Goal: Task Accomplishment & Management: Use online tool/utility

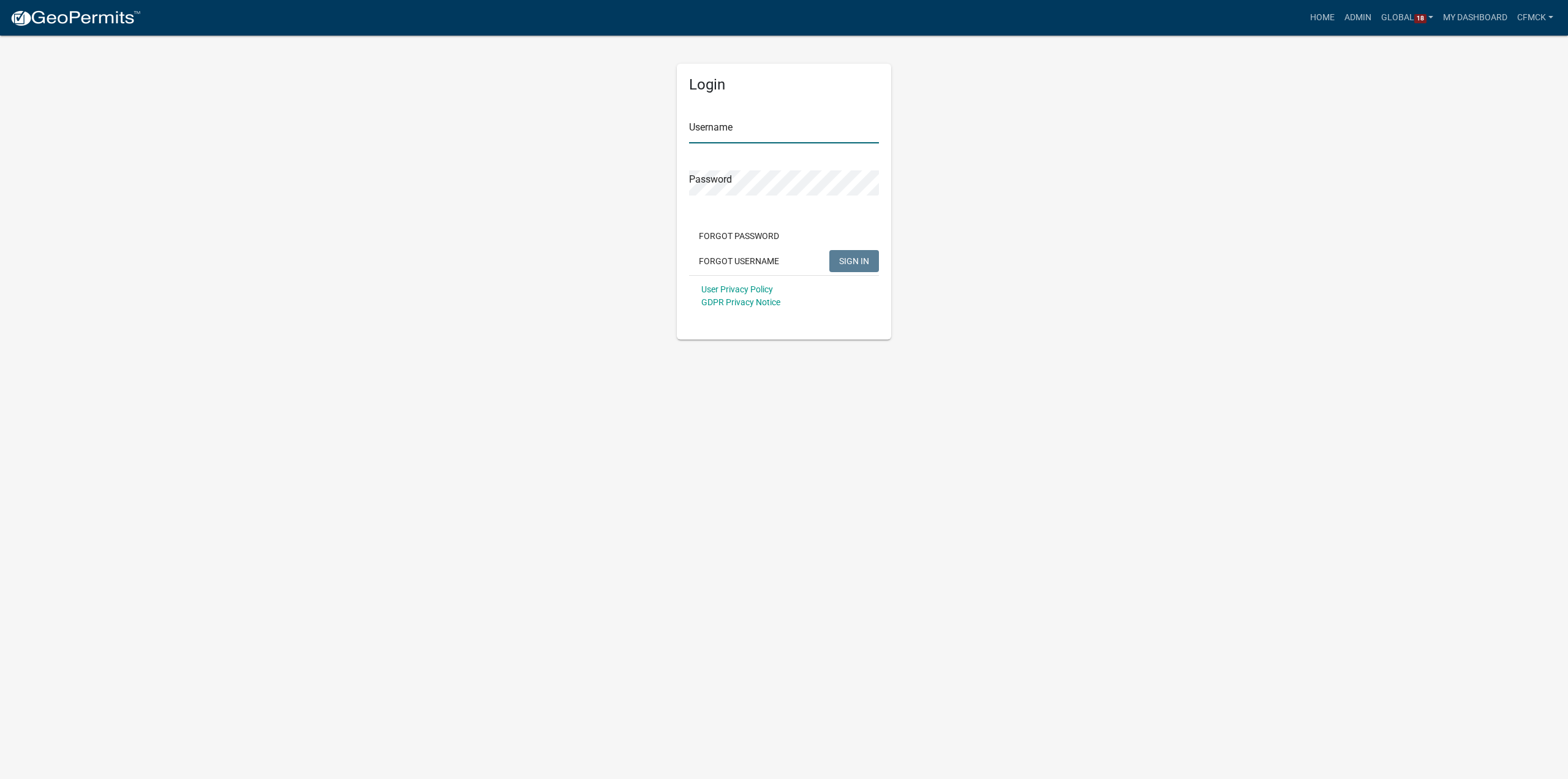
type input "cfmck"
click at [839, 256] on span "SIGN IN" at bounding box center [854, 260] width 30 height 10
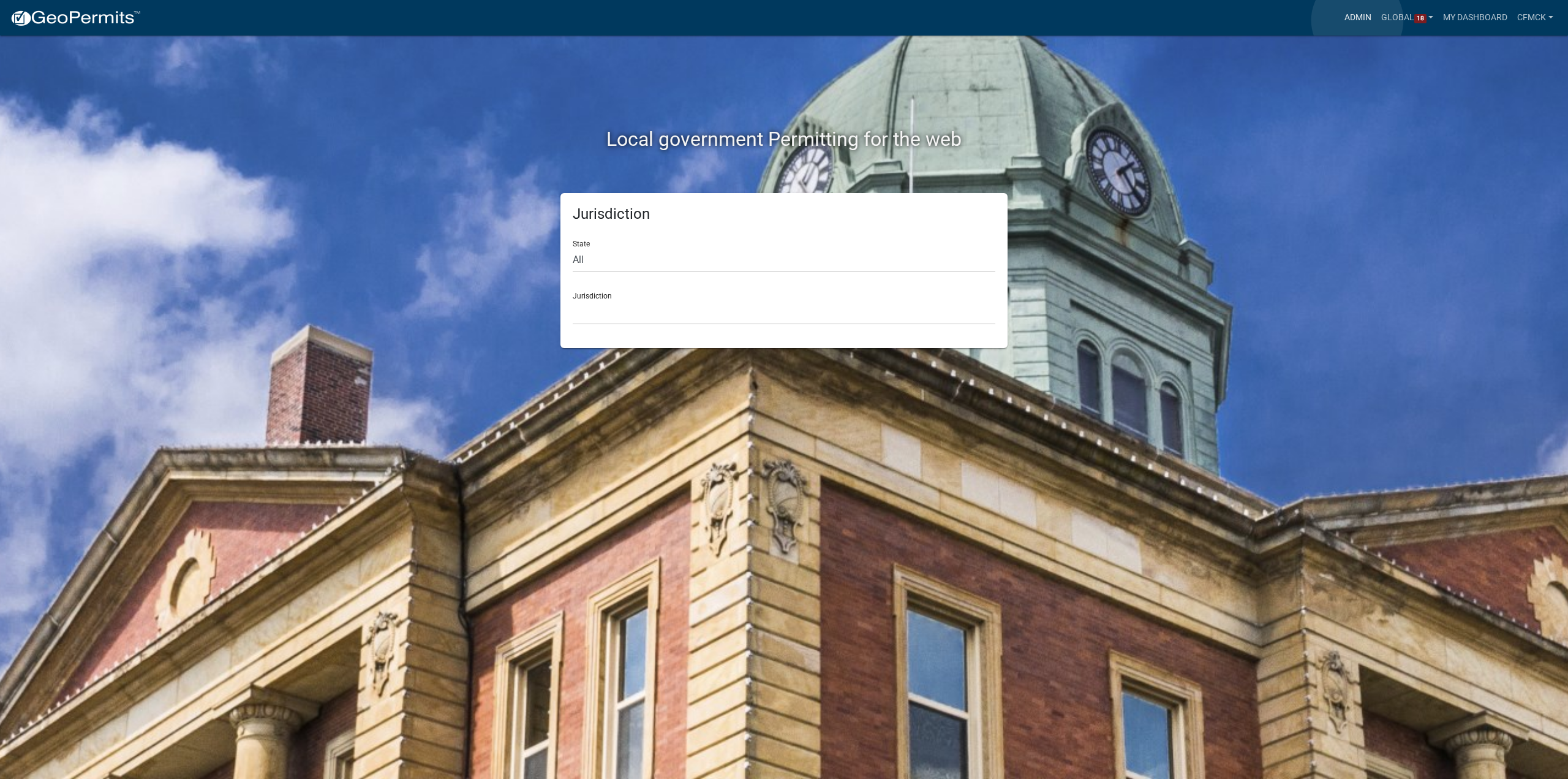
click at [1358, 20] on link "Admin" at bounding box center [1358, 18] width 37 height 23
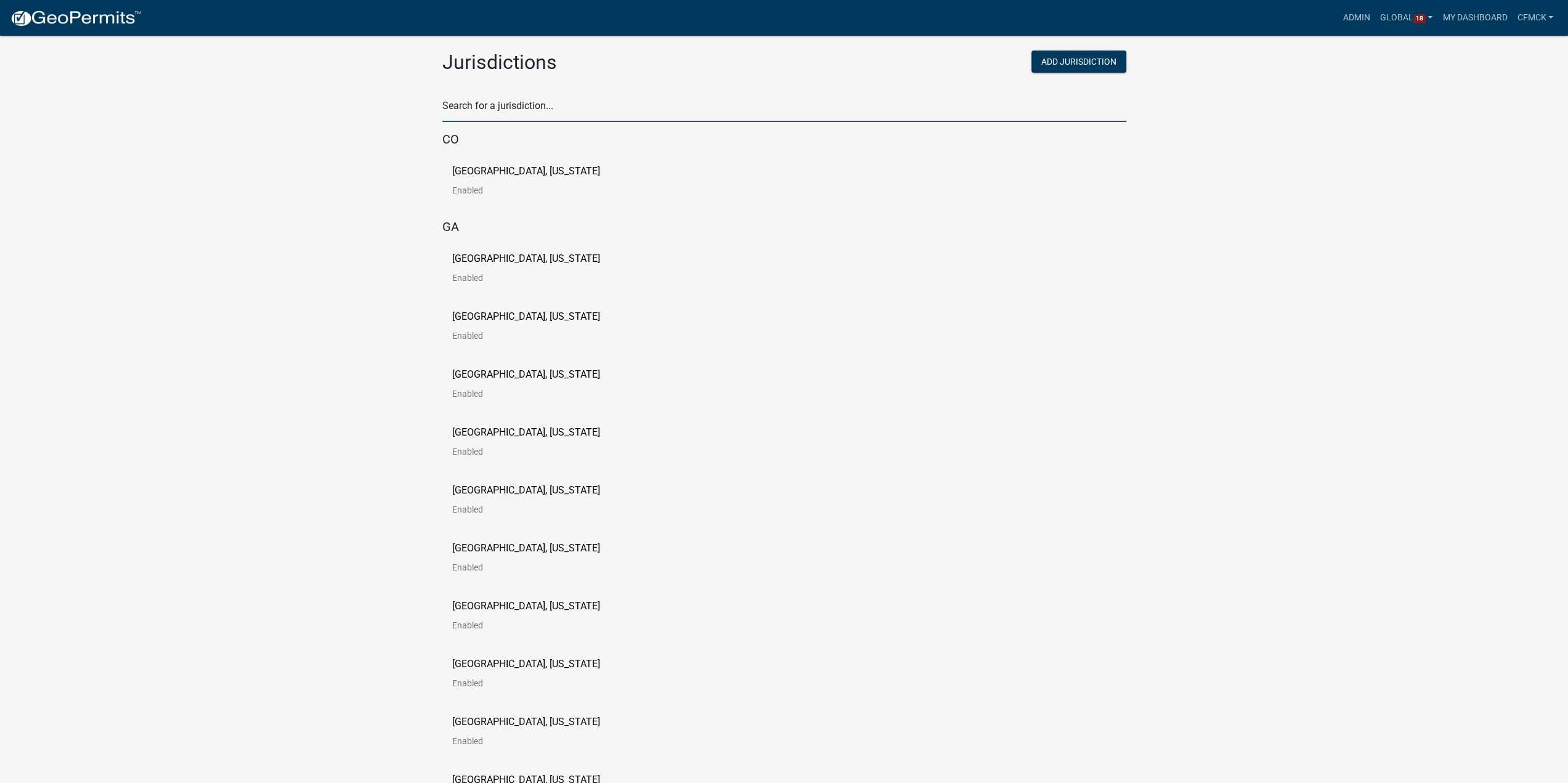
click at [492, 105] on input "text" at bounding box center [784, 109] width 684 height 25
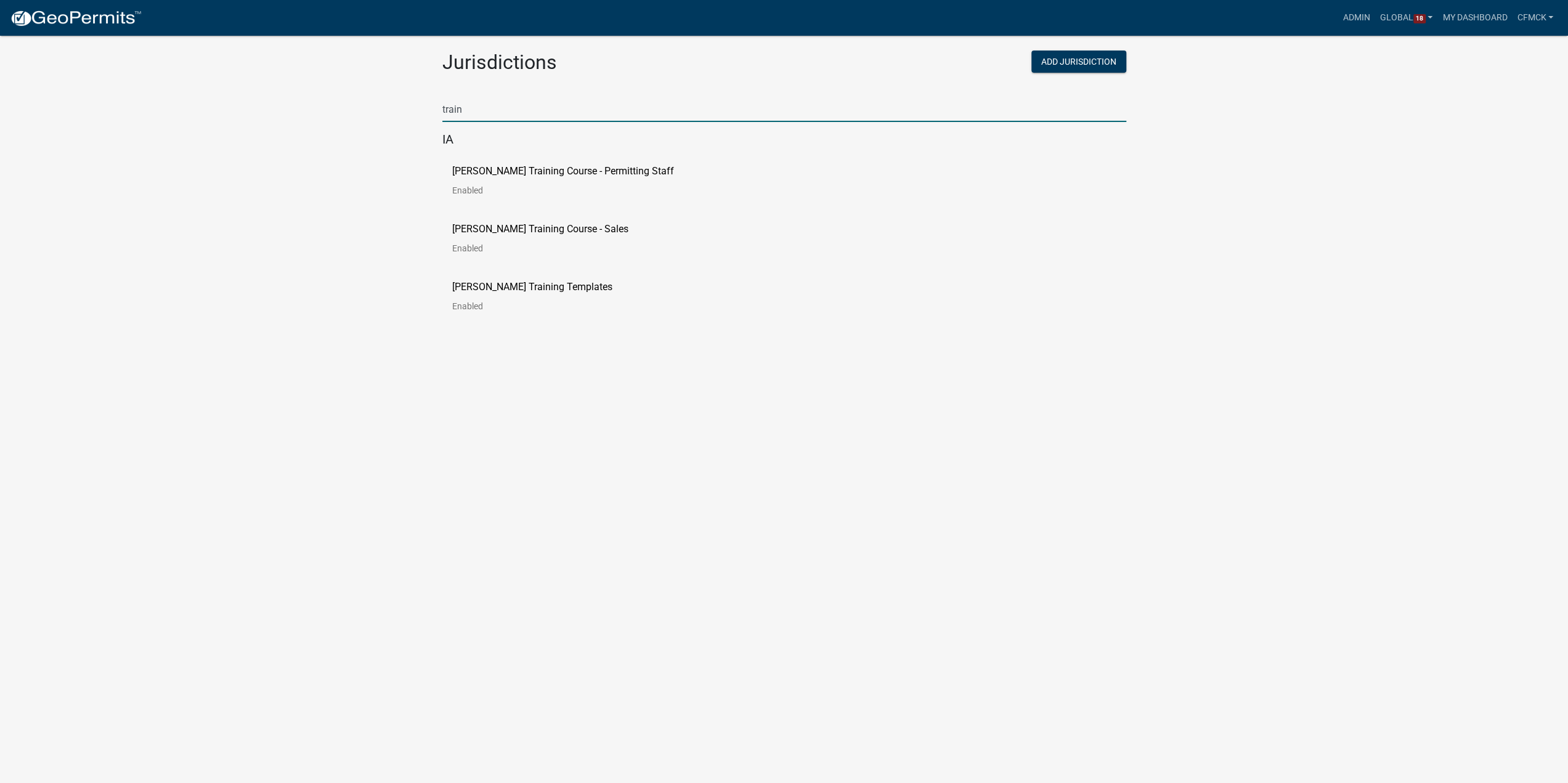
type input "train"
click at [537, 177] on link "[PERSON_NAME] Training Course - Permitting Staff Enabled" at bounding box center [573, 185] width 242 height 38
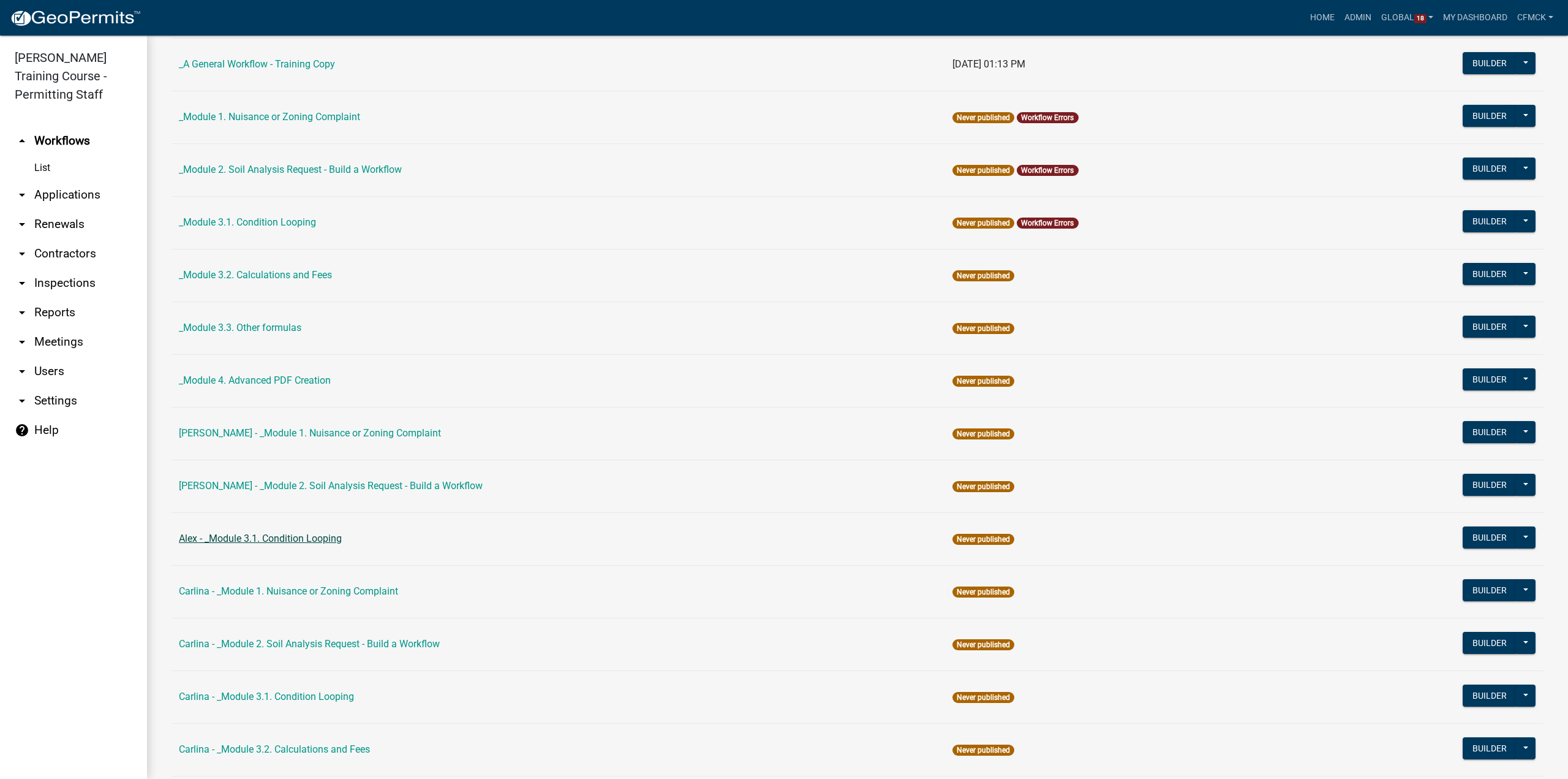
scroll to position [306, 0]
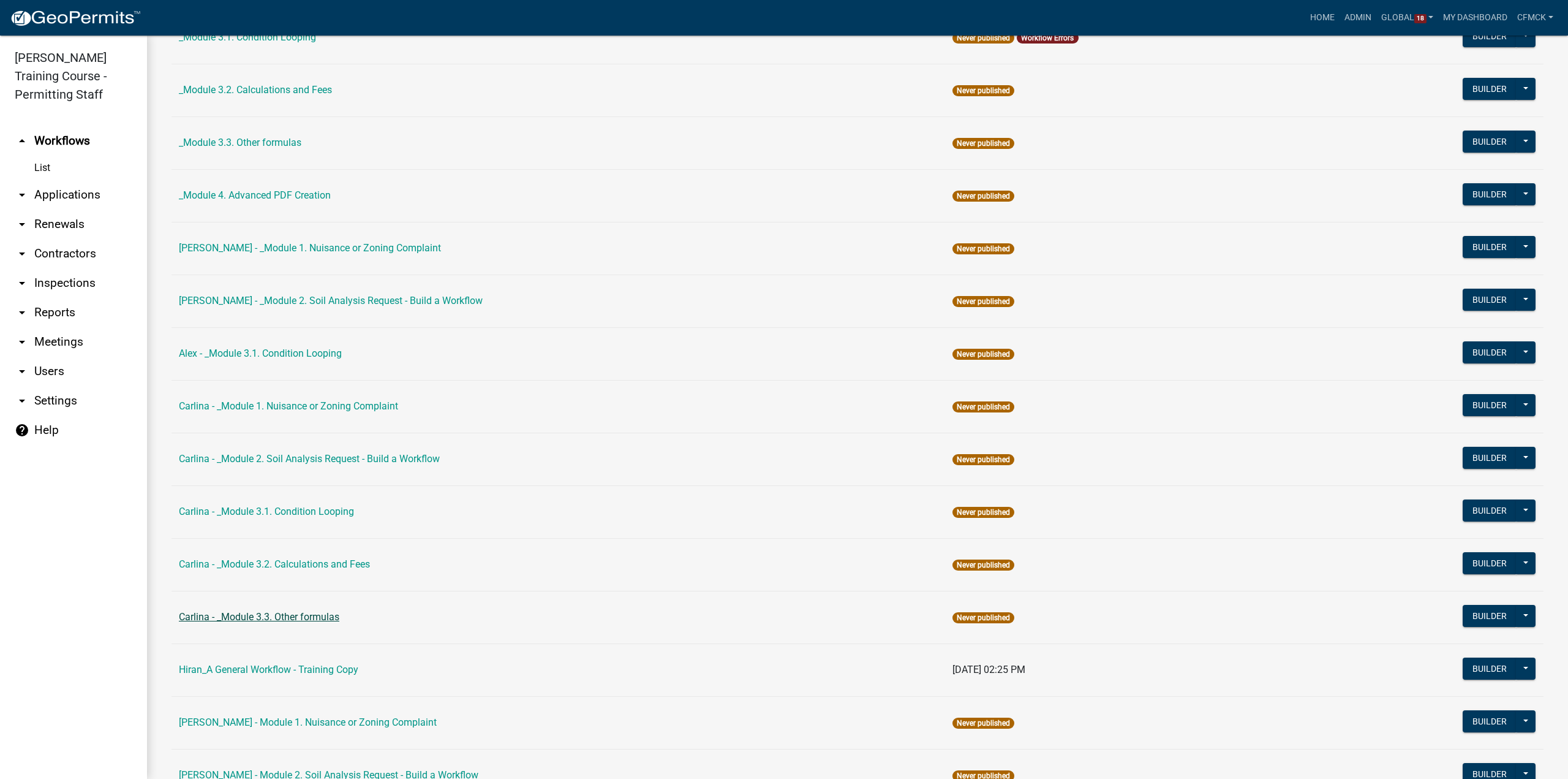
click at [266, 611] on link "Carlina - _Module 3.3. Other formulas" at bounding box center [259, 617] width 161 height 12
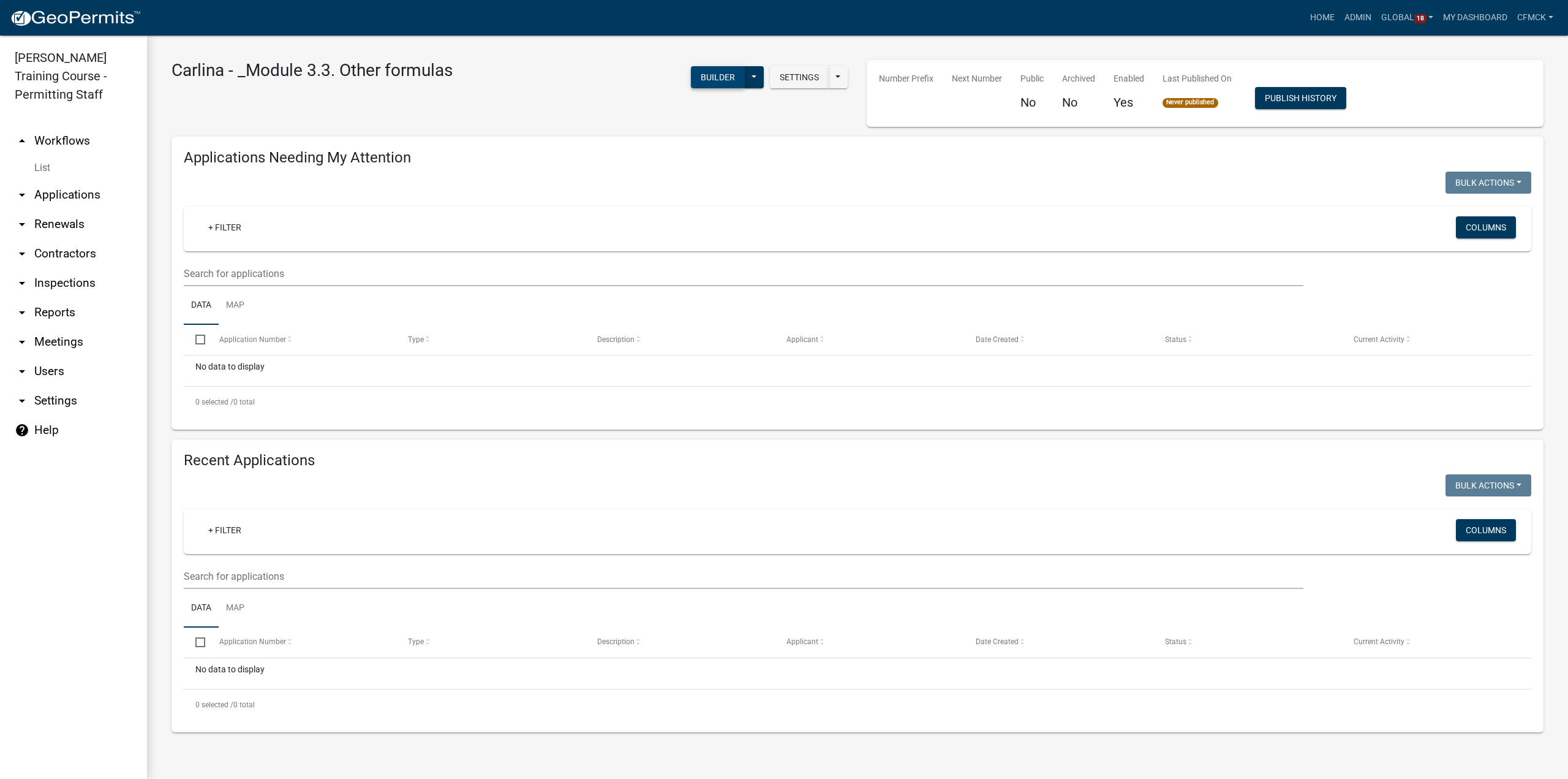
click at [719, 79] on button "Builder" at bounding box center [718, 77] width 54 height 22
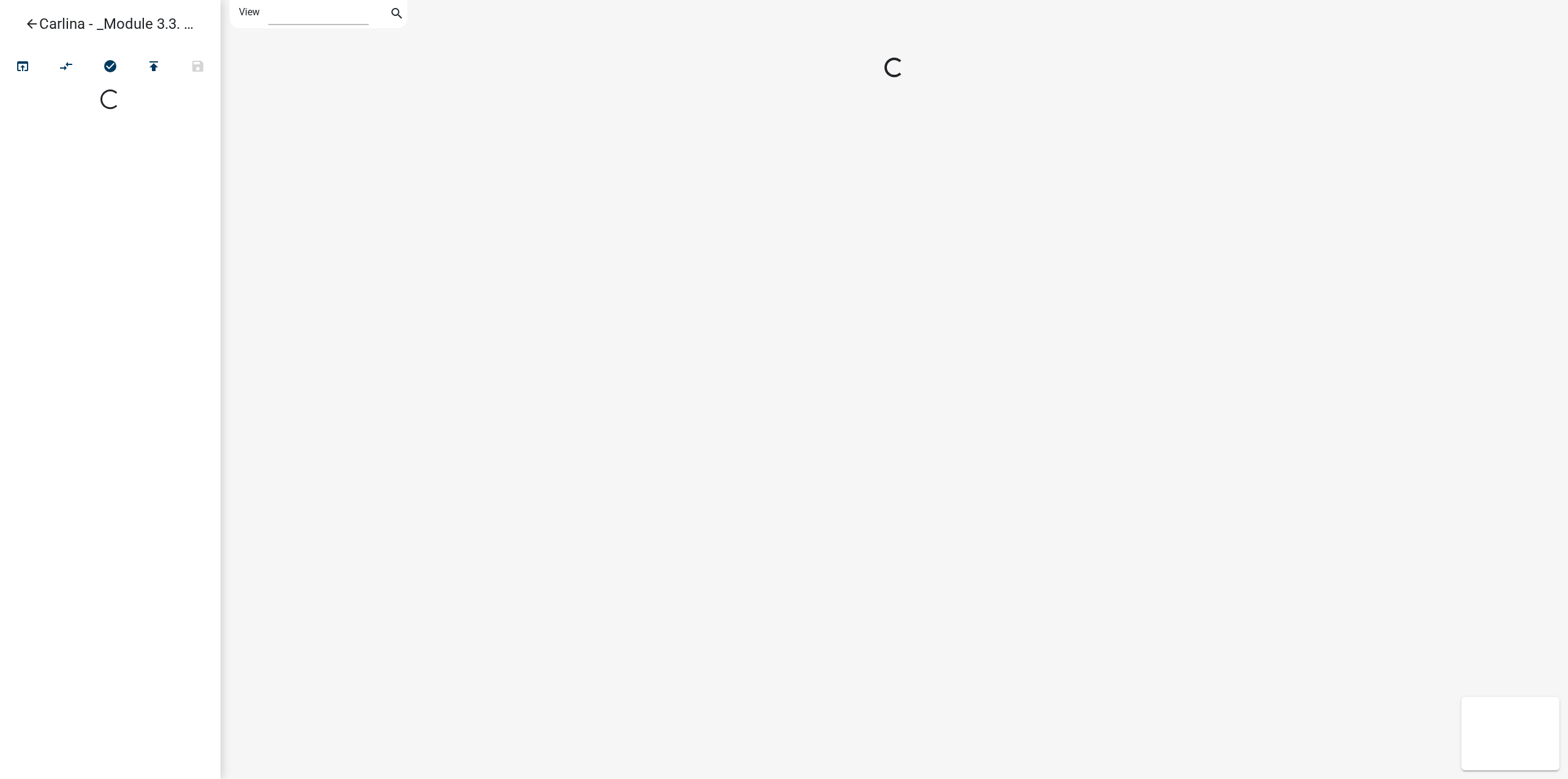
select select "1"
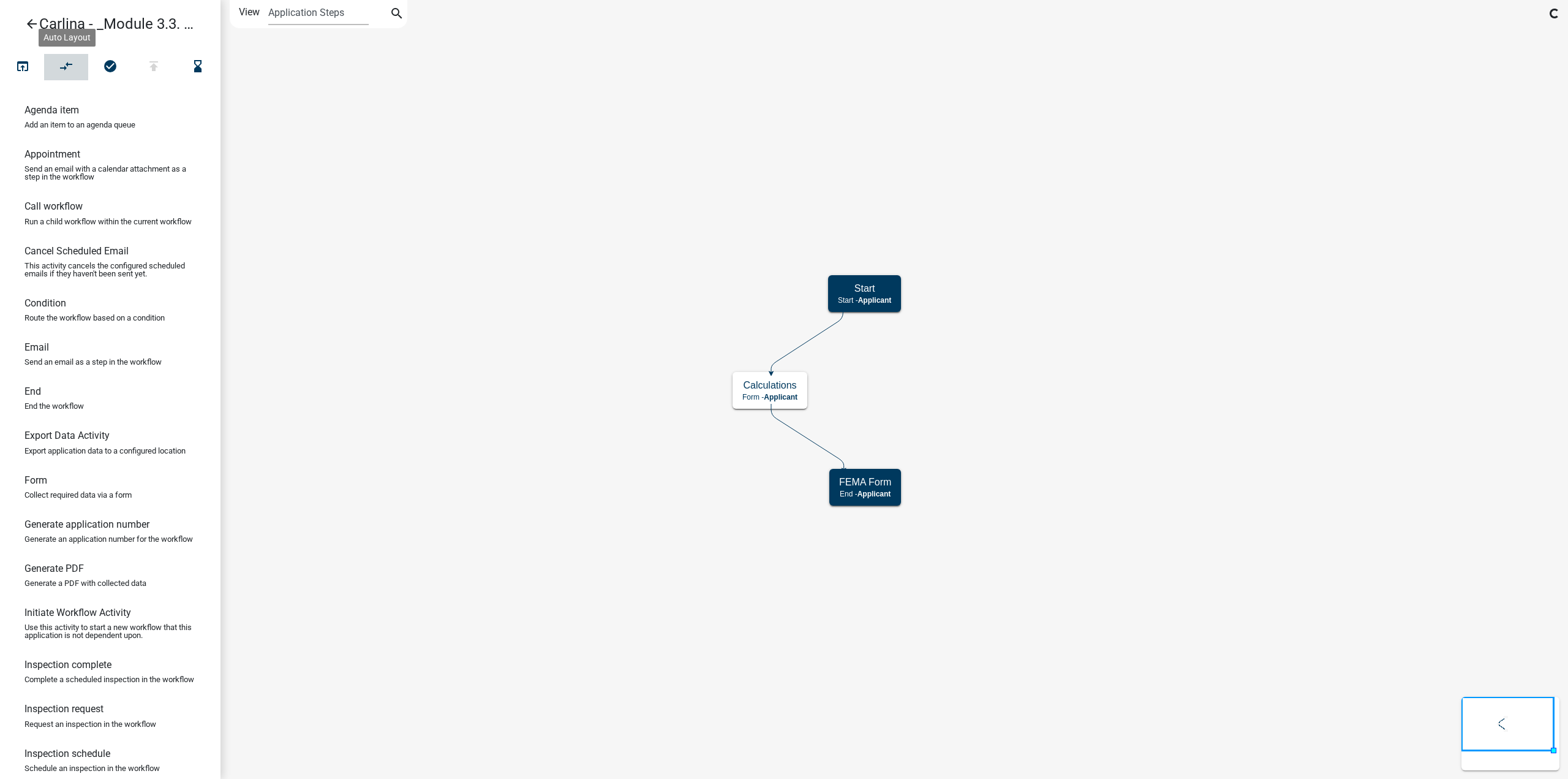
click at [69, 70] on icon "compare_arrows" at bounding box center [66, 67] width 15 height 17
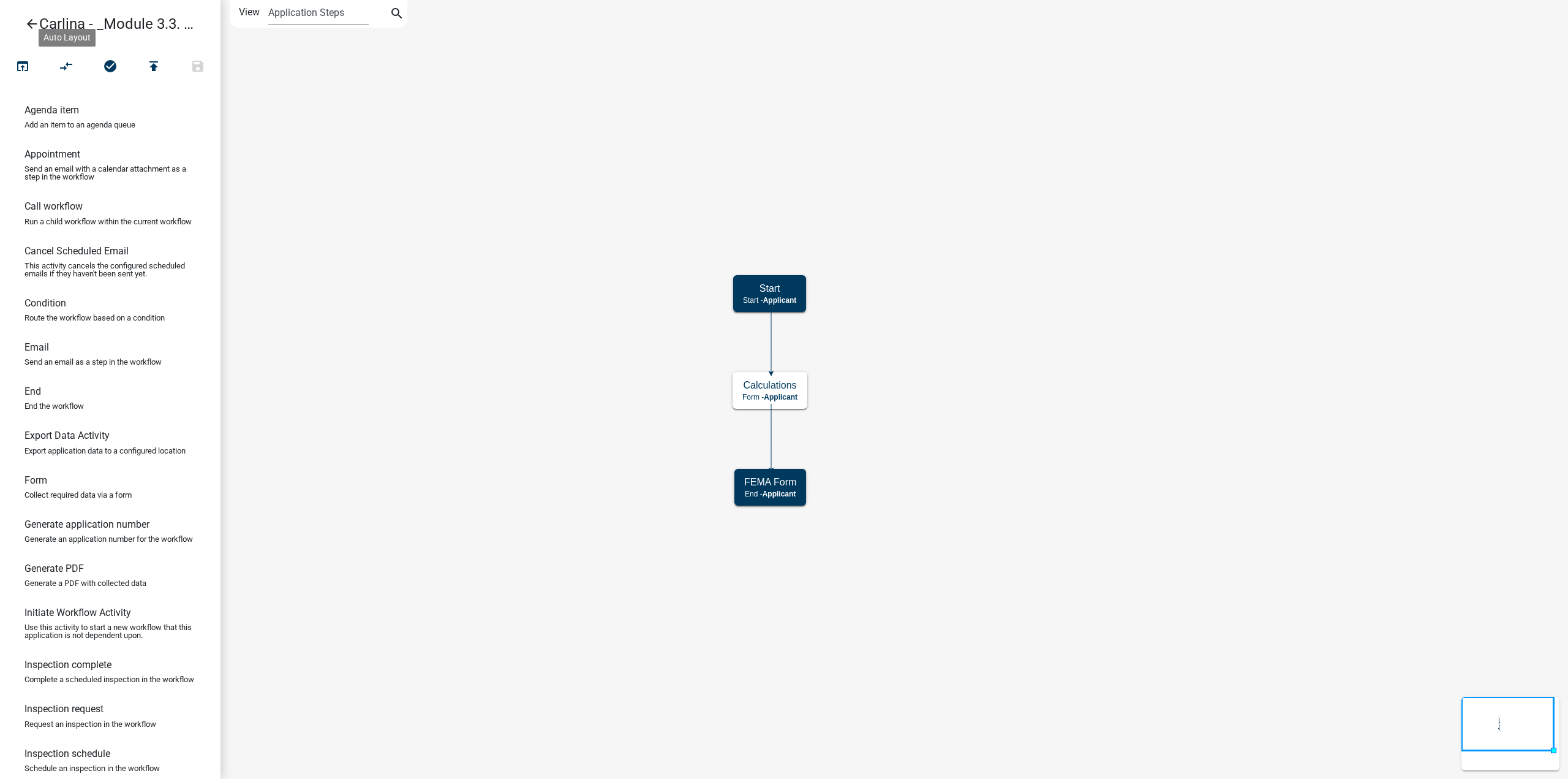
click at [570, 297] on icon "Start Start - Applicant Calculations Form - Applicant FEMA Form End - Applicant" at bounding box center [894, 390] width 1346 height 778
click at [798, 384] on h5 "Calculations" at bounding box center [769, 385] width 55 height 12
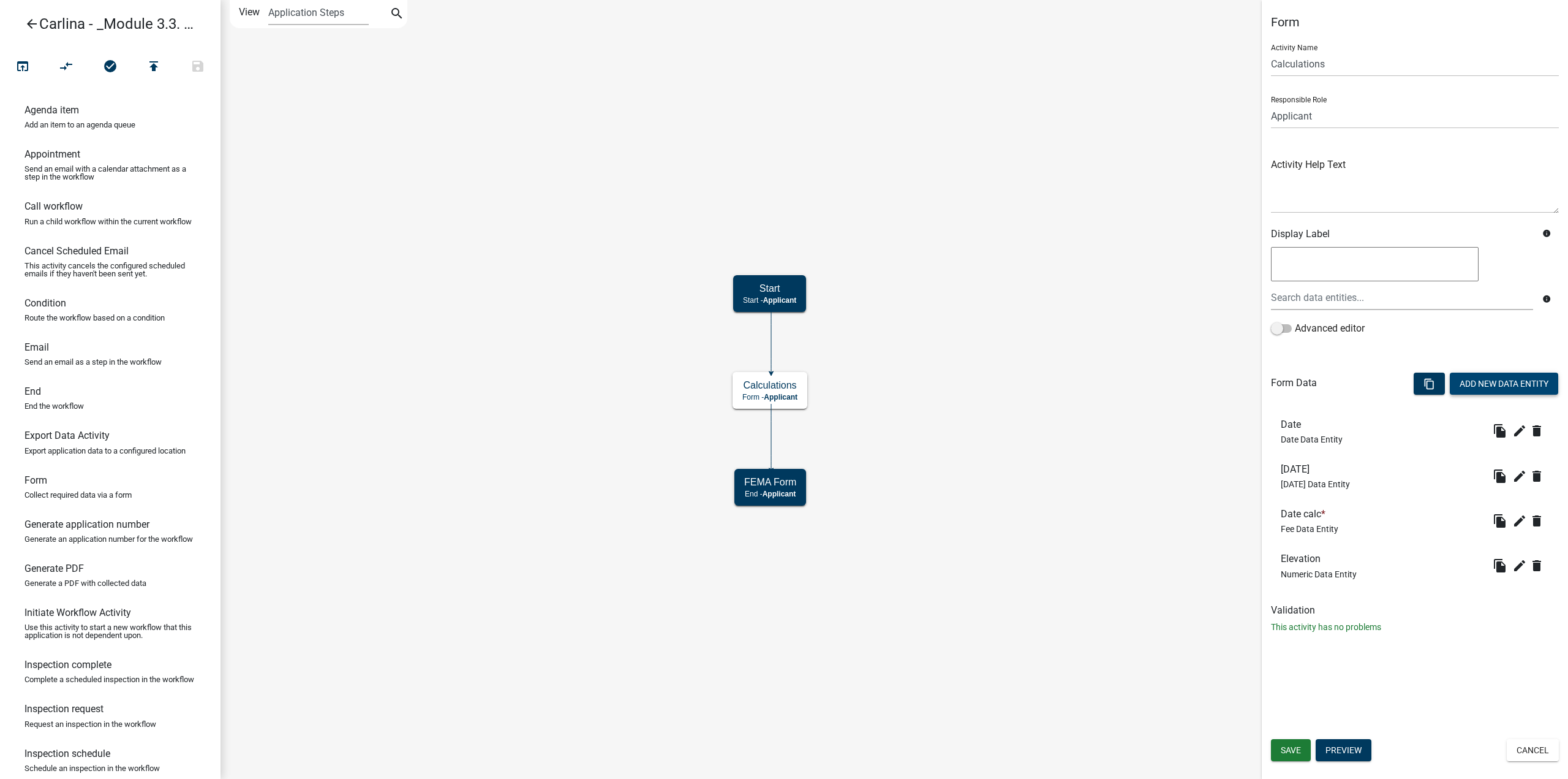
click at [1494, 374] on button "Add New Data Entity" at bounding box center [1504, 384] width 108 height 22
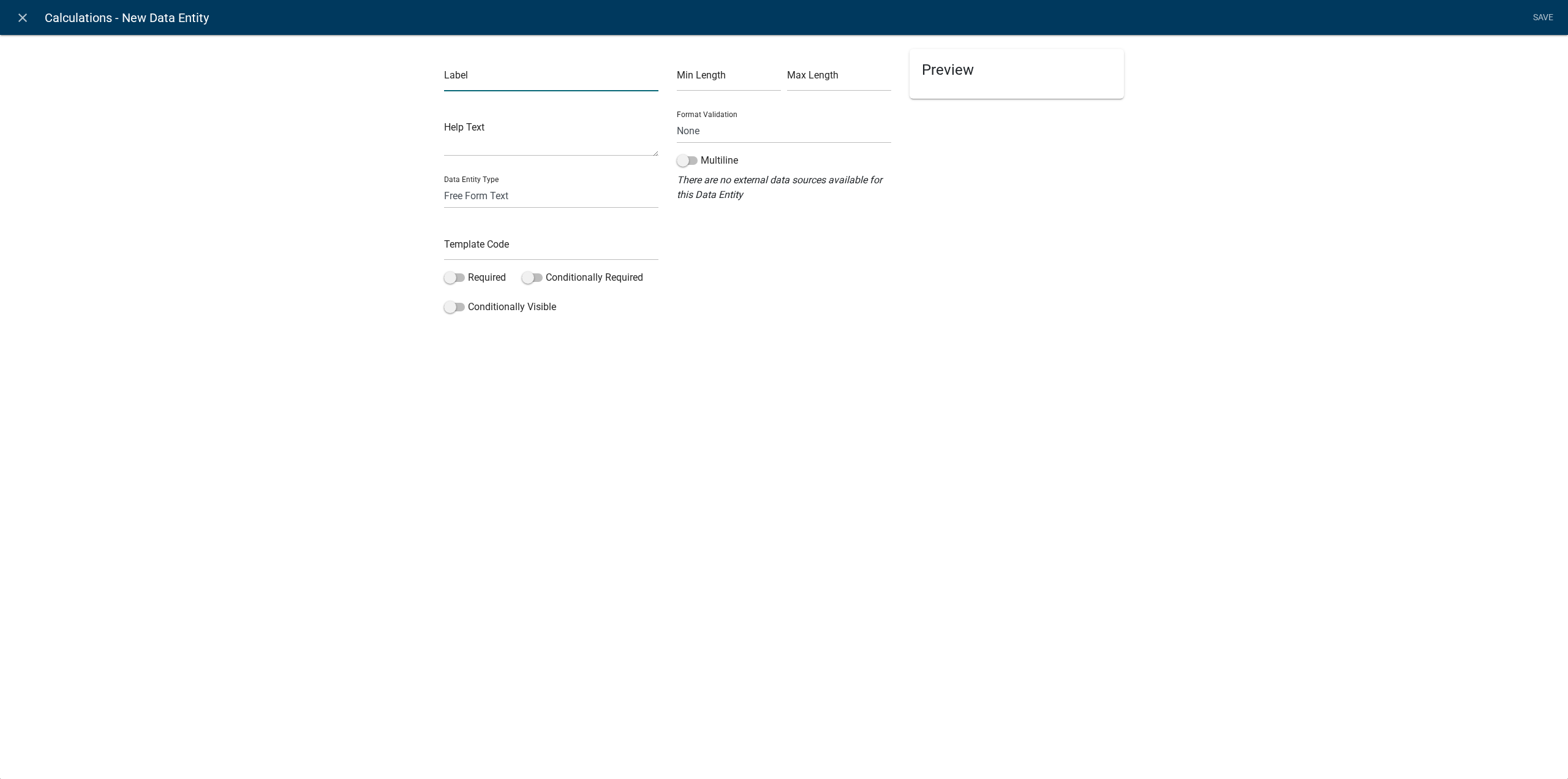
click at [466, 84] on input "text" at bounding box center [551, 79] width 215 height 25
type input "Date + 6 months"
click at [514, 192] on select "Free Form Text Document Display Entity Value Fee Numeric Data Date Map Sketch D…" at bounding box center [551, 196] width 215 height 25
select select "calculated-value"
click at [444, 183] on select "Free Form Text Document Display Entity Value Fee Numeric Data Date Map Sketch D…" at bounding box center [551, 196] width 215 height 25
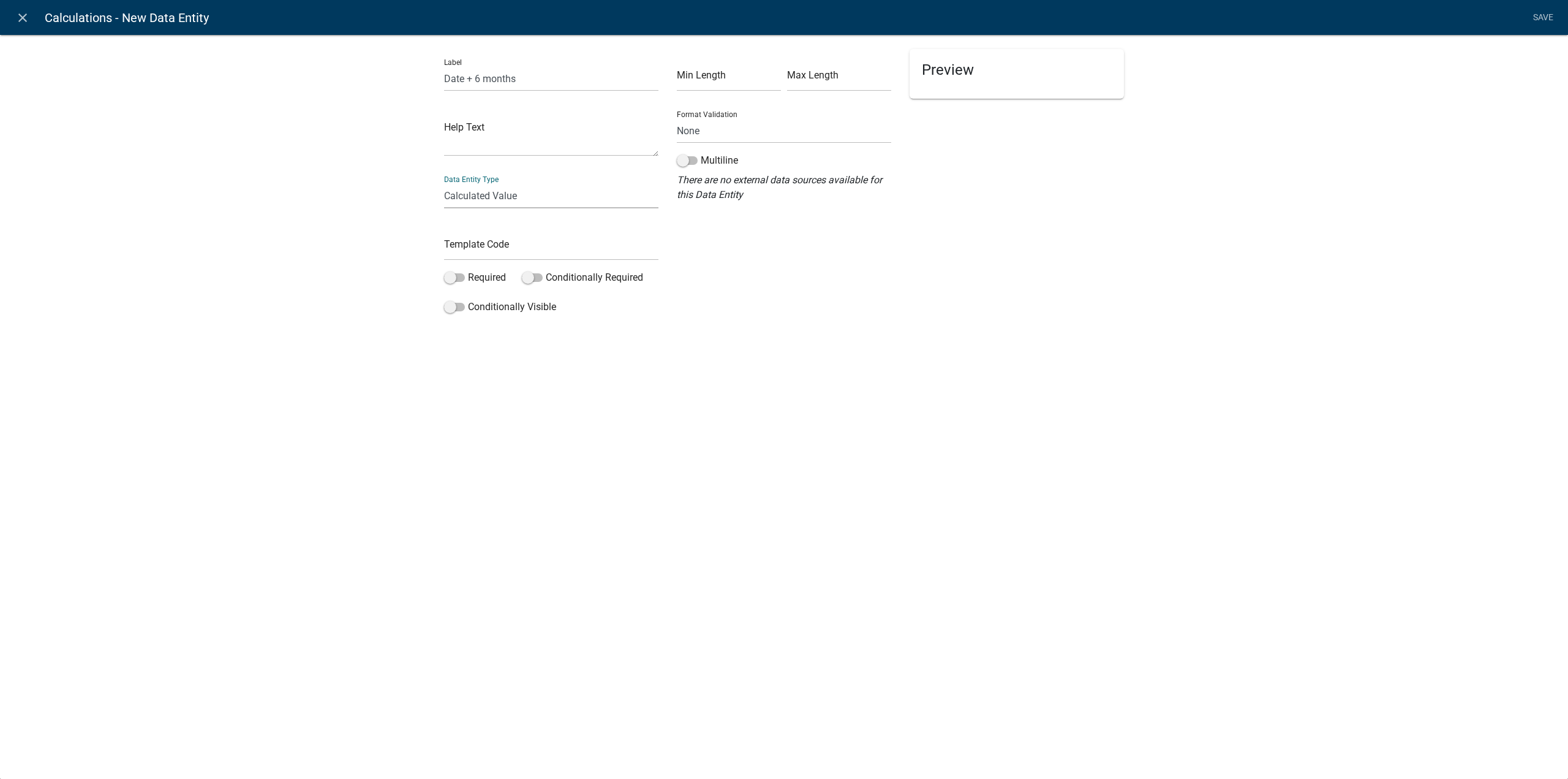
select select "calculated-value"
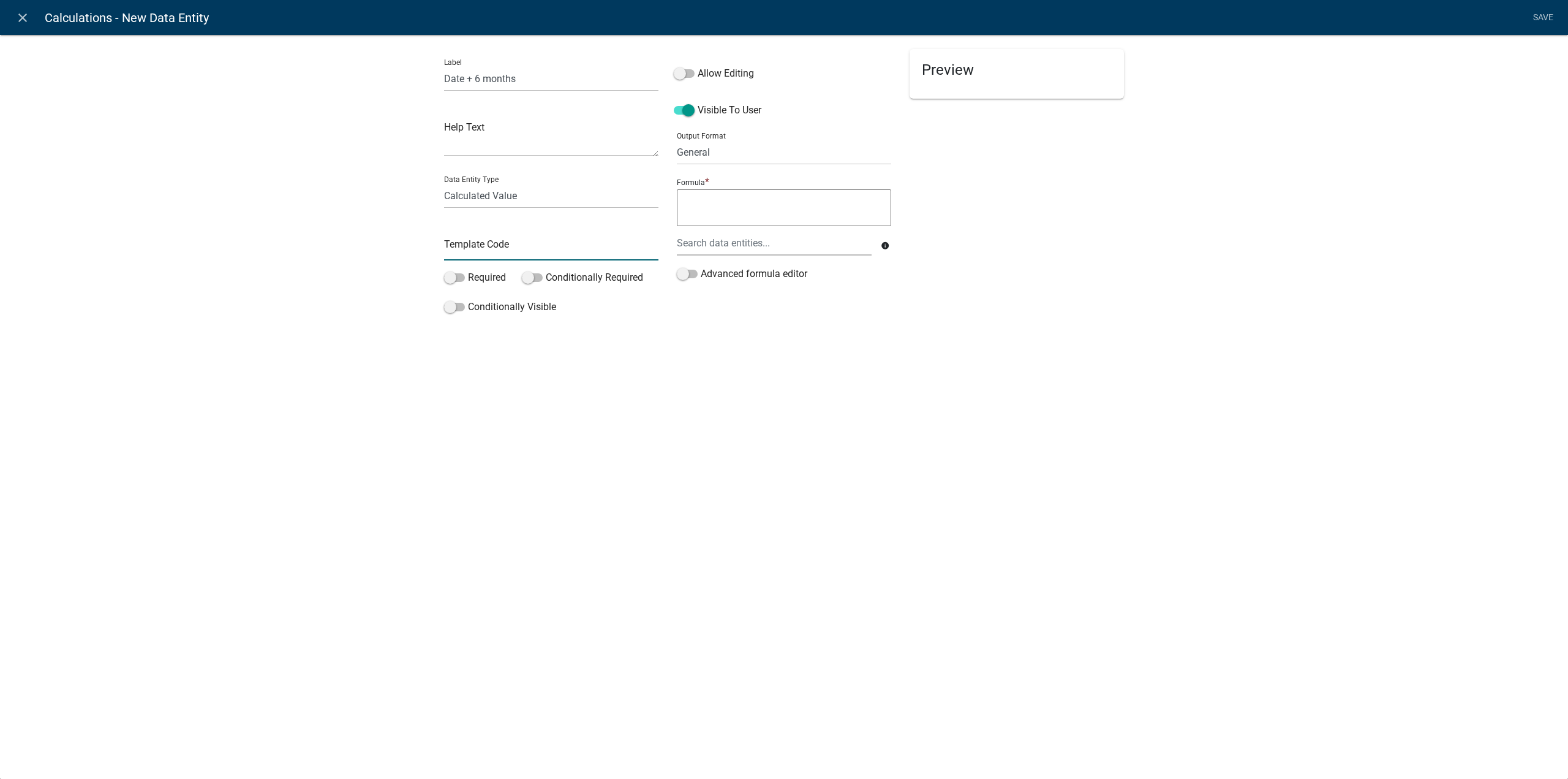
click at [596, 245] on input "text" at bounding box center [551, 248] width 215 height 25
type input "F"
type input "DatePlus6mo"
click at [716, 214] on textarea at bounding box center [784, 208] width 215 height 37
click at [689, 200] on textarea at bounding box center [784, 208] width 215 height 37
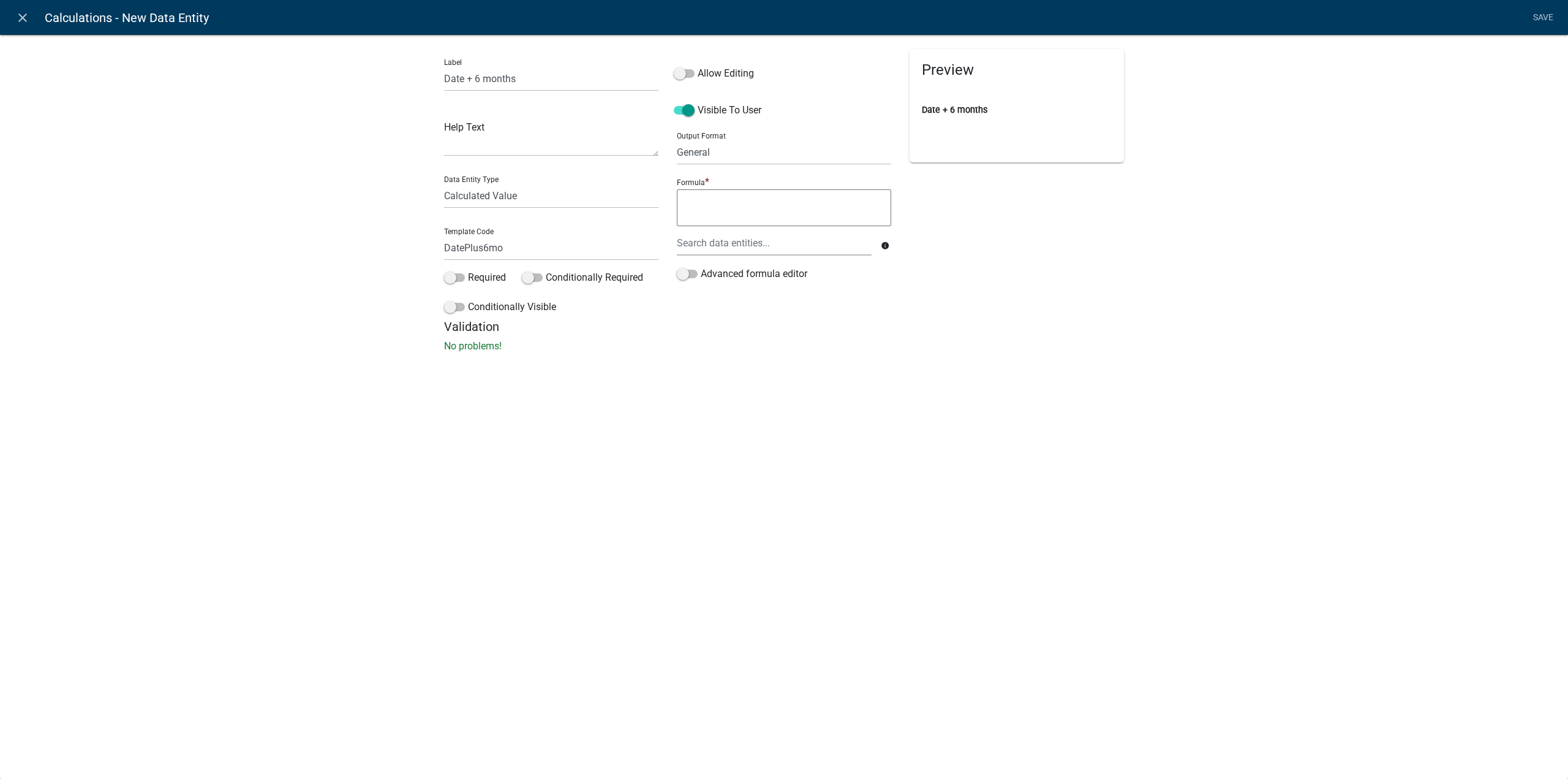
click at [723, 205] on textarea at bounding box center [784, 208] width 215 height 37
paste textarea "=IF(B9-B8>90,100, 50)"
click at [727, 203] on textarea "=IF(B9-B8>90,100, 50)" at bounding box center [784, 208] width 215 height 37
type textarea "=IF(>90,100, 50)"
click at [725, 243] on div at bounding box center [774, 243] width 213 height 25
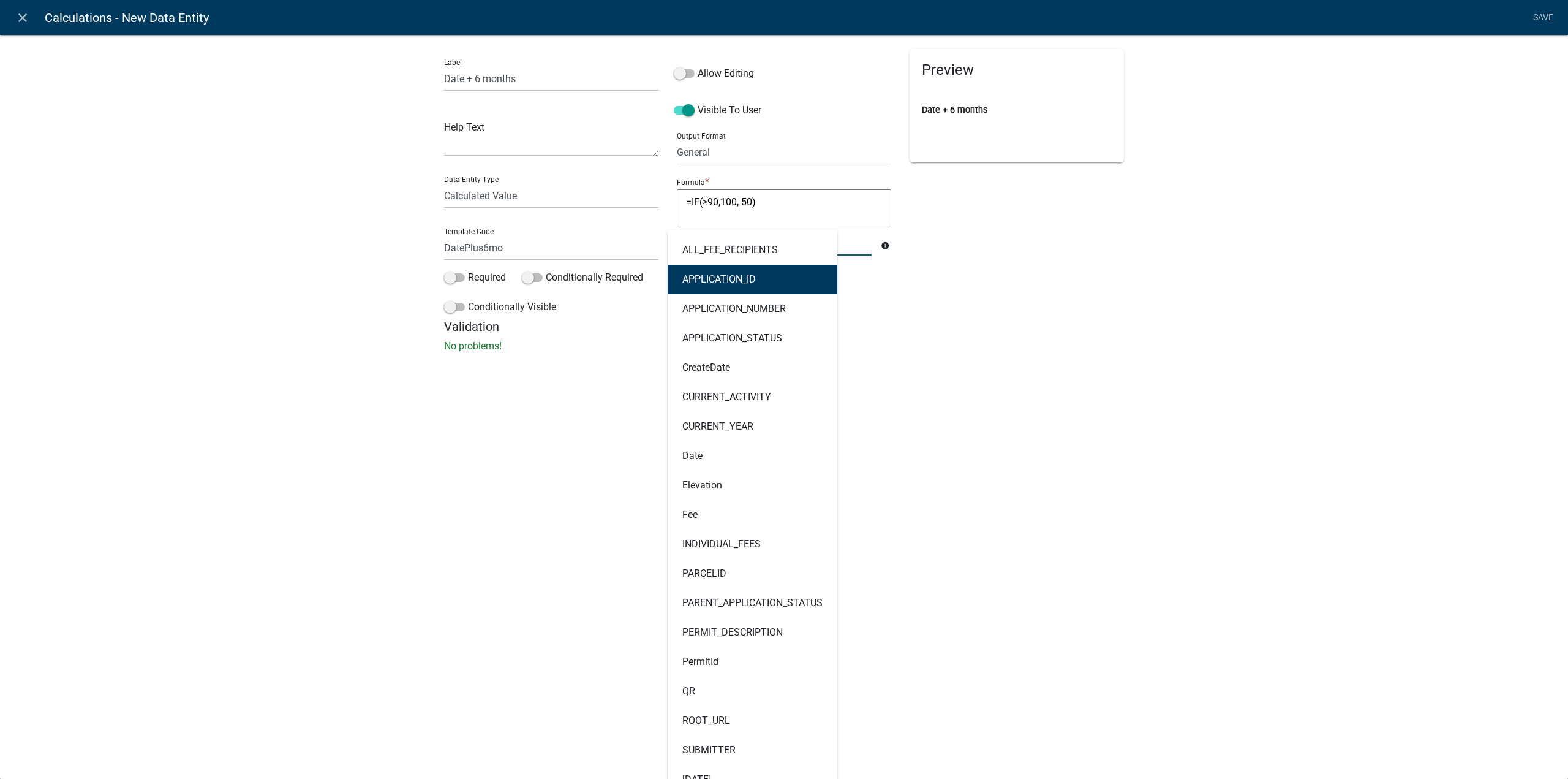
type input "[DATE]"
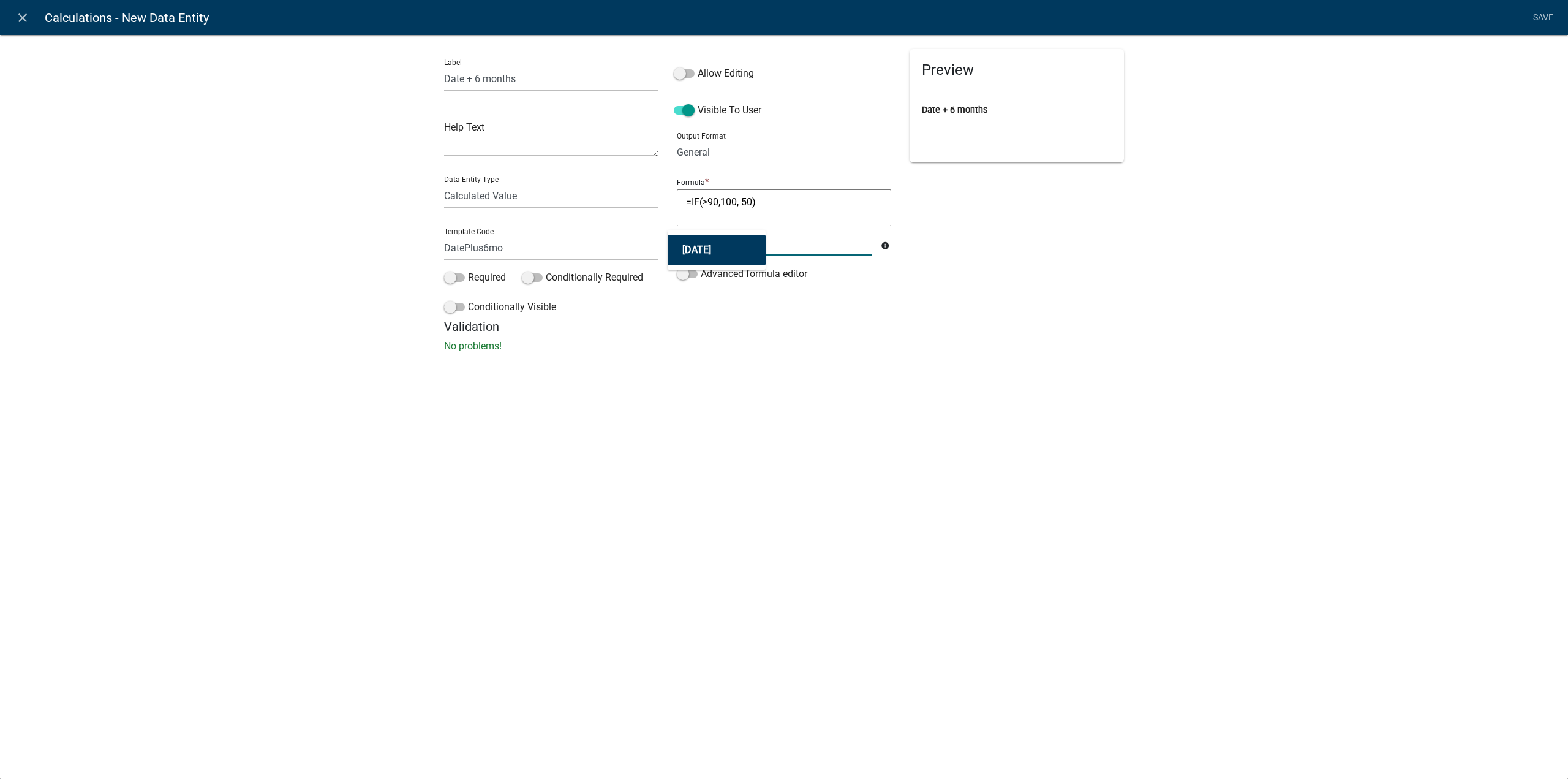
click at [719, 254] on button "[DATE]" at bounding box center [716, 250] width 98 height 29
type textarea "=IF([DATE]>90,100, 50)"
click at [730, 205] on textarea "=IF([DATE]>90,100, 50)" at bounding box center [784, 208] width 215 height 37
click at [704, 203] on textarea "=IF([DATE]>90,100, 50)" at bounding box center [784, 208] width 215 height 37
type textarea "=IF([DATE]>90,100, 50)"
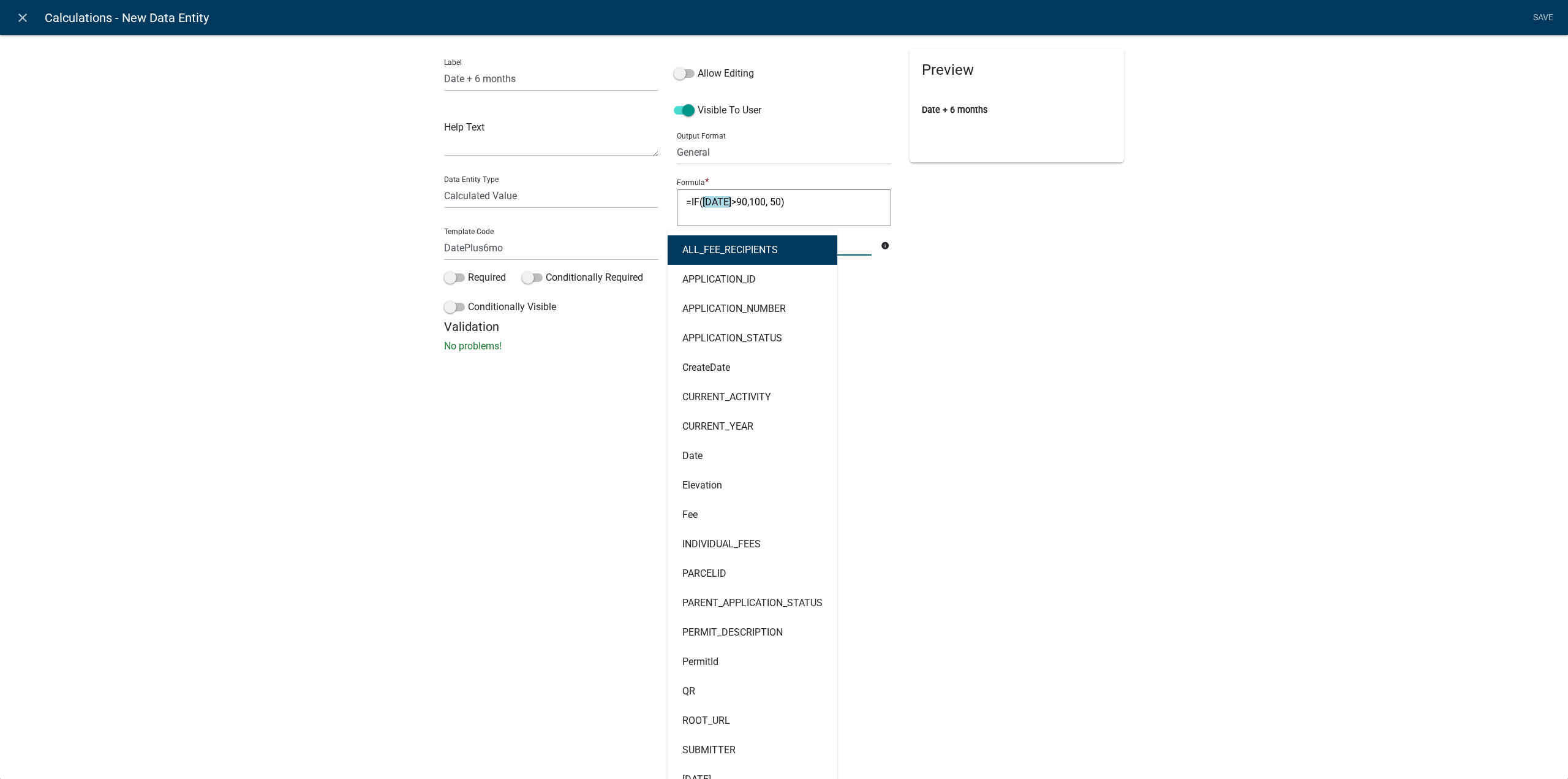
click at [727, 246] on div "ALL_FEE_RECIPIENTS APPLICATION_ID APPLICATION_NUMBER APPLICATION_STATUS CreateD…" at bounding box center [774, 243] width 213 height 25
type input "date"
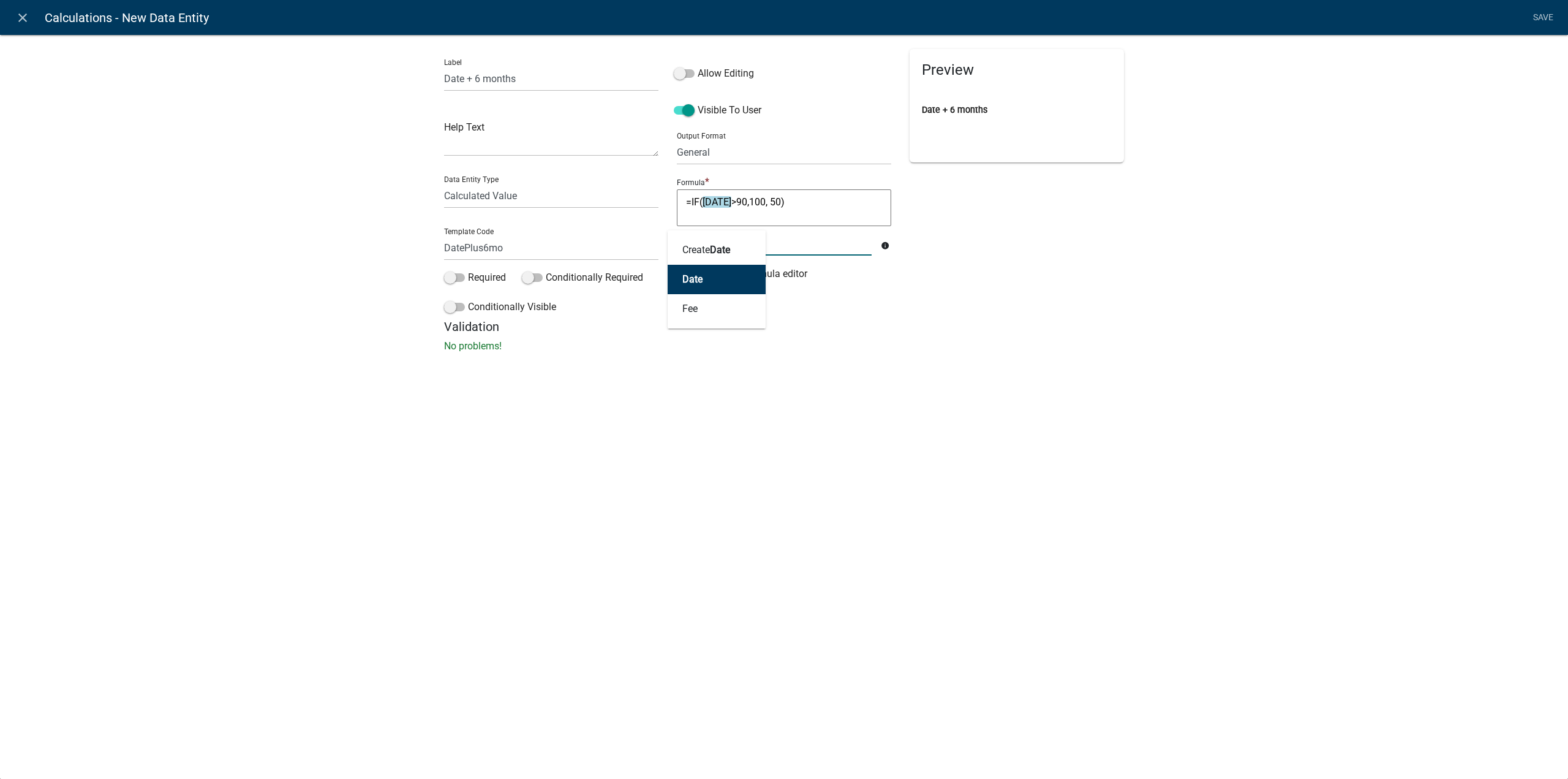
click at [733, 273] on button "Date" at bounding box center [716, 279] width 98 height 29
type textarea "=IF(DateToday>90,100, 50)"
click at [723, 210] on textarea "=IF(DateToday>90,100, 50)" at bounding box center [784, 208] width 215 height 37
click at [758, 201] on textarea "=IF(Date-[DATE]>90,100, 50)" at bounding box center [784, 208] width 215 height 37
type textarea "=IF(Date-[DATE]>90,100, 50)"
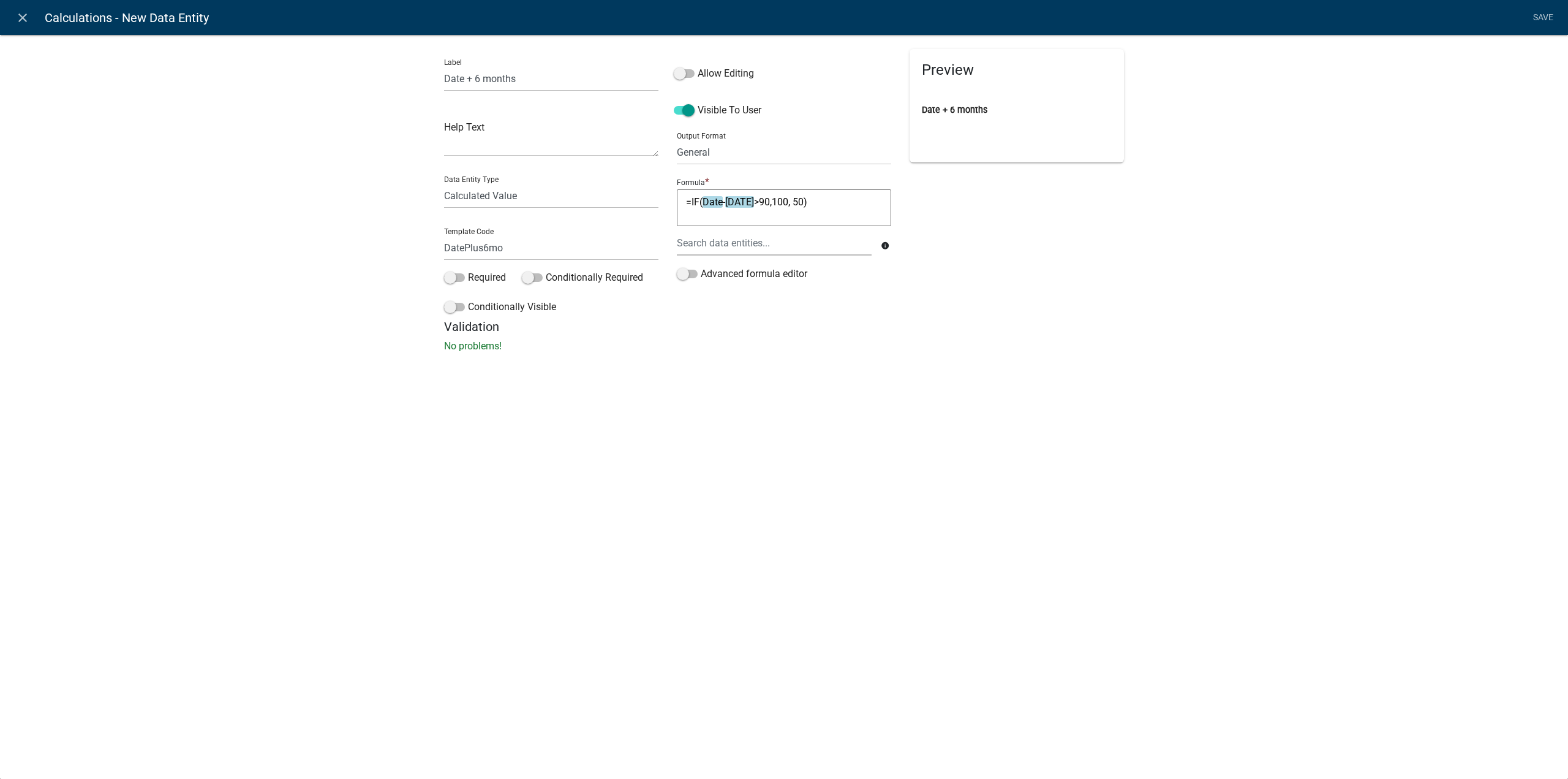
click at [942, 248] on div "Preview Date + 6 months" at bounding box center [1017, 184] width 233 height 270
click at [1540, 18] on link "Save" at bounding box center [1543, 18] width 31 height 23
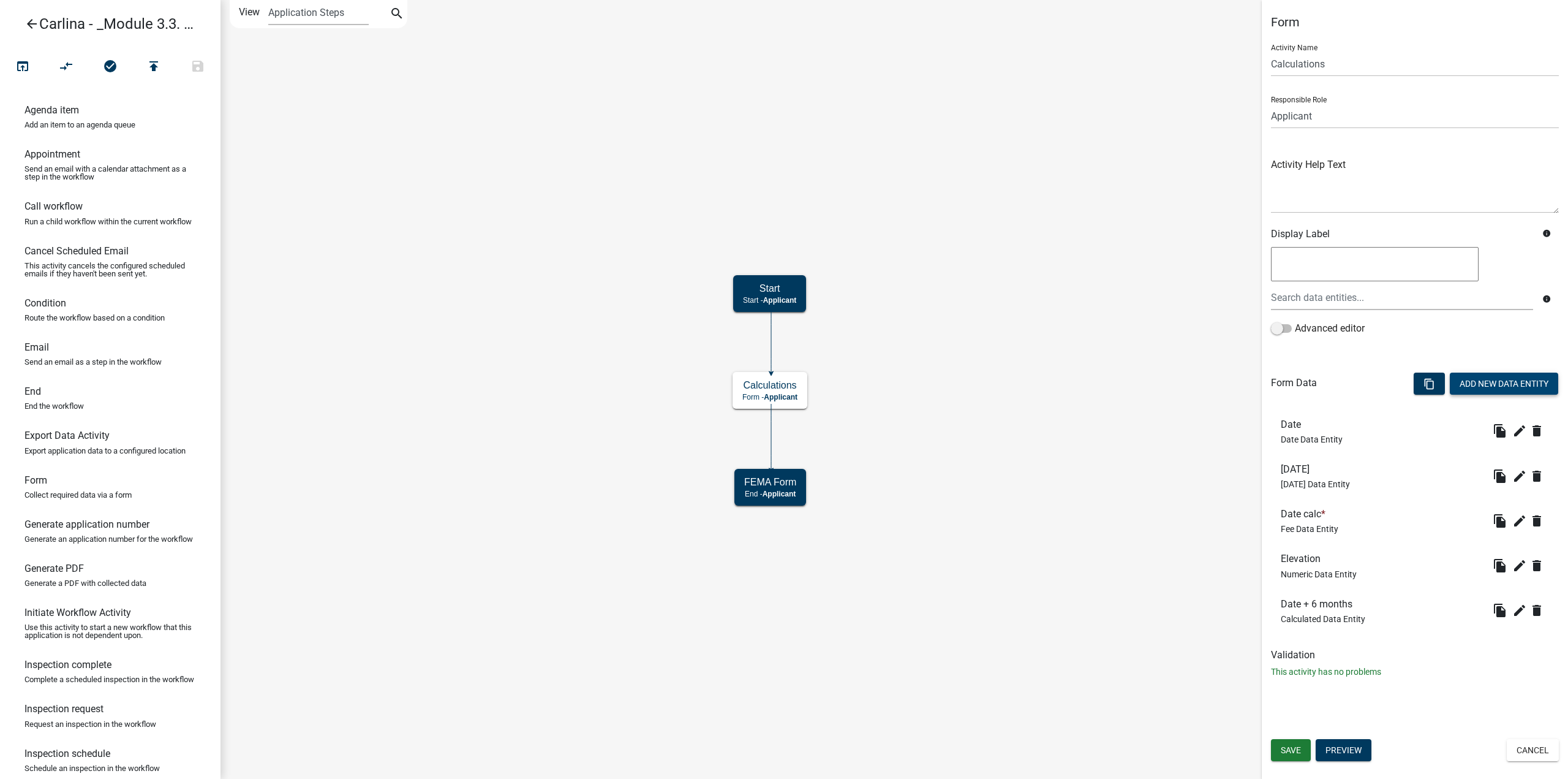
click at [1491, 374] on button "Add New Data Entity" at bounding box center [1504, 384] width 108 height 22
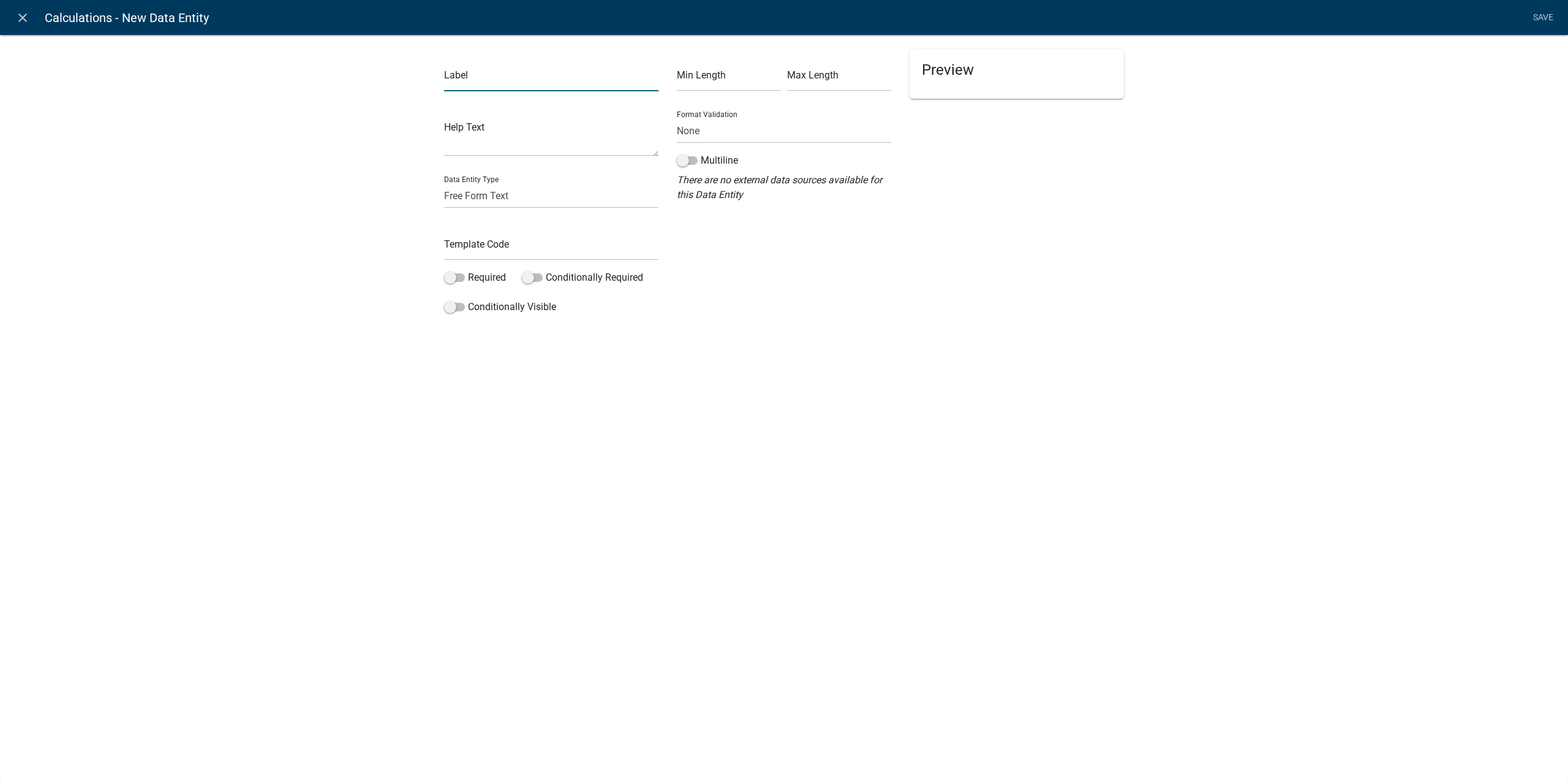
click at [551, 86] on input "text" at bounding box center [551, 79] width 215 height 25
type input "Flood Zone"
click at [898, 347] on div "close Calculations - New Data Entity Save Label Flood Zone Help Text Data Entit…" at bounding box center [784, 390] width 1568 height 779
click at [500, 241] on input "text" at bounding box center [551, 248] width 215 height 25
type input "FloodZone"
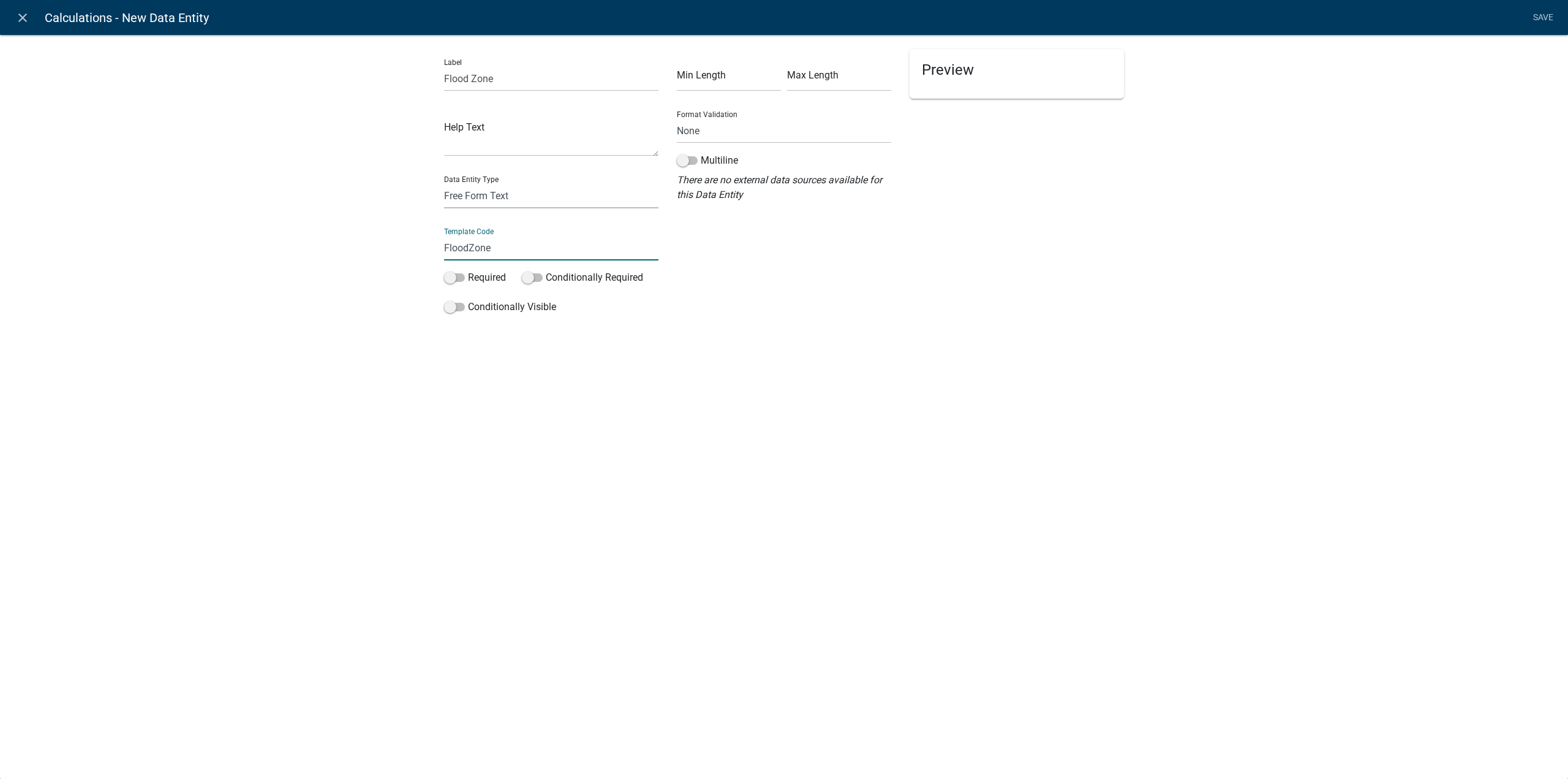
click at [521, 199] on select "Free Form Text Document Display Entity Value Fee Numeric Data Date Map Sketch D…" at bounding box center [551, 196] width 215 height 25
select select "calculated-value"
click at [444, 183] on select "Free Form Text Document Display Entity Value Fee Numeric Data Date Map Sketch D…" at bounding box center [551, 196] width 215 height 25
select select "calculated-value"
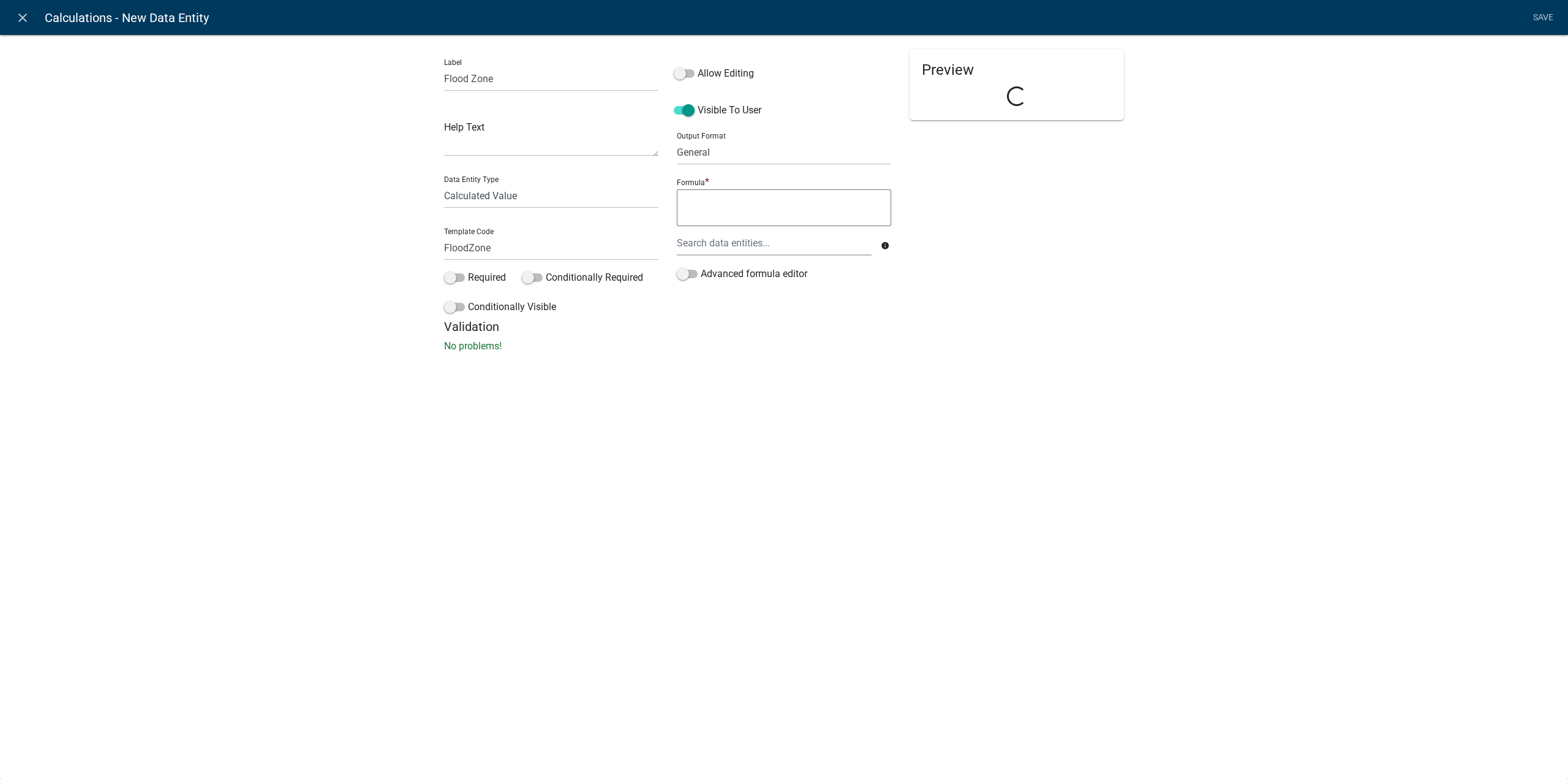
click at [1035, 399] on div "close Calculations - New Data Entity Save Label Flood Zone Help Text Data Entit…" at bounding box center [784, 390] width 1568 height 779
click at [693, 275] on span at bounding box center [687, 274] width 21 height 9
click at [700, 267] on input "Advanced formula editor" at bounding box center [700, 267] width 0 height 0
click at [684, 230] on button "Add Target" at bounding box center [711, 241] width 69 height 22
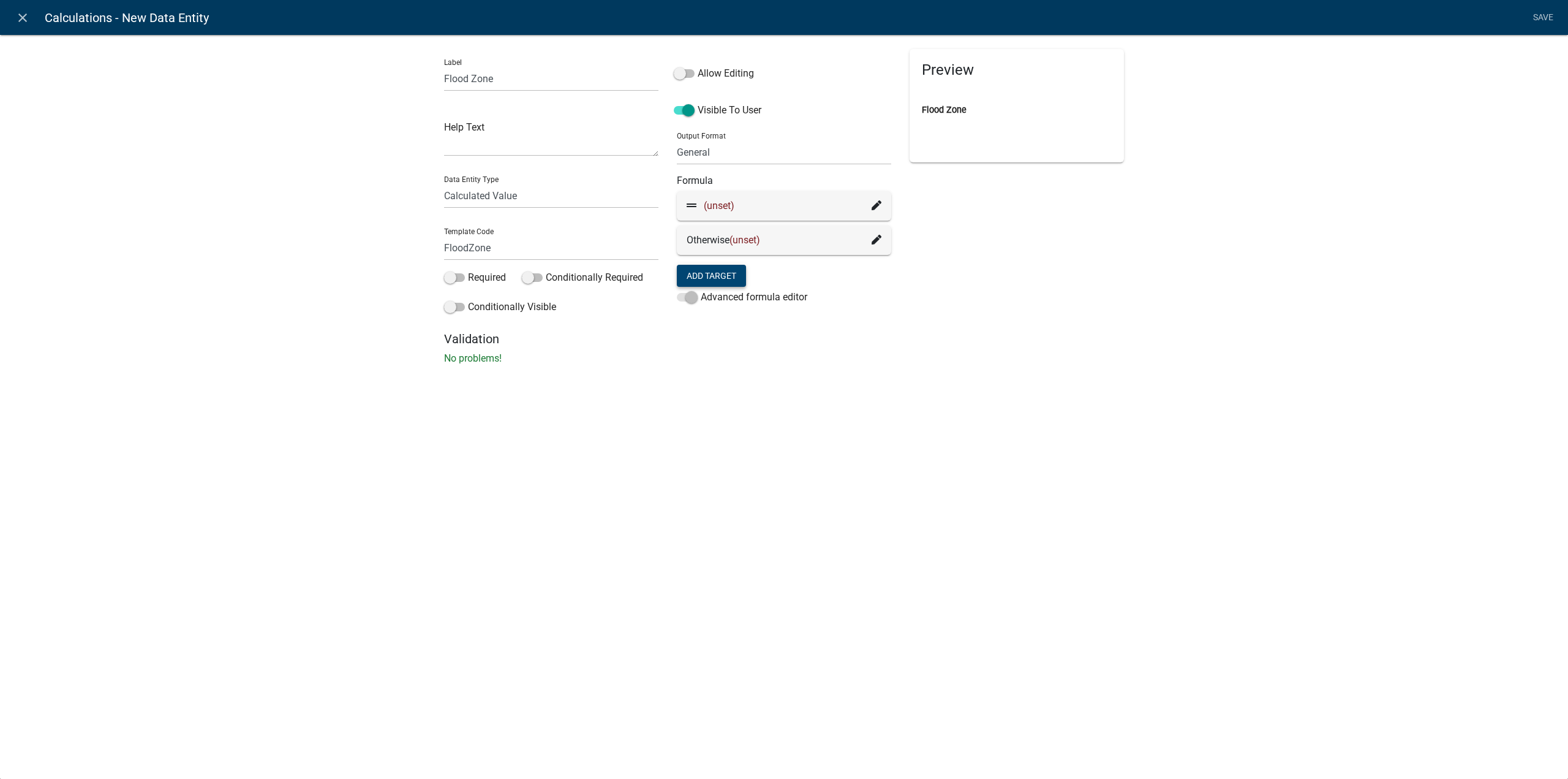
click at [723, 205] on span "(unset)" at bounding box center [719, 205] width 31 height 12
click at [873, 205] on icon at bounding box center [876, 205] width 9 height 10
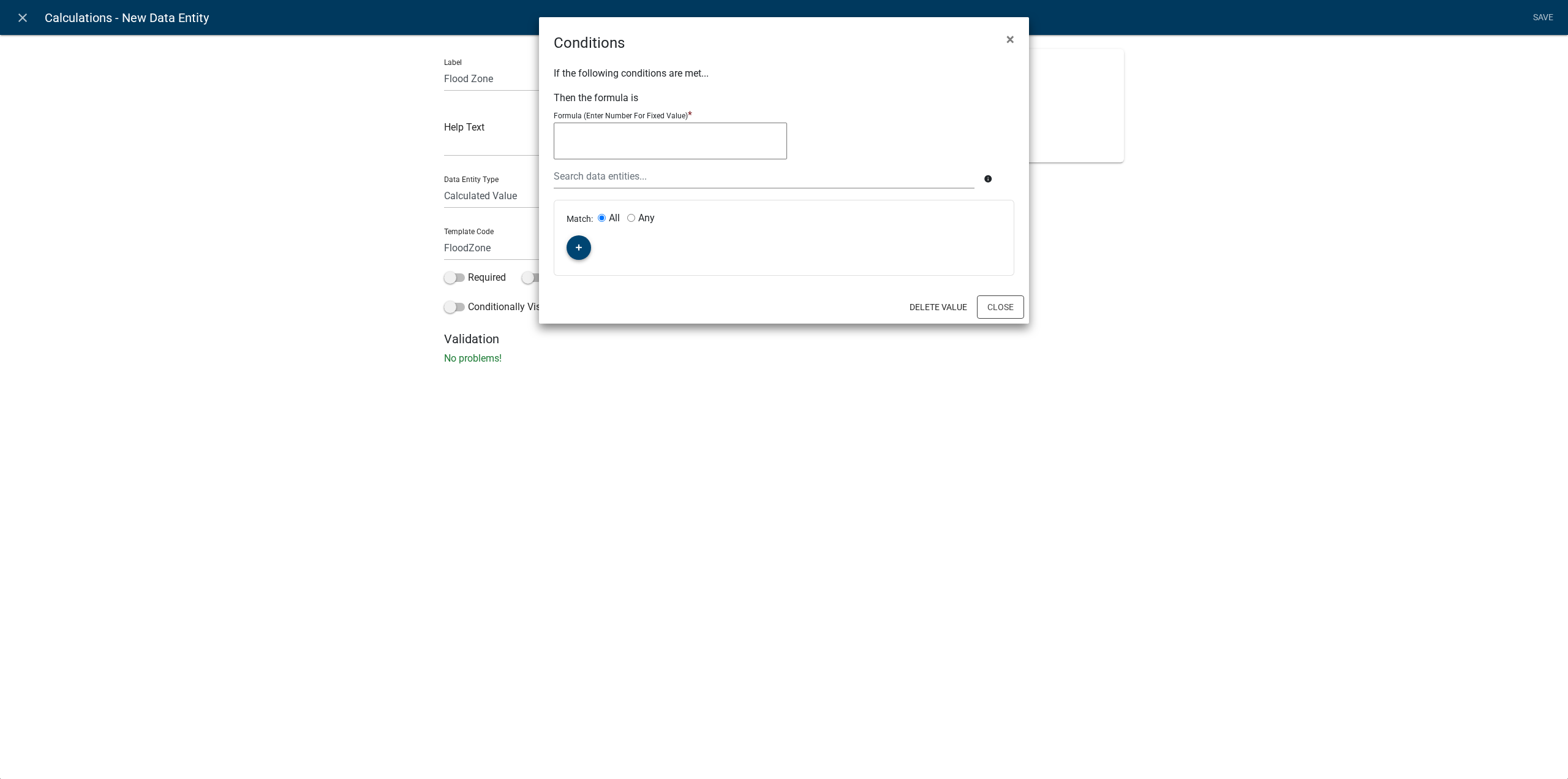
click at [578, 247] on icon "button" at bounding box center [578, 248] width 7 height 7
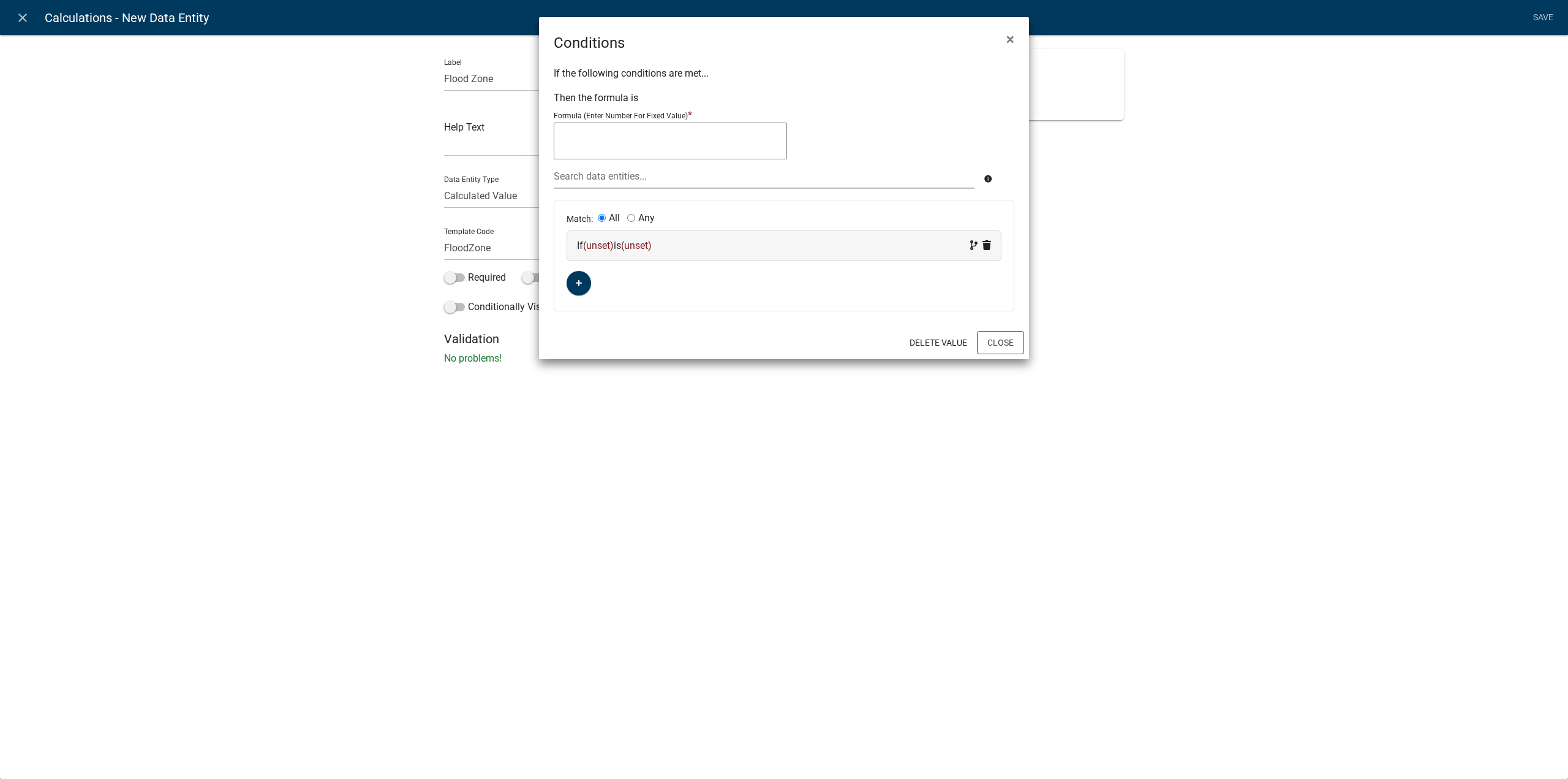
click at [608, 244] on span "(unset)" at bounding box center [598, 246] width 31 height 12
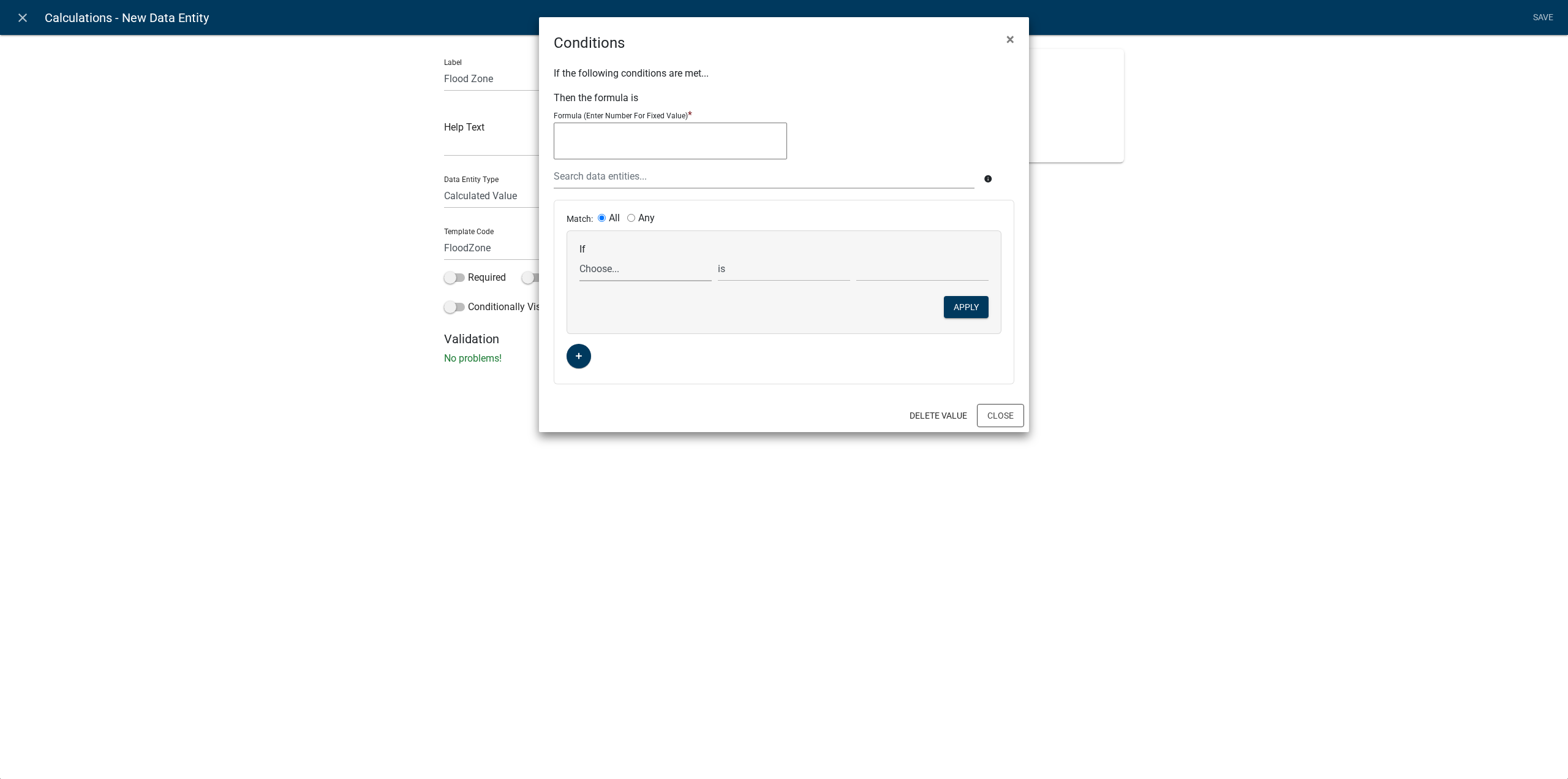
click at [611, 265] on select "Choose... ALL_FEE_RECIPIENTS APPLICATION_ID APPLICATION_NUMBER APPLICATION_STAT…" at bounding box center [645, 269] width 132 height 25
select select "10: Elevation"
click at [579, 256] on select "Choose... ALL_FEE_RECIPIENTS APPLICATION_ID APPLICATION_NUMBER APPLICATION_STAT…" at bounding box center [645, 269] width 132 height 25
click at [887, 274] on input "text" at bounding box center [922, 269] width 132 height 25
click at [813, 270] on select "is is not exists does not exist is greater than is less than contains does not …" at bounding box center [784, 269] width 132 height 25
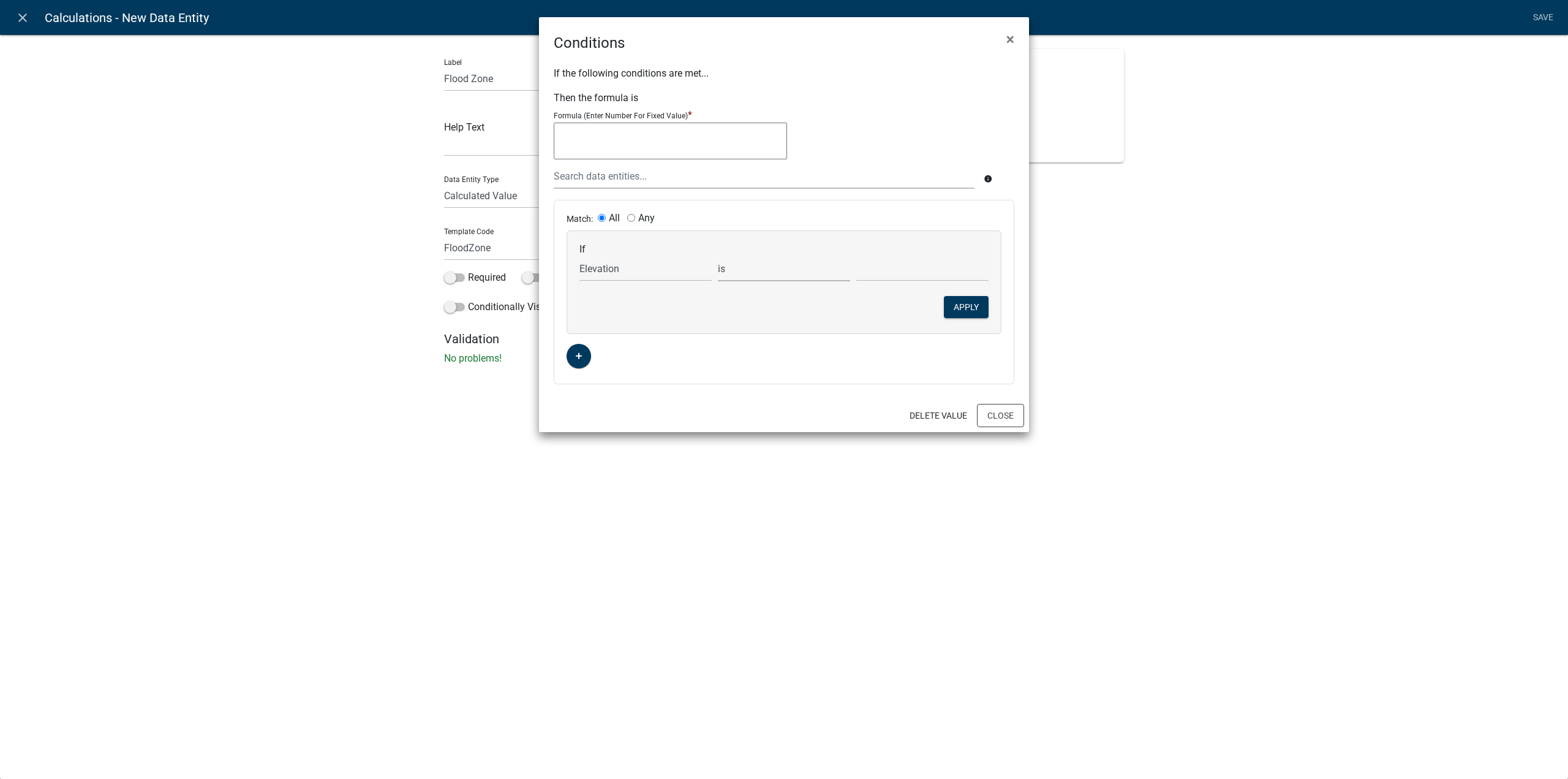
select select "2: >"
click at [718, 256] on select "is is not exists does not exist is greater than is less than contains does not …" at bounding box center [784, 269] width 132 height 25
click at [922, 268] on input "text" at bounding box center [922, 269] width 132 height 25
type input "949"
click at [954, 303] on button "Apply" at bounding box center [965, 307] width 45 height 22
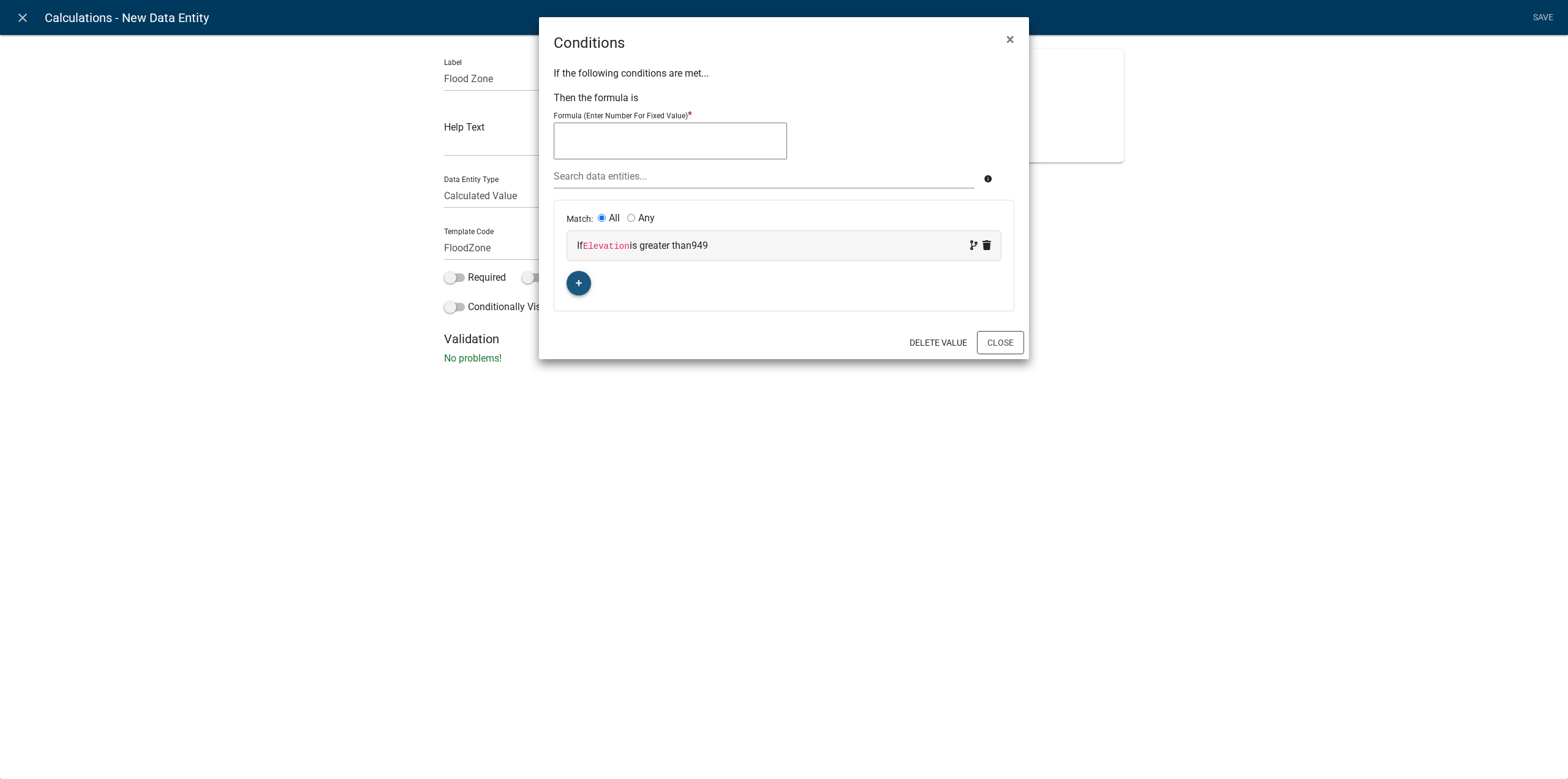
click at [582, 283] on button "button" at bounding box center [579, 284] width 25 height 25
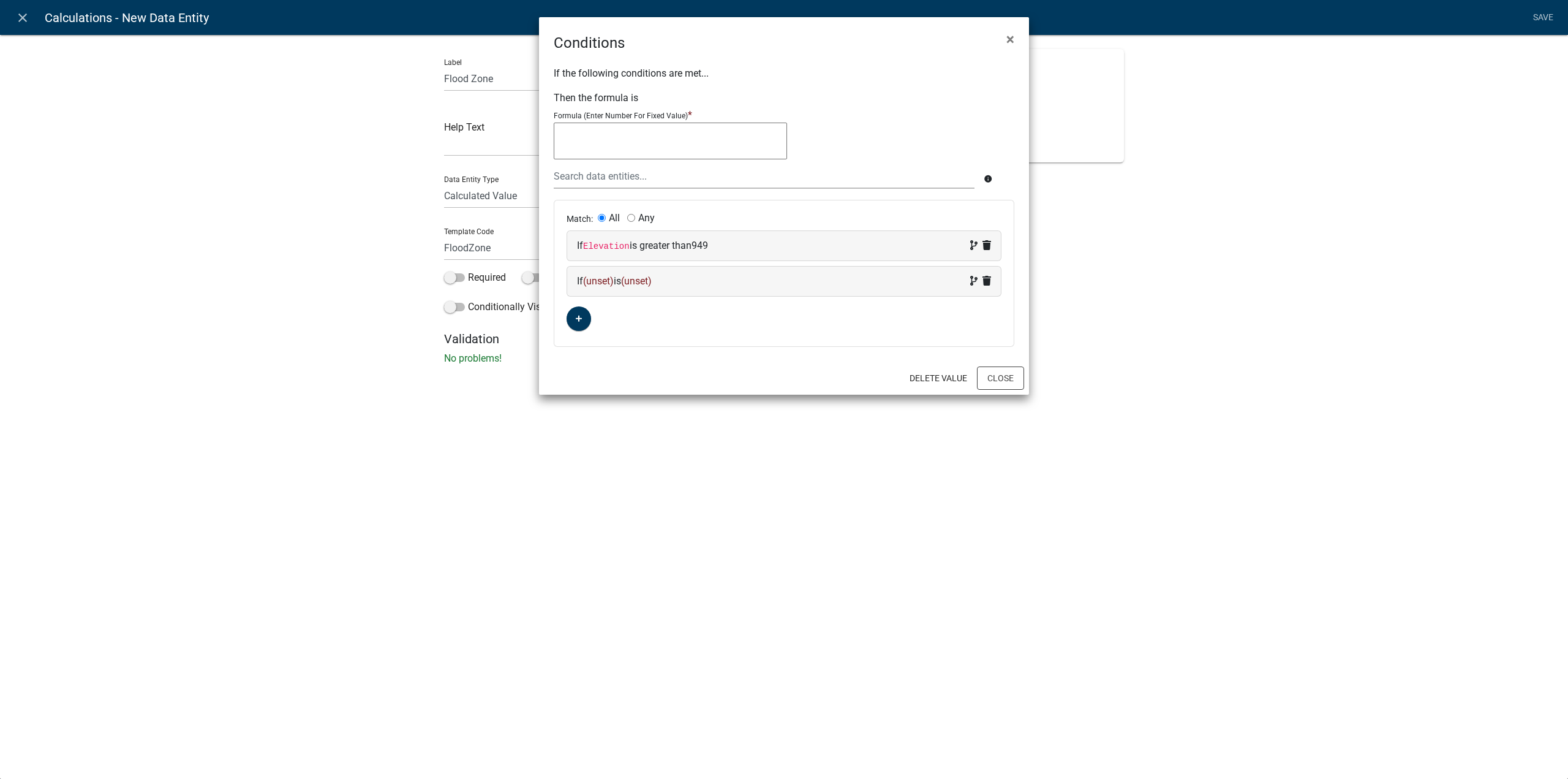
click at [613, 283] on span "(unset)" at bounding box center [598, 281] width 31 height 12
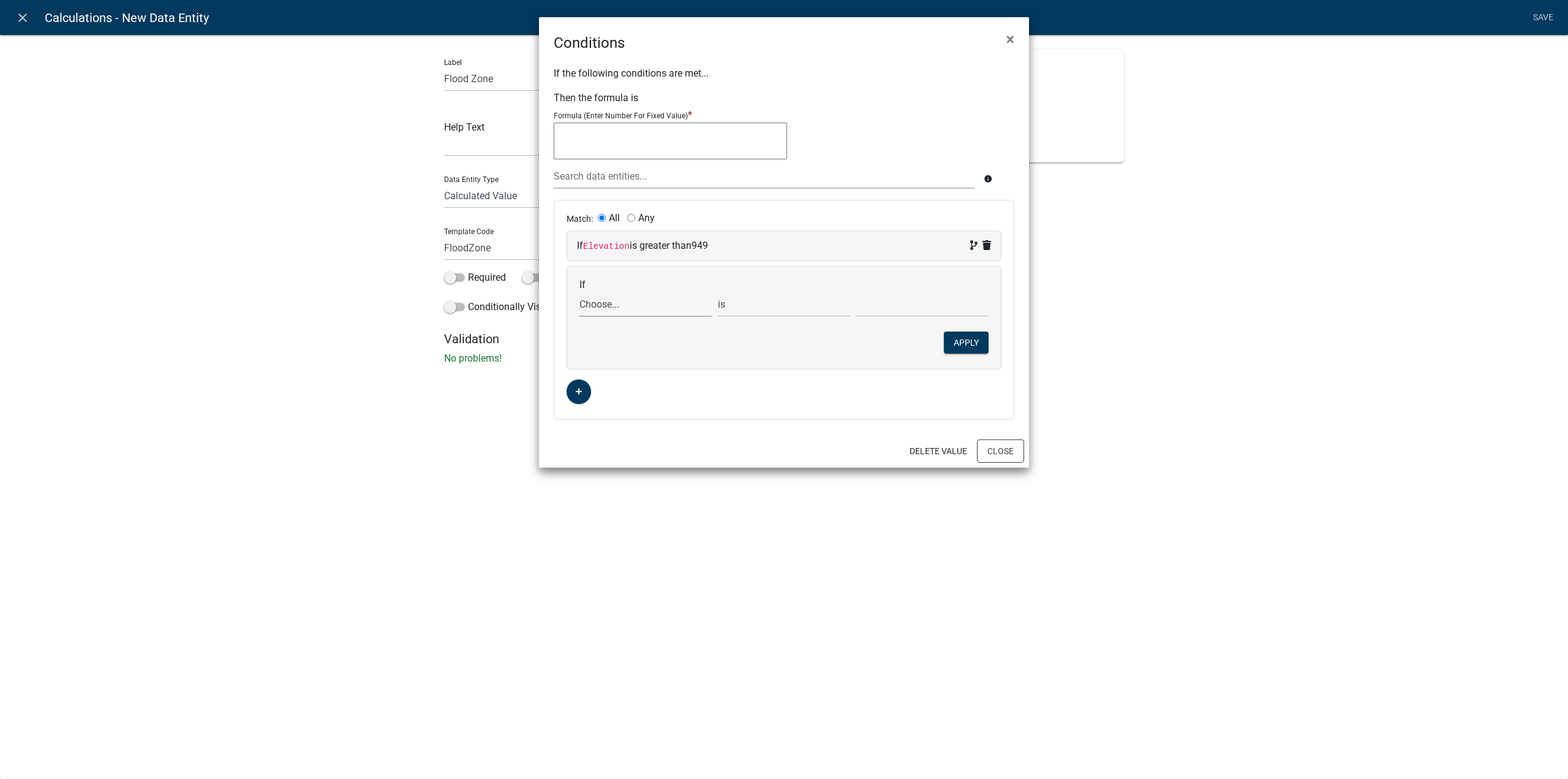
click at [646, 305] on select "Choose... ALL_FEE_RECIPIENTS APPLICATION_ID APPLICATION_NUMBER APPLICATION_STAT…" at bounding box center [645, 304] width 132 height 25
select select "10: Elevation"
click at [579, 292] on select "Choose... ALL_FEE_RECIPIENTS APPLICATION_ID APPLICATION_NUMBER APPLICATION_STAT…" at bounding box center [645, 304] width 132 height 25
click at [773, 303] on select "is is not exists does not exist is greater than is less than contains does not …" at bounding box center [784, 304] width 132 height 25
select select "3: <"
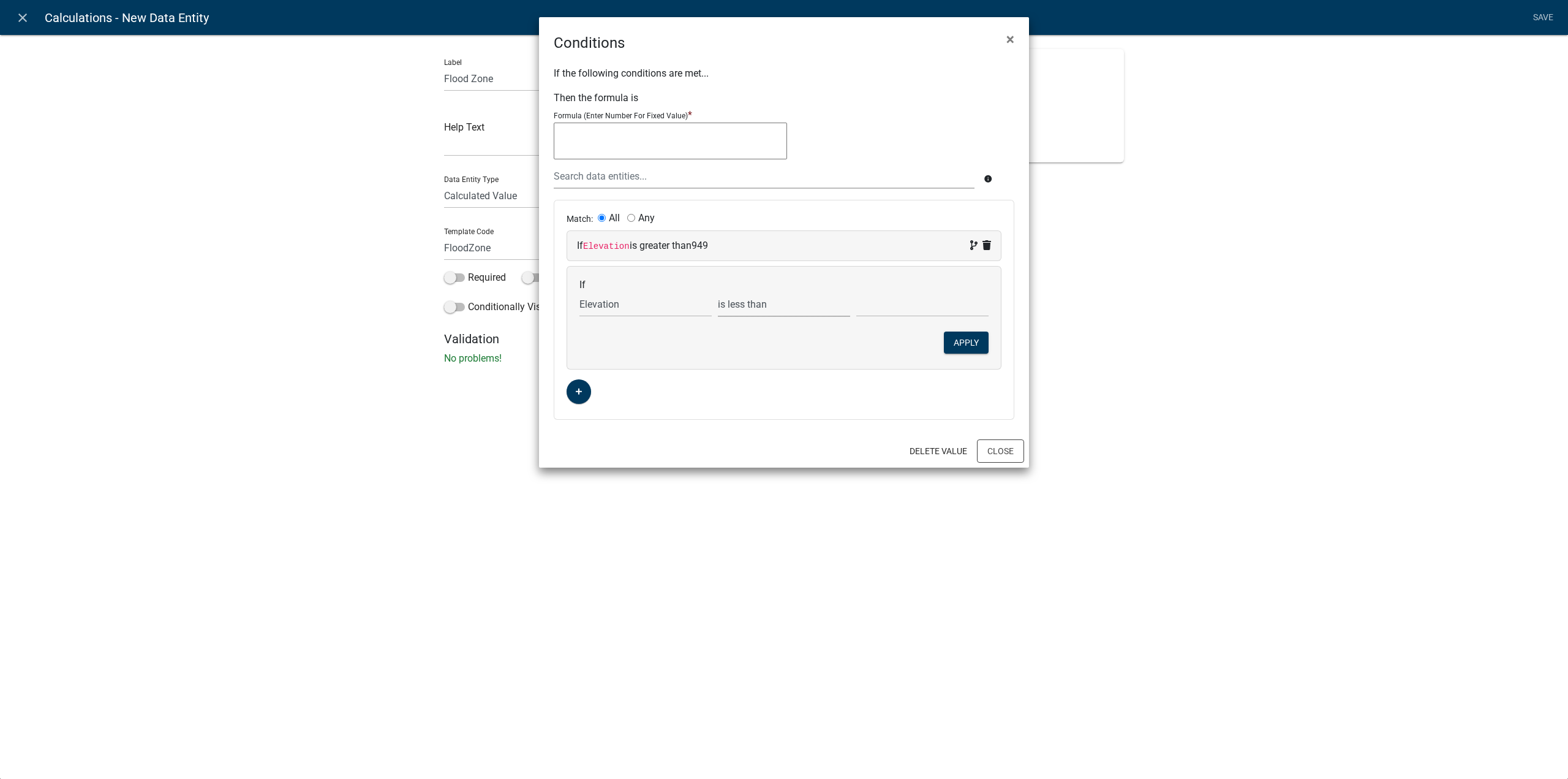
click at [718, 292] on select "is is not exists does not exist is greater than is less than contains does not …" at bounding box center [784, 304] width 132 height 25
click at [893, 304] on input "text" at bounding box center [922, 304] width 132 height 25
type input "961"
click at [974, 343] on button "Apply" at bounding box center [965, 343] width 45 height 22
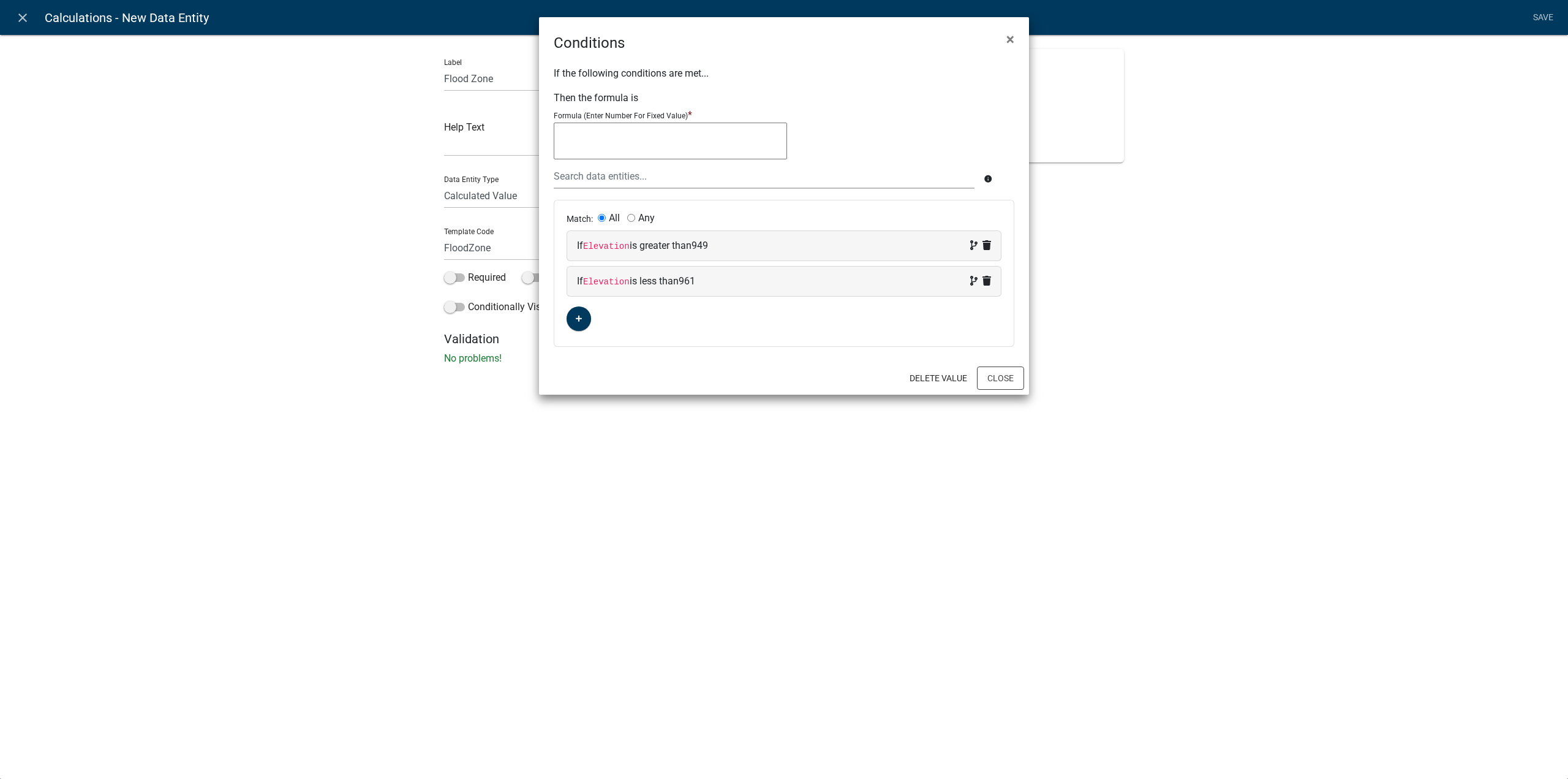
click at [643, 140] on textarea at bounding box center [670, 141] width 234 height 37
type textarea "100-Year Floodway"
click at [761, 325] on div "Match: All Any If Elevation is greater than 949 If Elevation is less than 961" at bounding box center [784, 273] width 459 height 146
click at [993, 370] on button "Close" at bounding box center [1001, 379] width 47 height 23
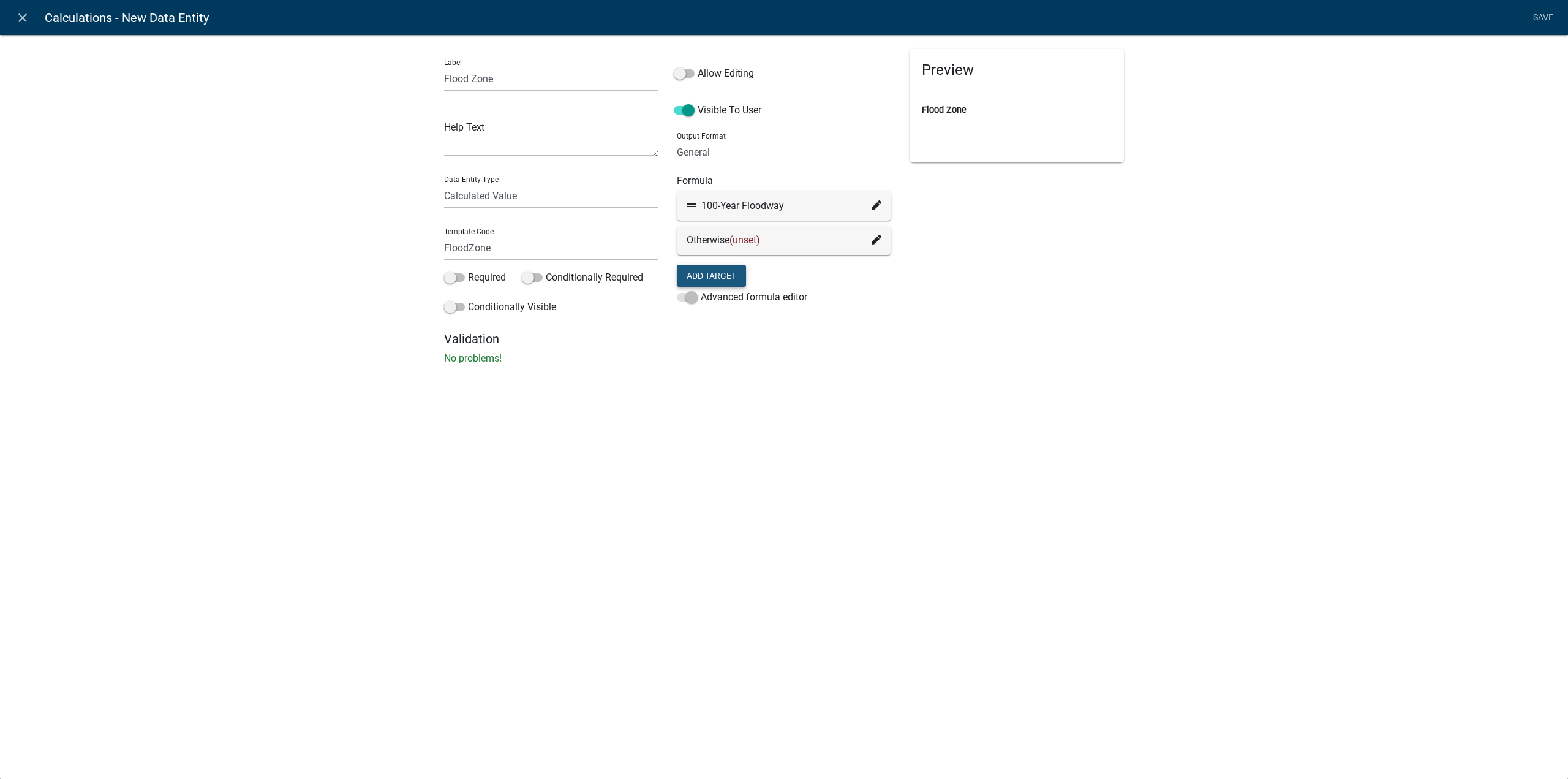
click at [722, 276] on button "Add Target" at bounding box center [711, 276] width 69 height 22
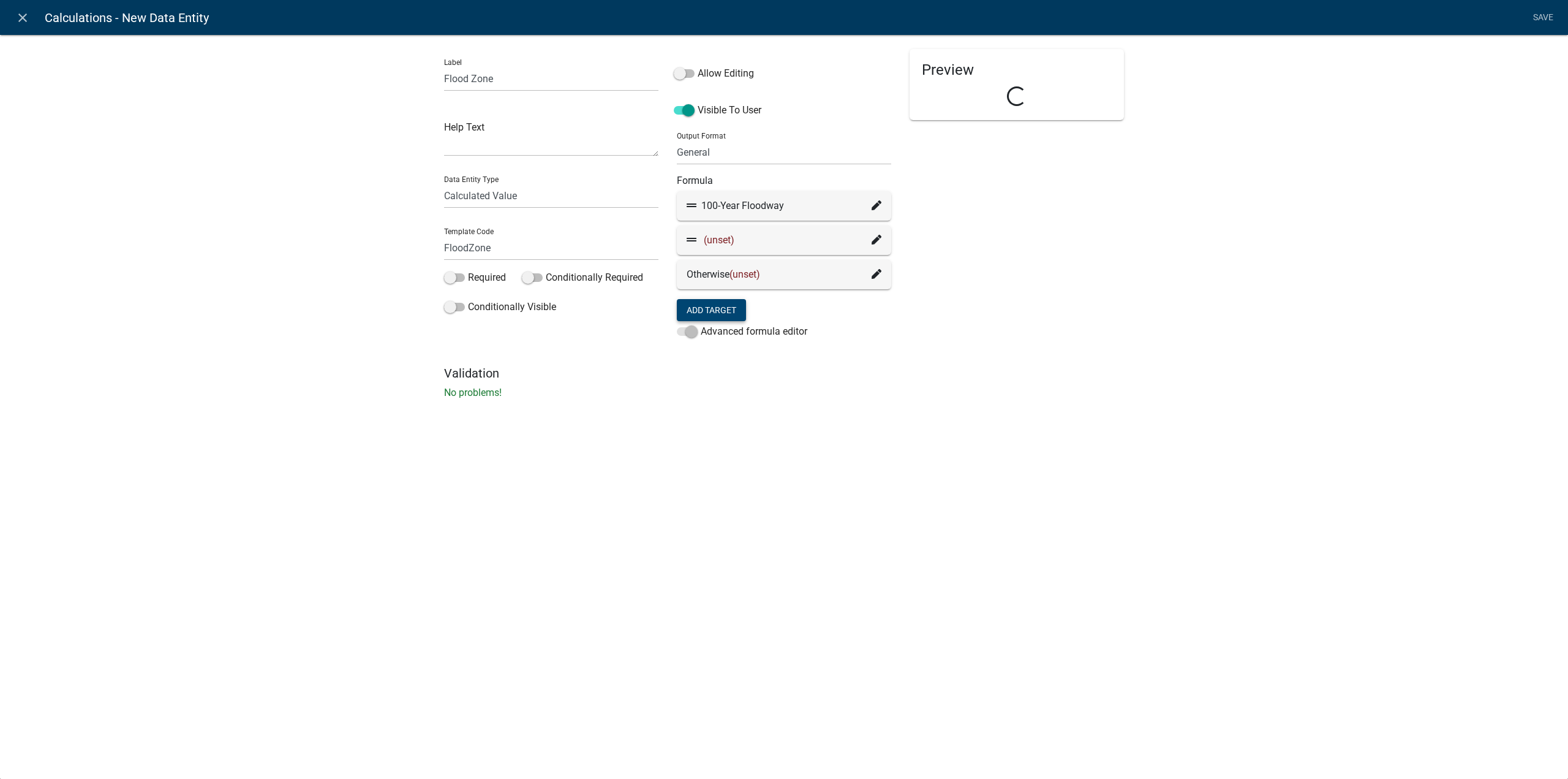
click at [879, 240] on icon at bounding box center [876, 239] width 9 height 10
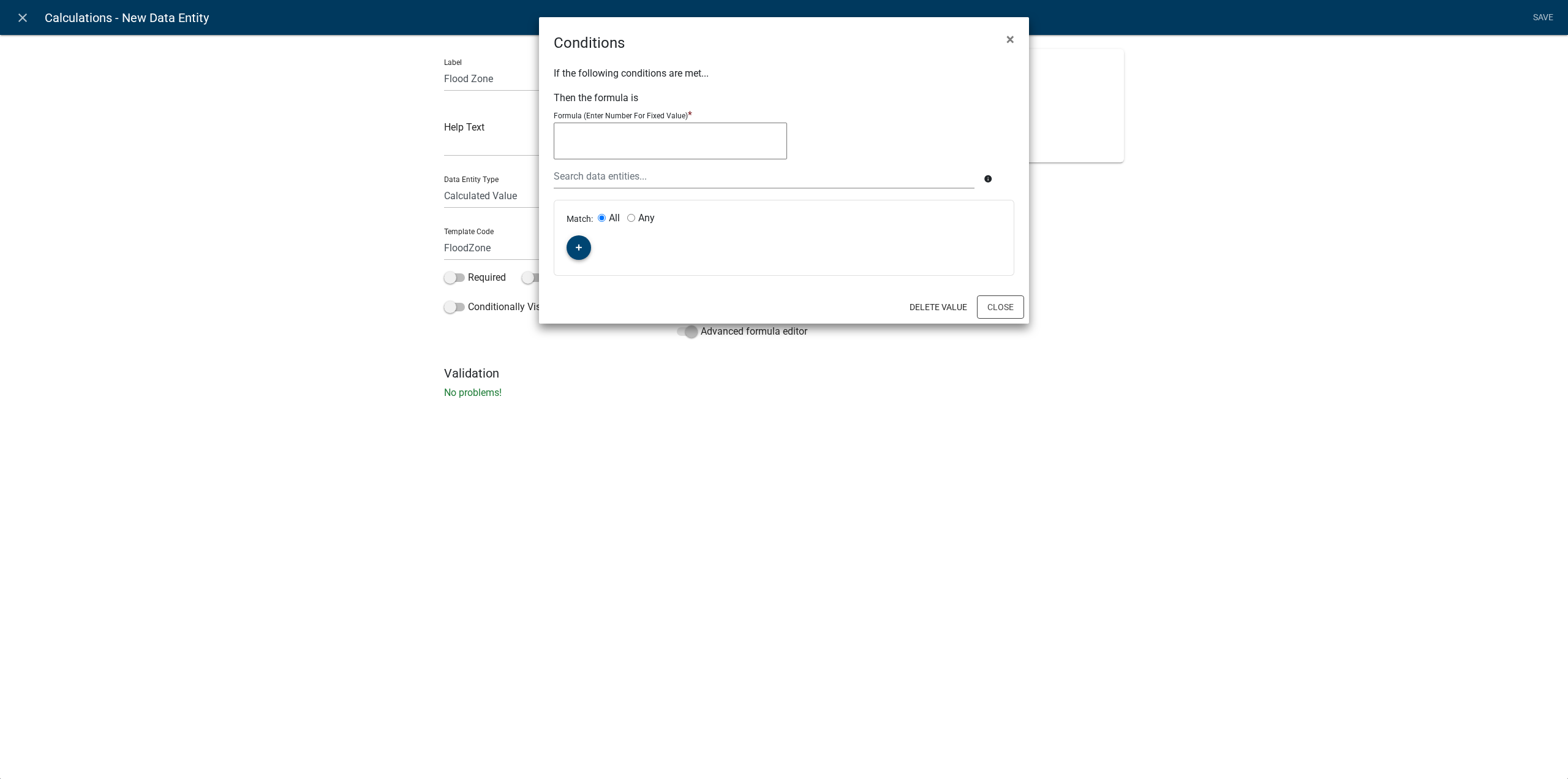
click at [586, 251] on button "button" at bounding box center [579, 248] width 25 height 25
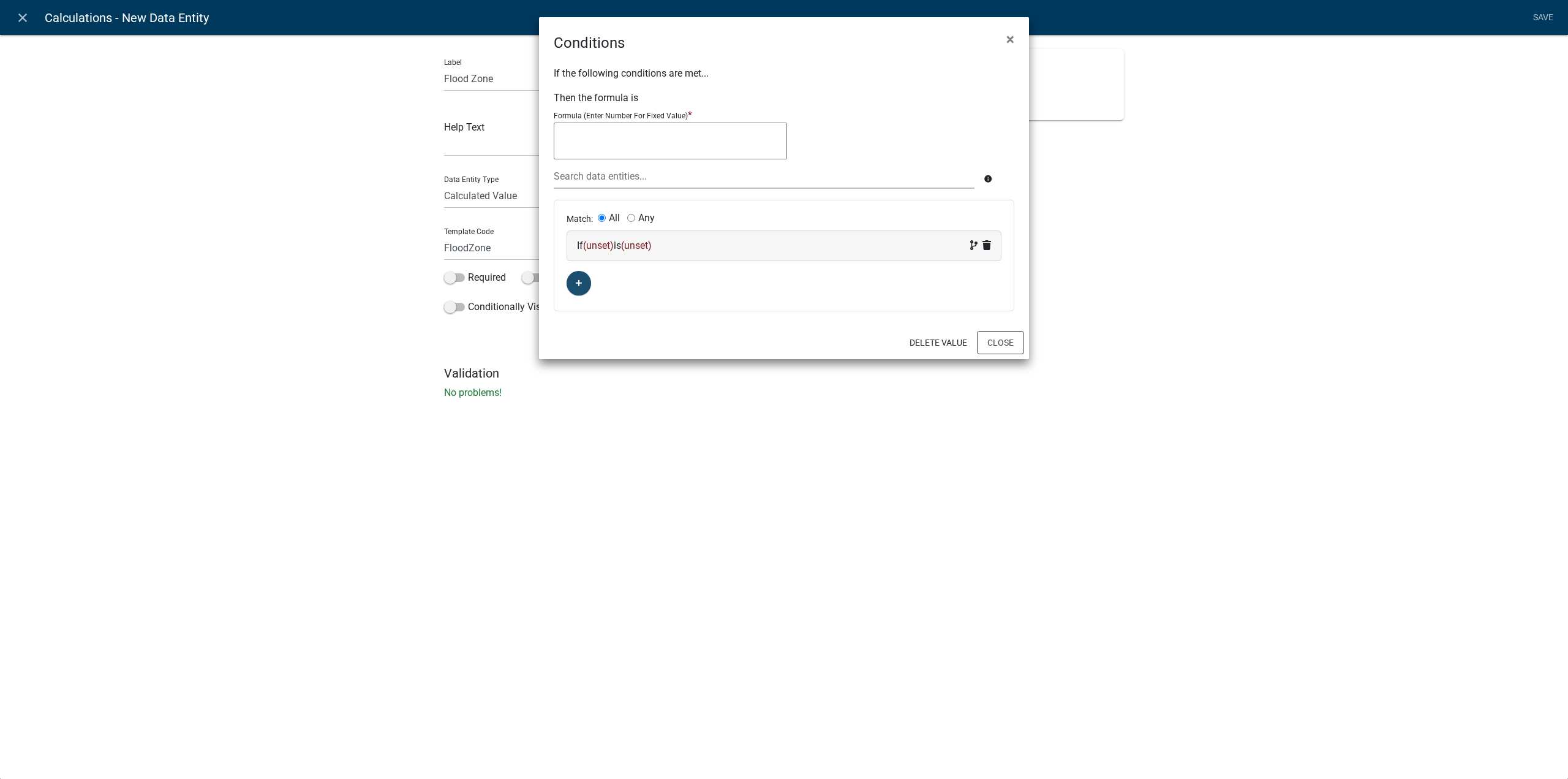
click at [623, 241] on div "If (unset) is (unset)" at bounding box center [784, 246] width 414 height 15
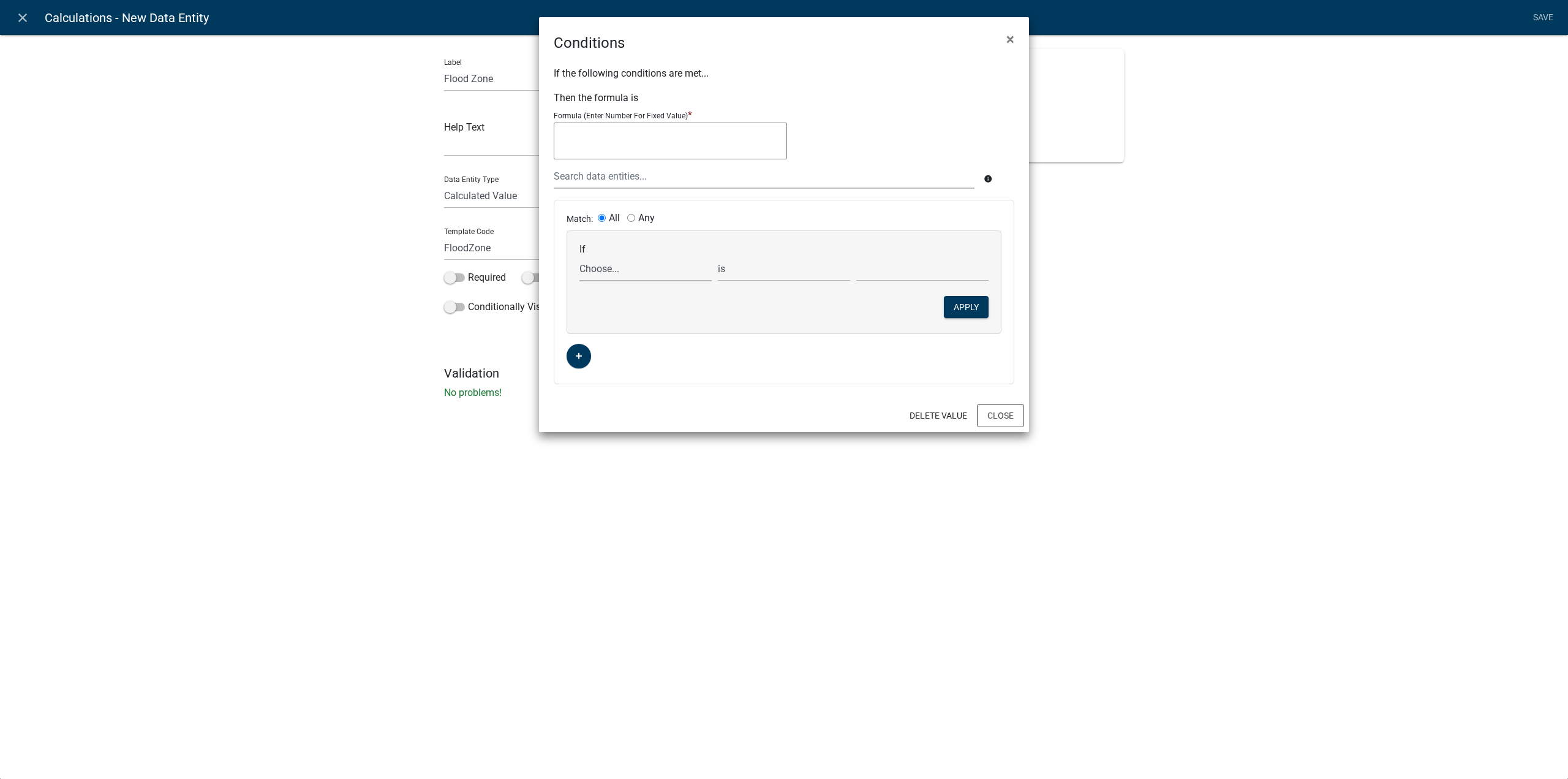
click at [612, 268] on select "Choose... ALL_FEE_RECIPIENTS APPLICATION_ID APPLICATION_NUMBER APPLICATION_STAT…" at bounding box center [645, 269] width 132 height 25
select select "10: Elevation"
click at [579, 256] on select "Choose... ALL_FEE_RECIPIENTS APPLICATION_ID APPLICATION_NUMBER APPLICATION_STAT…" at bounding box center [645, 269] width 132 height 25
click at [790, 274] on select "is is not exists does not exist is greater than is less than contains does not …" at bounding box center [784, 269] width 132 height 25
select select "2: >"
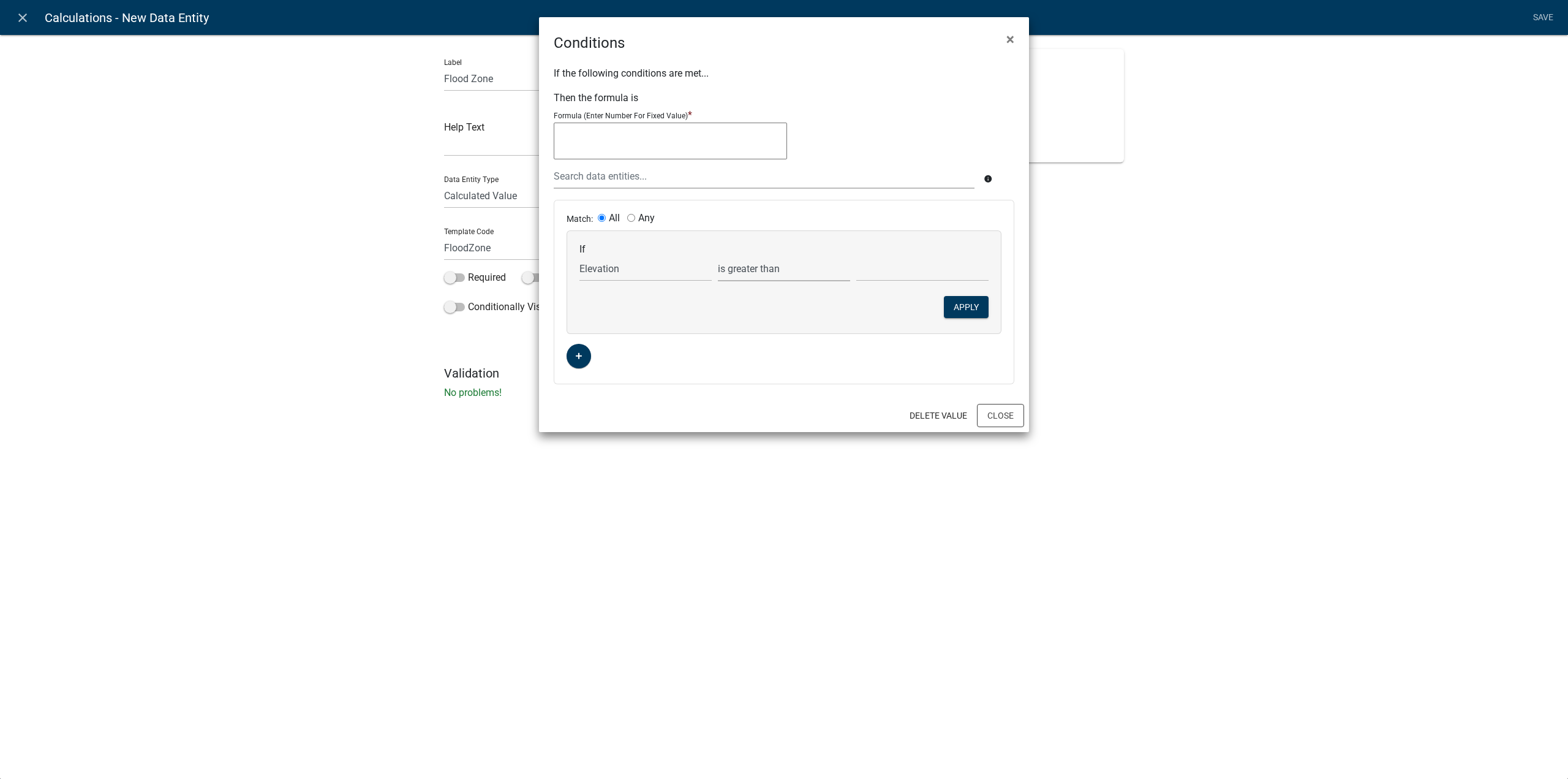
click at [718, 256] on select "is is not exists does not exist is greater than is less than contains does not …" at bounding box center [784, 269] width 132 height 25
click at [887, 269] on input "text" at bounding box center [922, 269] width 132 height 25
type input "960"
click at [959, 307] on button "Apply" at bounding box center [965, 307] width 45 height 22
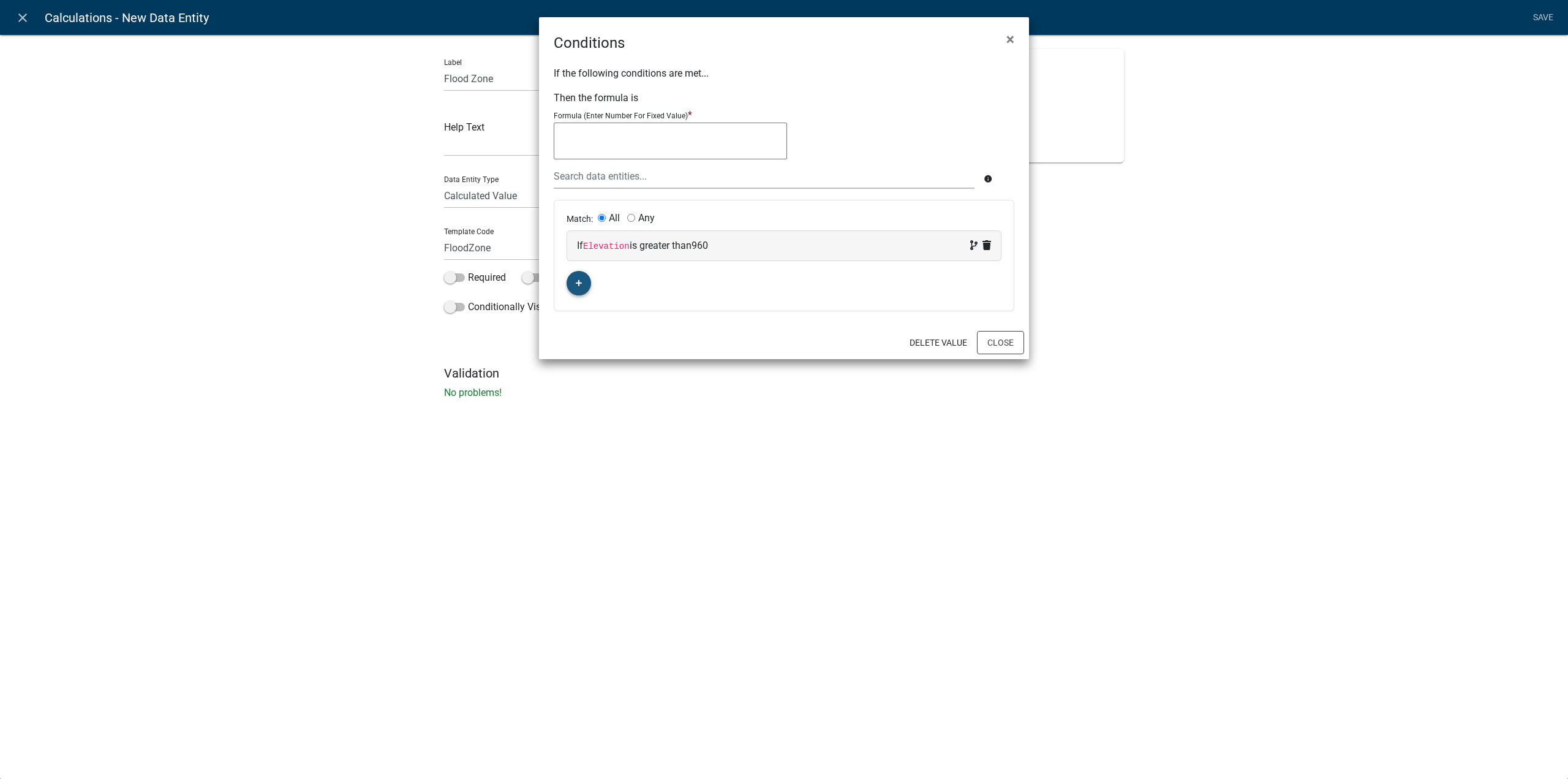
click at [584, 284] on button "button" at bounding box center [579, 284] width 25 height 25
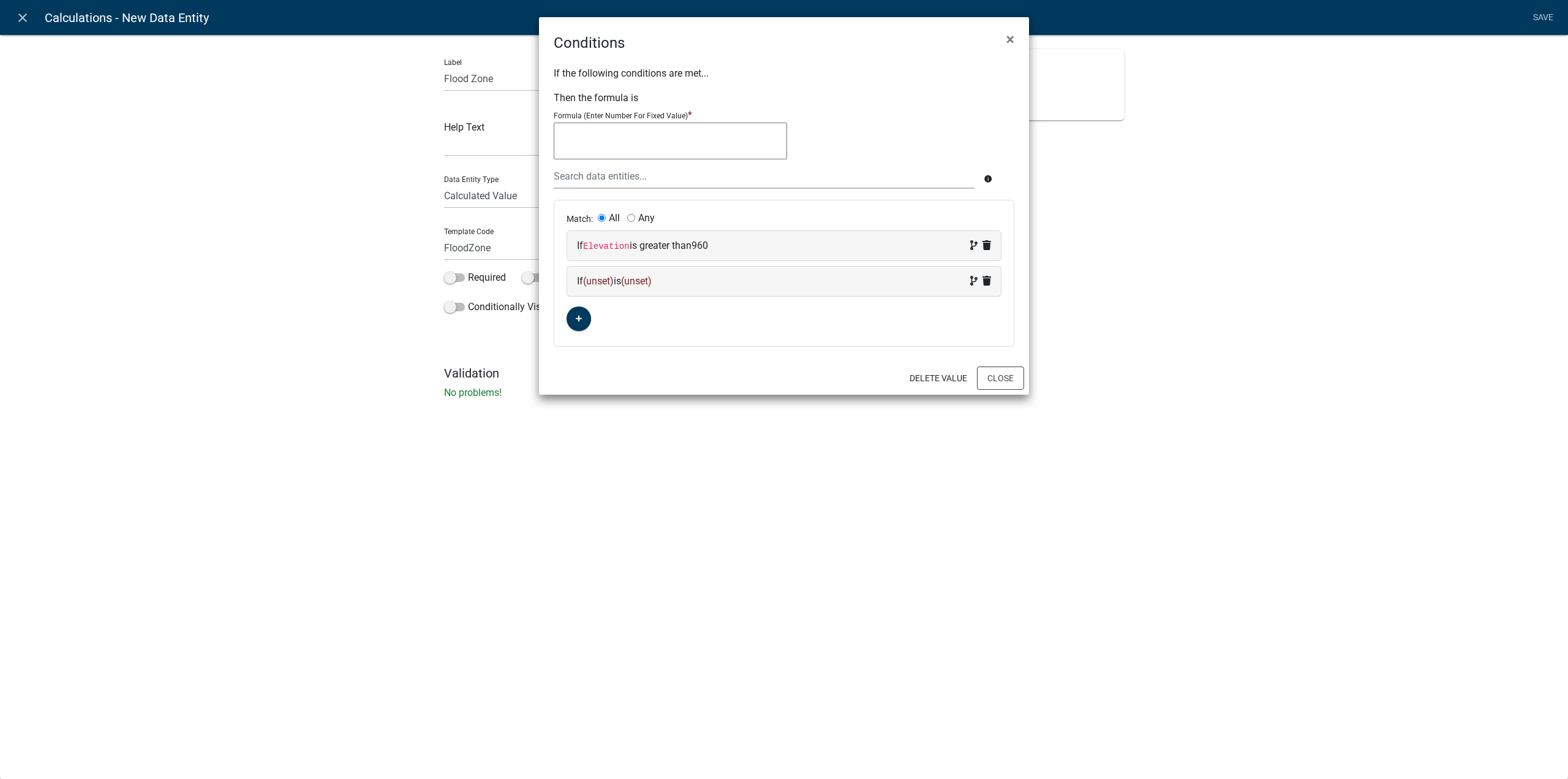
click at [616, 281] on div "If (unset) is (unset)" at bounding box center [784, 281] width 414 height 15
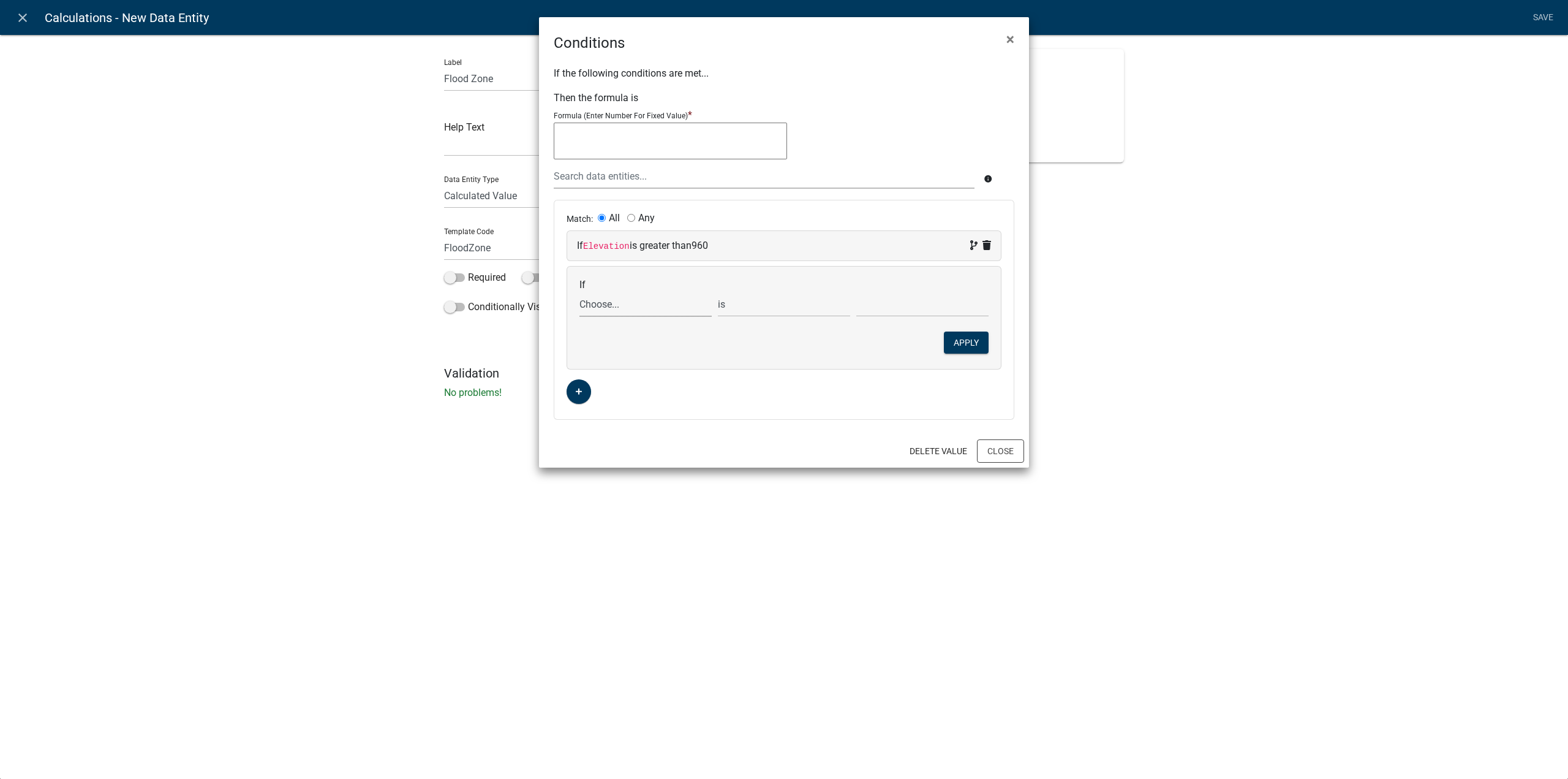
click at [675, 307] on select "Choose... ALL_FEE_RECIPIENTS APPLICATION_ID APPLICATION_NUMBER APPLICATION_STAT…" at bounding box center [645, 304] width 132 height 25
select select "10: Elevation"
click at [579, 292] on select "Choose... ALL_FEE_RECIPIENTS APPLICATION_ID APPLICATION_NUMBER APPLICATION_STAT…" at bounding box center [645, 304] width 132 height 25
click at [738, 305] on select "is is not exists does not exist is greater than is less than contains does not …" at bounding box center [784, 304] width 132 height 25
select select "3: <"
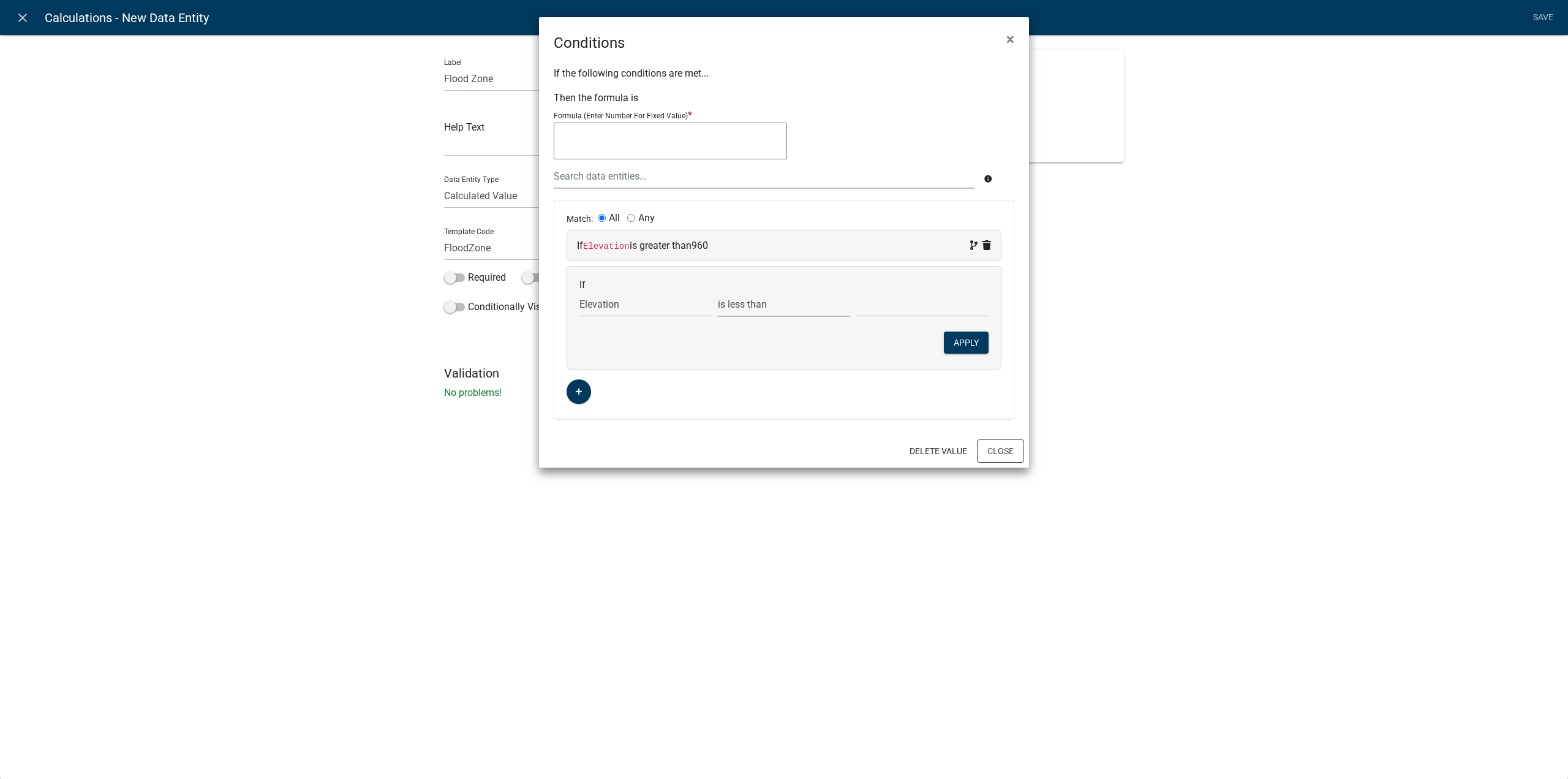
click at [718, 292] on select "is is not exists does not exist is greater than is less than contains does not …" at bounding box center [784, 304] width 132 height 25
click at [899, 312] on input "text" at bounding box center [922, 304] width 132 height 25
type input "971"
click at [968, 332] on button "Apply" at bounding box center [965, 343] width 45 height 22
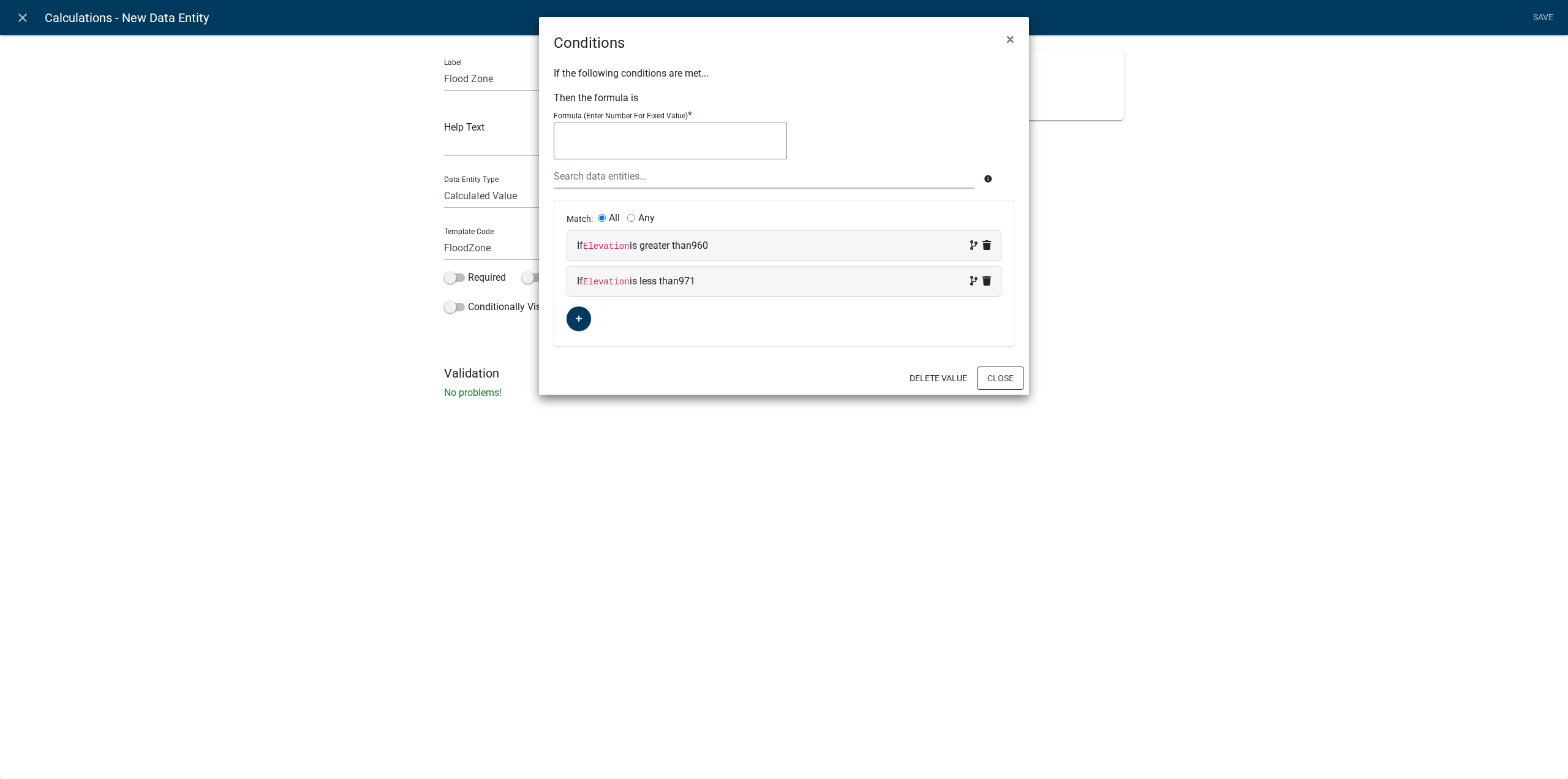
click at [606, 147] on textarea at bounding box center [670, 141] width 234 height 37
type textarea "500-Year Floodway"
click at [900, 326] on div "Match: All Any If Elevation is greater than 960 If Elevation is less than 971" at bounding box center [784, 273] width 459 height 146
click at [998, 370] on button "Close" at bounding box center [1001, 379] width 47 height 23
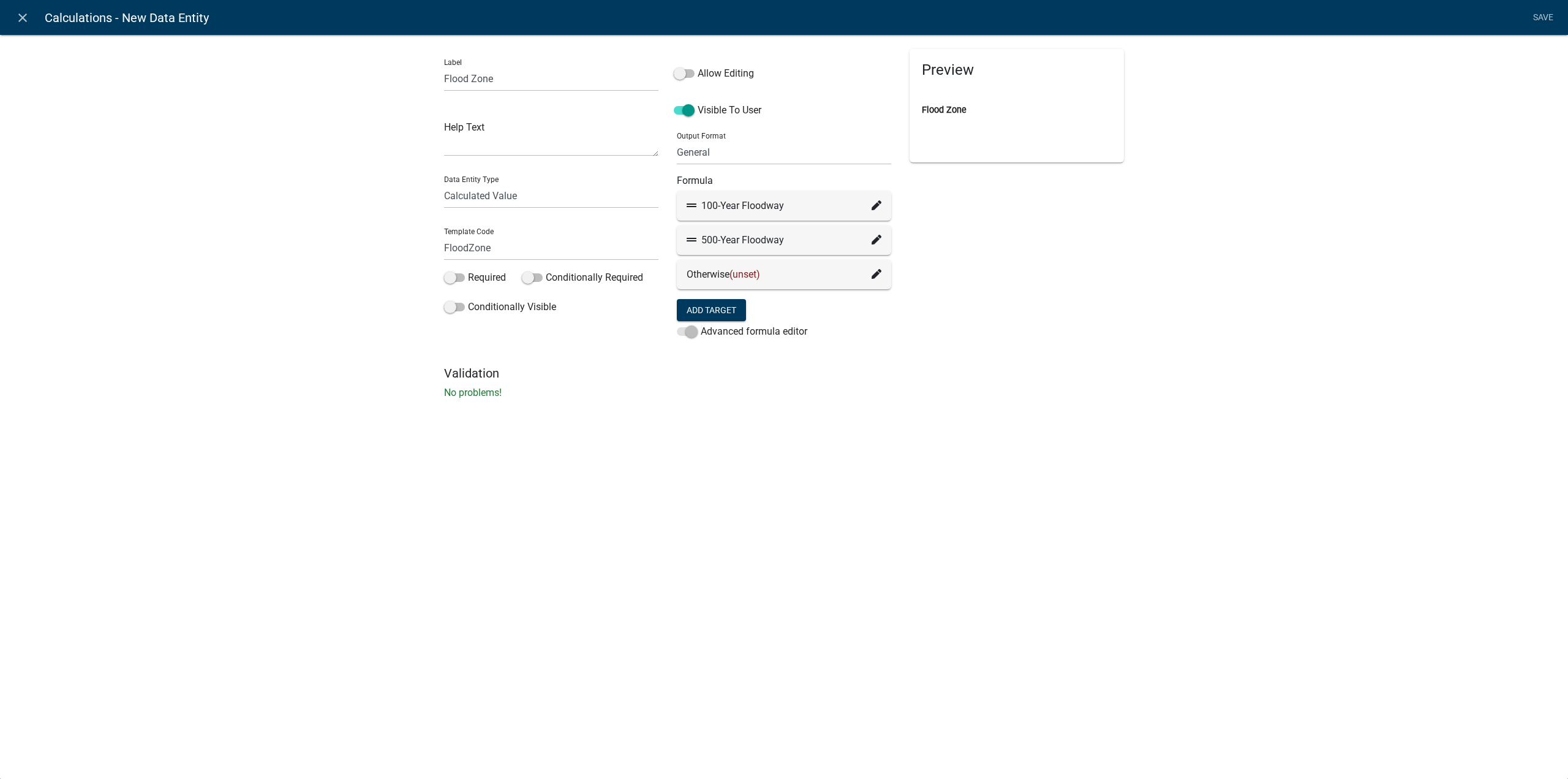
click at [754, 274] on span "(unset)" at bounding box center [745, 274] width 31 height 12
click at [731, 314] on button "Add Target" at bounding box center [711, 310] width 69 height 22
click at [738, 308] on span "(unset)" at bounding box center [745, 308] width 31 height 12
click at [877, 276] on icon at bounding box center [876, 273] width 9 height 10
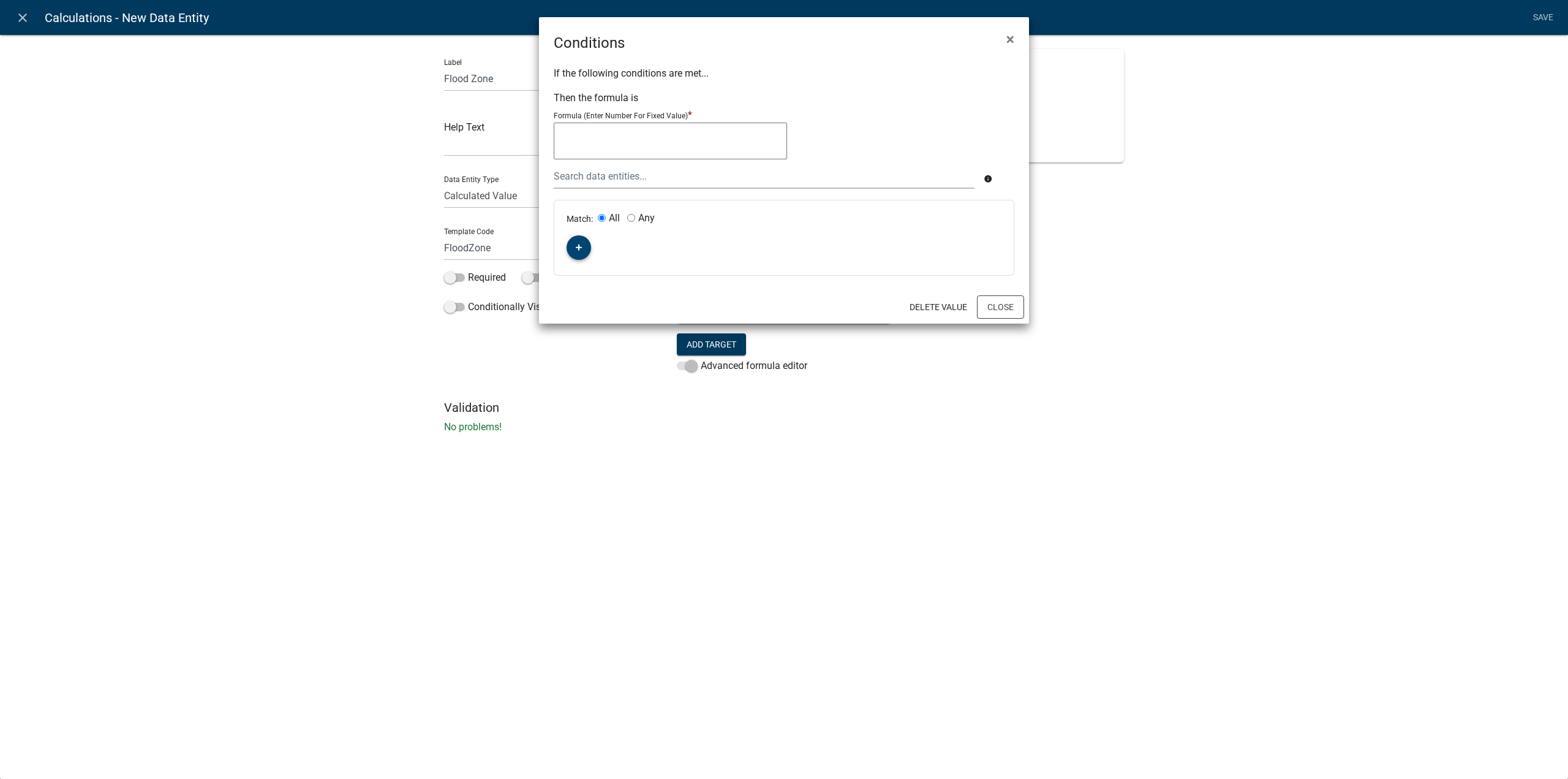
click at [575, 251] on icon "button" at bounding box center [578, 248] width 7 height 7
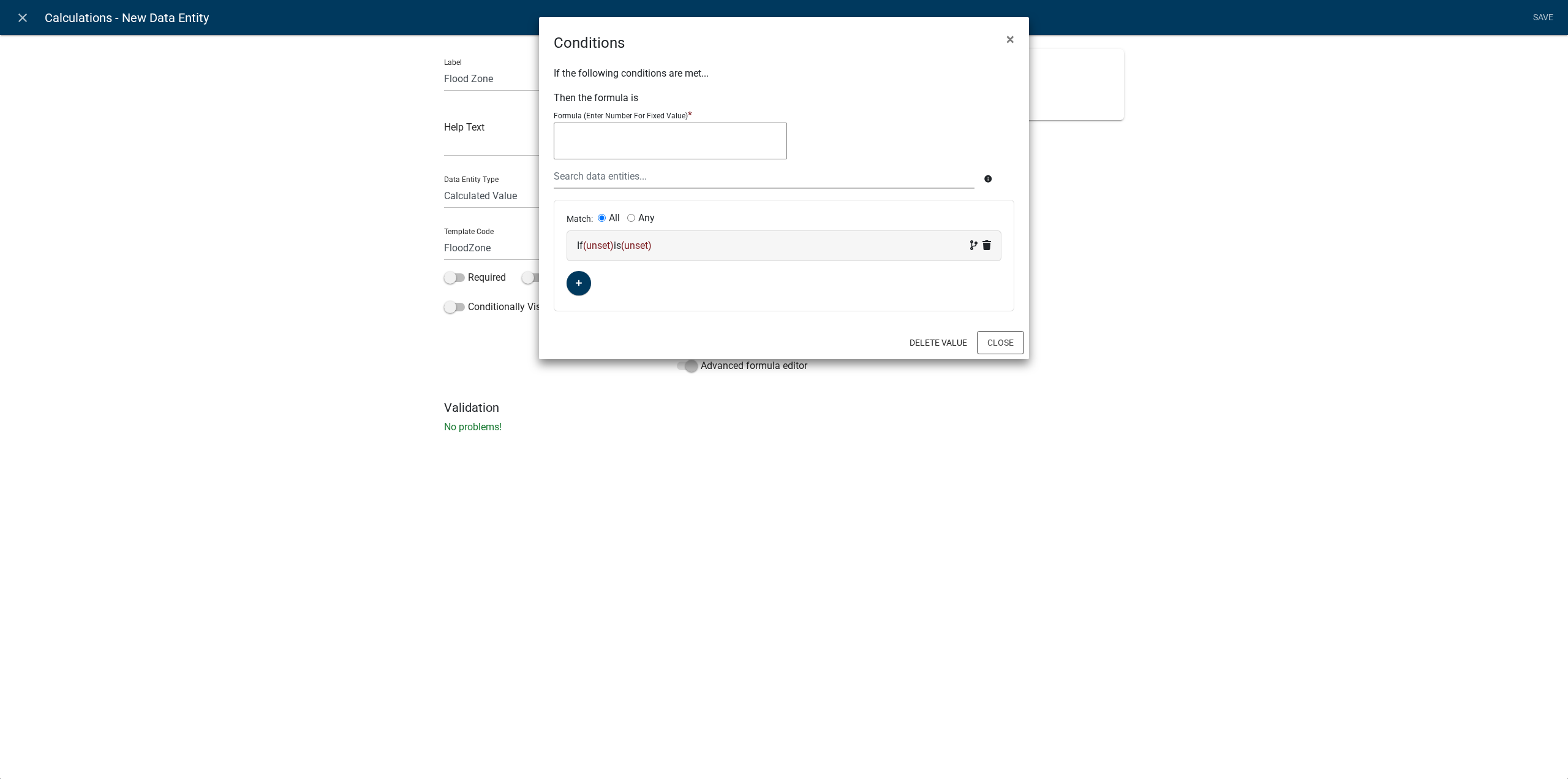
click at [610, 253] on div "If (unset) is (unset)" at bounding box center [784, 246] width 434 height 29
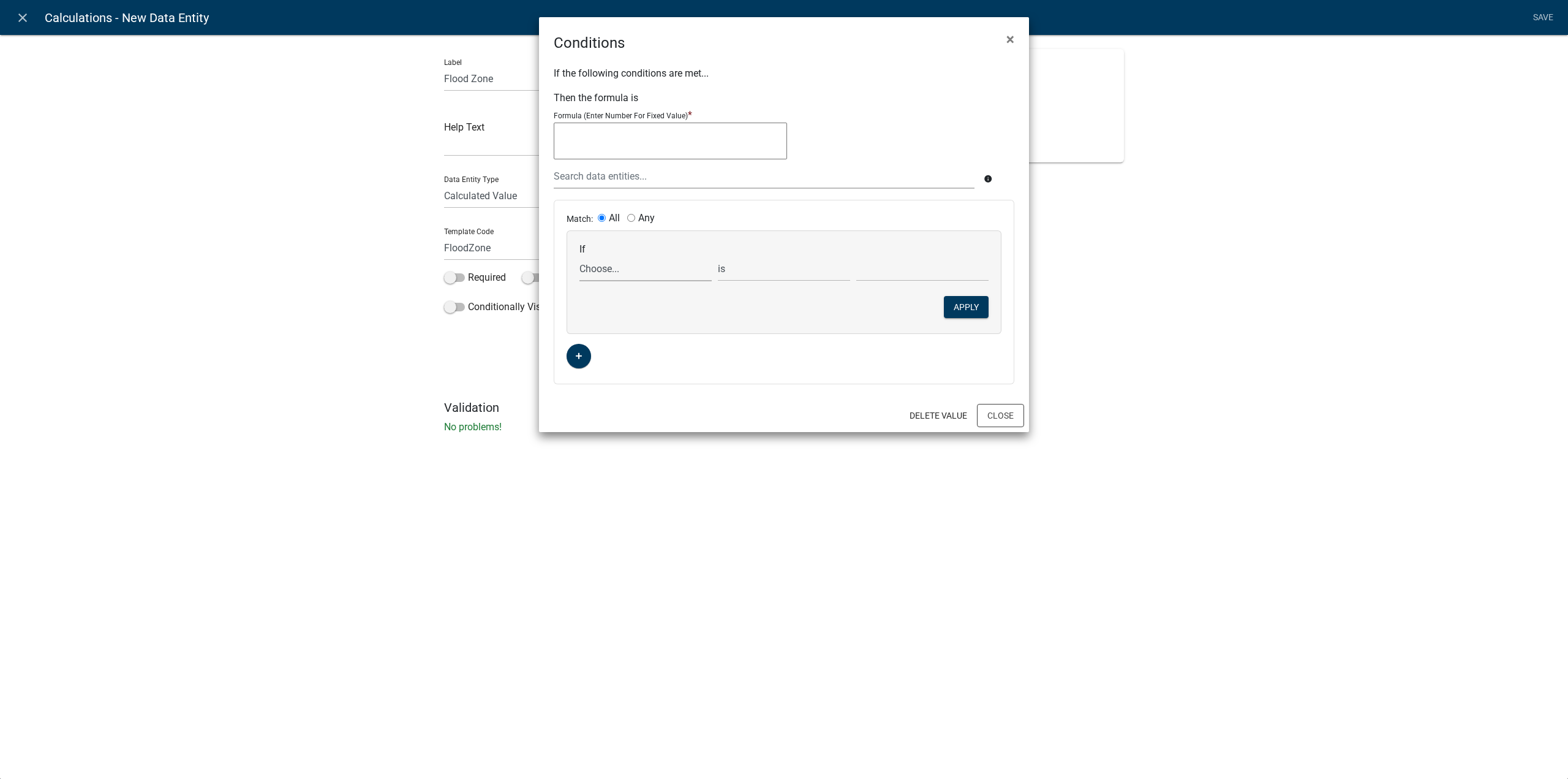
drag, startPoint x: 603, startPoint y: 271, endPoint x: 597, endPoint y: 268, distance: 6.7
click at [603, 271] on select "Choose... ALL_FEE_RECIPIENTS APPLICATION_ID APPLICATION_NUMBER APPLICATION_STAT…" at bounding box center [645, 269] width 132 height 25
select select "10: Elevation"
click at [579, 256] on select "Choose... ALL_FEE_RECIPIENTS APPLICATION_ID APPLICATION_NUMBER APPLICATION_STAT…" at bounding box center [645, 269] width 132 height 25
click at [743, 274] on select "is is not exists does not exist is greater than is less than contains does not …" at bounding box center [784, 269] width 132 height 25
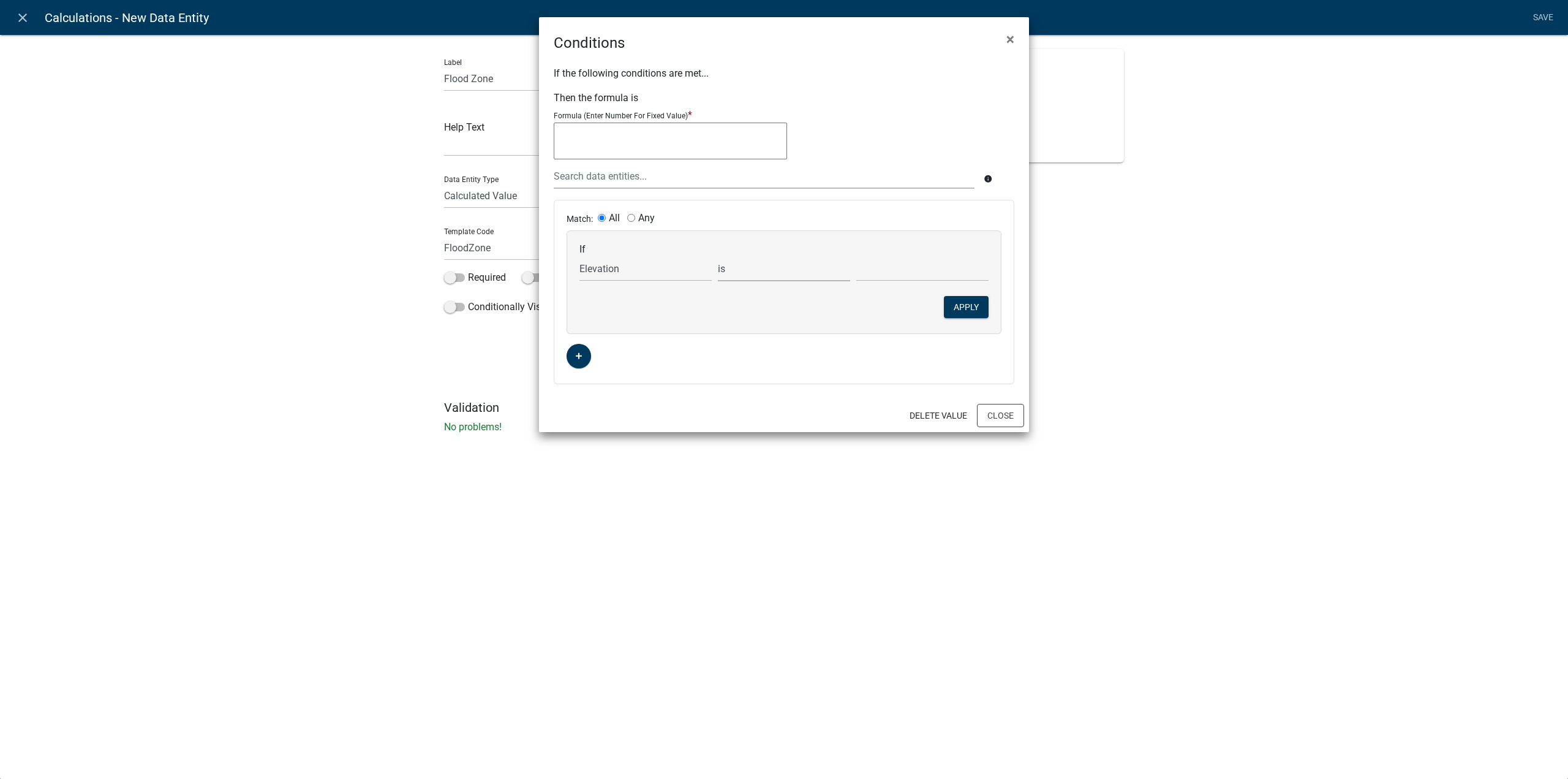
select select "2: >"
click at [718, 256] on select "is is not exists does not exist is greater than is less than contains does not …" at bounding box center [784, 269] width 132 height 25
click at [881, 266] on input "text" at bounding box center [922, 269] width 132 height 25
type input "970"
click at [951, 316] on button "Apply" at bounding box center [965, 307] width 45 height 22
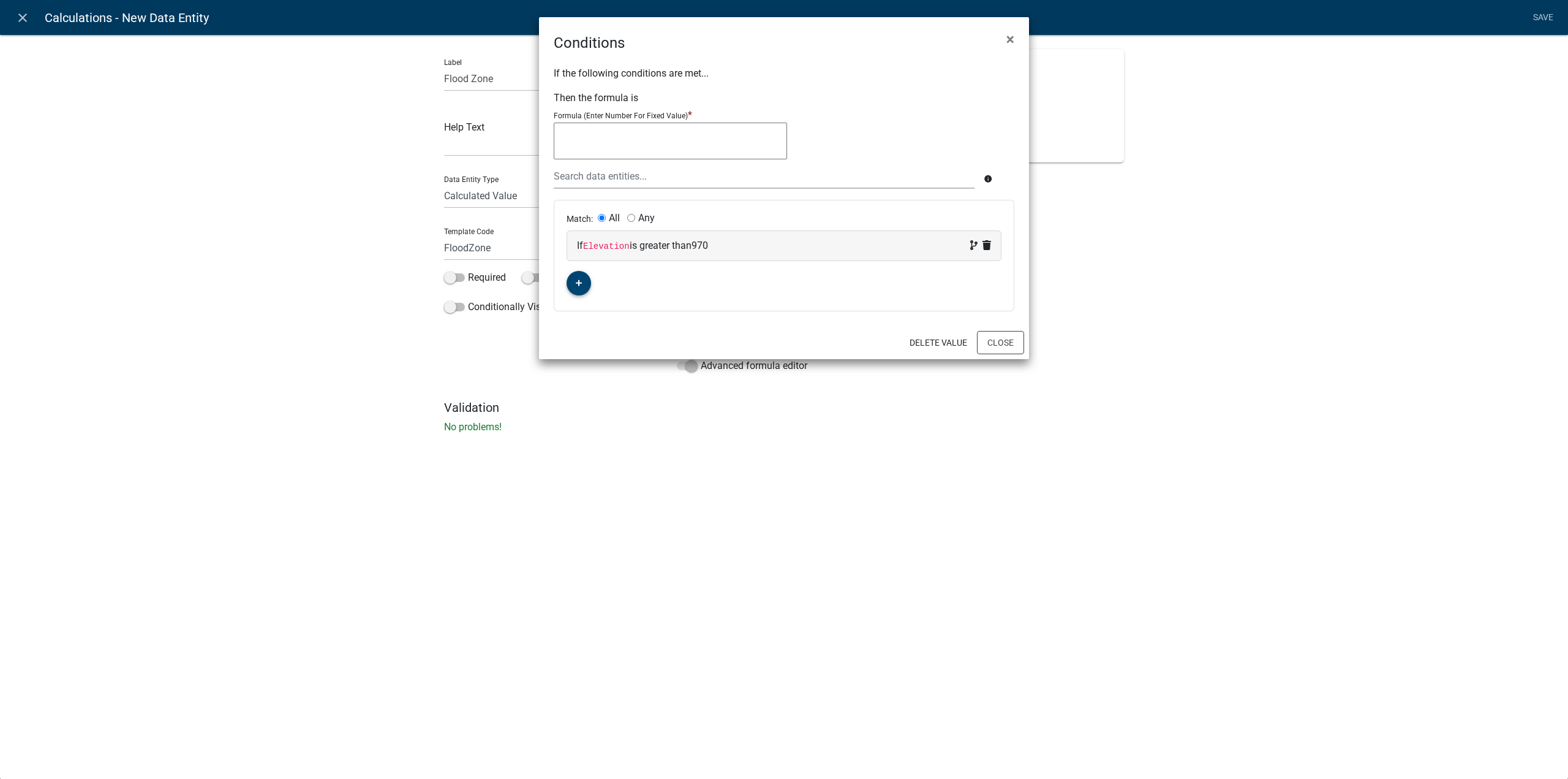
click at [578, 278] on fa-icon "button" at bounding box center [578, 284] width 7 height 12
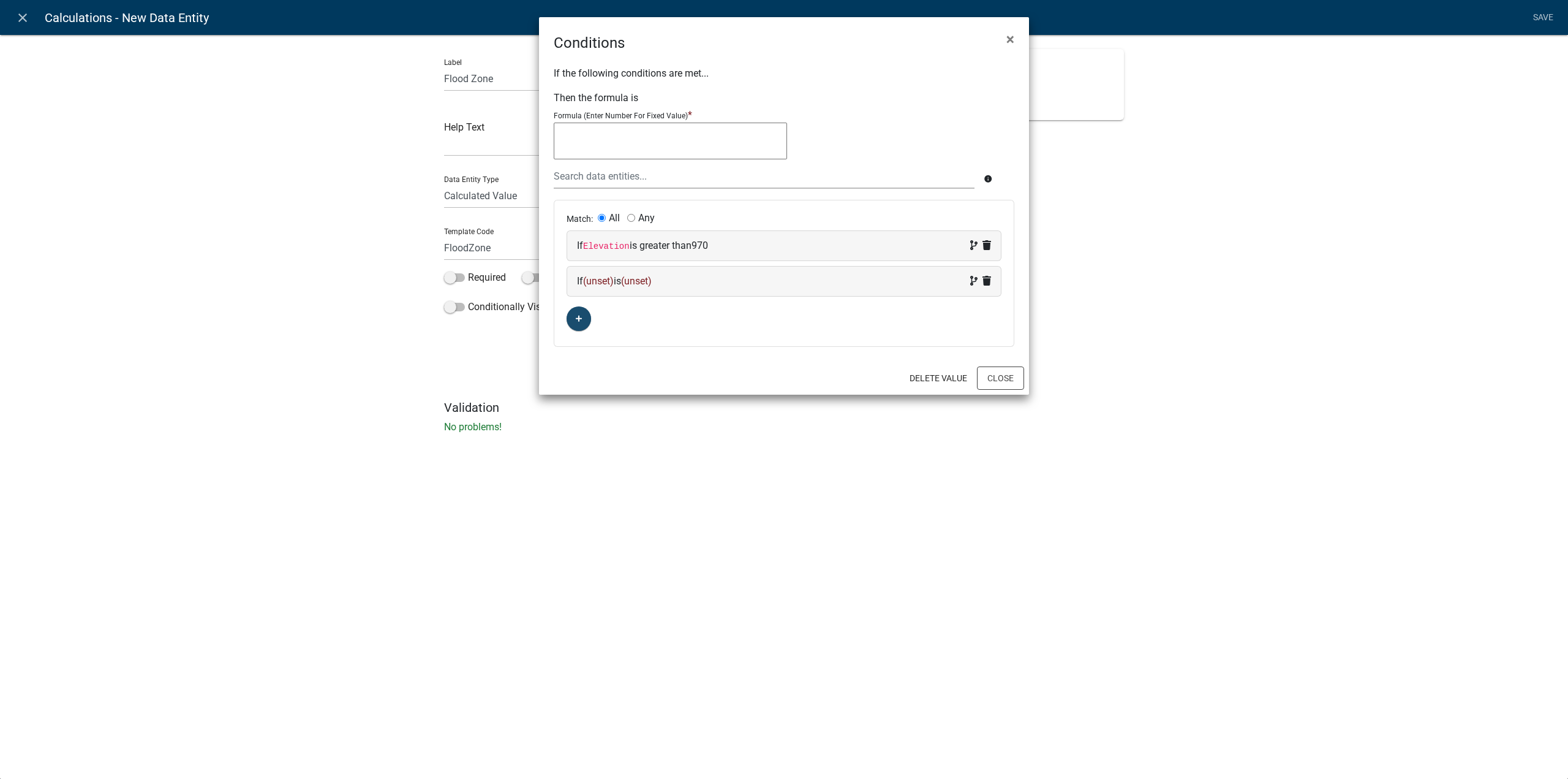
click at [621, 275] on div "If (unset) is (unset)" at bounding box center [784, 281] width 414 height 15
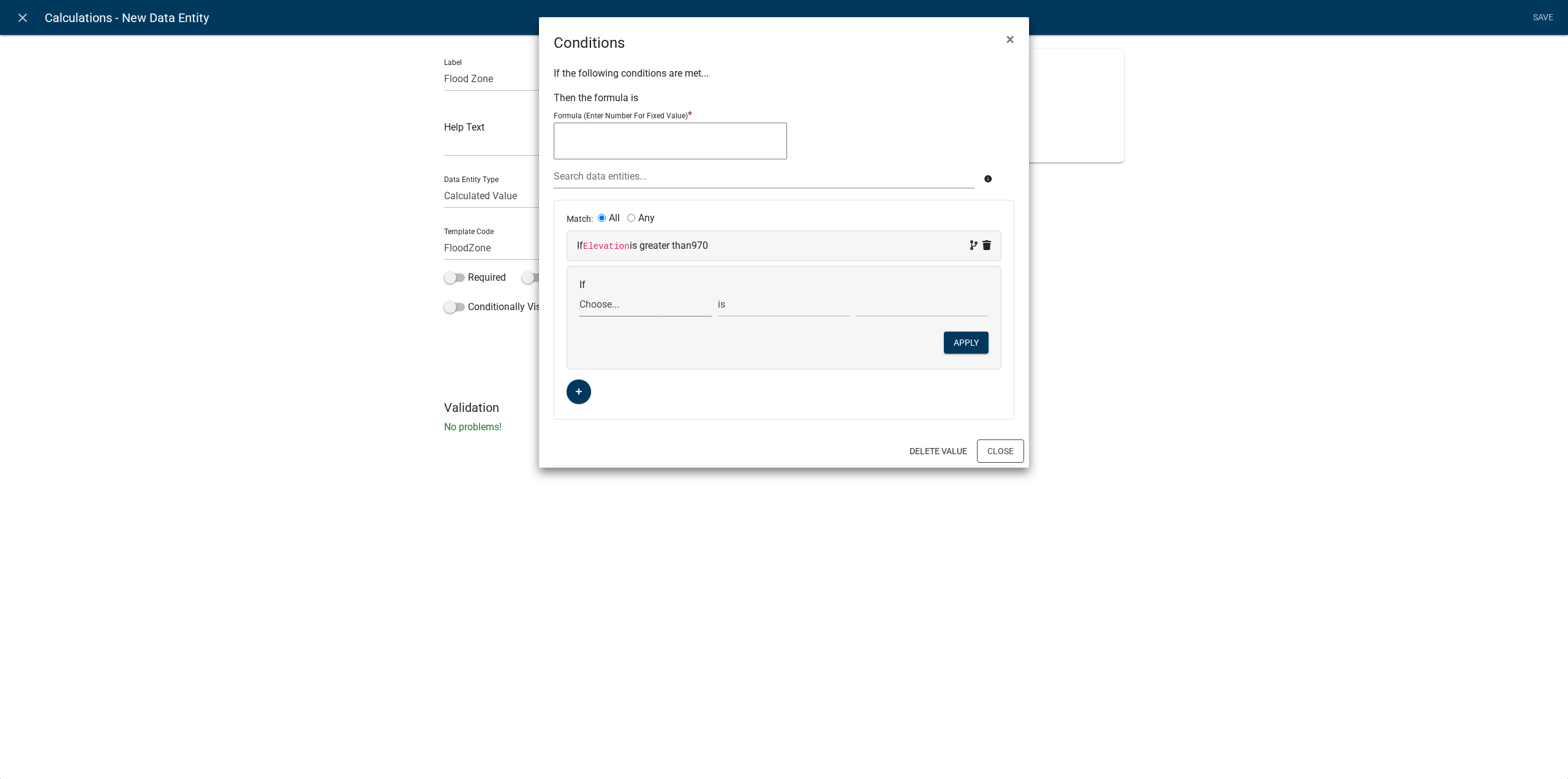
click at [601, 302] on select "Choose... ALL_FEE_RECIPIENTS APPLICATION_ID APPLICATION_NUMBER APPLICATION_STAT…" at bounding box center [645, 304] width 132 height 25
select select "10: Elevation"
click at [579, 292] on select "Choose... ALL_FEE_RECIPIENTS APPLICATION_ID APPLICATION_NUMBER APPLICATION_STAT…" at bounding box center [645, 304] width 132 height 25
click at [771, 305] on select "is is not exists does not exist is greater than is less than contains does not …" at bounding box center [784, 304] width 132 height 25
select select "3: <"
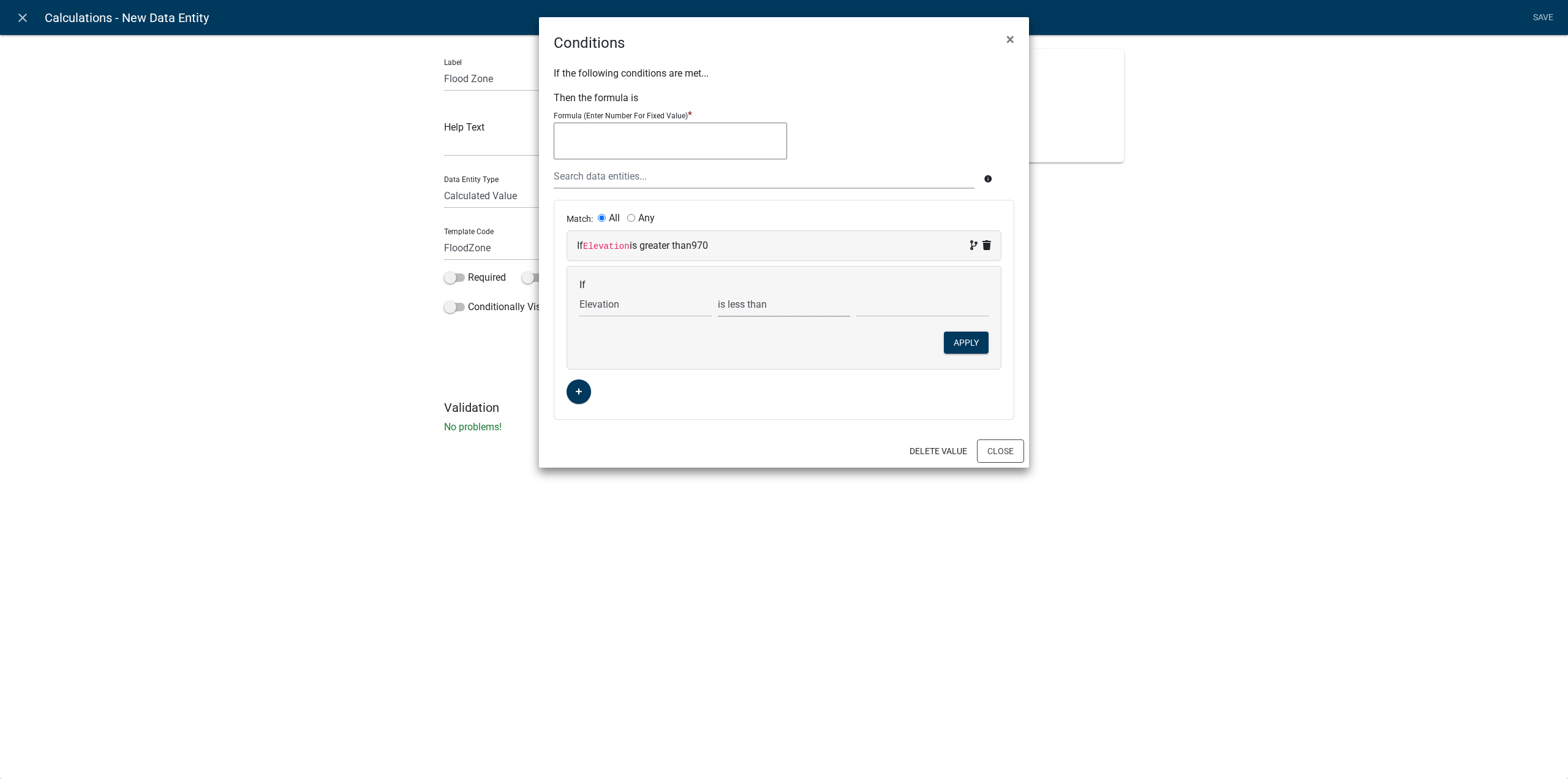
click at [718, 292] on select "is is not exists does not exist is greater than is less than contains does not …" at bounding box center [784, 304] width 132 height 25
click at [898, 303] on input "text" at bounding box center [922, 304] width 132 height 25
type input "1001"
click at [974, 338] on button "Apply" at bounding box center [965, 343] width 45 height 22
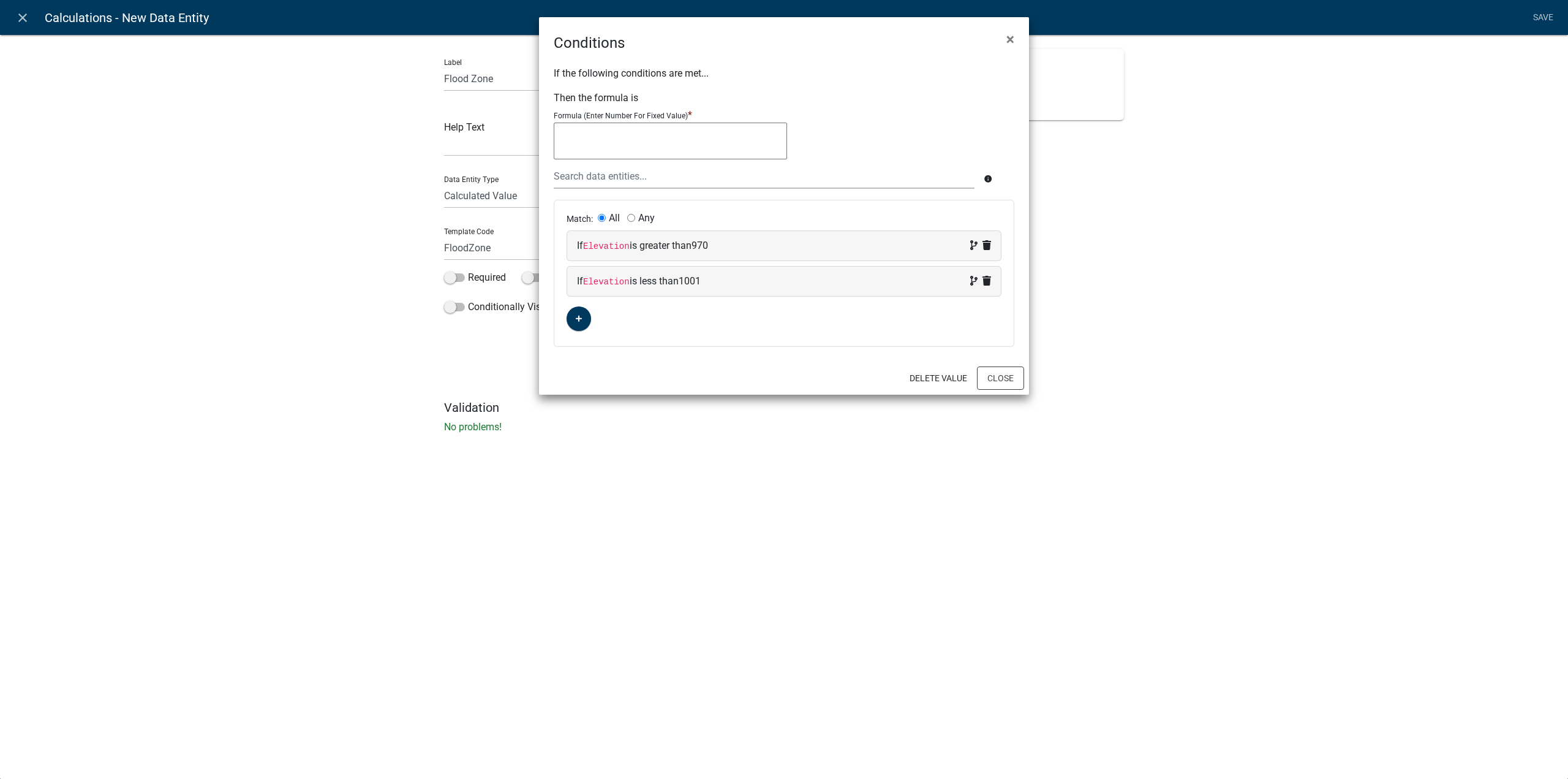
click at [662, 140] on textarea at bounding box center [670, 141] width 234 height 37
click at [557, 132] on textarea at bounding box center [670, 141] width 234 height 37
type textarea "X"
click at [995, 373] on button "Close" at bounding box center [1001, 379] width 47 height 23
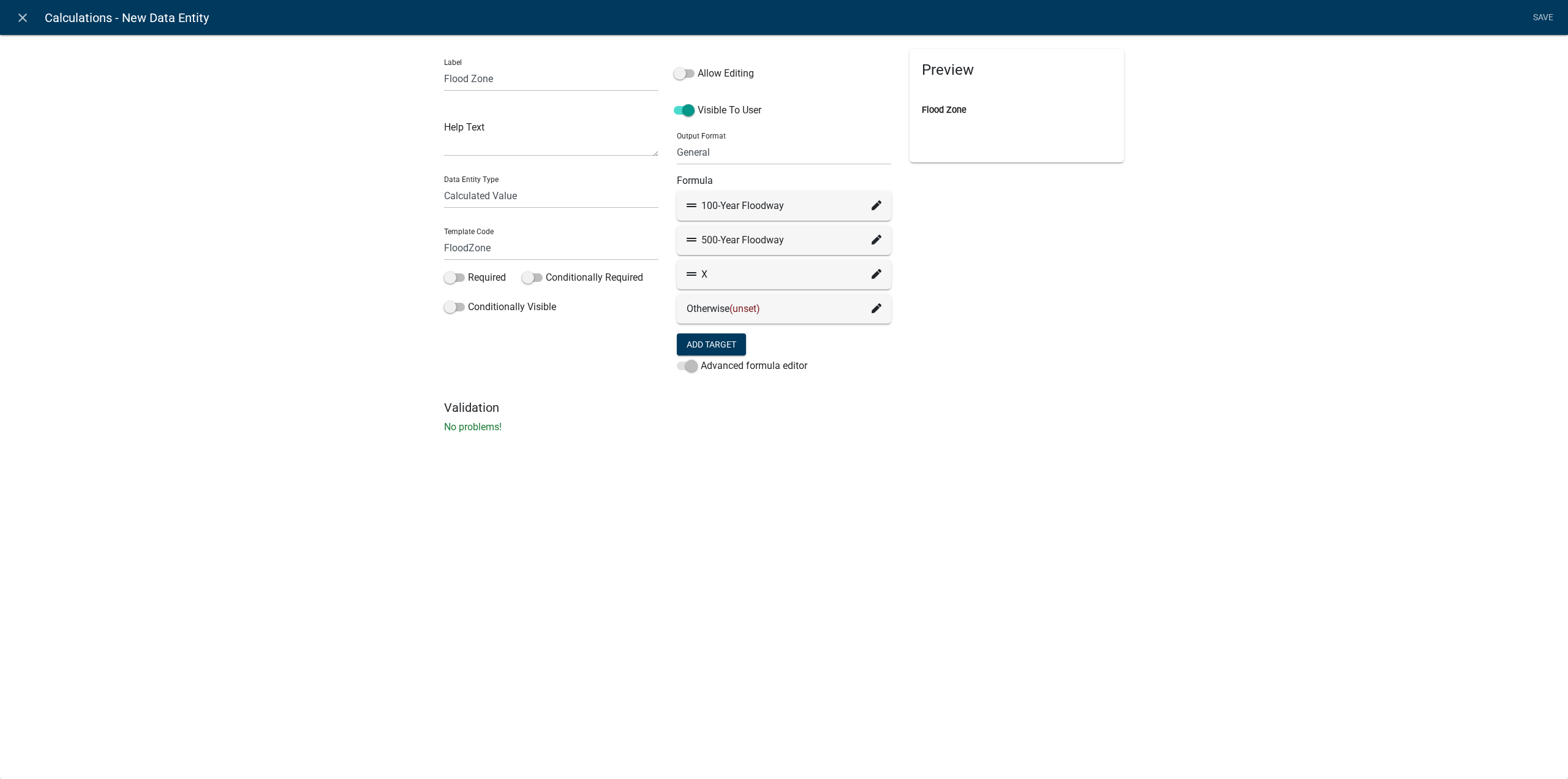
click at [727, 307] on div "Otherwise (unset)" at bounding box center [784, 309] width 195 height 15
click at [759, 312] on span "(unset)" at bounding box center [745, 308] width 31 height 12
click at [876, 309] on icon at bounding box center [876, 308] width 9 height 10
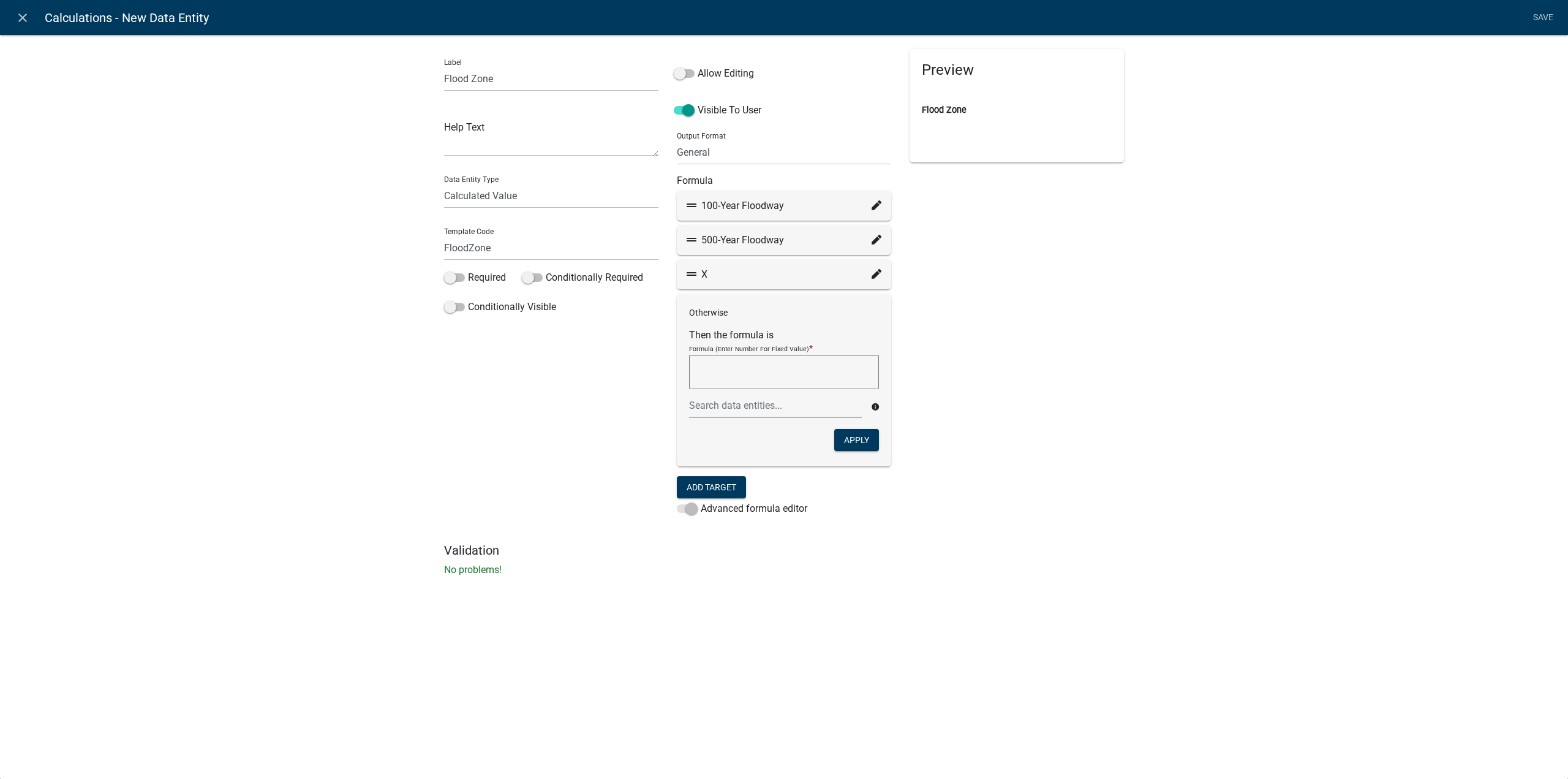
click at [750, 370] on textarea at bounding box center [784, 372] width 190 height 34
type textarea "N/A"
click at [858, 438] on button "Apply" at bounding box center [856, 440] width 45 height 22
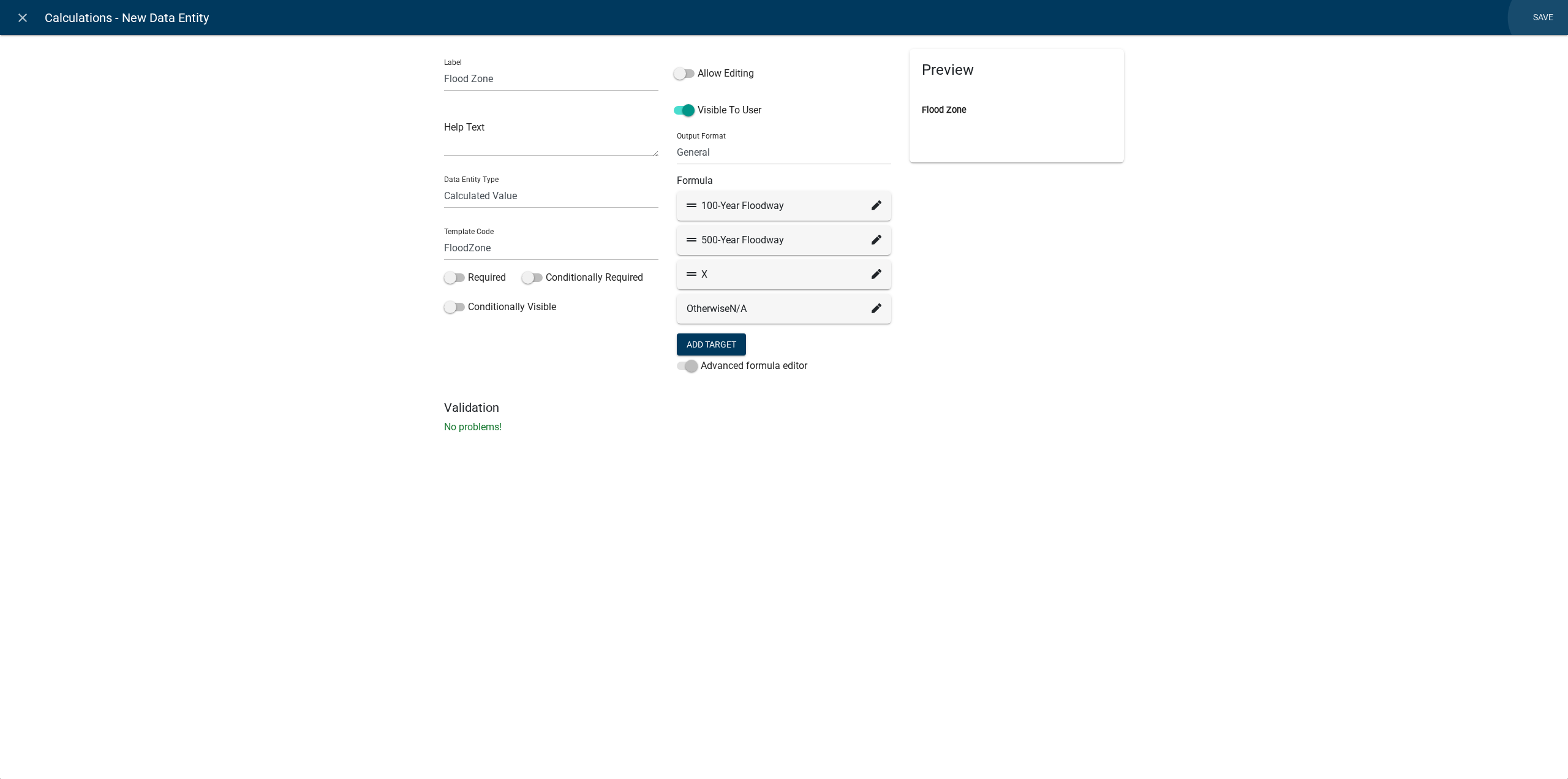
click at [1547, 18] on link "Save" at bounding box center [1543, 18] width 31 height 23
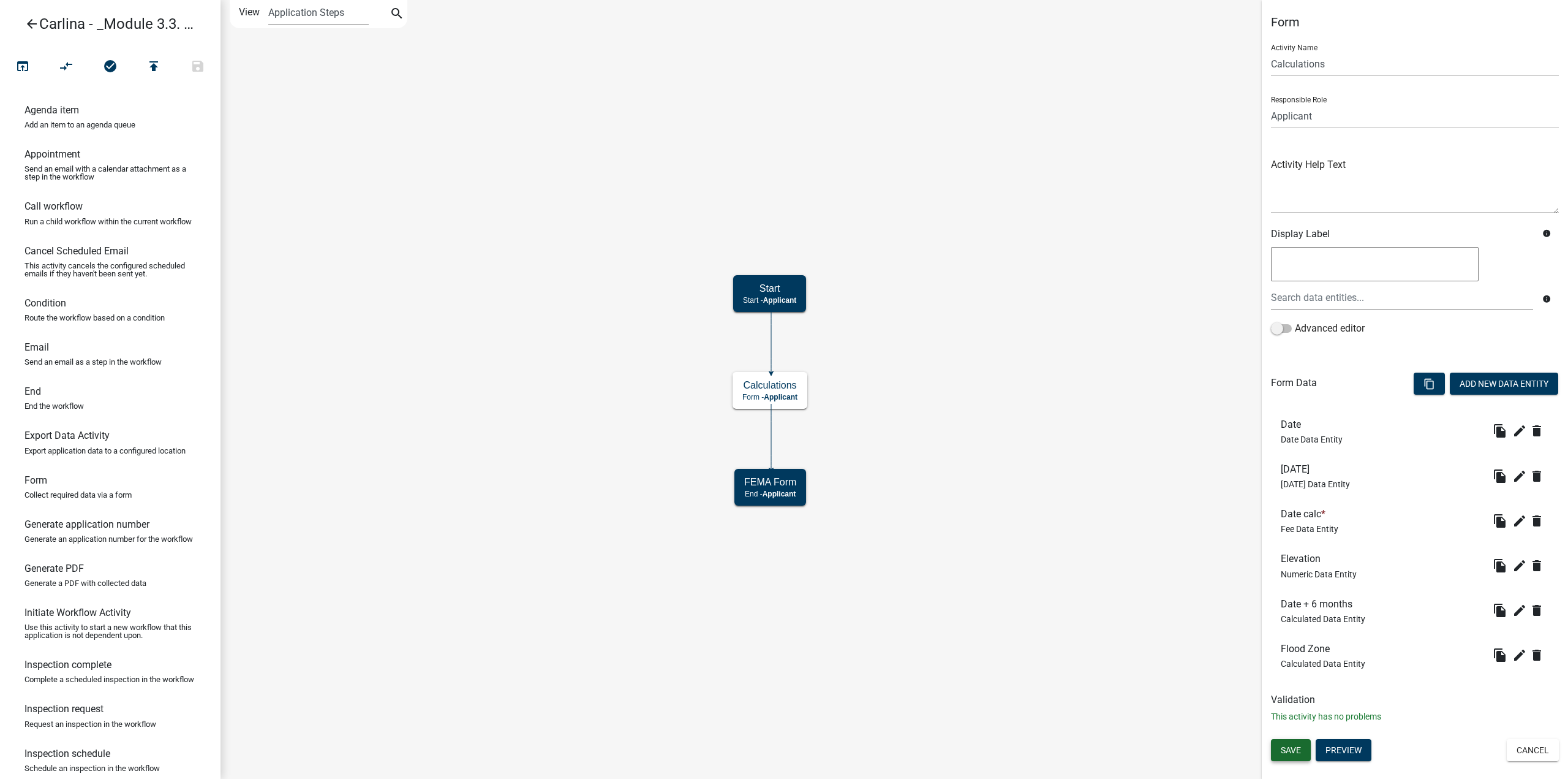
click at [1296, 745] on span "Save" at bounding box center [1291, 750] width 20 height 10
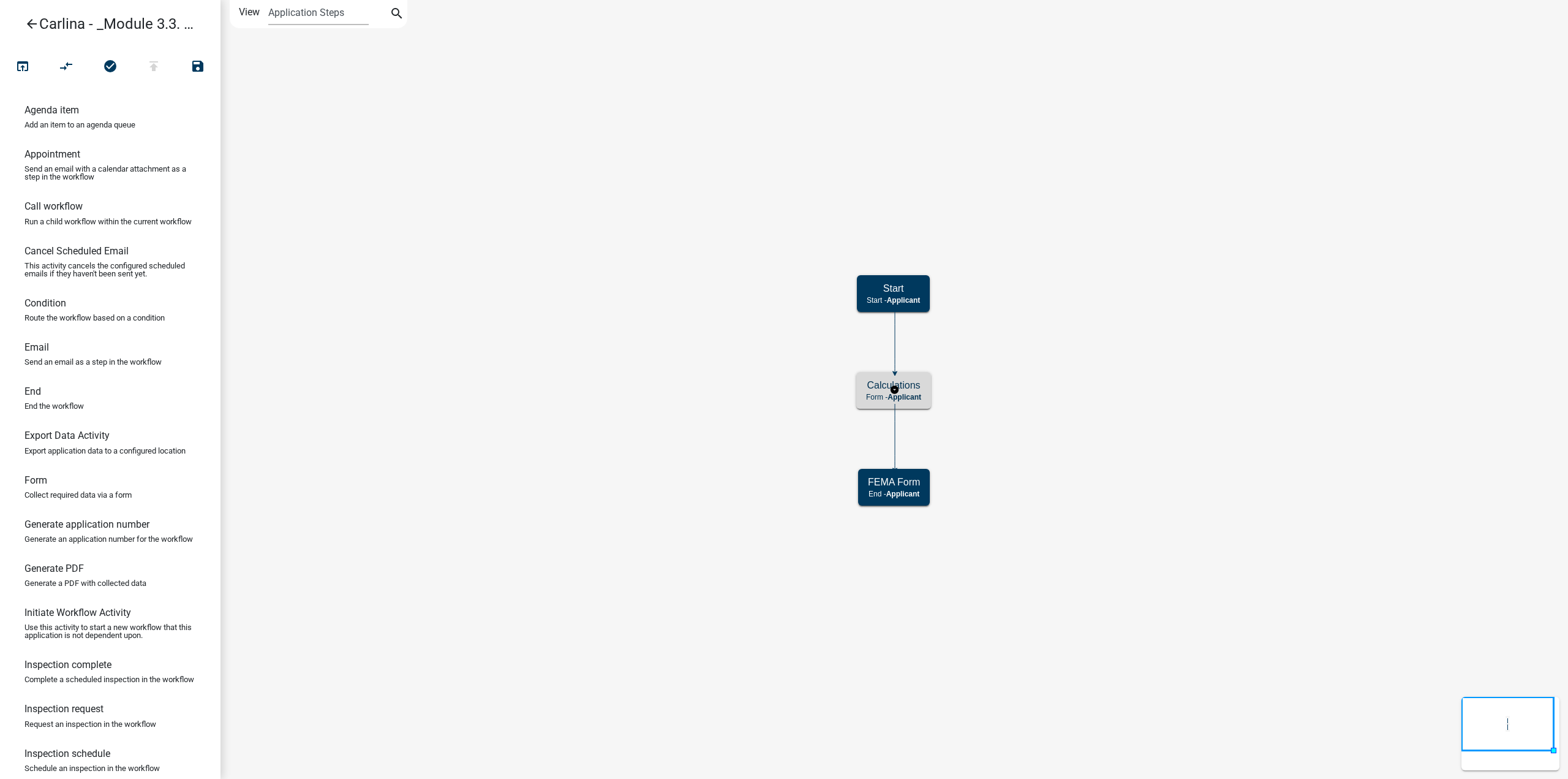
click at [917, 393] on span "Applicant" at bounding box center [904, 398] width 34 height 9
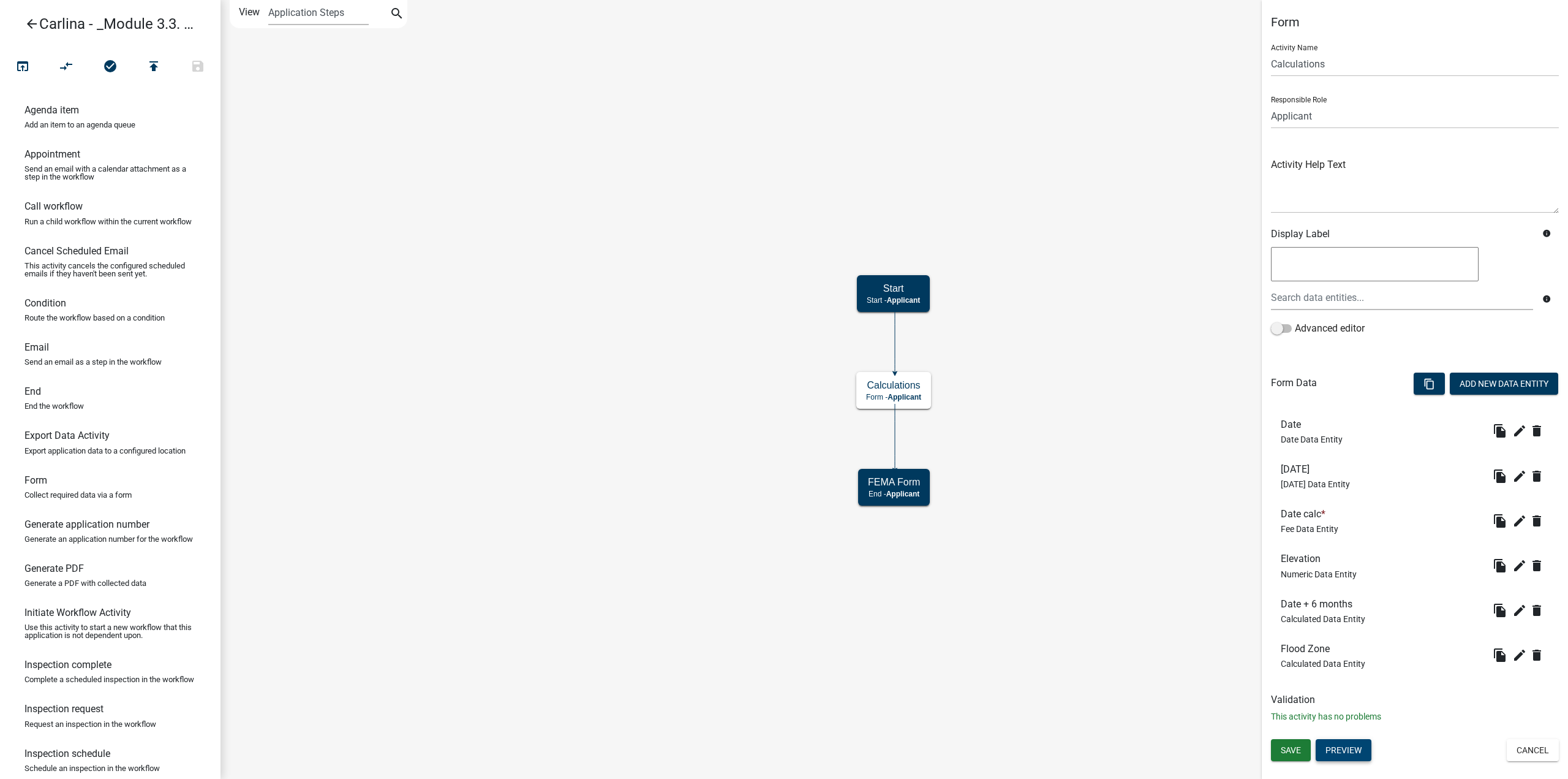
click at [1336, 747] on button "Preview" at bounding box center [1343, 750] width 56 height 22
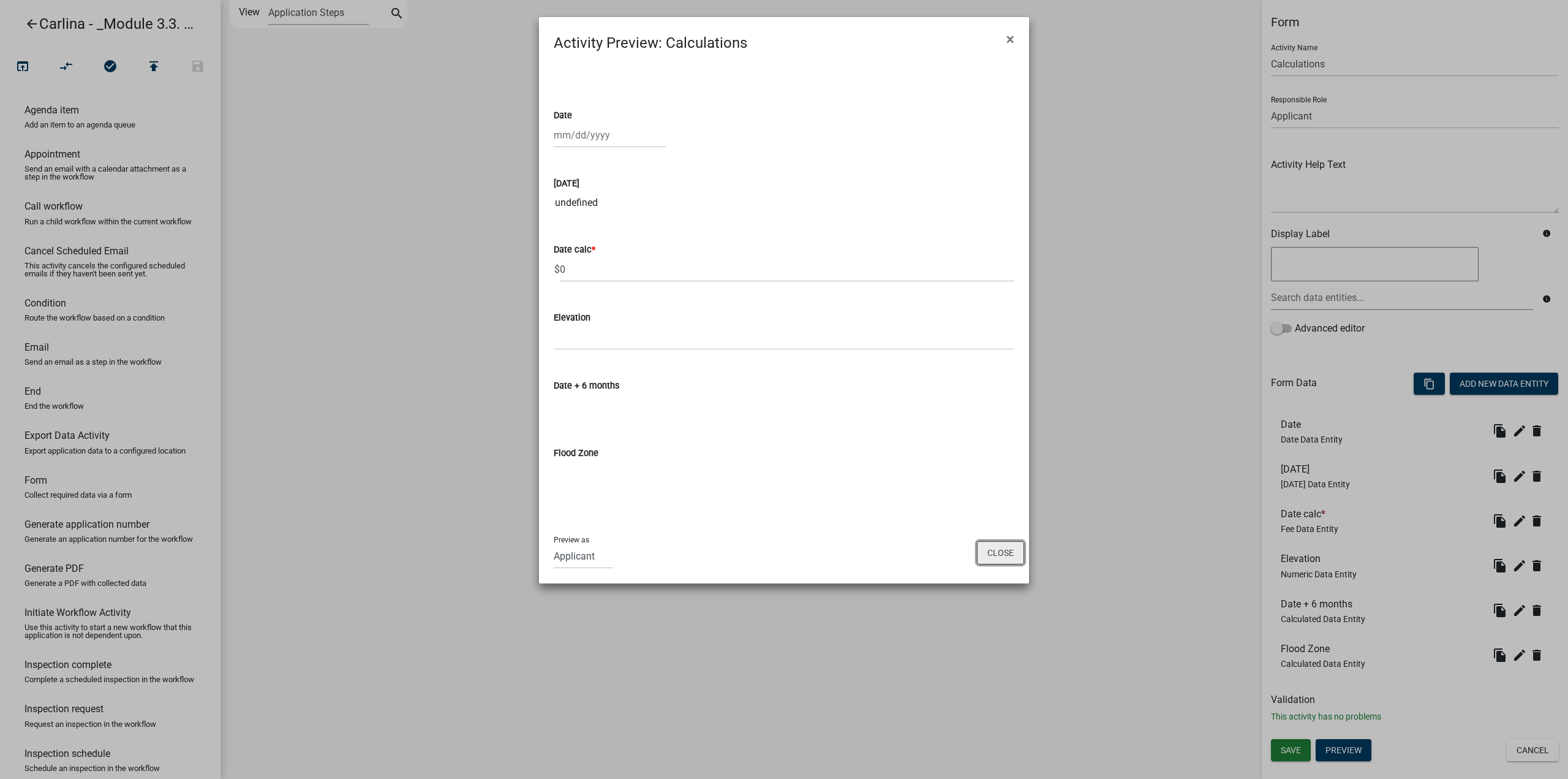
click at [1000, 552] on button "Close" at bounding box center [1001, 553] width 47 height 23
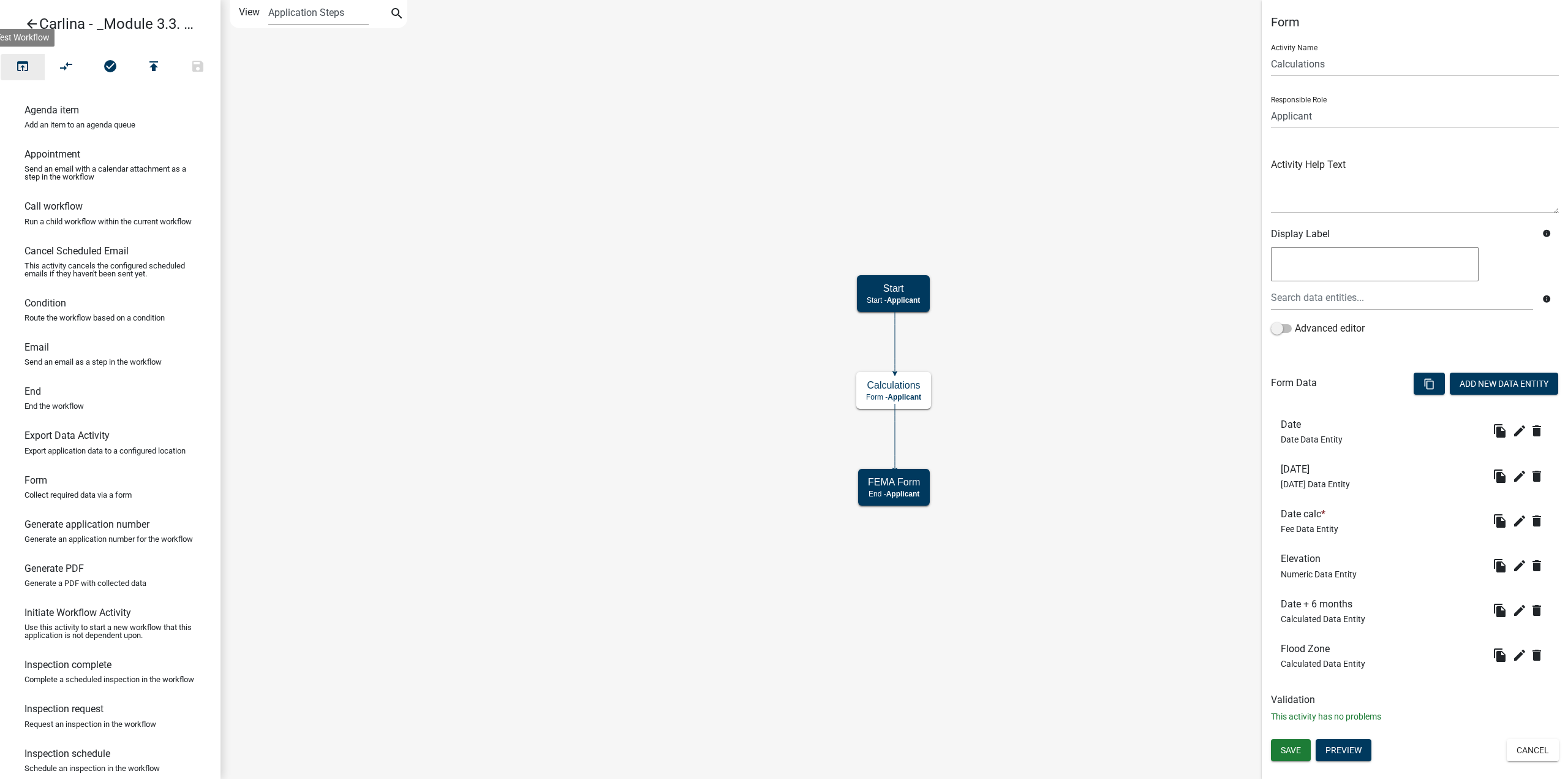
click at [20, 72] on icon "open_in_browser" at bounding box center [23, 67] width 15 height 17
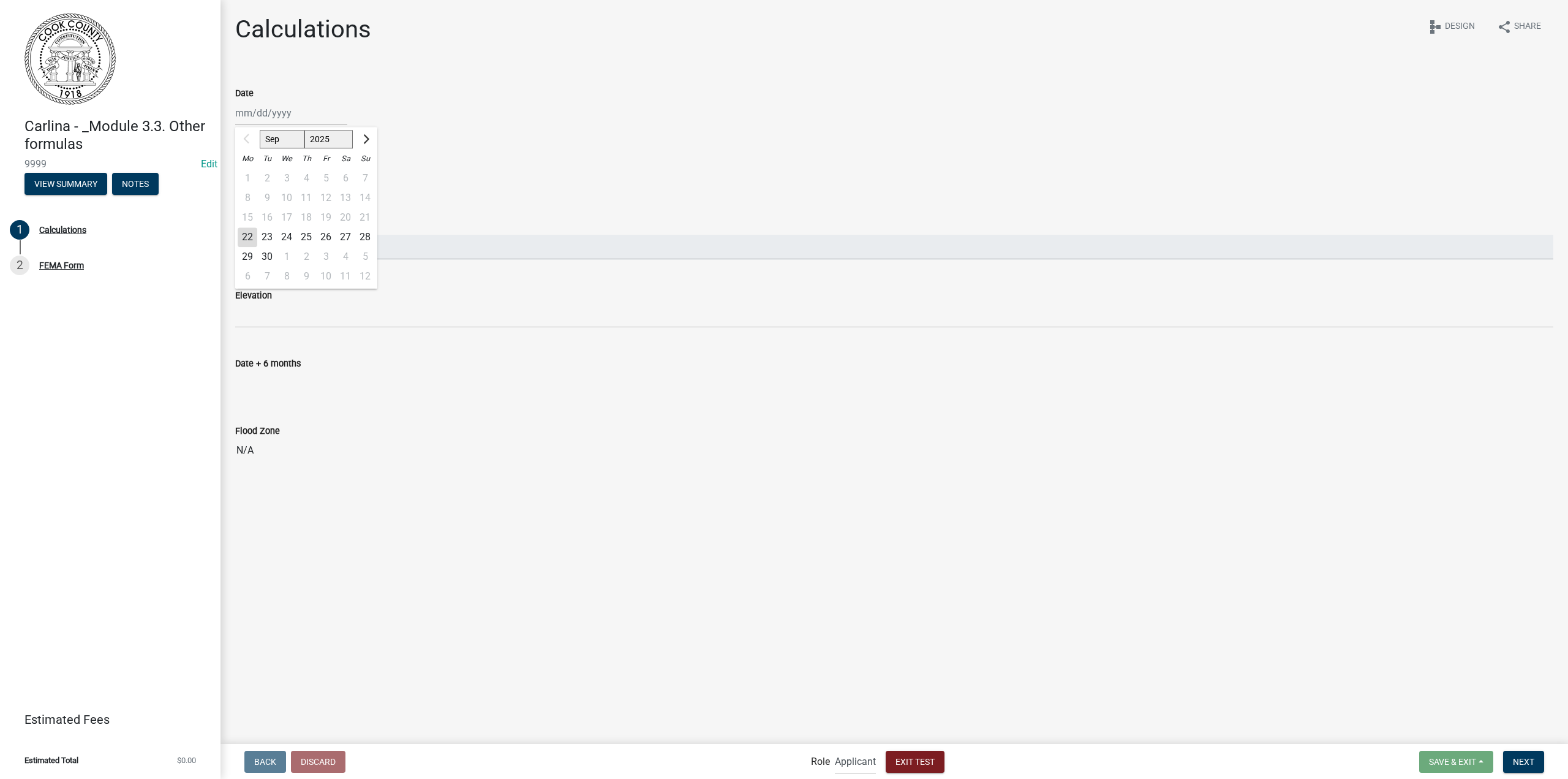
click at [262, 117] on div "Sep Oct Nov [DATE] 2026 2027 2028 2029 2030 2031 2032 2033 2034 2035 2036 2037 …" at bounding box center [291, 113] width 112 height 25
click at [369, 139] on span "Next month" at bounding box center [364, 139] width 9 height 10
select select "11"
click at [319, 234] on div "21" at bounding box center [326, 237] width 20 height 20
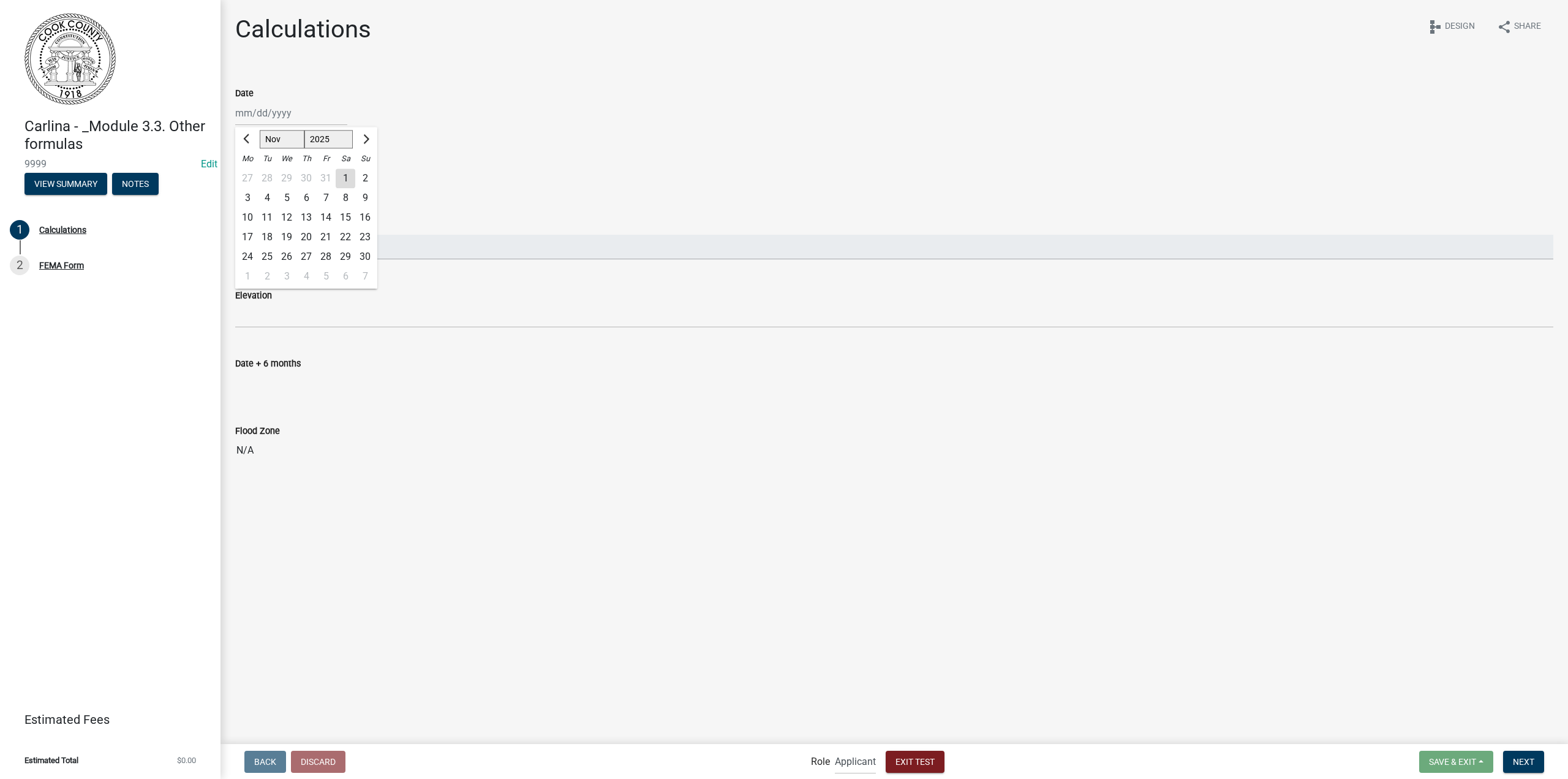
type input "[DATE]"
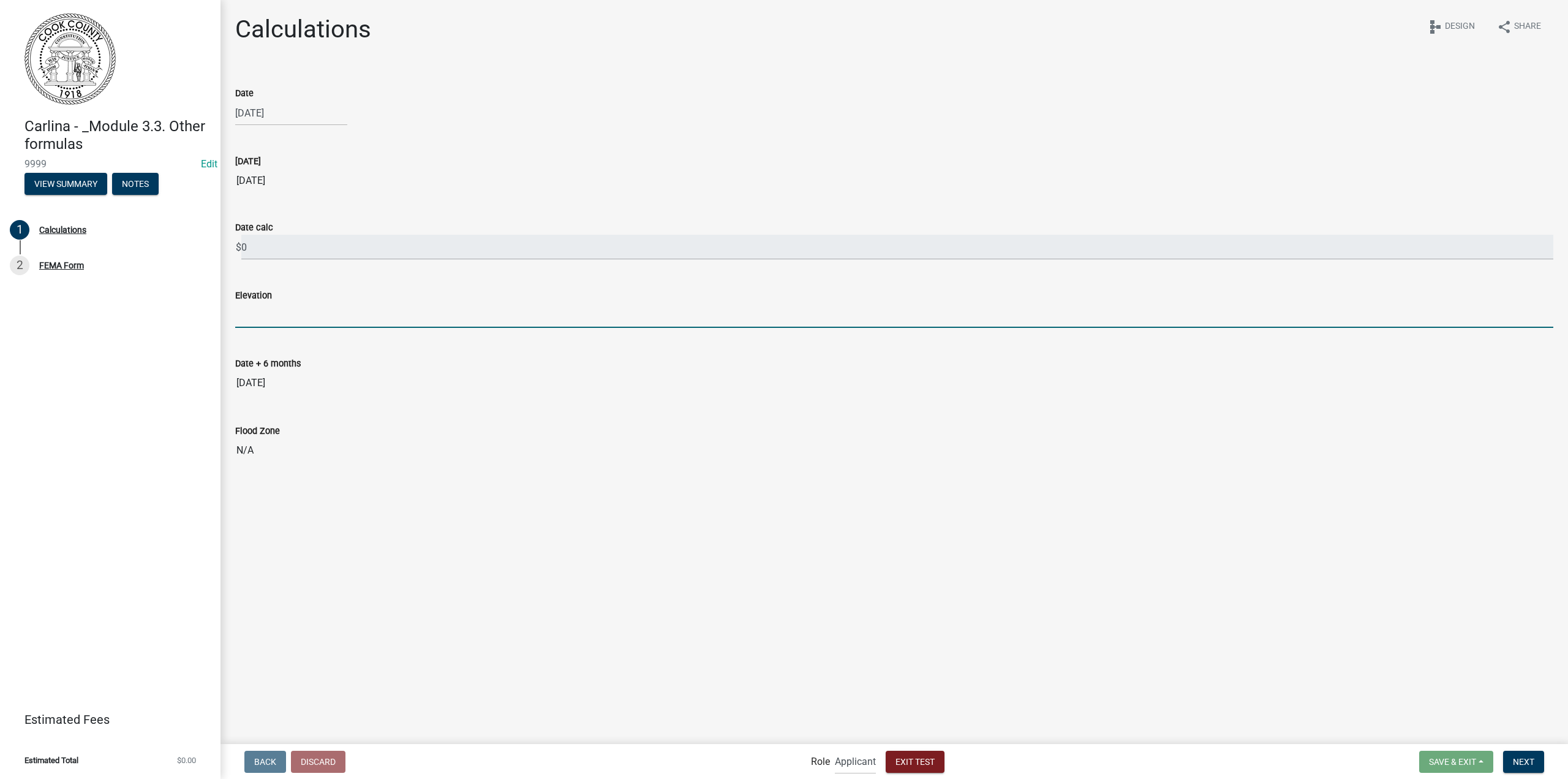
click at [261, 314] on input "text" at bounding box center [894, 315] width 1318 height 25
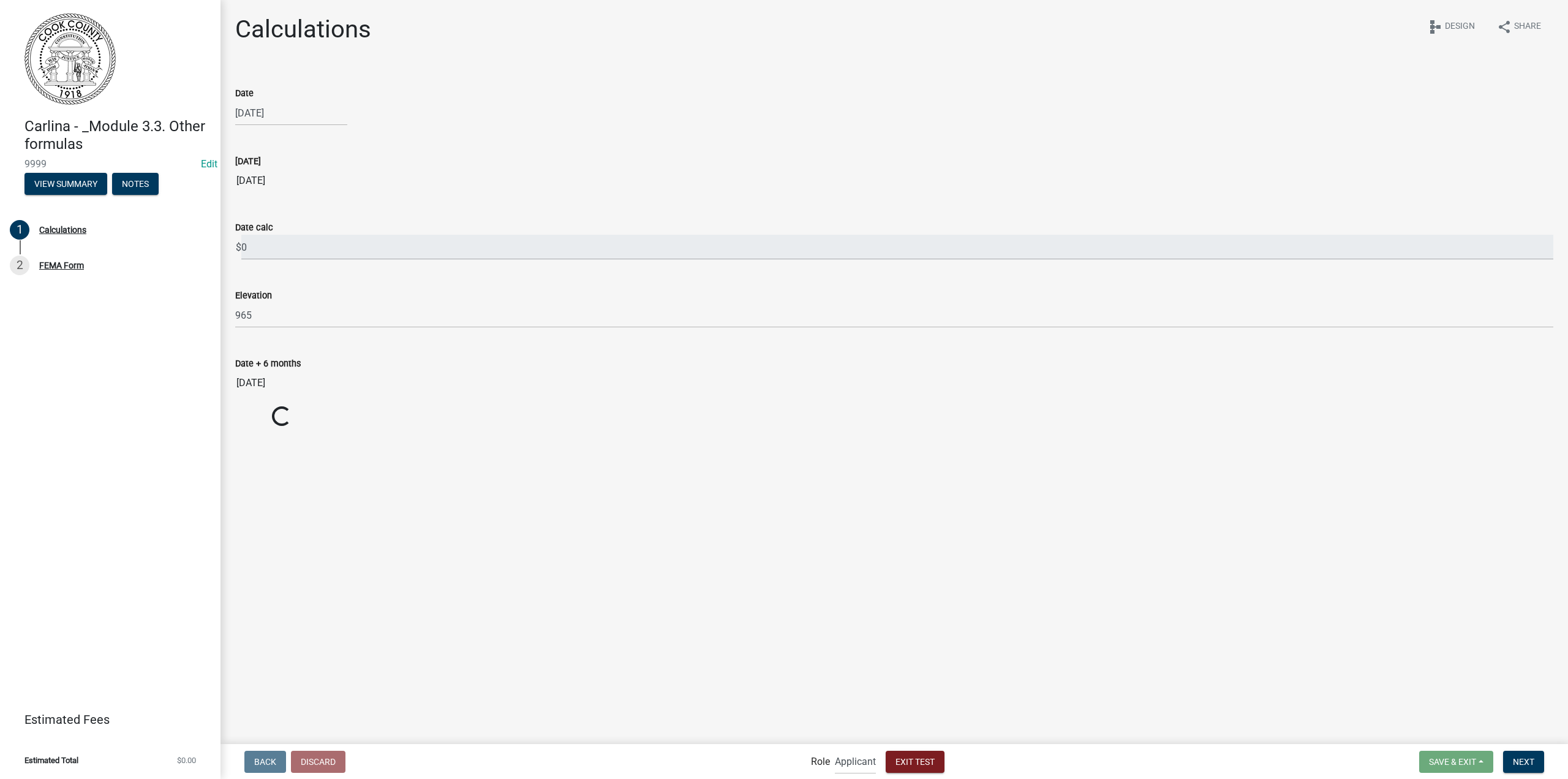
click at [657, 374] on input "[DATE]" at bounding box center [894, 383] width 1318 height 25
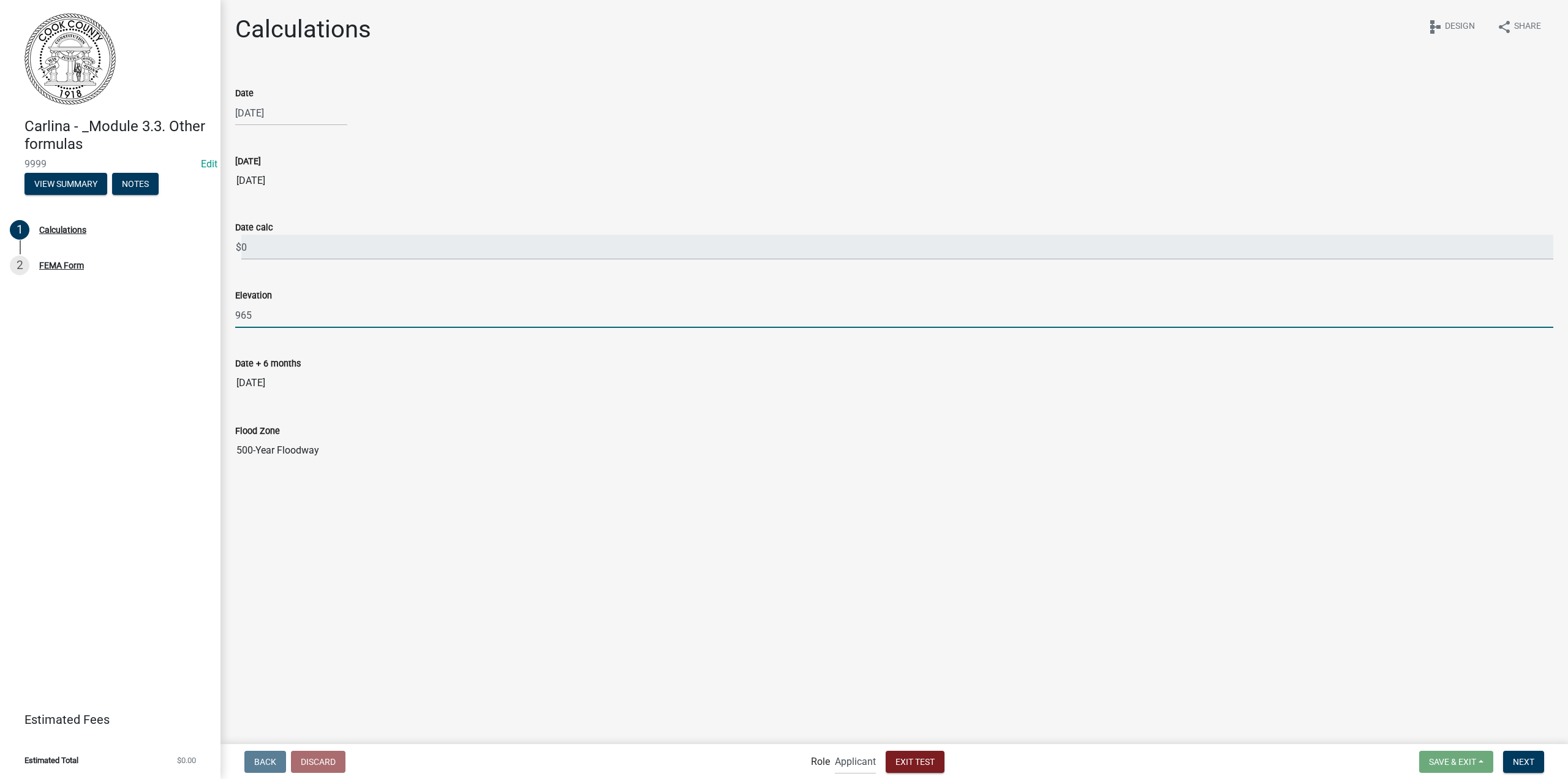
click at [375, 315] on input "965" at bounding box center [894, 315] width 1318 height 25
click at [501, 363] on div "Date + 6 months" at bounding box center [894, 363] width 1318 height 15
click at [287, 317] on input "999" at bounding box center [894, 315] width 1318 height 25
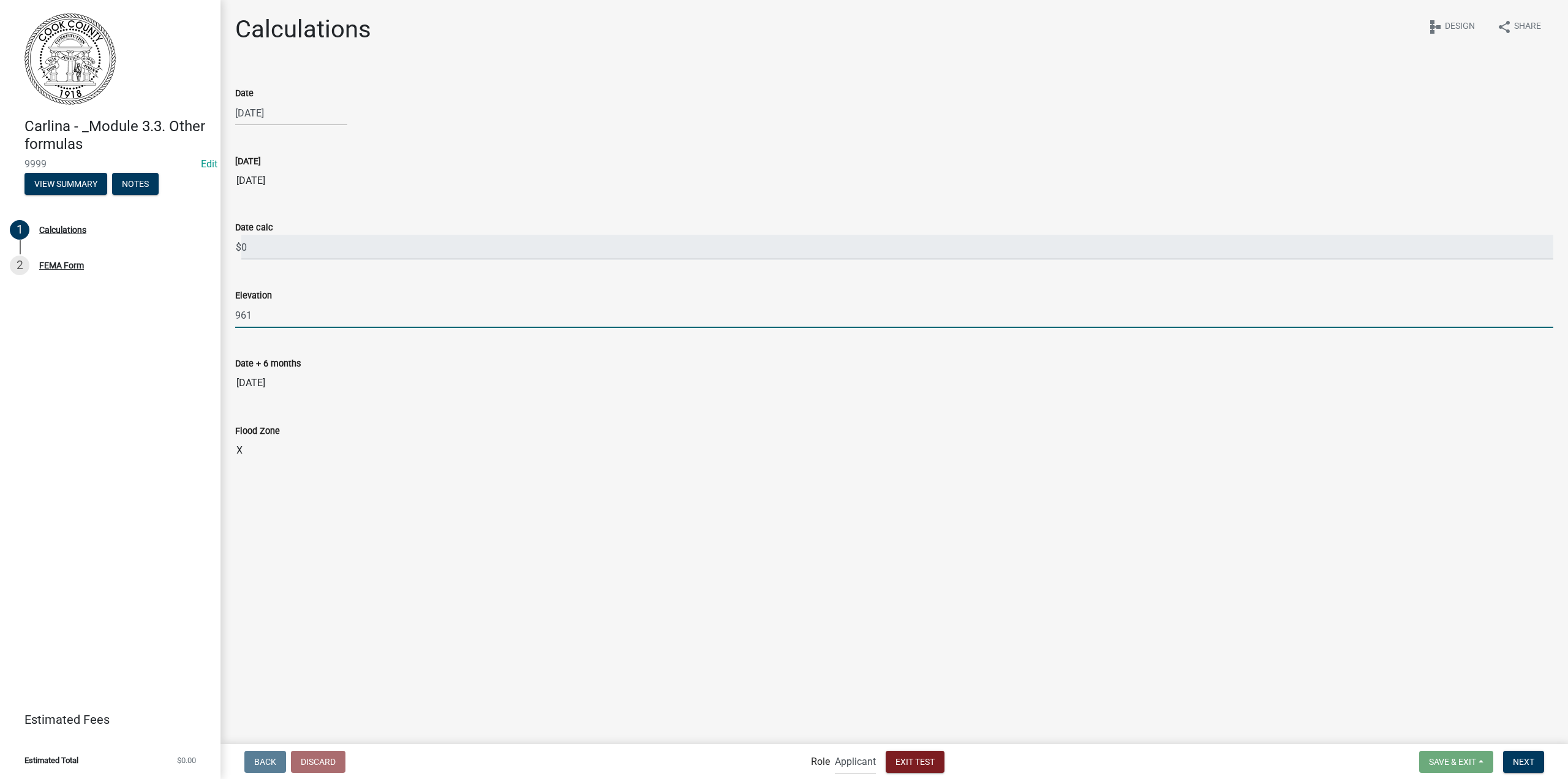
click at [405, 285] on div "Elevation 961" at bounding box center [894, 300] width 1318 height 57
click at [389, 314] on input "961" at bounding box center [894, 315] width 1318 height 25
click at [345, 284] on div "Elevation 1110" at bounding box center [894, 300] width 1318 height 57
click at [361, 322] on input "1110" at bounding box center [894, 315] width 1318 height 25
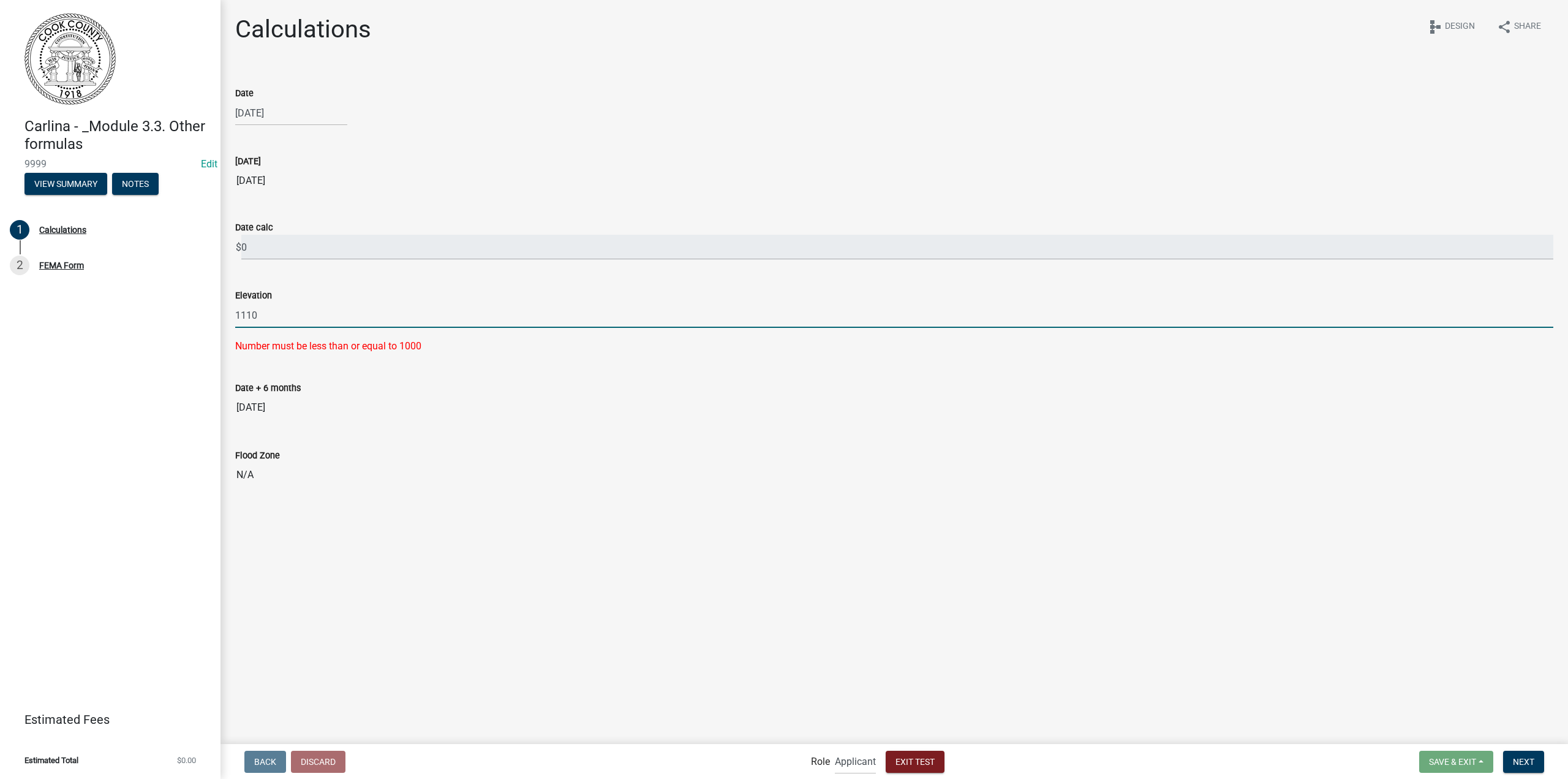
click at [361, 322] on input "1110" at bounding box center [894, 315] width 1318 height 25
type input "949"
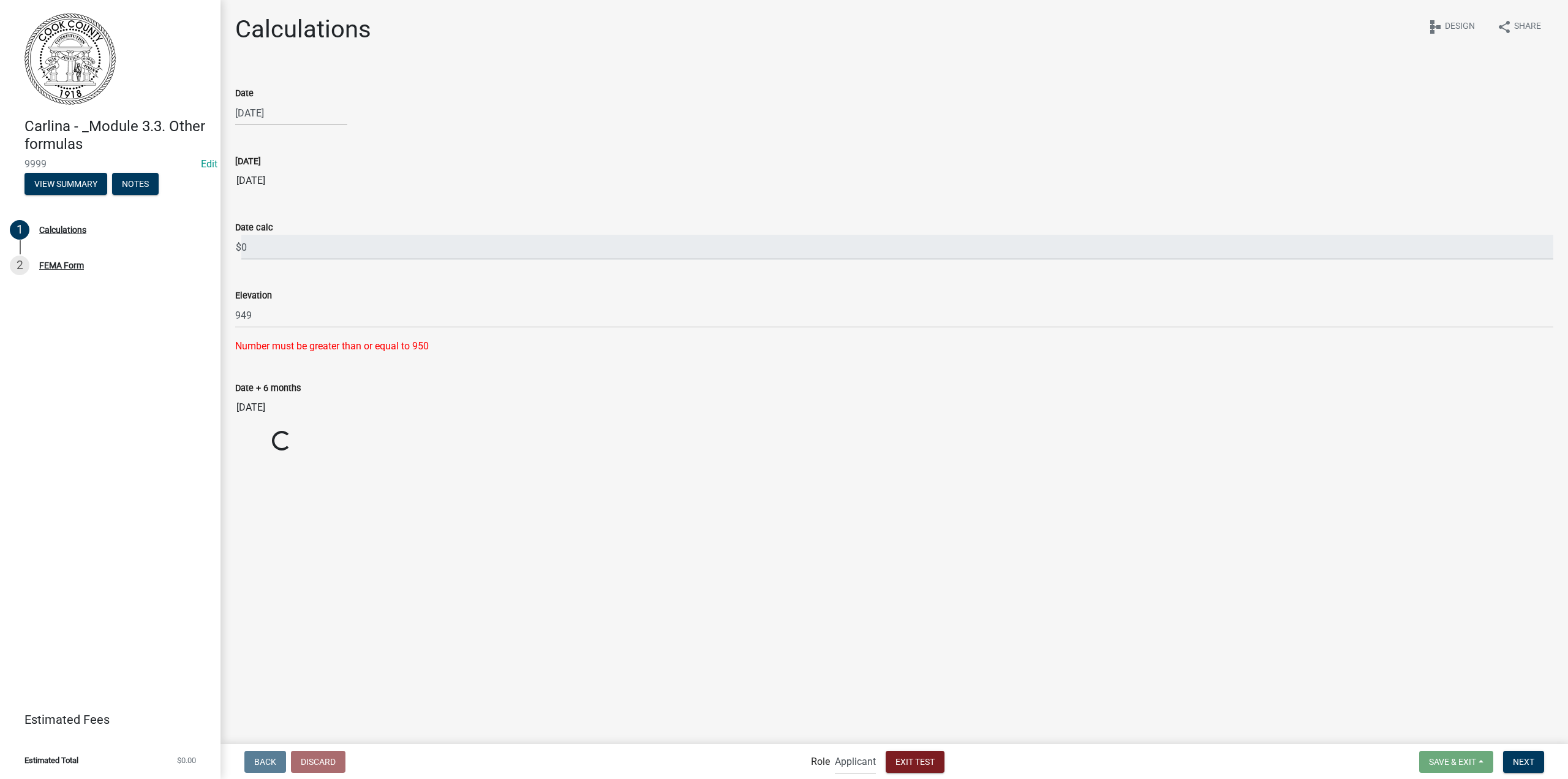
click at [362, 294] on div "Elevation" at bounding box center [894, 295] width 1318 height 15
click at [291, 405] on input "[DATE]" at bounding box center [894, 408] width 1318 height 25
click at [916, 757] on span "Exit Test" at bounding box center [915, 761] width 39 height 10
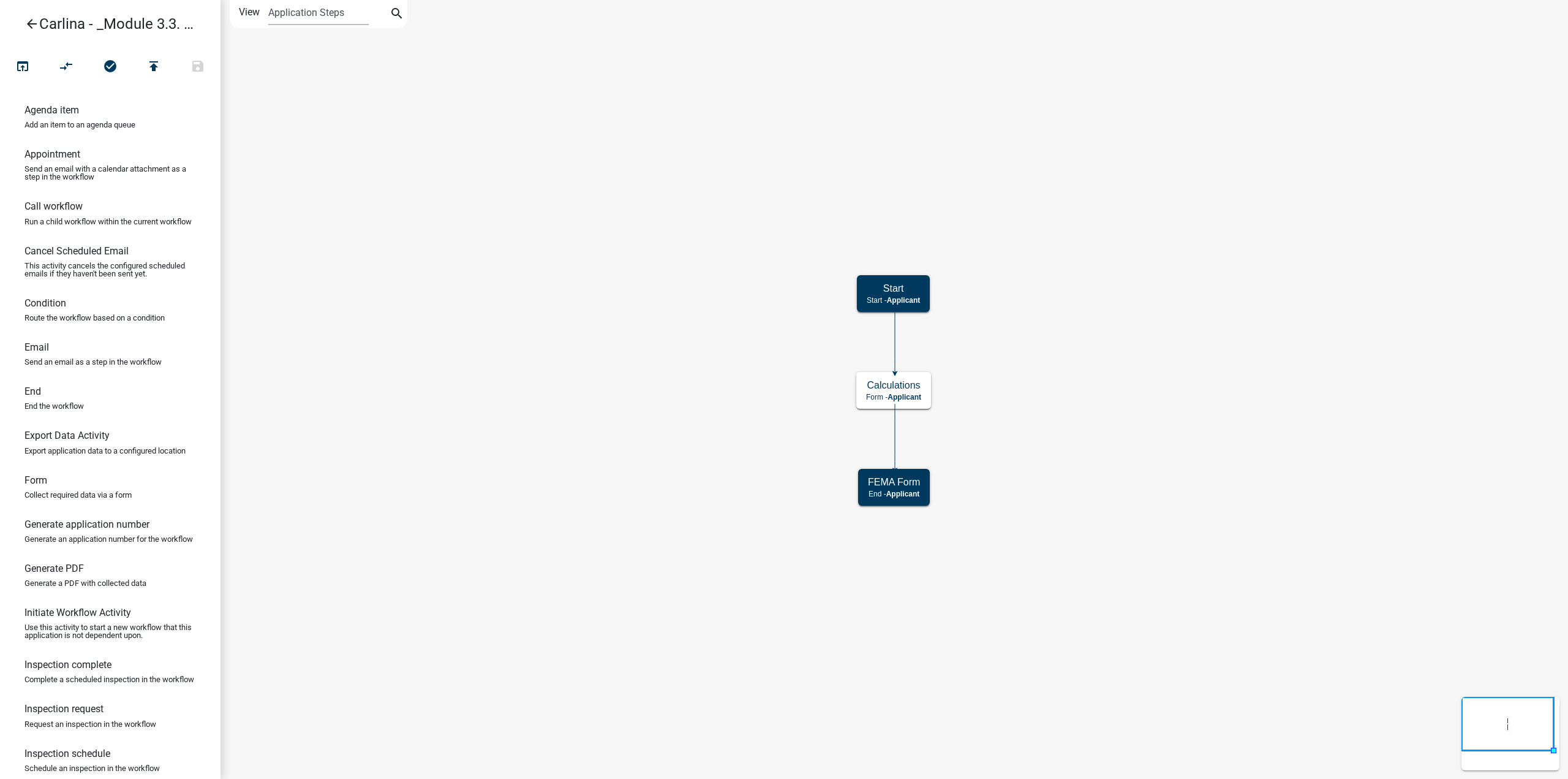
click at [32, 22] on icon "arrow_back" at bounding box center [32, 25] width 15 height 17
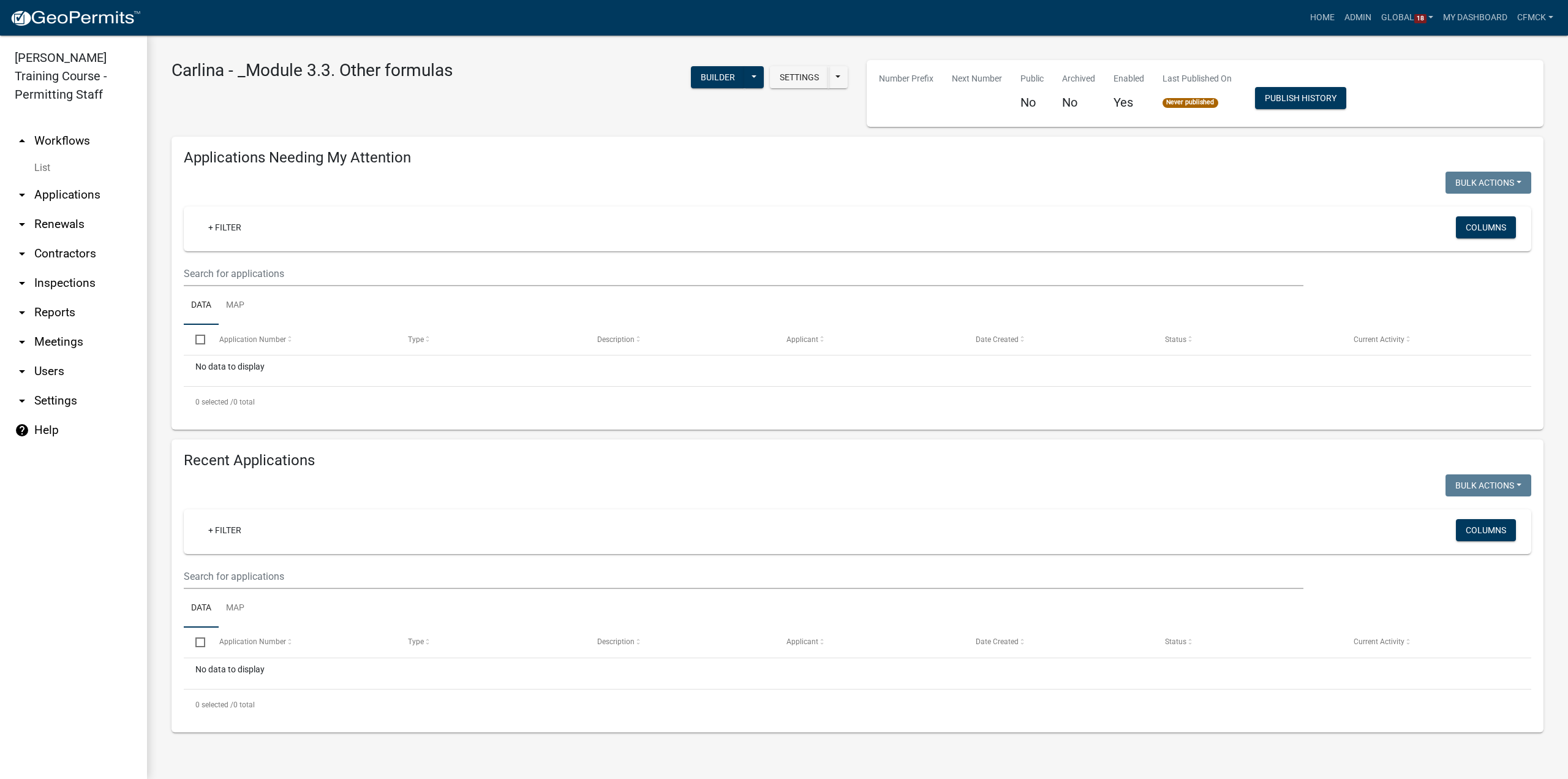
click at [64, 135] on link "arrow_drop_up Workflows" at bounding box center [73, 141] width 147 height 29
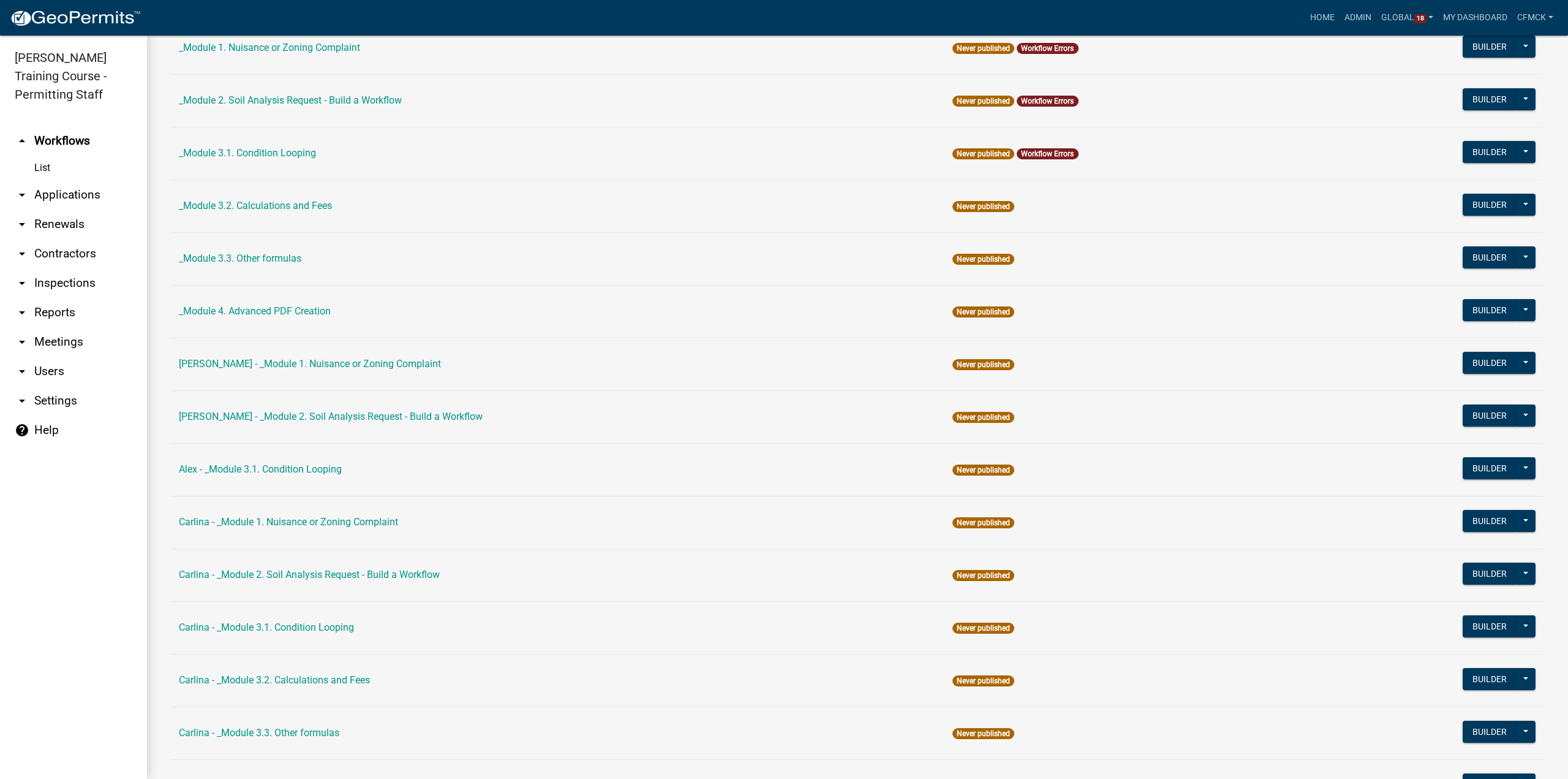
scroll to position [123, 0]
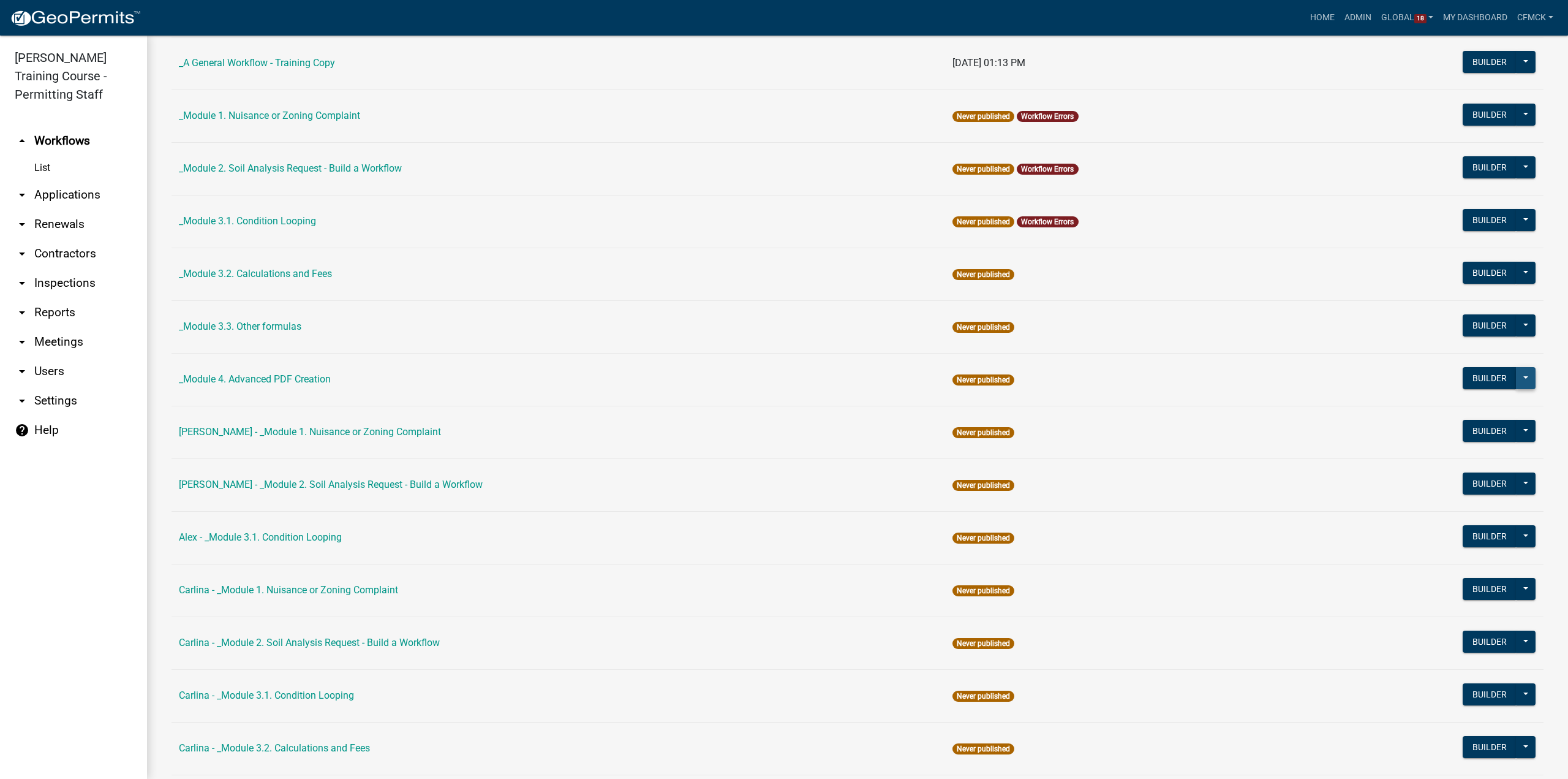
click at [1516, 381] on button at bounding box center [1526, 378] width 20 height 22
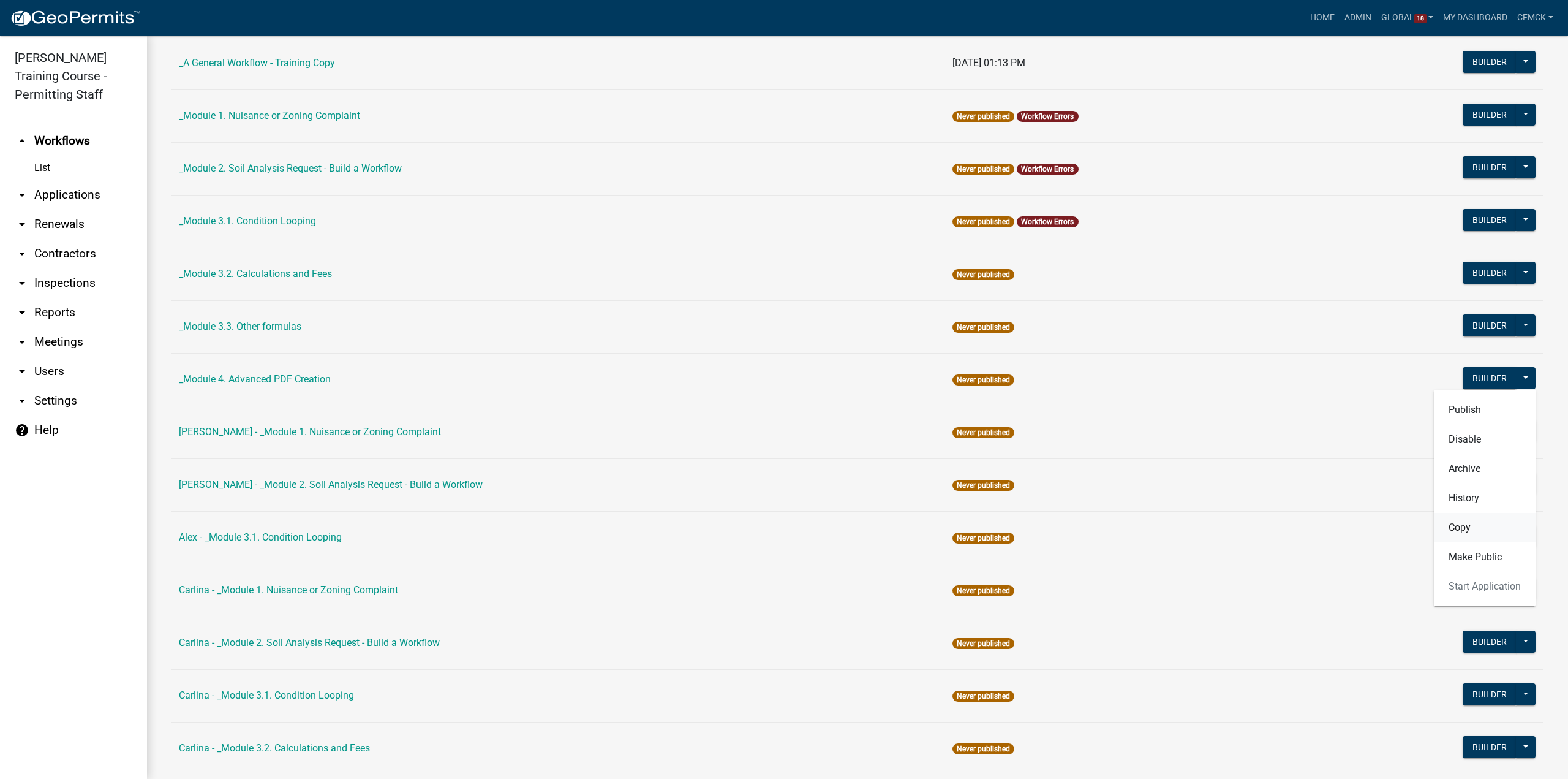
click at [1467, 533] on button "Copy" at bounding box center [1484, 528] width 102 height 29
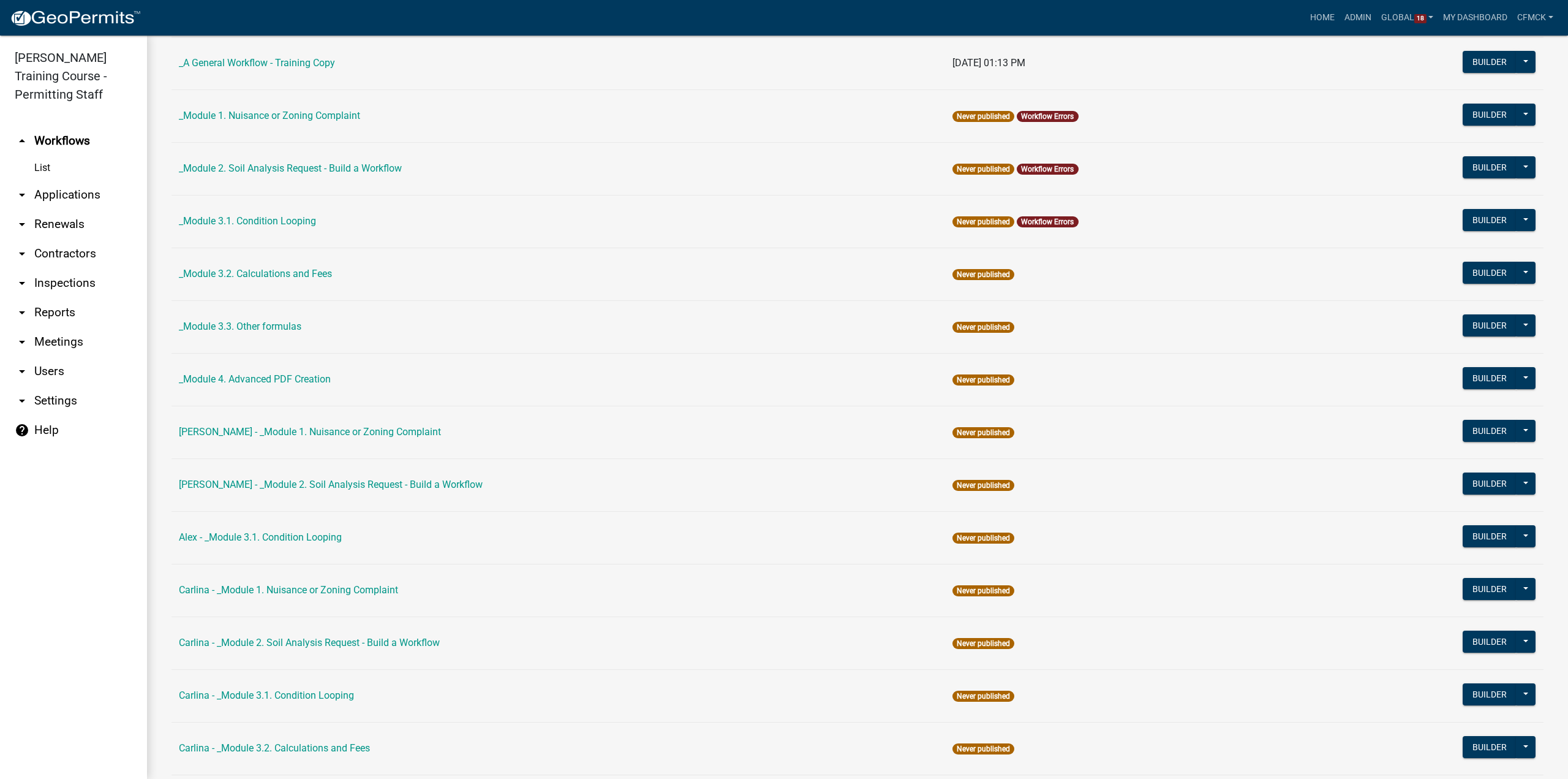
select select "72333dac-e865-458e-bee2-379770c70e0c"
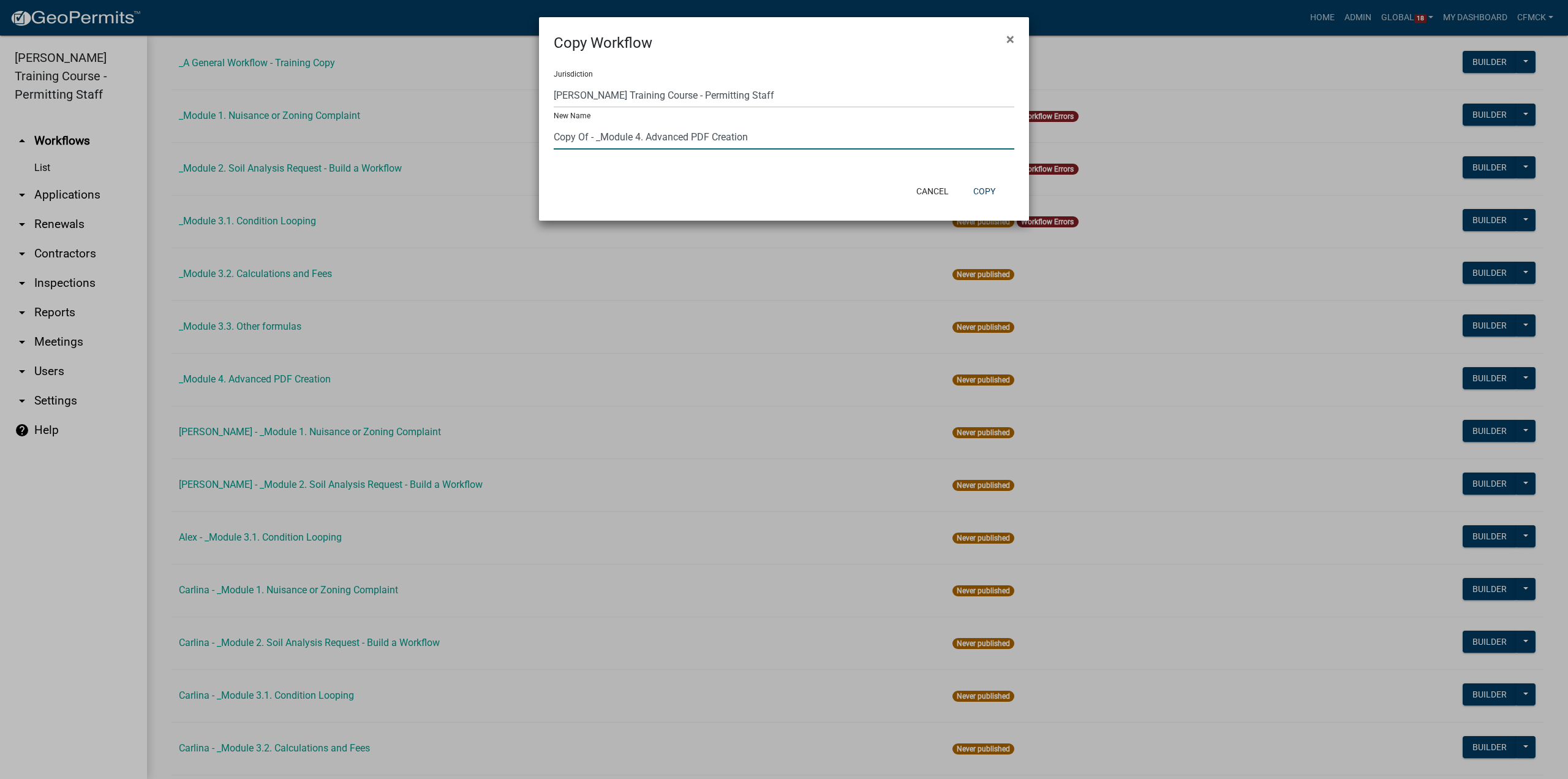
drag, startPoint x: 590, startPoint y: 142, endPoint x: 543, endPoint y: 143, distance: 47.0
click at [543, 143] on div "Jurisdiction [GEOGRAPHIC_DATA], [US_STATE] (Canceled) [GEOGRAPHIC_DATA], [US_ST…" at bounding box center [784, 115] width 490 height 121
type input "Carlina - _Module 4. Advanced PDF Creation"
click at [984, 188] on button "Copy" at bounding box center [984, 191] width 42 height 22
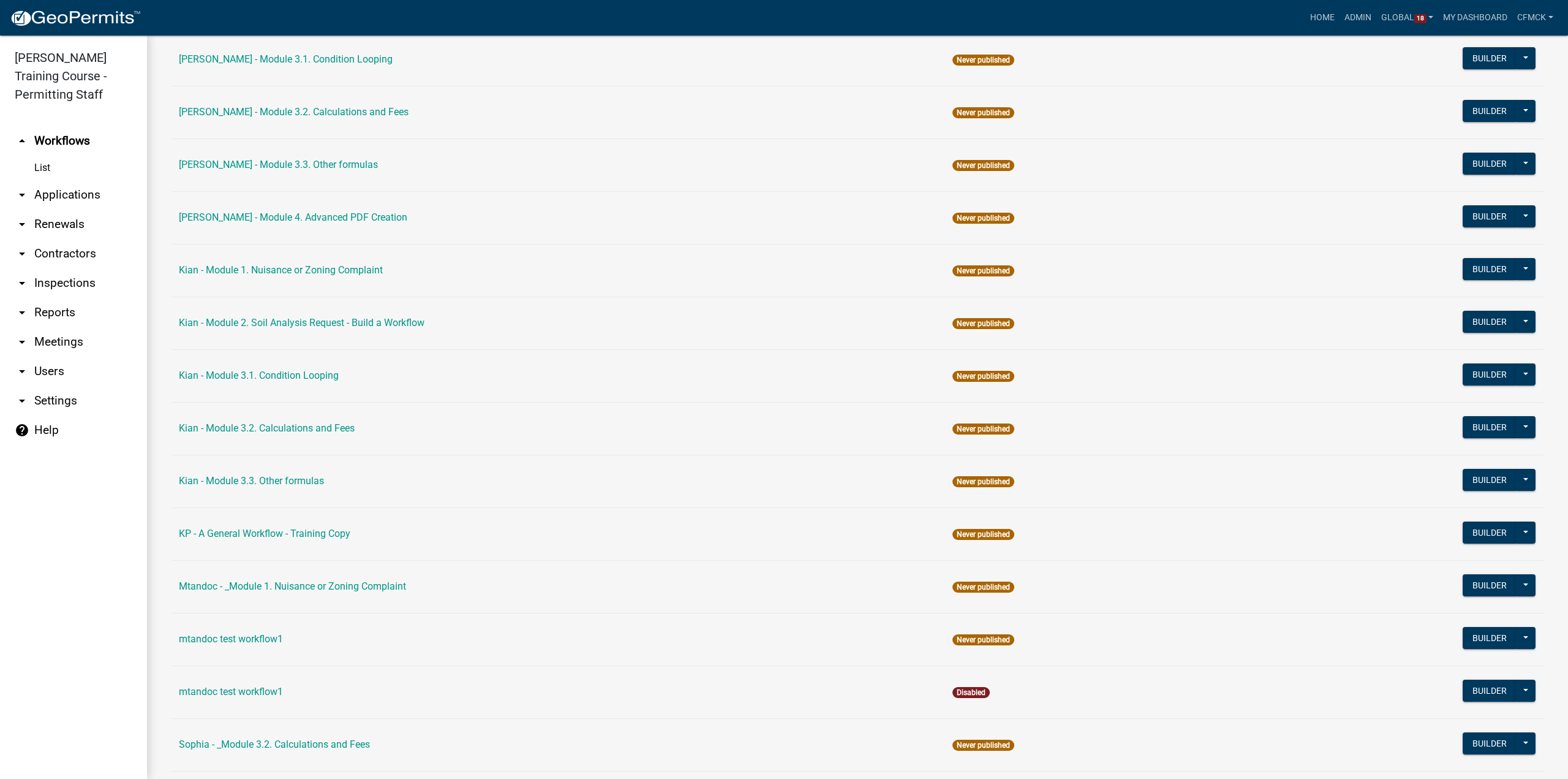
scroll to position [1050, 0]
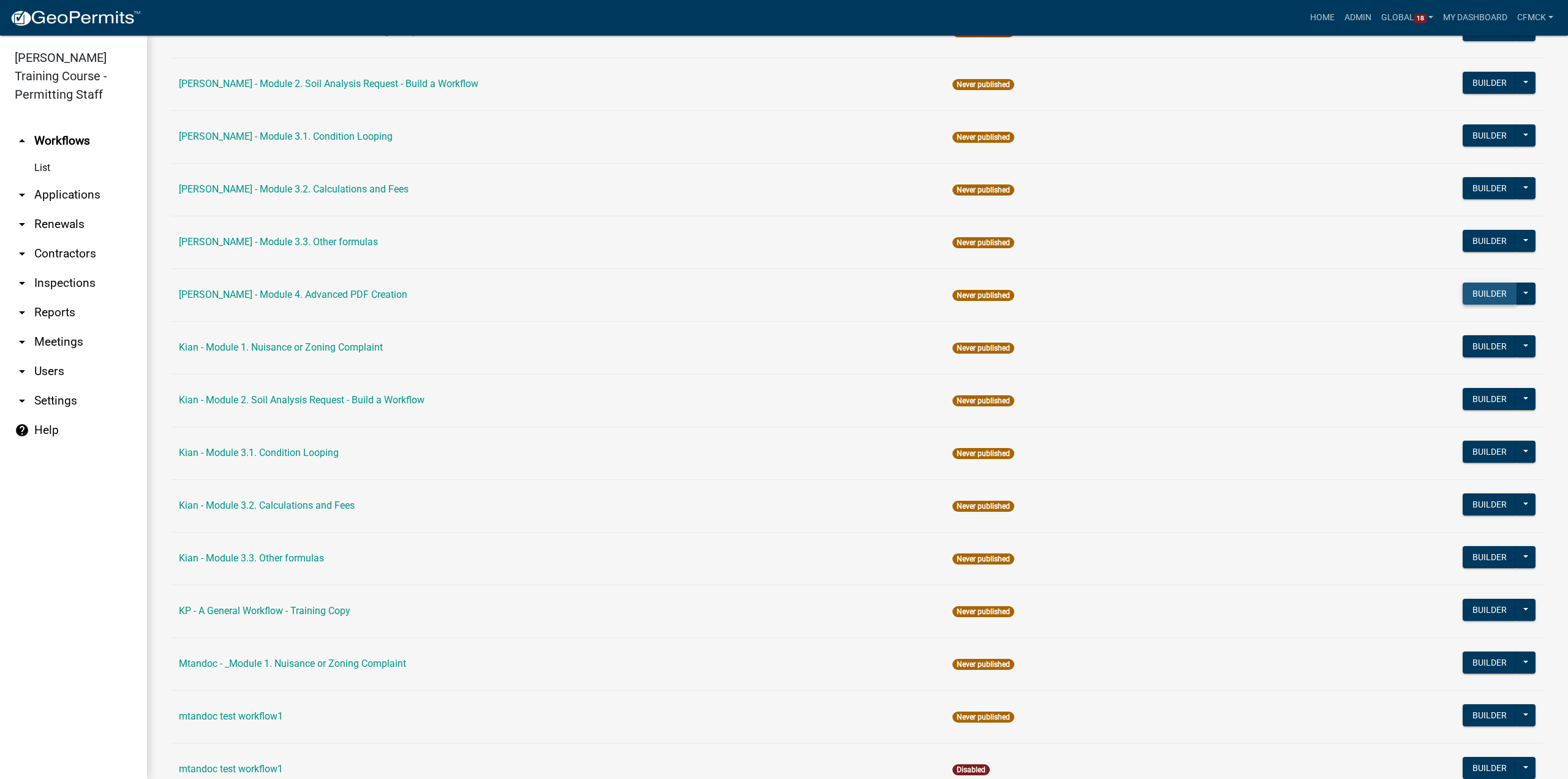
click at [1463, 292] on button "Builder" at bounding box center [1490, 294] width 54 height 22
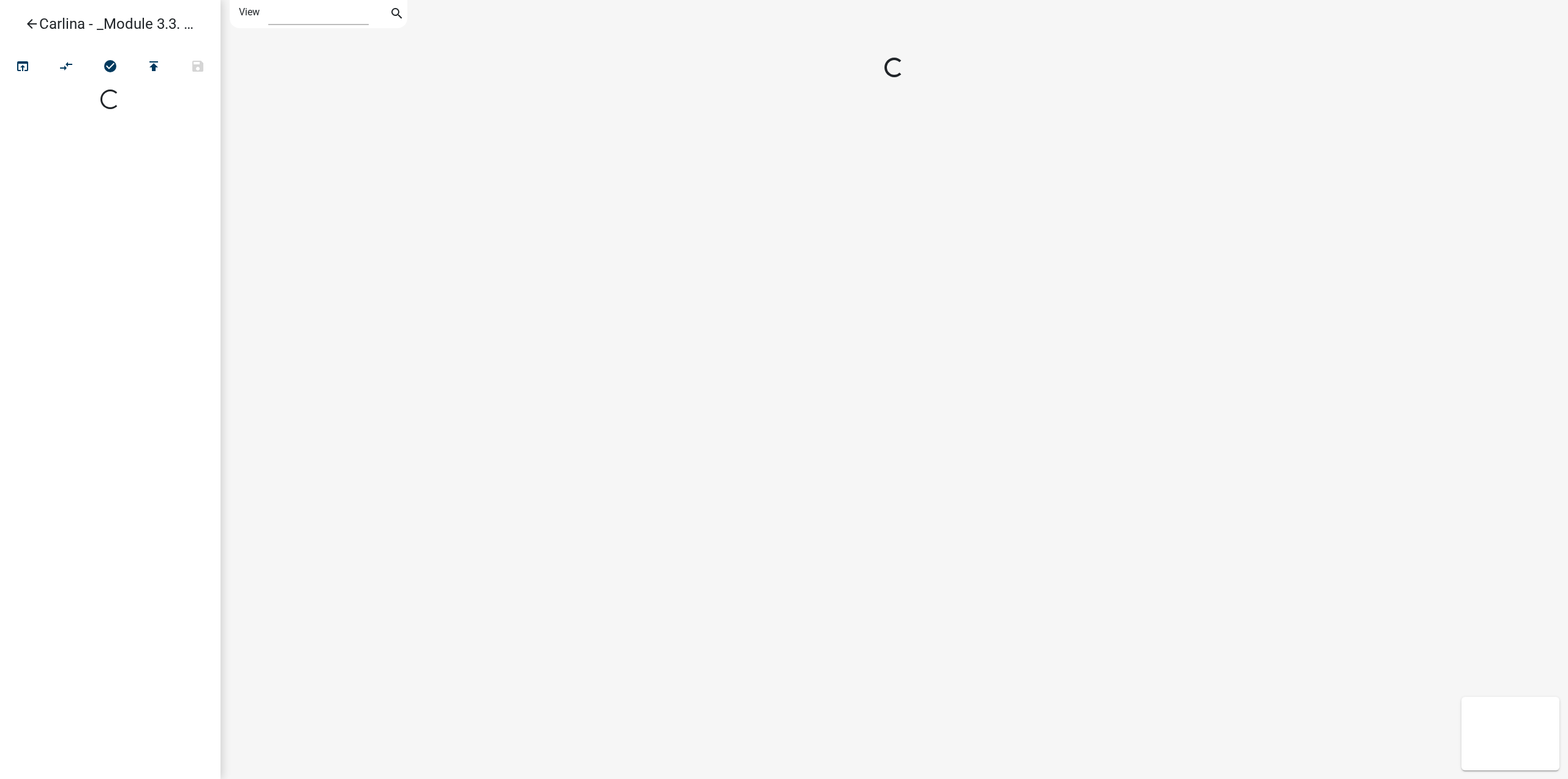
select select "1"
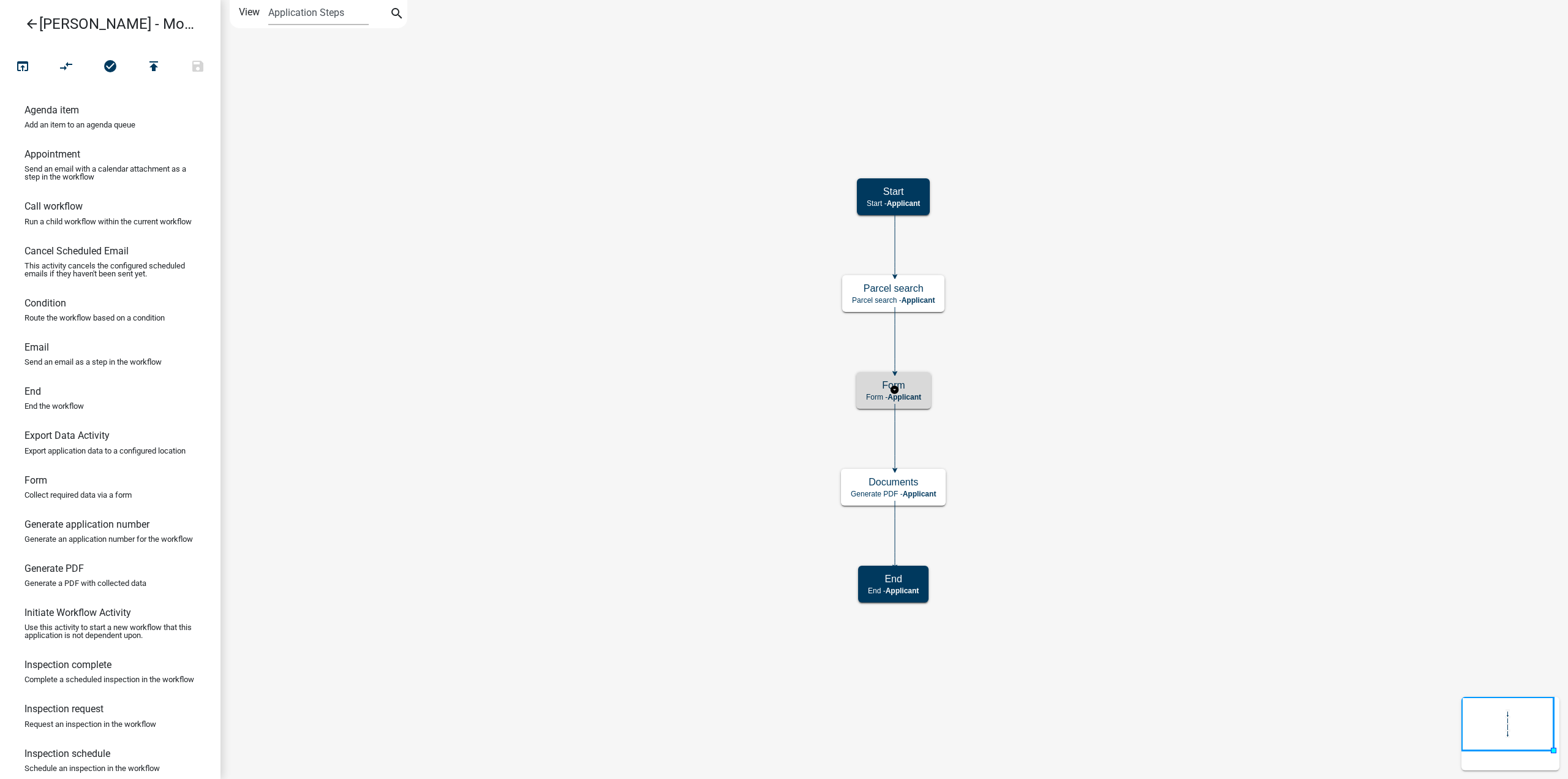
click at [921, 393] on span "Applicant" at bounding box center [904, 398] width 34 height 9
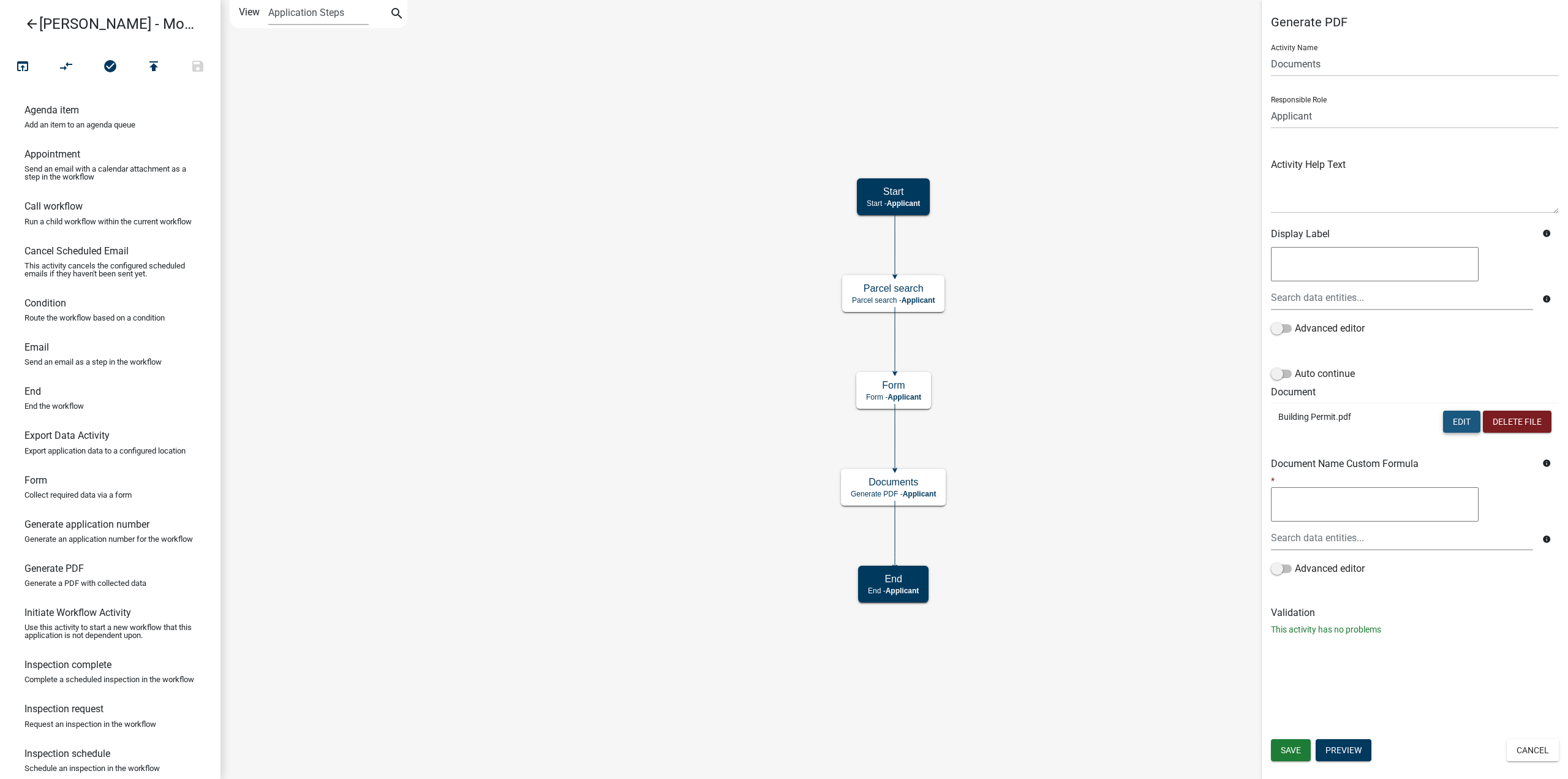
click at [1458, 428] on button "Edit" at bounding box center [1461, 422] width 37 height 22
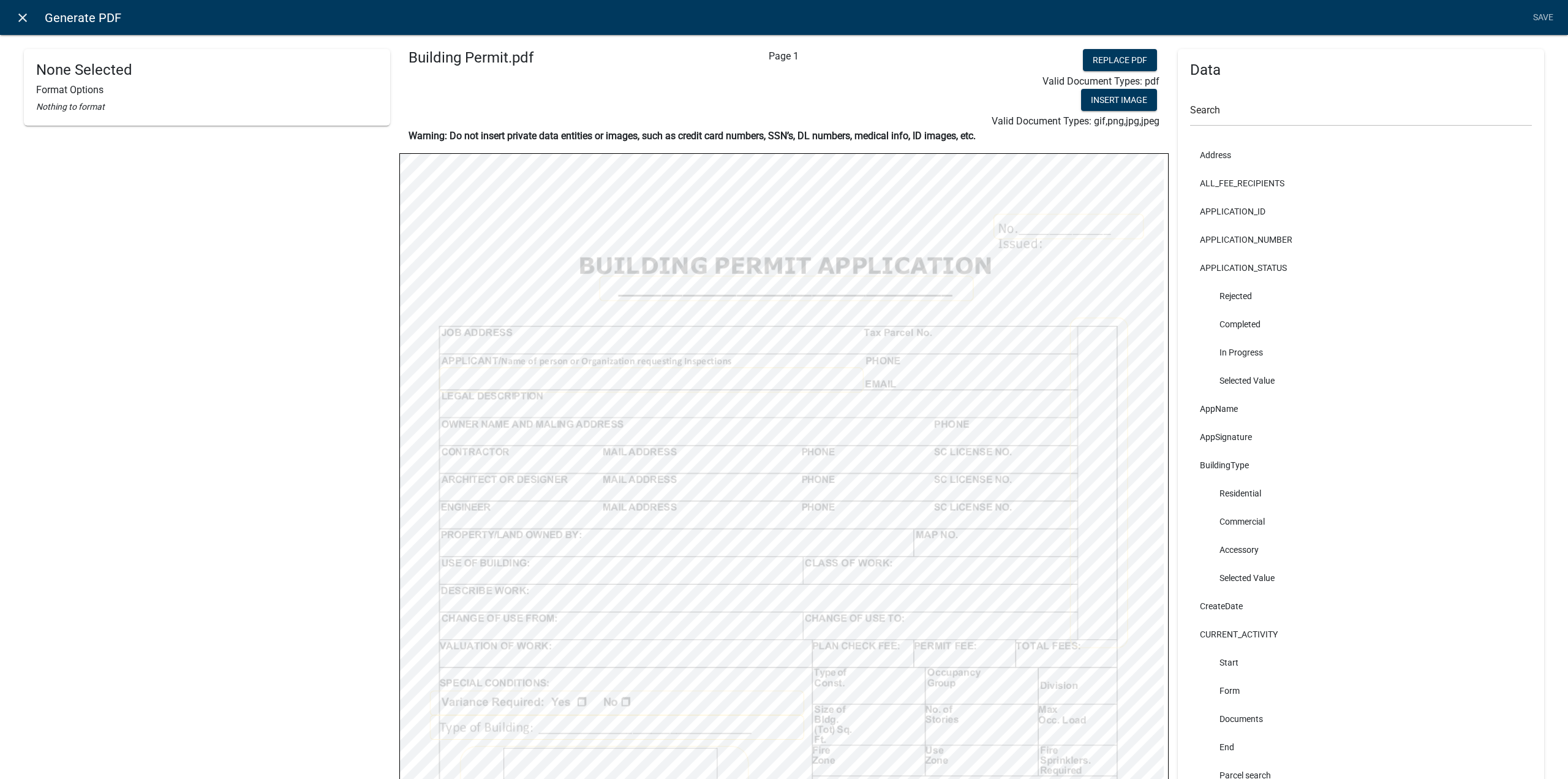
click at [23, 17] on icon "close" at bounding box center [23, 18] width 15 height 15
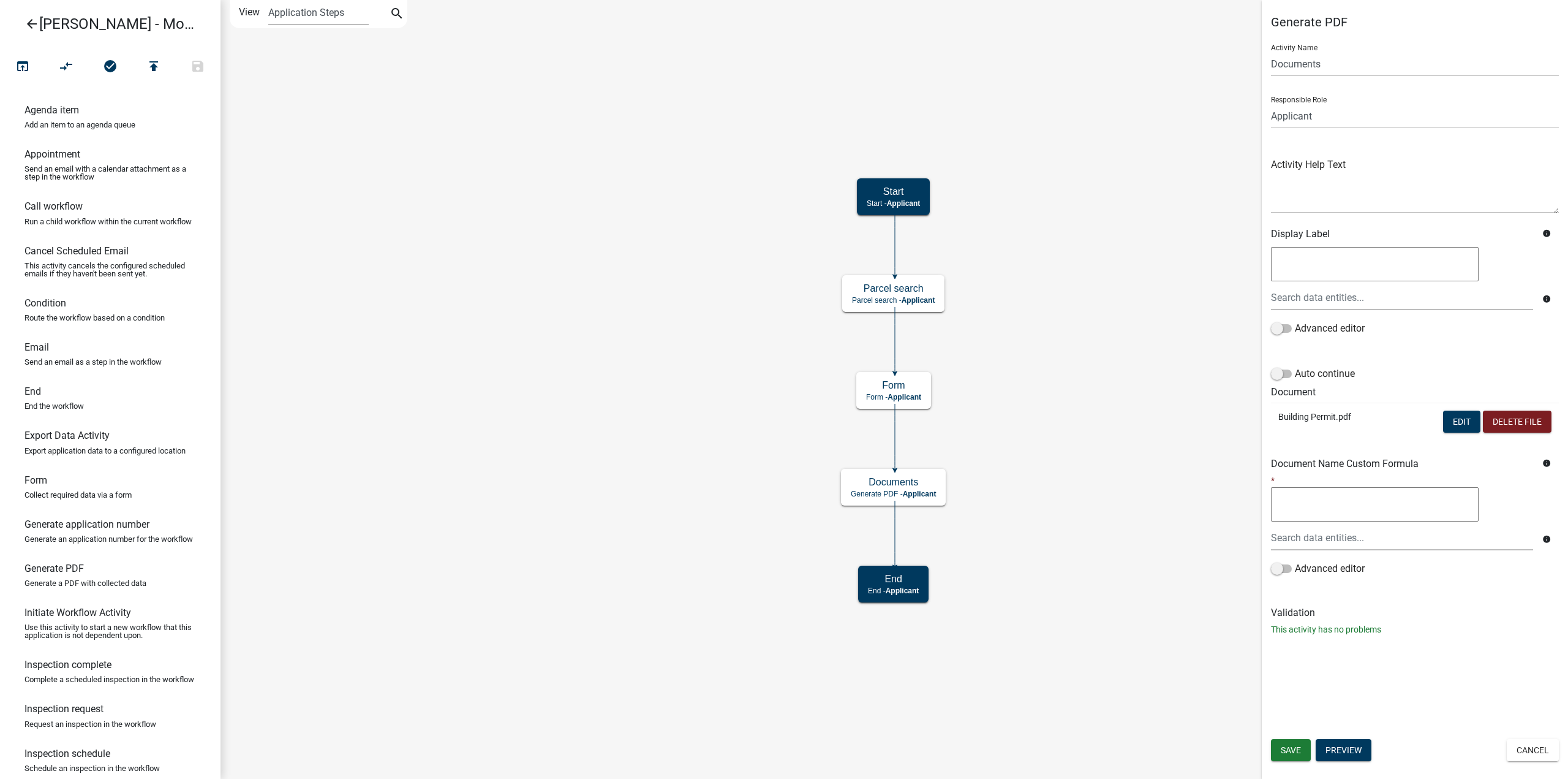
click at [28, 20] on icon "arrow_back" at bounding box center [32, 25] width 15 height 17
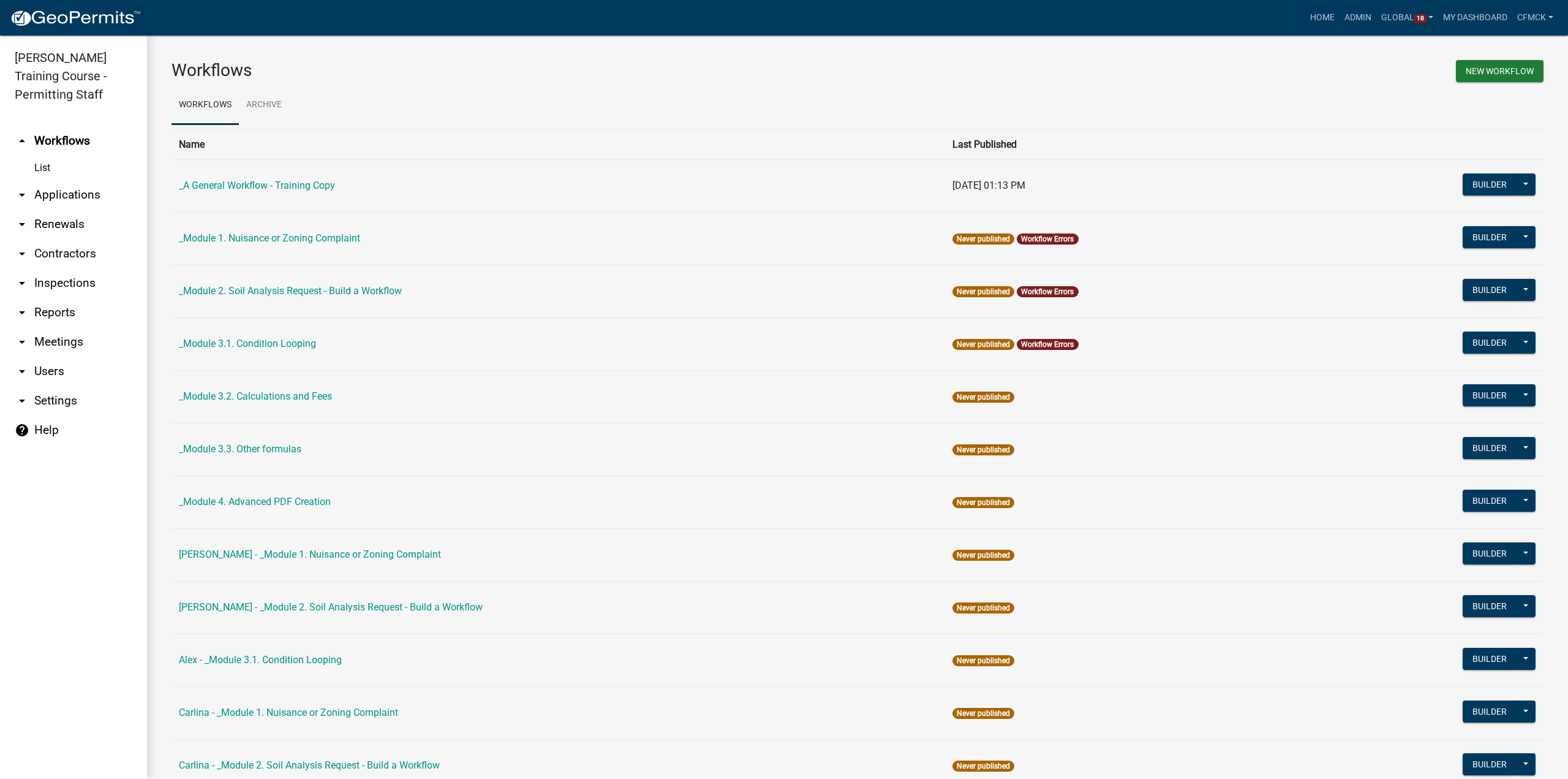
scroll to position [306, 0]
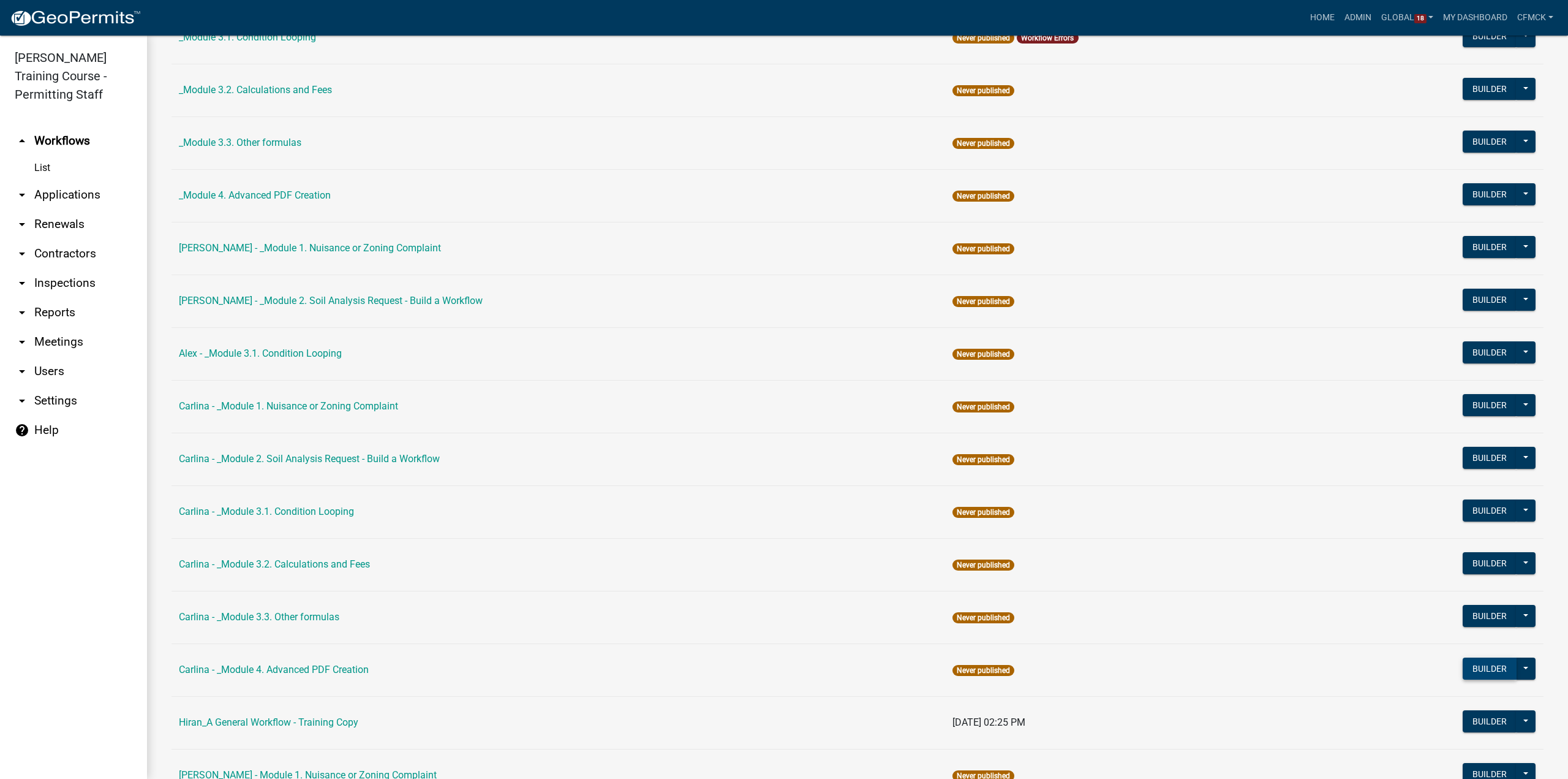
click at [1477, 670] on button "Builder" at bounding box center [1490, 669] width 54 height 22
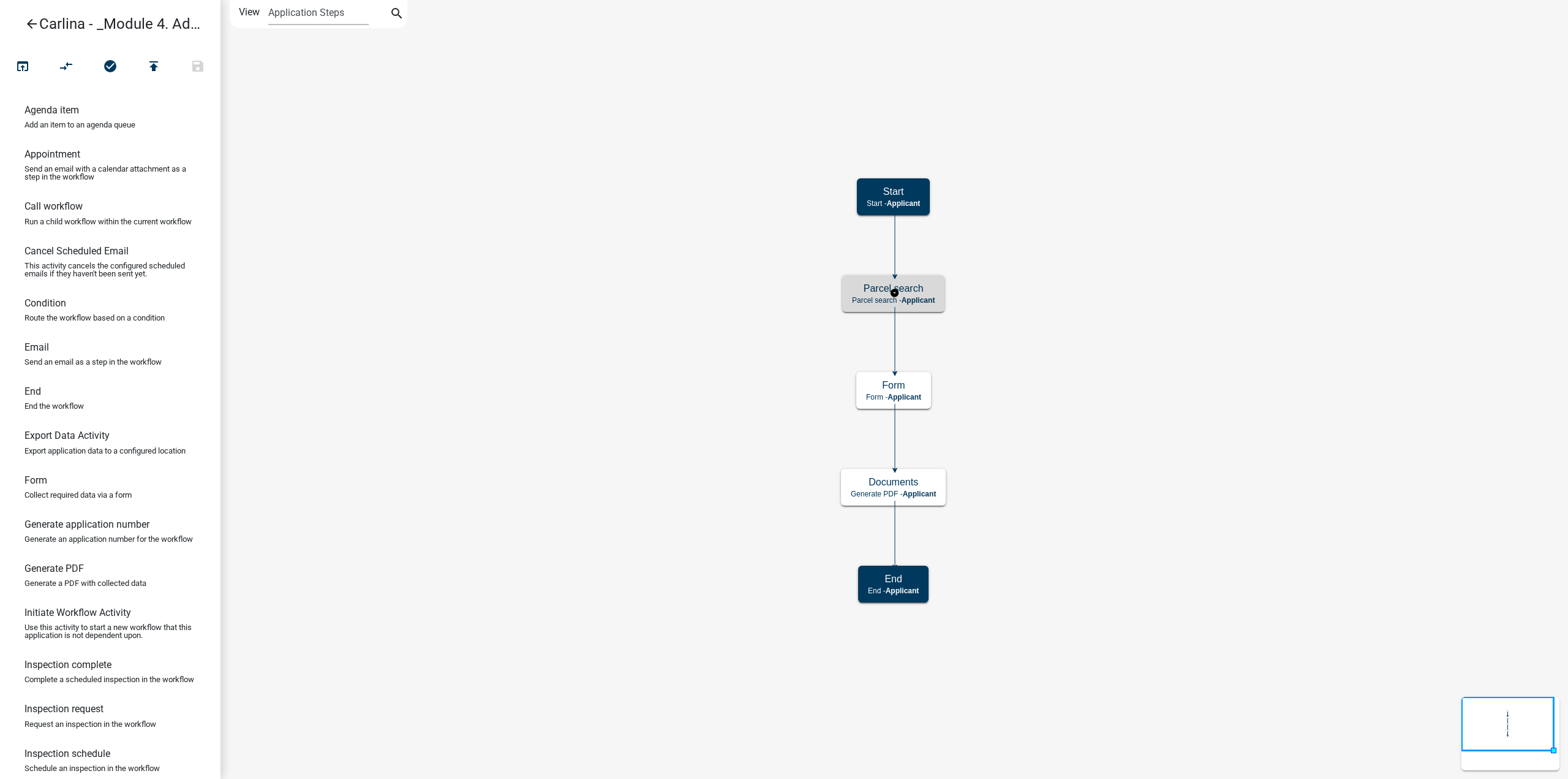
click at [917, 289] on h5 "Parcel search" at bounding box center [893, 289] width 83 height 12
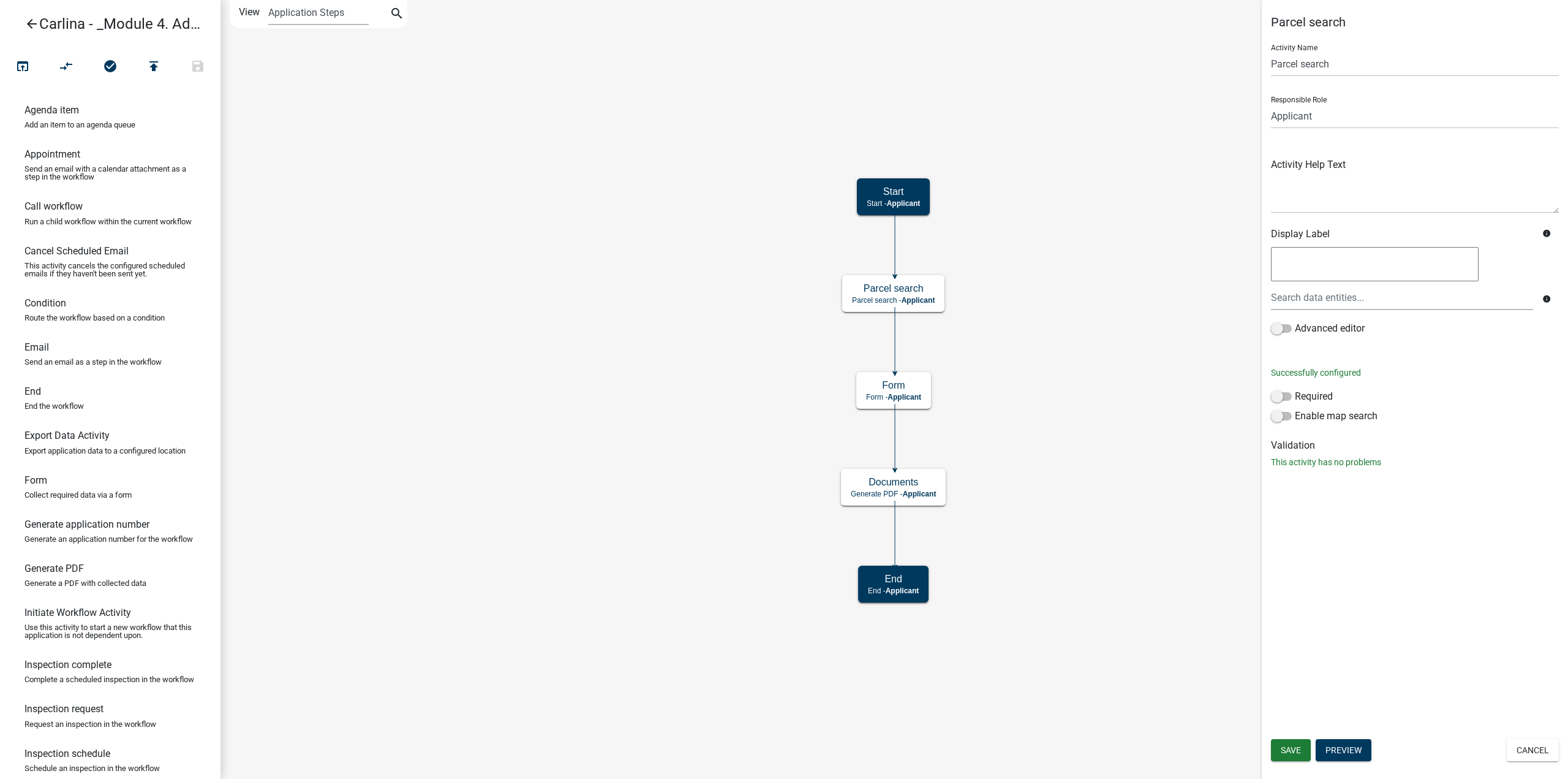
click at [608, 189] on icon "Start Start - Applicant Form Form - Applicant Documents Generate PDF - Applican…" at bounding box center [894, 390] width 1346 height 778
click at [20, 68] on icon "open_in_browser" at bounding box center [23, 67] width 15 height 17
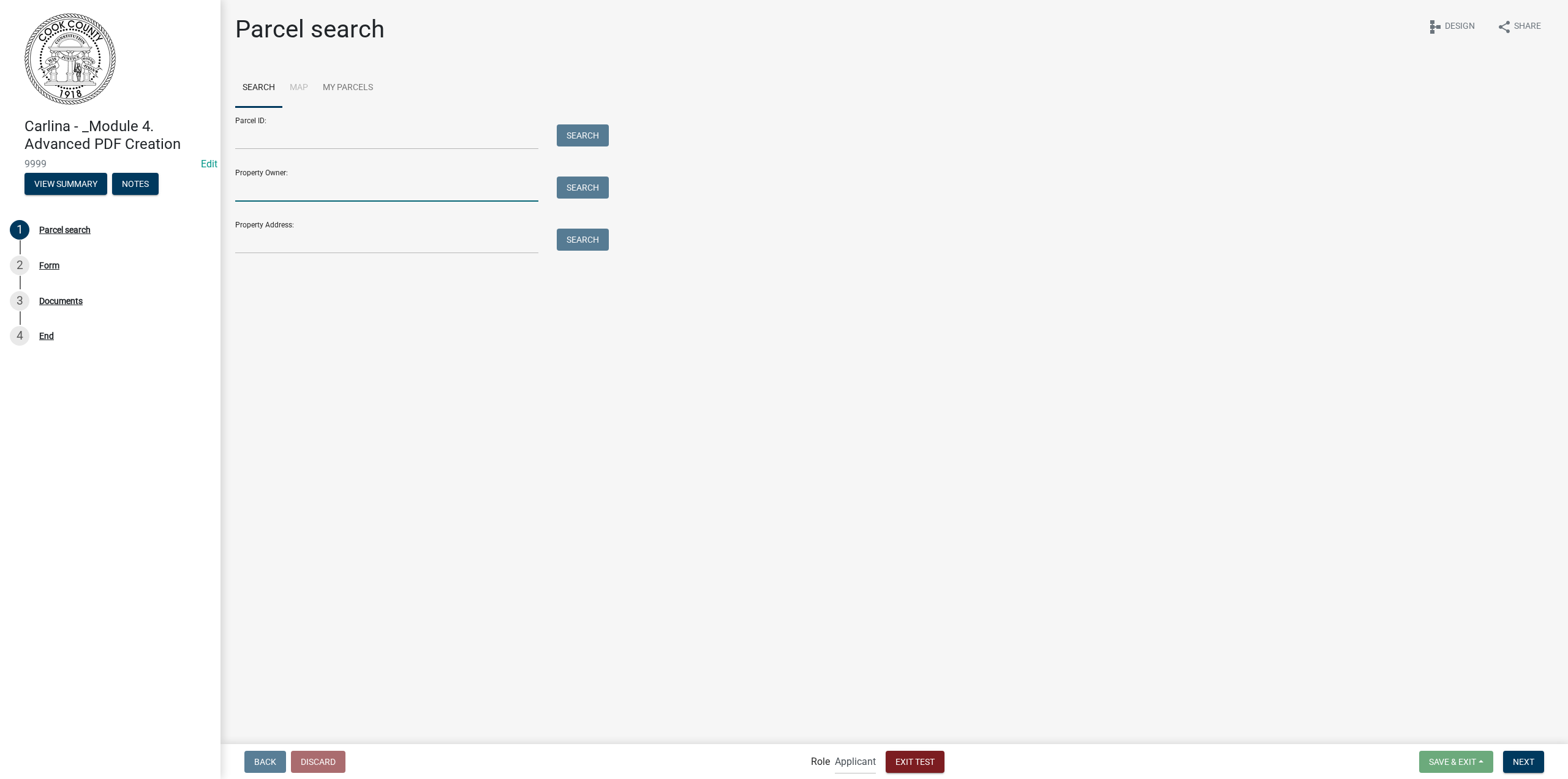
click at [391, 185] on input "Property Owner:" at bounding box center [386, 189] width 303 height 25
type input "[PERSON_NAME]"
click at [605, 191] on button "Search" at bounding box center [582, 188] width 52 height 22
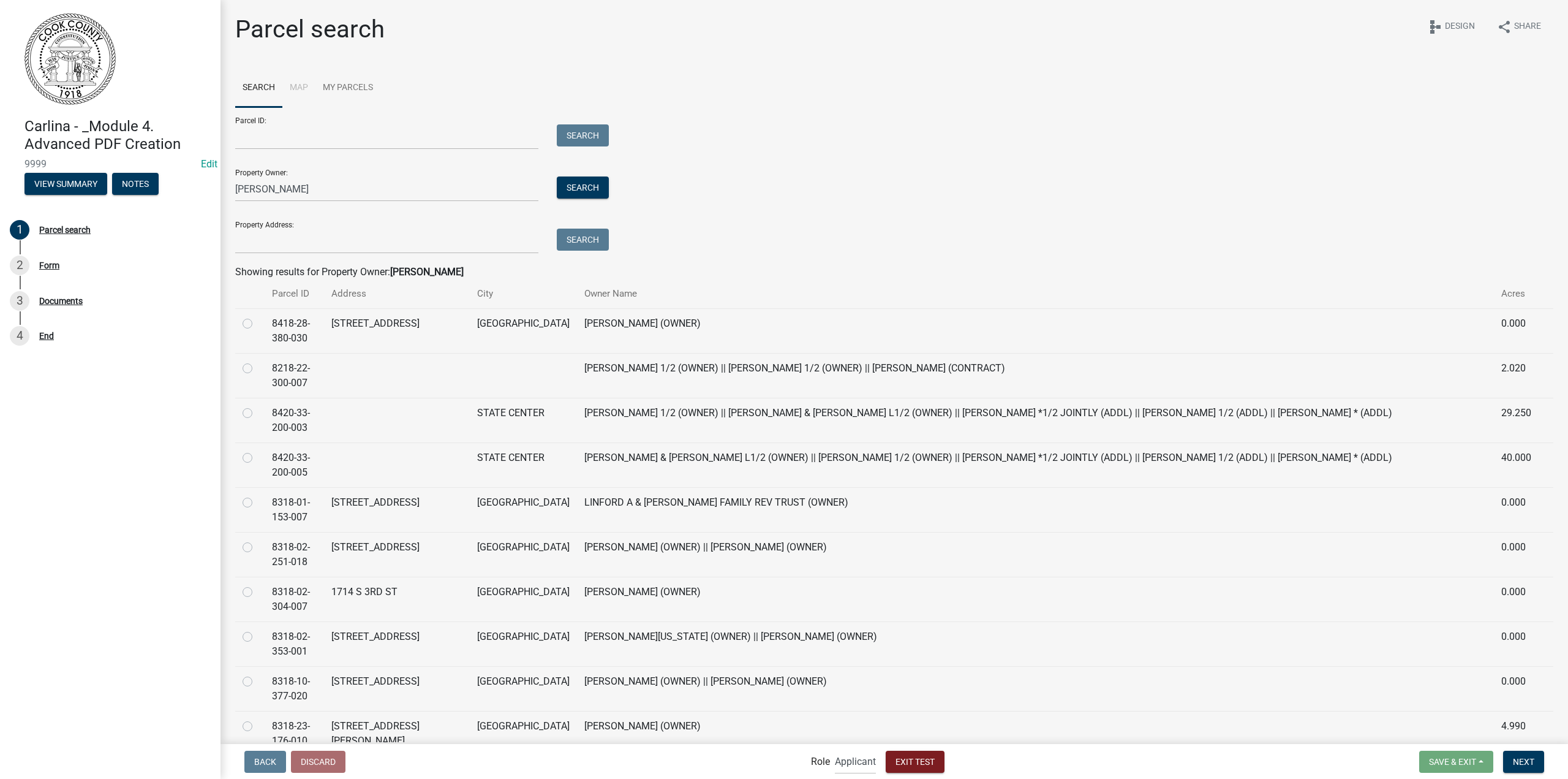
click at [257, 316] on label at bounding box center [257, 316] width 0 height 0
click at [257, 323] on input "radio" at bounding box center [261, 320] width 8 height 8
radio input "true"
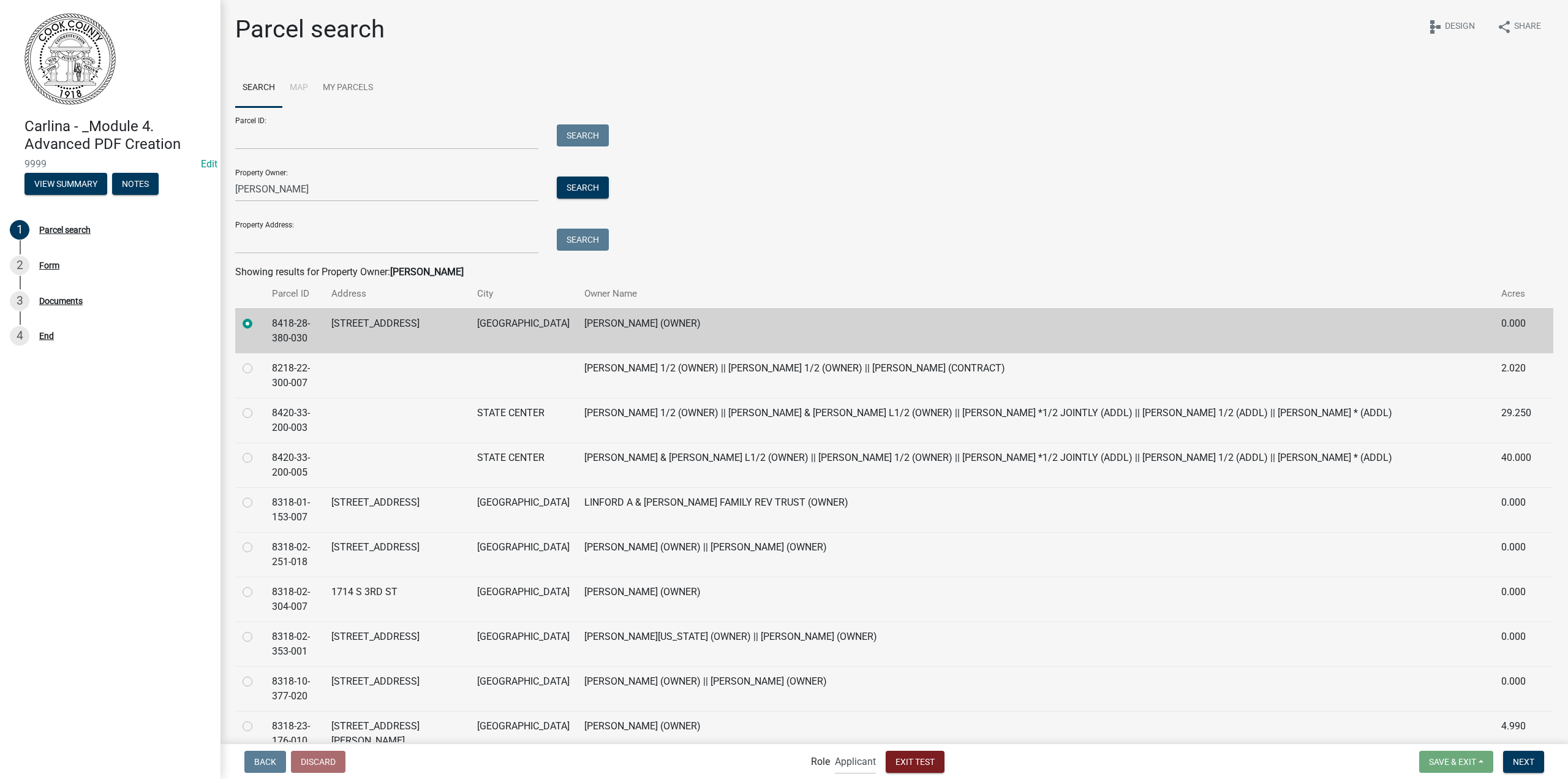
click at [257, 495] on label at bounding box center [257, 495] width 0 height 0
click at [257, 503] on input "radio" at bounding box center [261, 499] width 8 height 8
radio input "true"
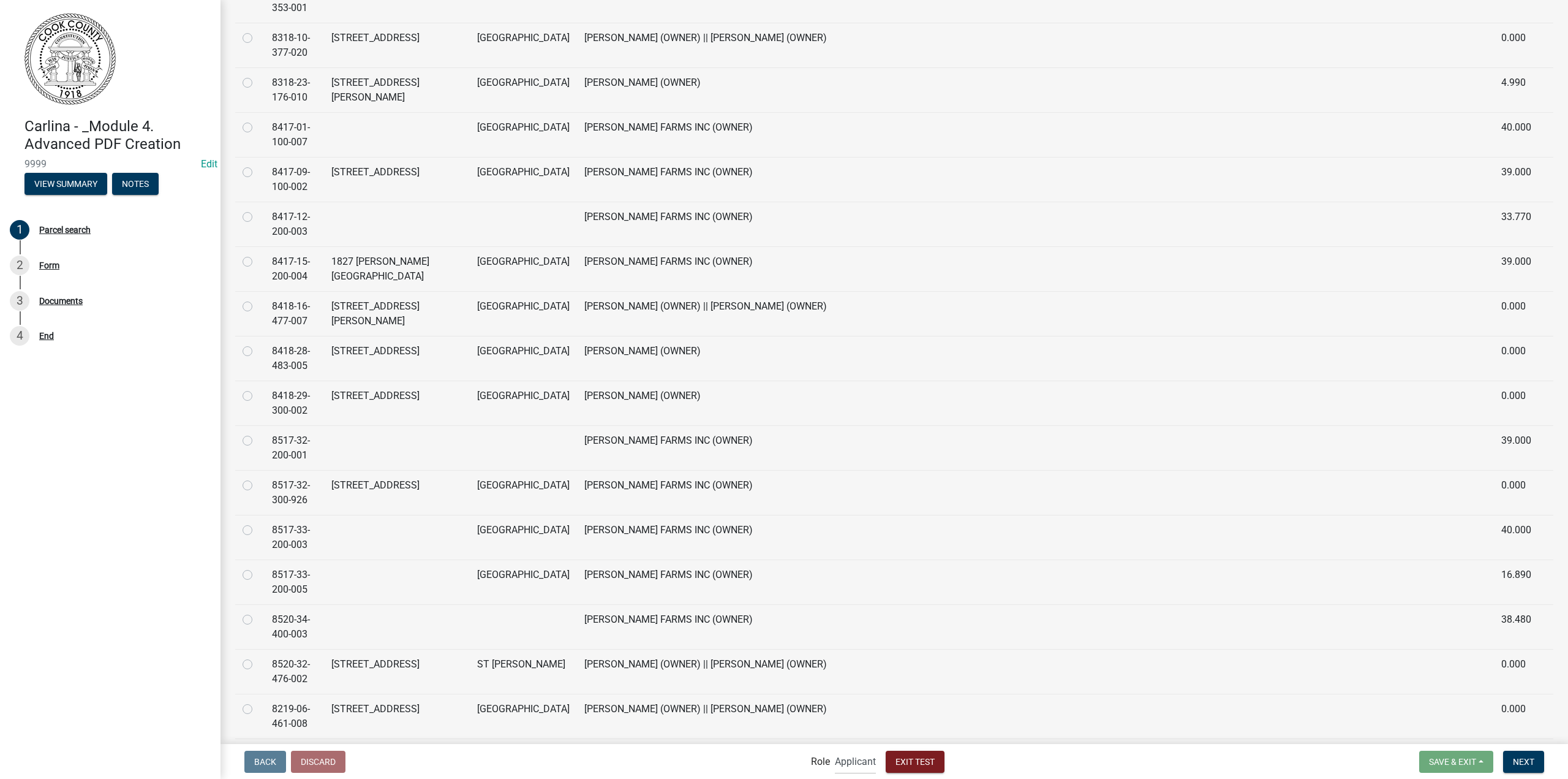
scroll to position [735, 0]
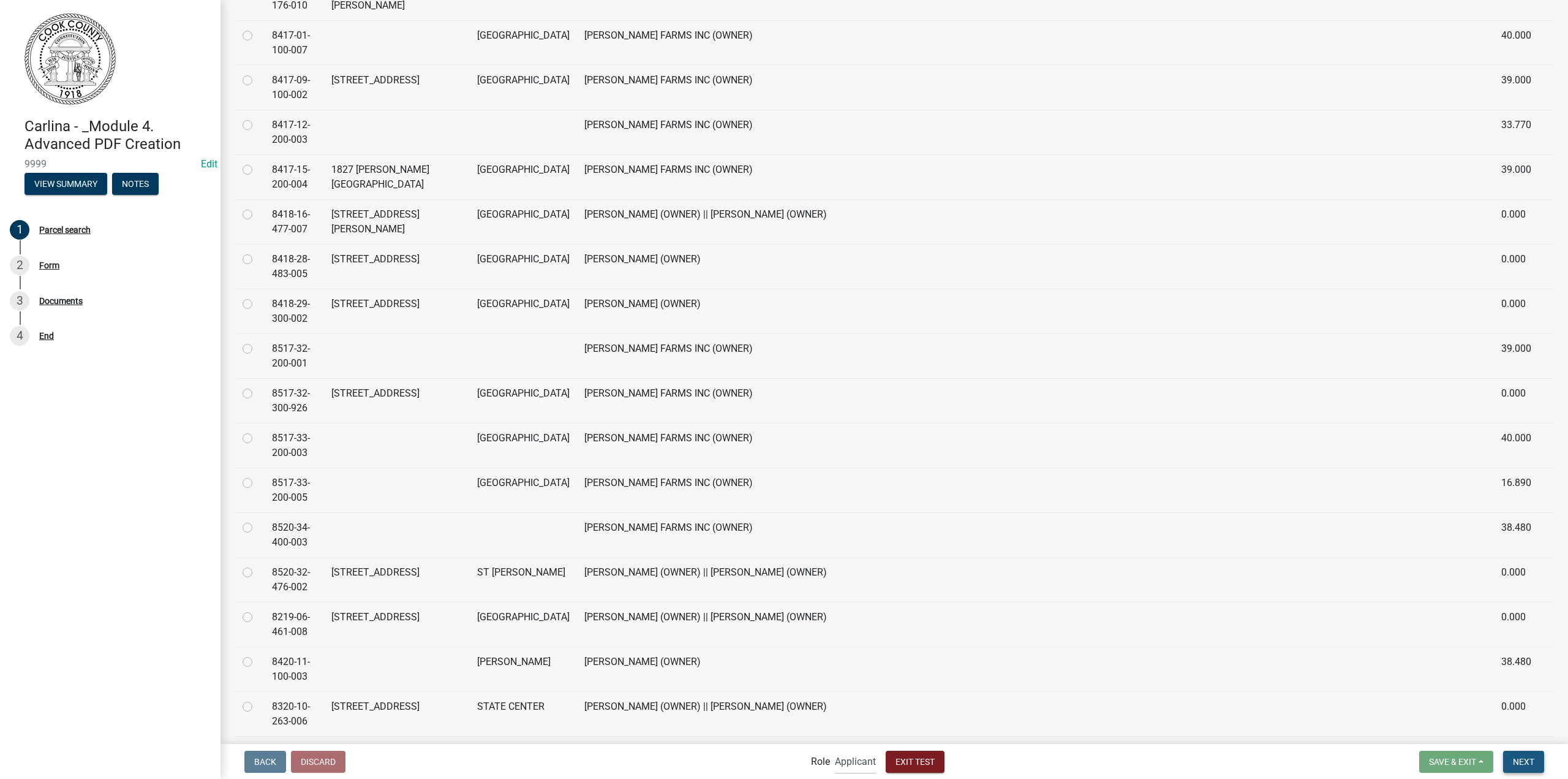
click at [1528, 767] on button "Next" at bounding box center [1523, 761] width 41 height 22
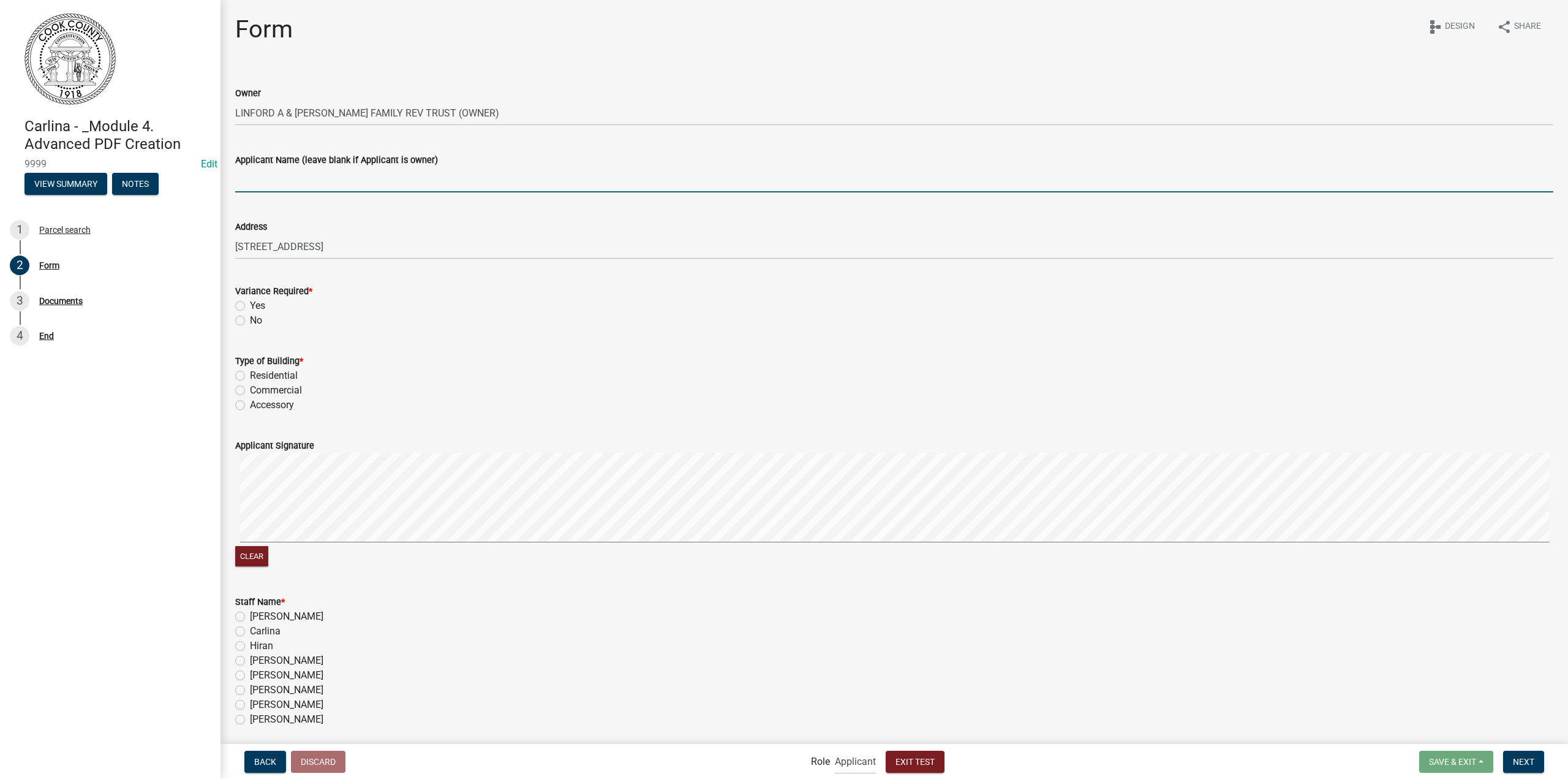
click at [334, 184] on input "Applicant Name (leave blank if Applicant is owner)" at bounding box center [894, 180] width 1318 height 25
type input "applicant name"
click at [400, 408] on div "Accessory" at bounding box center [894, 405] width 1318 height 15
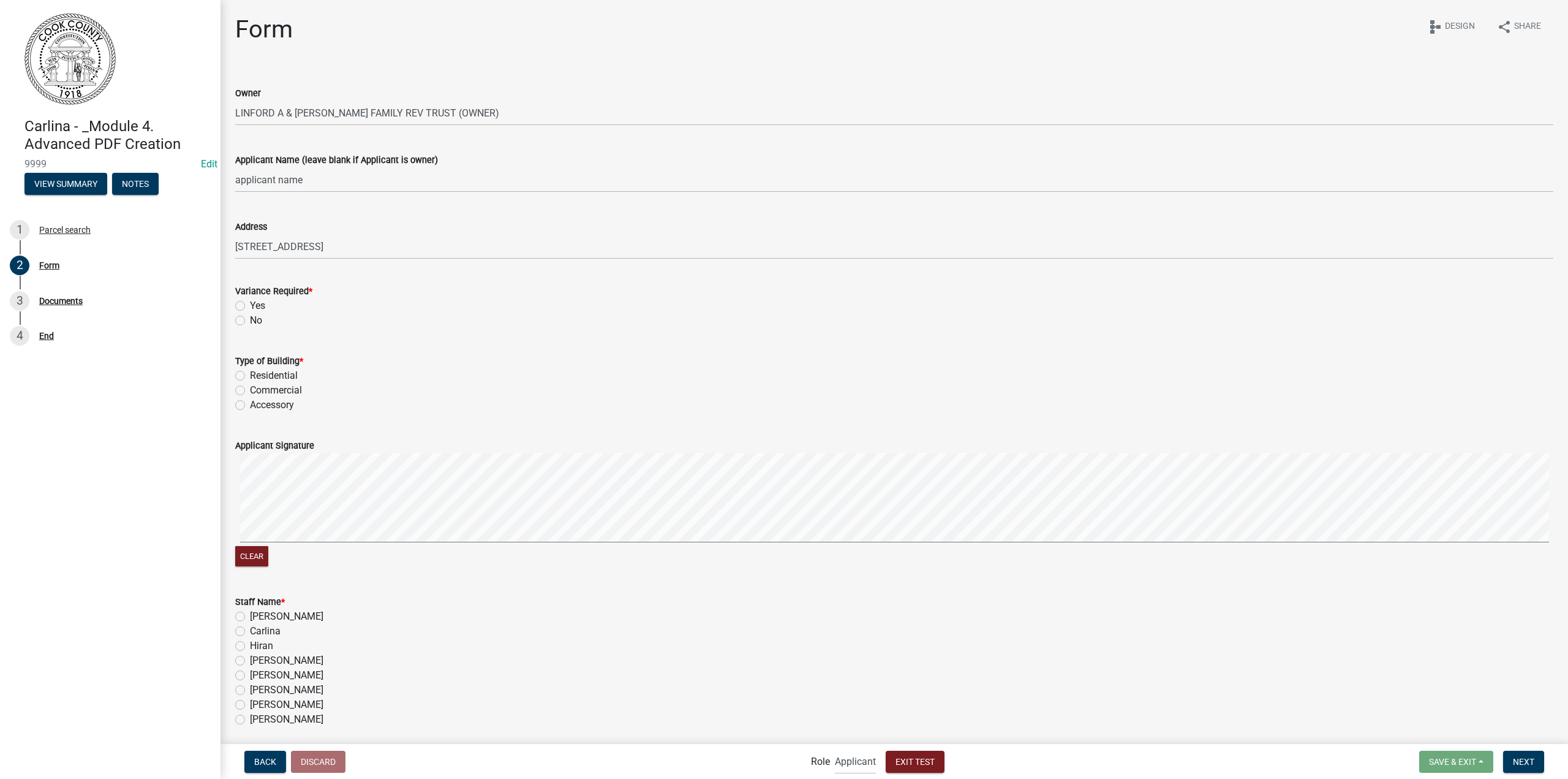
click at [250, 321] on label "No" at bounding box center [256, 321] width 12 height 15
click at [250, 321] on input "No" at bounding box center [253, 317] width 8 height 8
radio input "true"
click at [251, 376] on label "Residential" at bounding box center [273, 376] width 47 height 15
click at [251, 376] on input "Residential" at bounding box center [253, 372] width 8 height 8
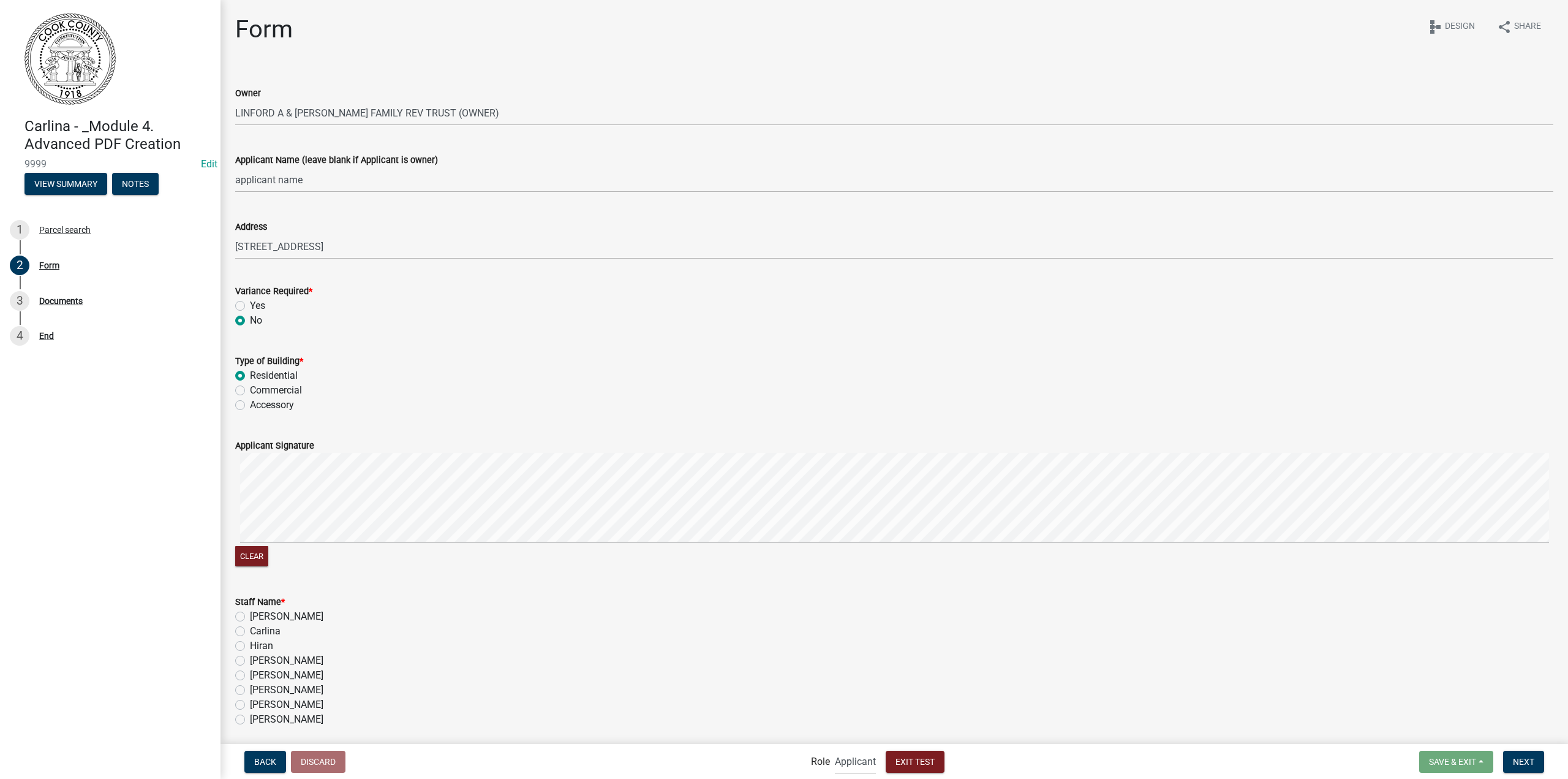
radio input "true"
click at [251, 394] on label "Commercial" at bounding box center [275, 390] width 52 height 15
click at [251, 391] on input "Commercial" at bounding box center [253, 387] width 8 height 8
radio input "true"
click at [252, 406] on label "Accessory" at bounding box center [272, 405] width 44 height 15
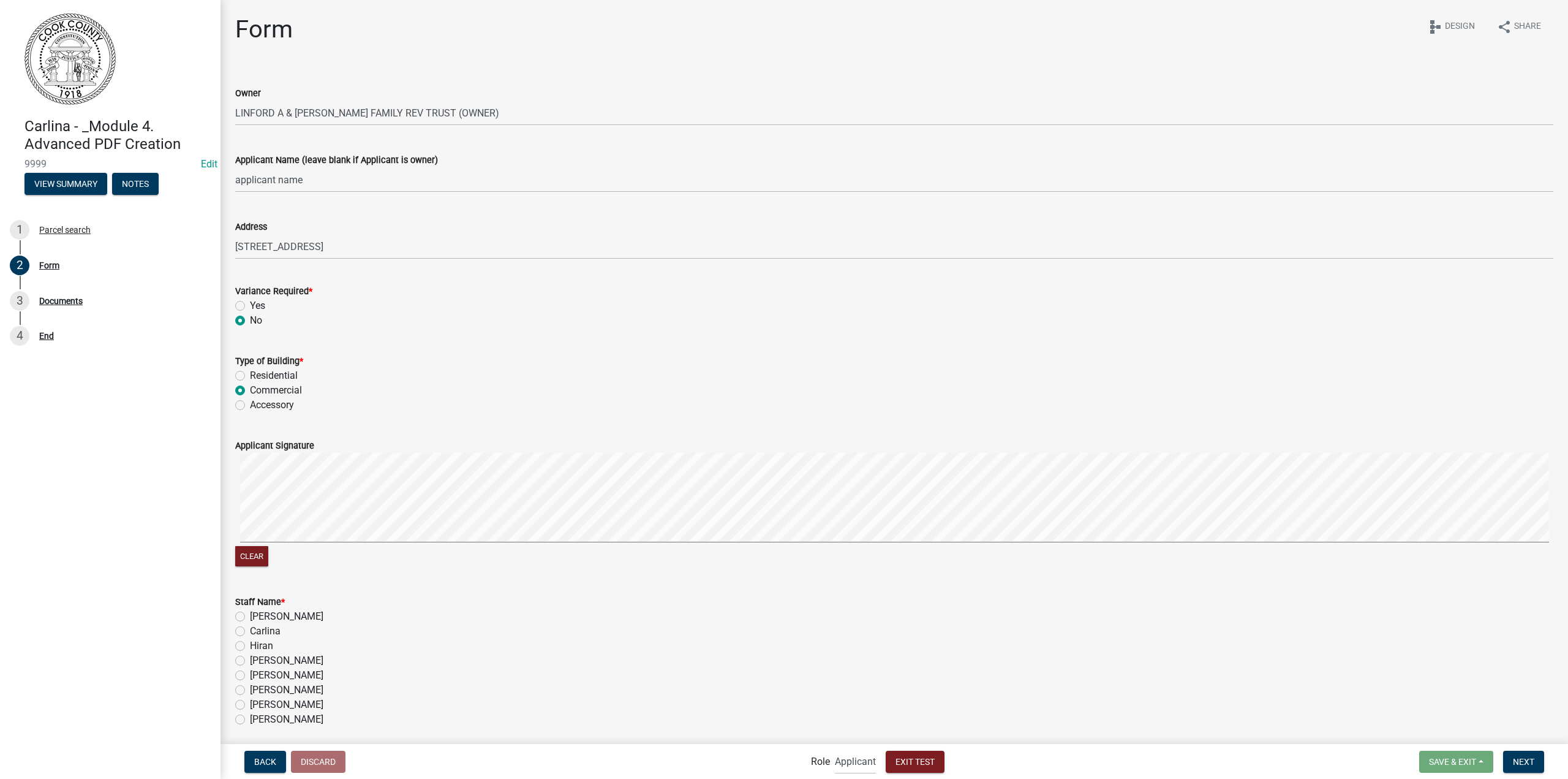
click at [252, 406] on input "Accessory" at bounding box center [253, 401] width 8 height 8
radio input "true"
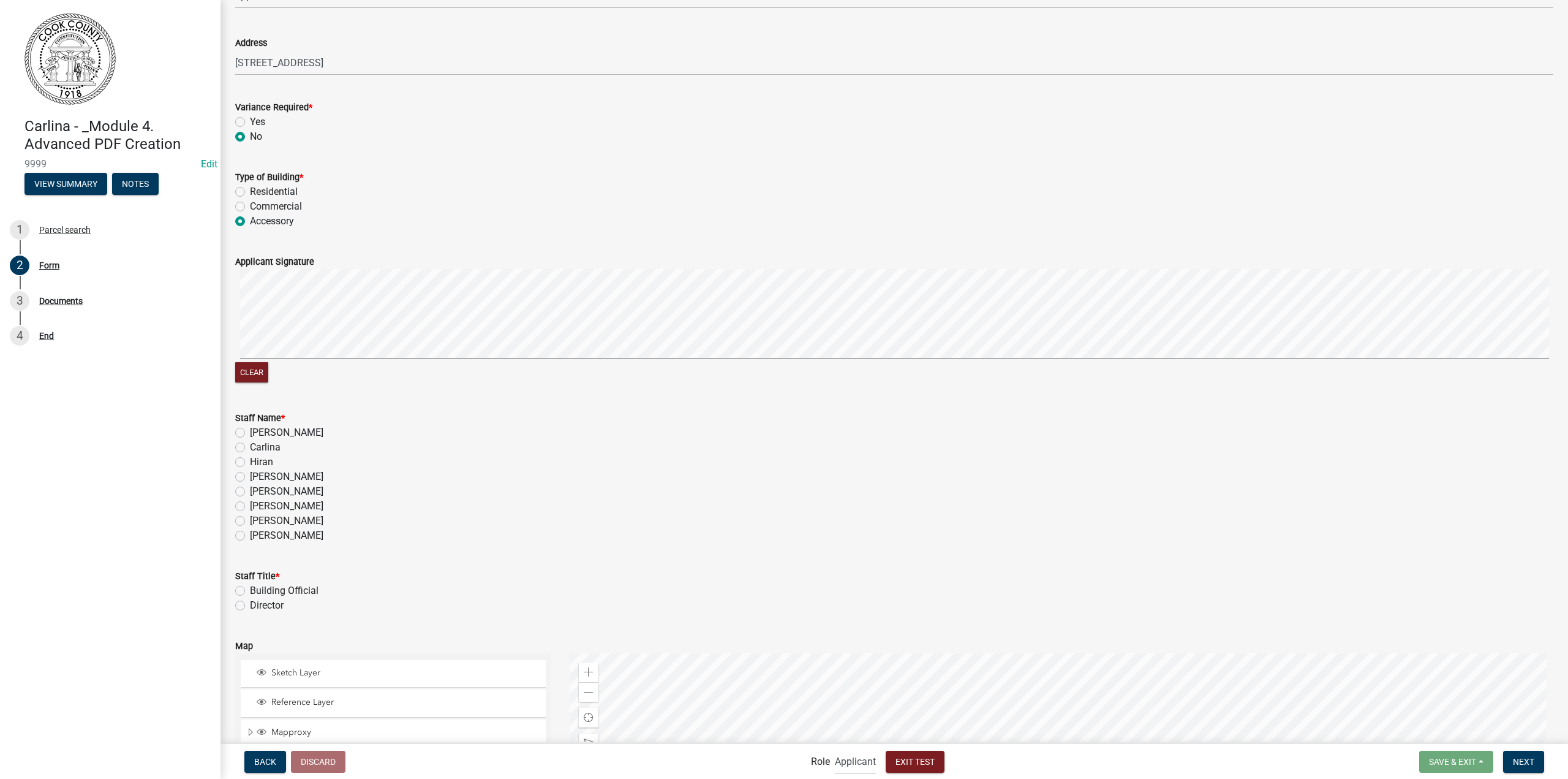
click at [250, 449] on label "Carlina" at bounding box center [265, 447] width 31 height 15
click at [250, 448] on input "Carlina" at bounding box center [253, 444] width 8 height 8
radio input "true"
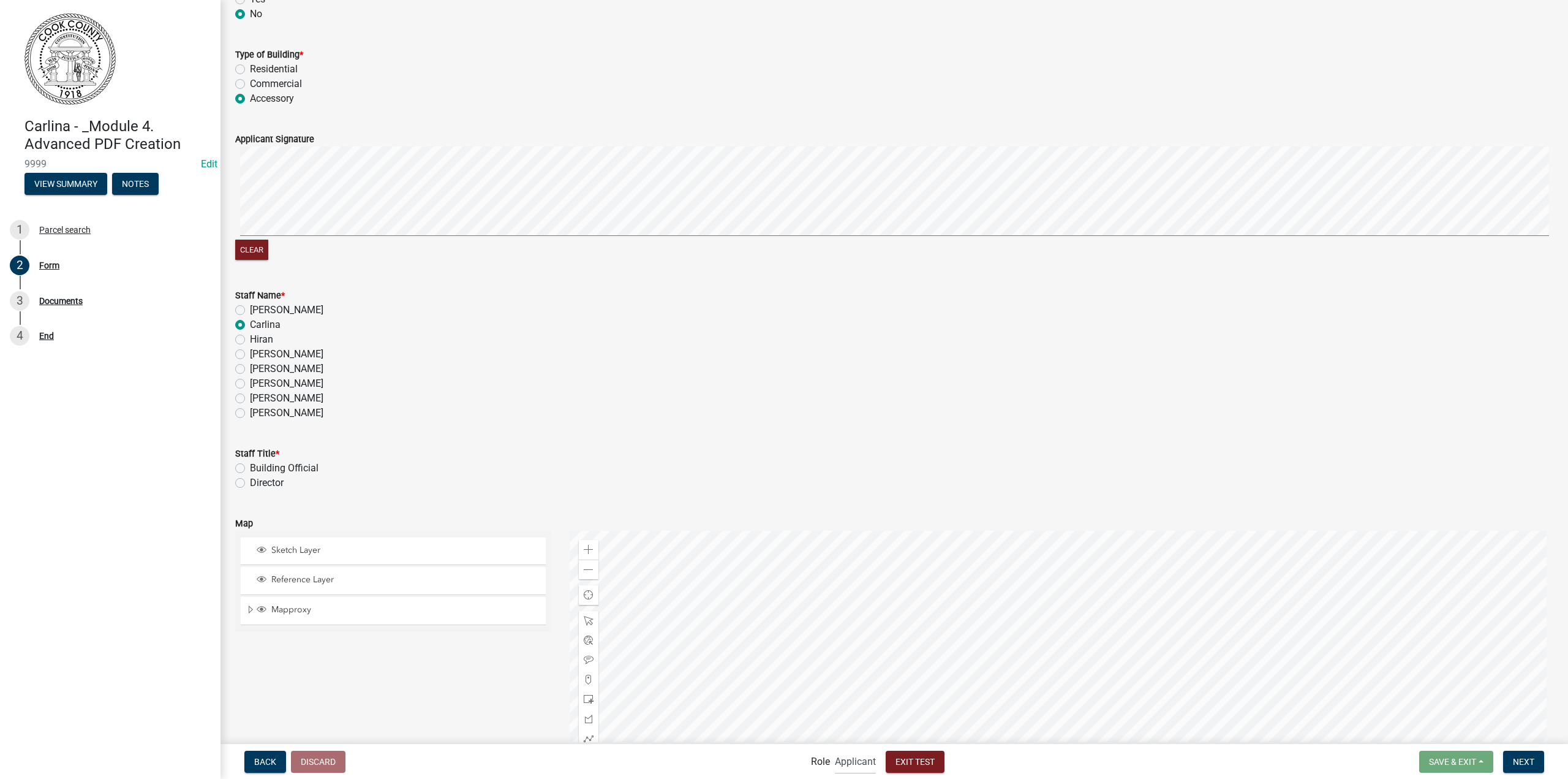
click at [246, 466] on div "Building Official" at bounding box center [894, 468] width 1318 height 15
click at [250, 468] on label "Building Official" at bounding box center [284, 468] width 69 height 15
click at [250, 468] on input "Building Official" at bounding box center [253, 465] width 8 height 8
radio input "true"
click at [250, 483] on label "Director" at bounding box center [267, 483] width 34 height 15
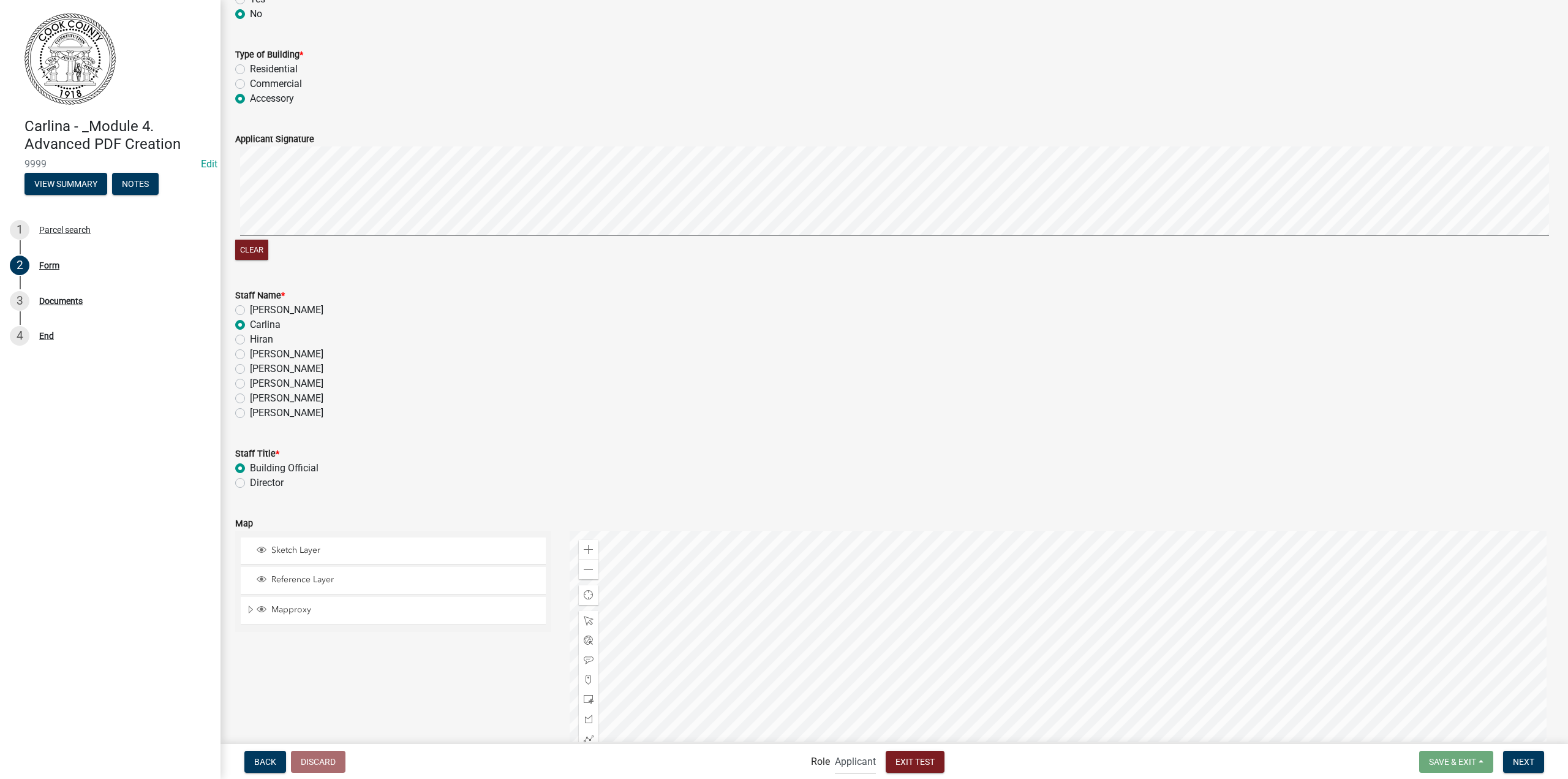
click at [250, 483] on input "Director" at bounding box center [253, 479] width 8 height 8
radio input "true"
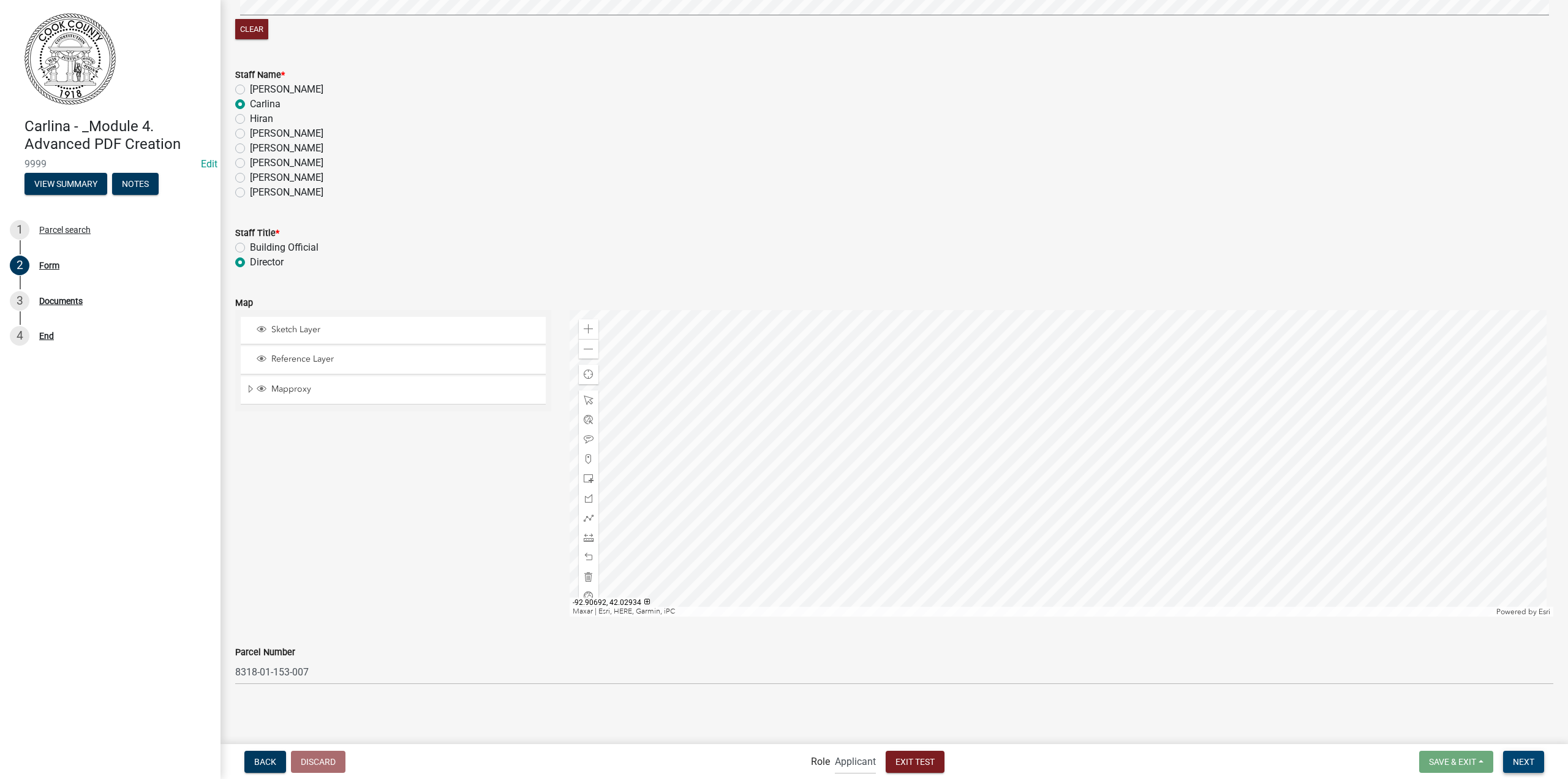
click at [1524, 761] on span "Next" at bounding box center [1523, 761] width 21 height 10
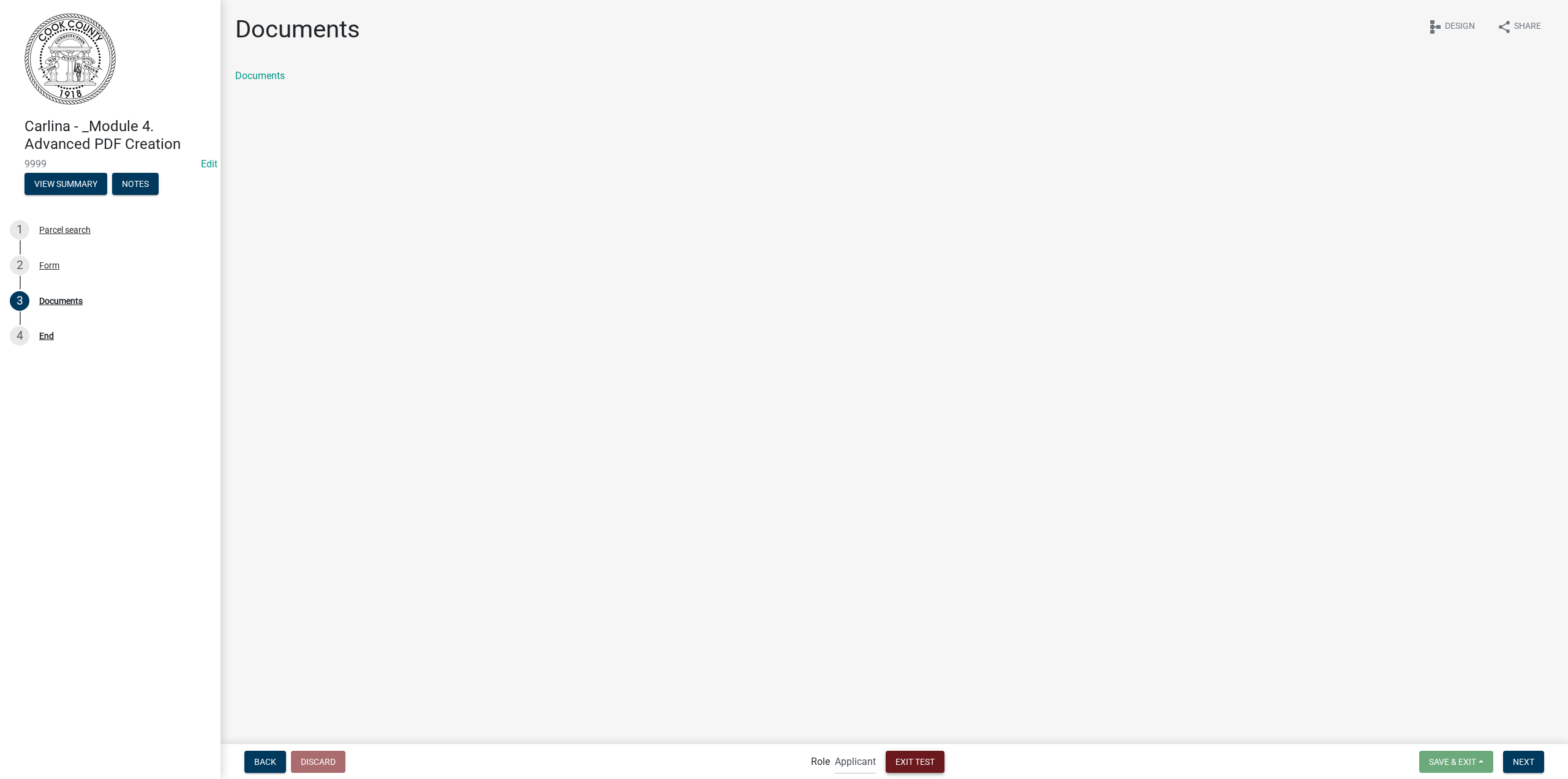
click at [921, 768] on button "Exit Test" at bounding box center [915, 761] width 59 height 22
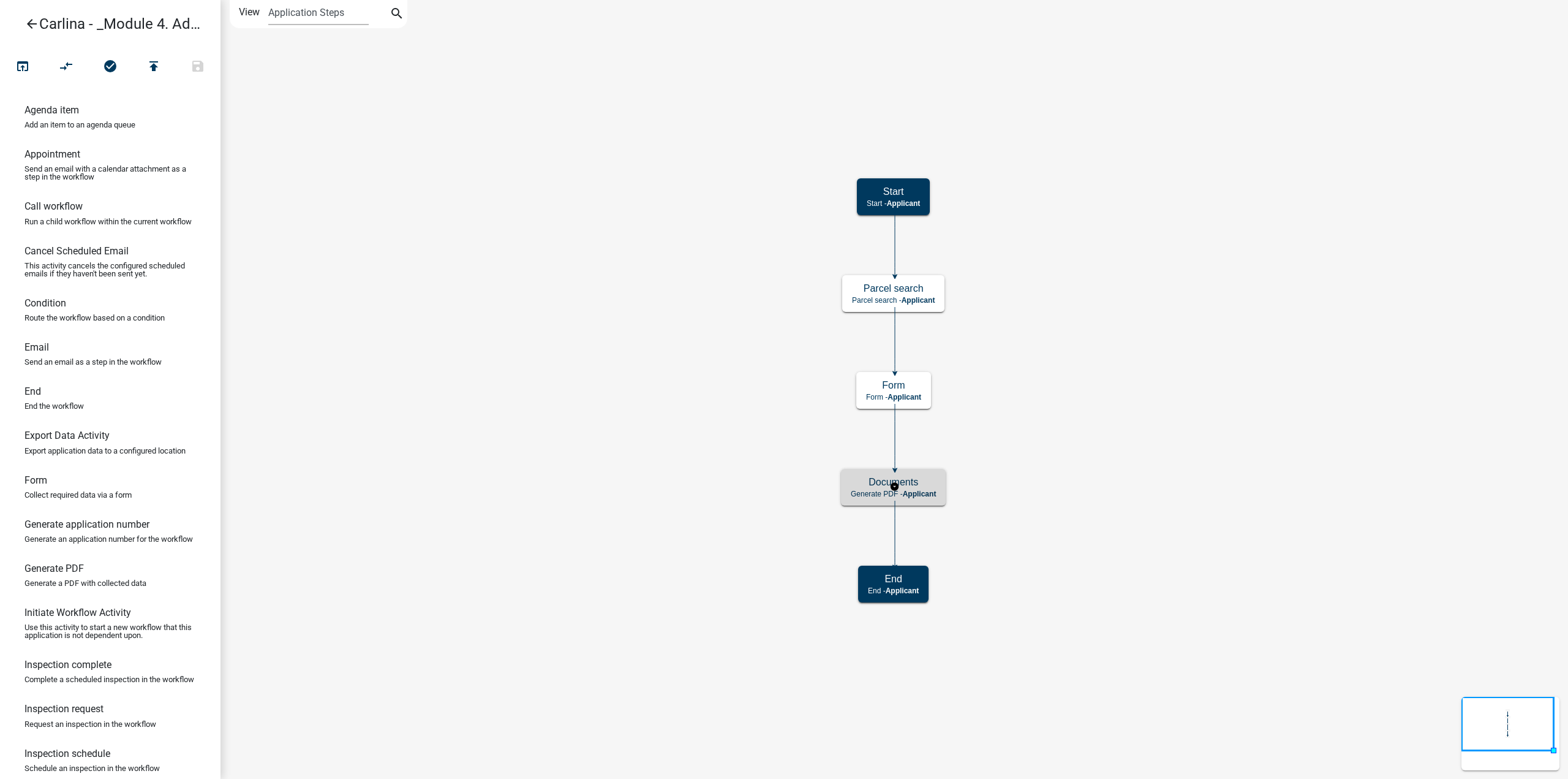
click at [928, 491] on span "Applicant" at bounding box center [919, 494] width 34 height 9
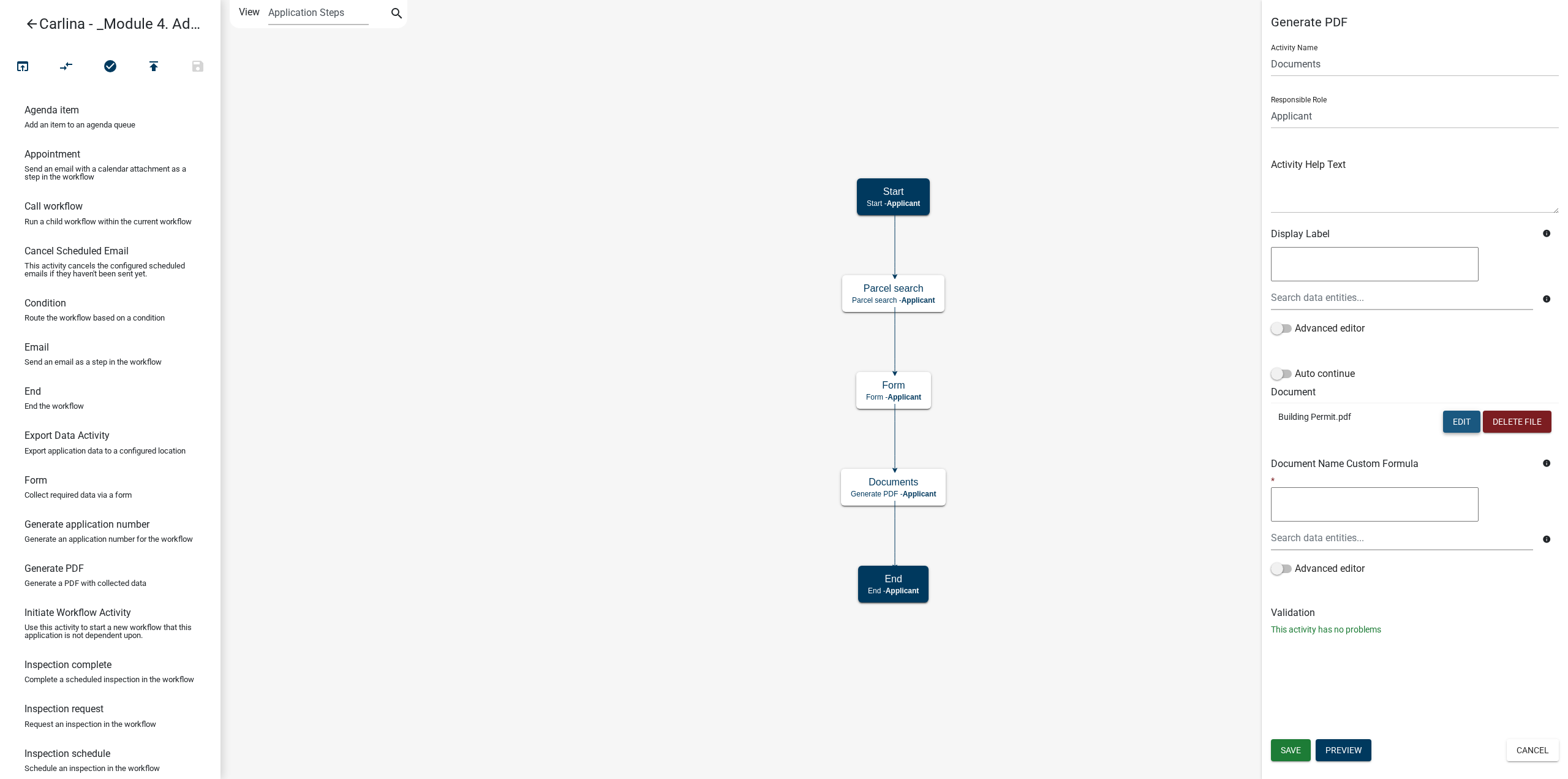
click at [1472, 428] on button "Edit" at bounding box center [1461, 422] width 37 height 22
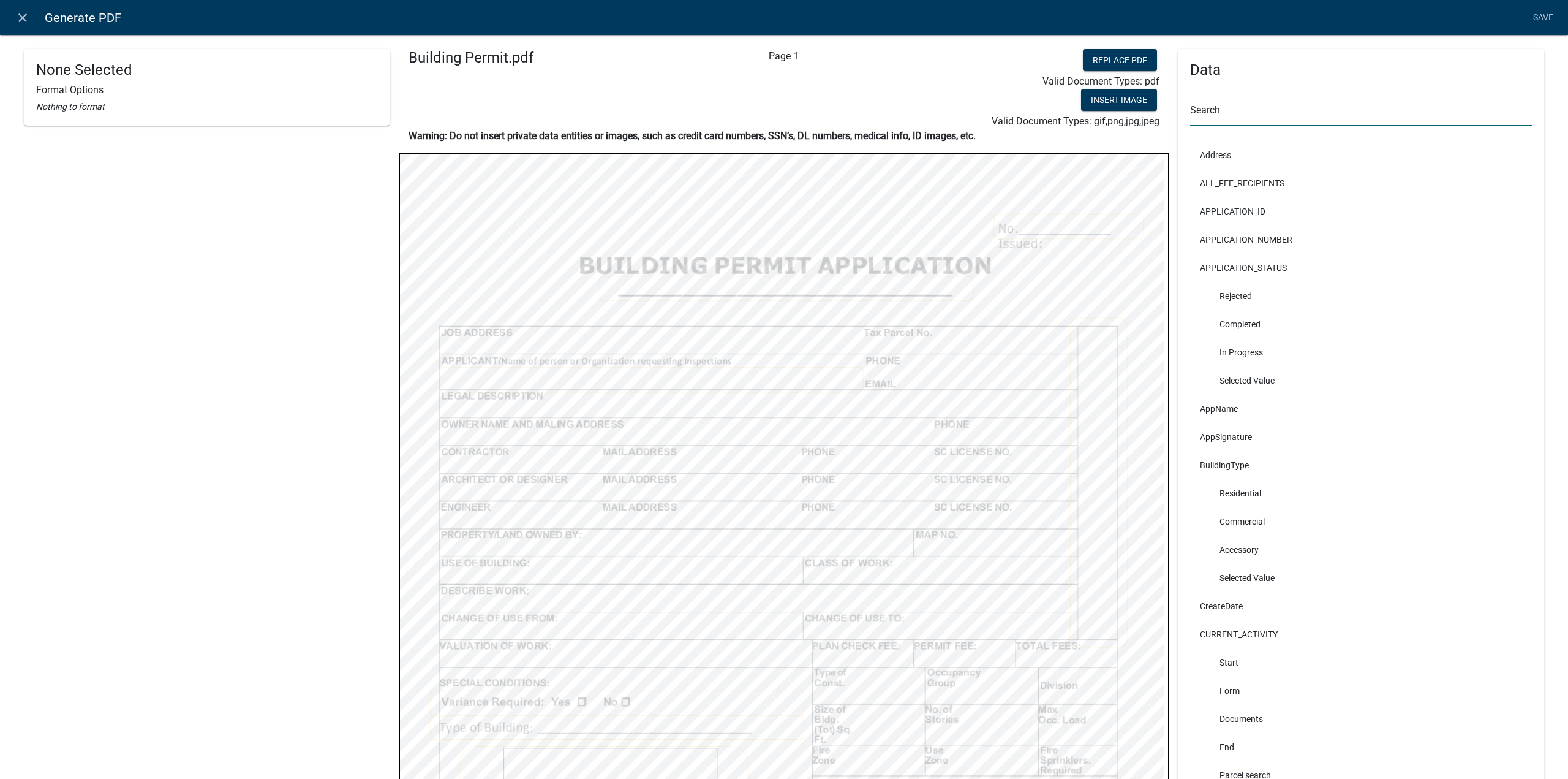
click at [1268, 109] on input "text" at bounding box center [1361, 113] width 342 height 25
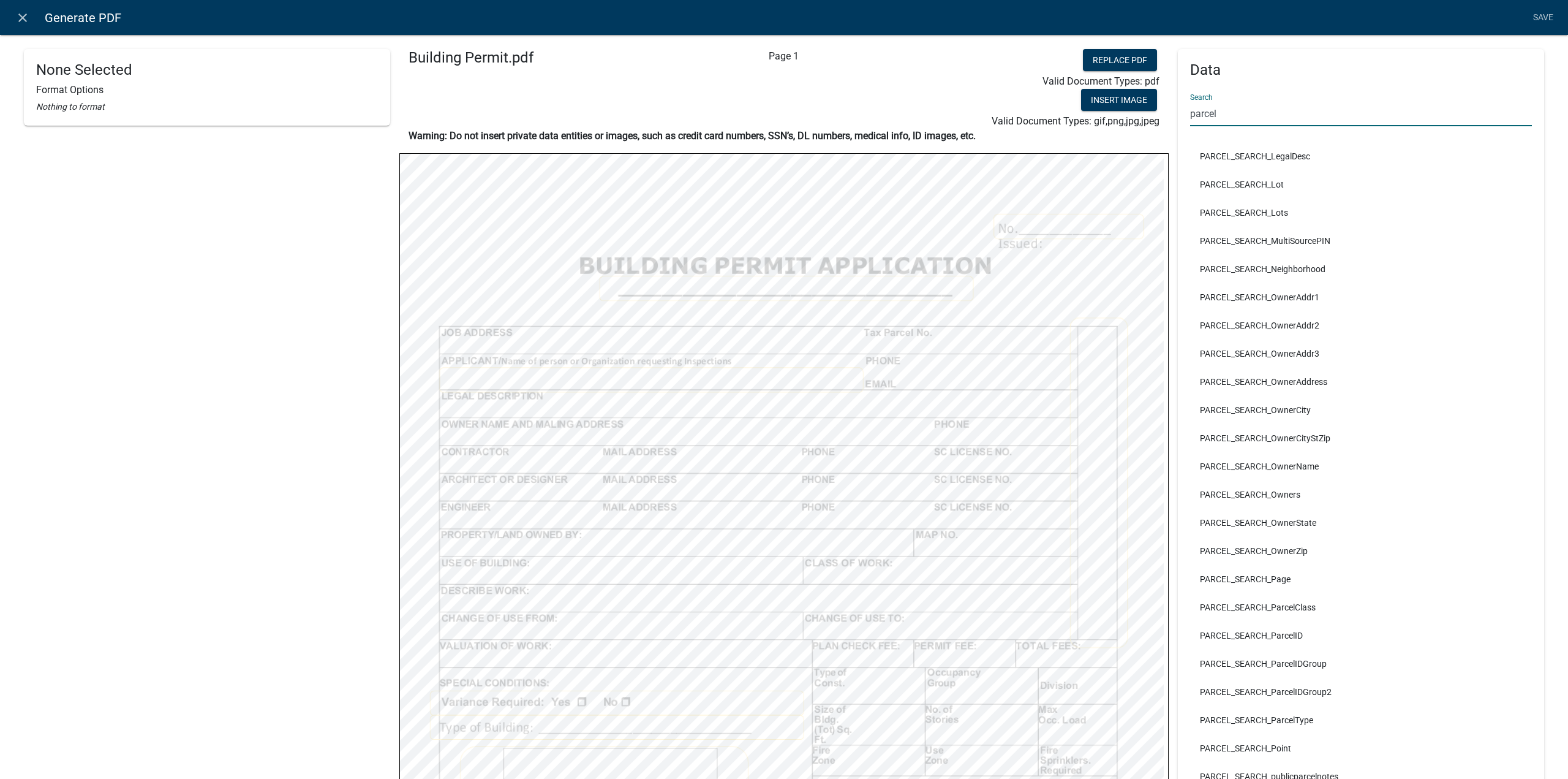
scroll to position [1378, 0]
type input "parcel"
select select
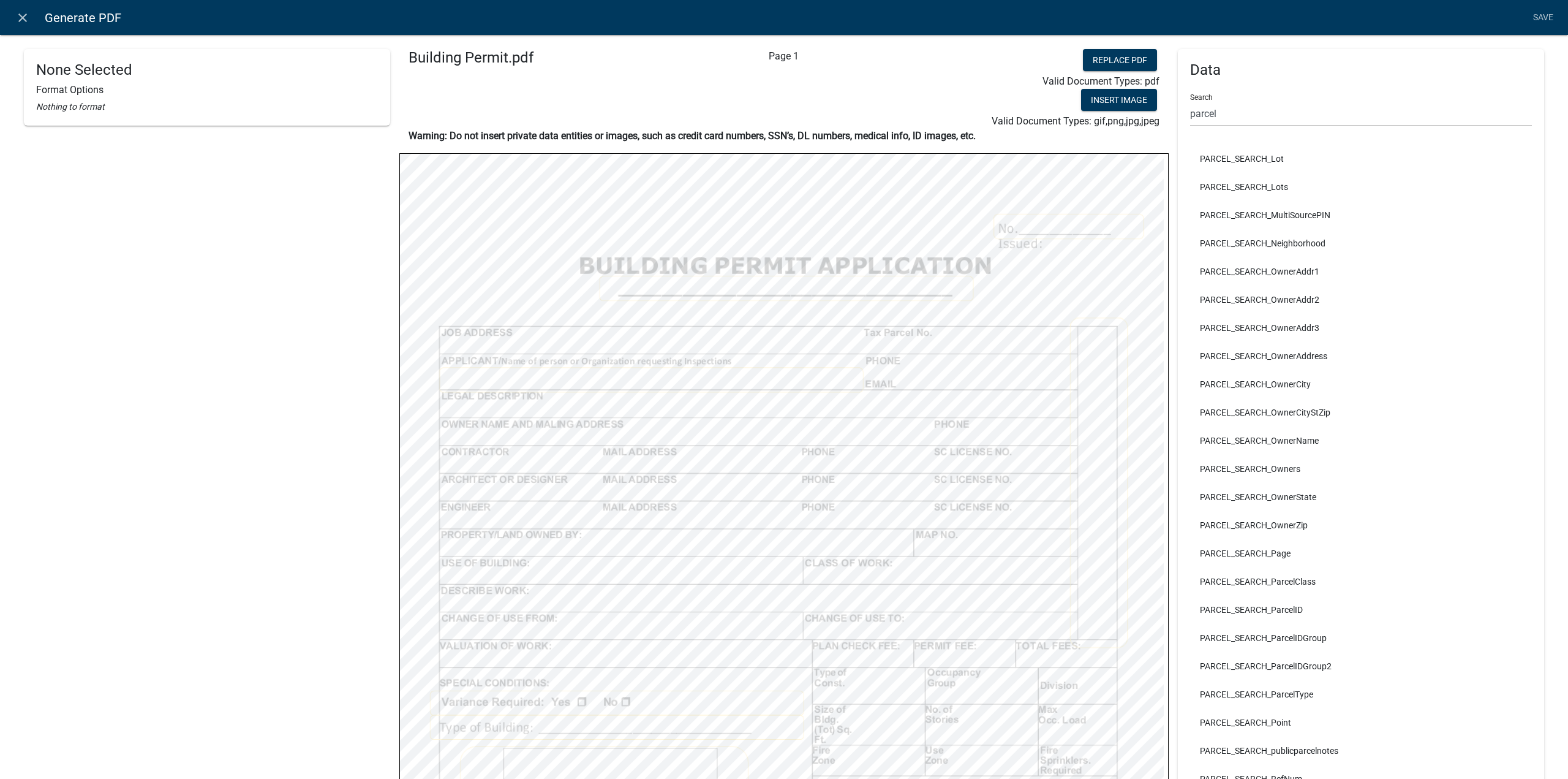
select select
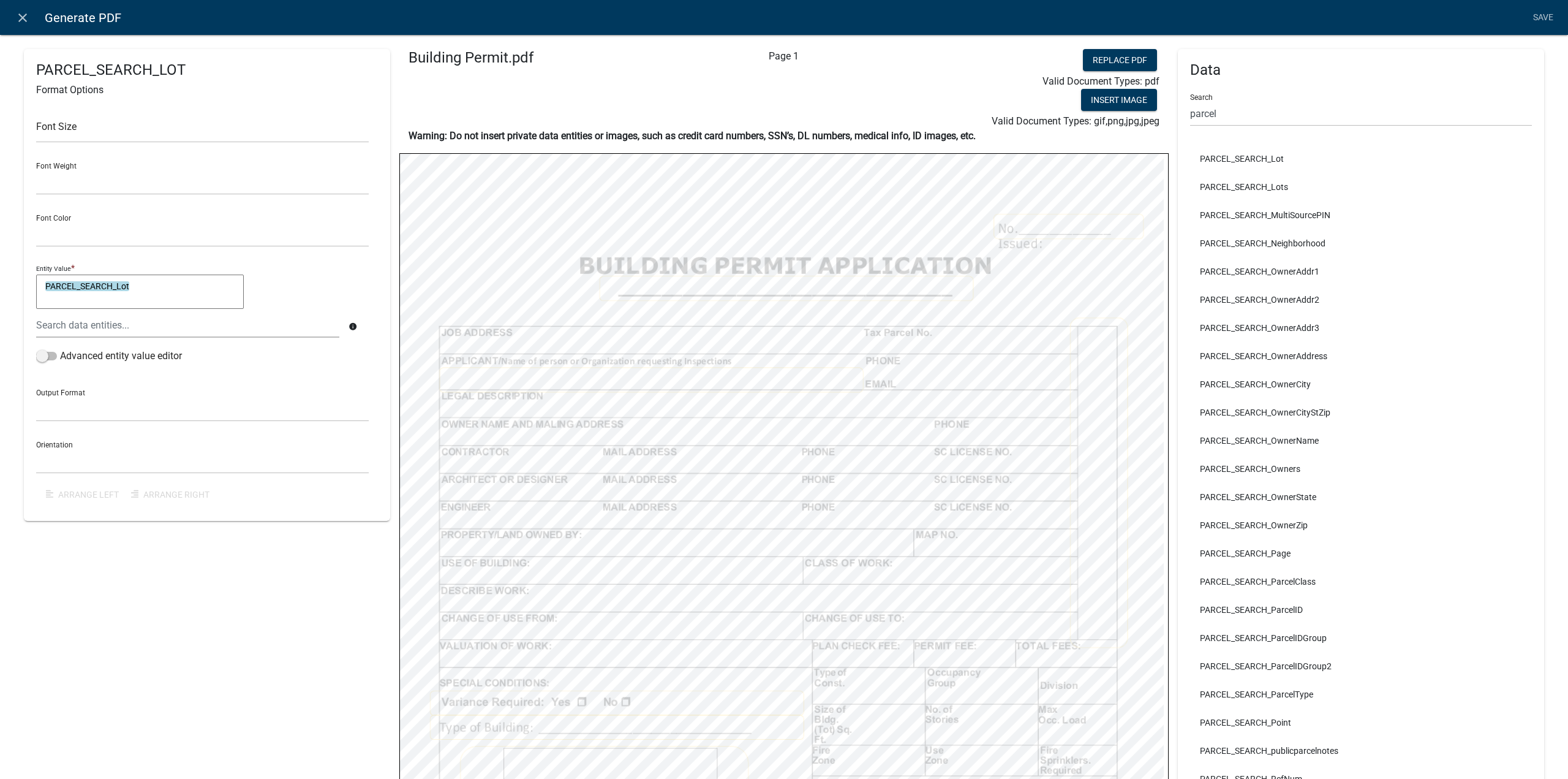
click at [185, 292] on textarea "PARCEL_SEARCH_Lot" at bounding box center [139, 292] width 207 height 34
type textarea "[GEOGRAPHIC_DATA], [GEOGRAPHIC_DATA]"
click at [291, 578] on div "[GEOGRAPHIC_DATA], [GEOGRAPHIC_DATA] Format Options Font Size Font Weight Norma…" at bounding box center [207, 559] width 367 height 1020
click at [1301, 118] on input "parcel" at bounding box center [1361, 113] width 342 height 25
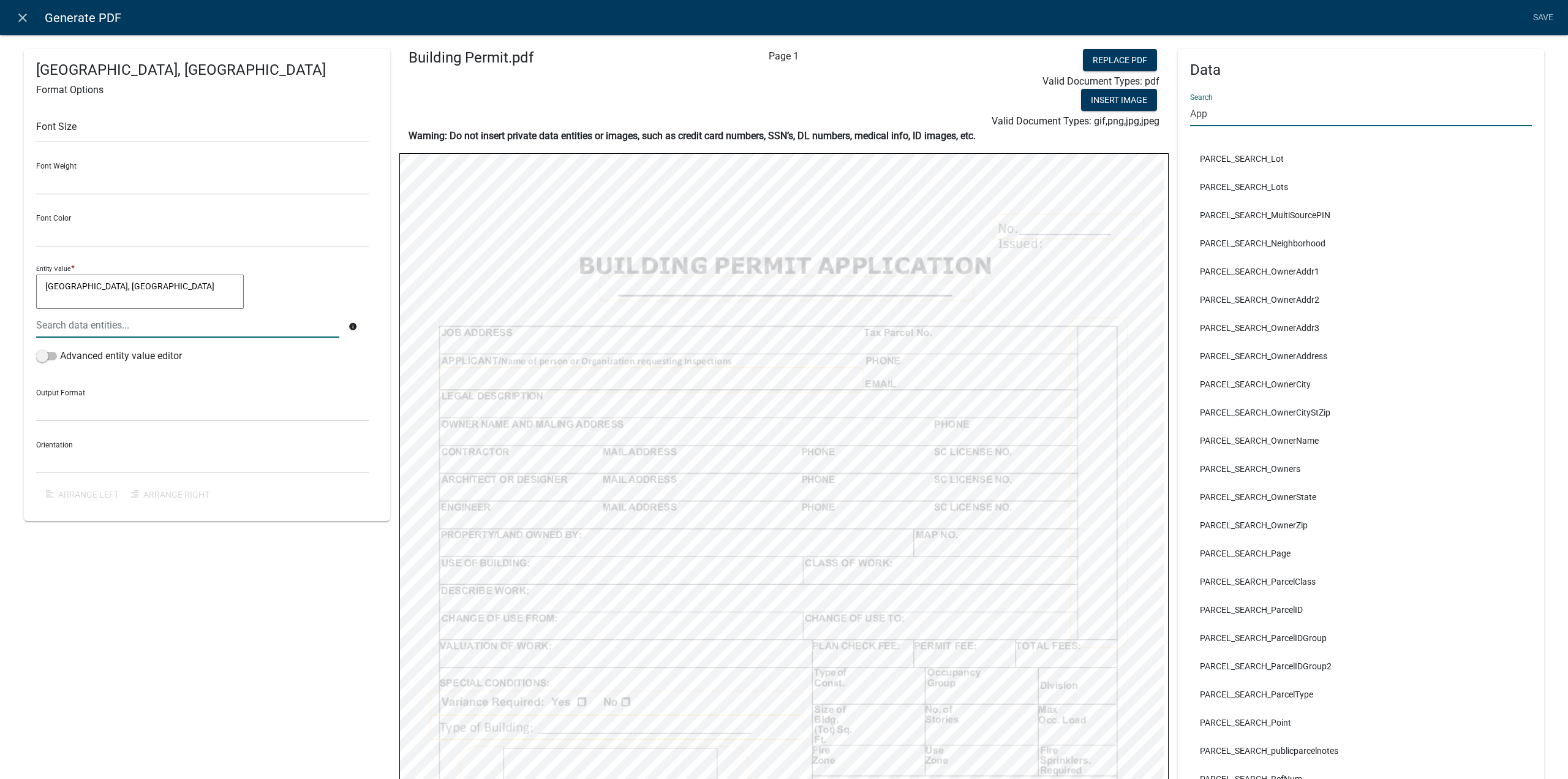
scroll to position [0, 0]
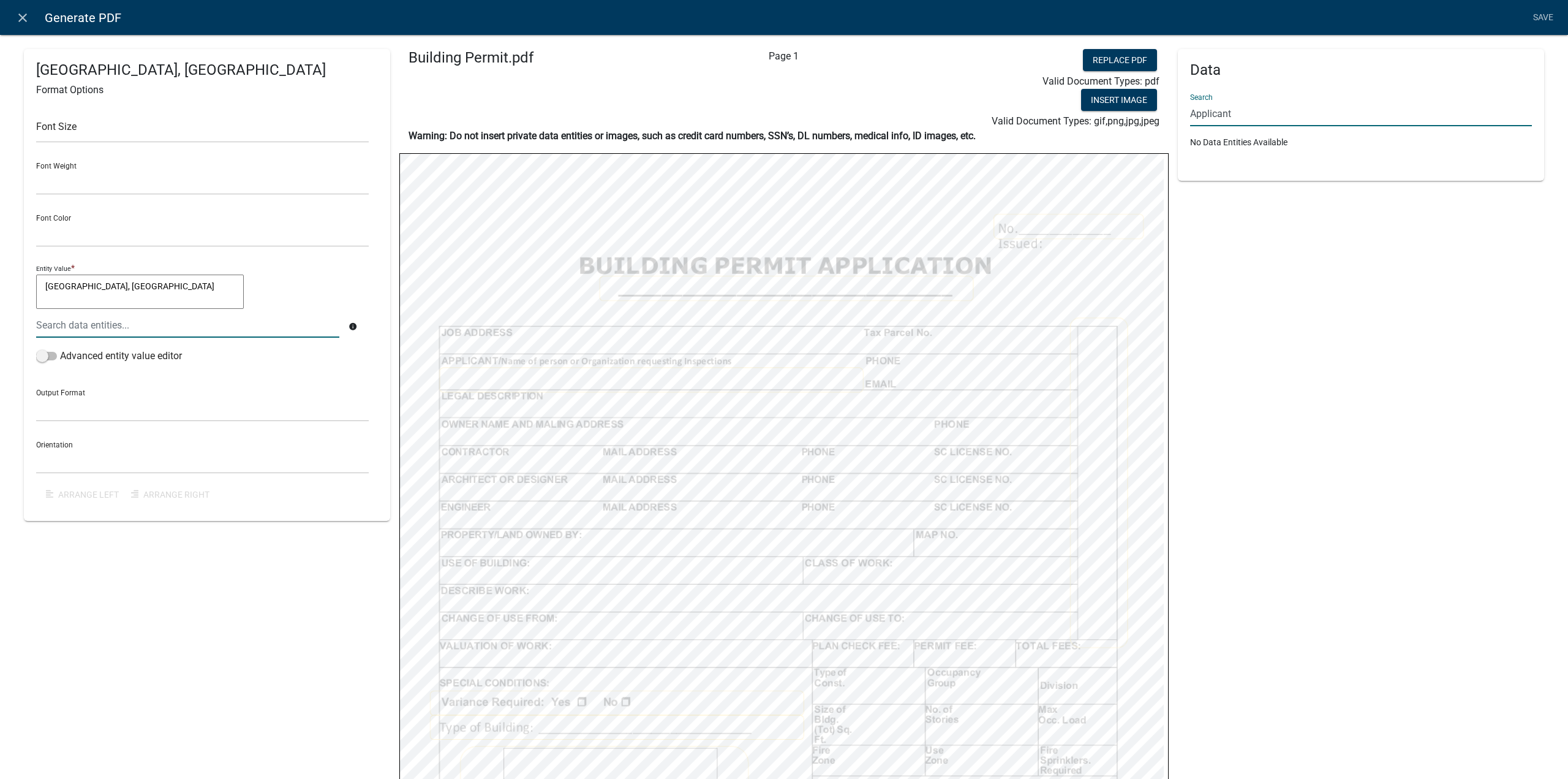
drag, startPoint x: 1280, startPoint y: 114, endPoint x: 1166, endPoint y: 123, distance: 114.4
click at [1169, 123] on div "Data Search Applicant No Data Entities Available" at bounding box center [1361, 620] width 385 height 1142
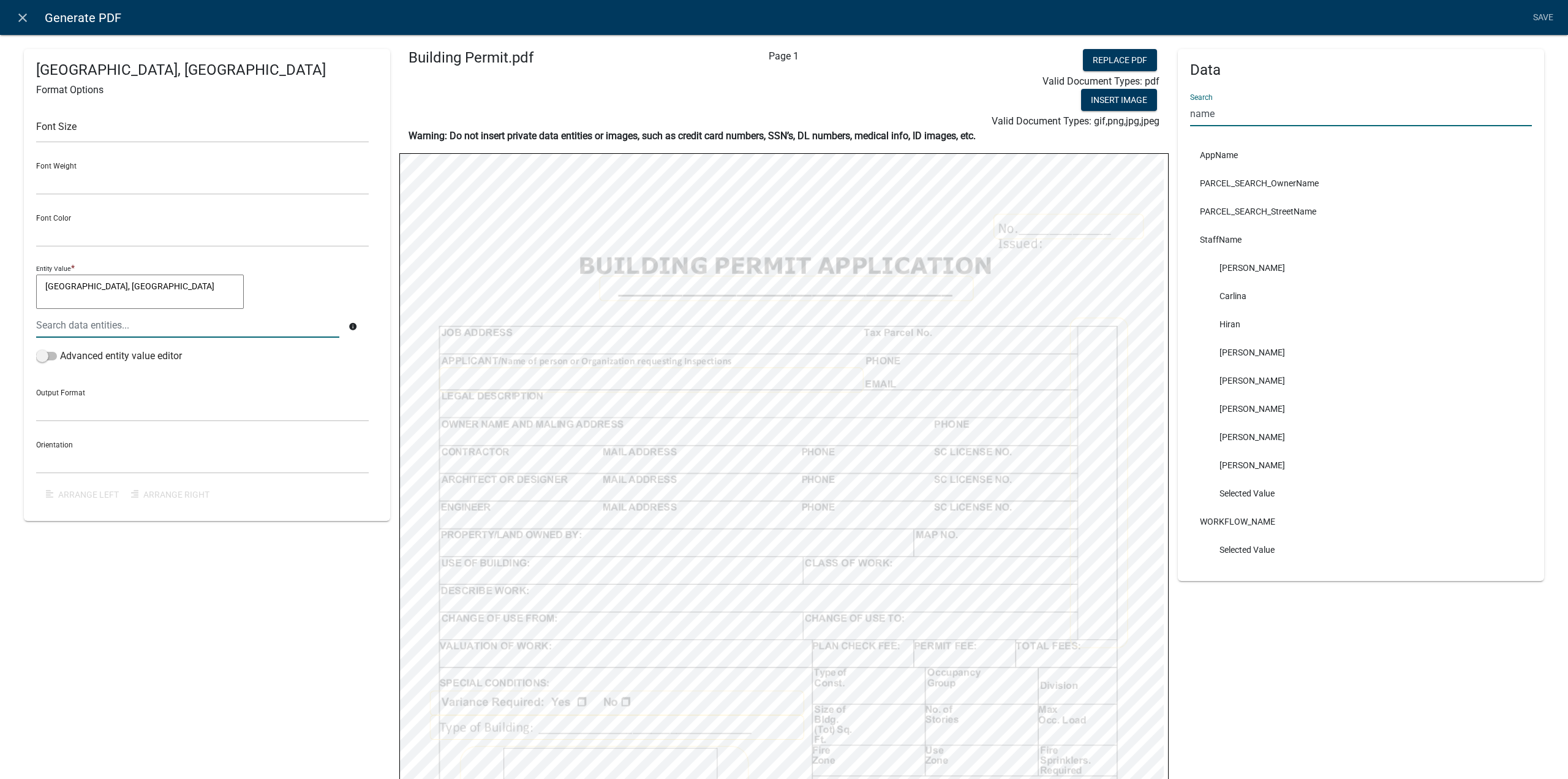
type input "name"
select select
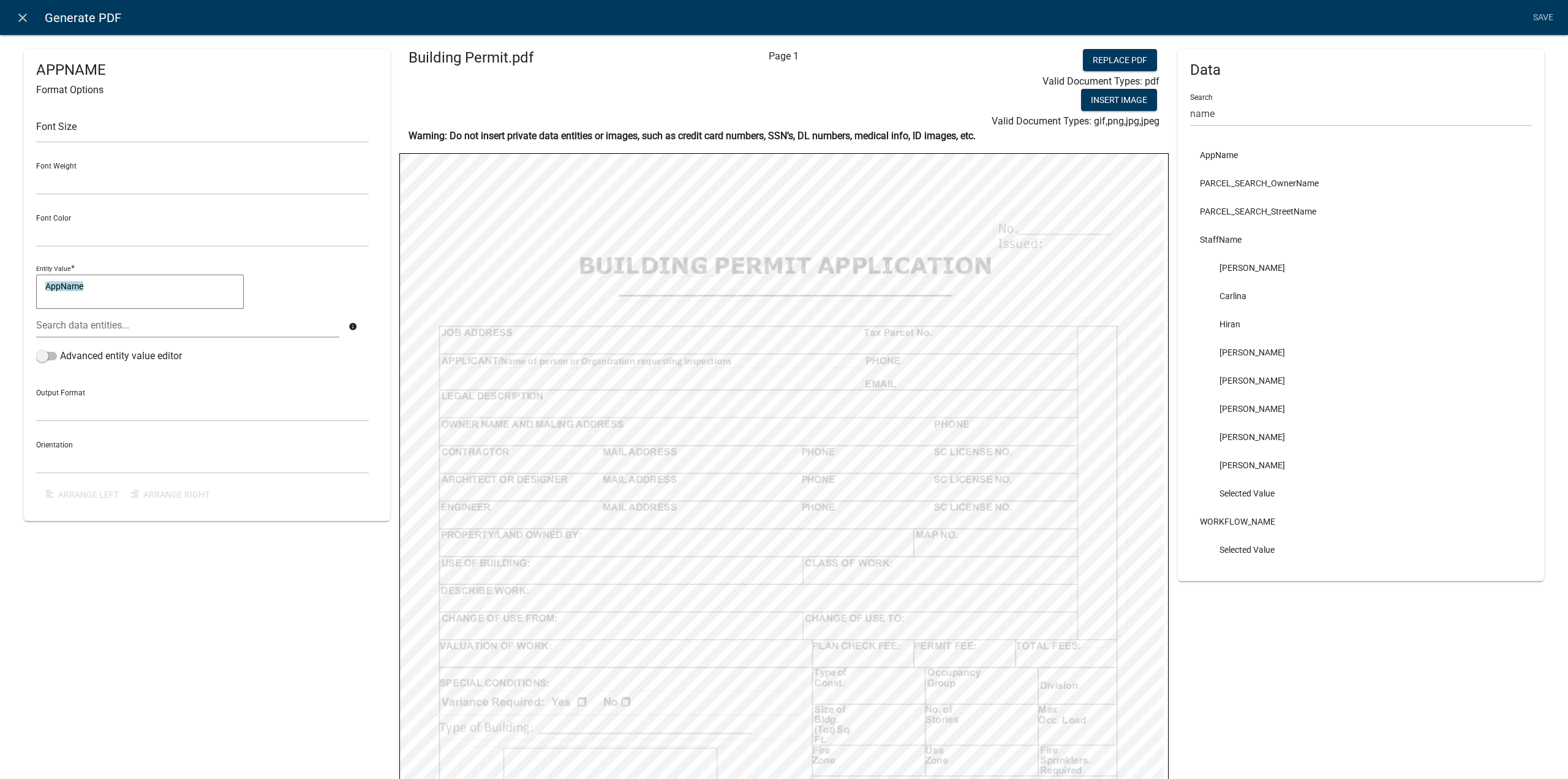
click at [123, 292] on textarea "AppName" at bounding box center [139, 292] width 207 height 34
click at [53, 355] on span at bounding box center [46, 356] width 21 height 9
click at [60, 349] on input "Advanced entity value editor" at bounding box center [60, 349] width 0 height 0
click at [351, 293] on icon at bounding box center [353, 292] width 9 height 10
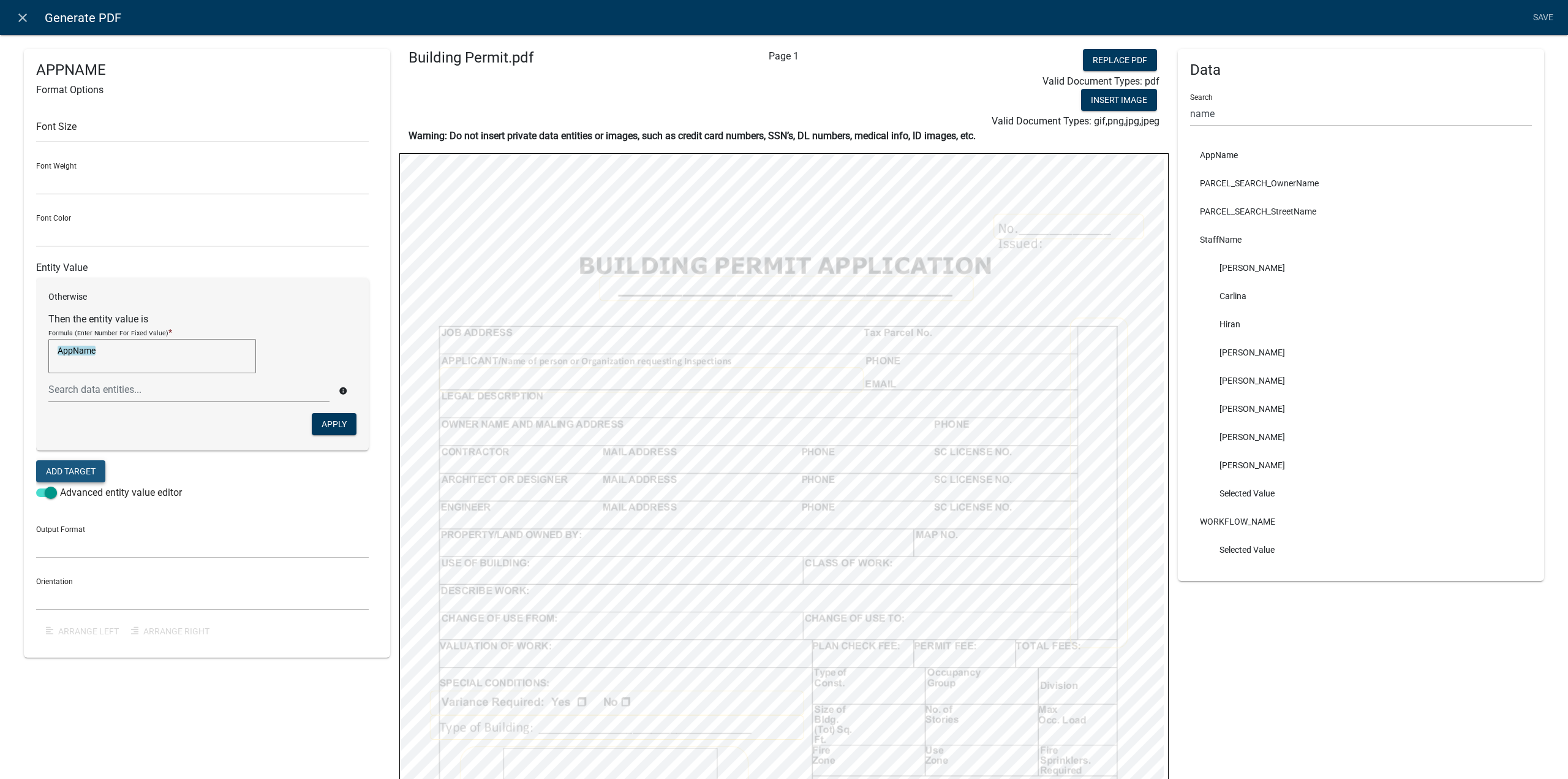
click at [69, 466] on button "Add Target" at bounding box center [70, 471] width 69 height 22
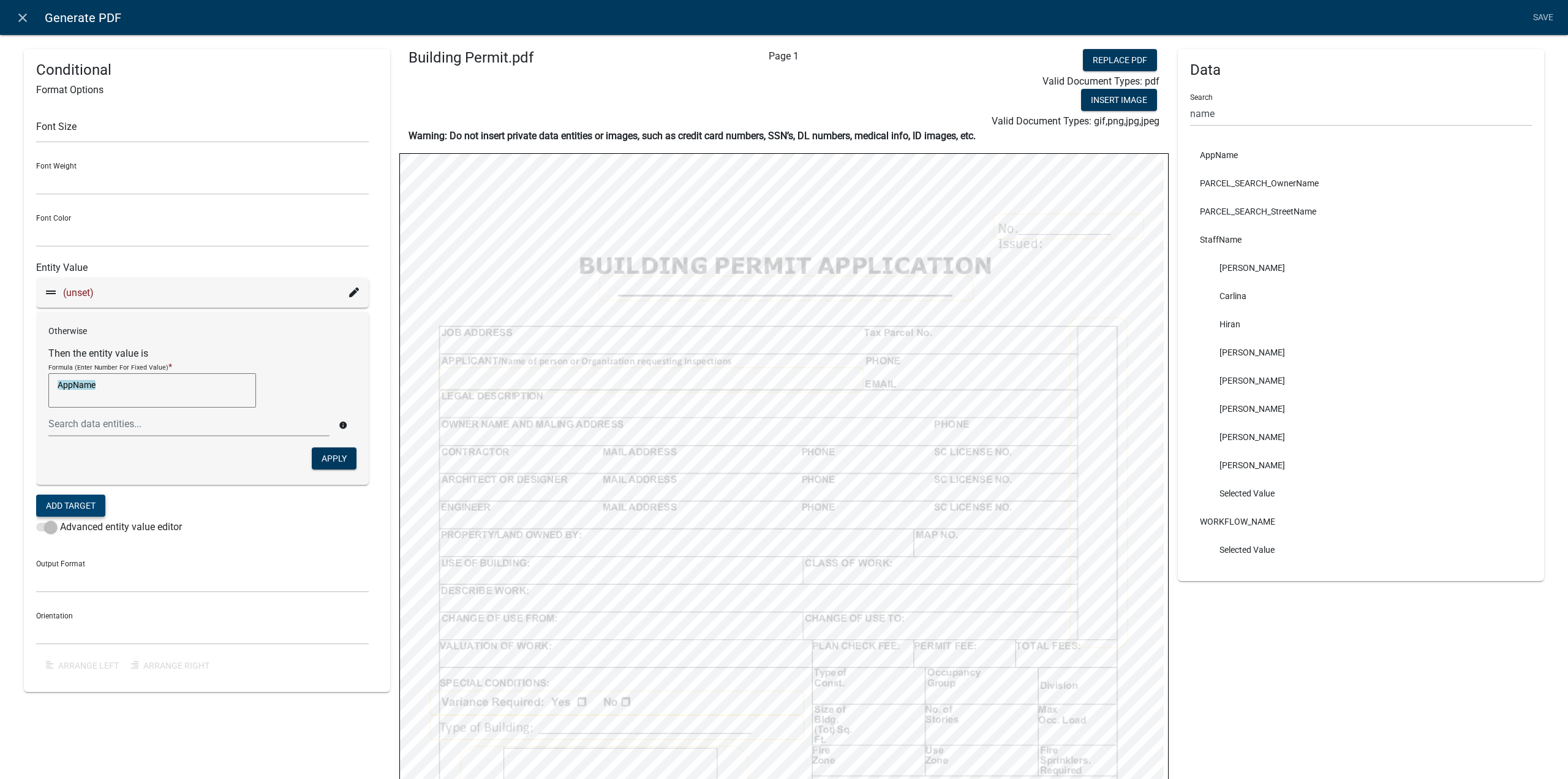
click at [150, 287] on div "(unset)" at bounding box center [202, 293] width 313 height 15
click at [351, 291] on icon at bounding box center [353, 292] width 9 height 10
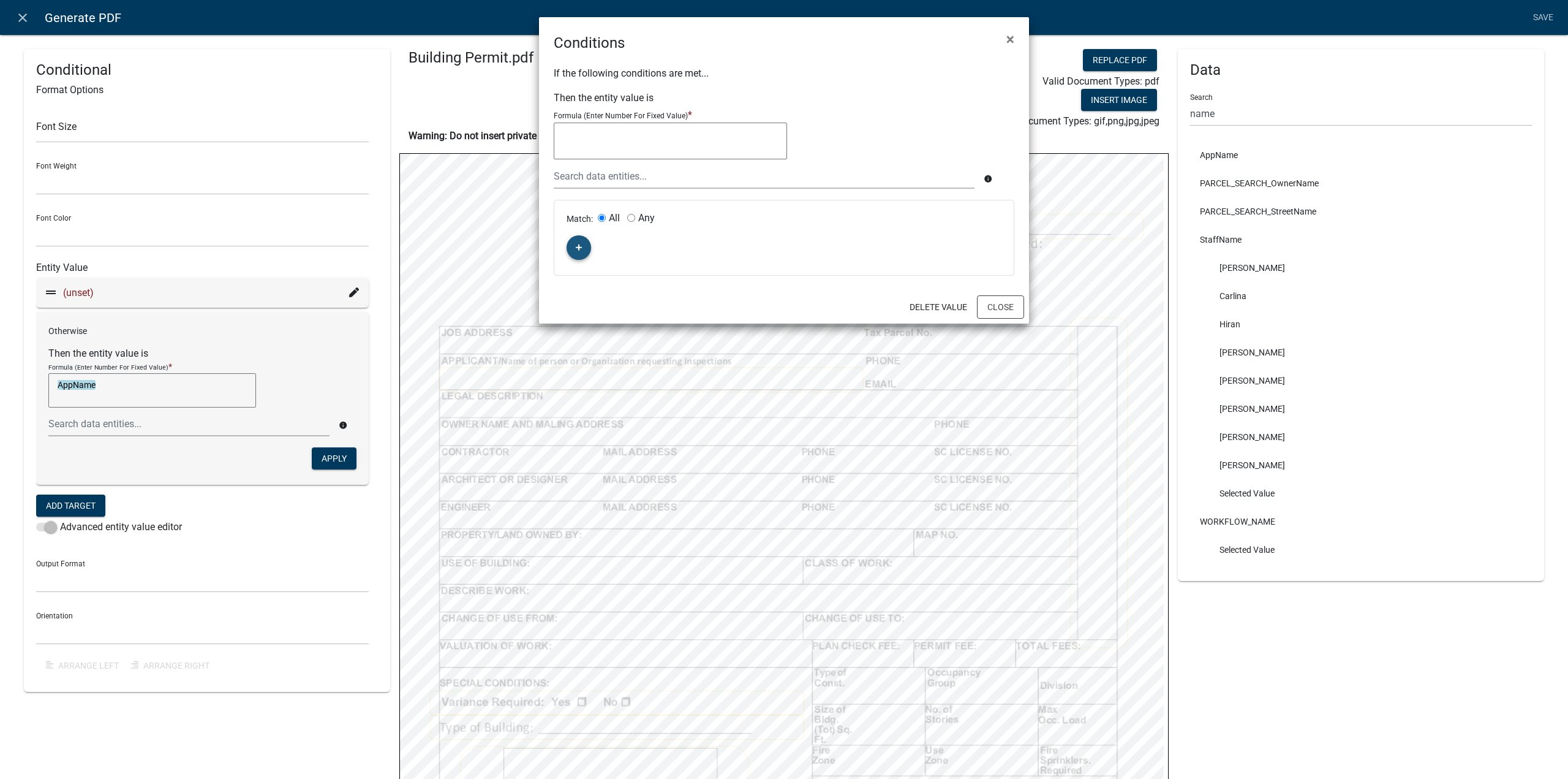
click at [578, 249] on icon "button" at bounding box center [578, 248] width 7 height 7
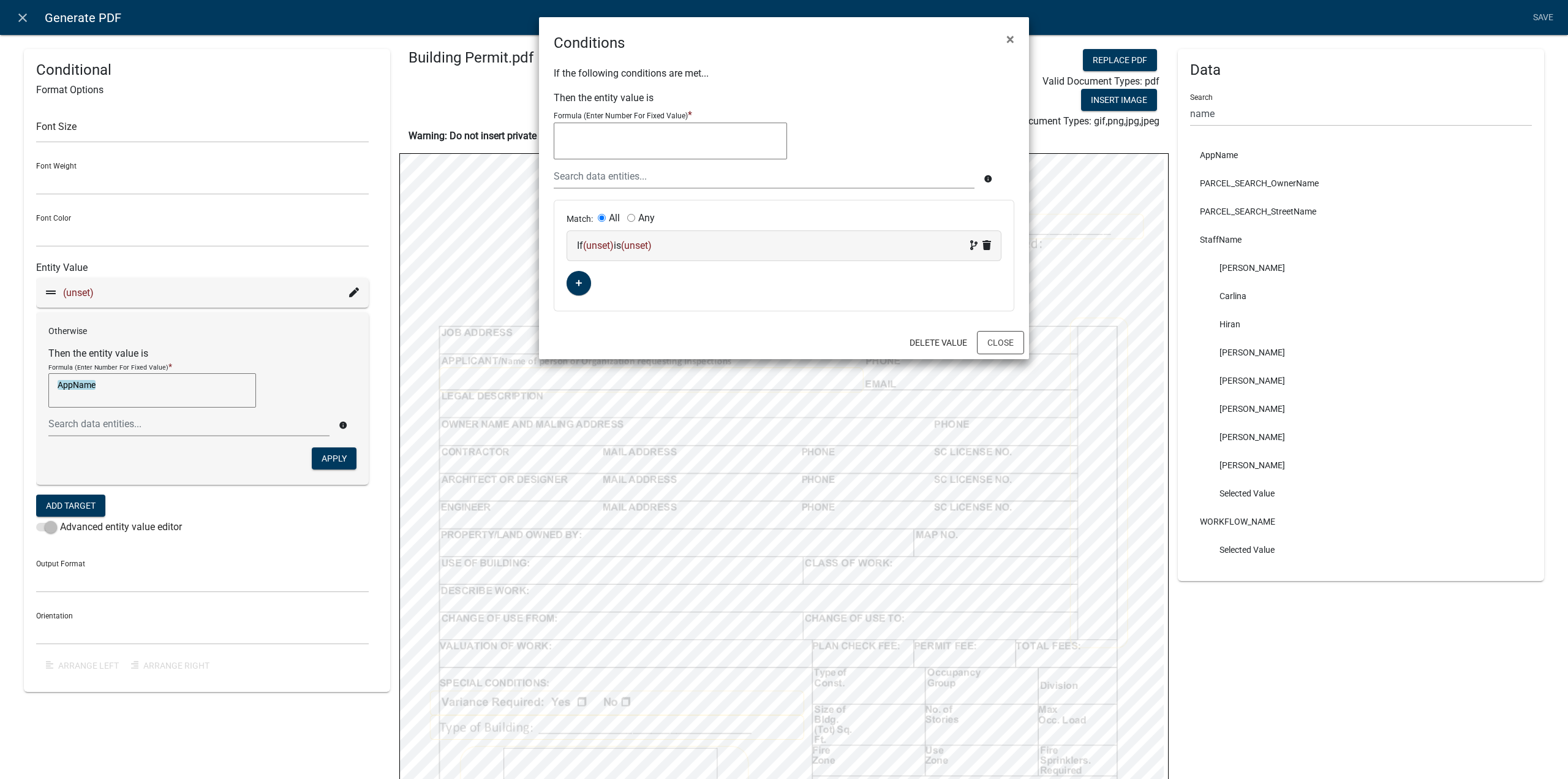
click at [597, 241] on span "(unset)" at bounding box center [598, 246] width 31 height 12
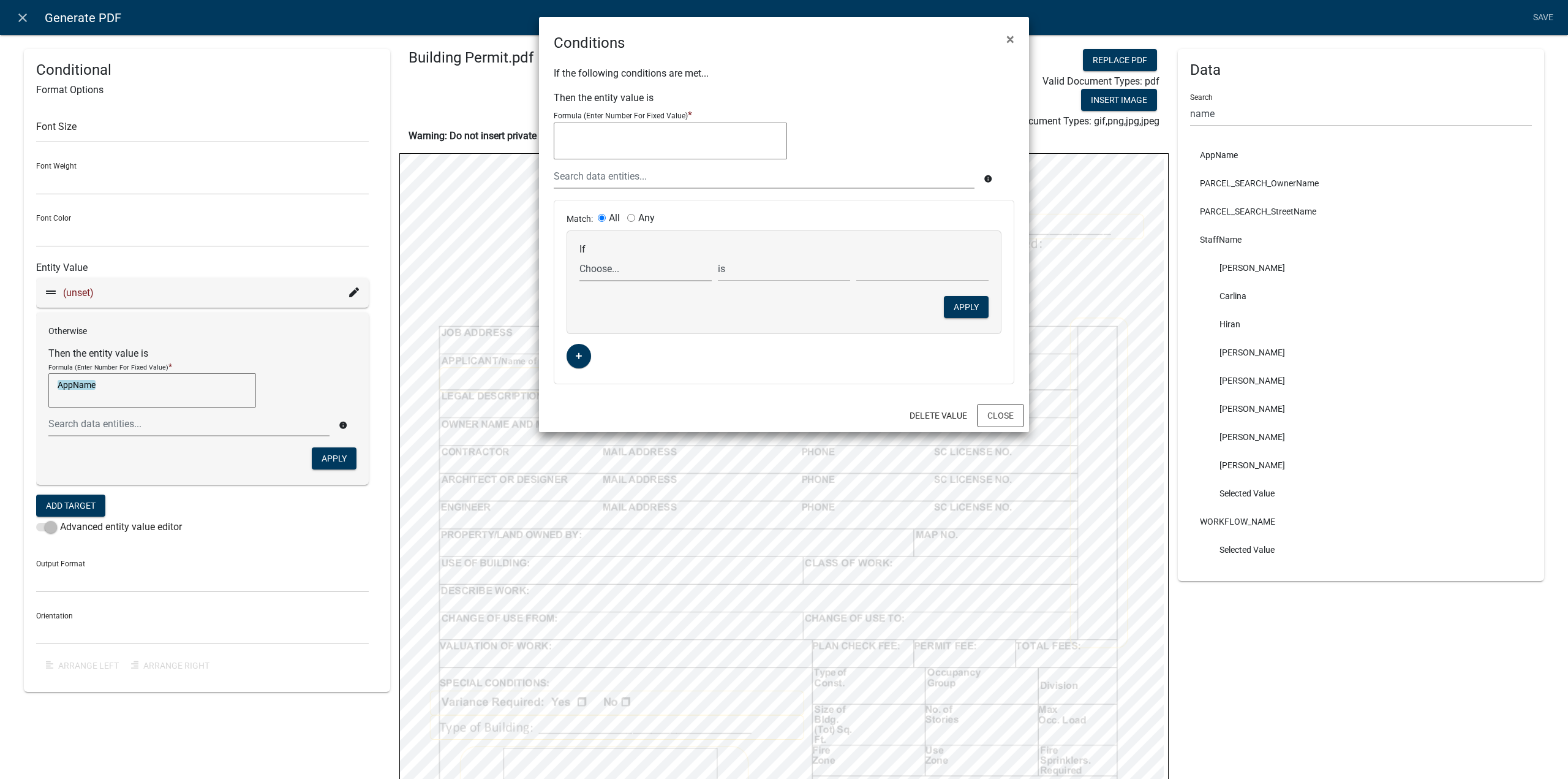
click at [634, 272] on select "Choose... Address ALL_FEE_RECIPIENTS APPLICATION_ID APPLICATION_NUMBER APPLICAT…" at bounding box center [645, 269] width 132 height 25
select select "3: APPLICATION_ID"
click at [579, 256] on select "Choose... Address ALL_FEE_RECIPIENTS APPLICATION_ID APPLICATION_NUMBER APPLICAT…" at bounding box center [645, 269] width 132 height 25
click at [767, 267] on select "is is not exists does not exist is greater than is less than contains does not …" at bounding box center [784, 269] width 132 height 25
select select "4: !!"
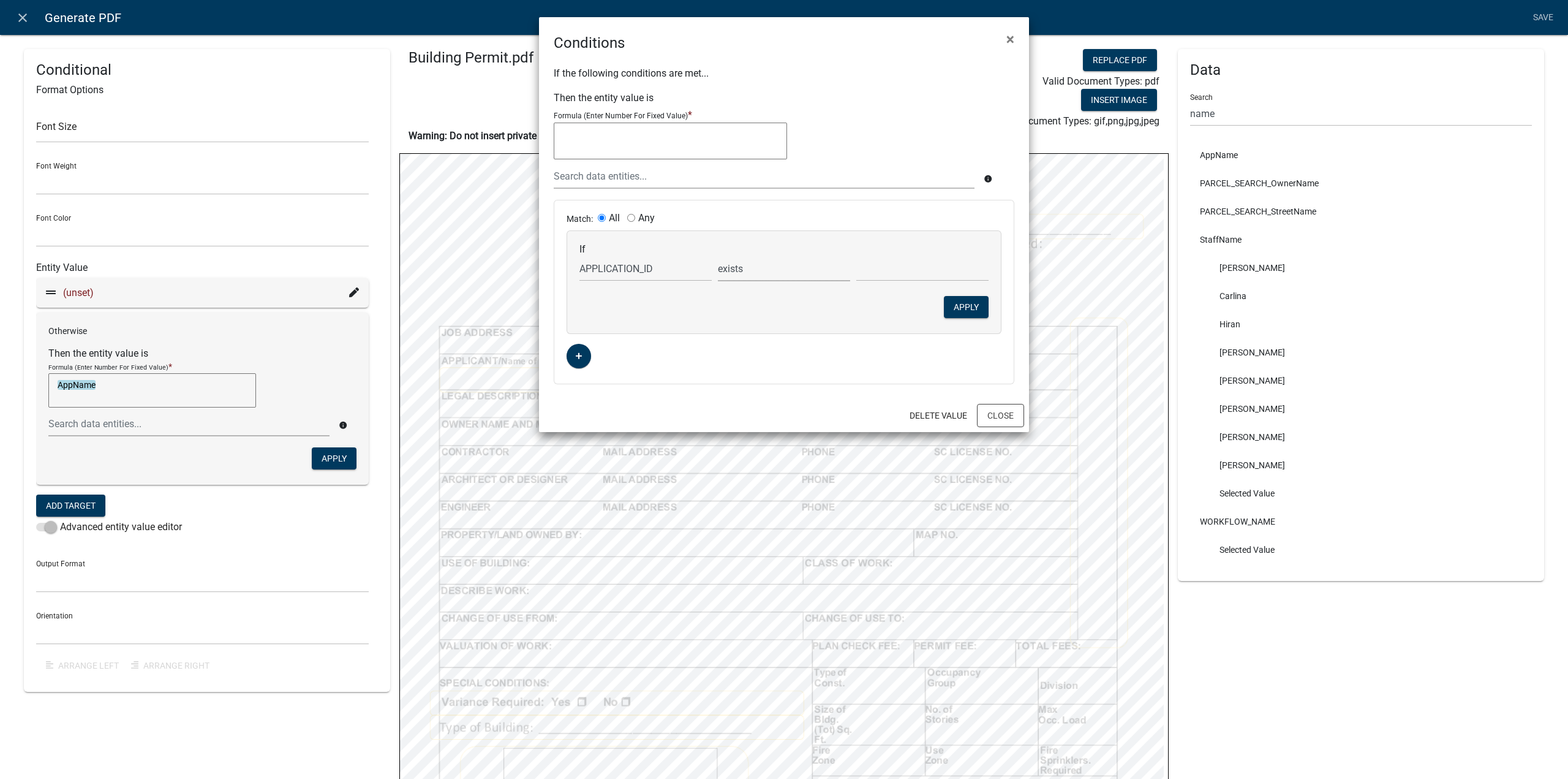
click at [718, 256] on select "is is not exists does not exist is greater than is less than contains does not …" at bounding box center [784, 269] width 132 height 25
click at [627, 274] on select "Choose... Address ALL_FEE_RECIPIENTS APPLICATION_ID APPLICATION_NUMBER APPLICAT…" at bounding box center [645, 269] width 132 height 25
select select "6: AppName"
click at [579, 256] on select "Choose... Address ALL_FEE_RECIPIENTS APPLICATION_ID APPLICATION_NUMBER APPLICAT…" at bounding box center [645, 269] width 132 height 25
click at [963, 305] on button "Apply" at bounding box center [965, 307] width 45 height 22
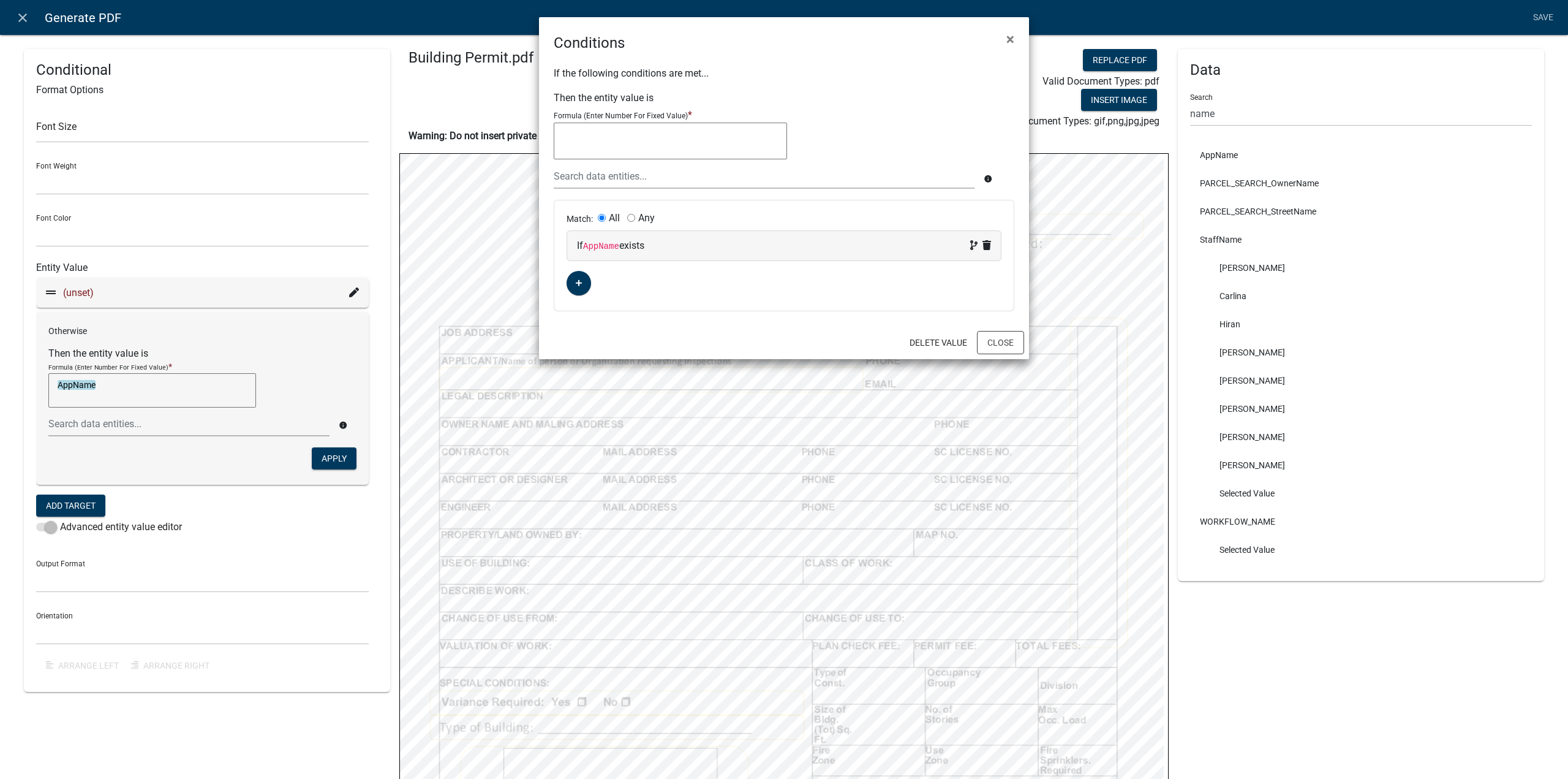
click at [624, 137] on textarea at bounding box center [670, 141] width 234 height 37
type textarea "a"
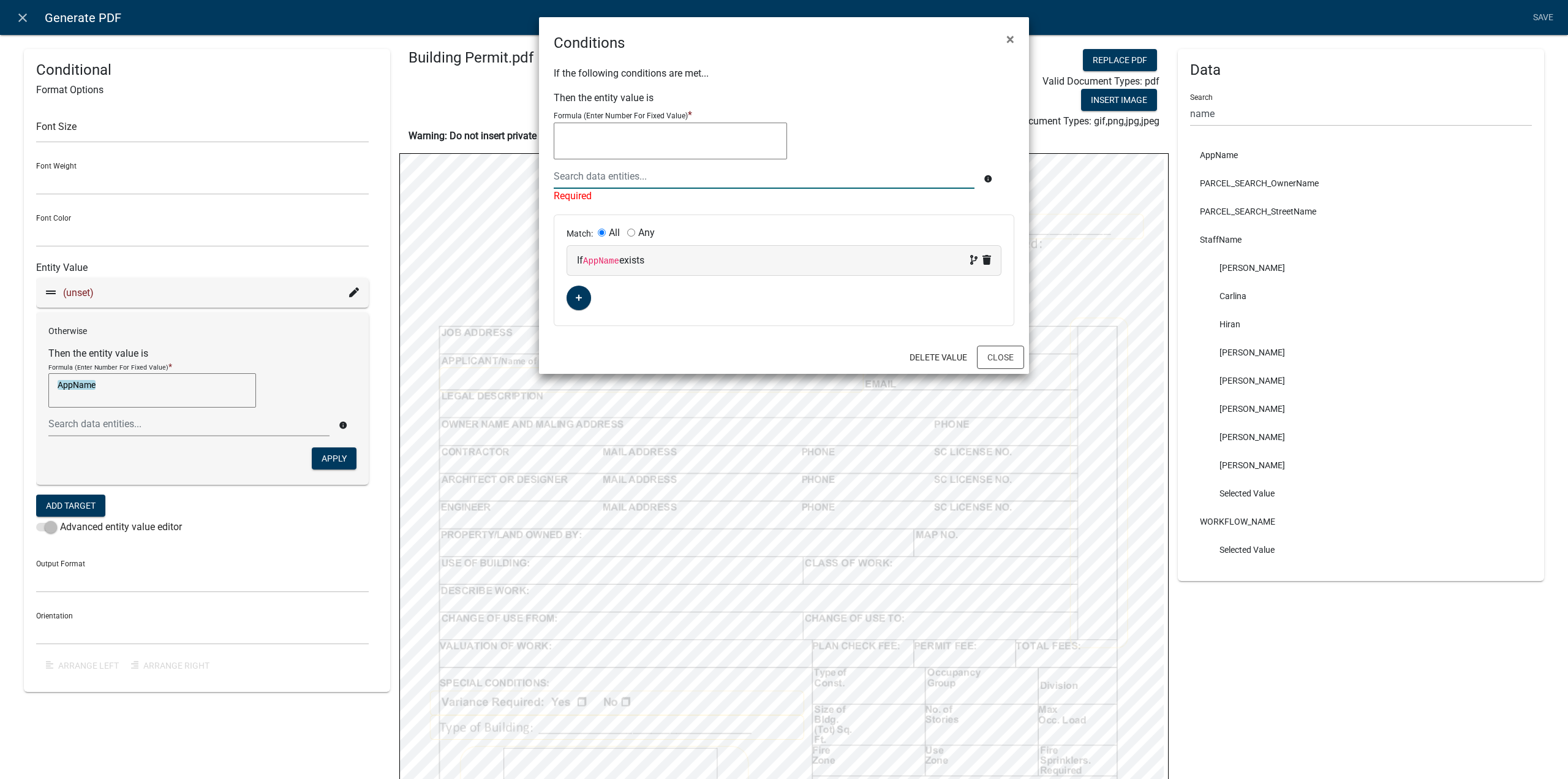
click at [684, 176] on div at bounding box center [764, 176] width 439 height 25
click at [678, 177] on input "appna" at bounding box center [764, 176] width 421 height 25
type input "appnam"
click at [604, 181] on button "AppNam e" at bounding box center [594, 183] width 98 height 29
type textarea "AppName"
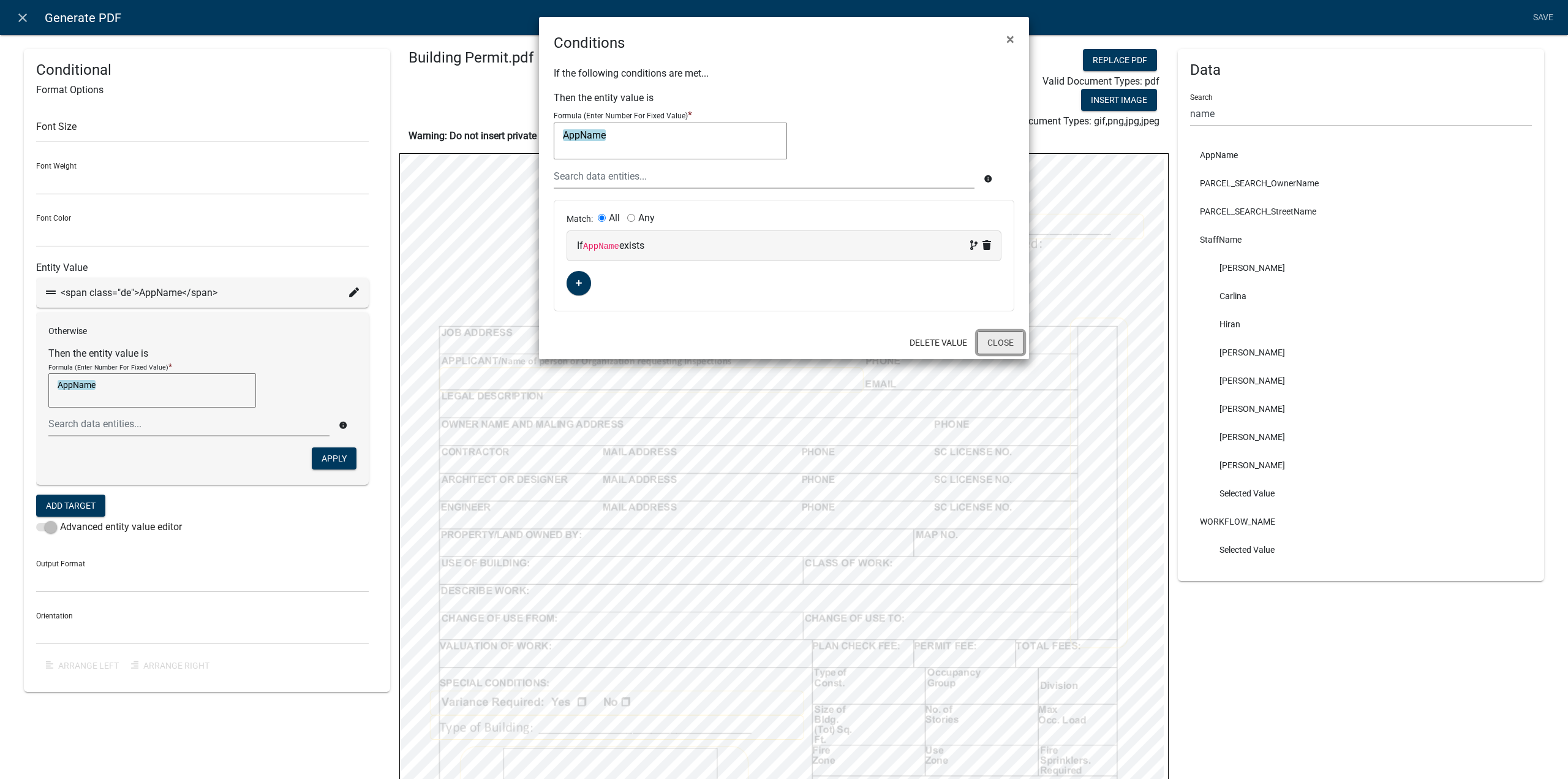
click at [1001, 336] on button "Close" at bounding box center [1001, 343] width 47 height 23
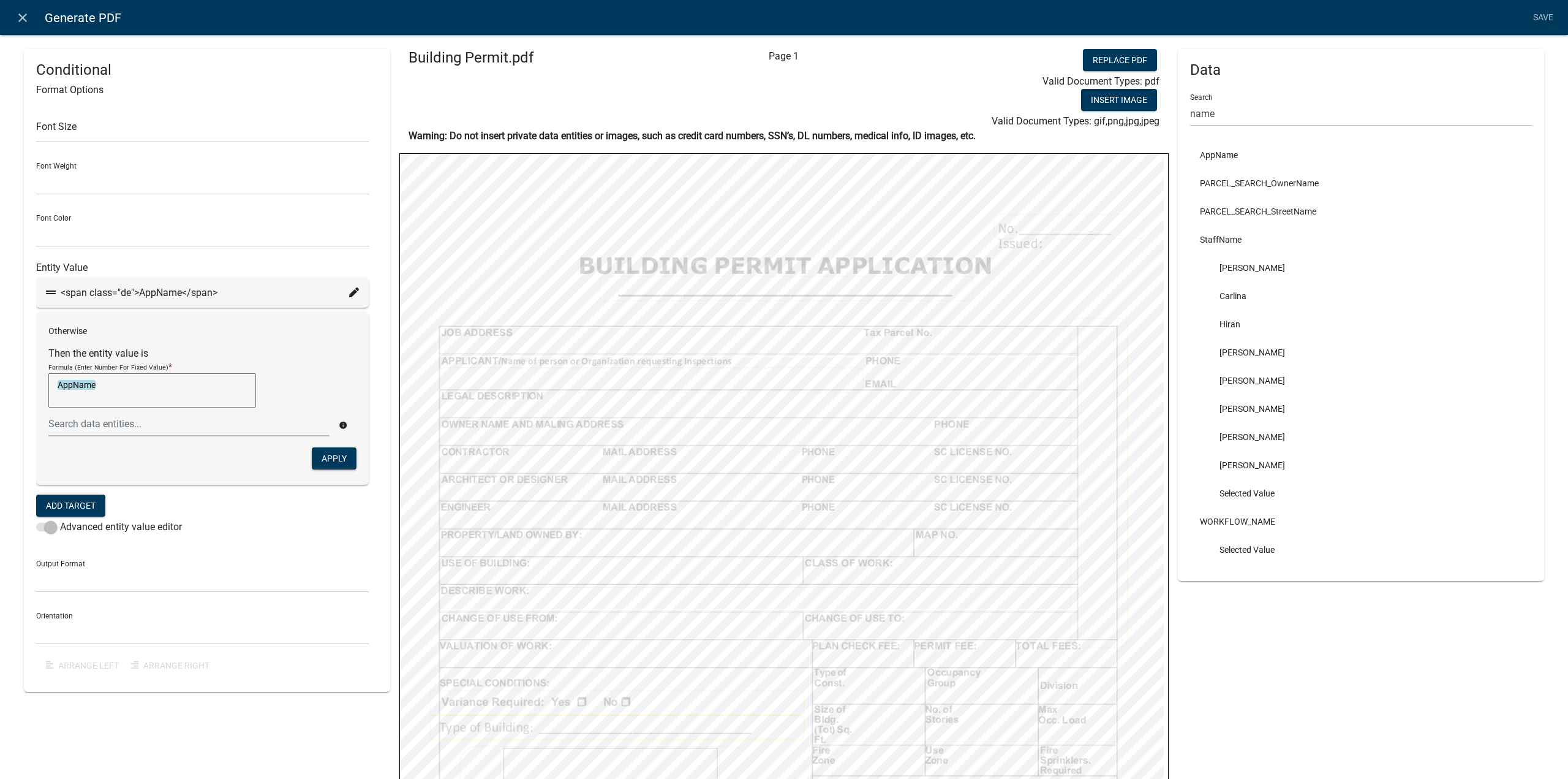
click at [123, 384] on textarea "AppName" at bounding box center [152, 390] width 207 height 34
type textarea "w"
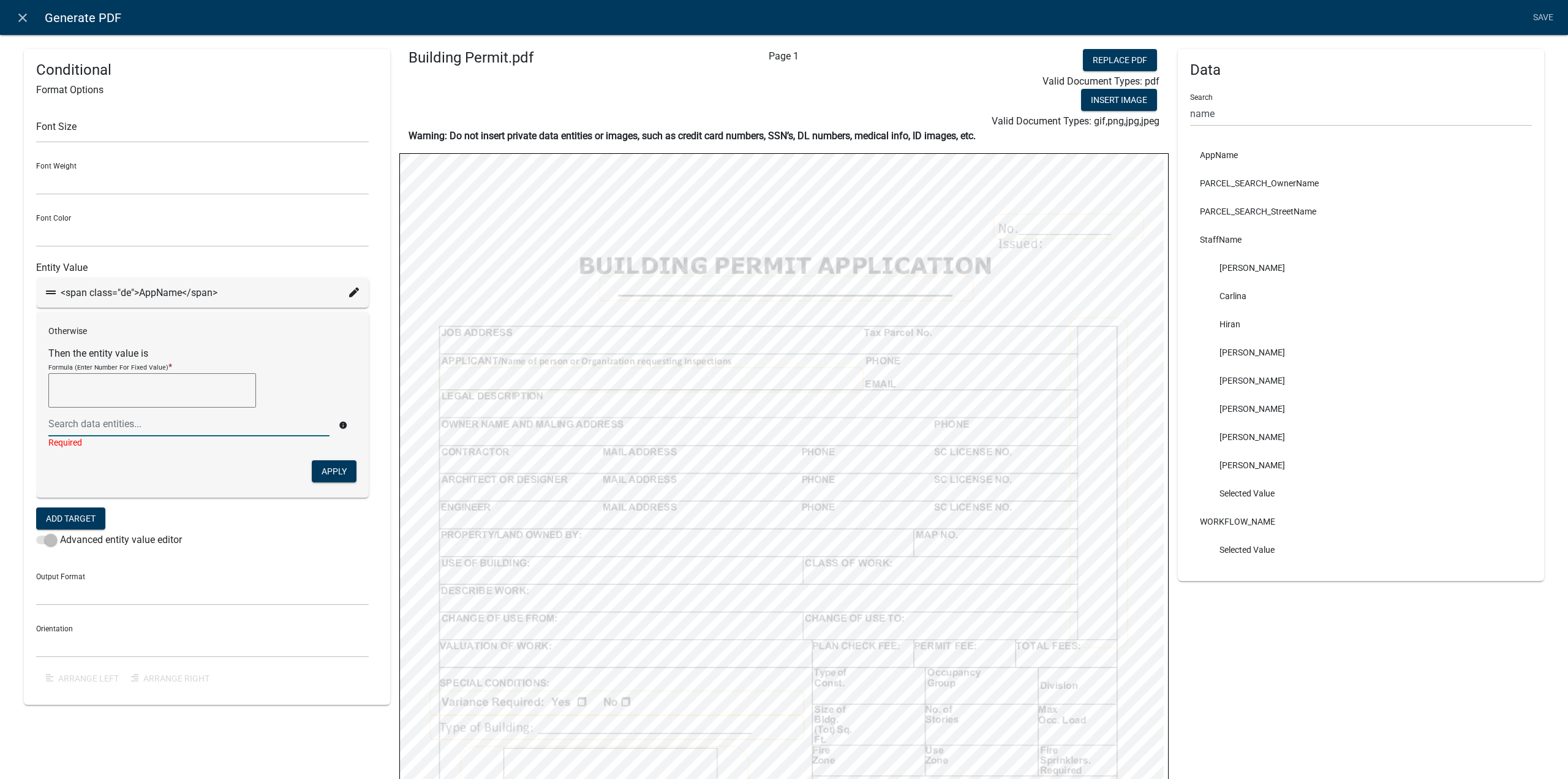
click at [116, 428] on div at bounding box center [189, 424] width 299 height 25
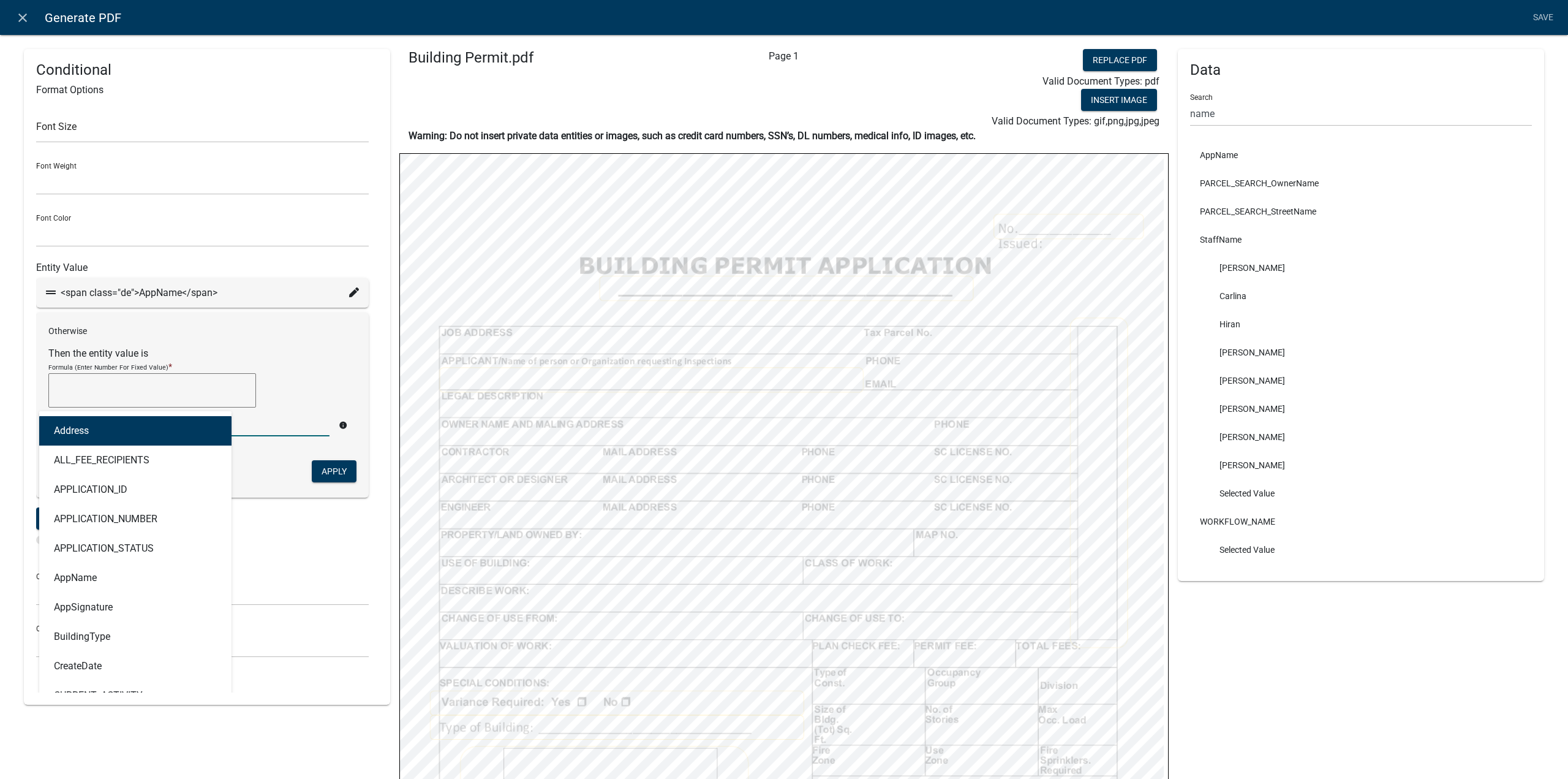
type input "owner"
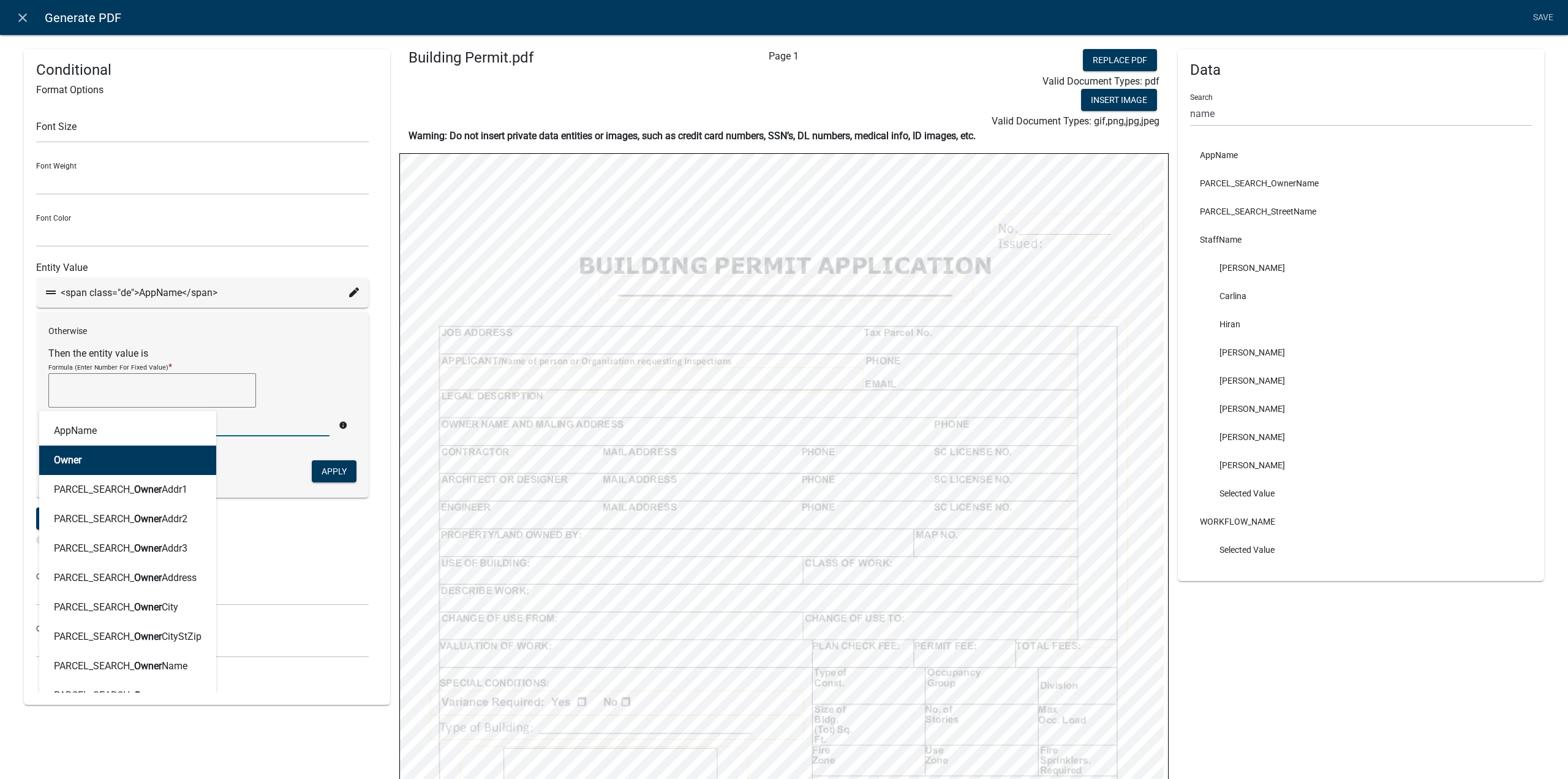
click at [112, 457] on button "Owner" at bounding box center [128, 460] width 177 height 29
type textarea "Owner"
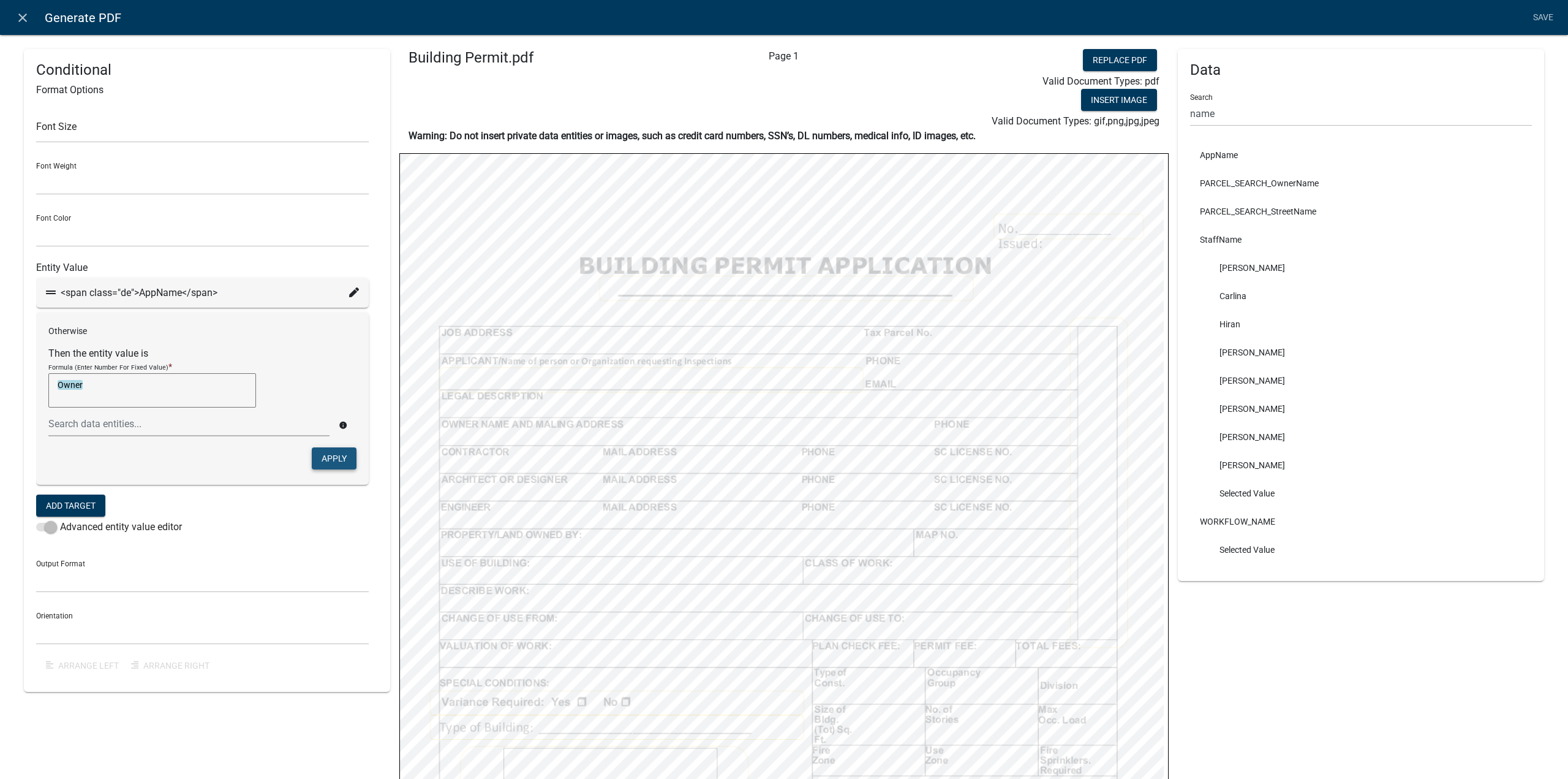
click at [343, 460] on button "Apply" at bounding box center [334, 458] width 45 height 22
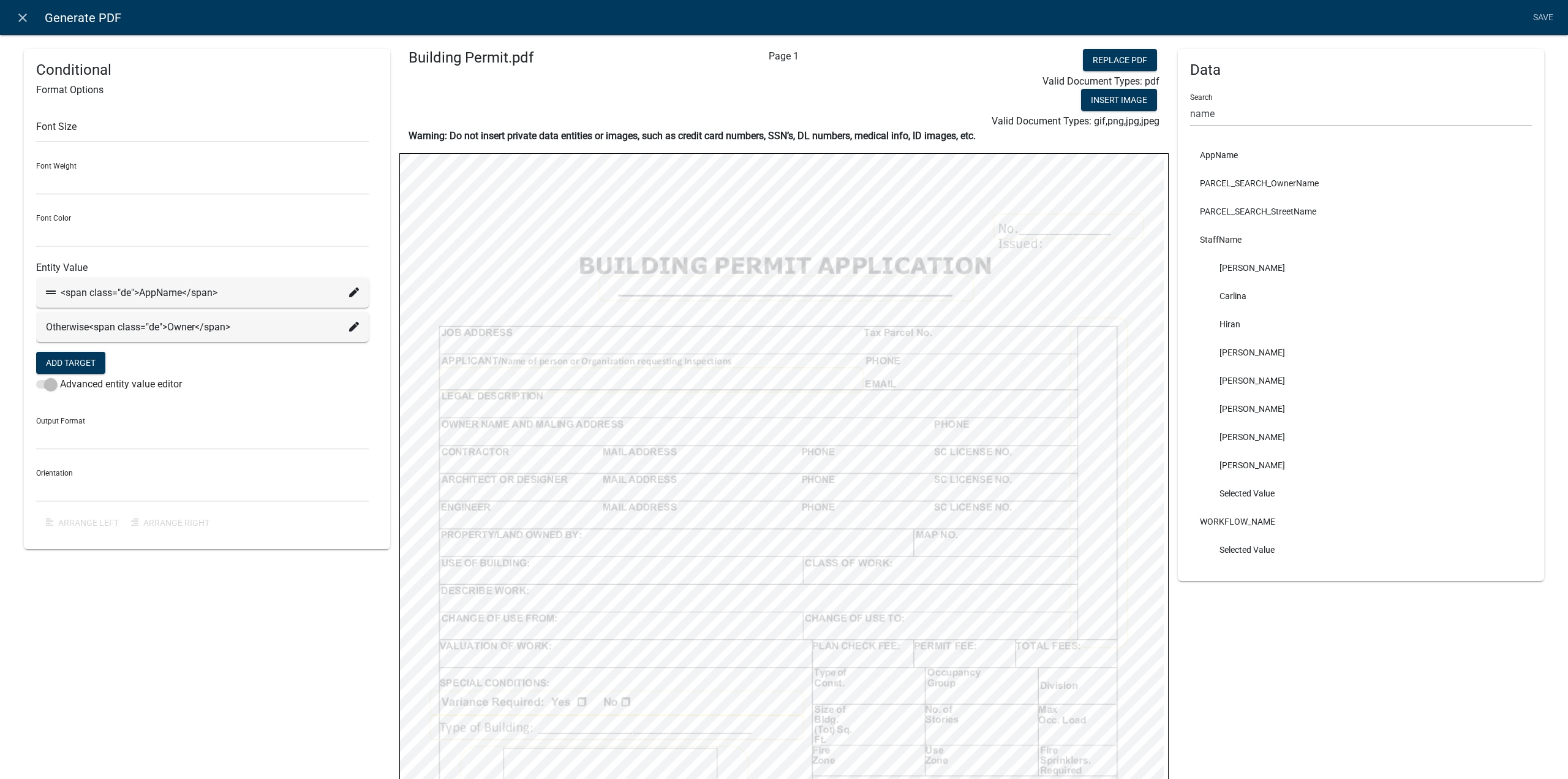
click at [177, 615] on div "Conditional Format Options Font Size Font Weight Normal Bold Font Color Black R…" at bounding box center [207, 559] width 367 height 1020
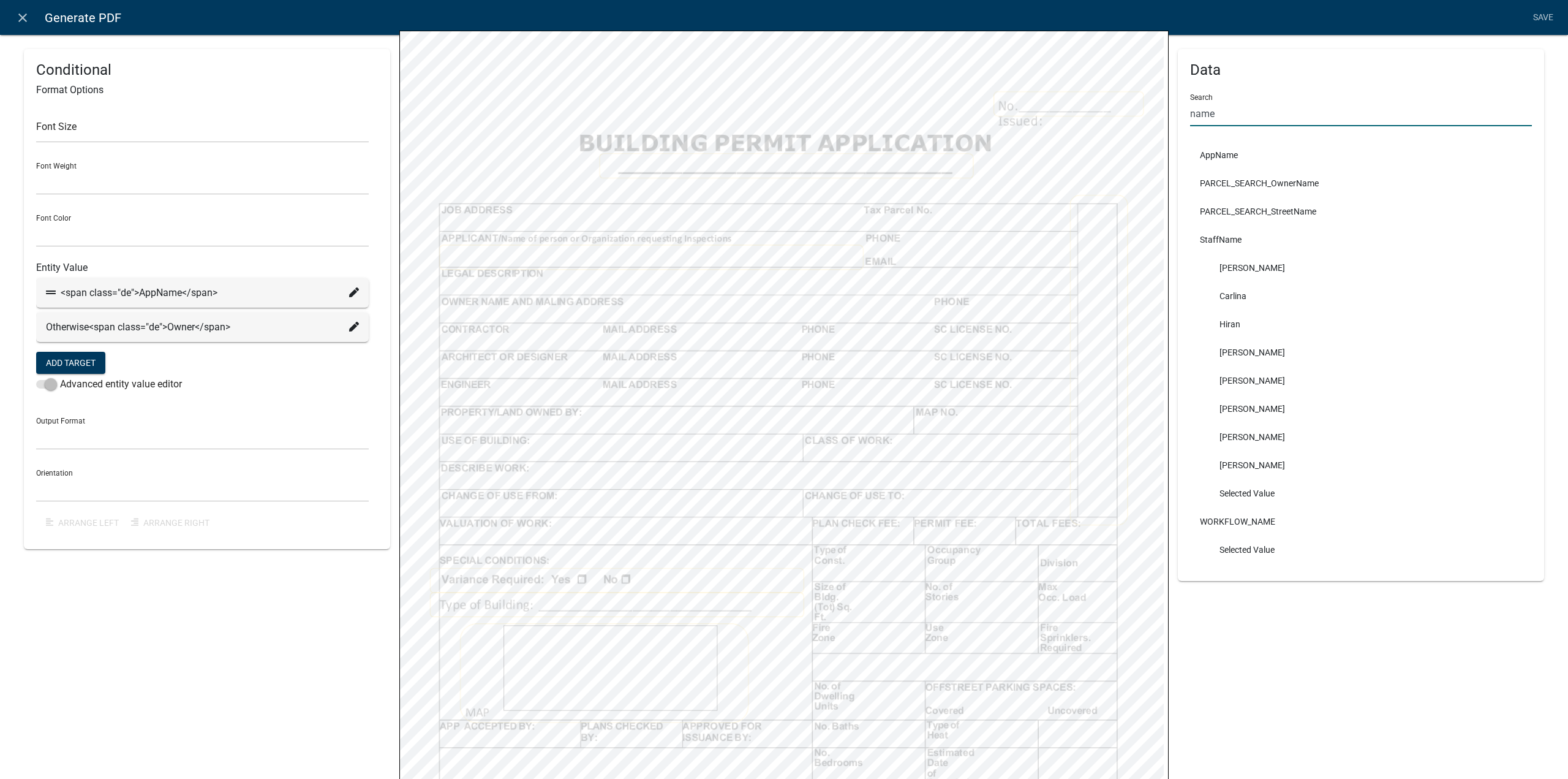
click at [1235, 116] on input "name" at bounding box center [1361, 113] width 342 height 25
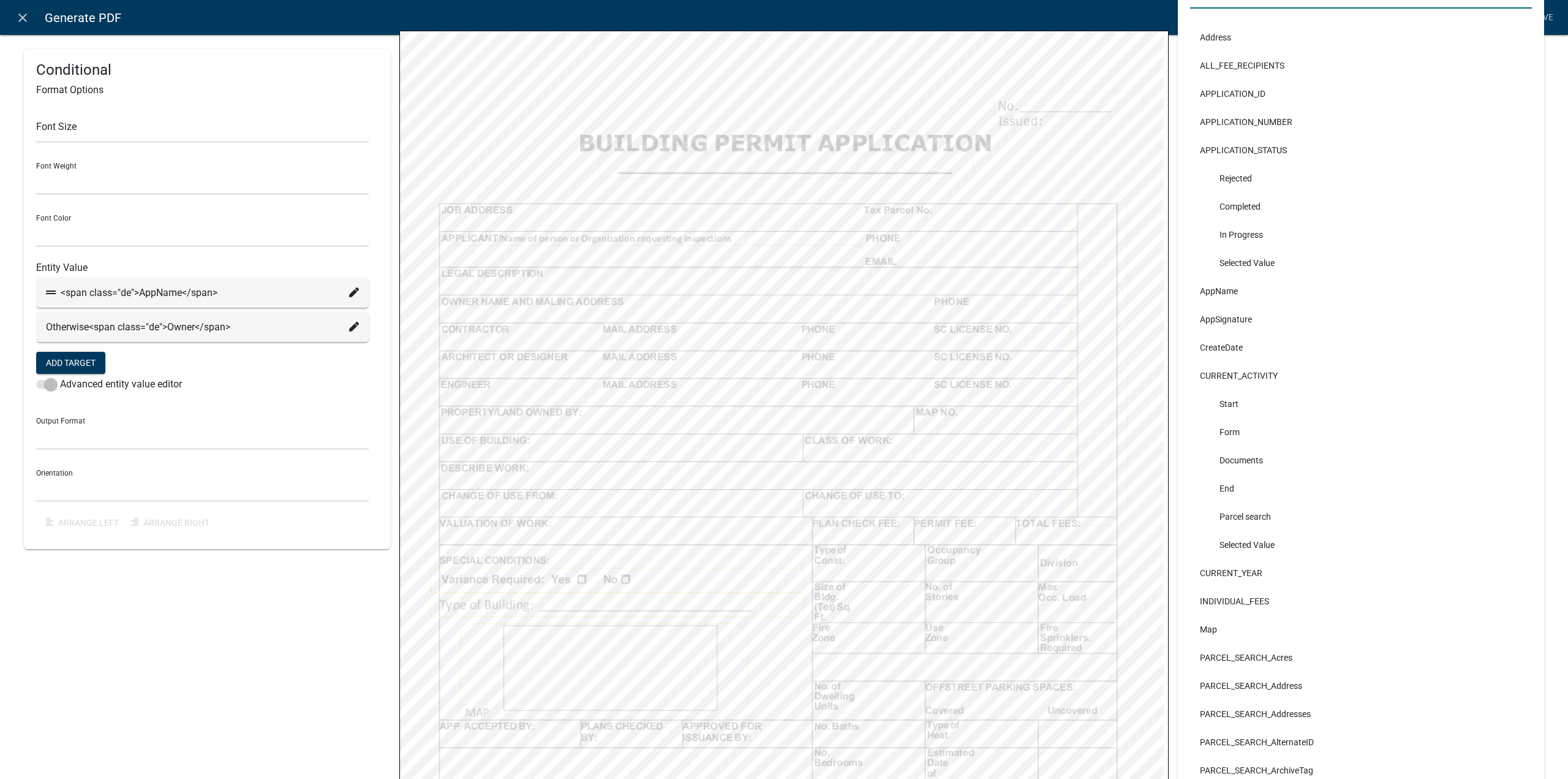
scroll to position [113, 0]
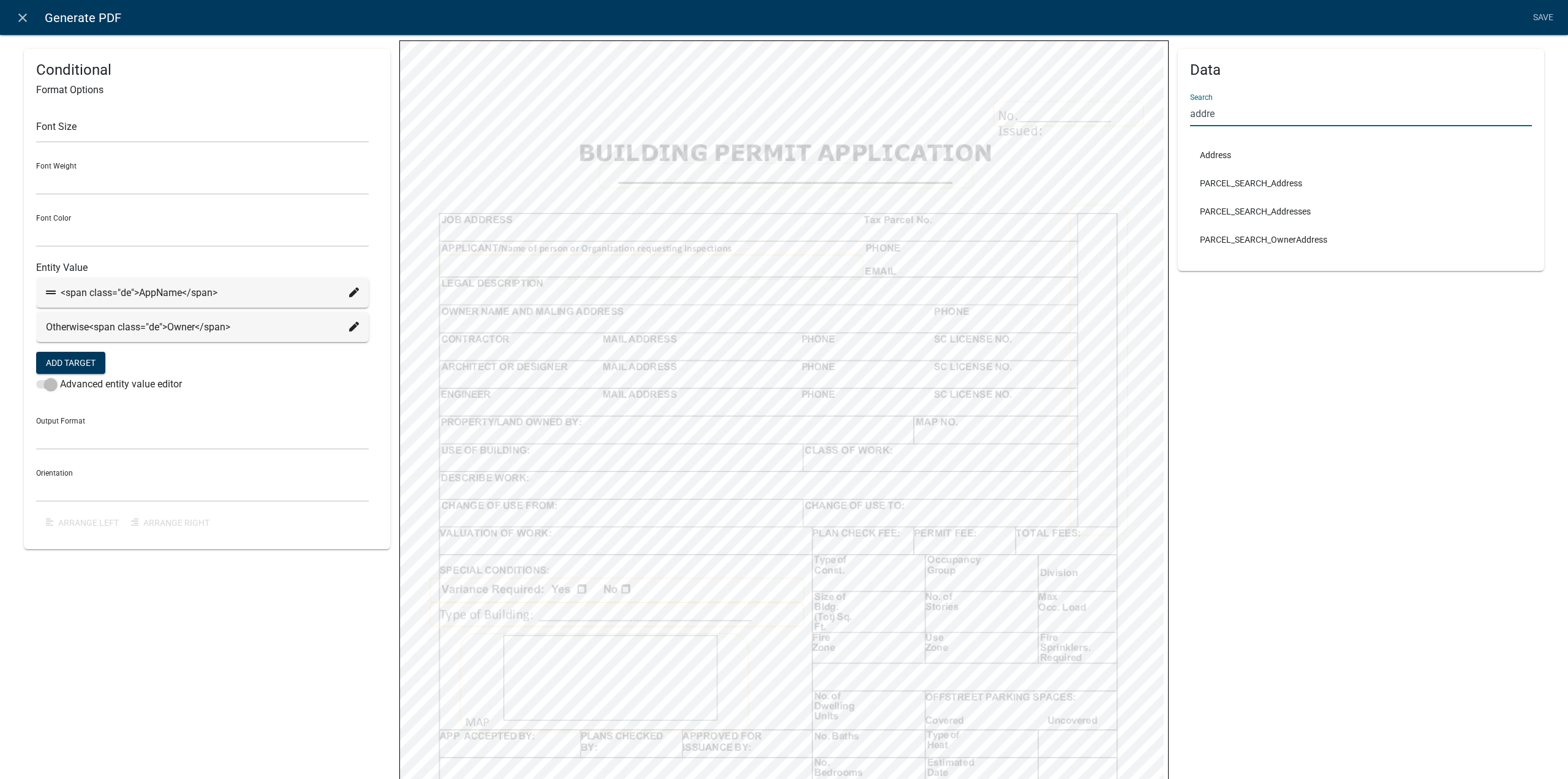
type input "addre"
select select
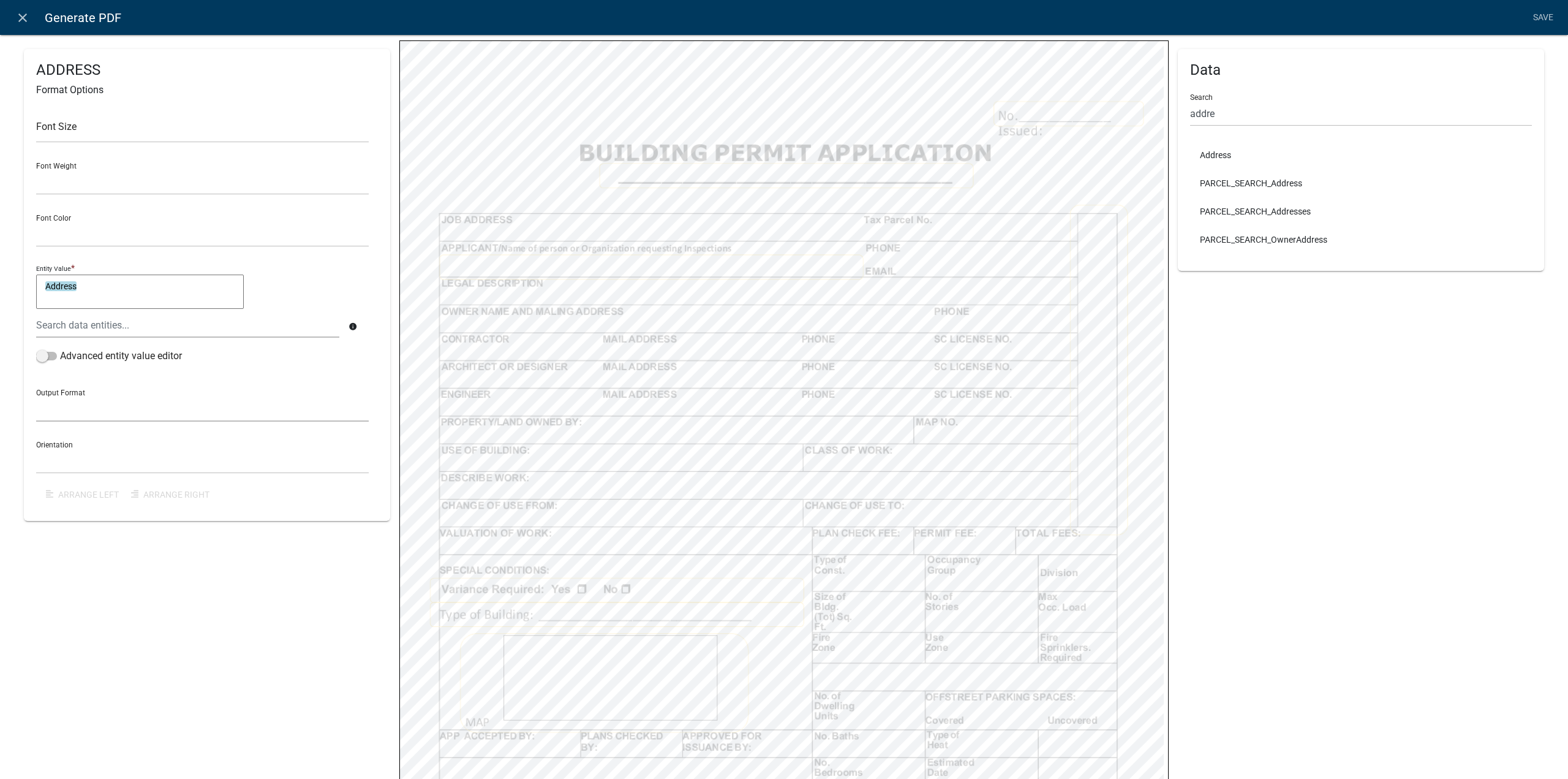
click at [78, 410] on select "General Text Number Decimal Date Date & Time" at bounding box center [202, 409] width 332 height 25
drag, startPoint x: 117, startPoint y: 396, endPoint x: 123, endPoint y: 410, distance: 15.2
click at [117, 397] on select "General Text Number Decimal Date Date & Time" at bounding box center [202, 409] width 332 height 25
click at [116, 463] on select "Horizontal Vertical" at bounding box center [202, 461] width 332 height 25
select select "2"
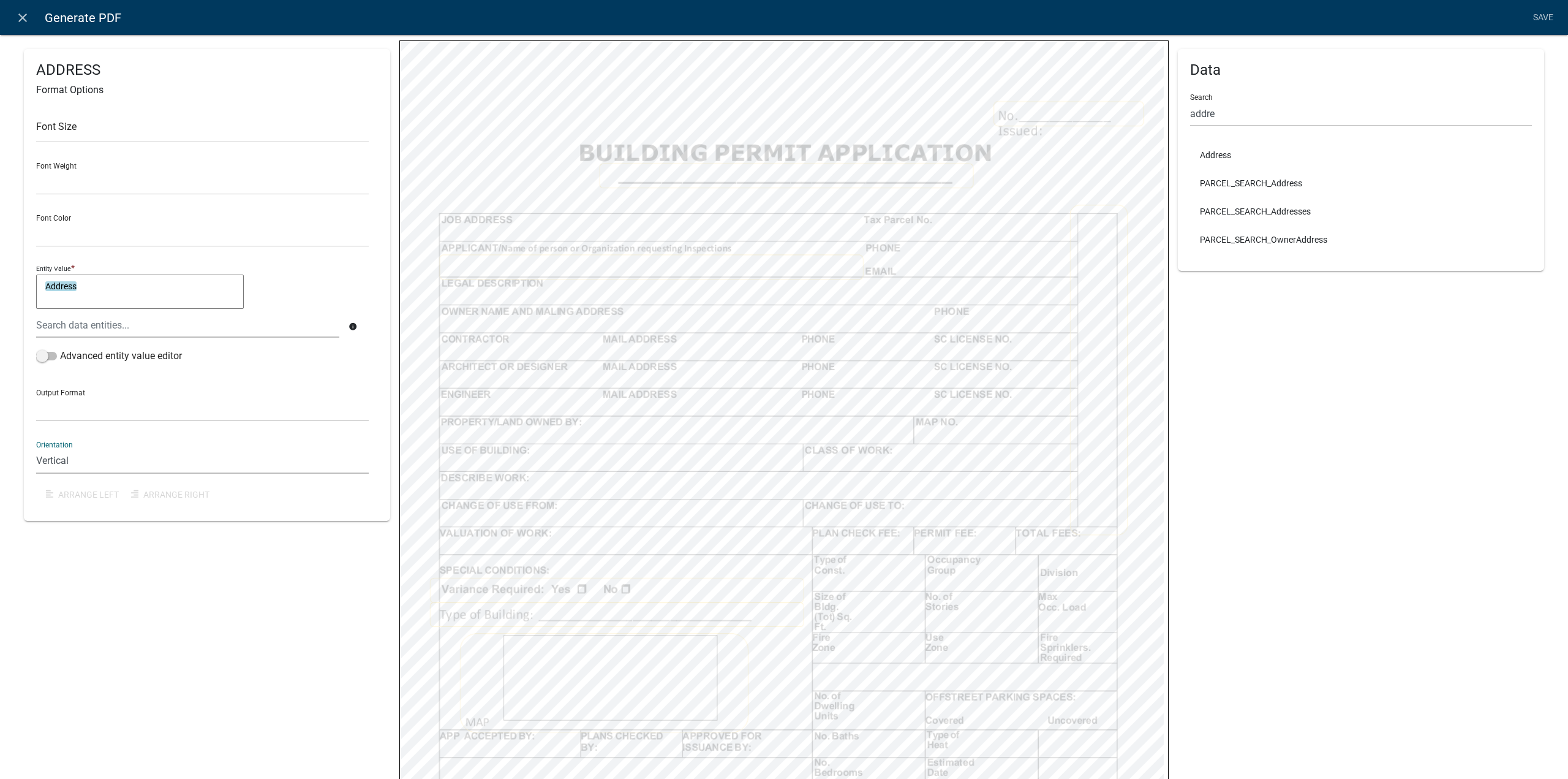
click at [36, 449] on select "Horizontal Vertical" at bounding box center [202, 461] width 332 height 25
click at [1539, 10] on link "Save" at bounding box center [1543, 18] width 31 height 23
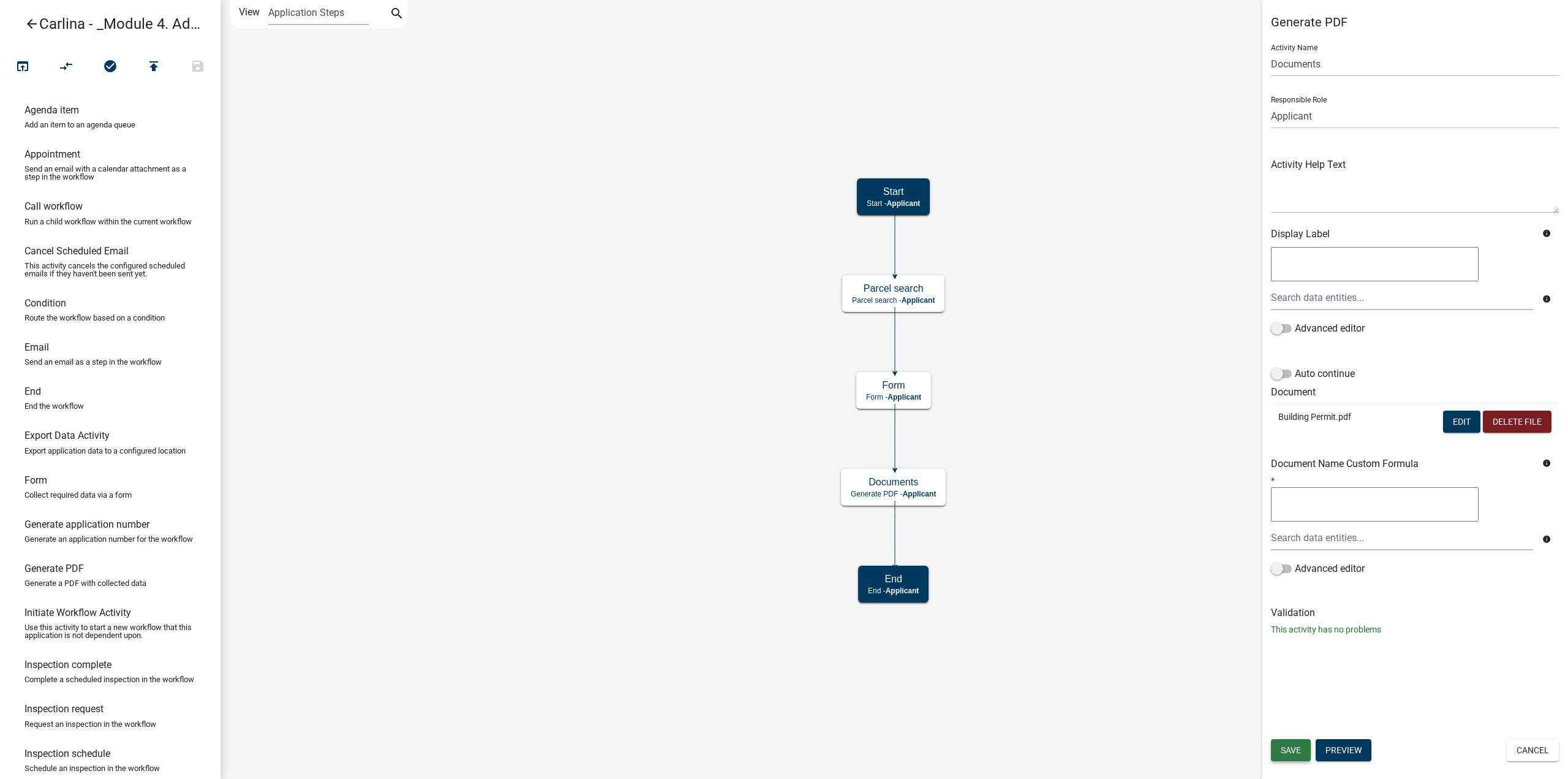
click at [1282, 753] on span "Save" at bounding box center [1291, 750] width 20 height 10
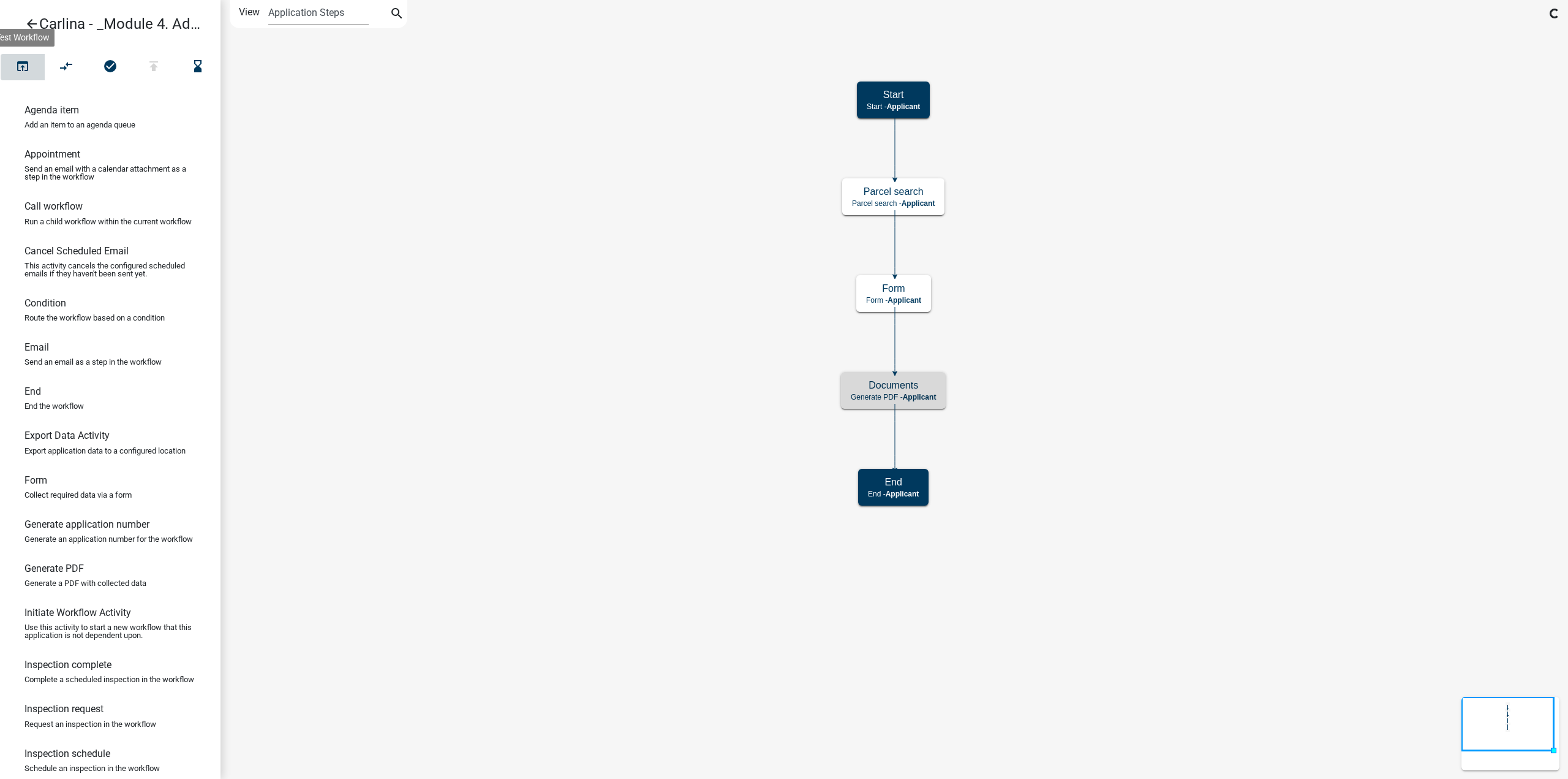
click at [15, 70] on button "open_in_browser" at bounding box center [23, 67] width 44 height 26
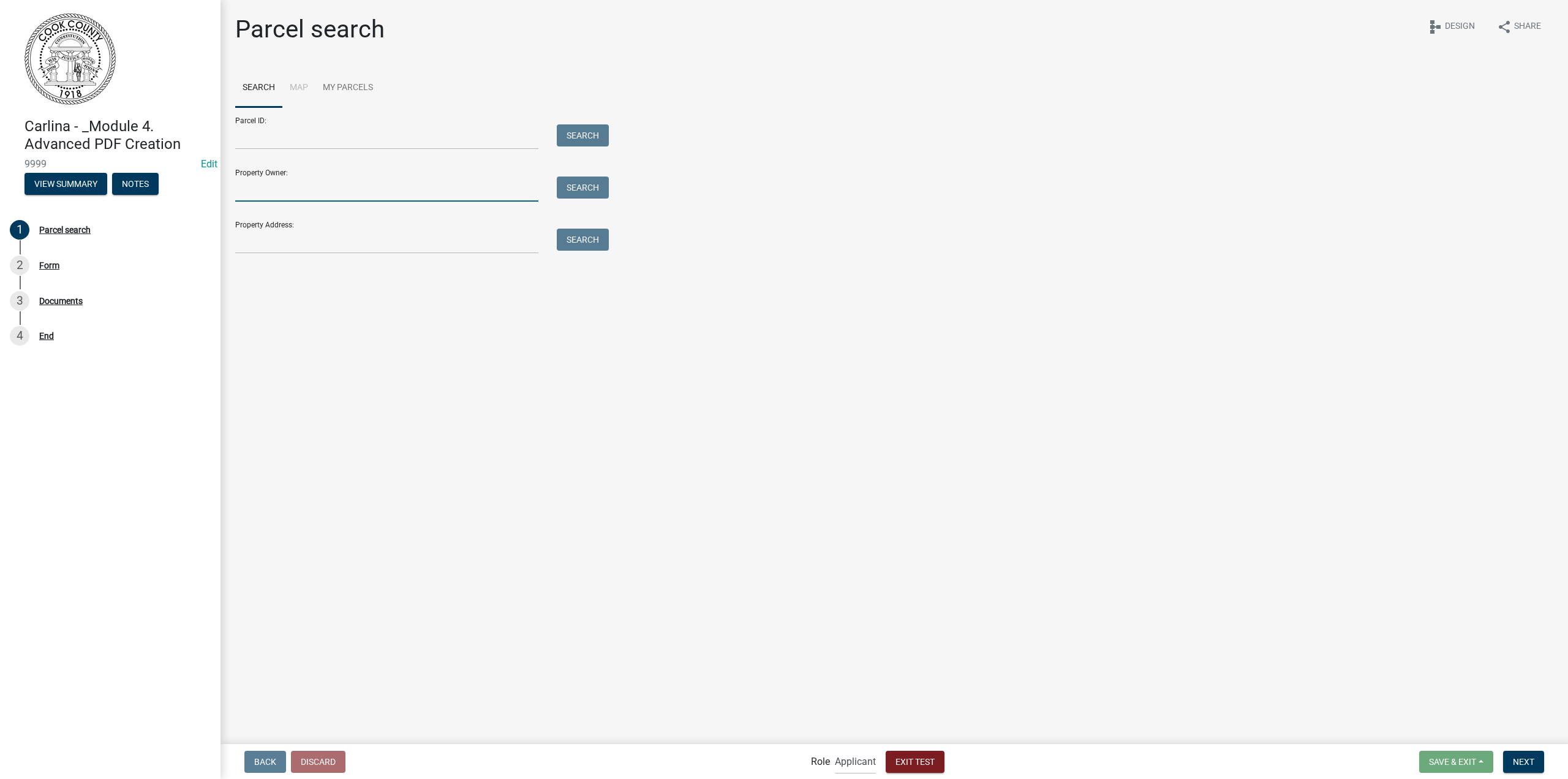
click at [399, 192] on input "Property Owner:" at bounding box center [386, 189] width 303 height 25
type input "[PERSON_NAME]"
click at [586, 185] on button "Search" at bounding box center [582, 188] width 52 height 22
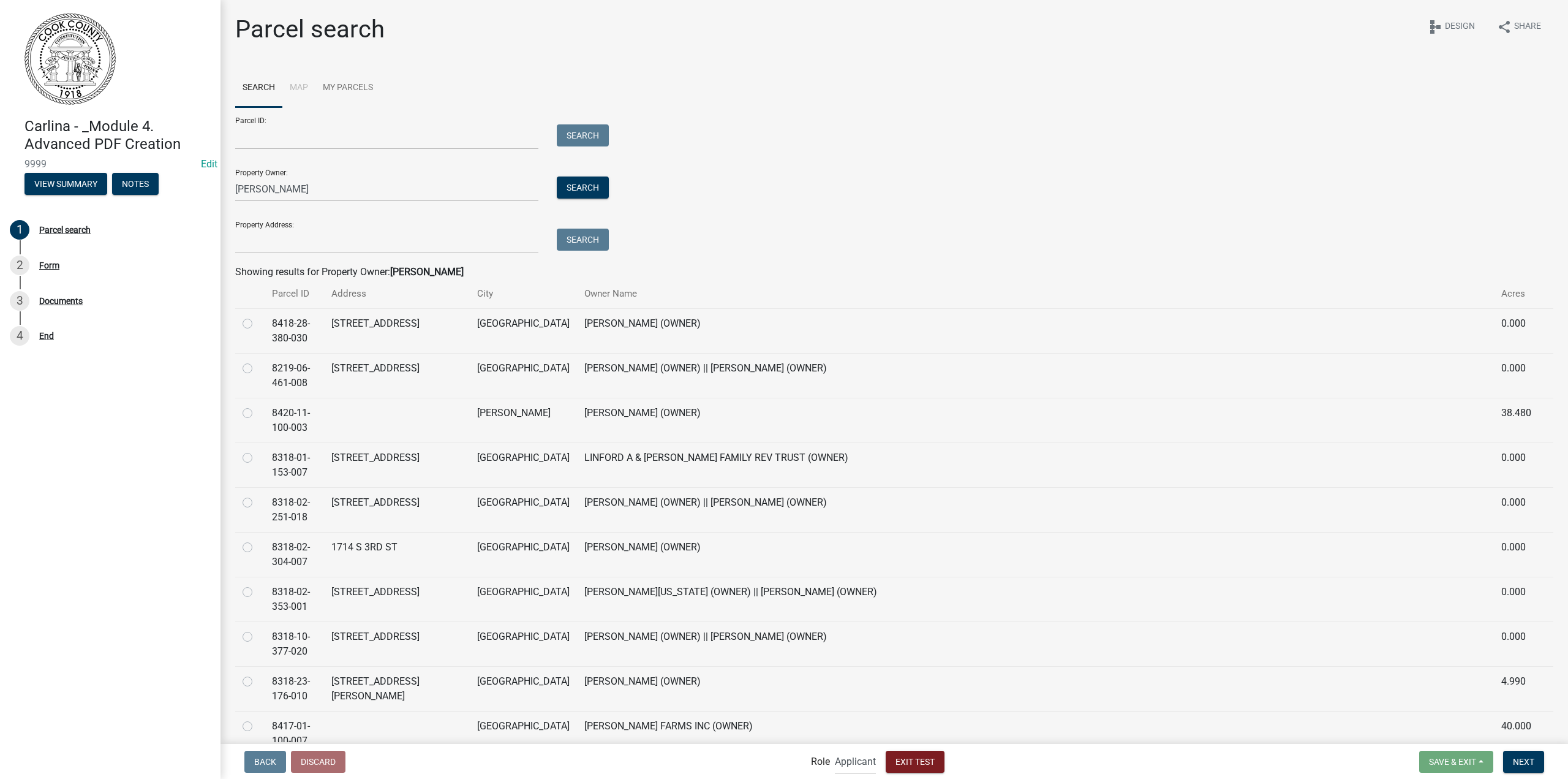
click at [257, 495] on label at bounding box center [257, 495] width 0 height 0
click at [257, 503] on input "radio" at bounding box center [261, 499] width 8 height 8
radio input "true"
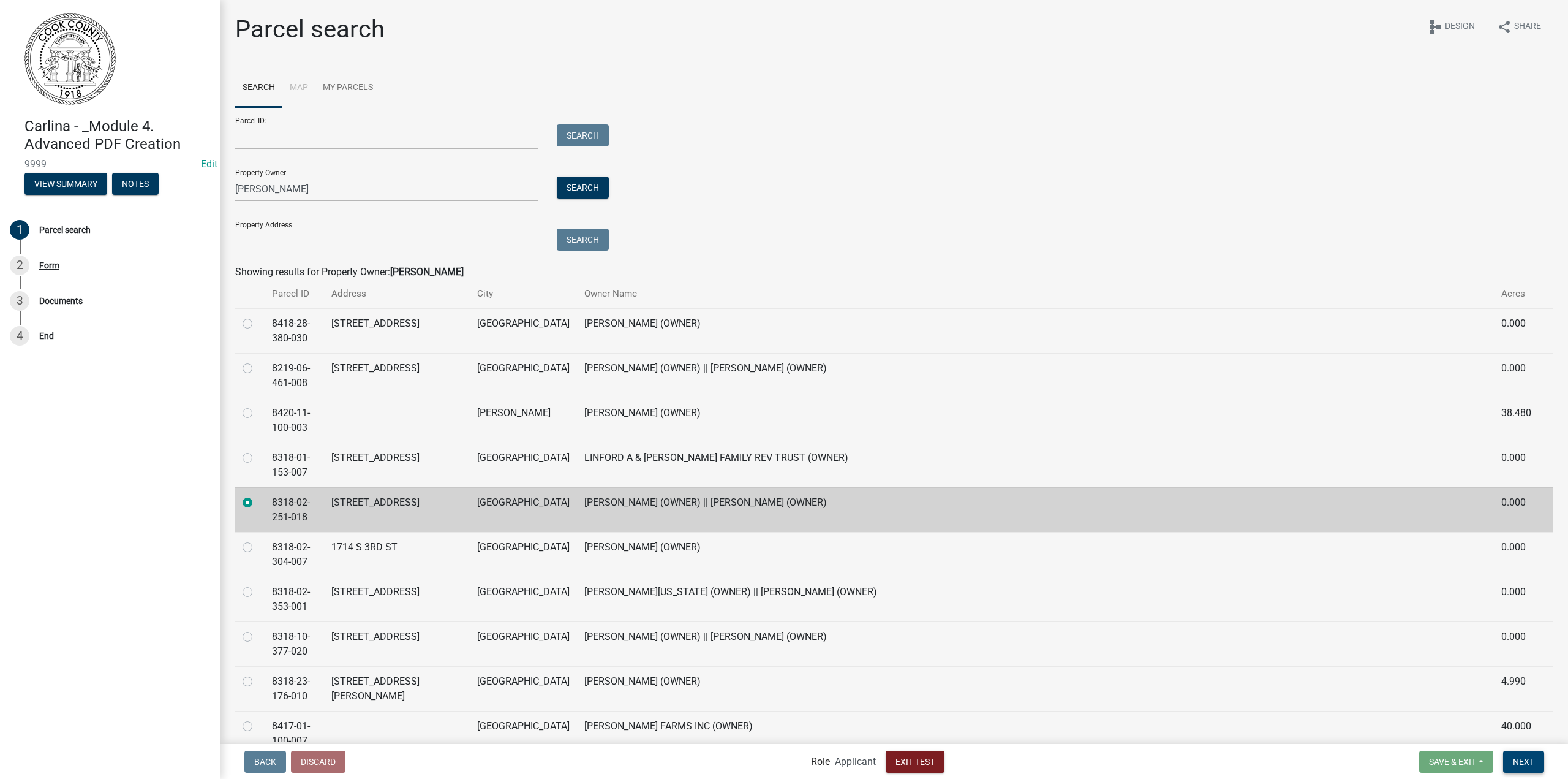
click at [1523, 766] on span "Next" at bounding box center [1523, 761] width 21 height 10
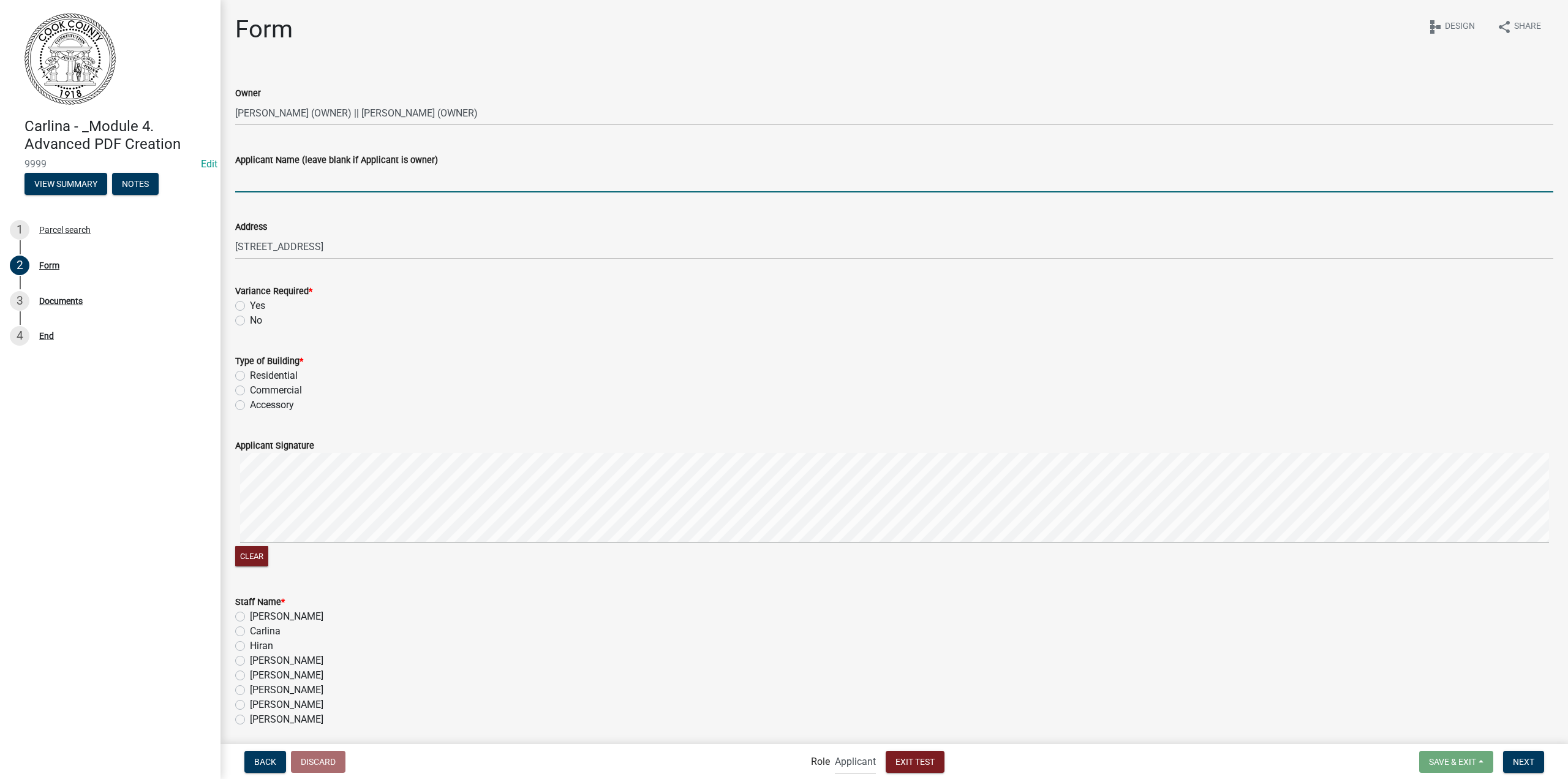
click at [348, 190] on input "Applicant Name (leave blank if Applicant is owner)" at bounding box center [894, 180] width 1318 height 25
click at [565, 311] on div "Yes" at bounding box center [894, 305] width 1318 height 15
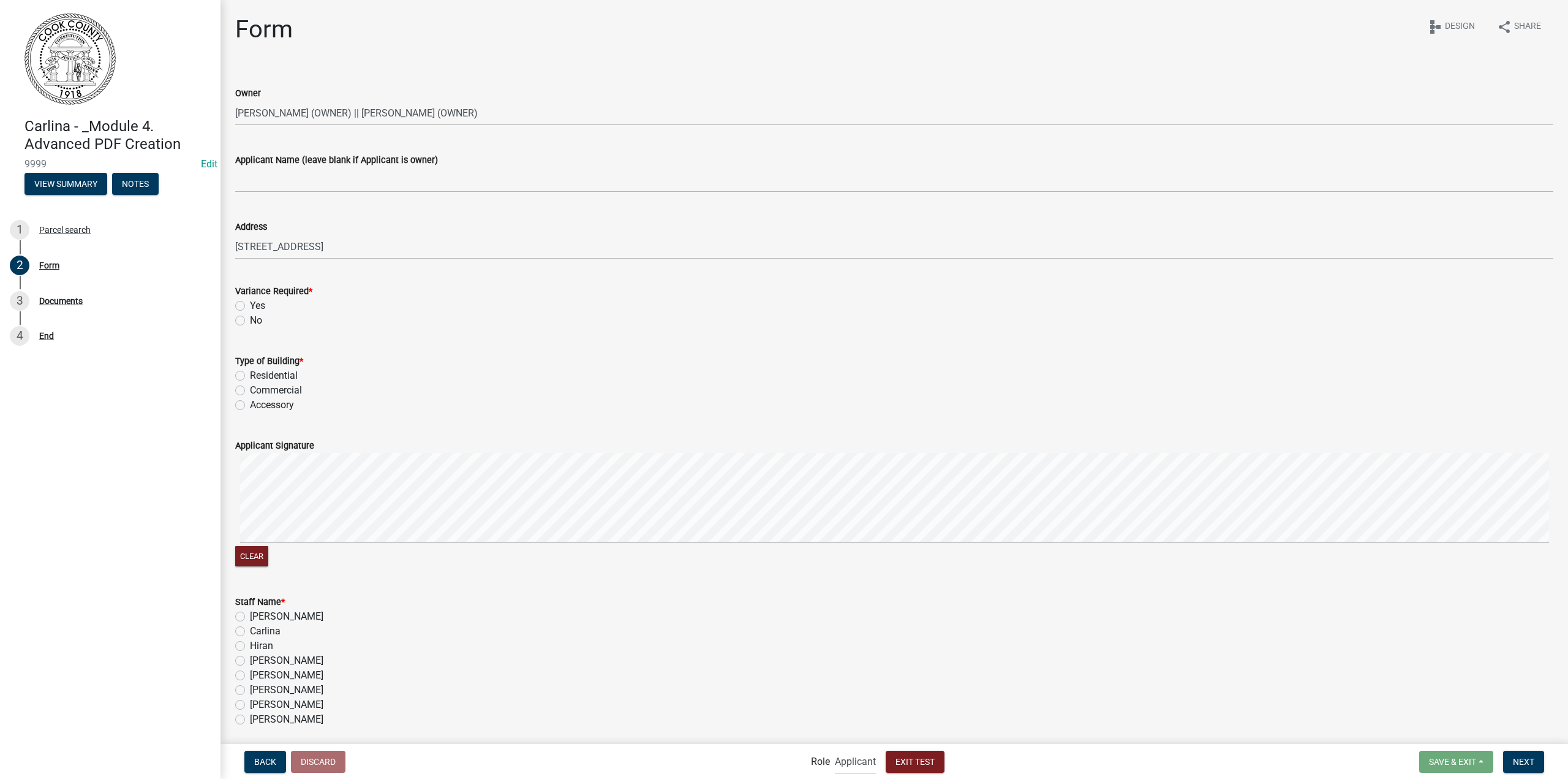
click at [251, 307] on label "Yes" at bounding box center [257, 305] width 15 height 15
click at [251, 306] on input "Yes" at bounding box center [253, 302] width 8 height 8
radio input "true"
click at [271, 378] on label "Residential" at bounding box center [273, 376] width 47 height 15
click at [258, 376] on input "Residential" at bounding box center [253, 372] width 8 height 8
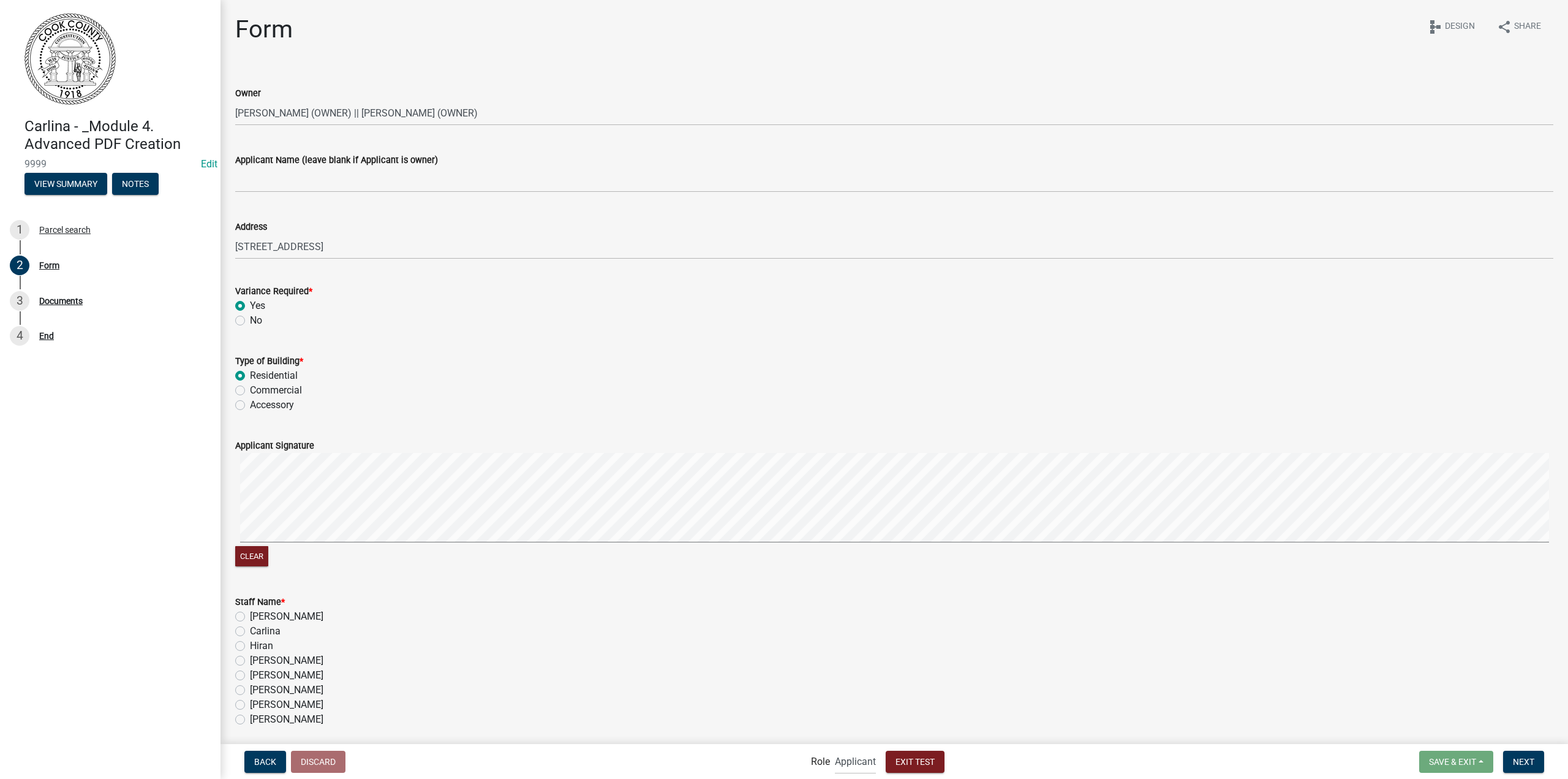
radio input "true"
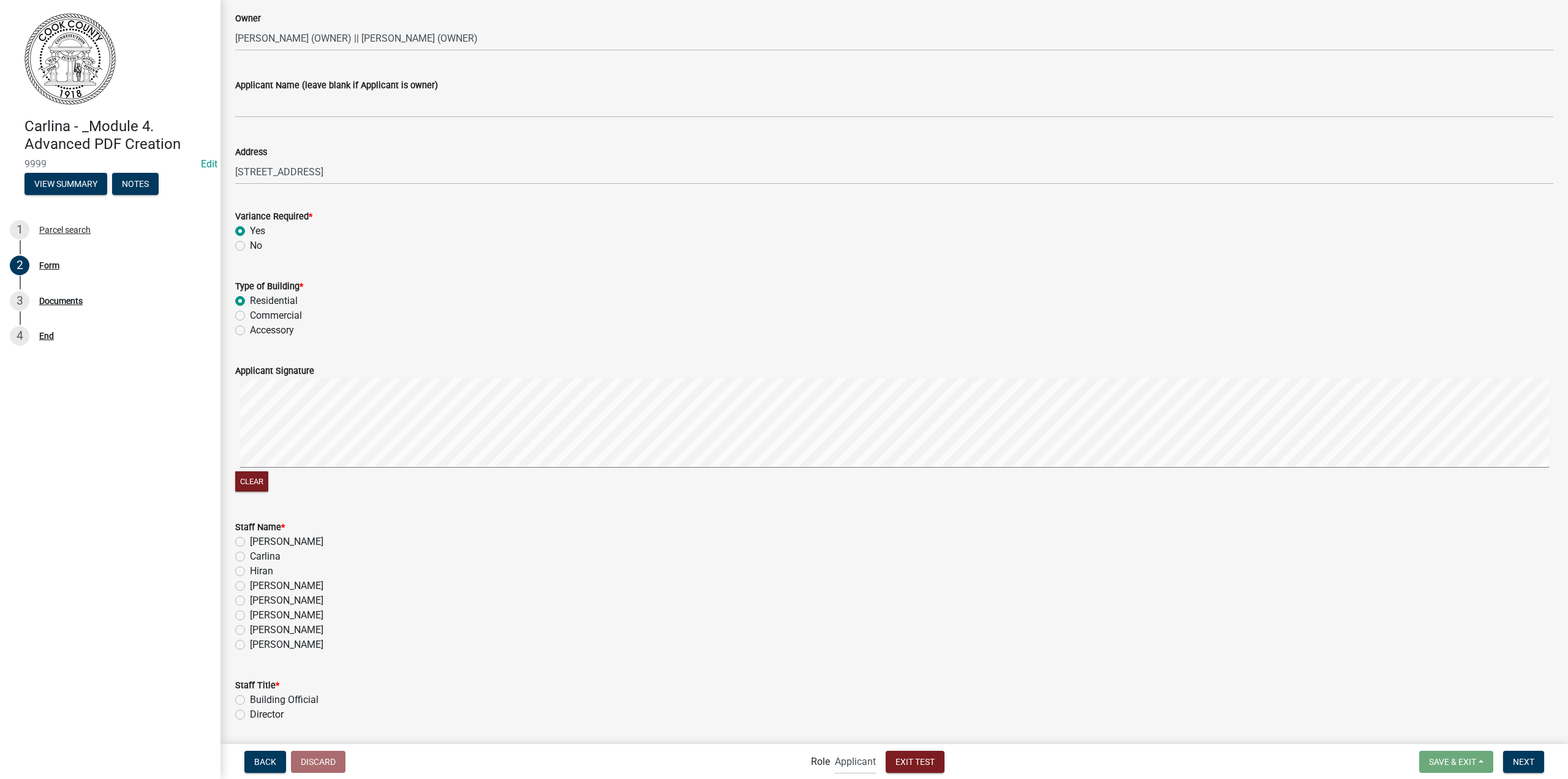
scroll to position [184, 0]
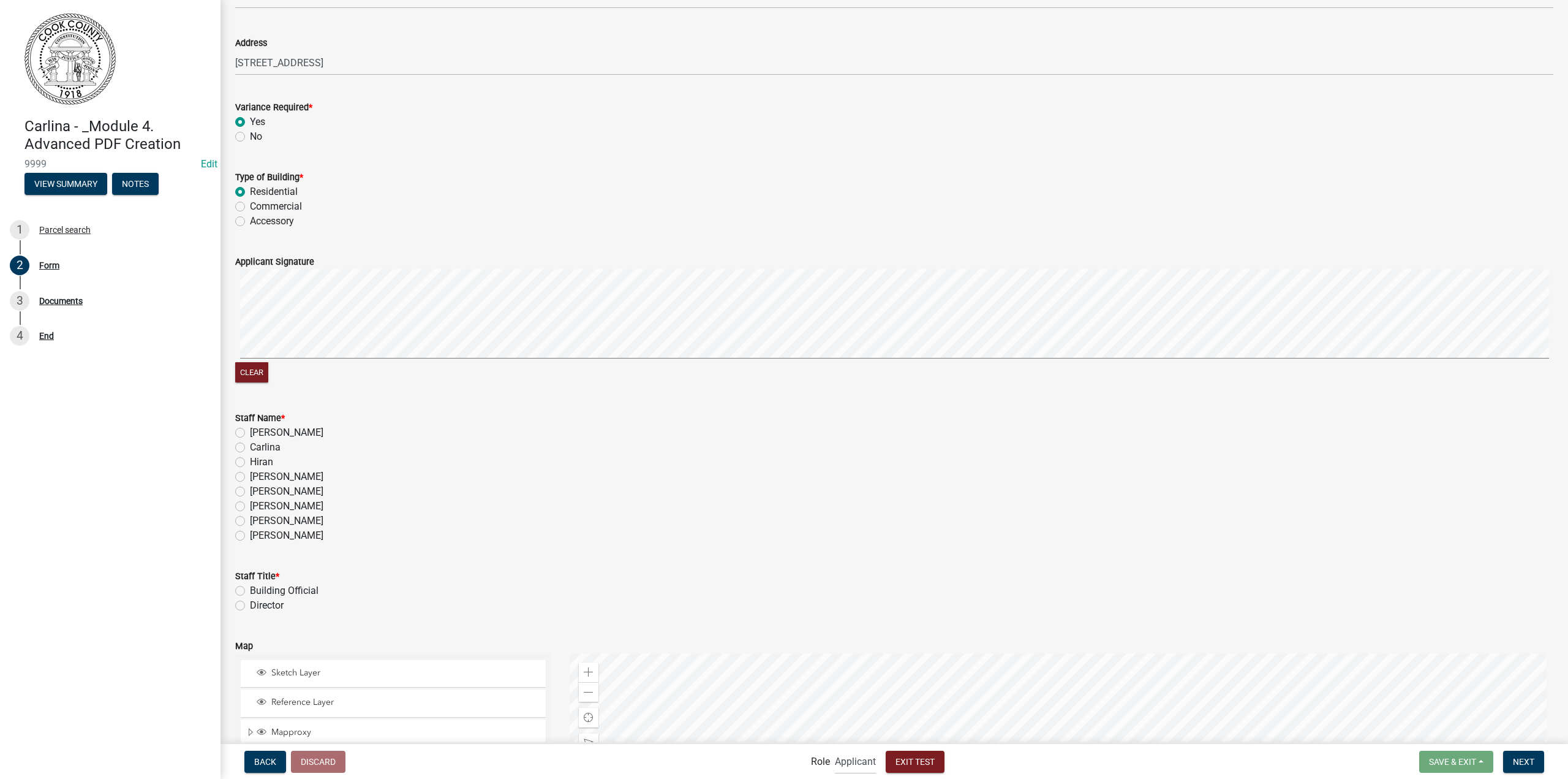
click at [443, 368] on div "Clear" at bounding box center [894, 327] width 1318 height 116
click at [264, 449] on label "Carlina" at bounding box center [265, 447] width 31 height 15
click at [258, 448] on input "Carlina" at bounding box center [253, 444] width 8 height 8
radio input "true"
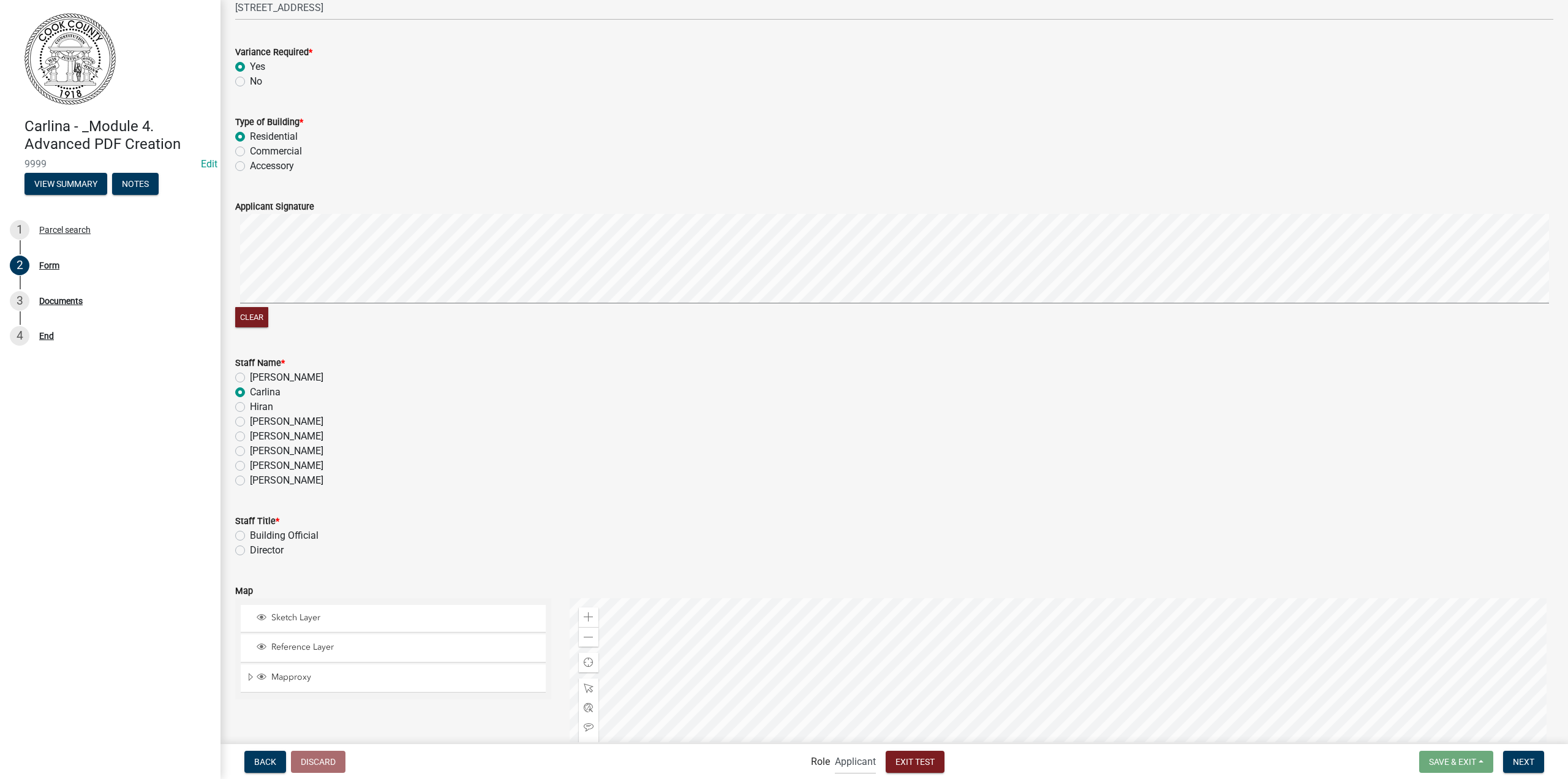
scroll to position [306, 0]
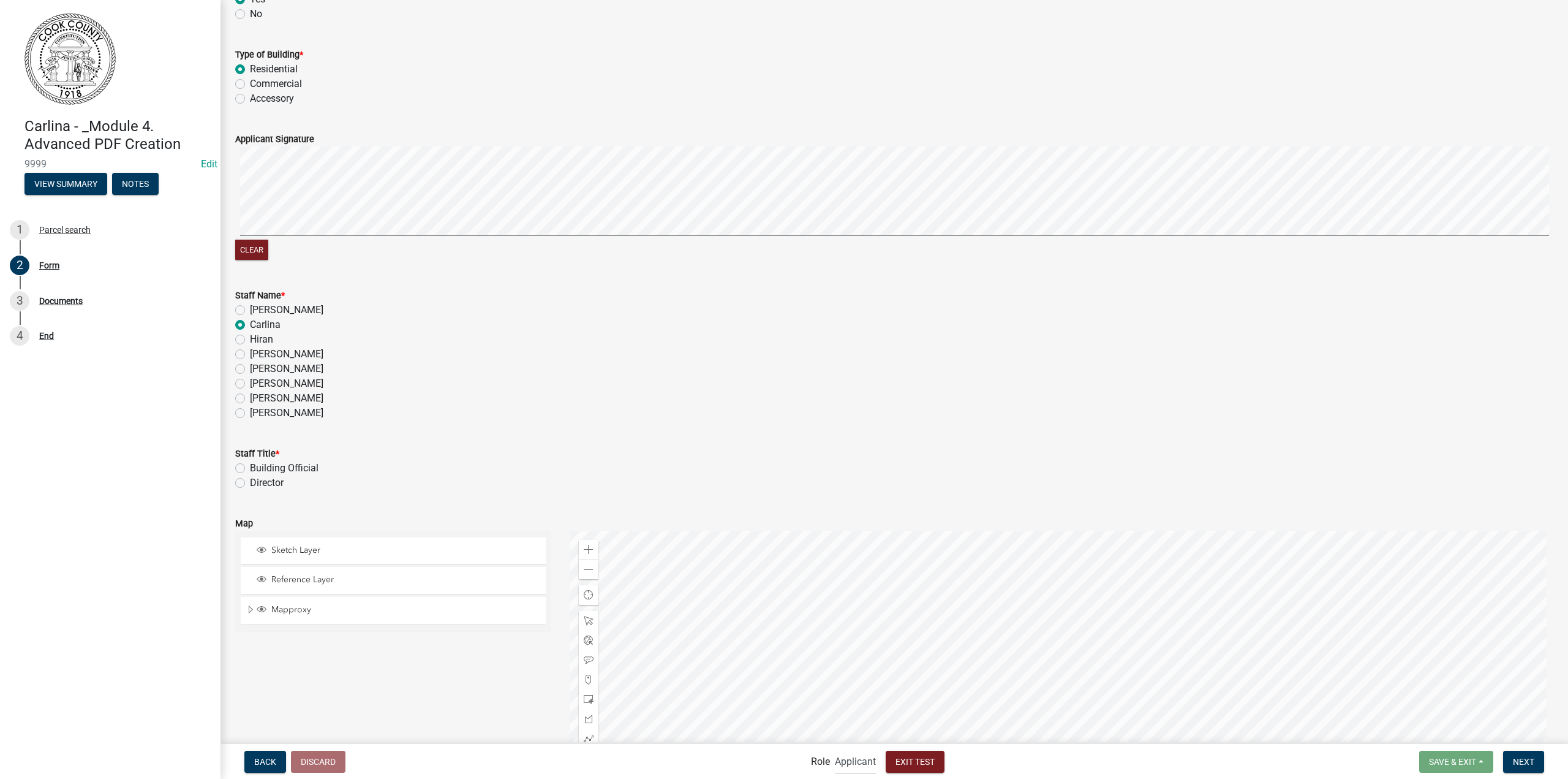
click at [260, 476] on label "Director" at bounding box center [267, 483] width 34 height 15
click at [258, 476] on input "Director" at bounding box center [253, 479] width 8 height 8
radio input "true"
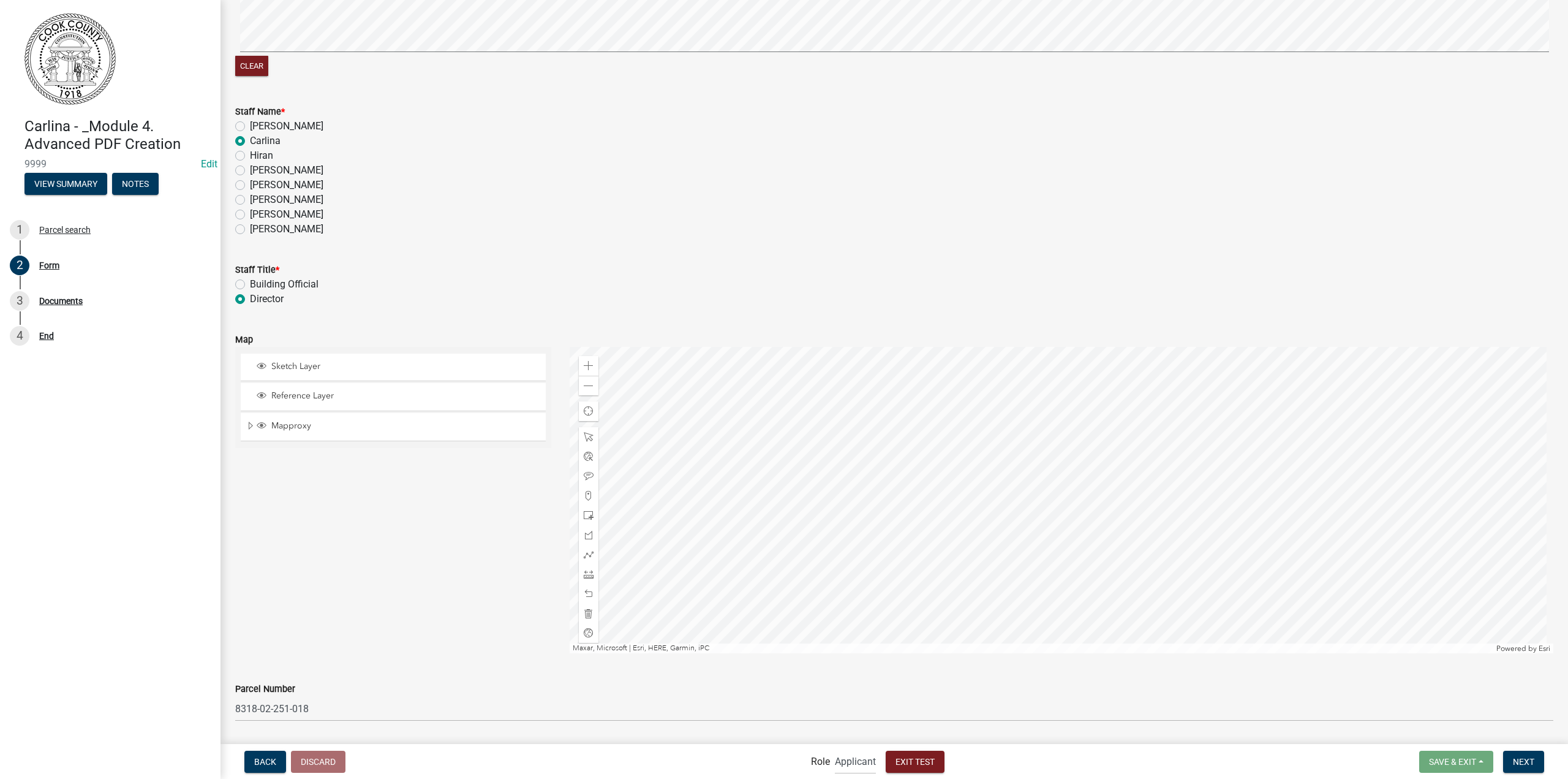
scroll to position [527, 0]
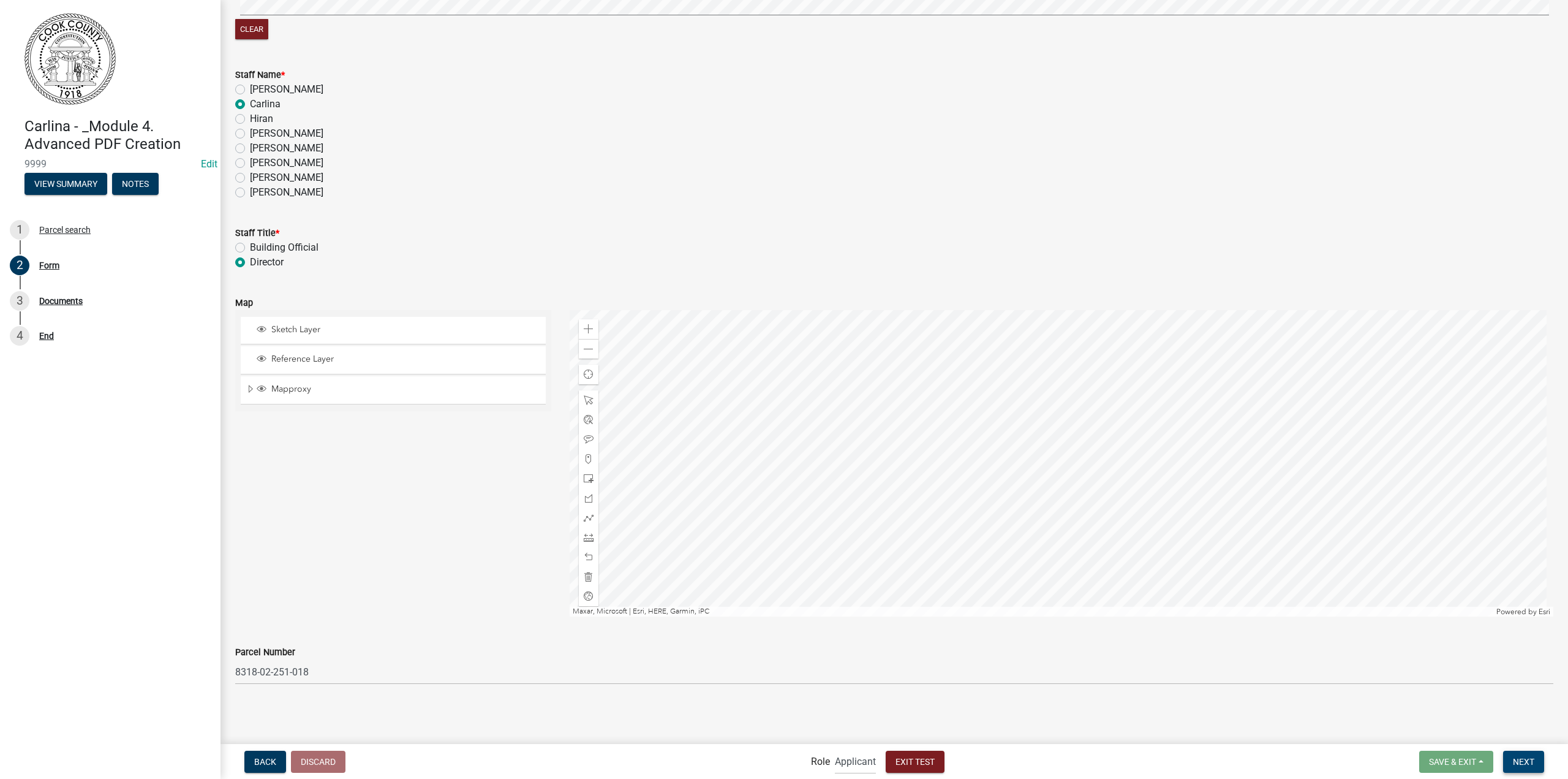
click at [1521, 757] on span "Next" at bounding box center [1523, 761] width 21 height 10
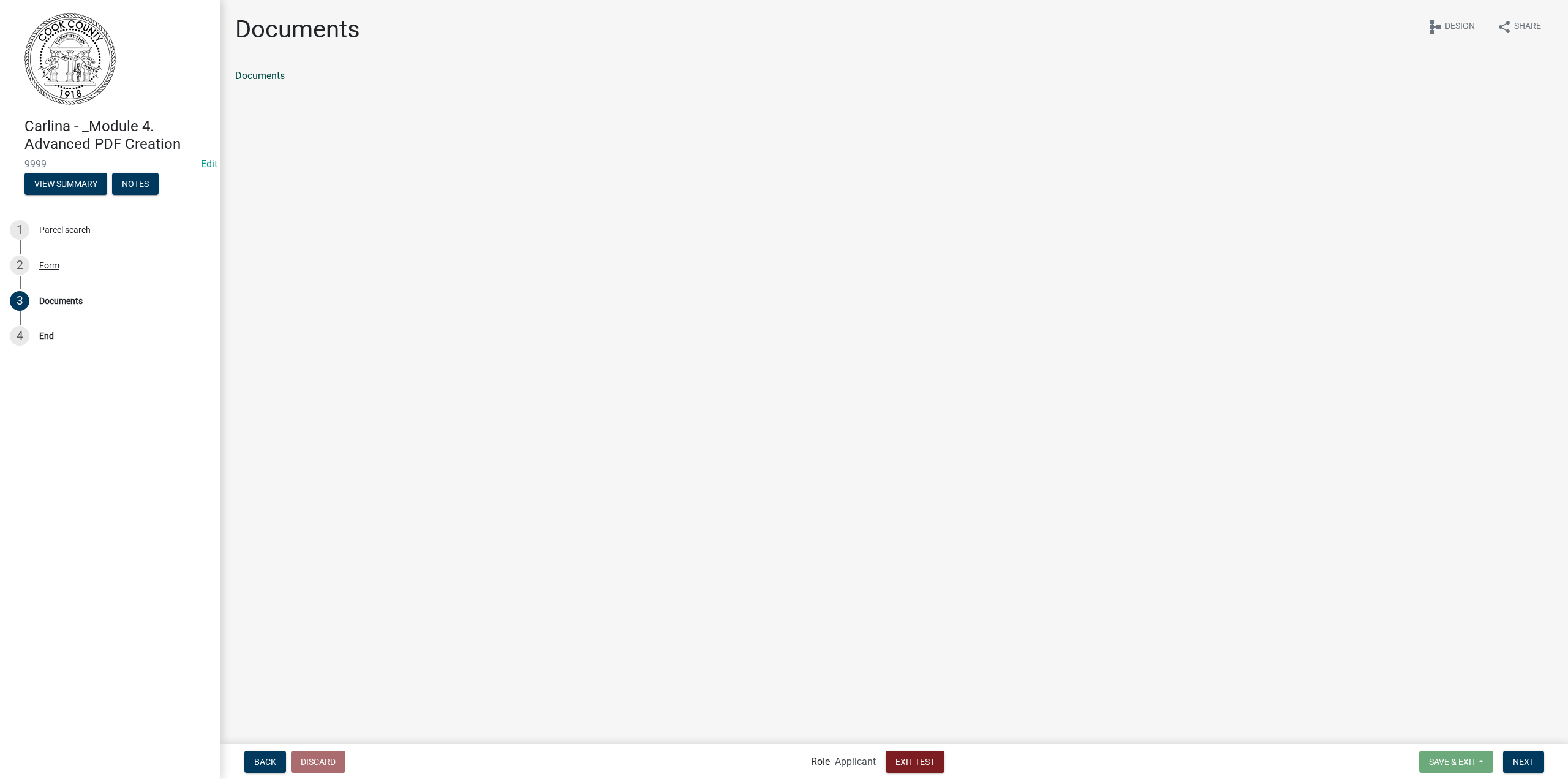
click at [256, 75] on link "Documents" at bounding box center [260, 76] width 50 height 12
click at [910, 764] on span "Exit Test" at bounding box center [915, 761] width 39 height 10
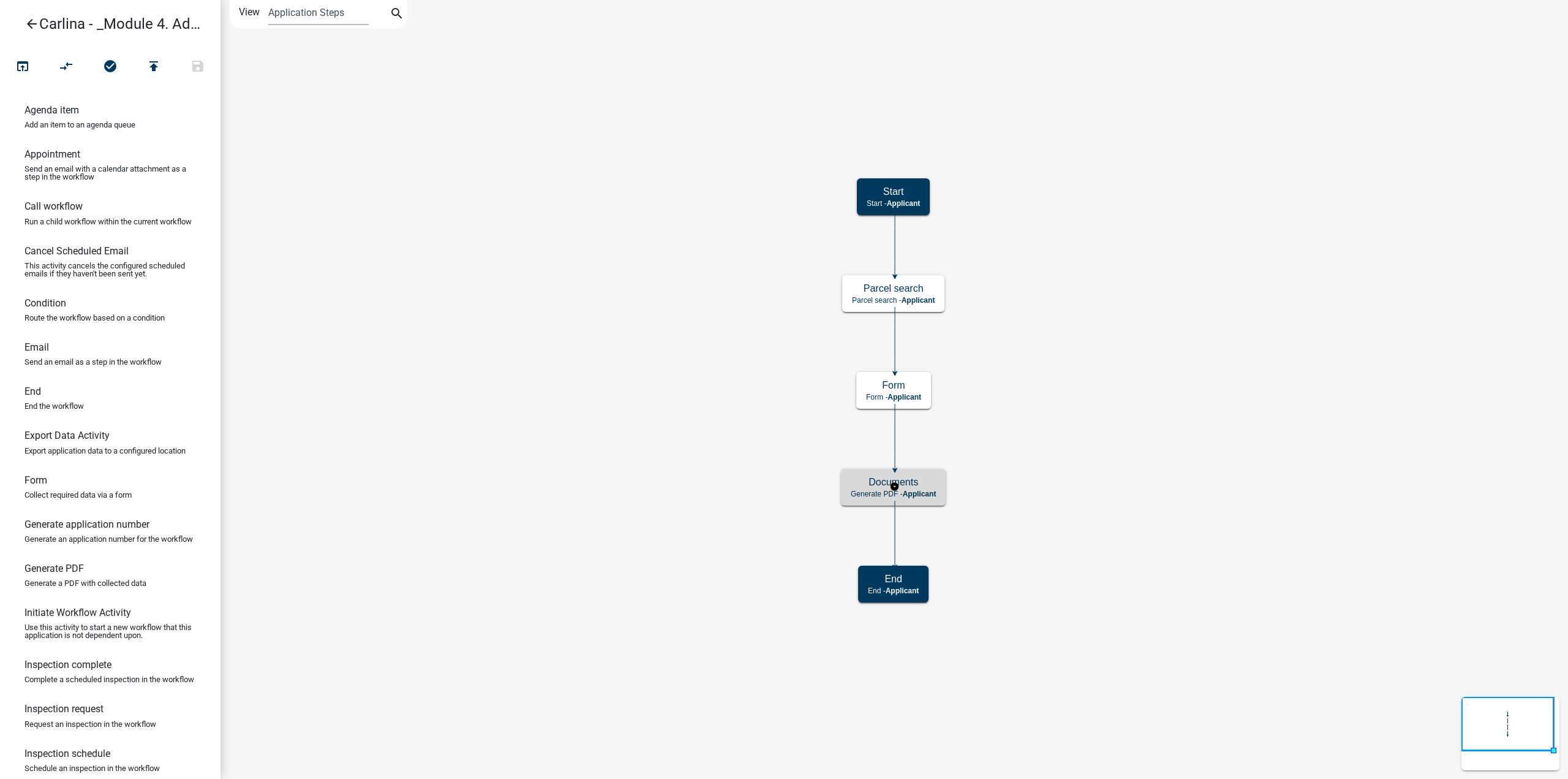
click at [924, 490] on span "Applicant" at bounding box center [919, 494] width 34 height 9
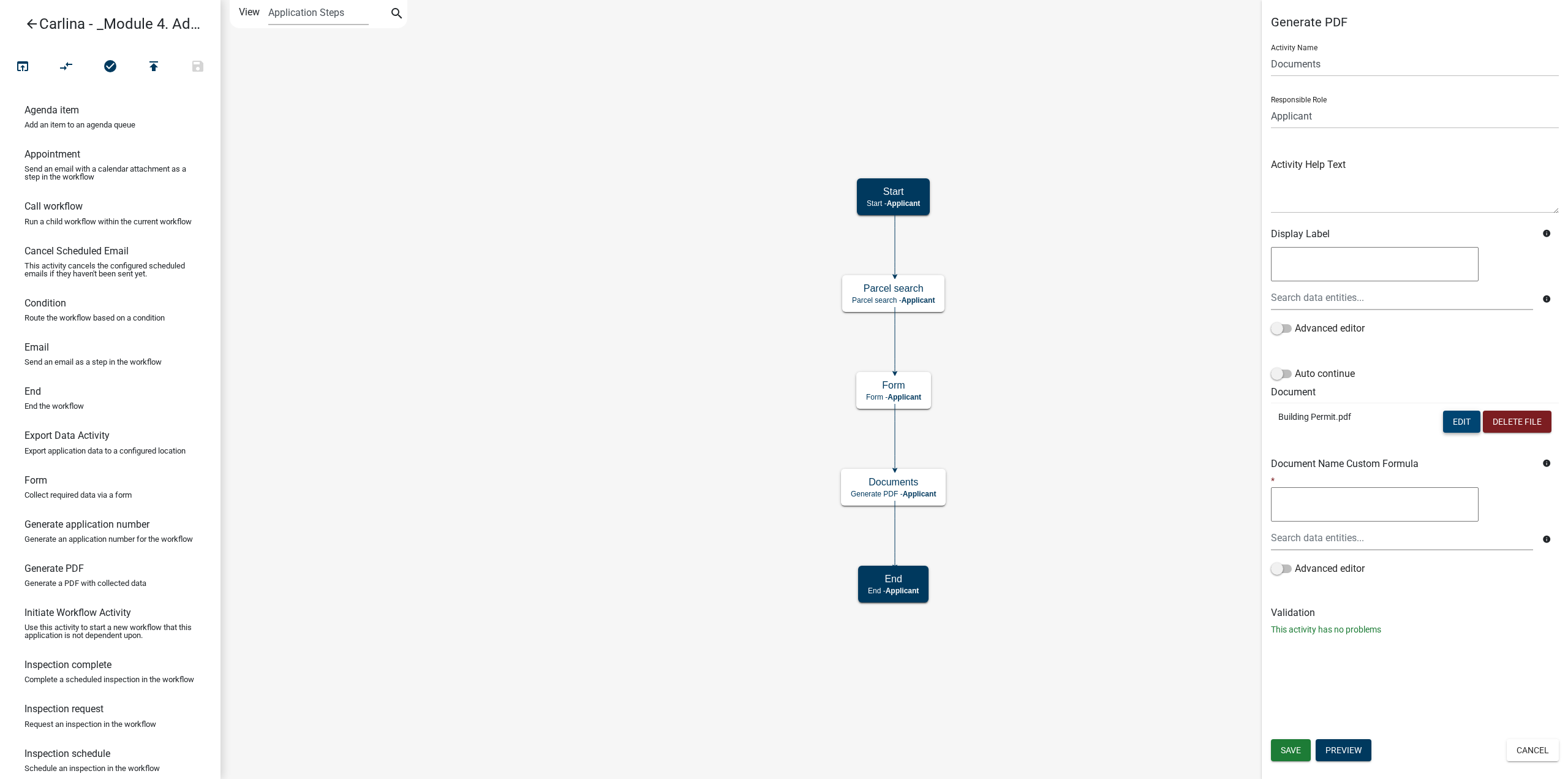
click at [1466, 428] on button "Edit" at bounding box center [1461, 422] width 37 height 22
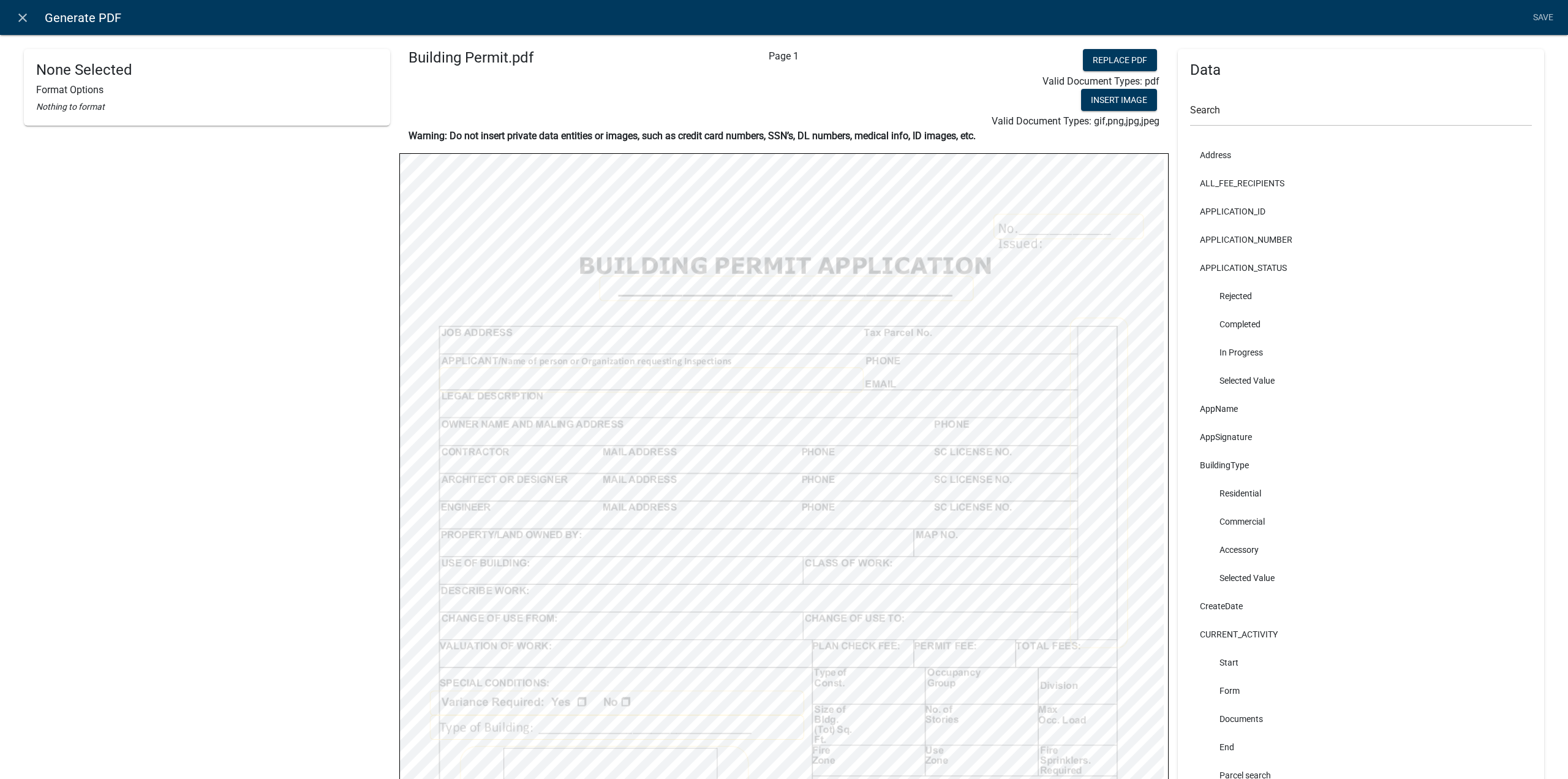
select select
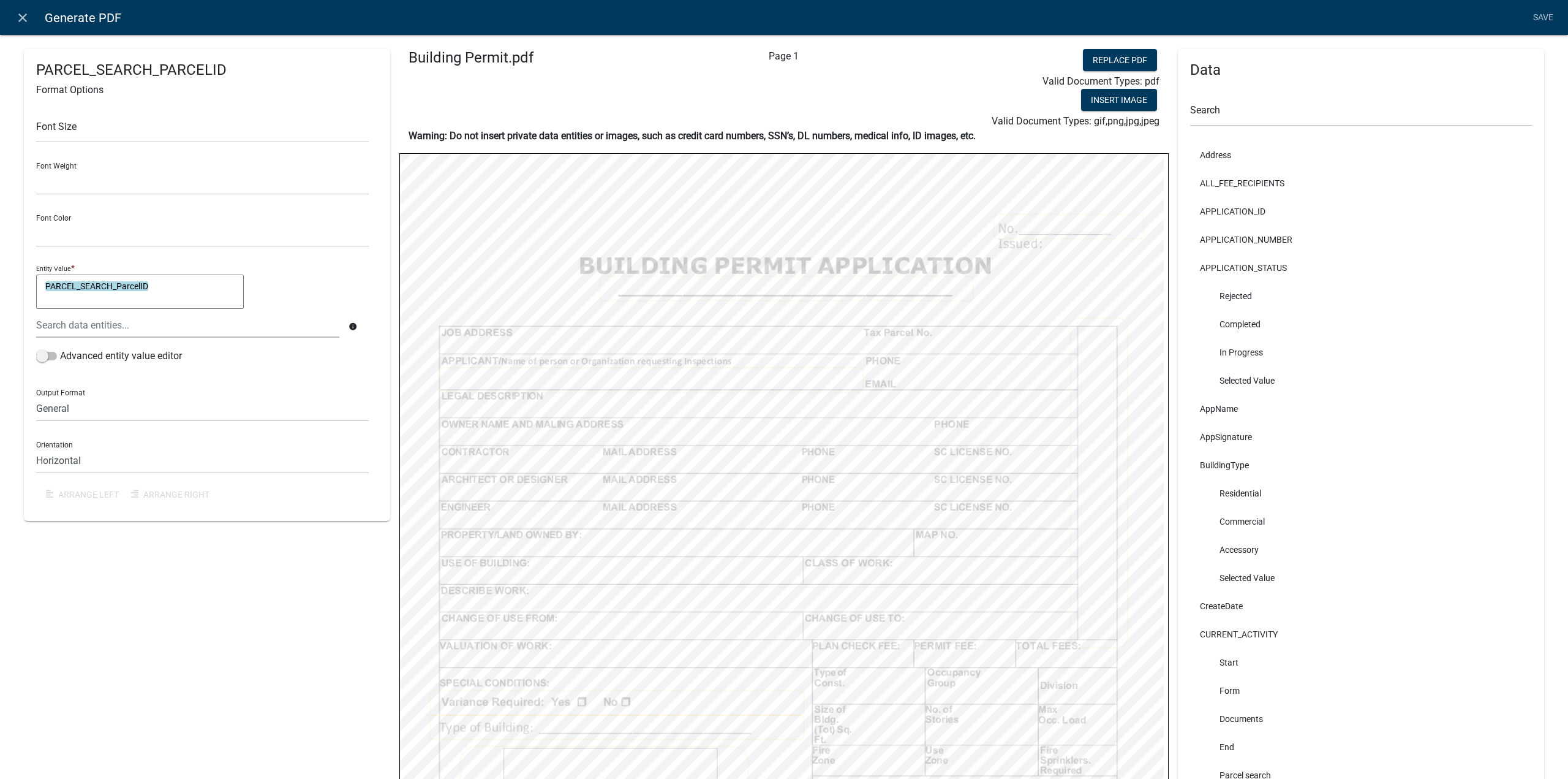
click at [927, 93] on div "Insert Image" at bounding box center [1040, 102] width 238 height 25
select select
select select "2"
click at [1543, 15] on link "Save" at bounding box center [1543, 18] width 31 height 23
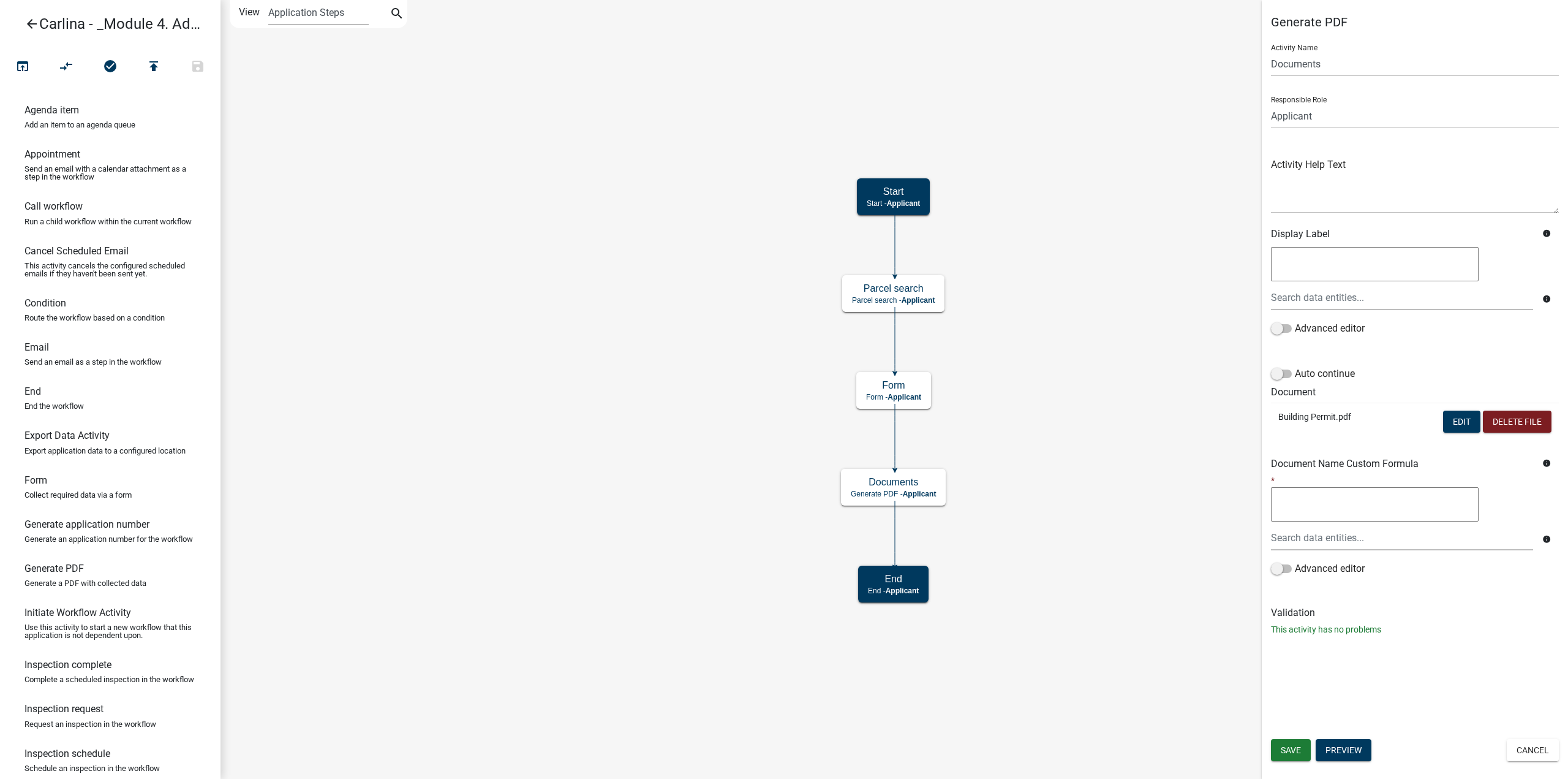
click at [36, 23] on icon "arrow_back" at bounding box center [32, 25] width 15 height 17
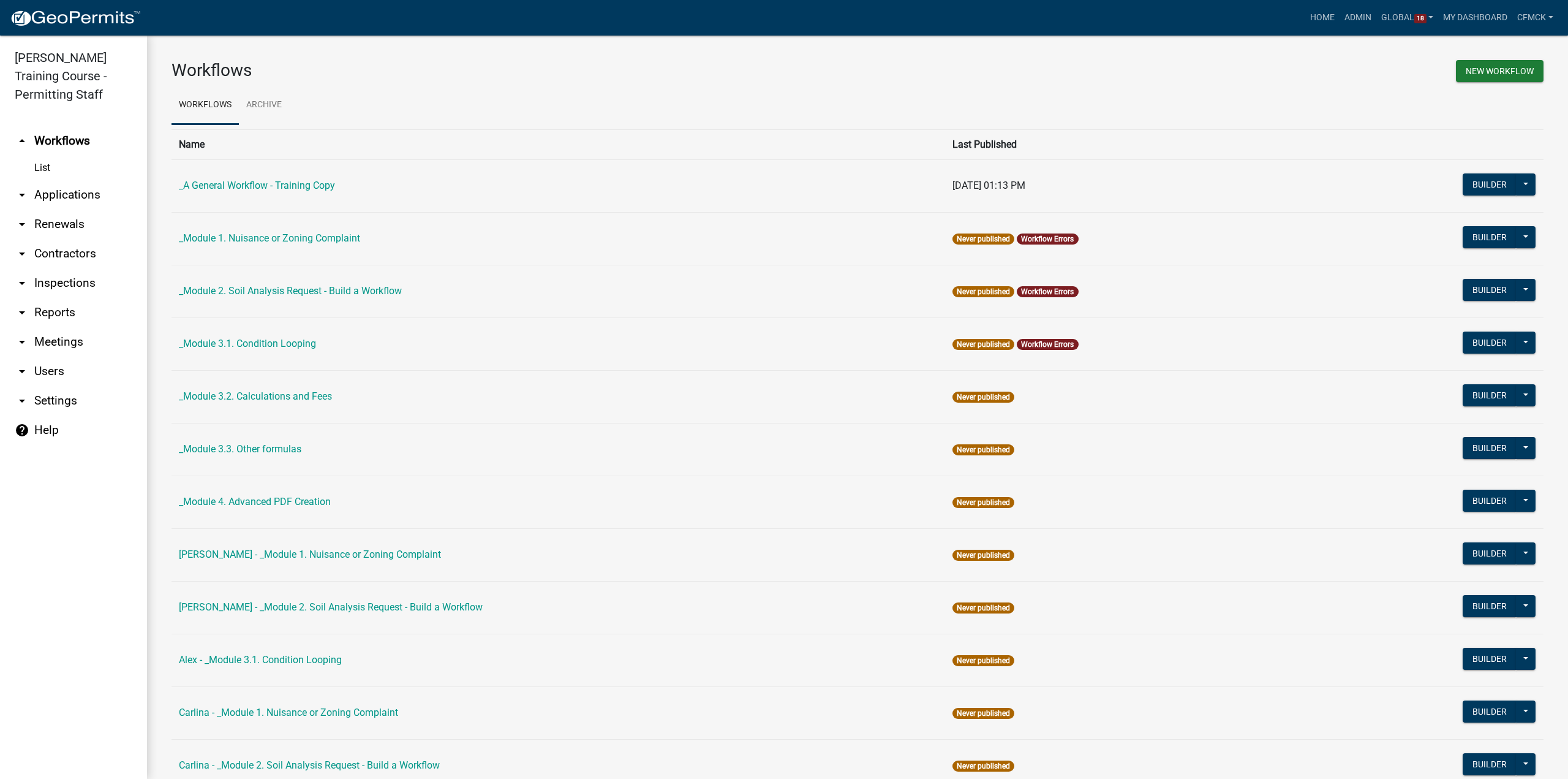
drag, startPoint x: 50, startPoint y: 430, endPoint x: 56, endPoint y: 431, distance: 6.1
click at [50, 430] on link "help Help" at bounding box center [73, 430] width 147 height 29
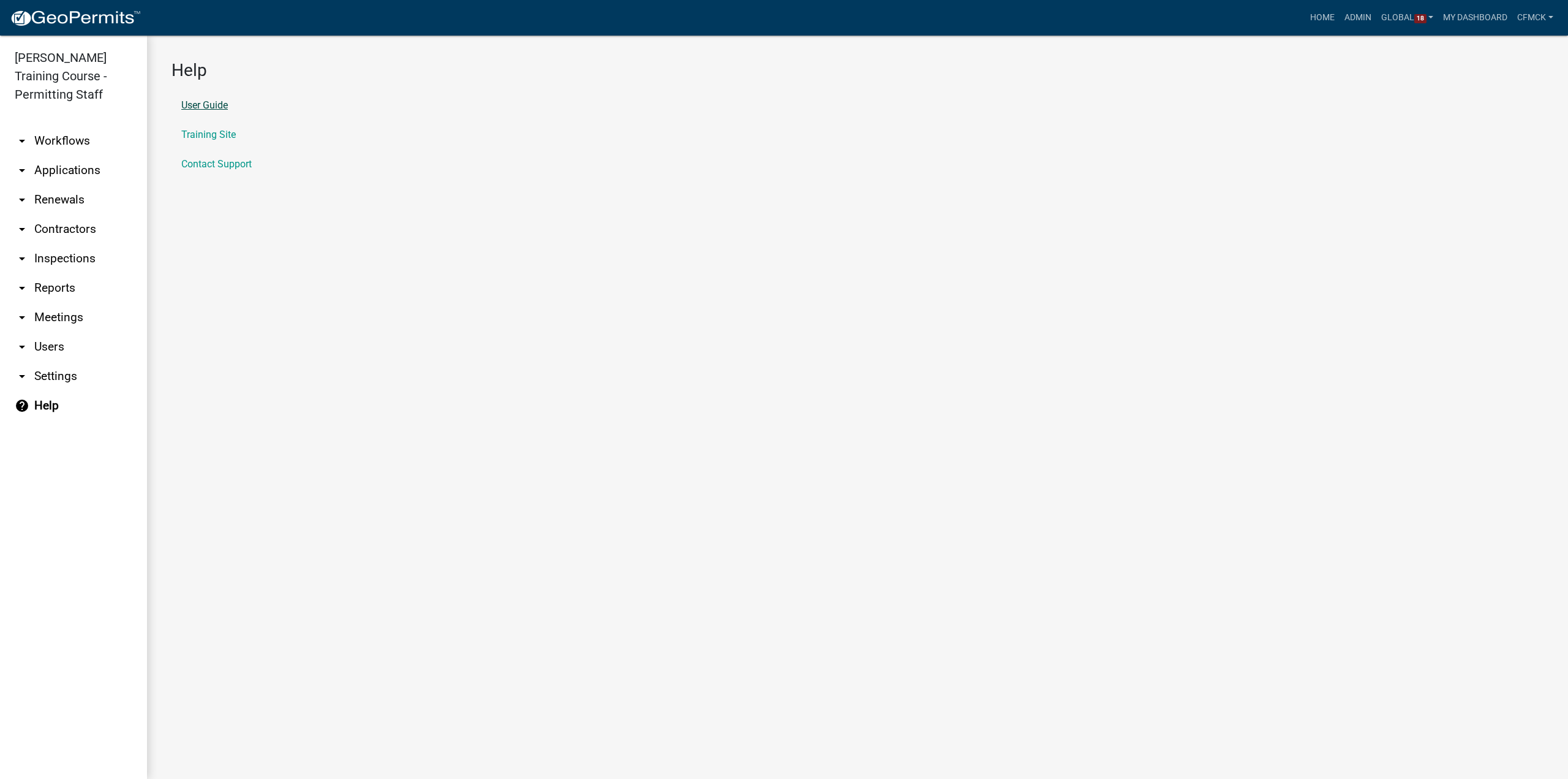
click at [210, 104] on link "User Guide" at bounding box center [204, 105] width 47 height 10
click at [66, 143] on link "arrow_drop_down Workflows" at bounding box center [73, 141] width 147 height 29
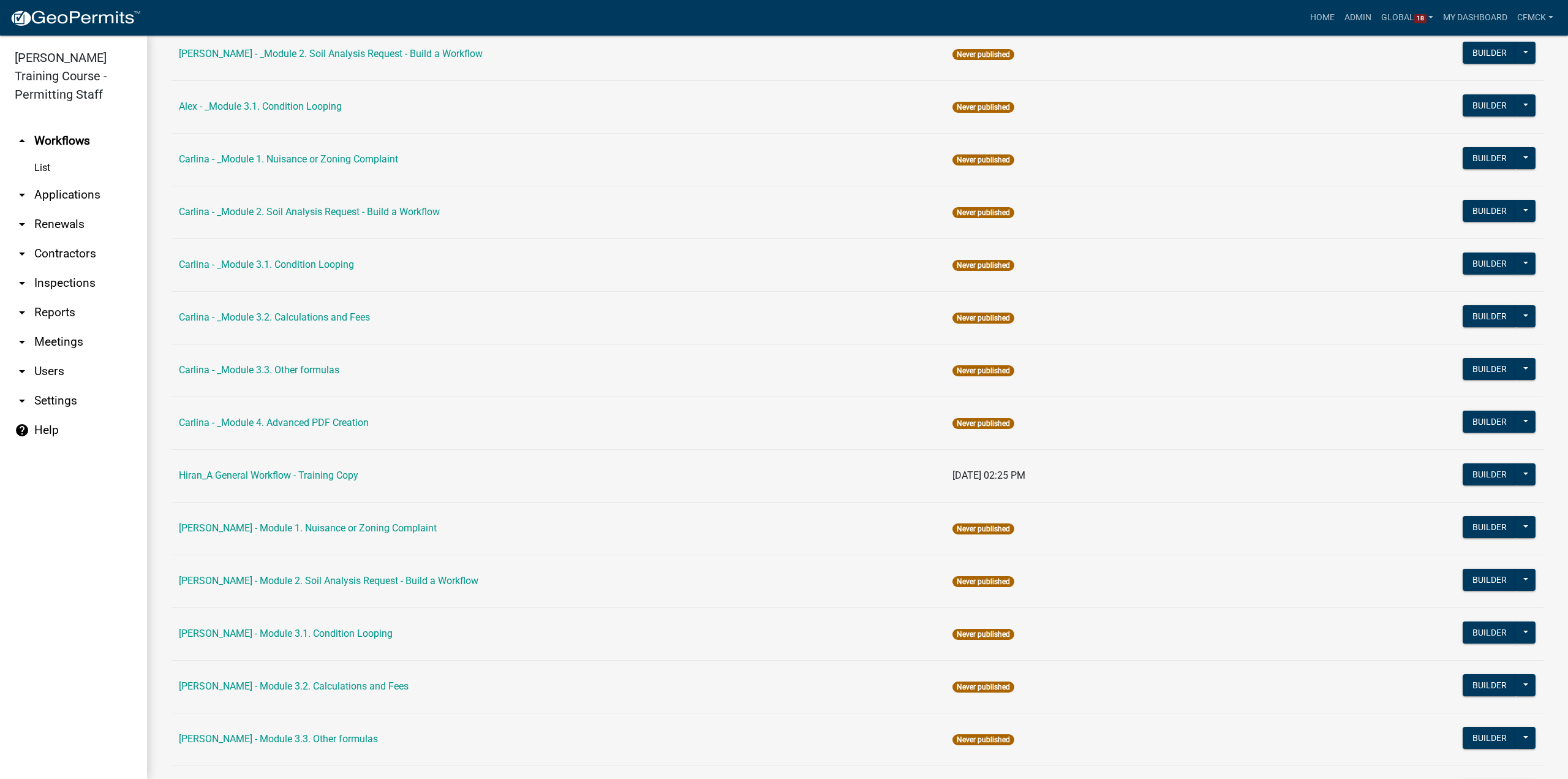
scroll to position [552, 0]
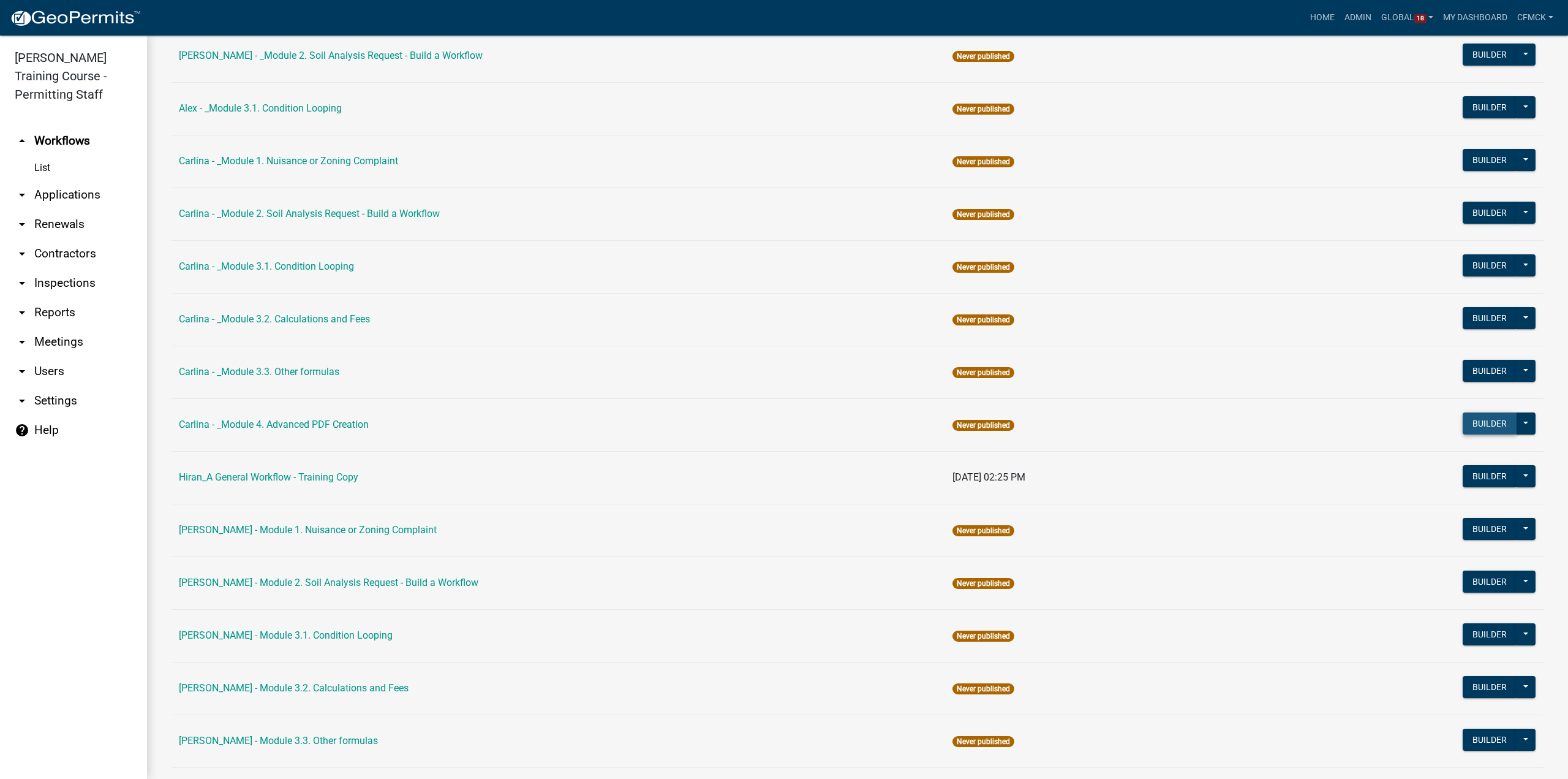
click at [1472, 419] on button "Builder" at bounding box center [1490, 423] width 54 height 22
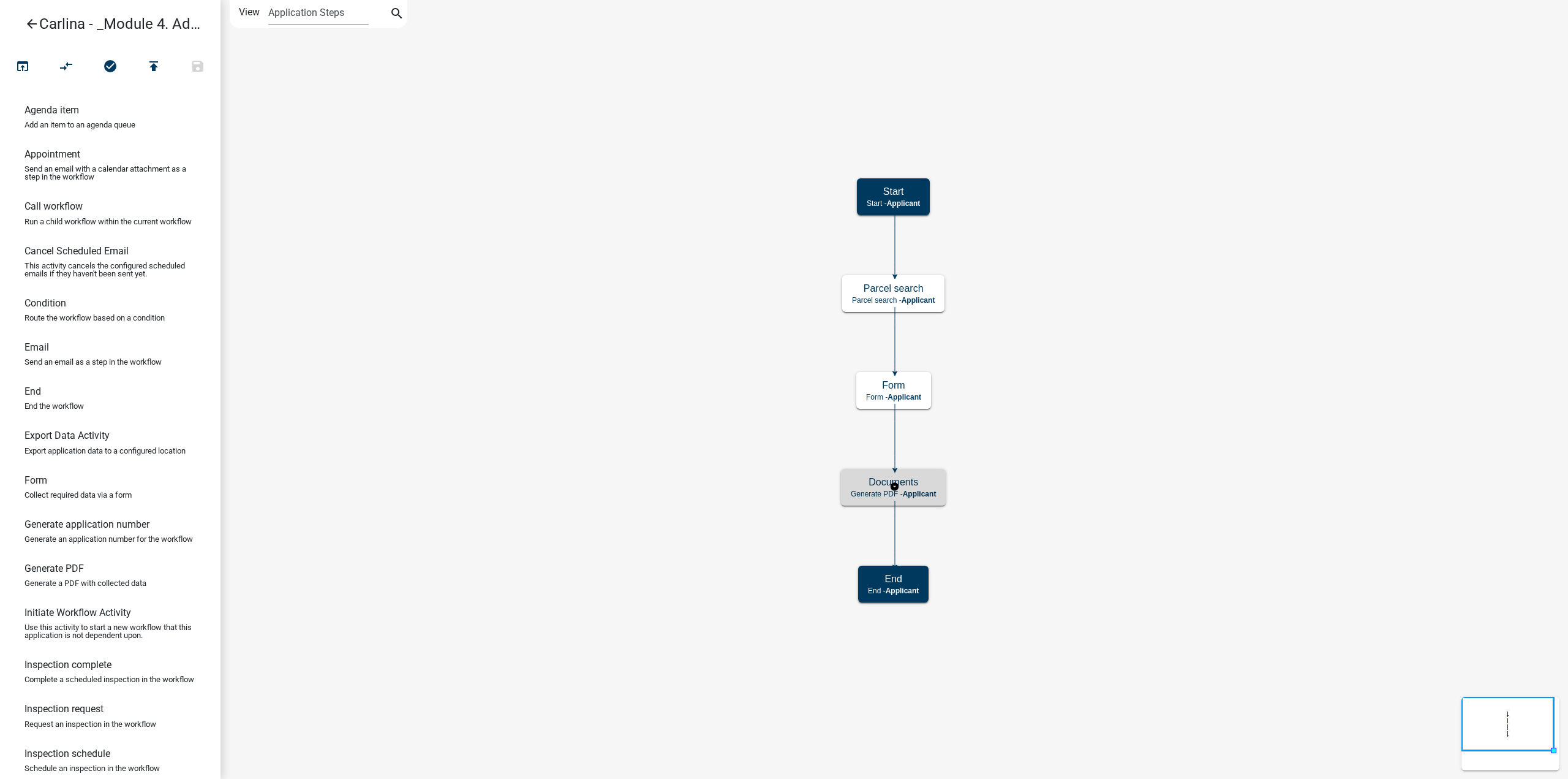
click at [944, 498] on div "Documents Generate PDF - Applicant" at bounding box center [893, 487] width 104 height 37
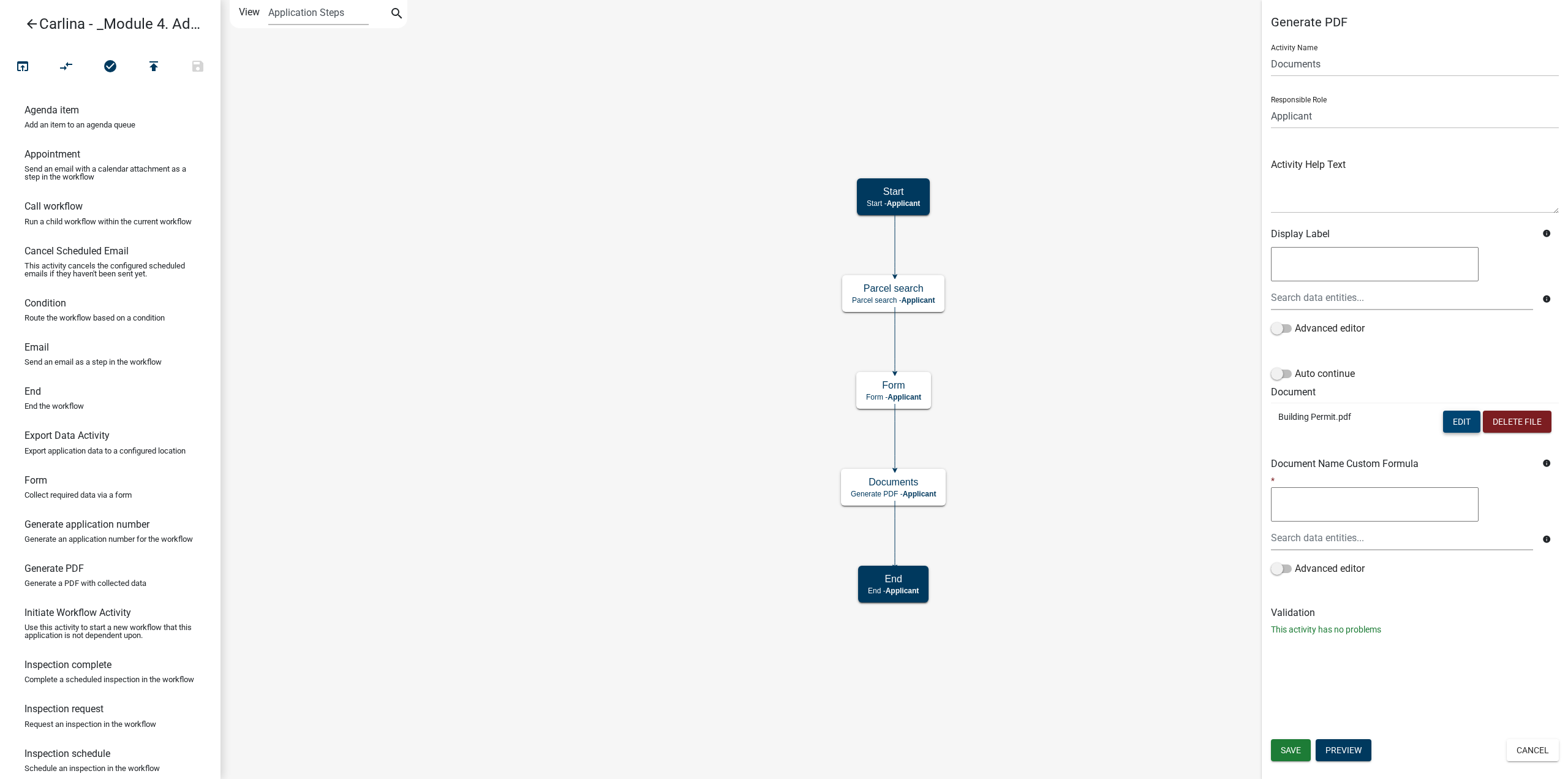
click at [1469, 419] on button "Edit" at bounding box center [1461, 422] width 37 height 22
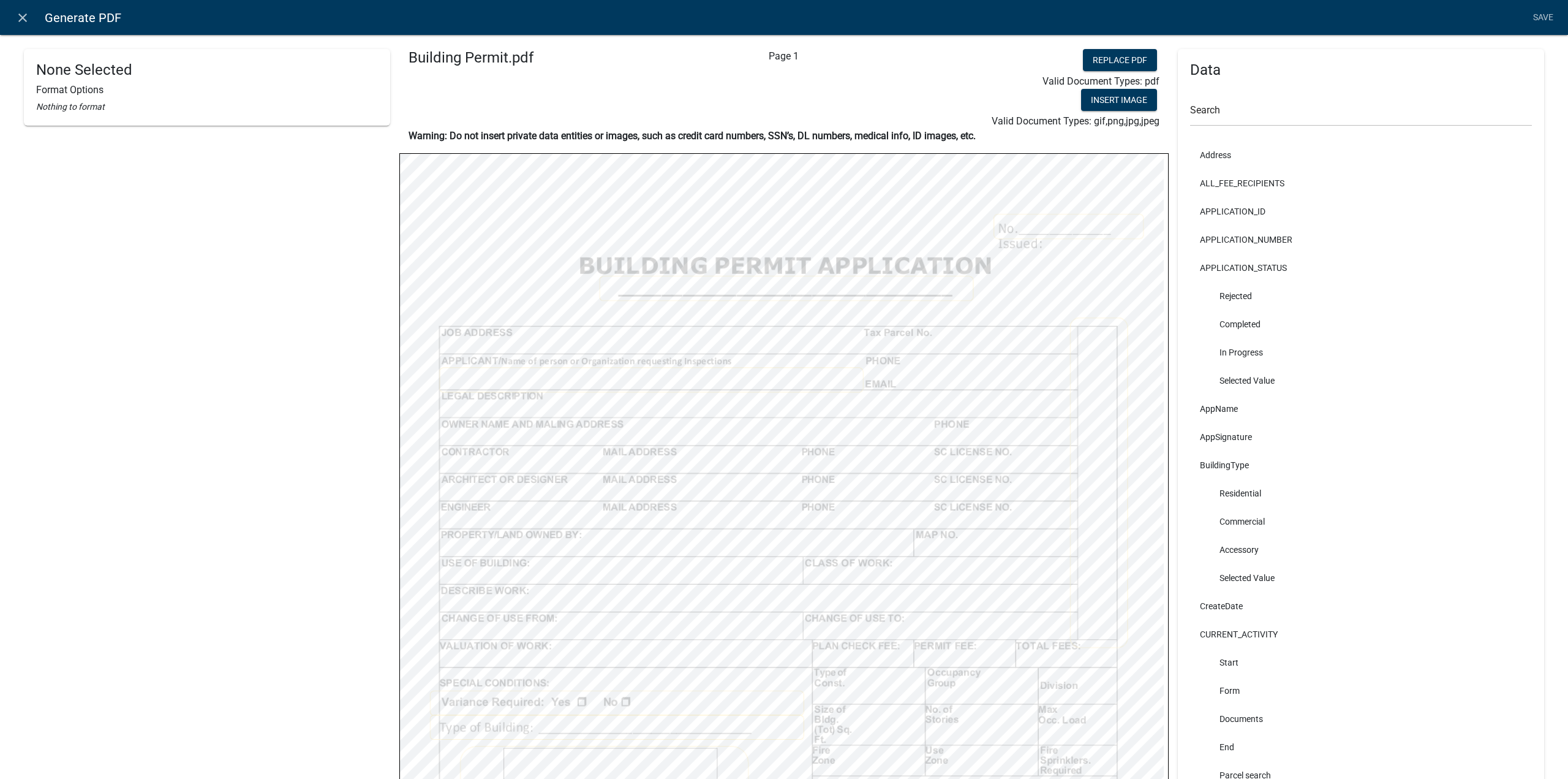
select select
select select "2"
click at [63, 519] on select "Left Right" at bounding box center [202, 513] width 332 height 25
select select "2"
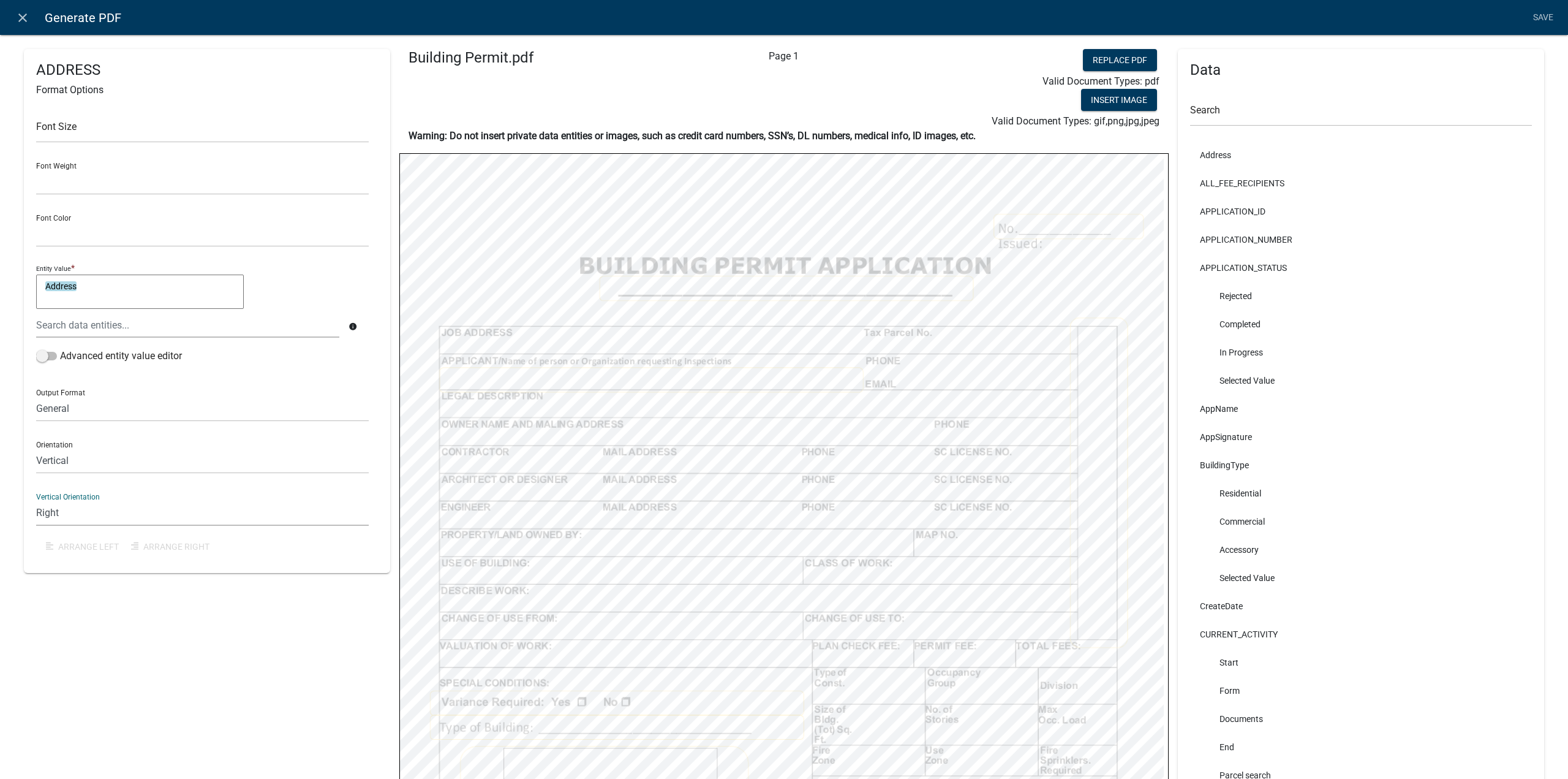
click at [36, 501] on select "Left Right" at bounding box center [202, 513] width 332 height 25
click at [55, 507] on select "Left Right" at bounding box center [202, 513] width 332 height 25
drag, startPoint x: 70, startPoint y: 513, endPoint x: 72, endPoint y: 506, distance: 7.3
click at [70, 513] on select "Left Right" at bounding box center [202, 513] width 332 height 25
click at [74, 497] on div "Vertical Orientation Left Right" at bounding box center [202, 505] width 332 height 42
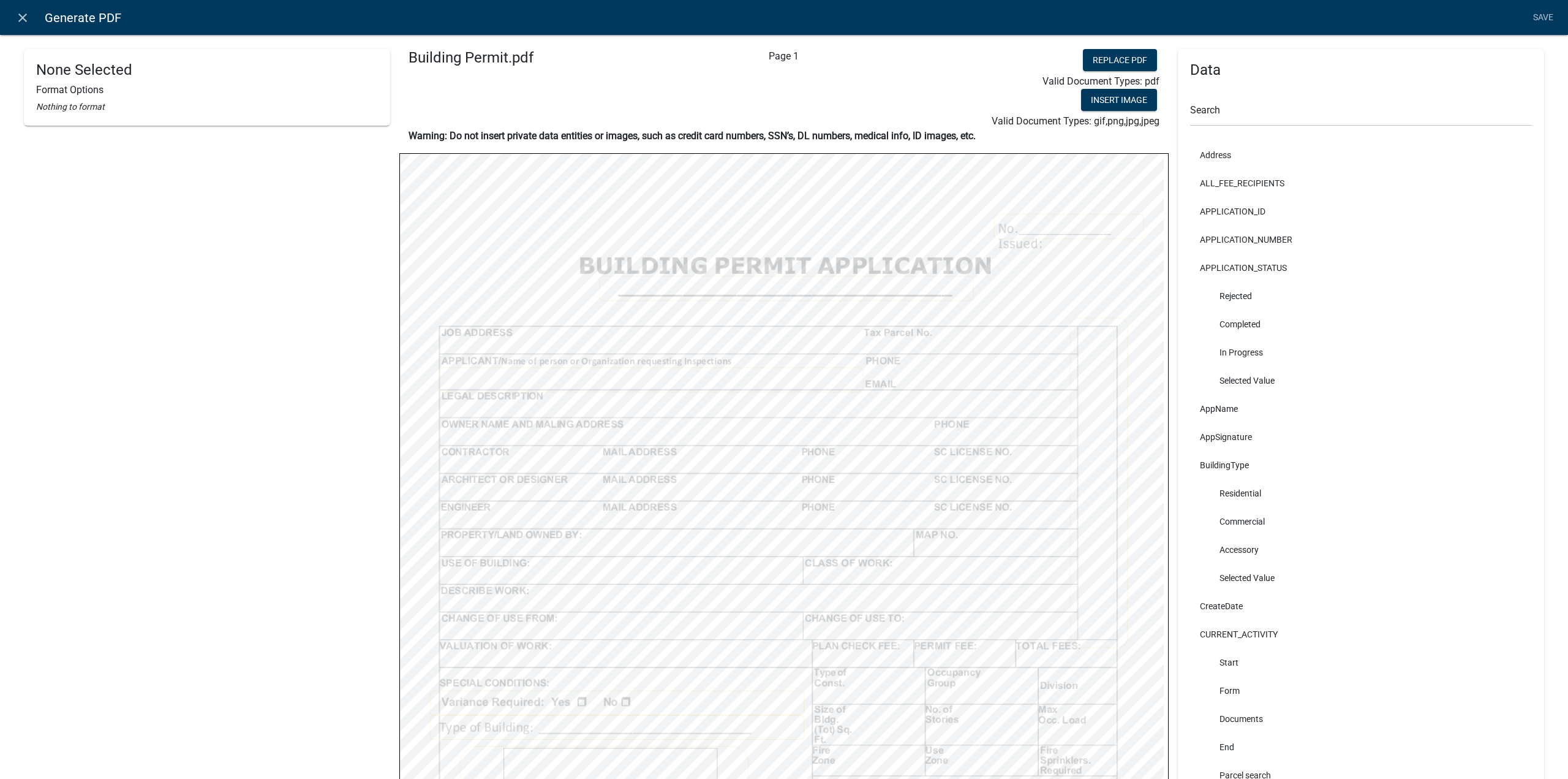
select select
click at [147, 456] on select "Horizontal Vertical" at bounding box center [202, 461] width 332 height 25
select select "2"
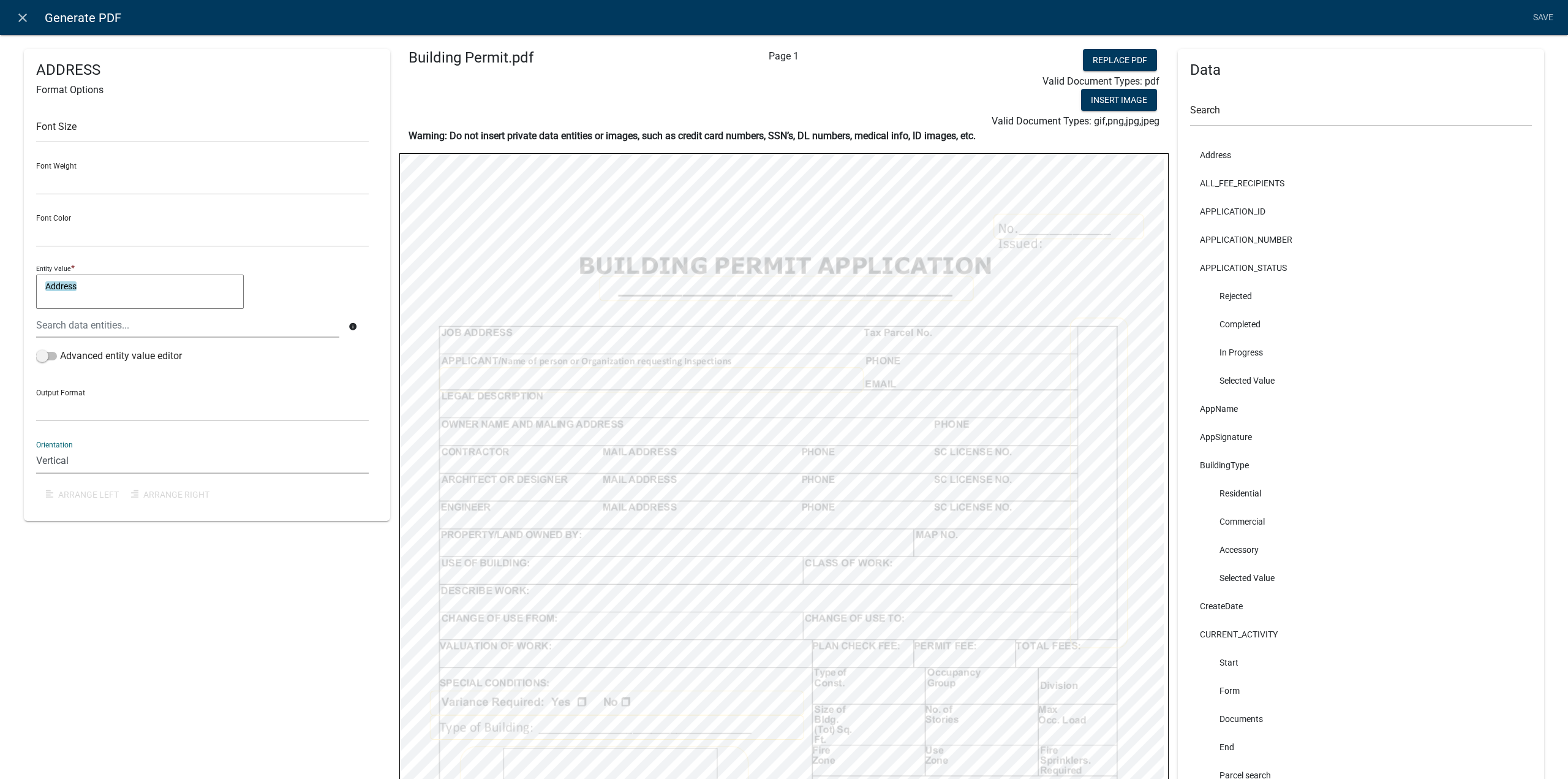
click at [36, 449] on select "Horizontal Vertical" at bounding box center [202, 461] width 332 height 25
click at [348, 602] on div "ADDRESS Format Options Font Size Font Weight Normal Bold Font Color Black Red E…" at bounding box center [207, 559] width 367 height 1020
click at [1545, 12] on link "Save" at bounding box center [1543, 18] width 31 height 23
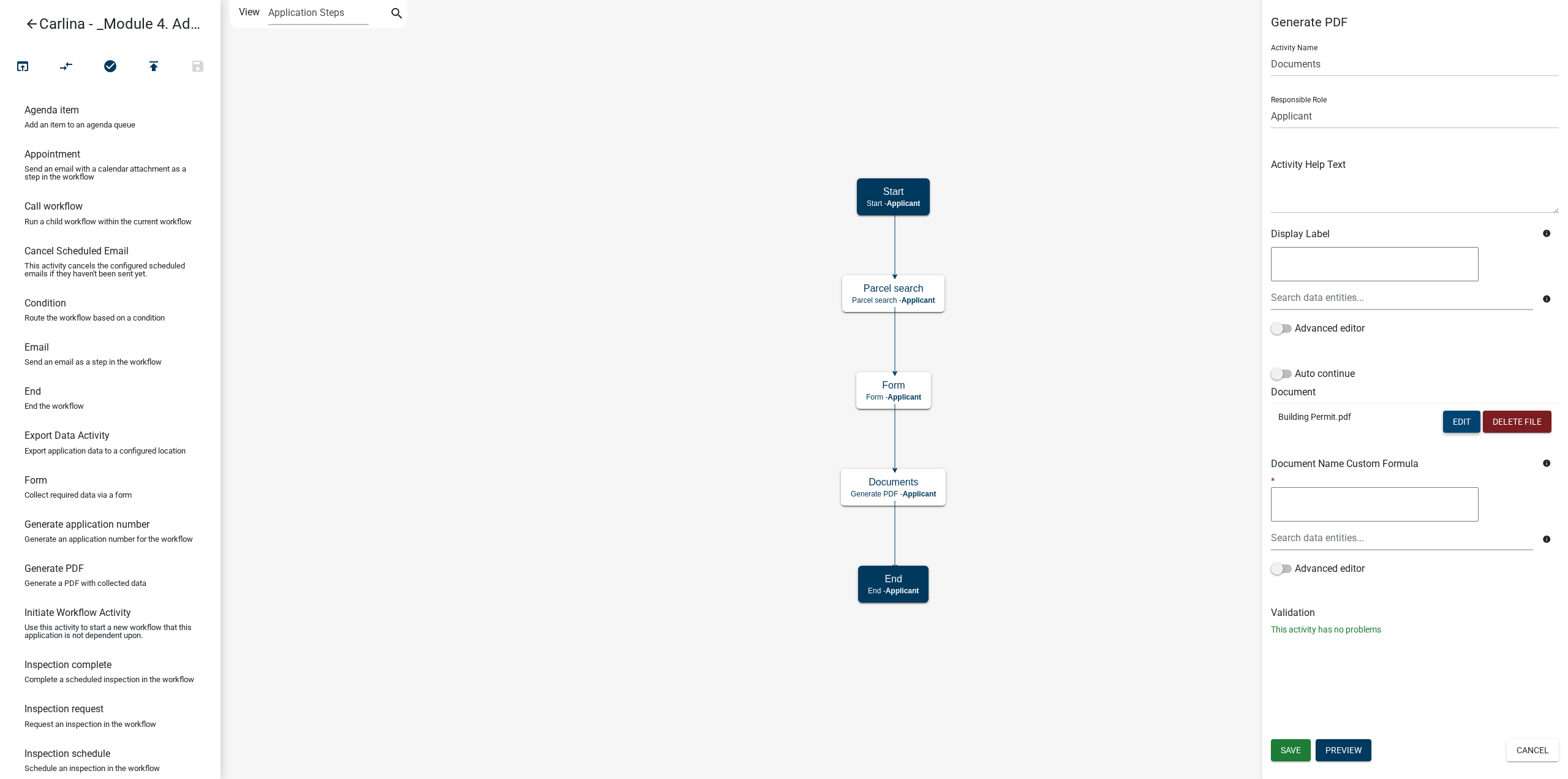
click at [1448, 419] on button "Edit" at bounding box center [1461, 422] width 37 height 22
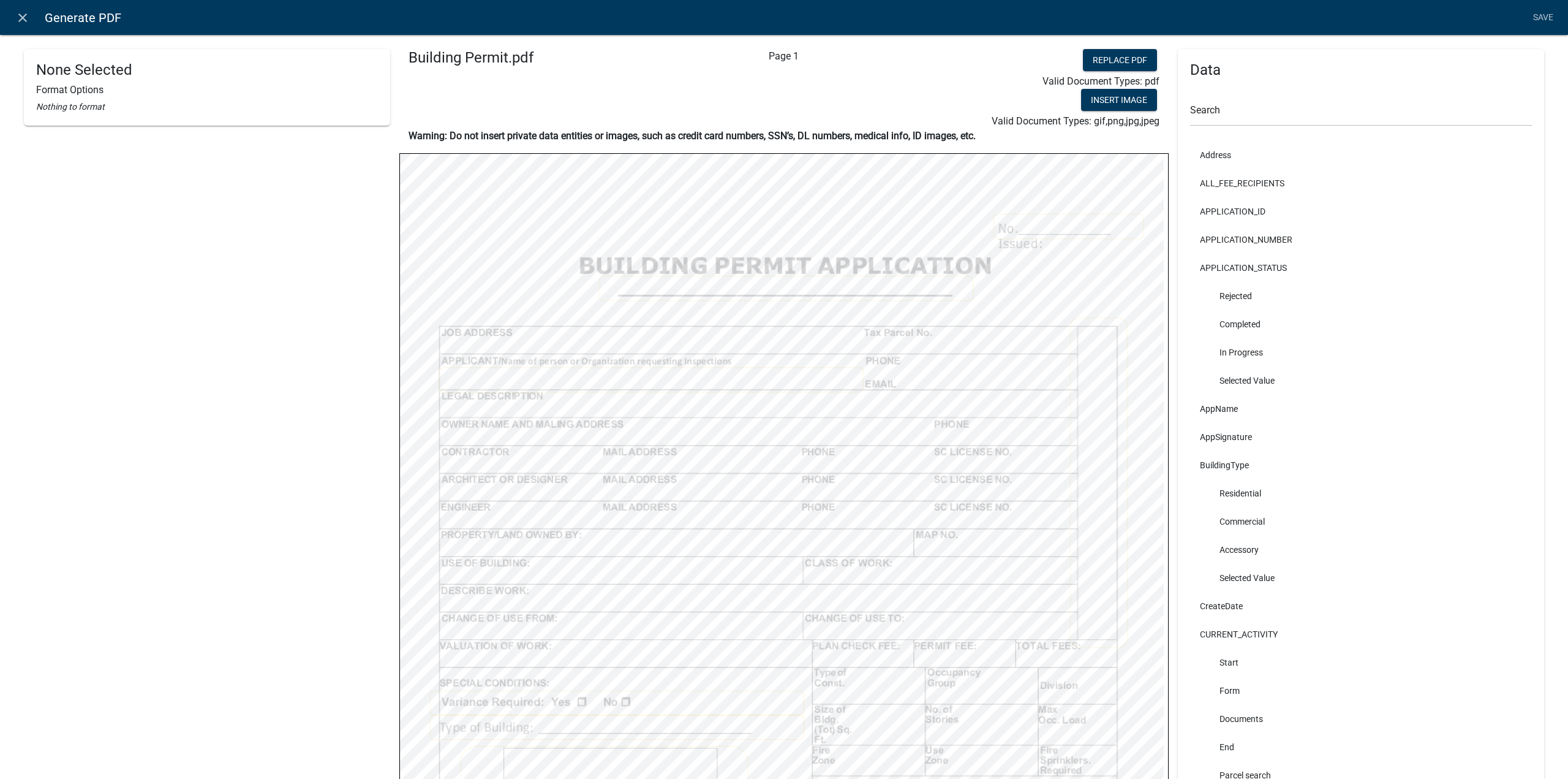
select select
select select "2"
click at [1536, 15] on link "Save" at bounding box center [1543, 18] width 31 height 23
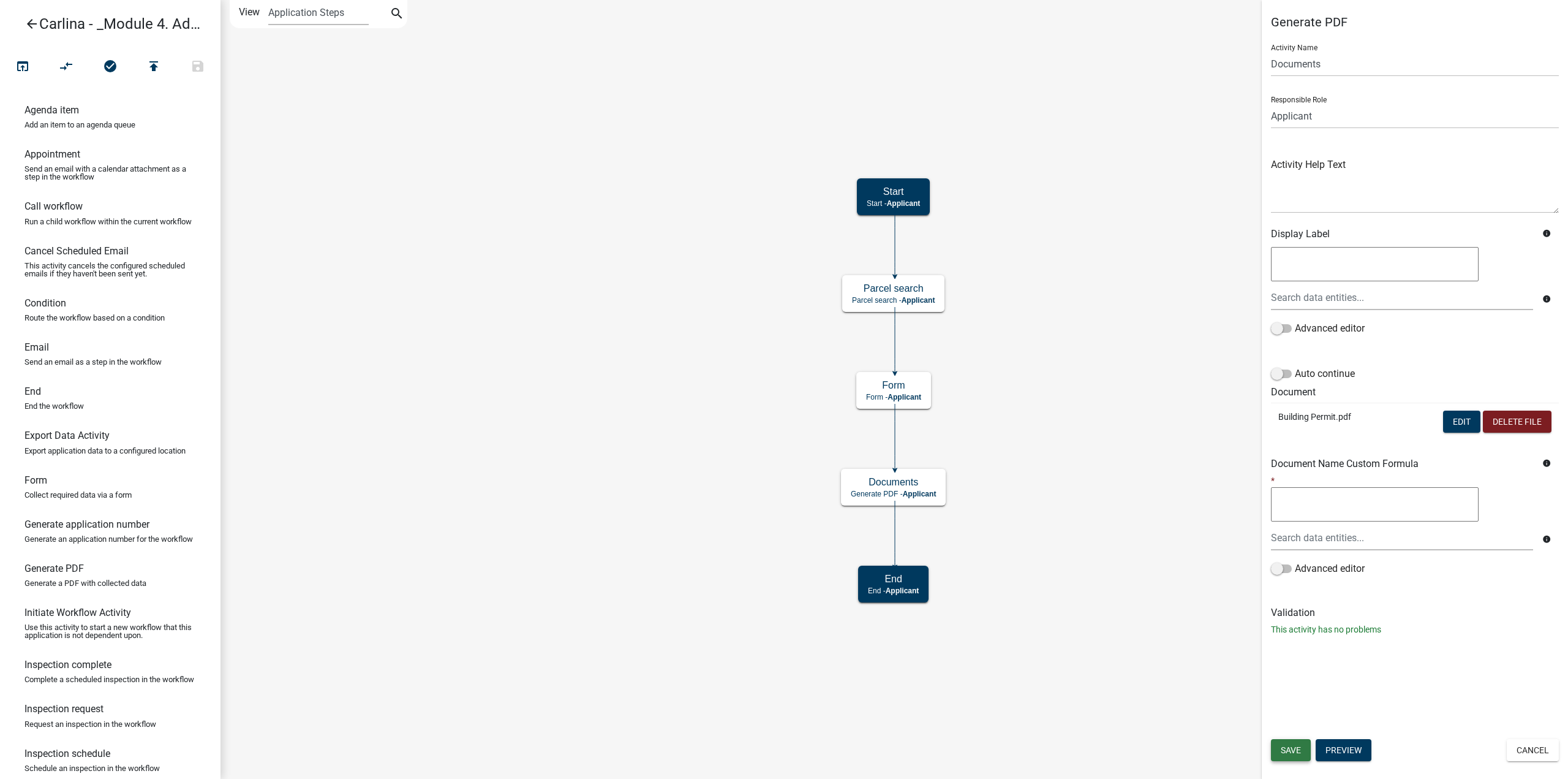
click at [1304, 750] on button "Save" at bounding box center [1290, 750] width 40 height 22
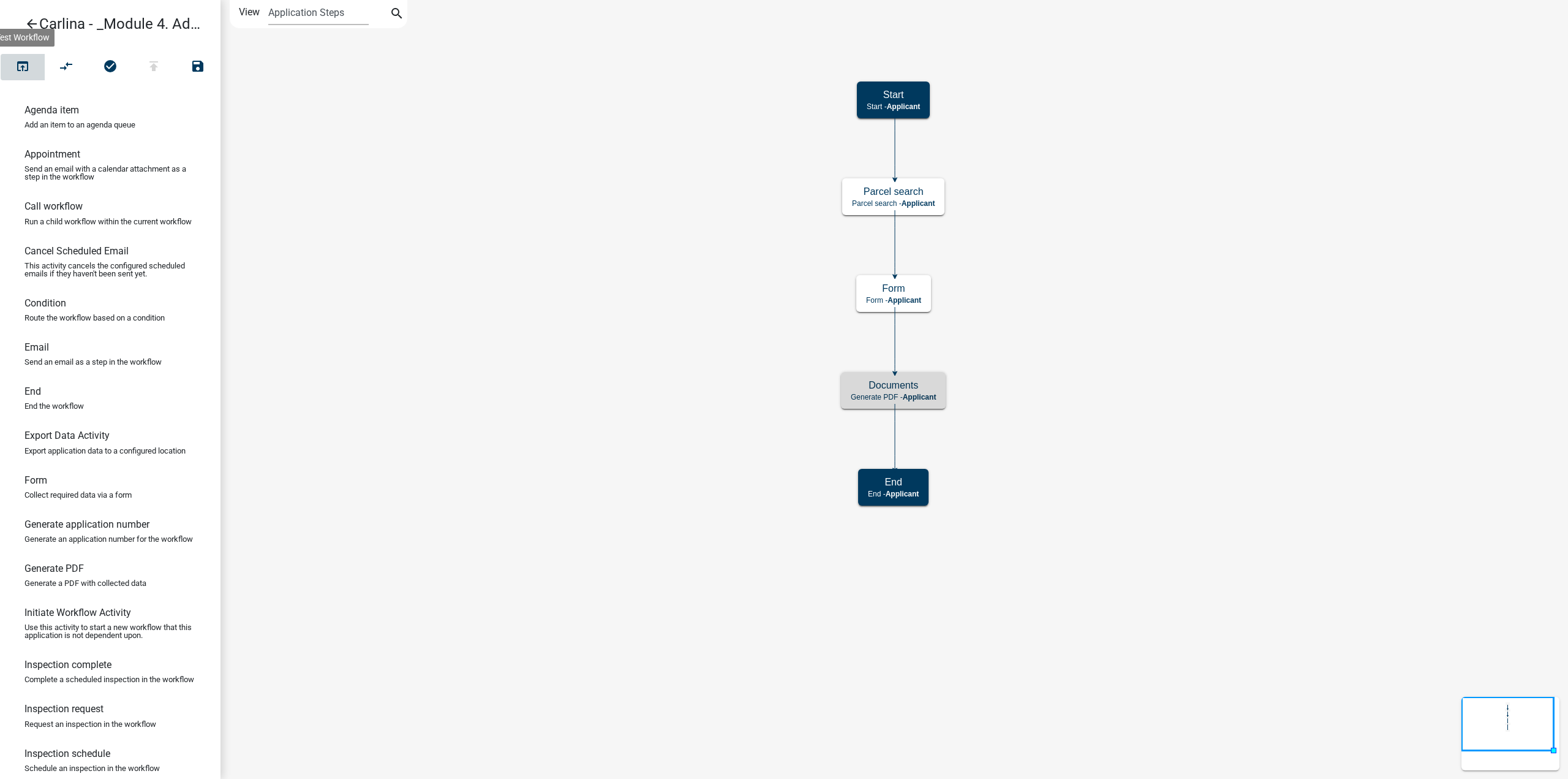
click at [28, 66] on icon "open_in_browser" at bounding box center [23, 67] width 15 height 17
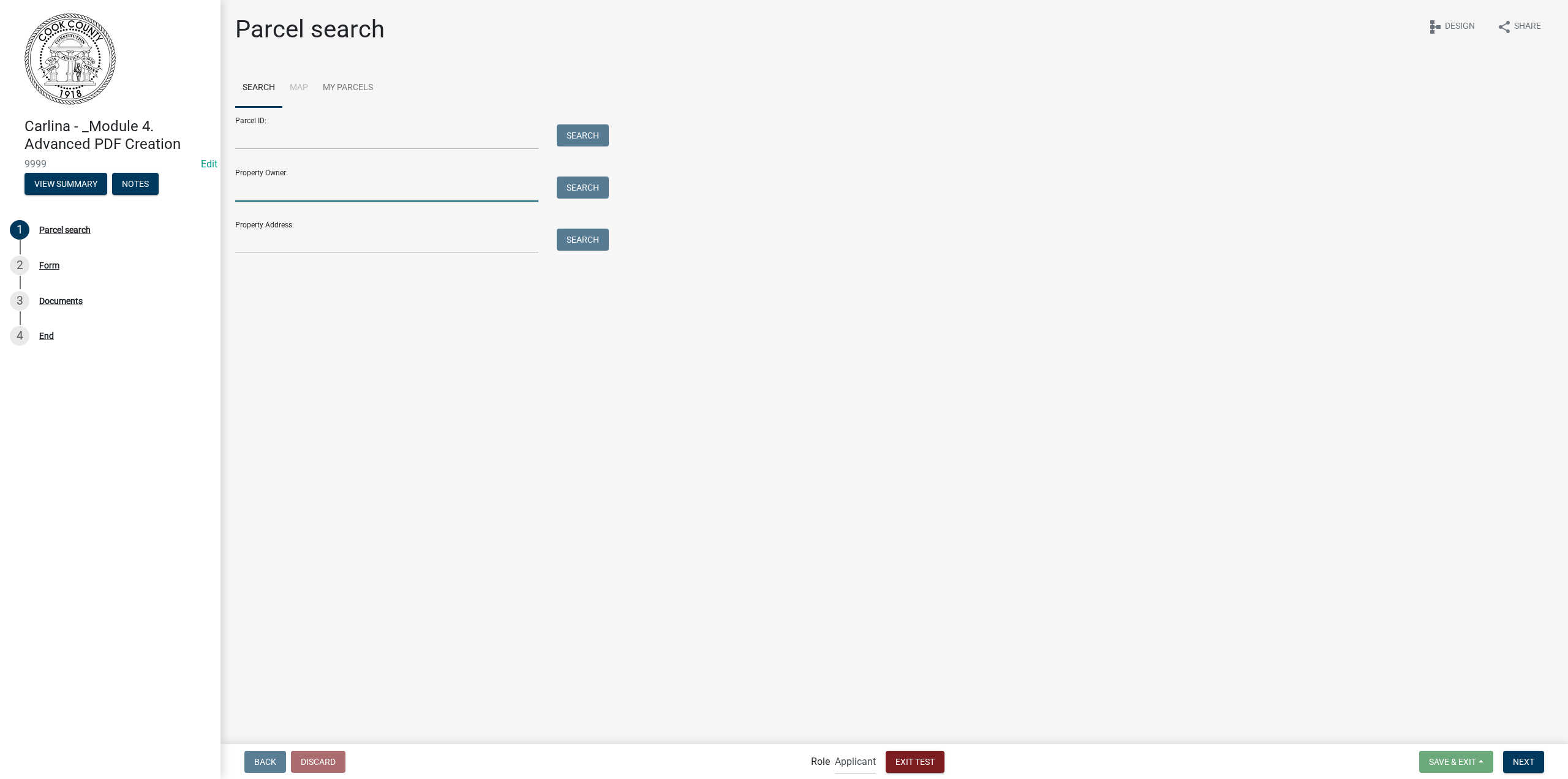
click at [462, 194] on input "Property Owner:" at bounding box center [386, 189] width 303 height 25
type input "[PERSON_NAME]"
click at [600, 194] on button "Search" at bounding box center [582, 188] width 52 height 22
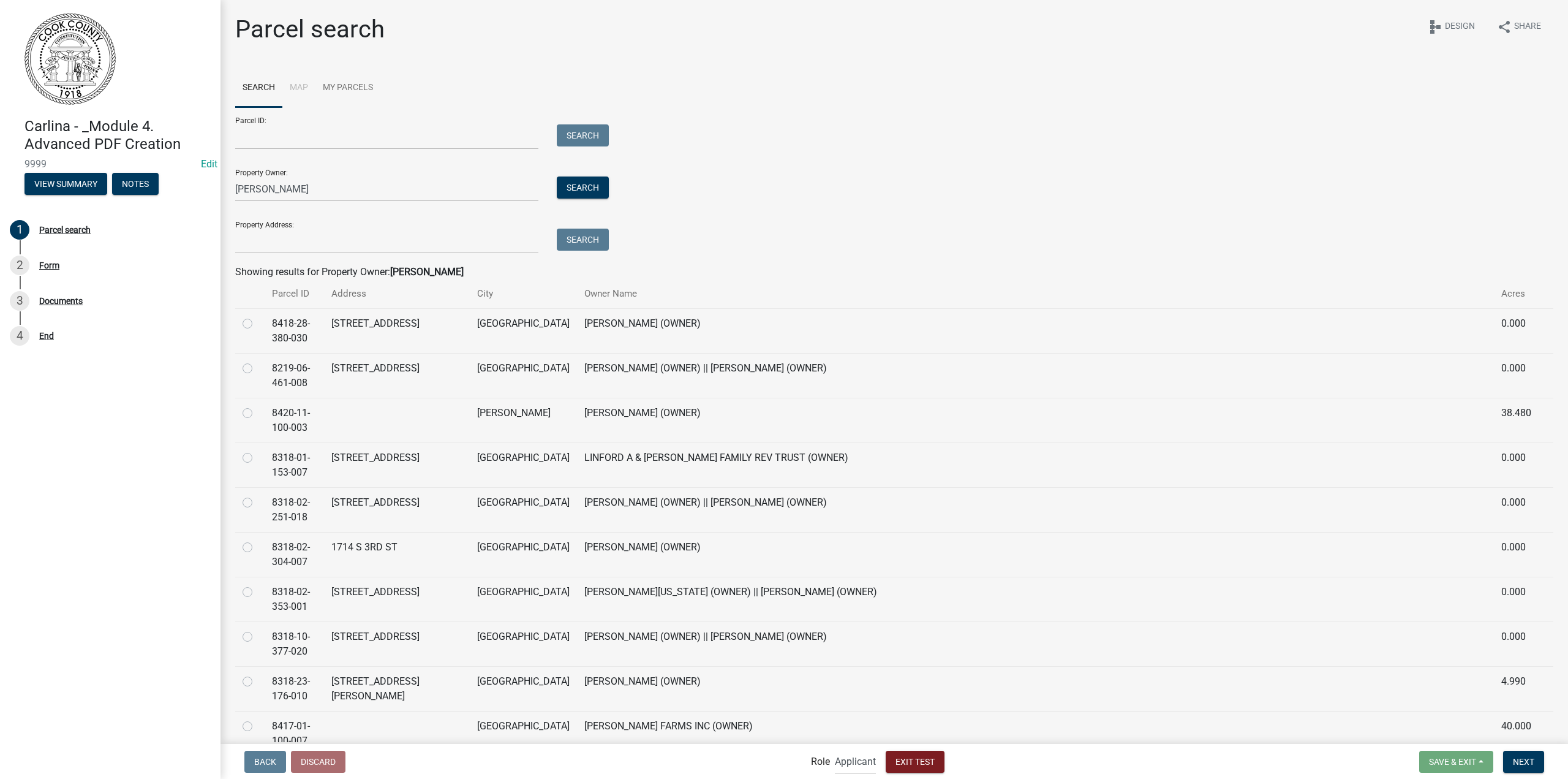
click at [257, 540] on label at bounding box center [257, 540] width 0 height 0
click at [257, 546] on input "radio" at bounding box center [261, 544] width 8 height 8
radio input "true"
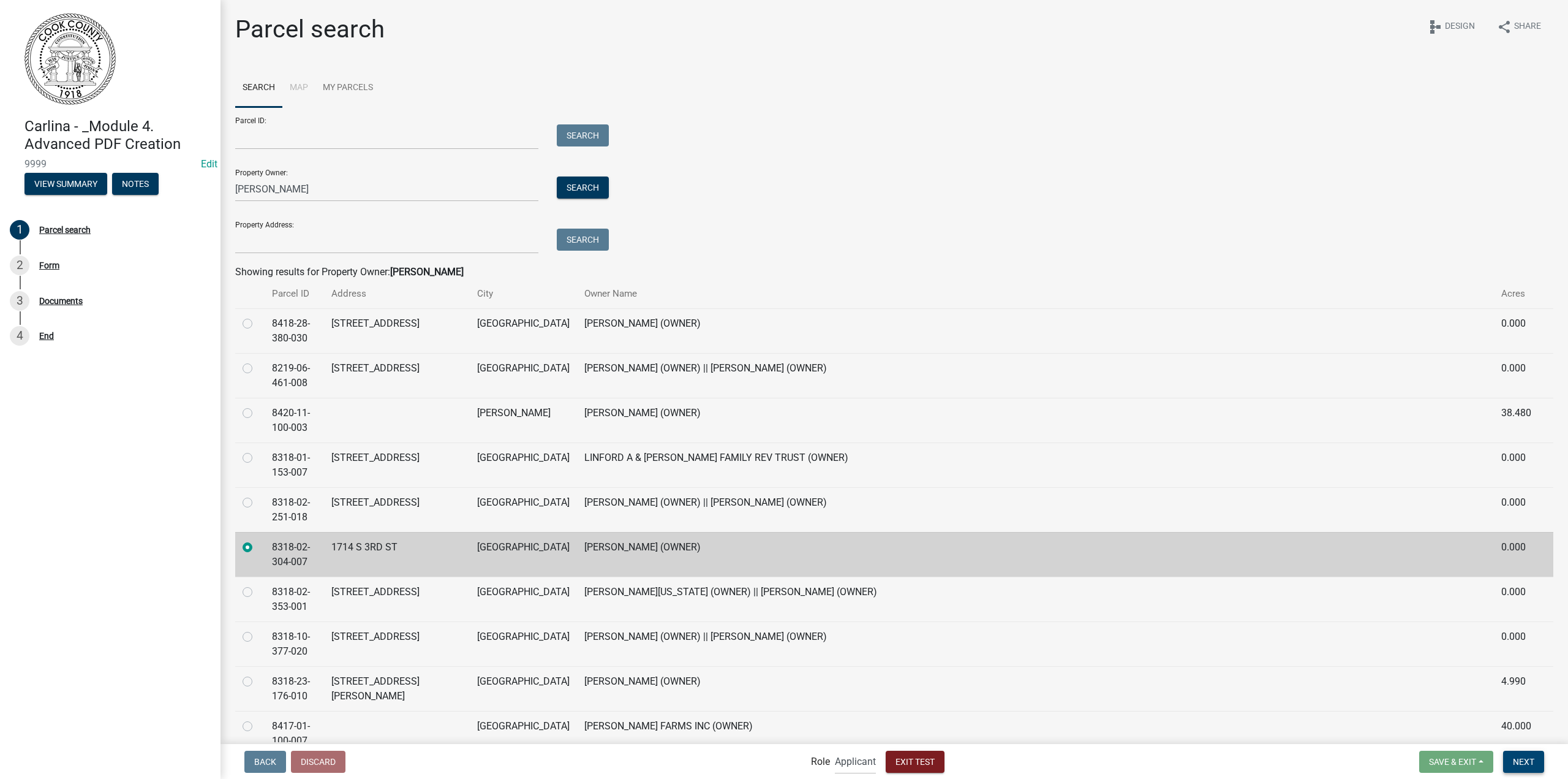
click at [1536, 759] on button "Next" at bounding box center [1523, 761] width 41 height 22
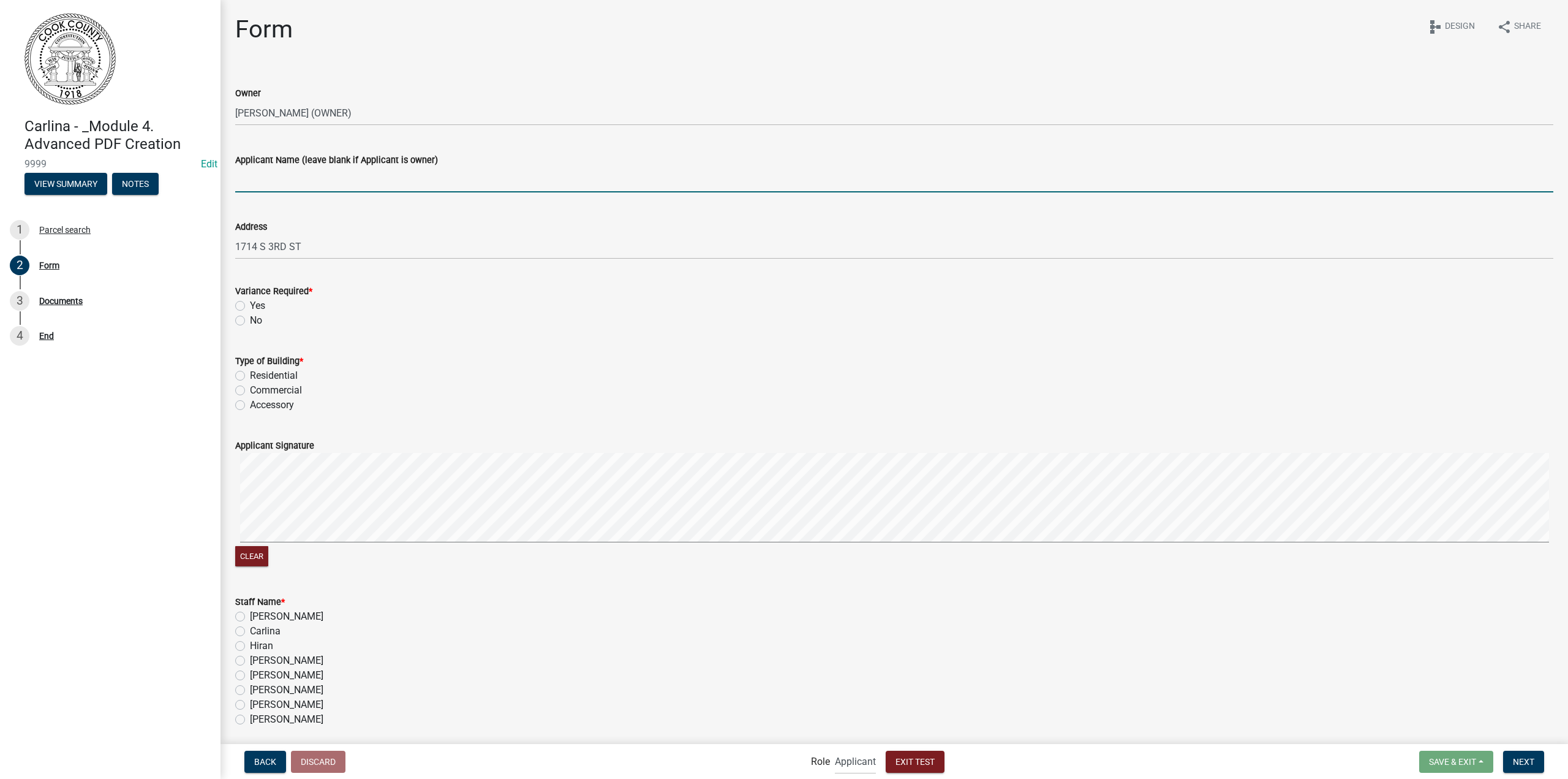
click at [313, 184] on input "Applicant Name (leave blank if Applicant is owner)" at bounding box center [894, 180] width 1318 height 25
type input "applicant name"
click at [424, 422] on wm-data-entity-input "Type of Building * Residential Commercial Accessory" at bounding box center [894, 381] width 1318 height 85
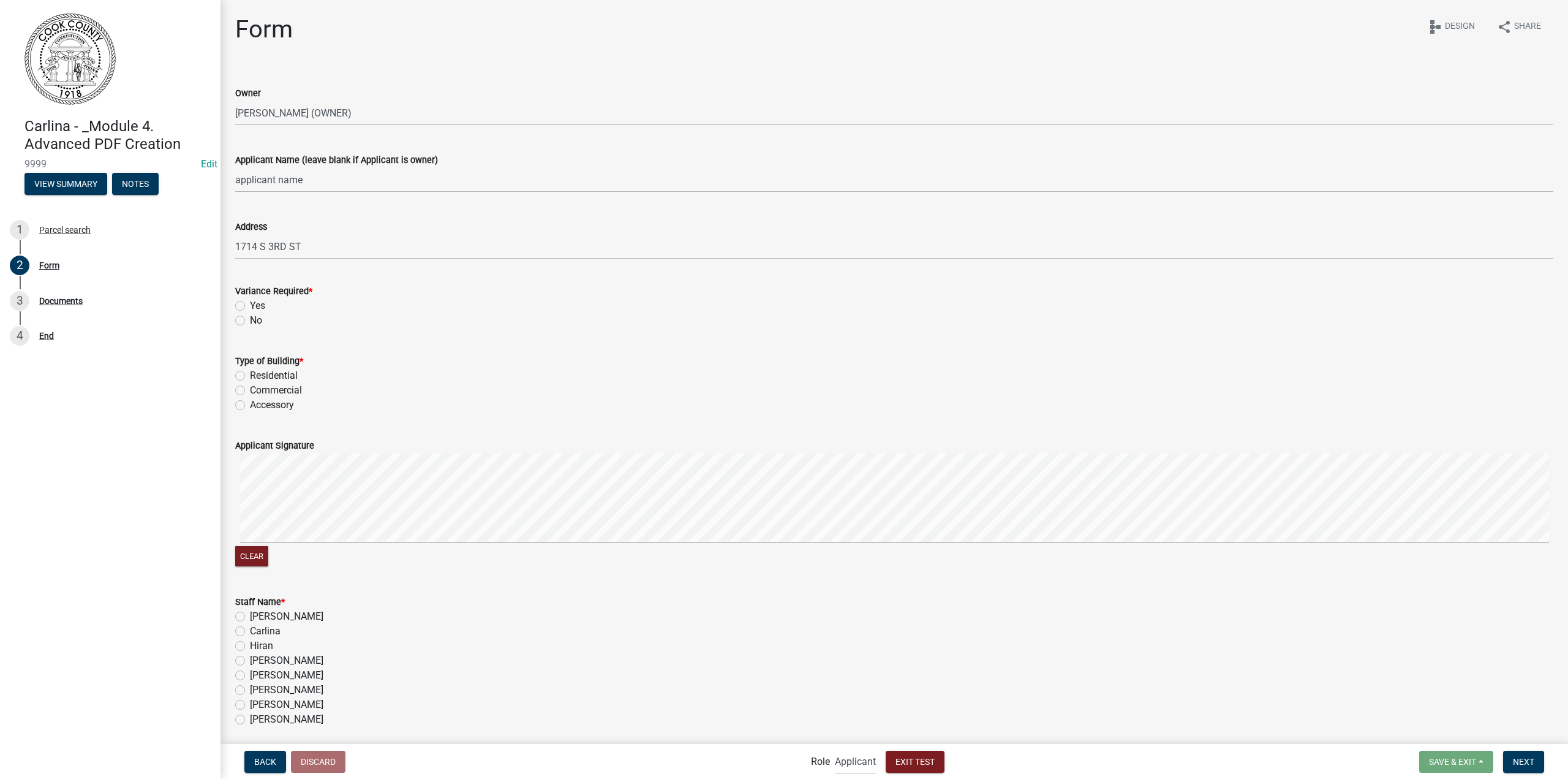
click at [250, 301] on label "Yes" at bounding box center [257, 305] width 15 height 15
click at [250, 301] on input "Yes" at bounding box center [253, 302] width 8 height 8
radio input "true"
click at [253, 377] on label "Residential" at bounding box center [273, 376] width 47 height 15
click at [253, 376] on input "Residential" at bounding box center [253, 372] width 8 height 8
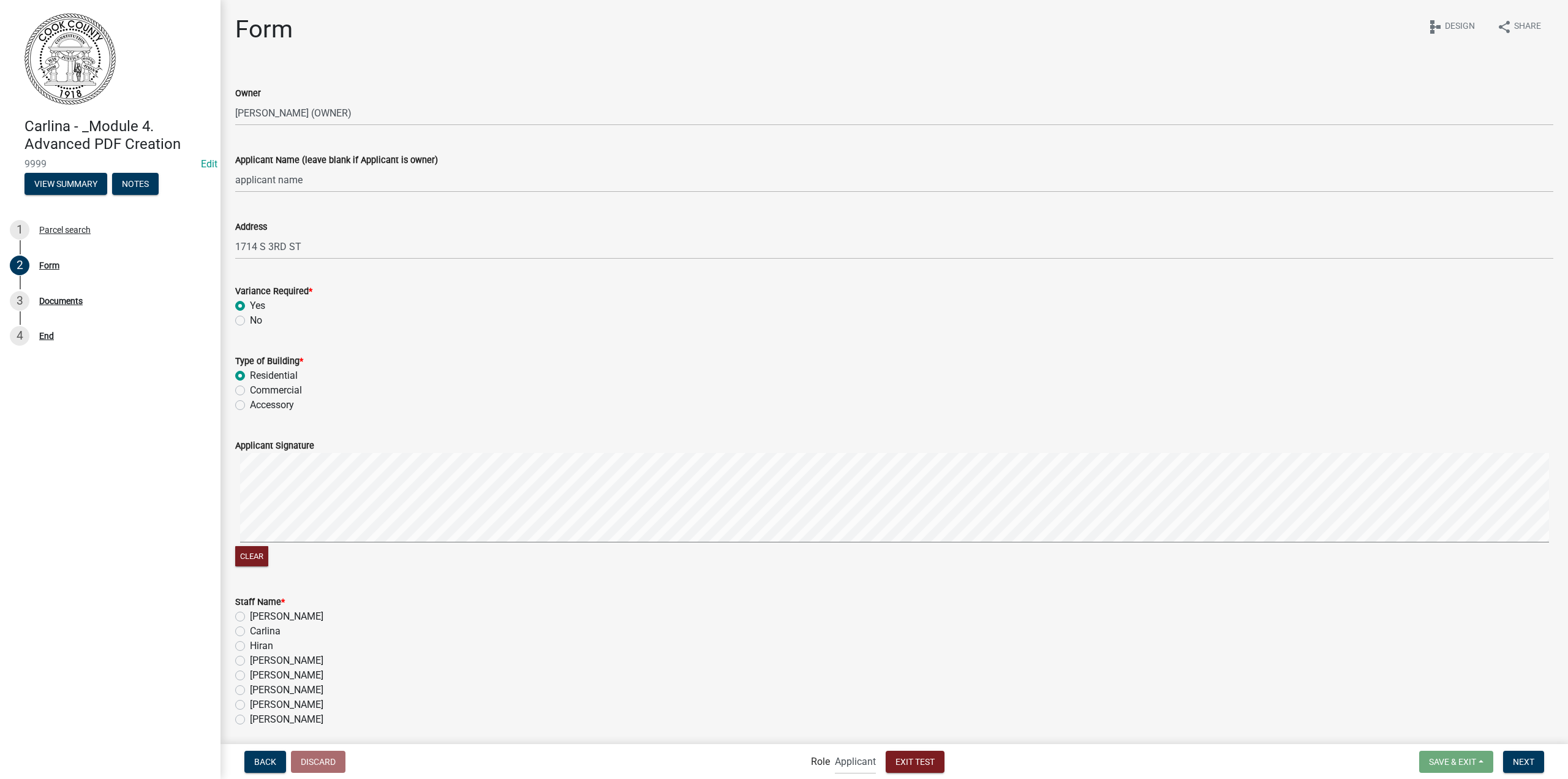
radio input "true"
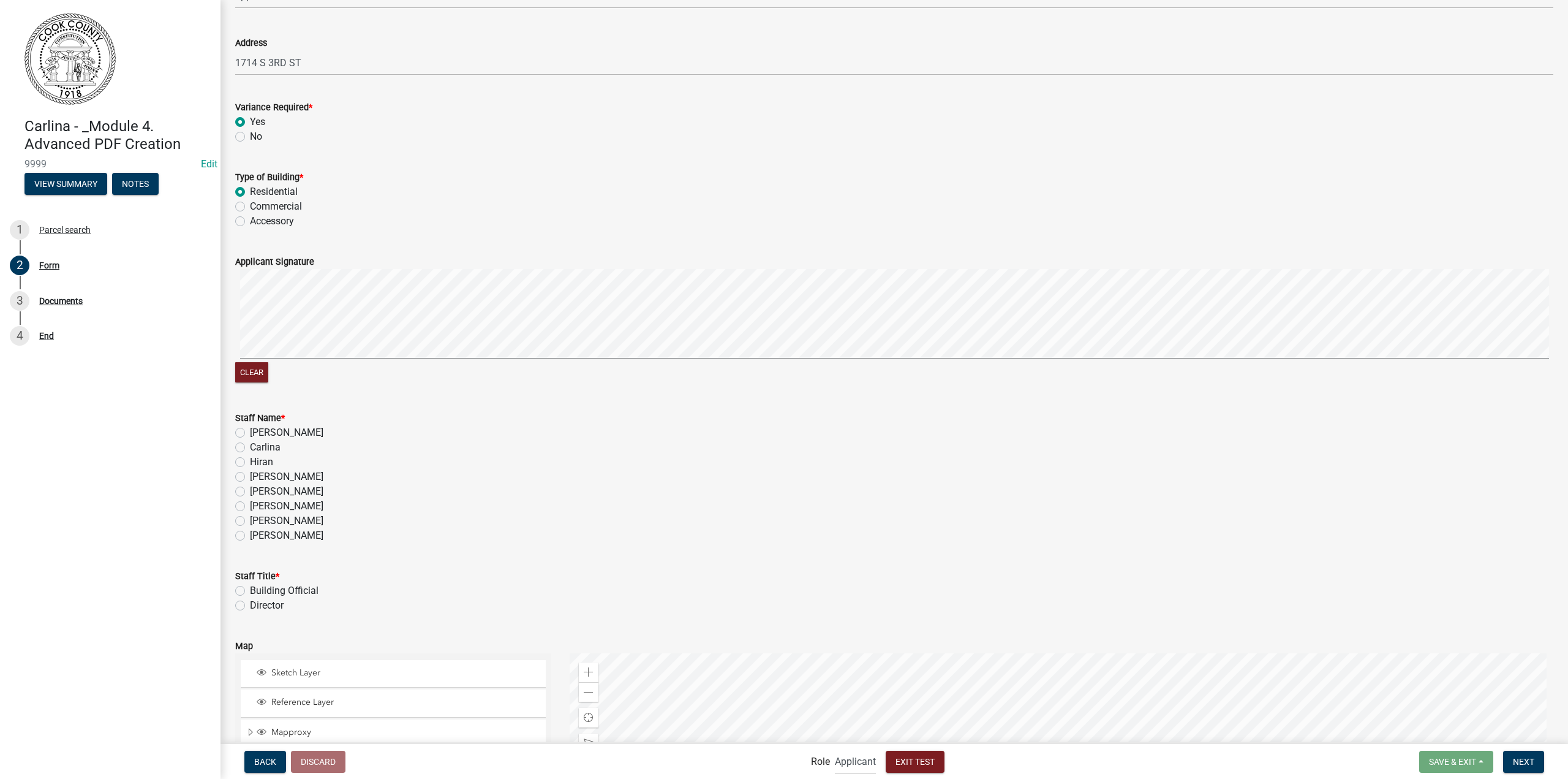
click at [251, 446] on label "Carlina" at bounding box center [265, 447] width 31 height 15
click at [251, 446] on input "Carlina" at bounding box center [253, 444] width 8 height 8
radio input "true"
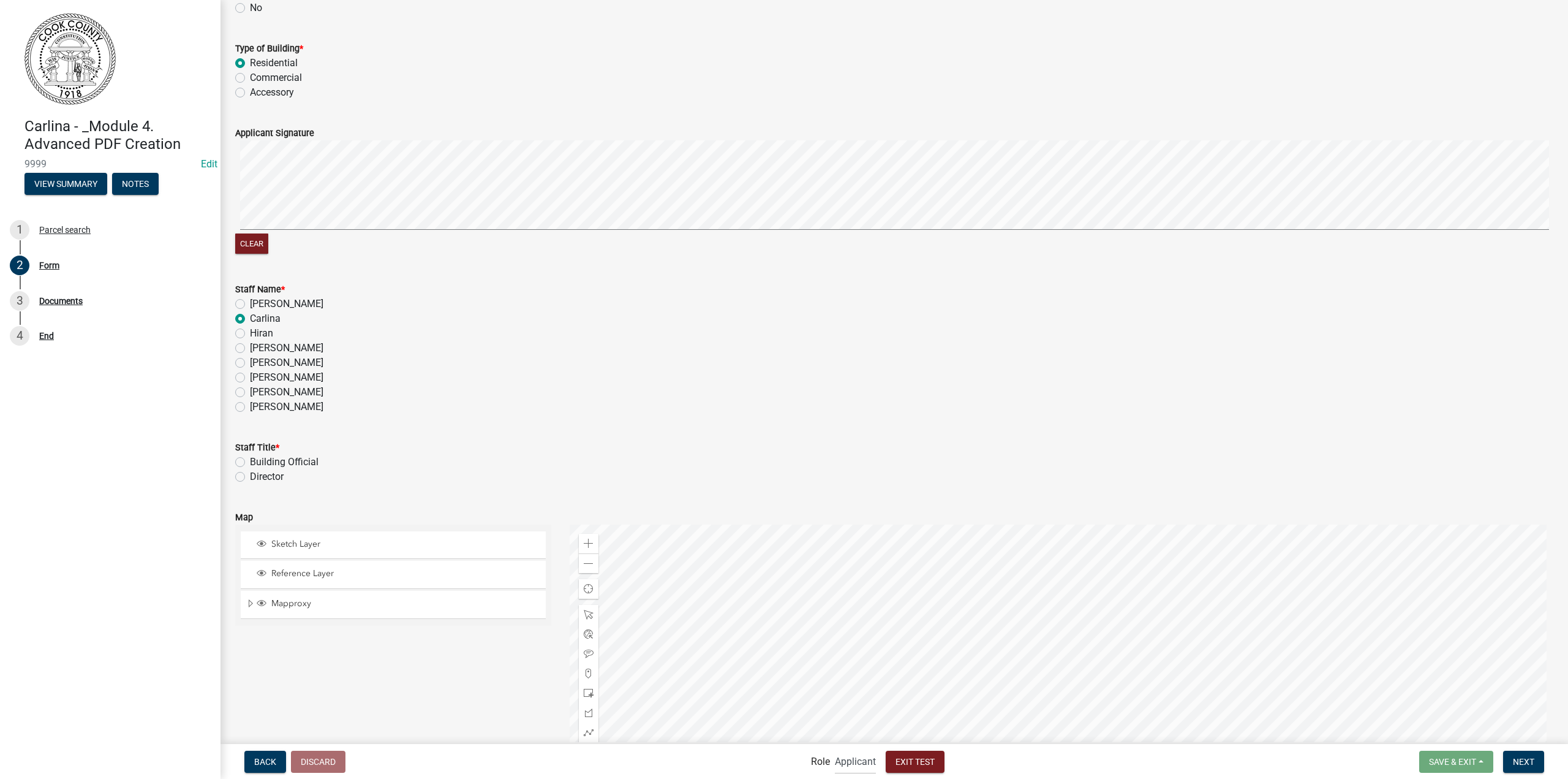
scroll to position [429, 0]
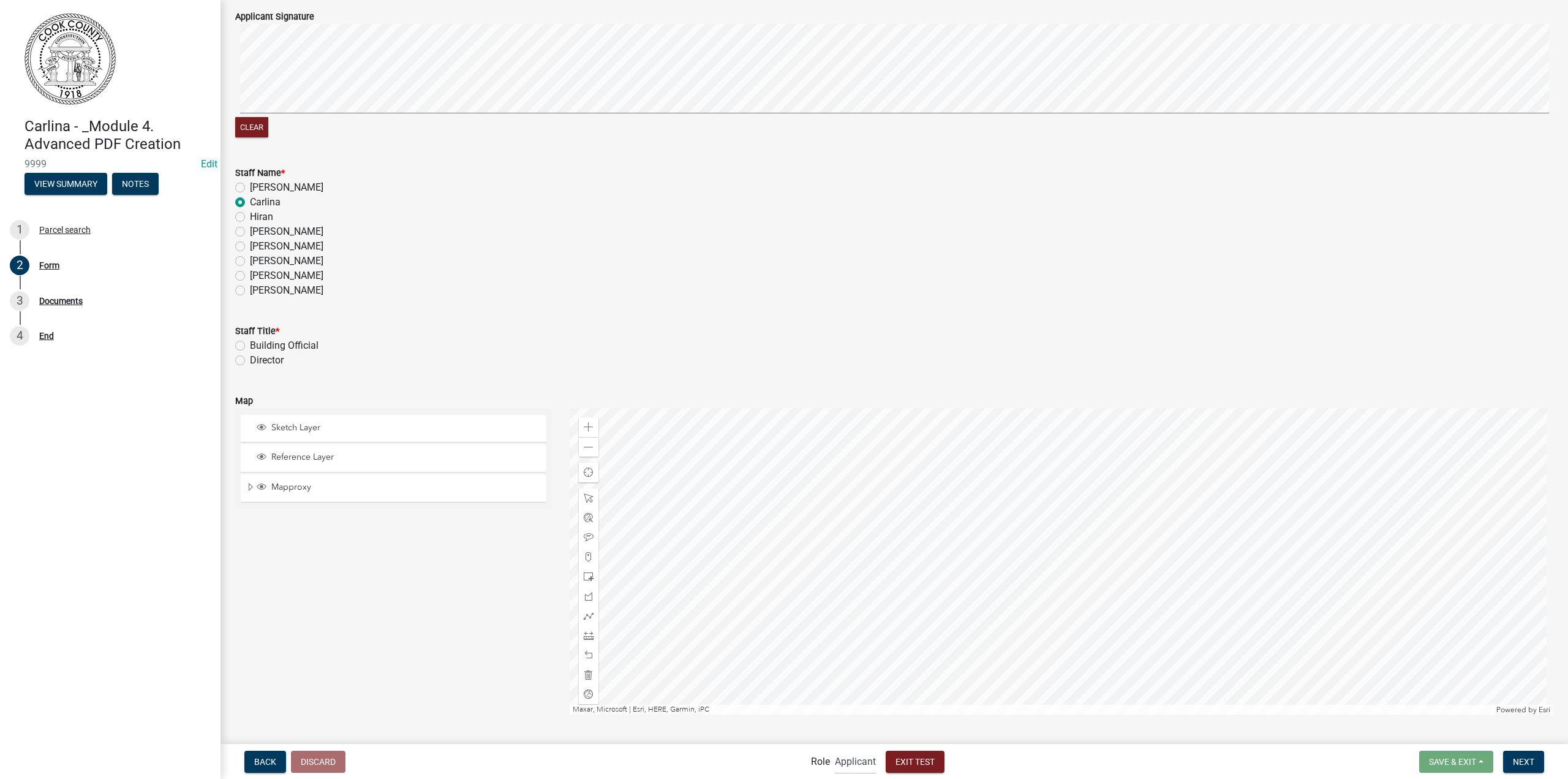
click at [275, 363] on label "Director" at bounding box center [267, 360] width 34 height 15
click at [258, 361] on input "Director" at bounding box center [253, 357] width 8 height 8
radio input "true"
click at [1534, 761] on span "Next" at bounding box center [1523, 761] width 21 height 10
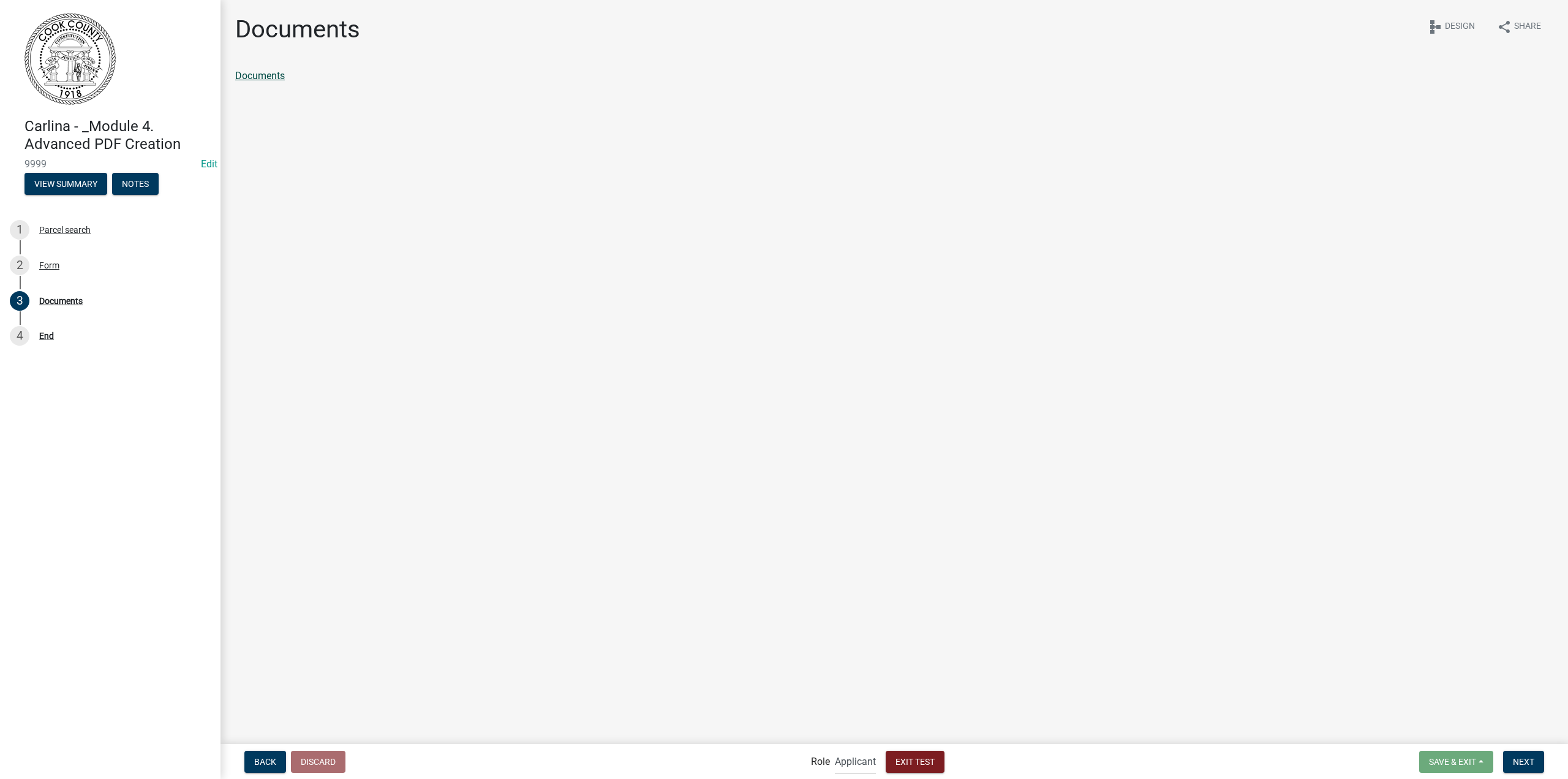
click at [261, 77] on link "Documents" at bounding box center [260, 76] width 50 height 12
click at [927, 748] on nav "Back Discard Role Applicant Admin Exit Test Save & Exit Save Save & Exit Next" at bounding box center [894, 761] width 1347 height 35
click at [928, 757] on span "Exit Test" at bounding box center [915, 761] width 39 height 10
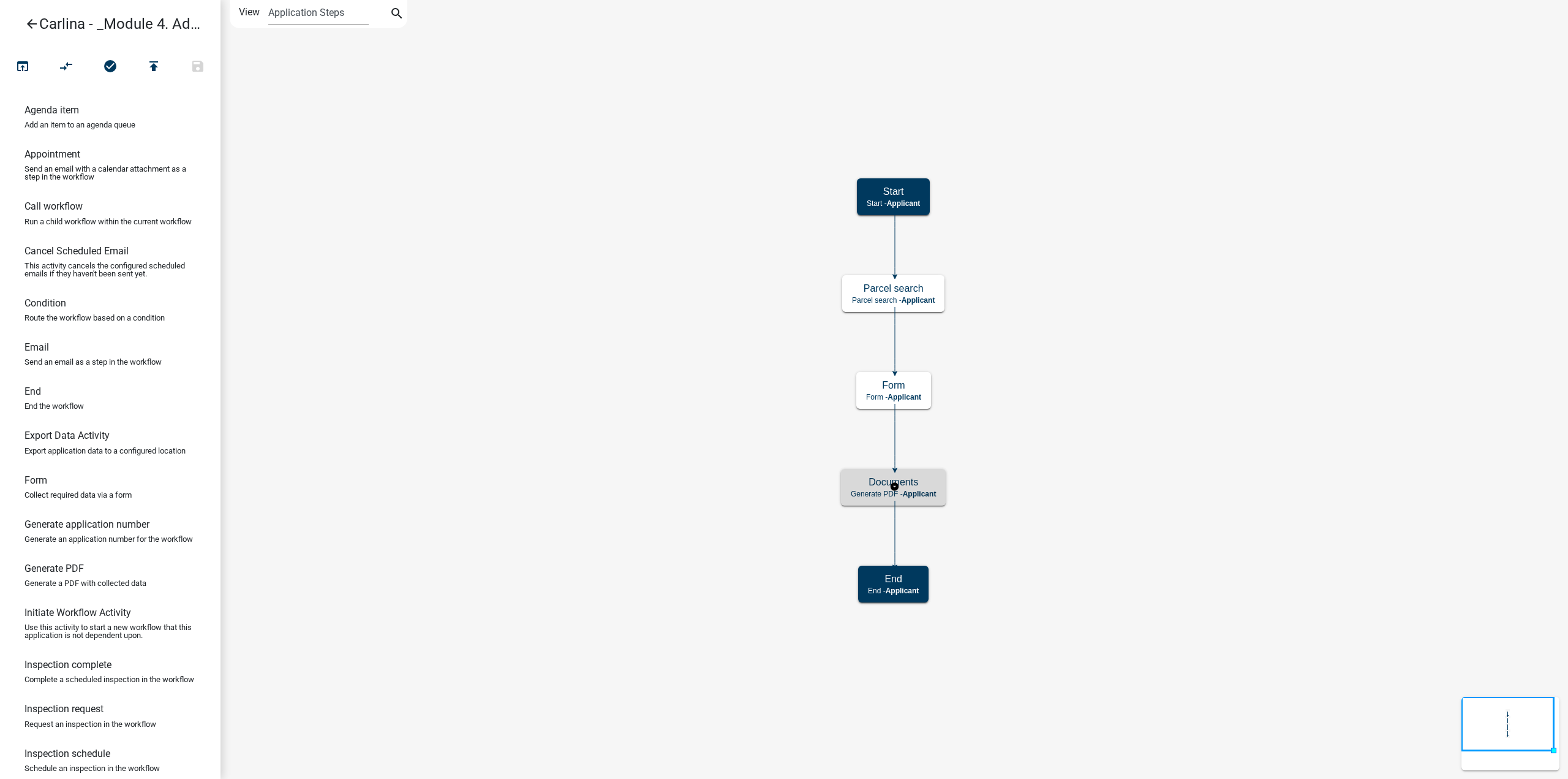
click at [923, 487] on h5 "Documents" at bounding box center [893, 482] width 85 height 12
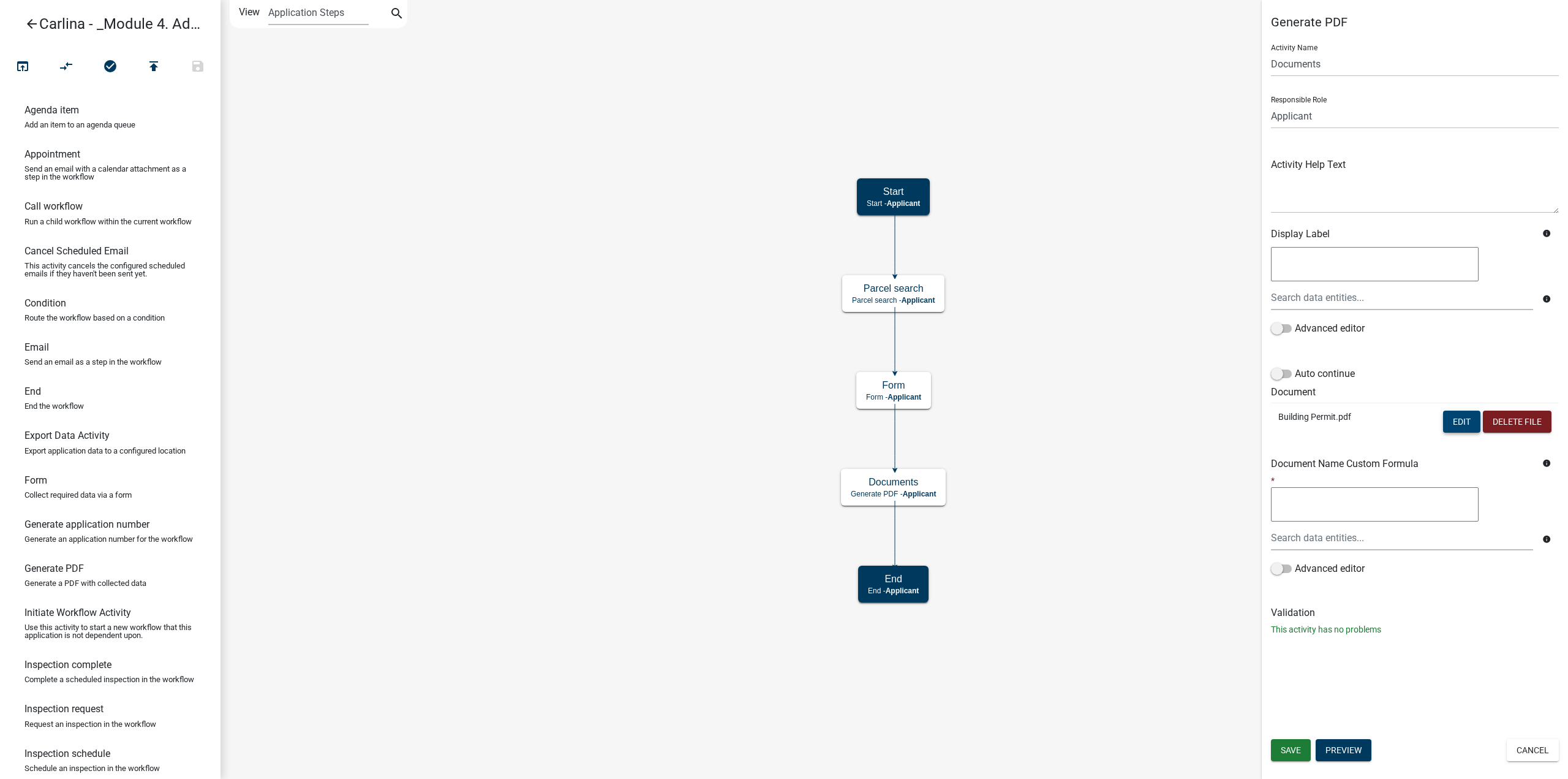
click at [1467, 419] on button "Edit" at bounding box center [1461, 422] width 37 height 22
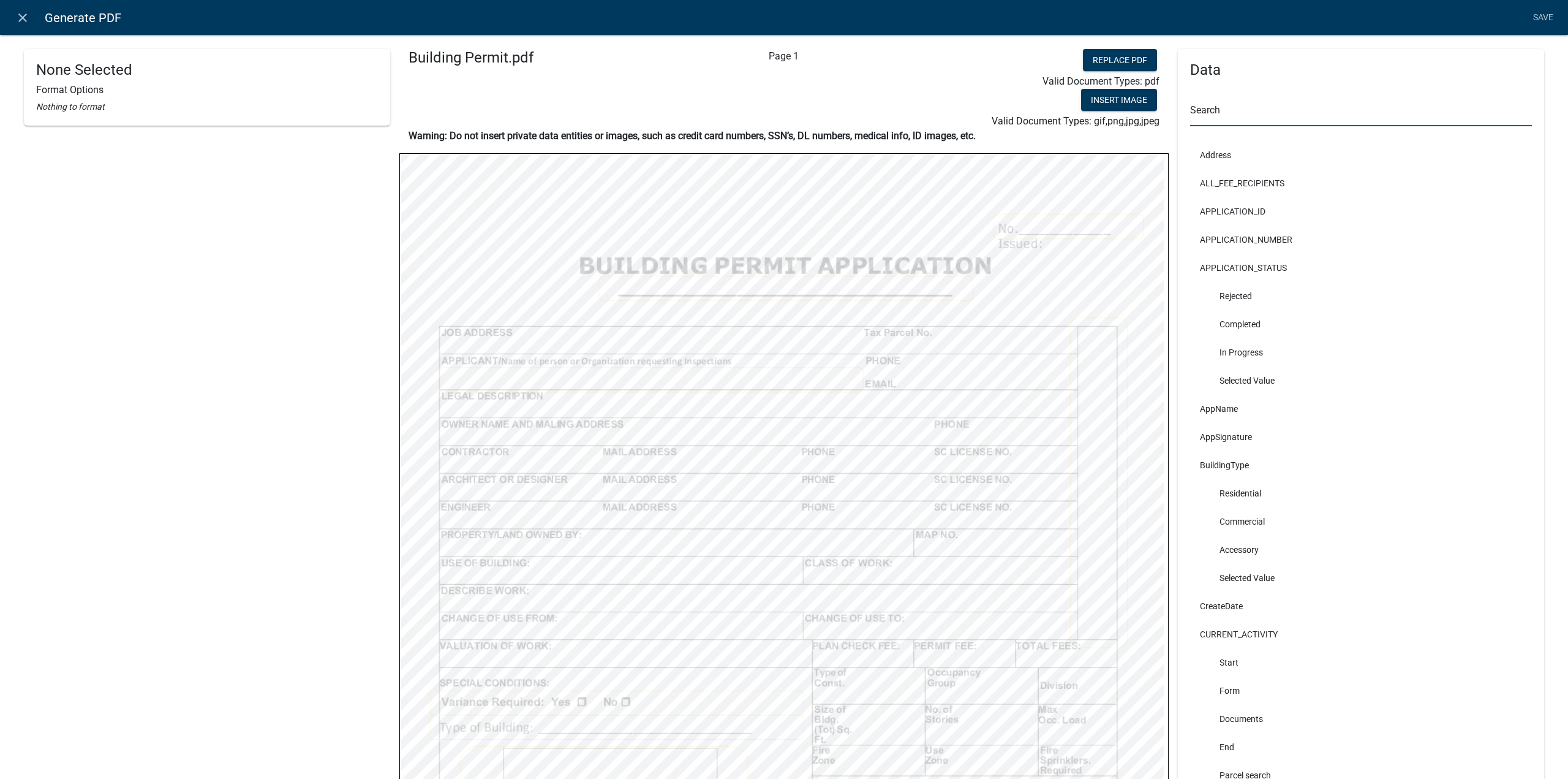
click at [1258, 113] on input "text" at bounding box center [1361, 113] width 342 height 25
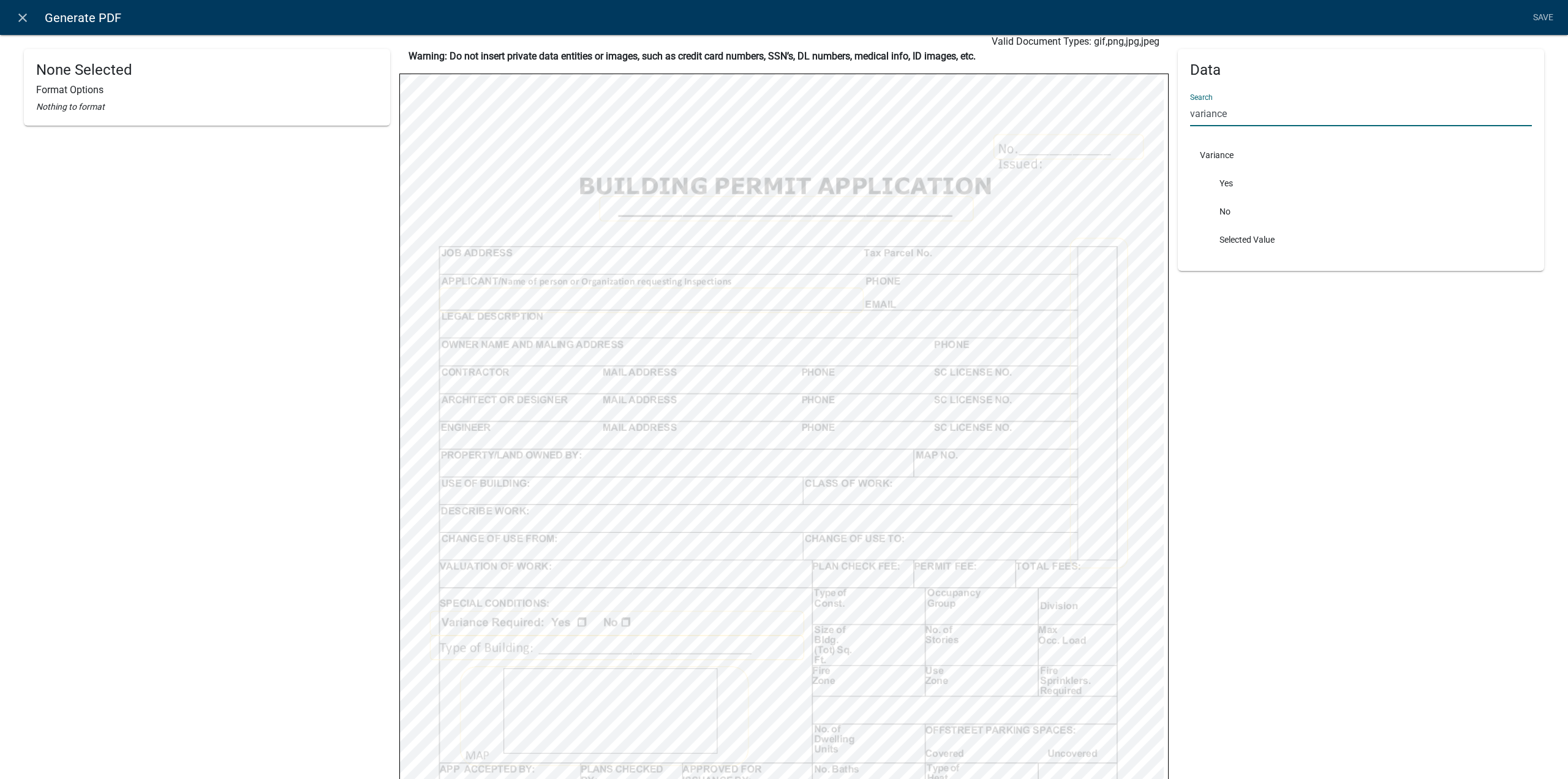
scroll to position [123, 0]
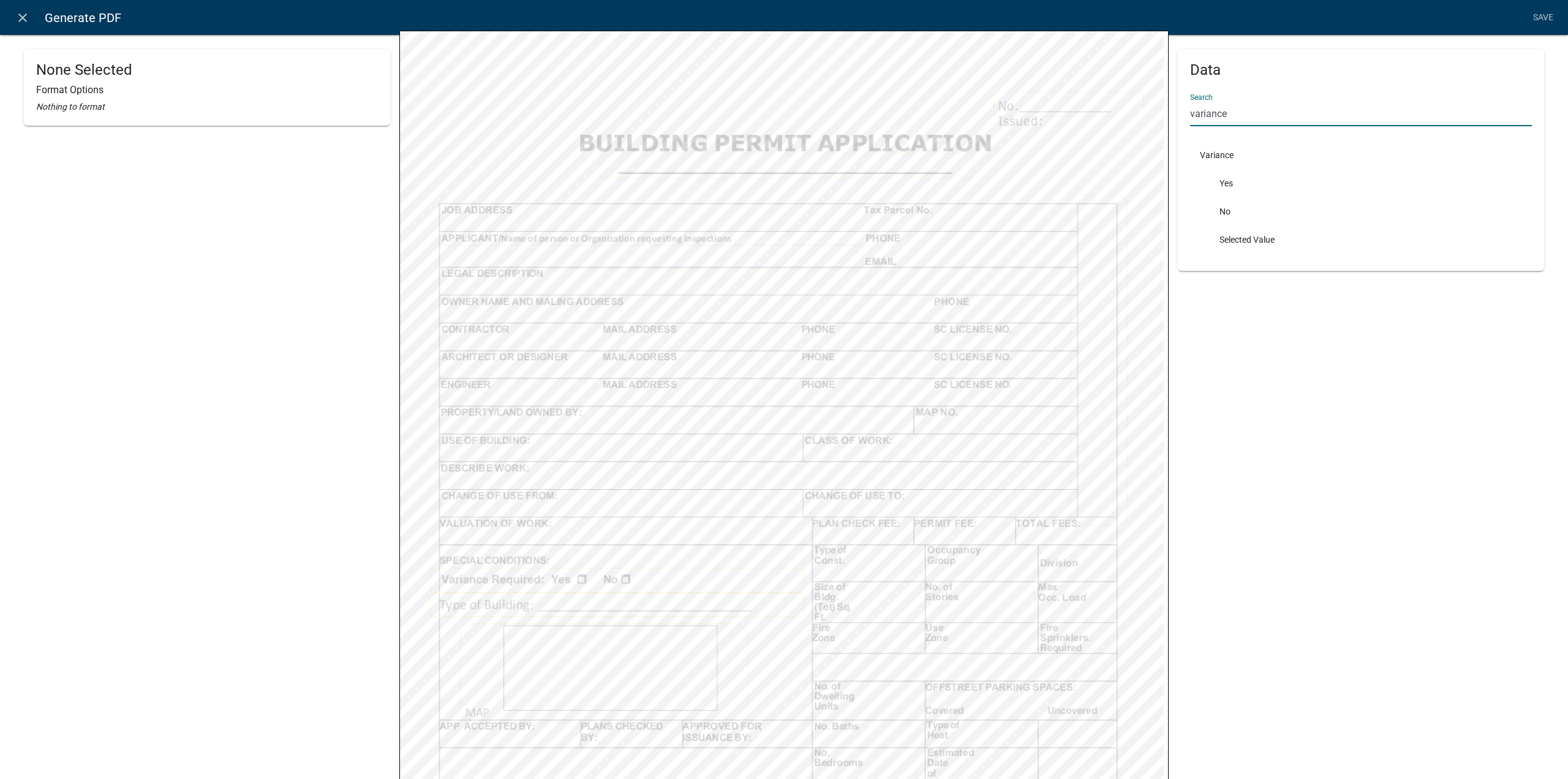
type input "variance"
select select
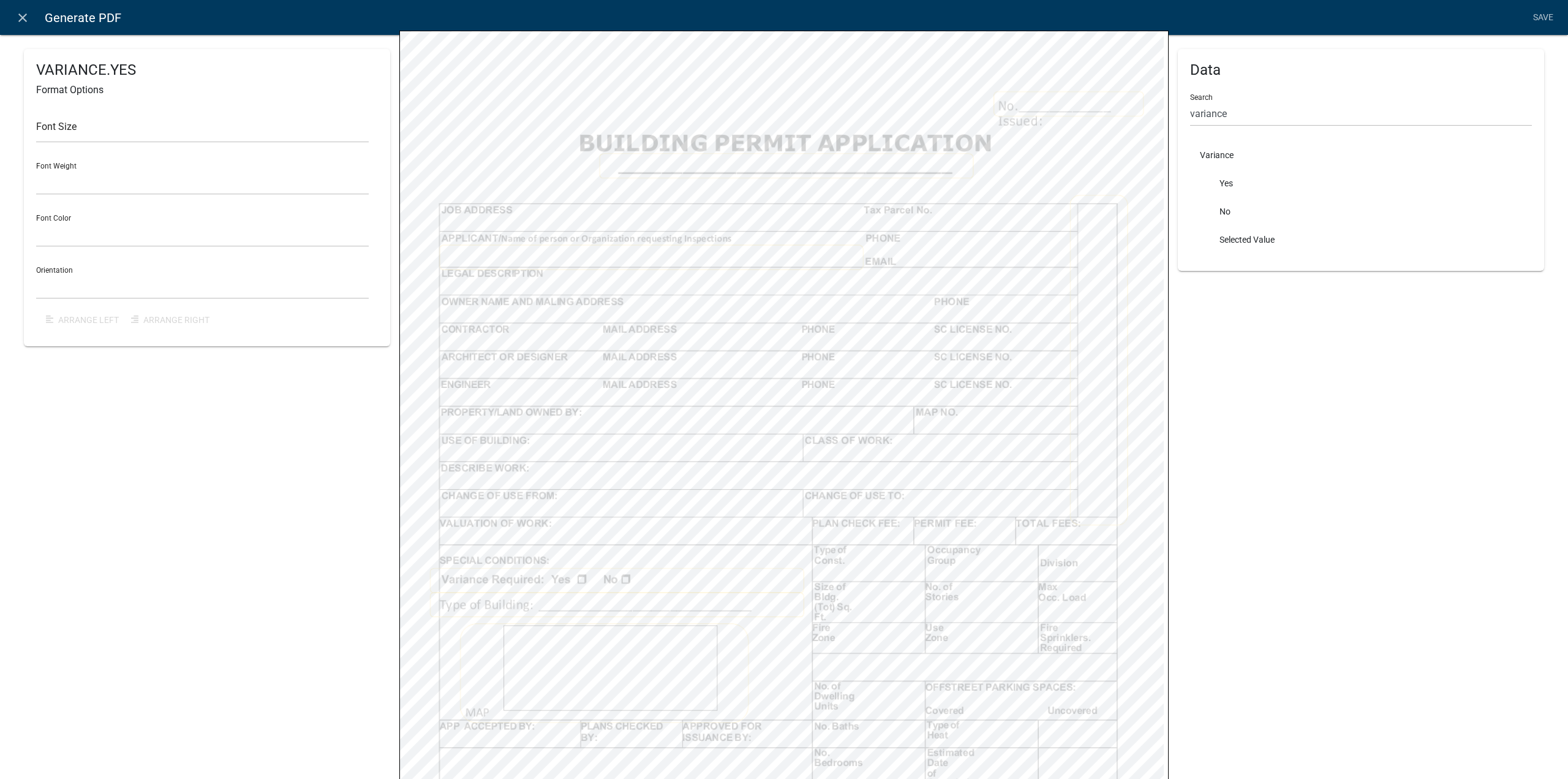
select select
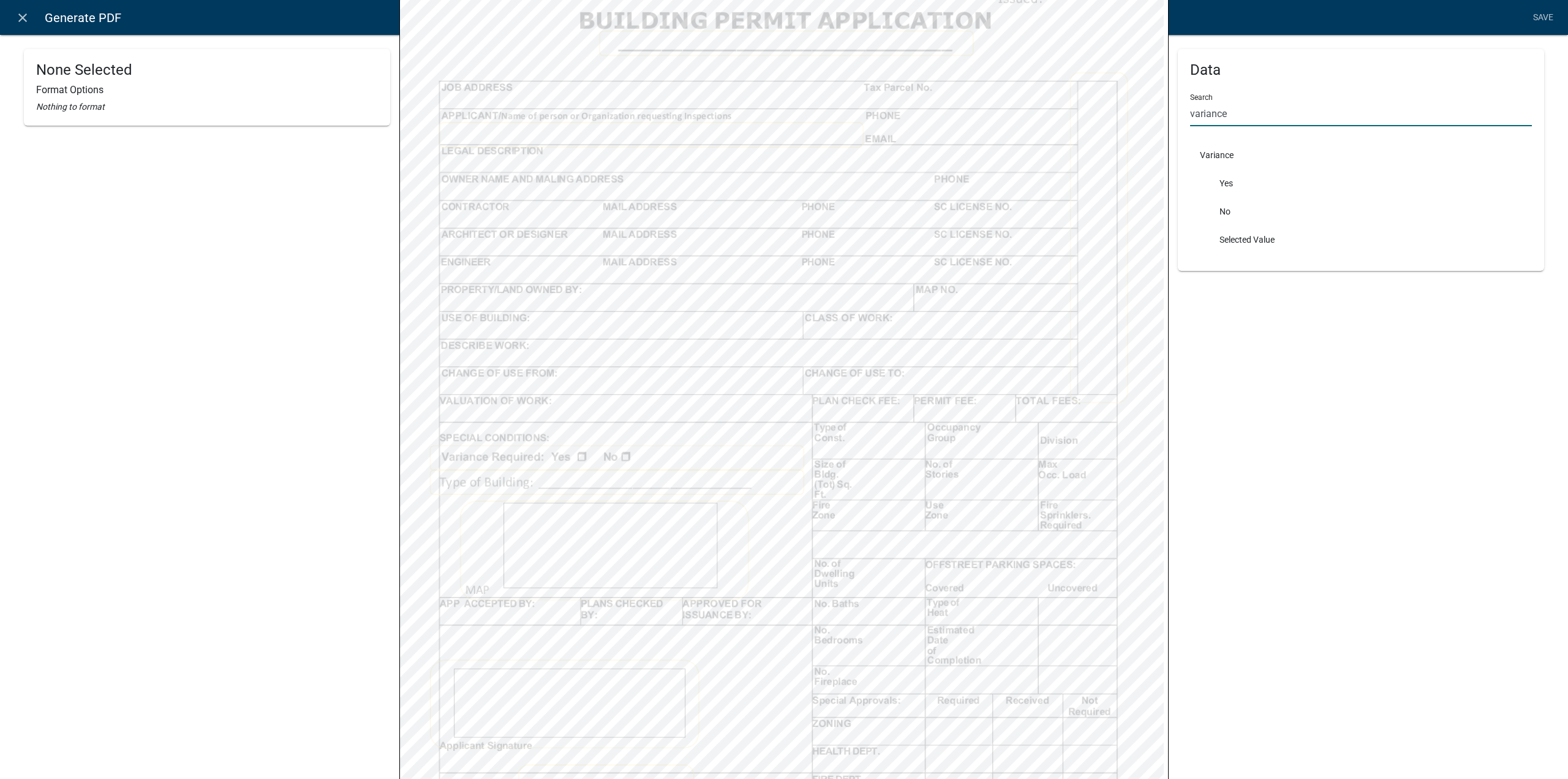
click at [1271, 111] on input "variance" at bounding box center [1361, 113] width 342 height 25
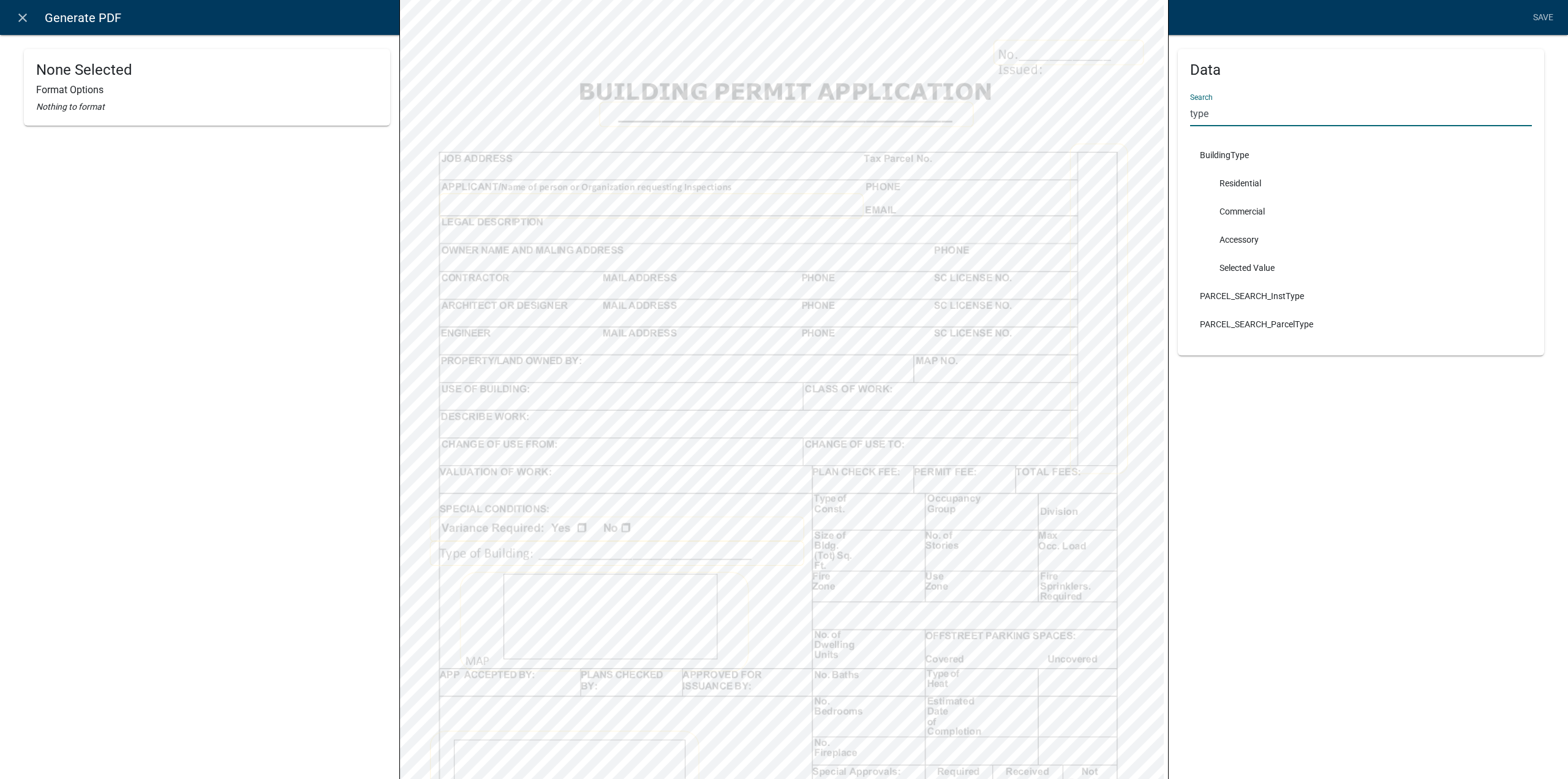
scroll to position [297, 0]
type input "type"
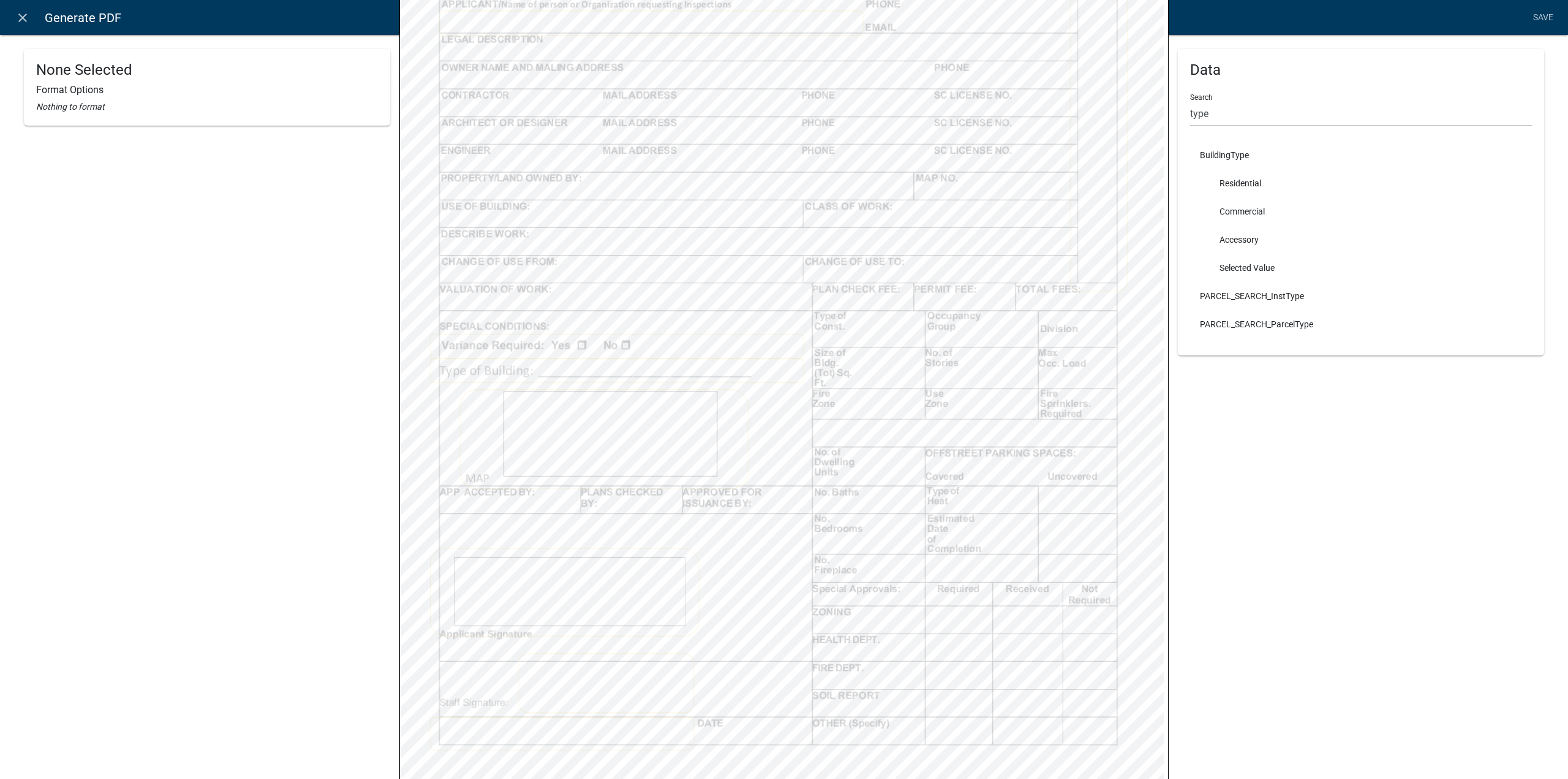
scroll to position [370, 0]
select select
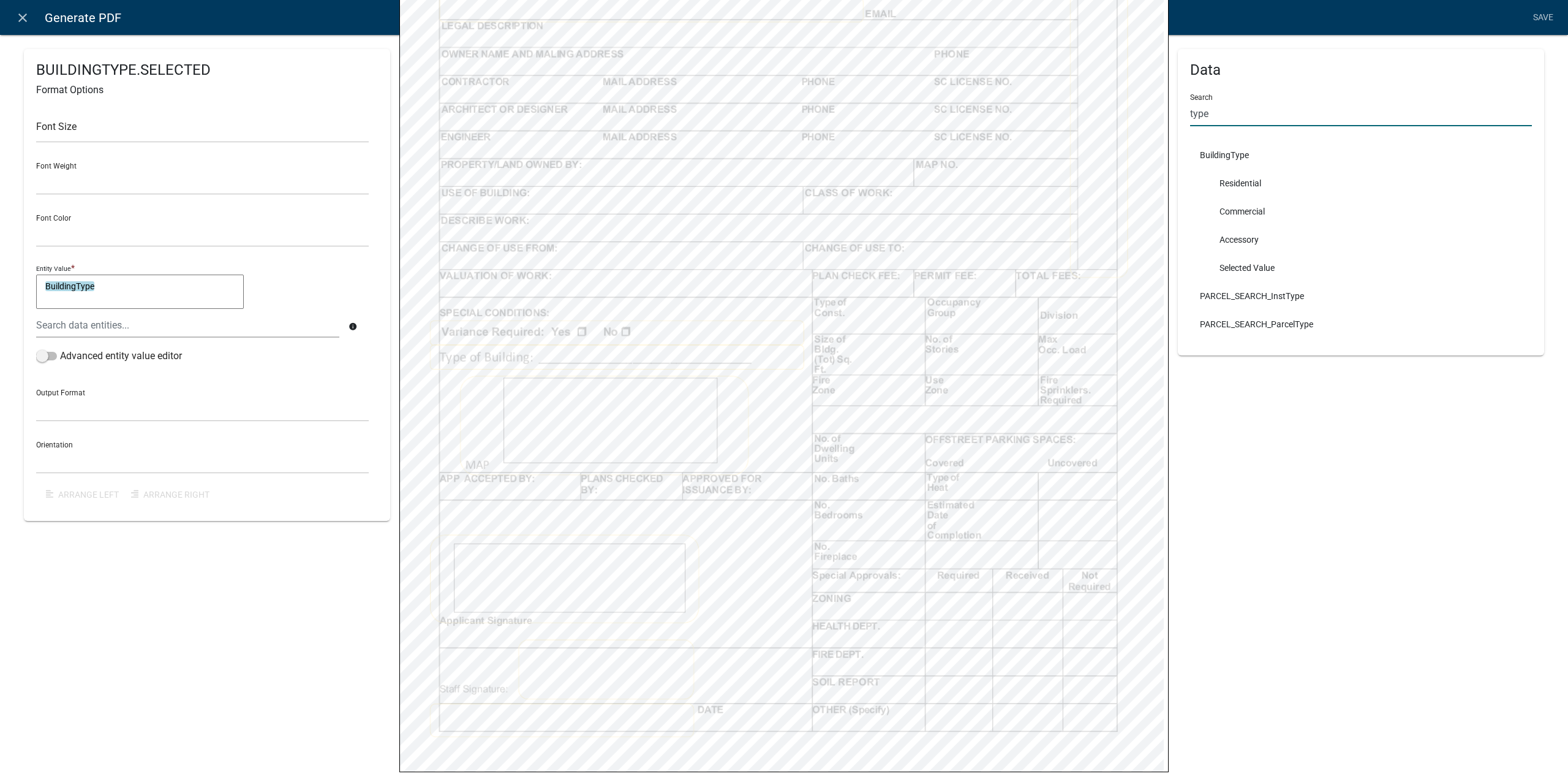
click at [1296, 117] on input "type" at bounding box center [1361, 113] width 342 height 25
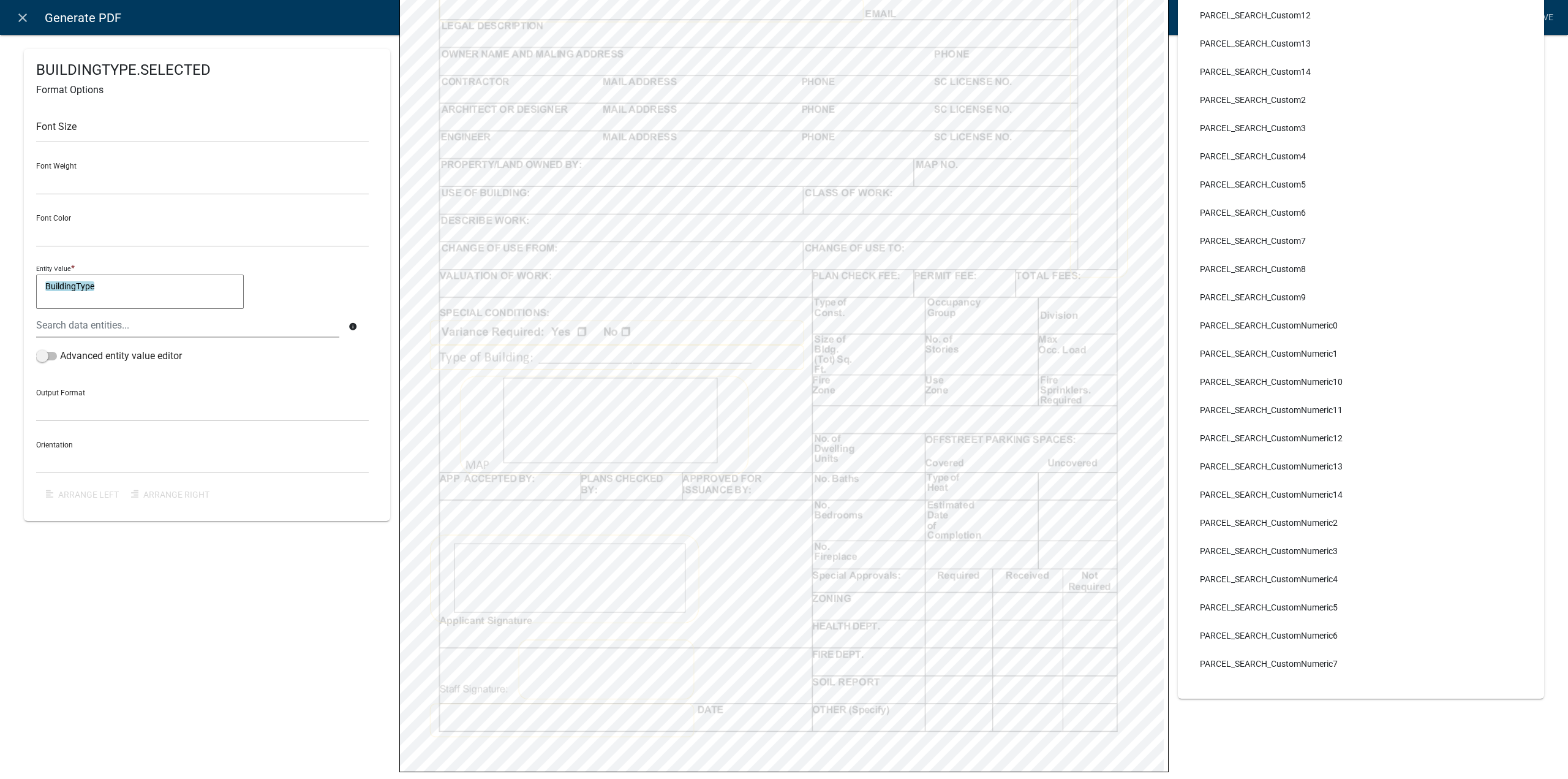
scroll to position [113, 0]
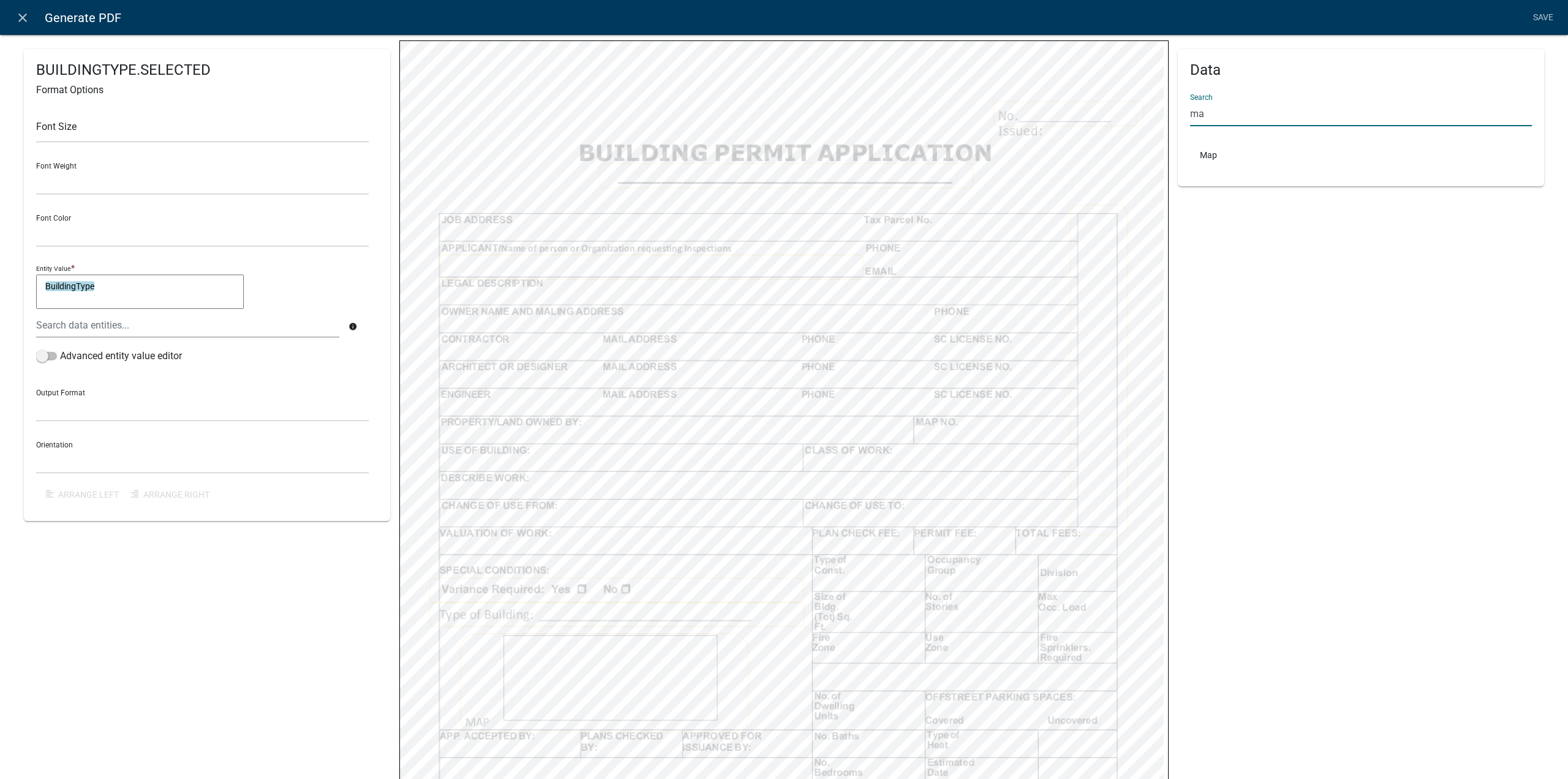
type input "m"
type input "s"
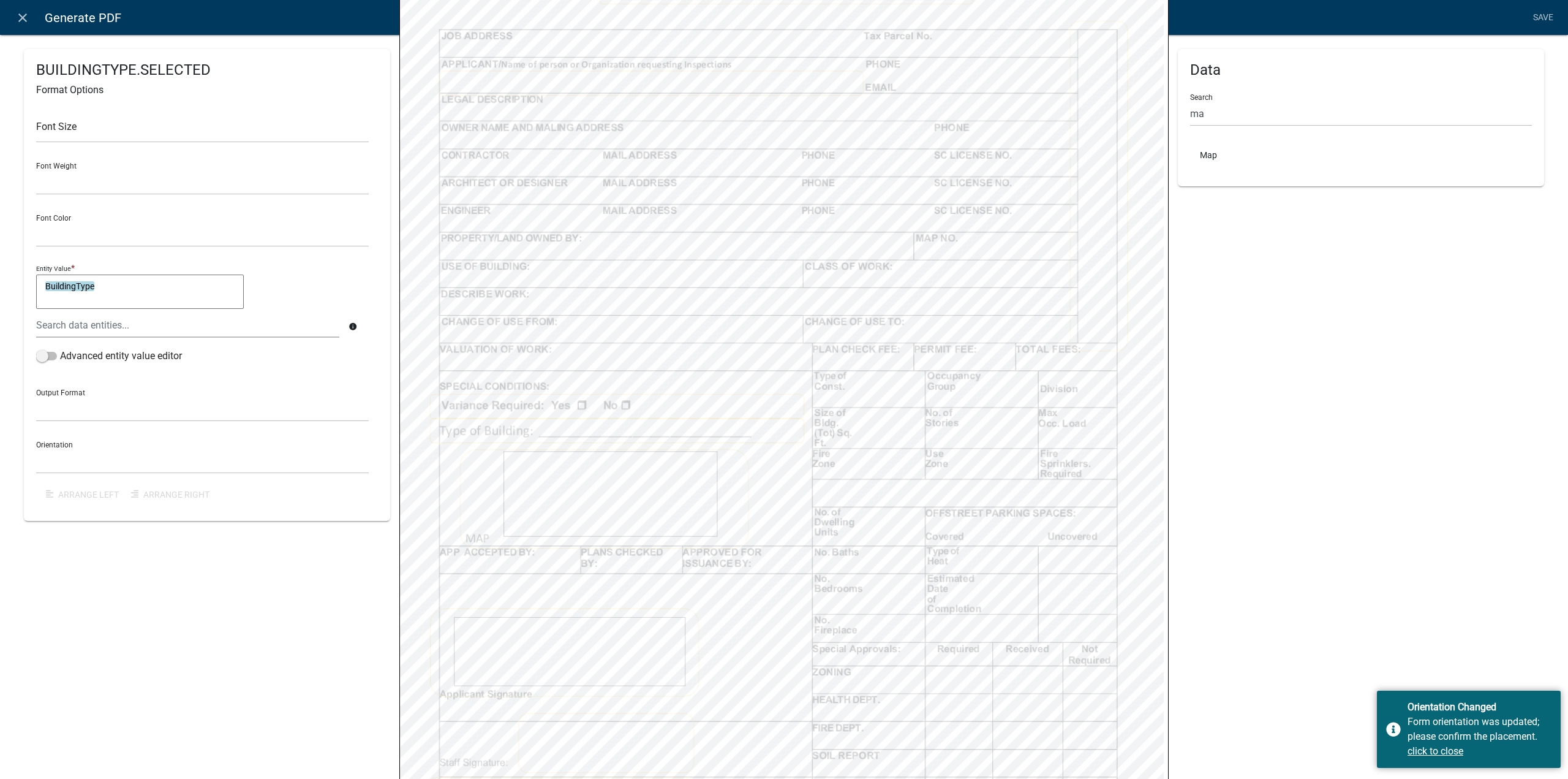
scroll to position [358, 0]
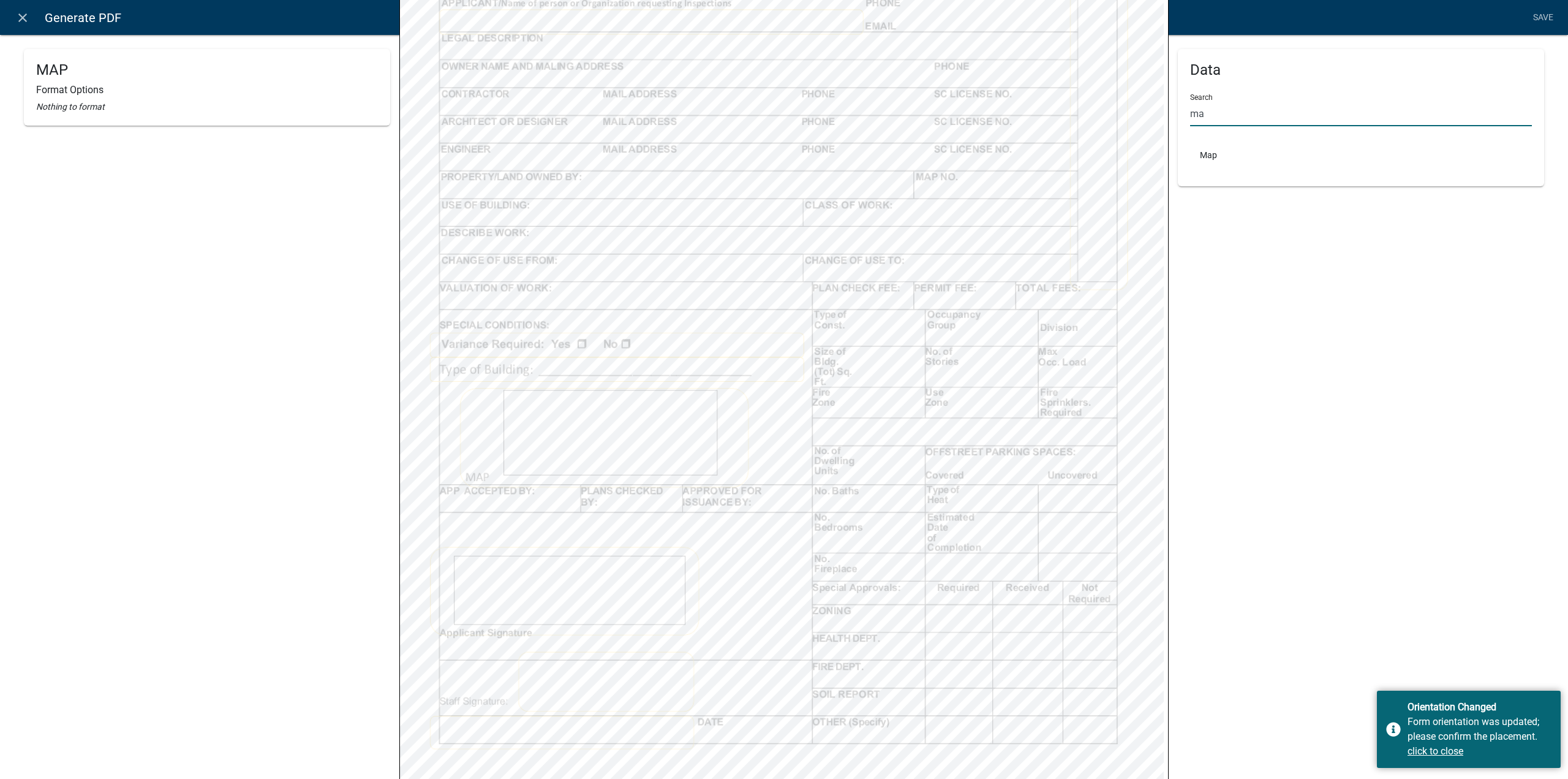
click at [1223, 109] on input "ma" at bounding box center [1361, 113] width 342 height 25
click at [1456, 753] on u "click to close" at bounding box center [1435, 751] width 56 height 12
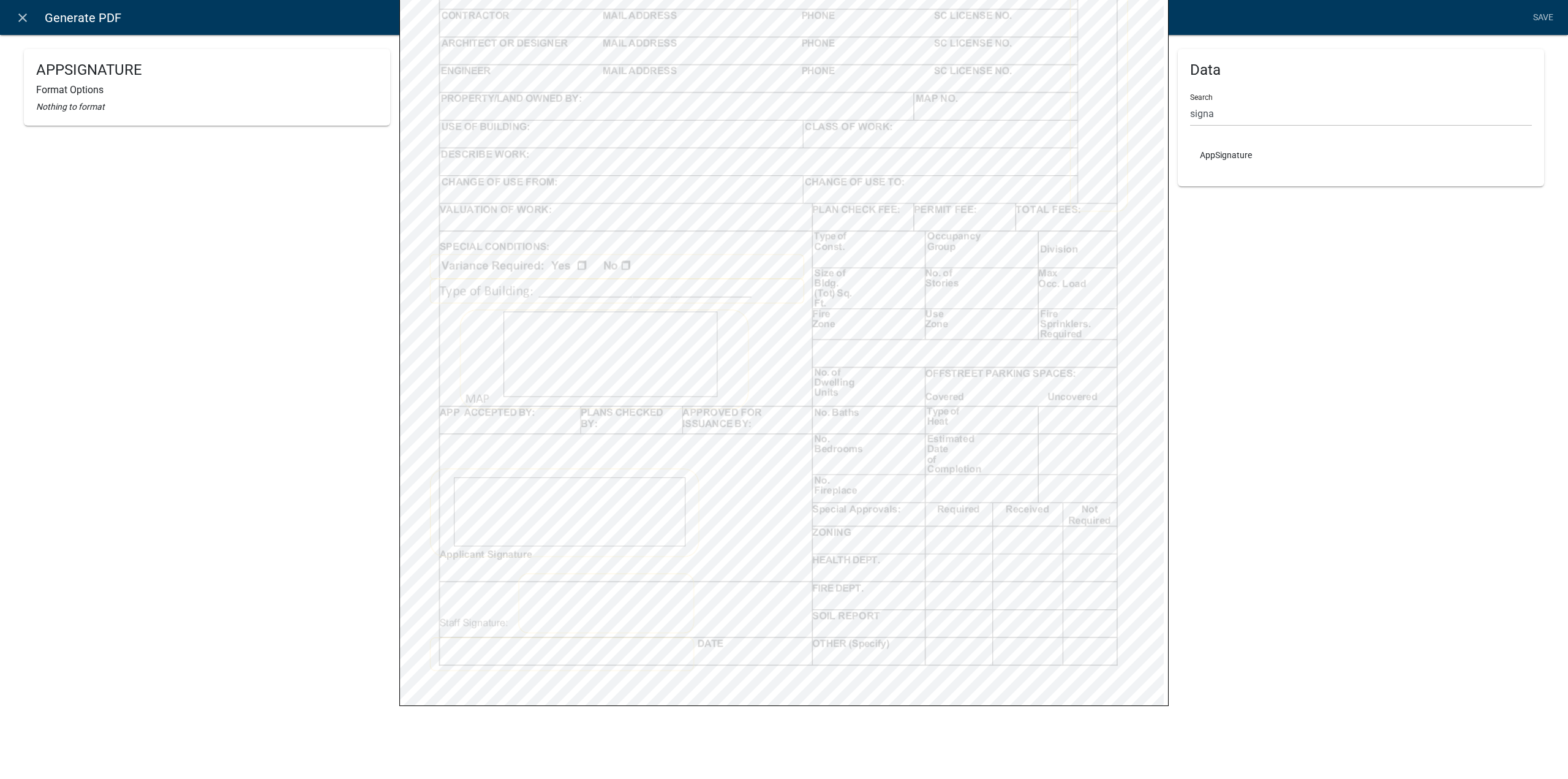
scroll to position [438, 0]
click at [1314, 112] on input "signa" at bounding box center [1361, 113] width 342 height 25
type input "a"
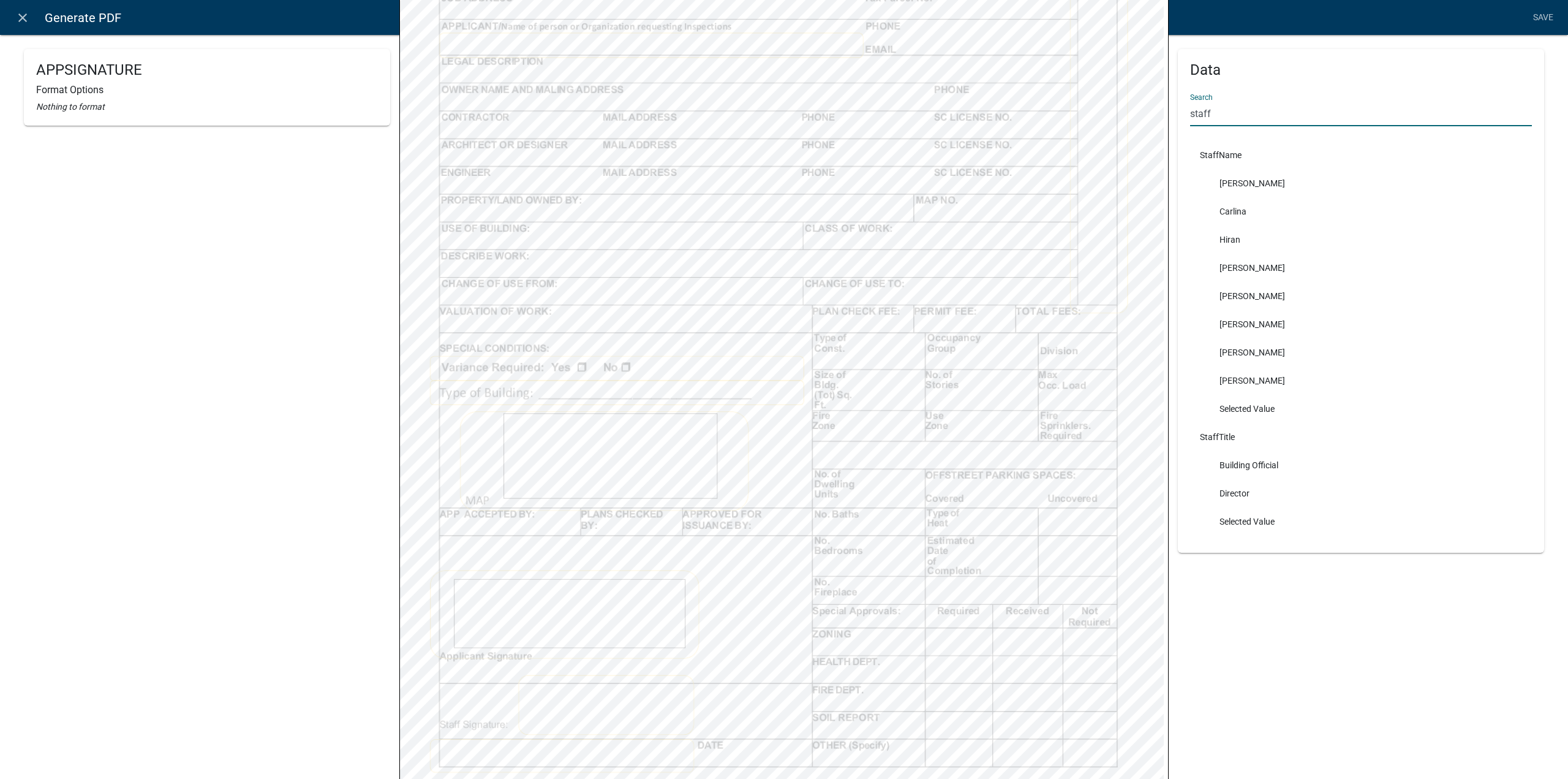
scroll to position [358, 0]
type input "staff"
select select
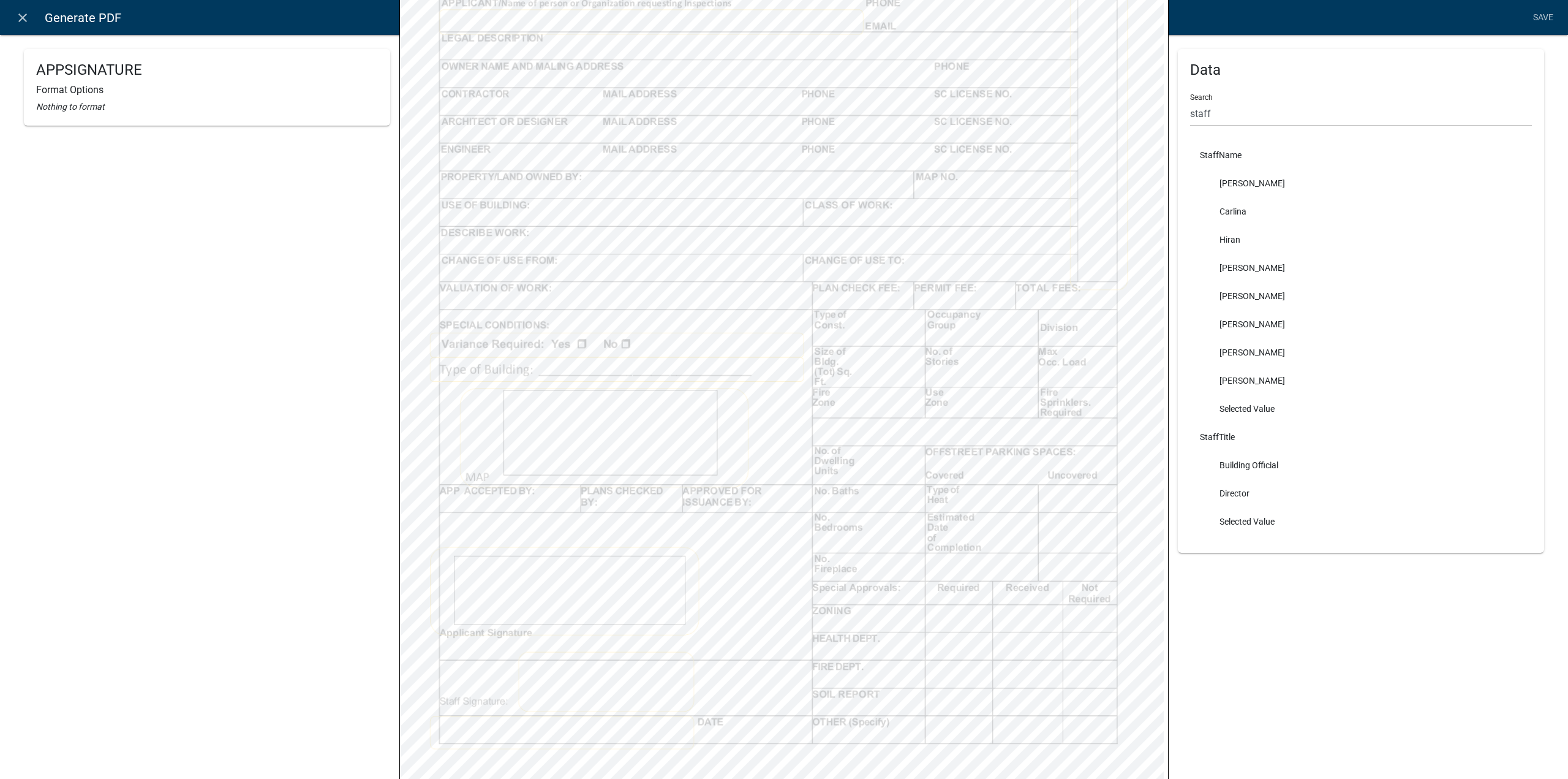
select select
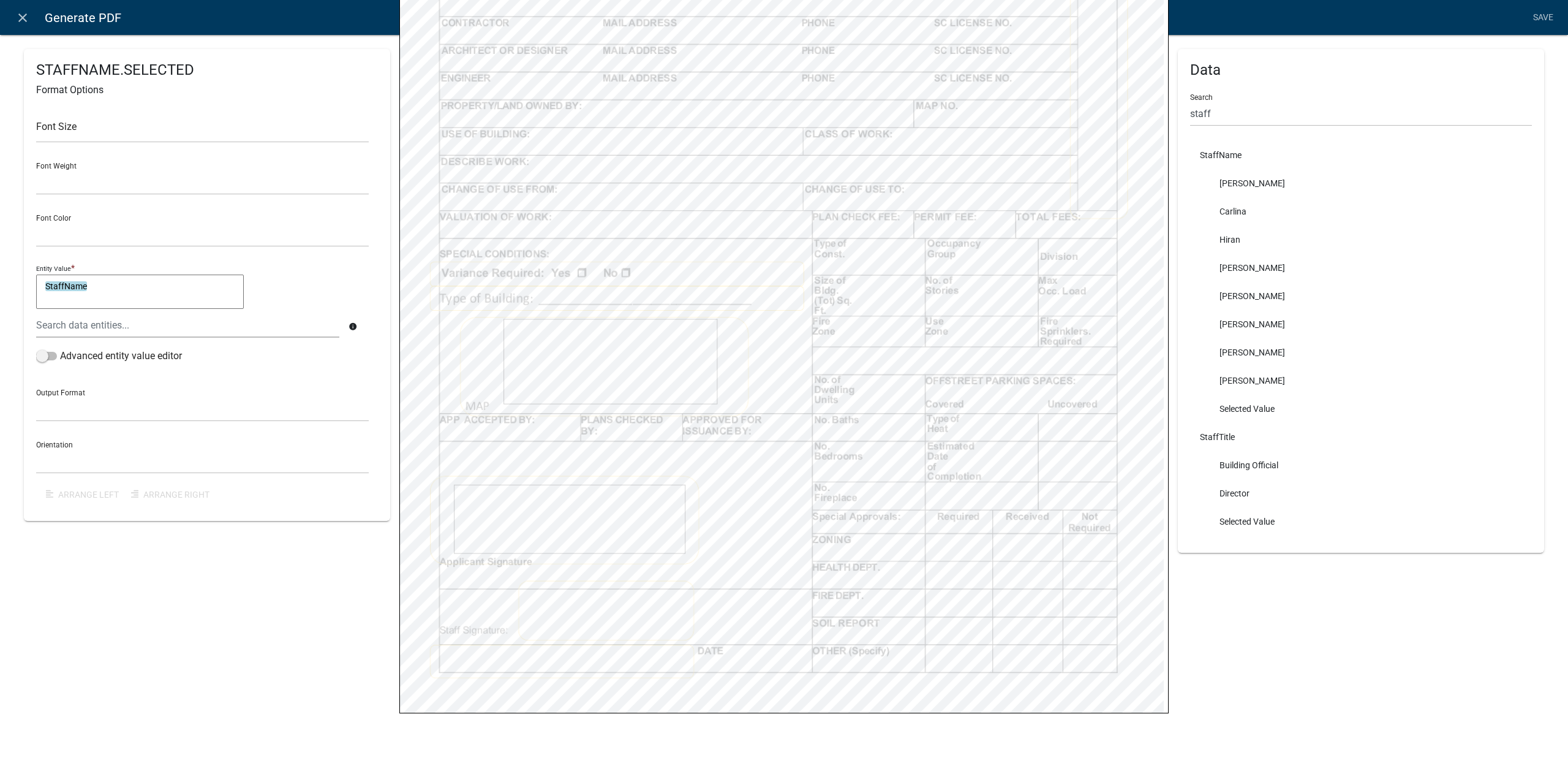
scroll to position [438, 0]
select select
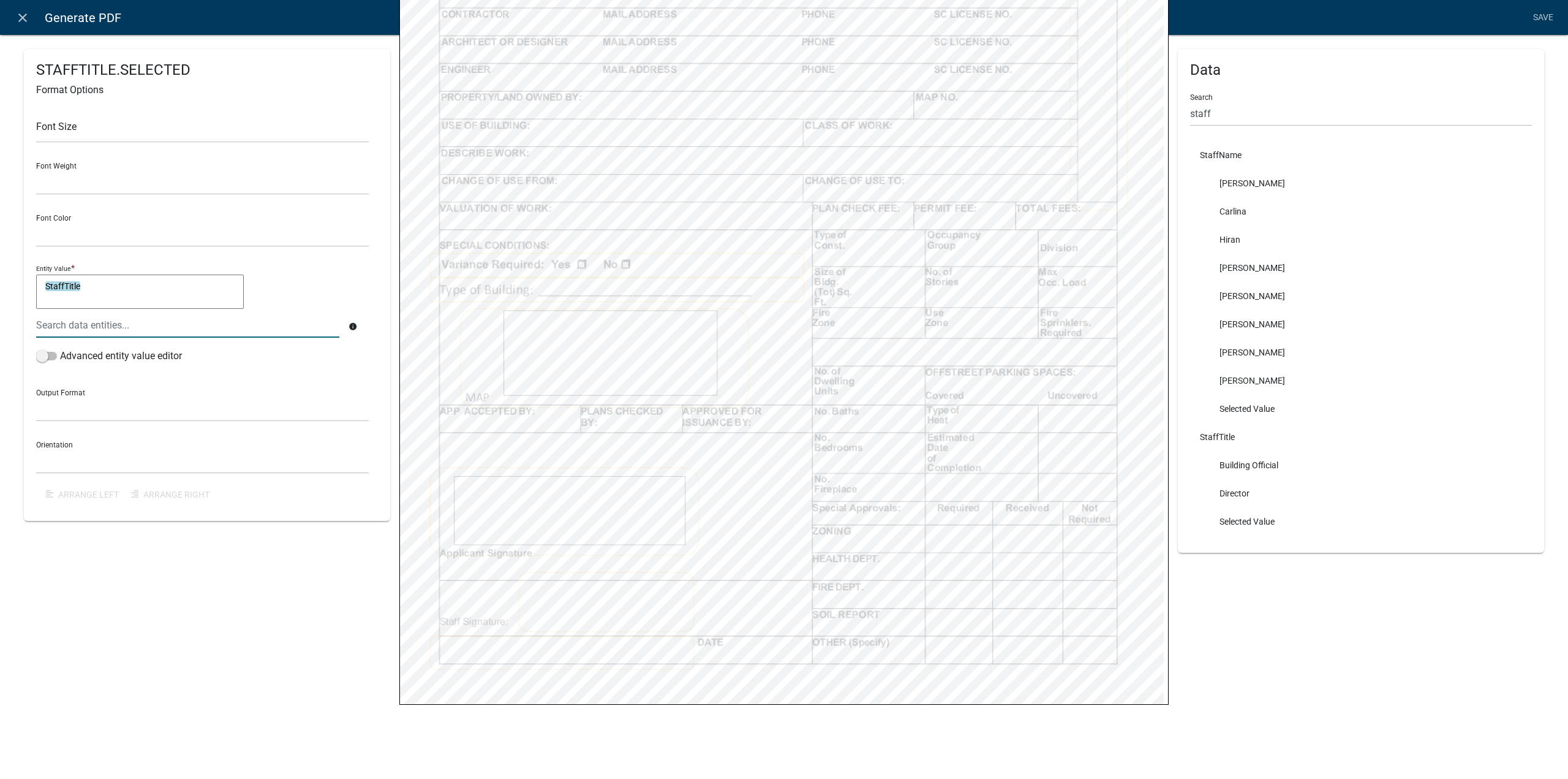
click at [108, 285] on textarea "StaffTitle" at bounding box center [139, 292] width 207 height 34
type textarea "i"
type textarea "Signed by:"
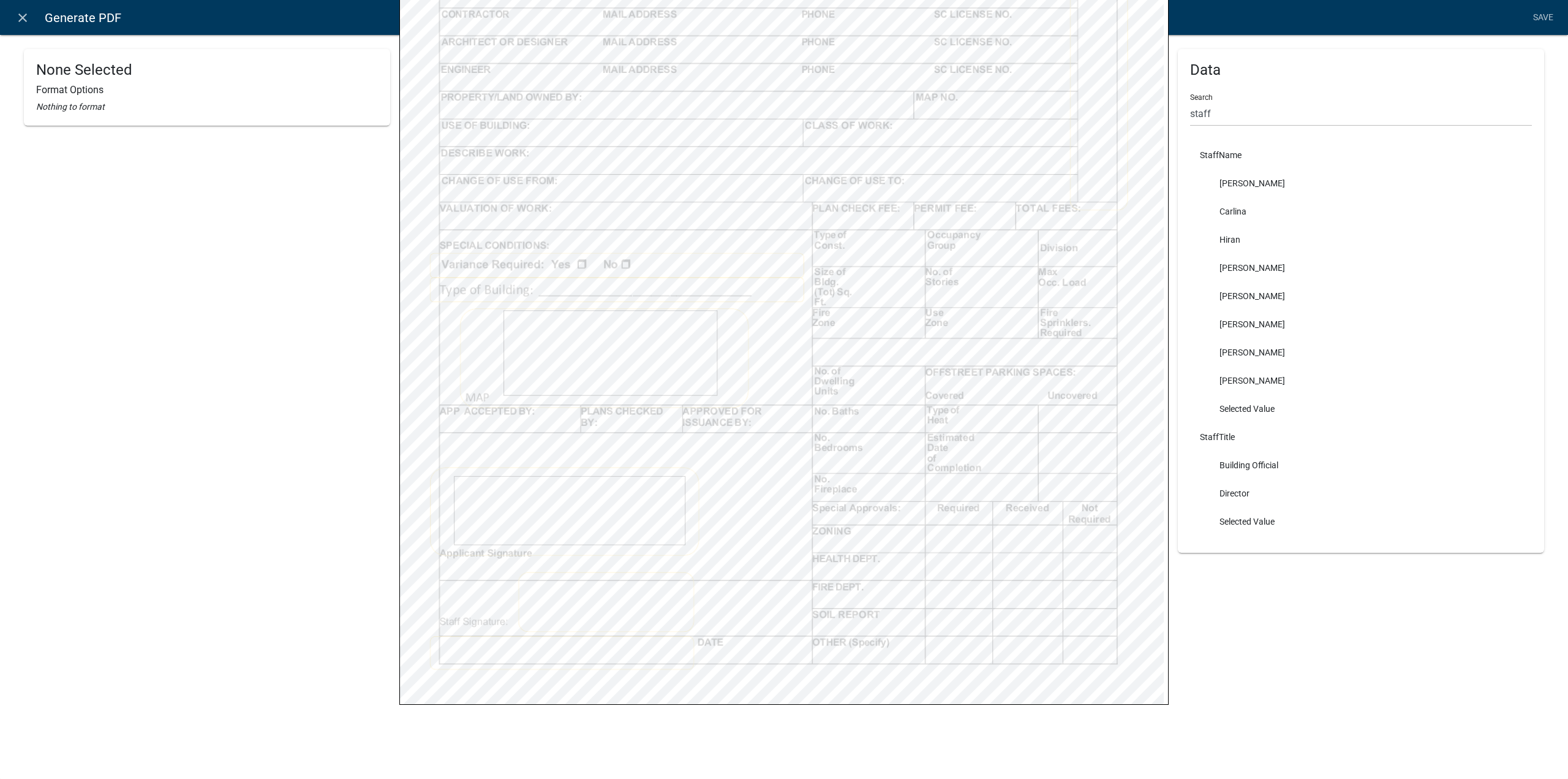
select select
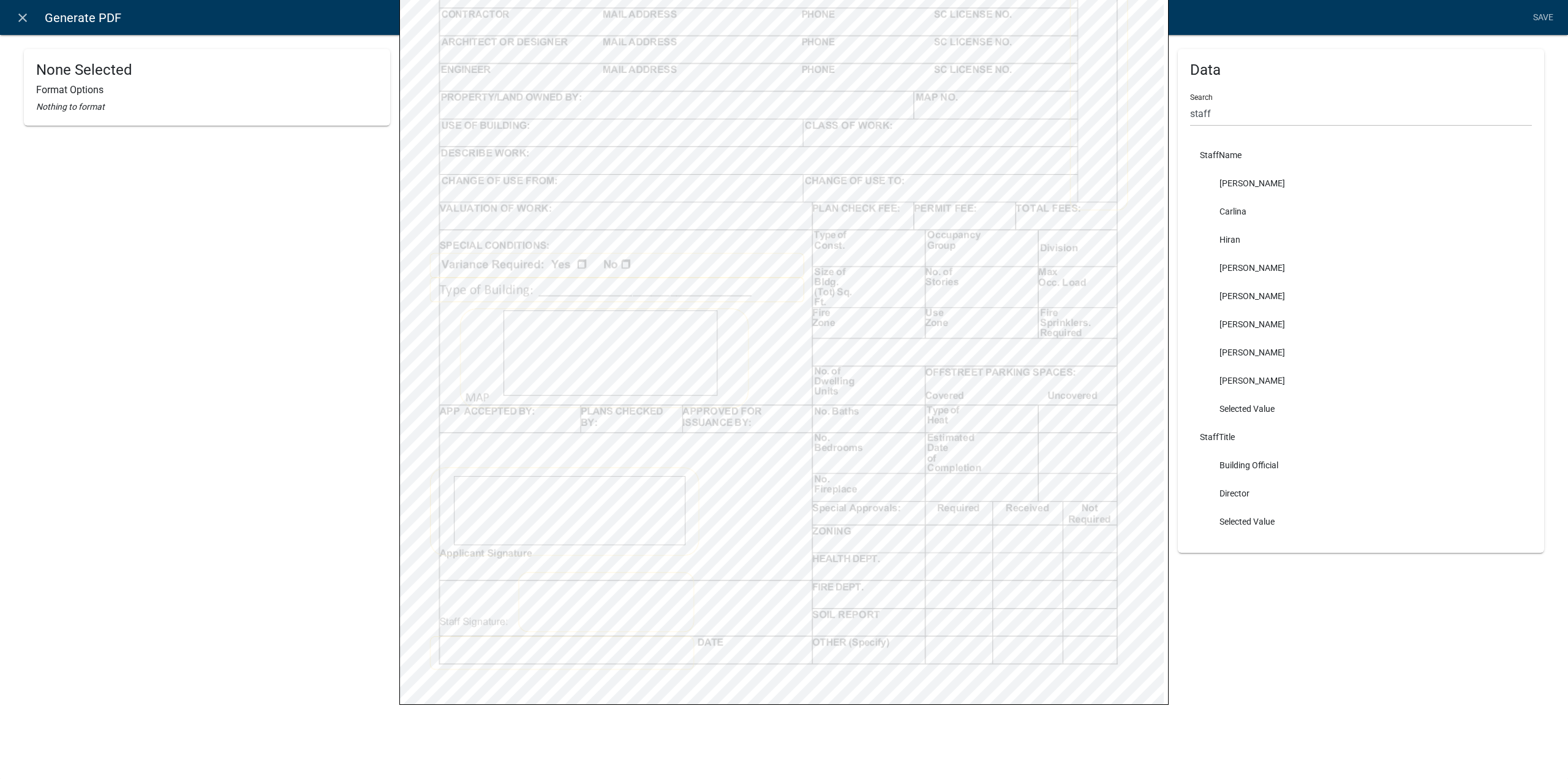
select select
click at [1228, 114] on input "staff" at bounding box center [1361, 113] width 342 height 25
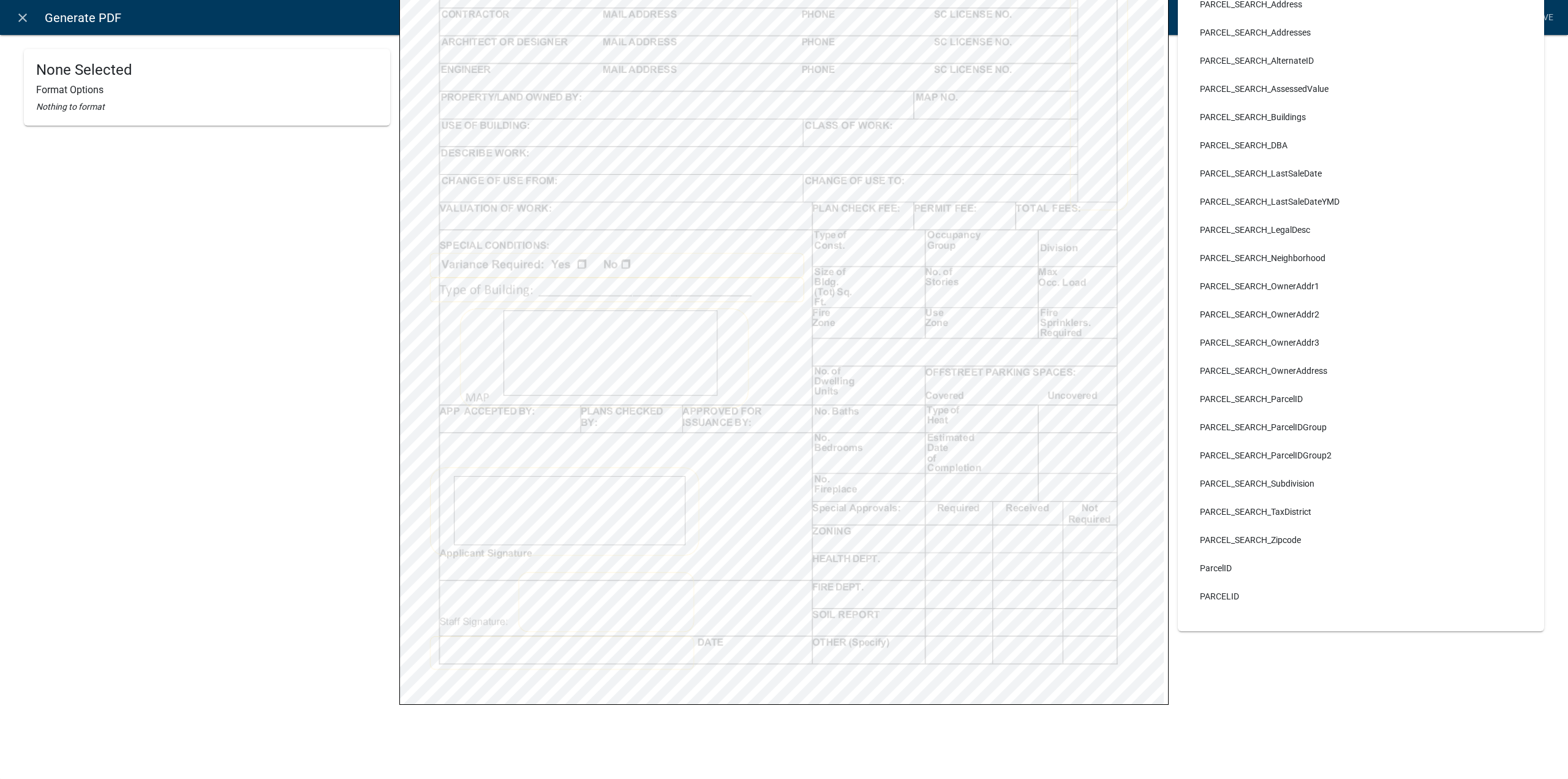
scroll to position [113, 0]
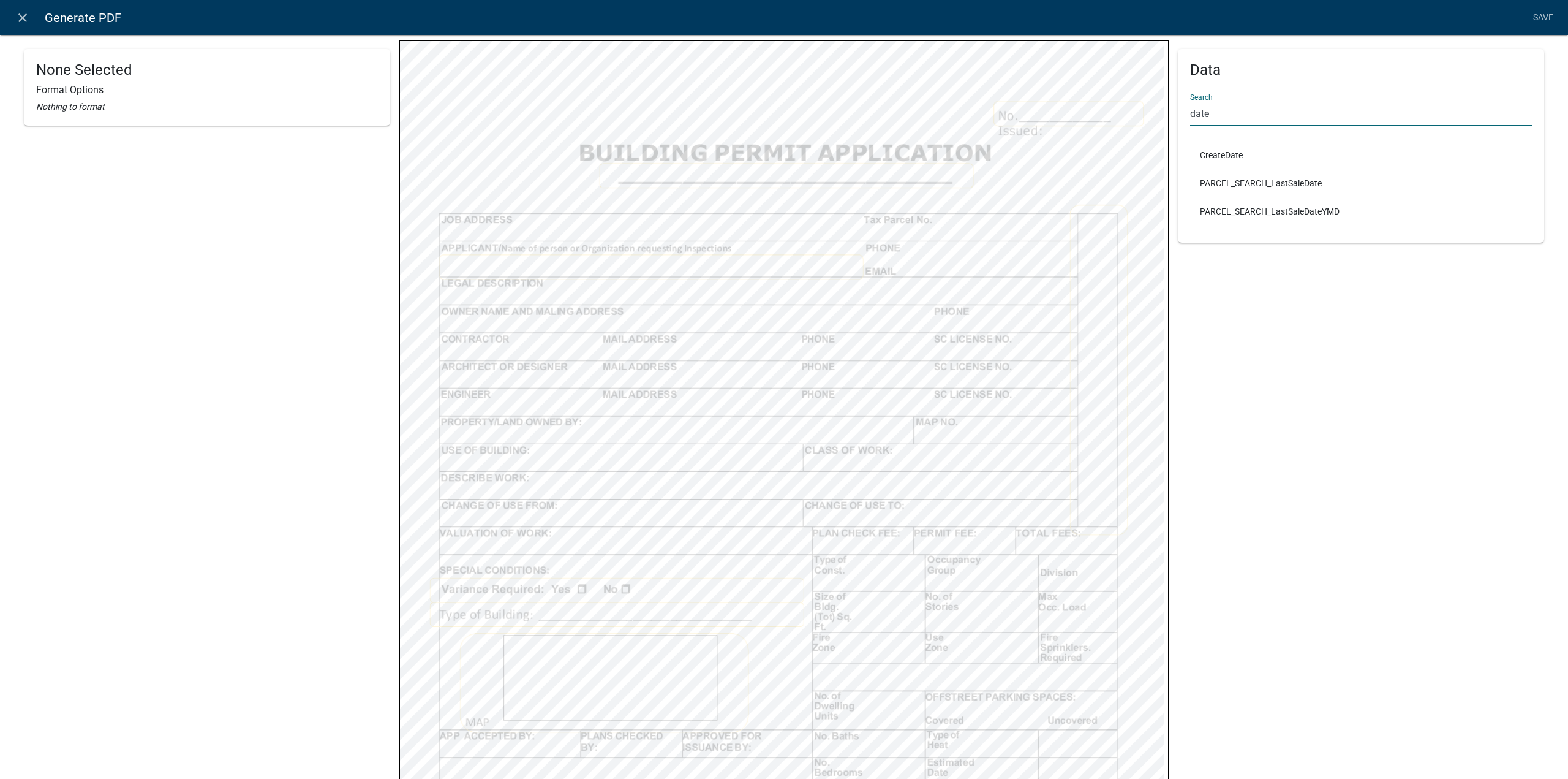
type input "date"
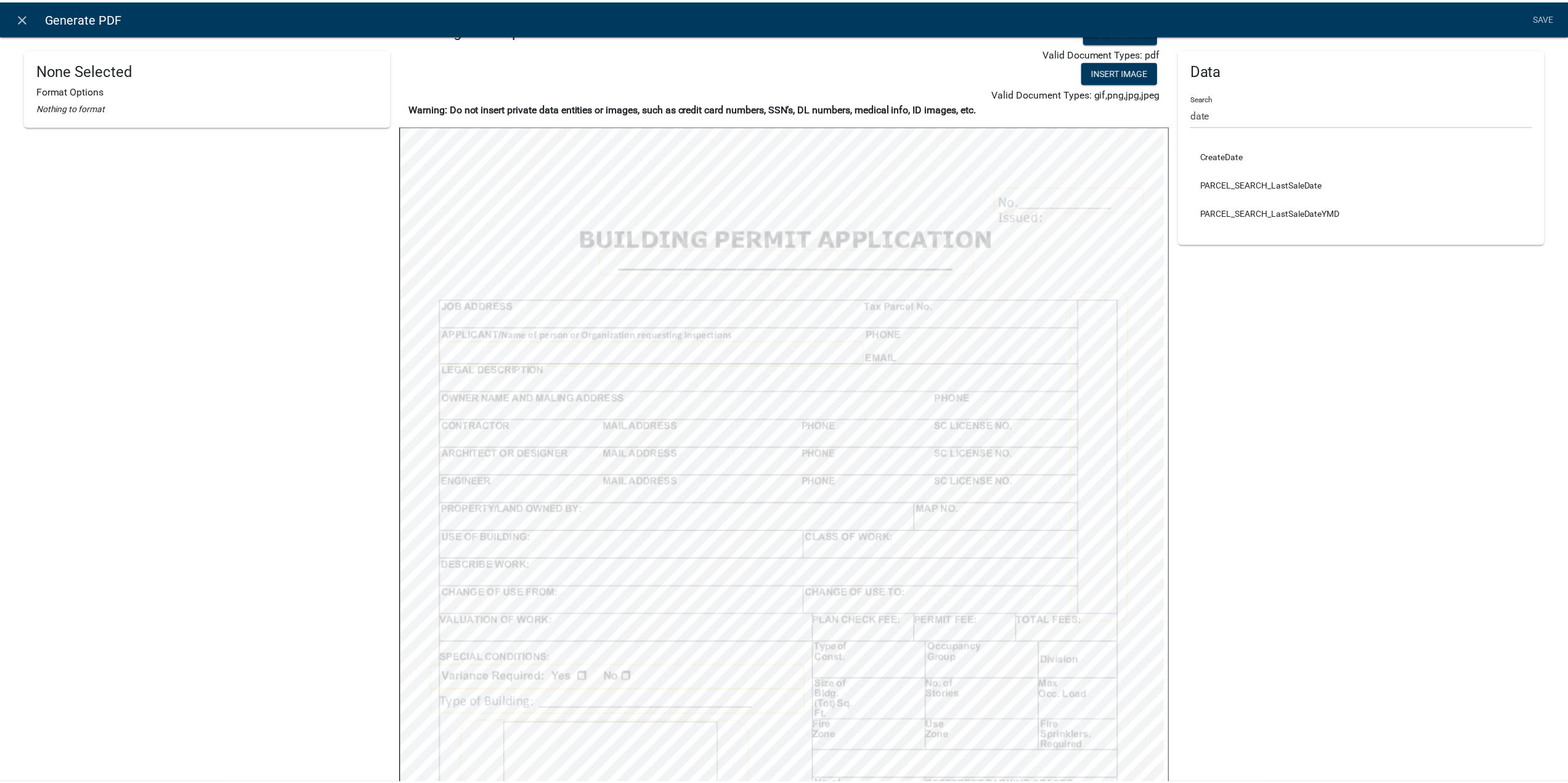
scroll to position [0, 0]
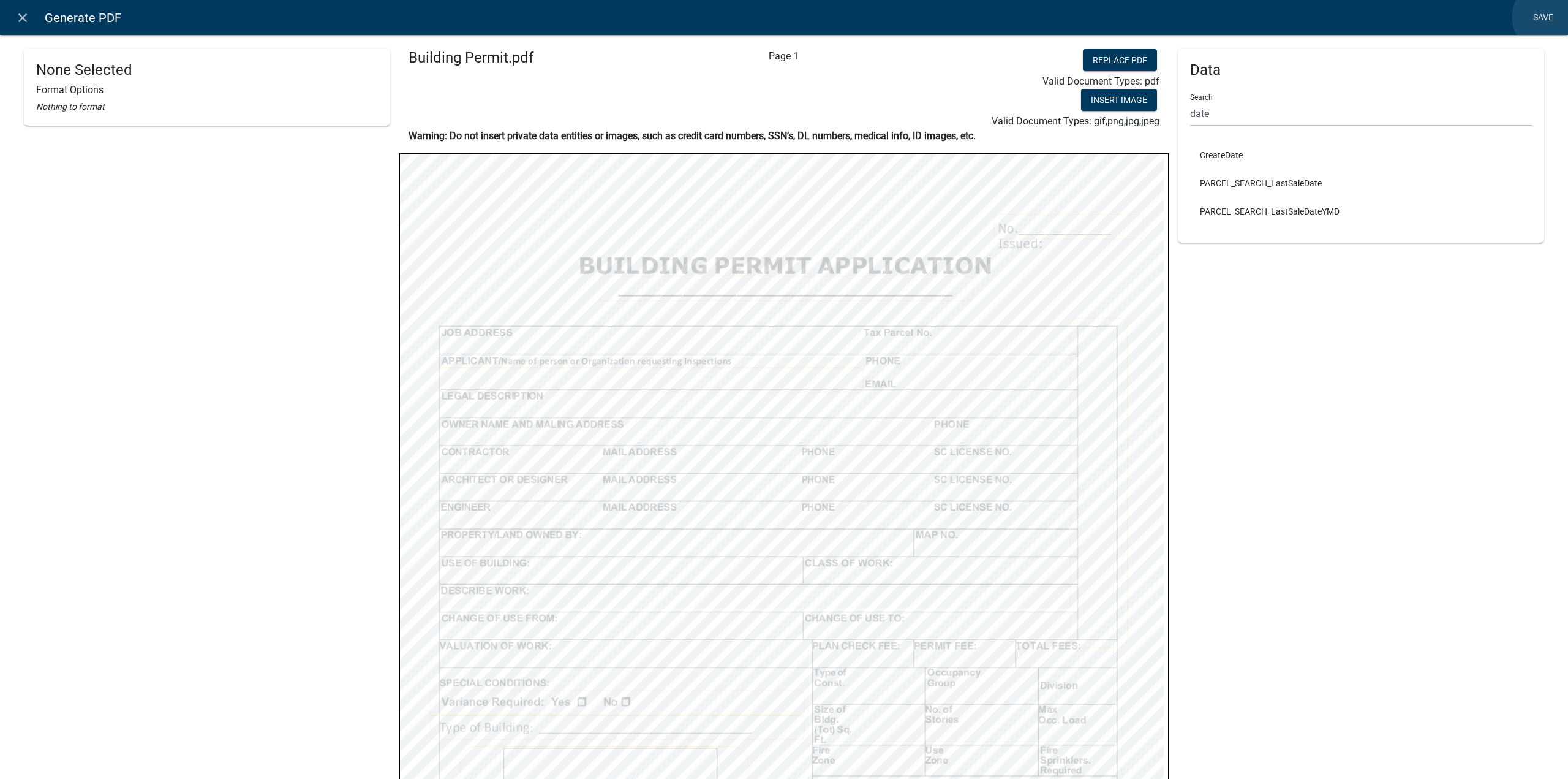
click at [1551, 17] on link "Save" at bounding box center [1543, 18] width 31 height 23
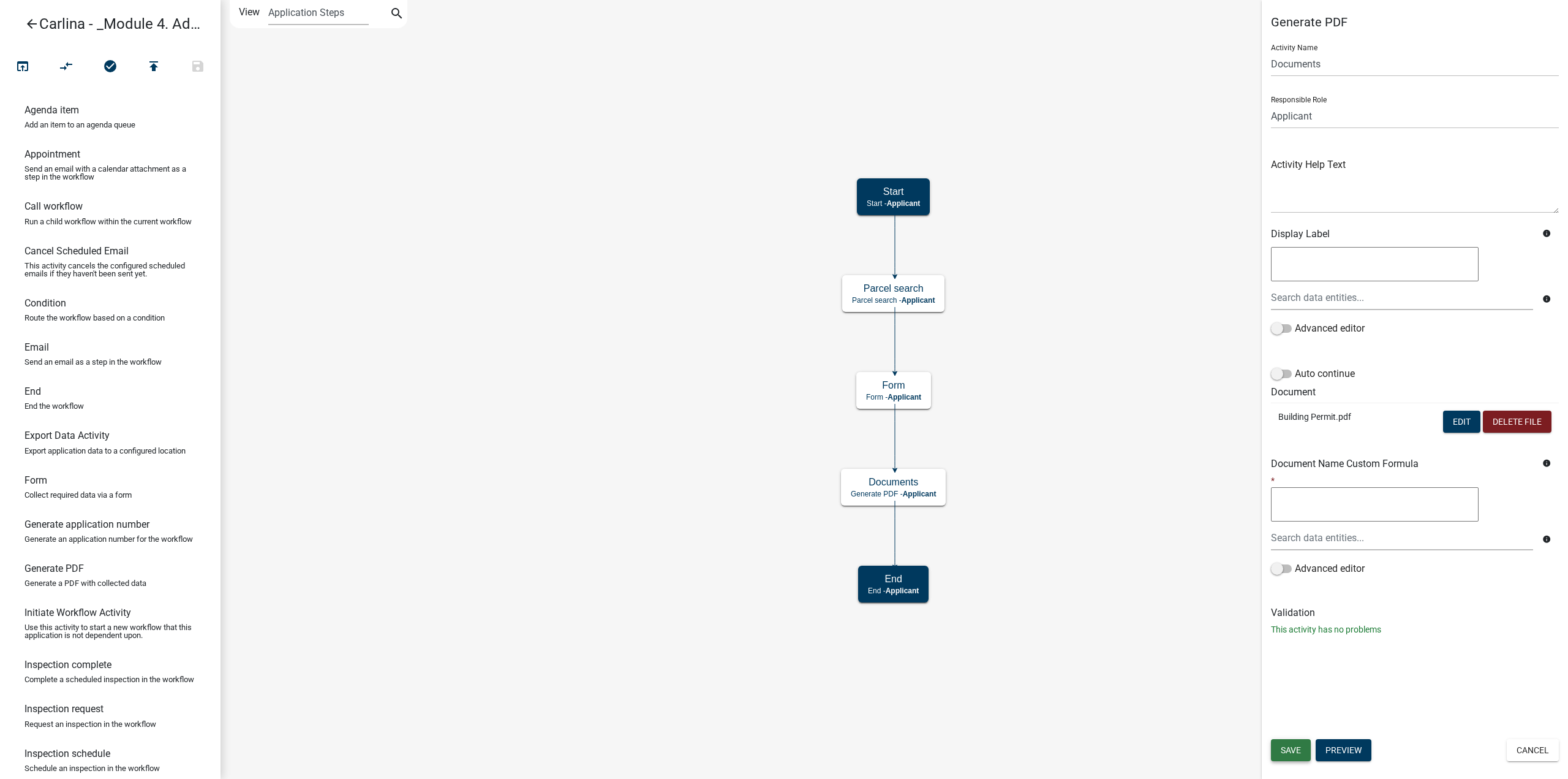
click at [1298, 753] on span "Save" at bounding box center [1291, 750] width 20 height 10
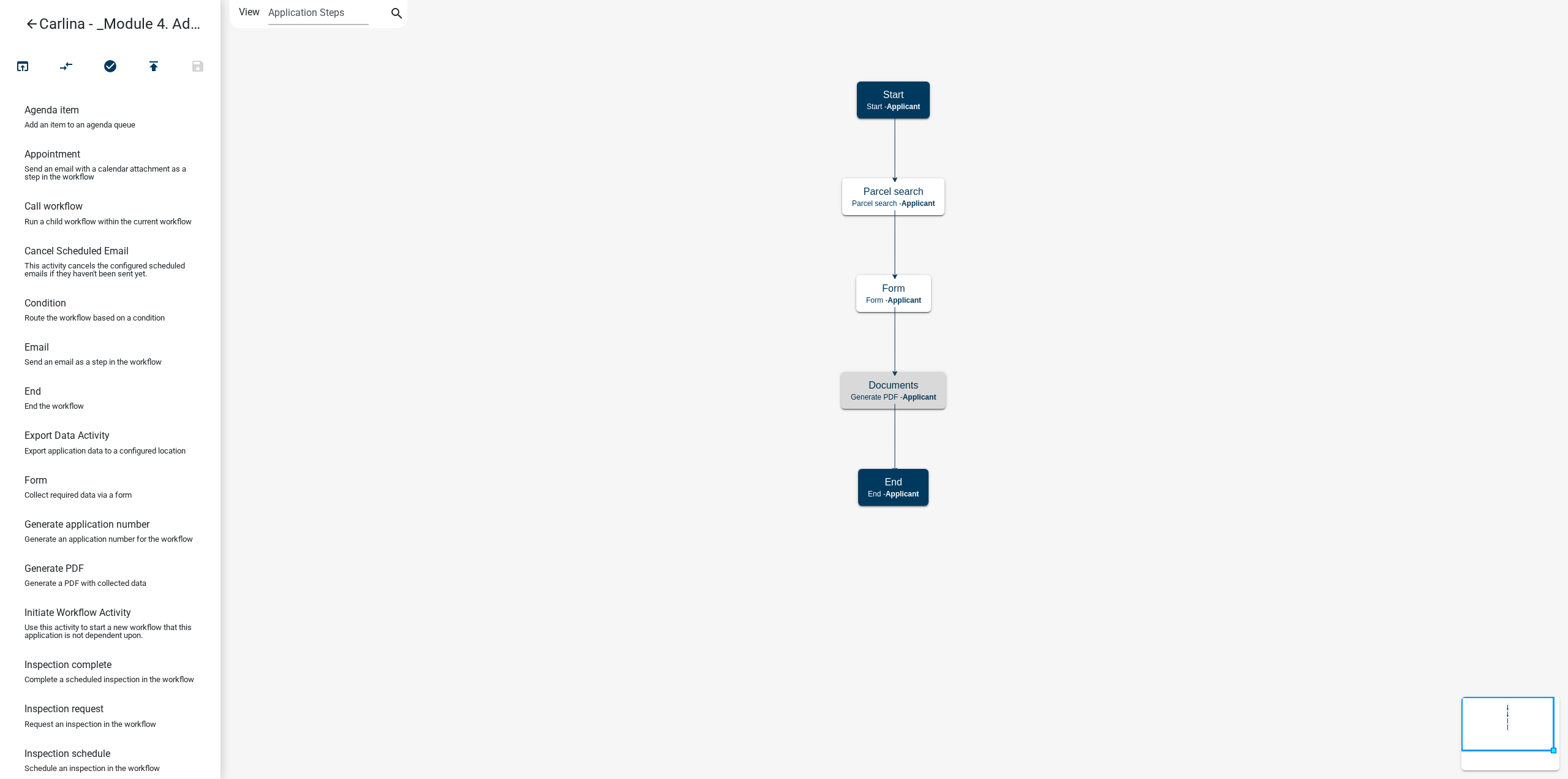
click at [32, 21] on icon "arrow_back" at bounding box center [32, 25] width 15 height 17
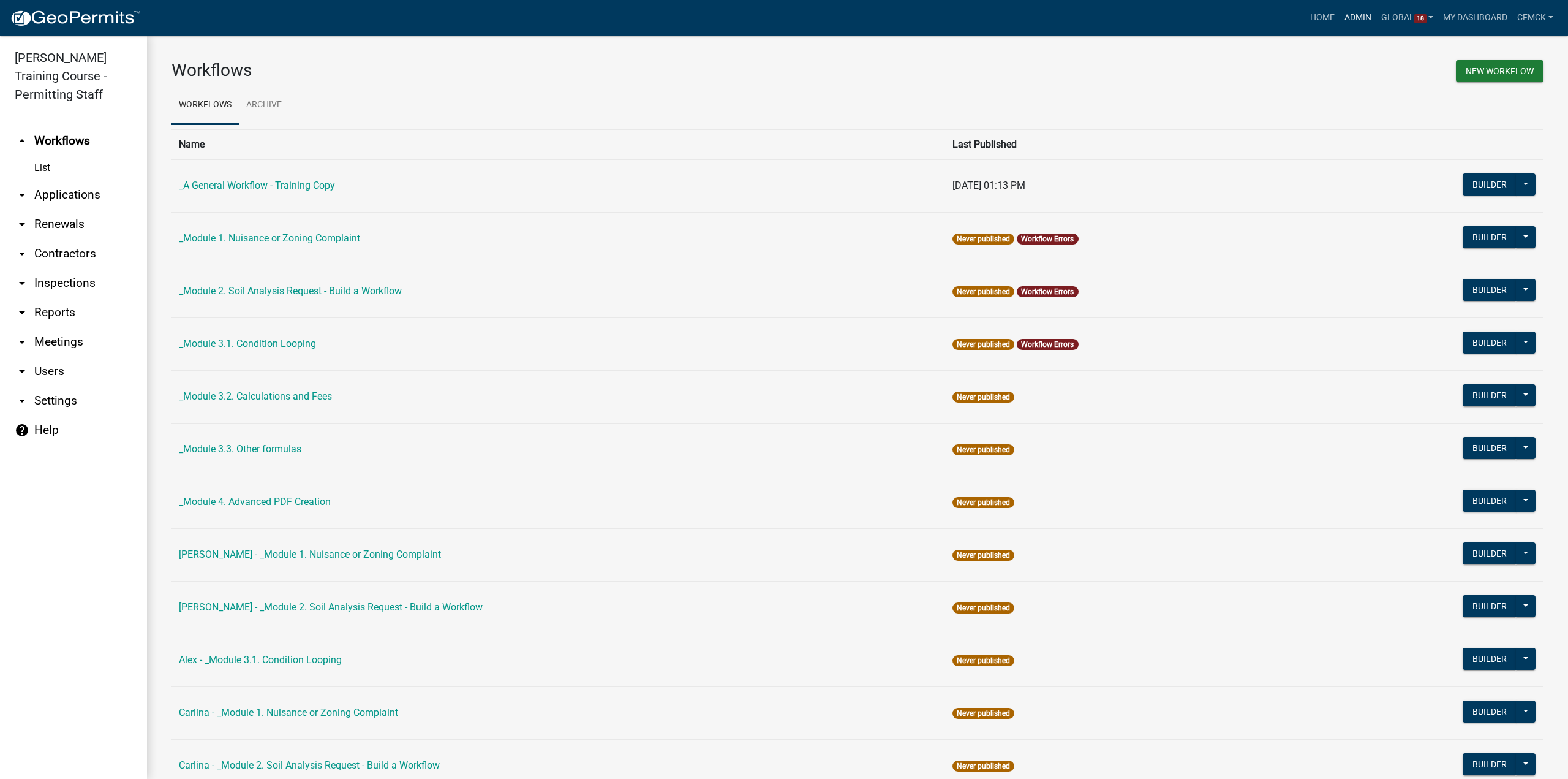
click at [1356, 21] on link "Admin" at bounding box center [1358, 18] width 37 height 23
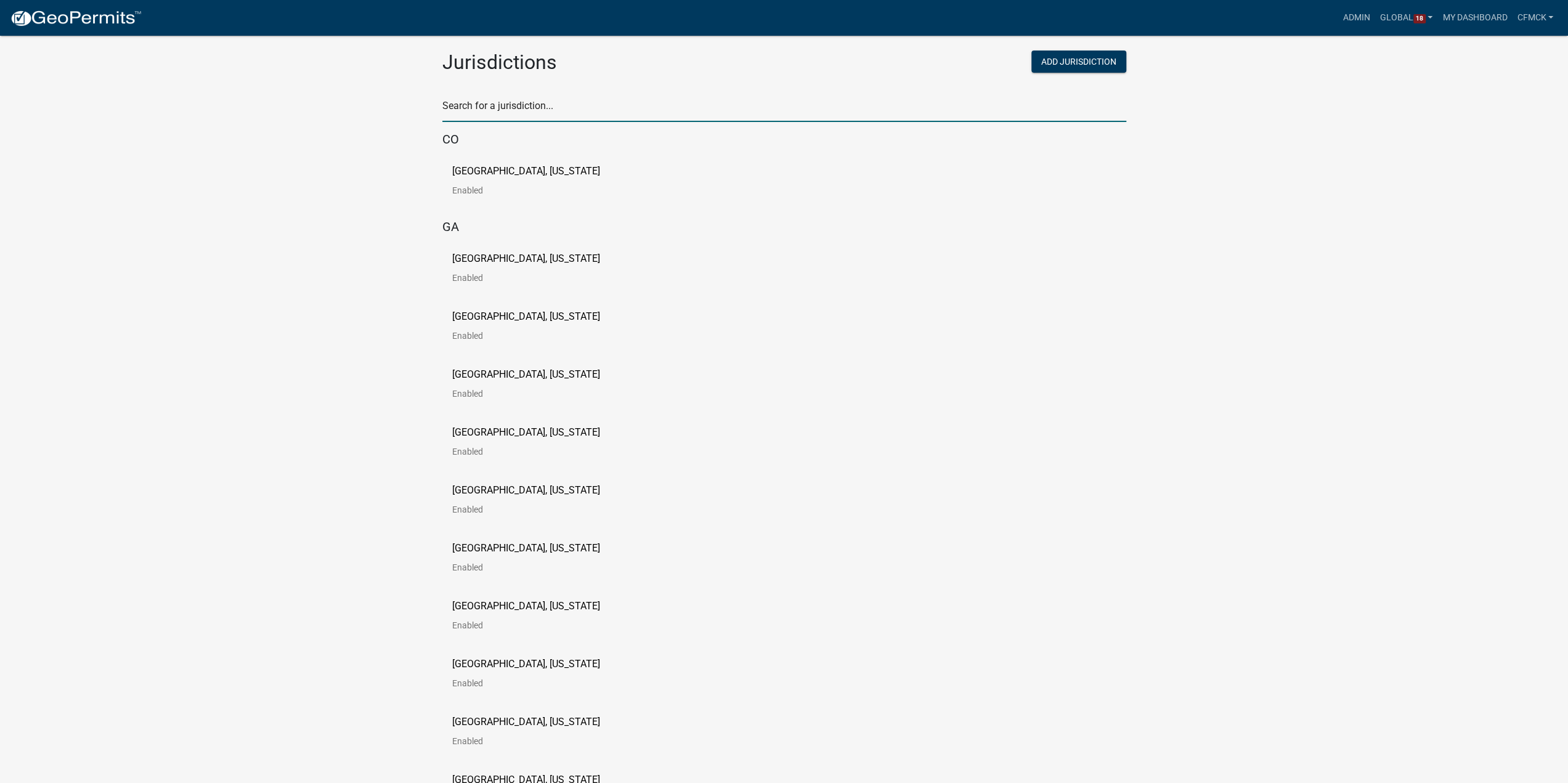
click at [526, 104] on input "text" at bounding box center [784, 109] width 684 height 25
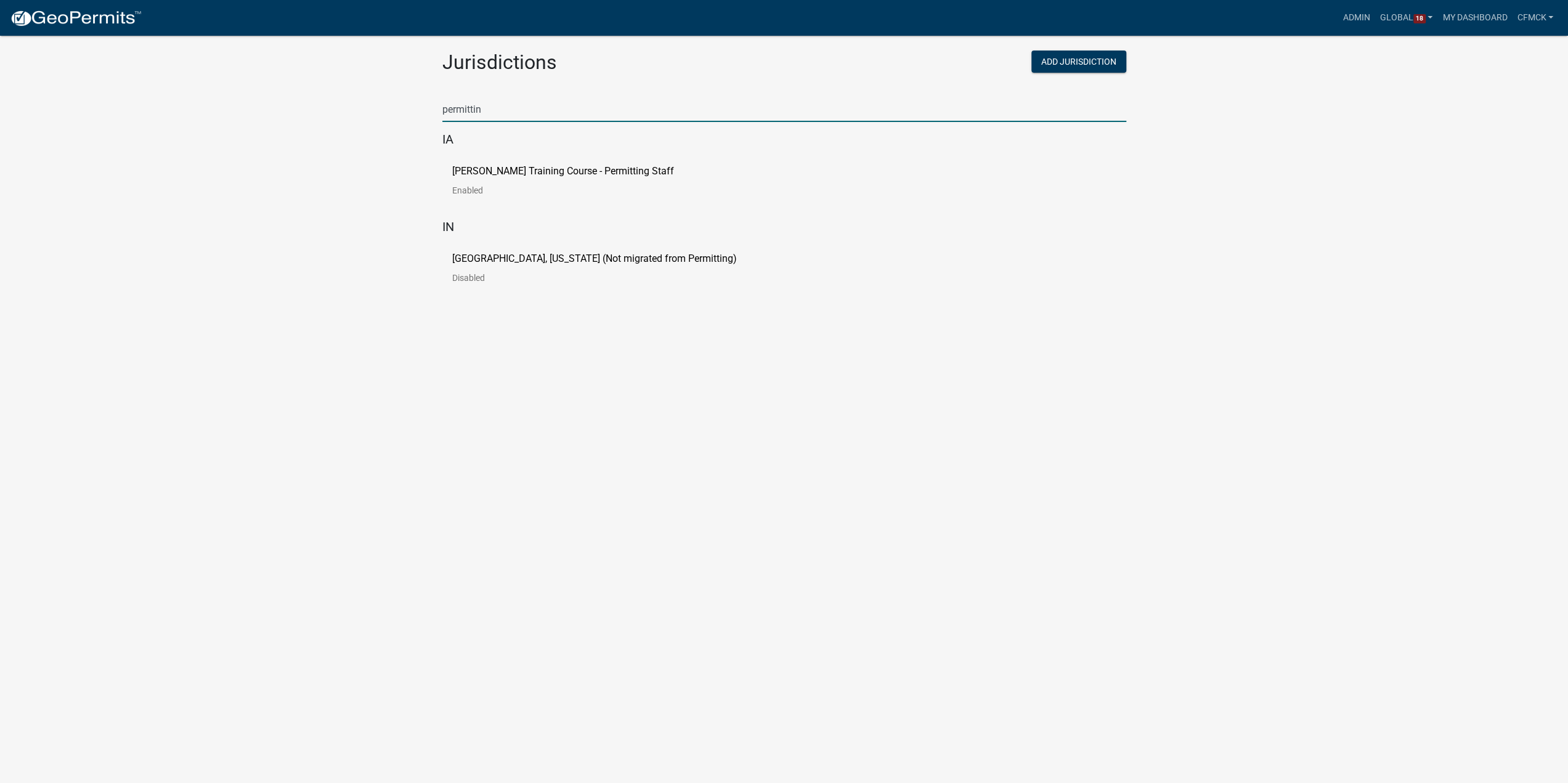
type input "permittin"
click at [605, 181] on link "[PERSON_NAME] Training Course - Permitting Staff Enabled" at bounding box center [573, 185] width 242 height 38
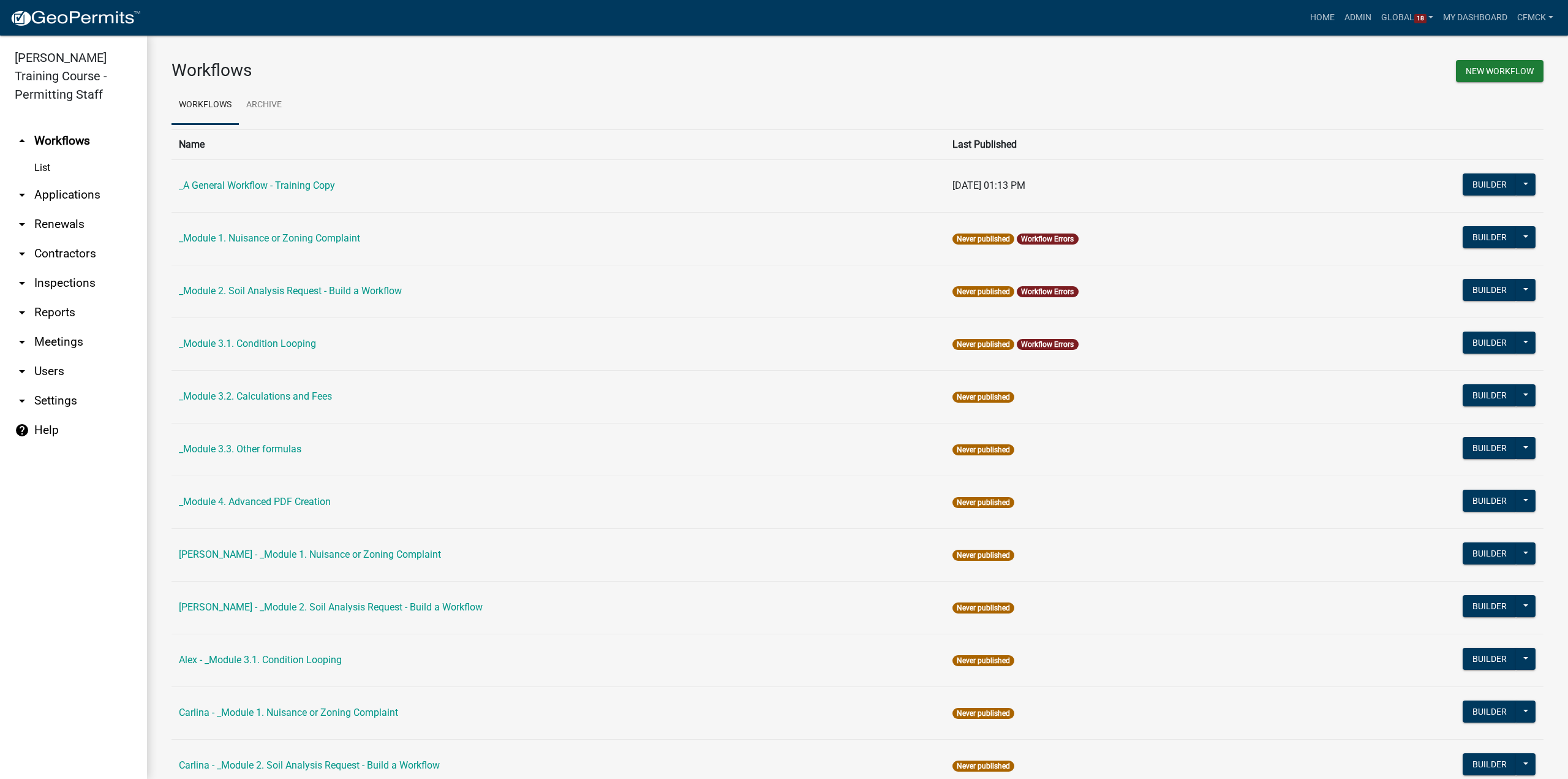
click at [59, 403] on link "arrow_drop_down Settings" at bounding box center [73, 400] width 147 height 29
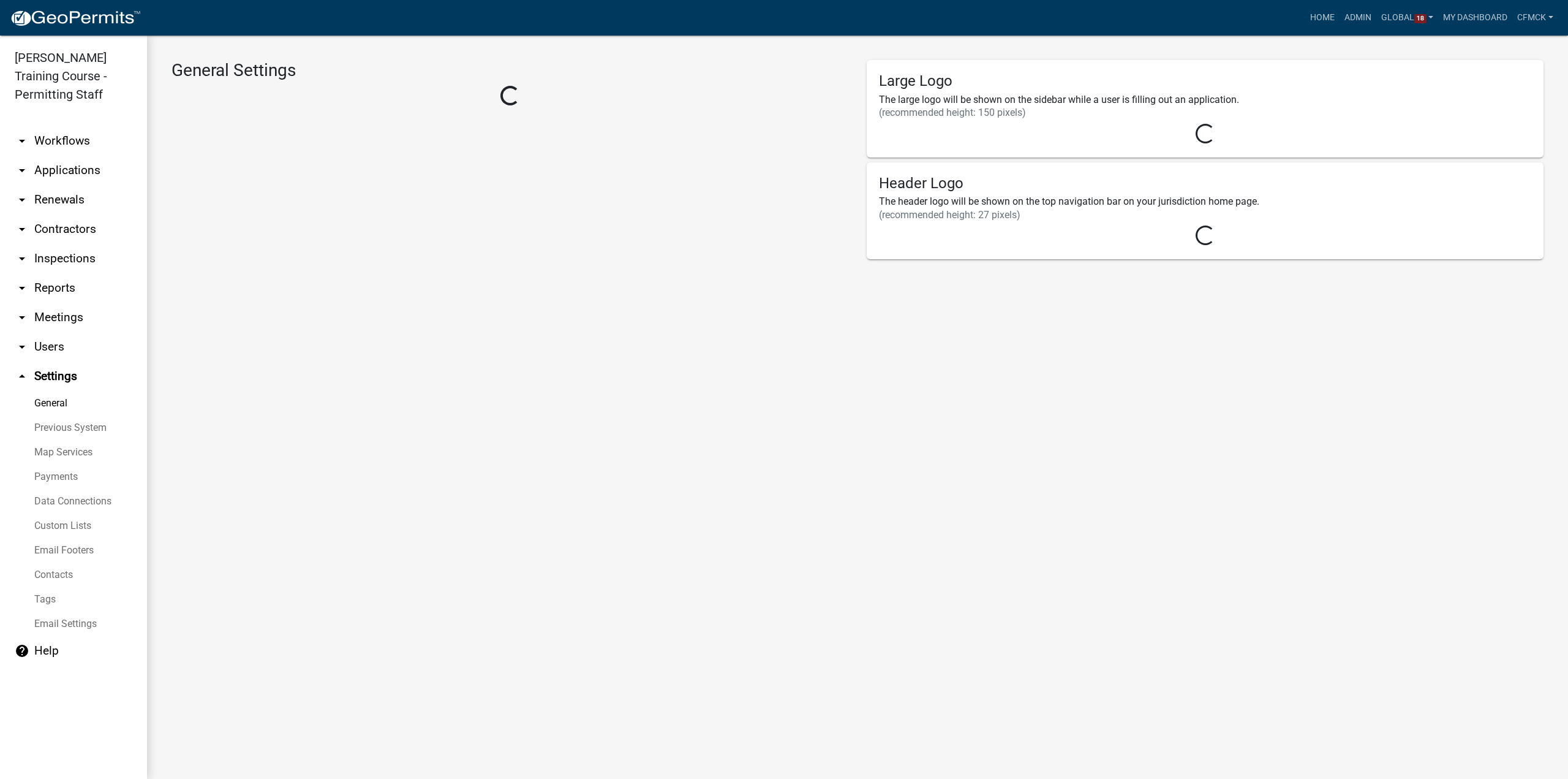
select select "1915ea58-7059-4941-9cac-dbbdee29afec"
select select "IA"
select select "Central Standard Time"
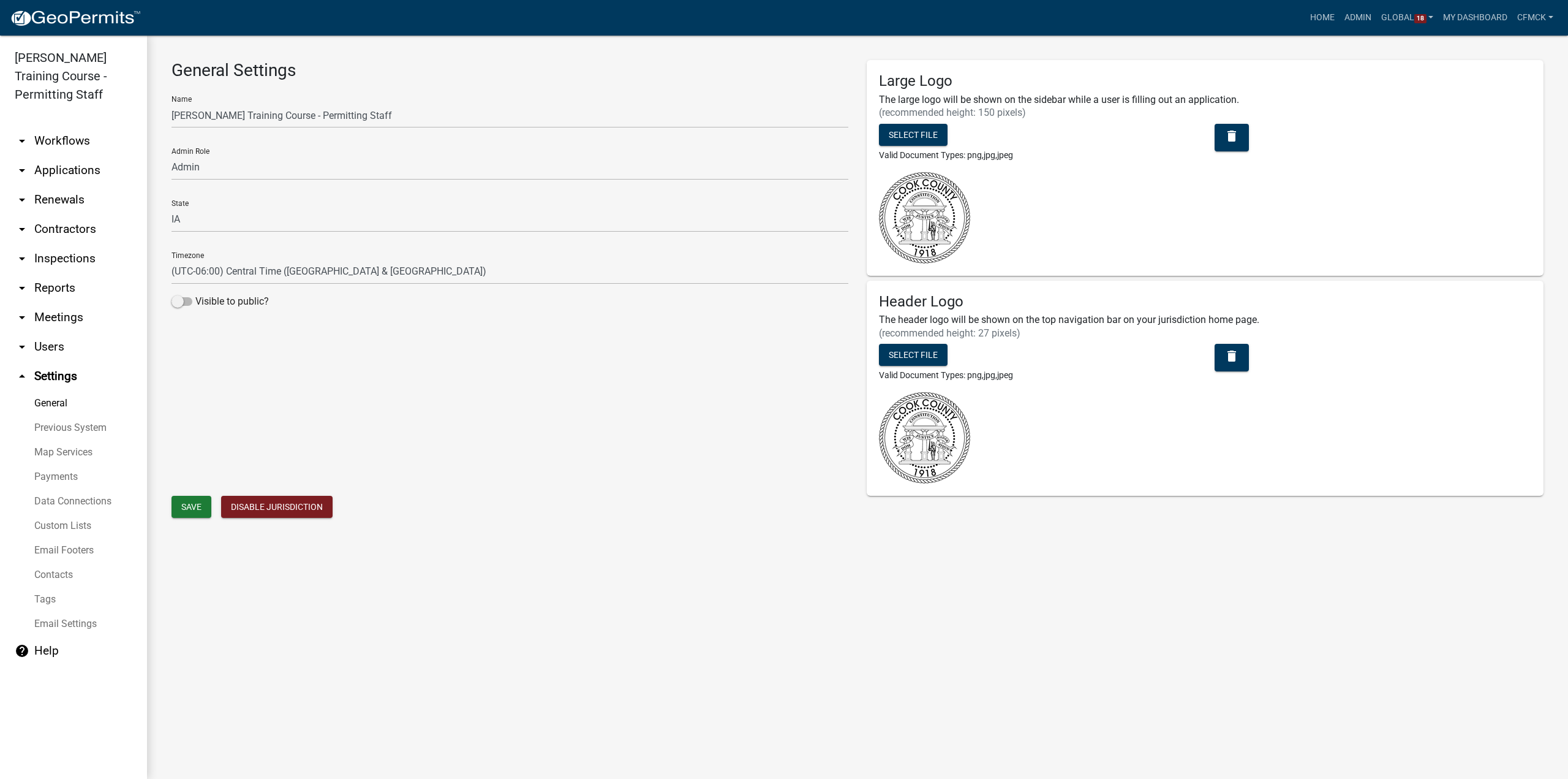
click at [70, 440] on link "Map Services" at bounding box center [73, 452] width 147 height 25
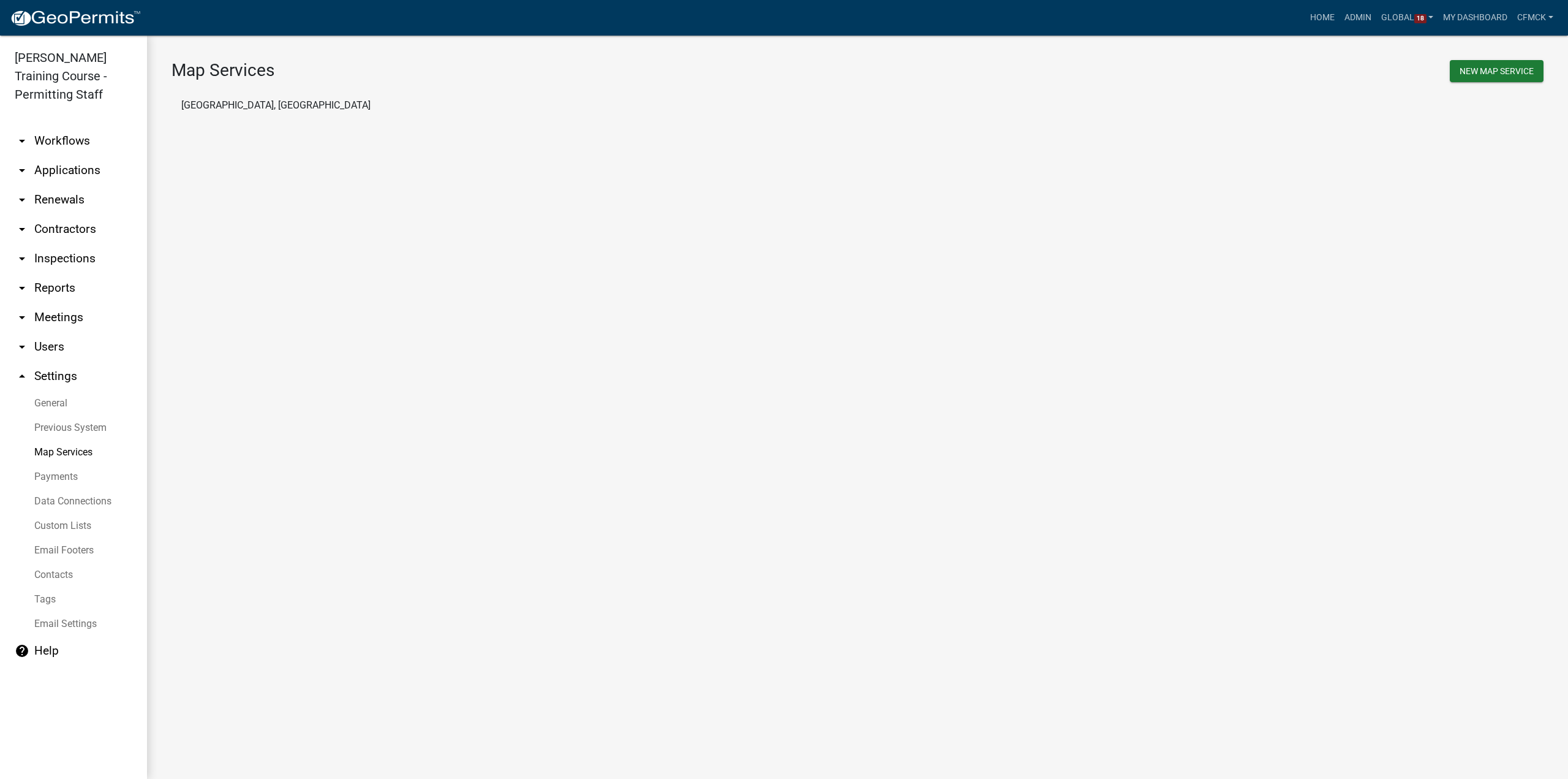
click at [71, 428] on link "Previous System" at bounding box center [73, 428] width 147 height 25
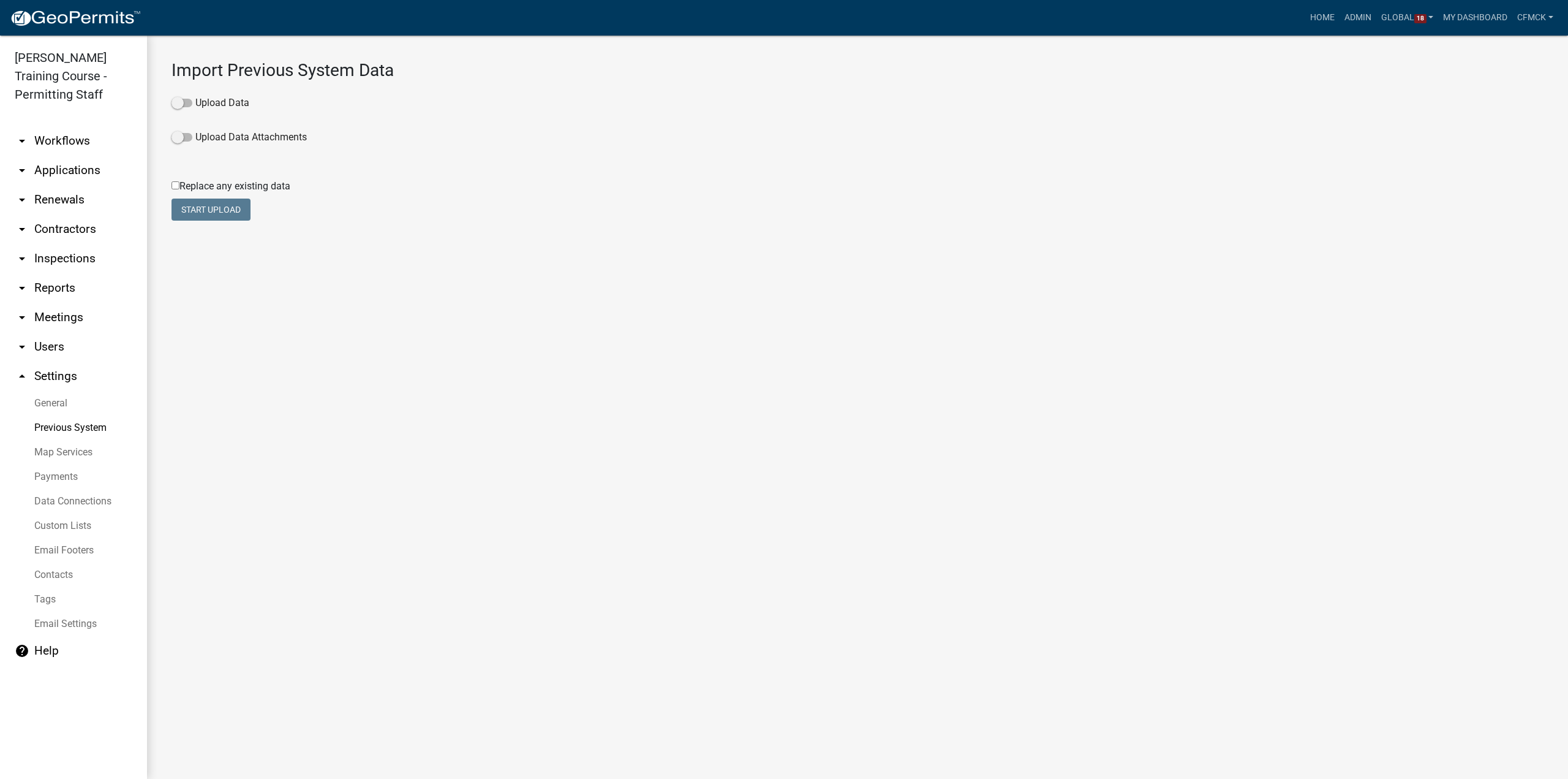
click at [59, 487] on link "Payments" at bounding box center [73, 477] width 147 height 25
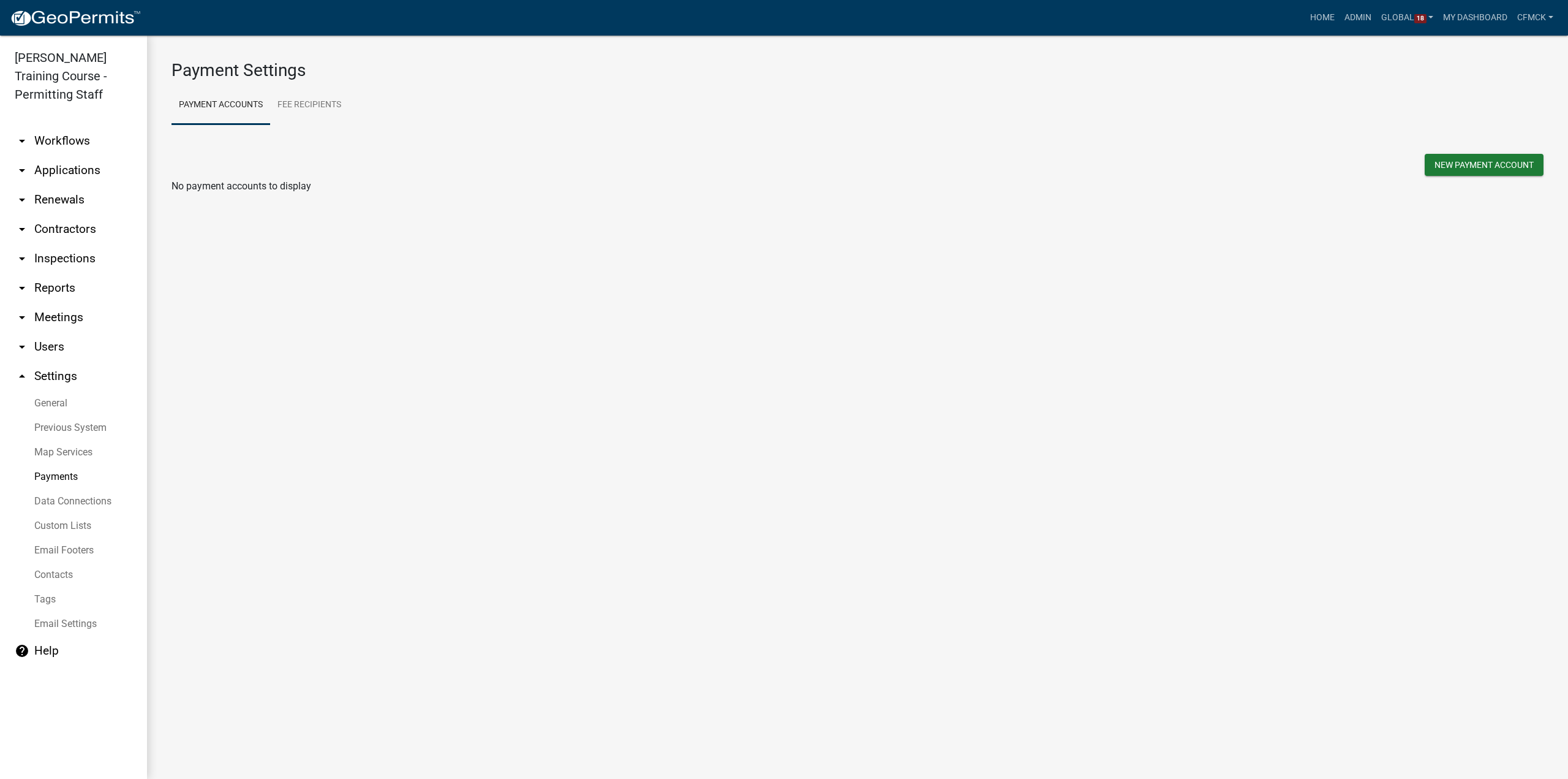
click at [80, 504] on link "Data Connections" at bounding box center [73, 501] width 147 height 25
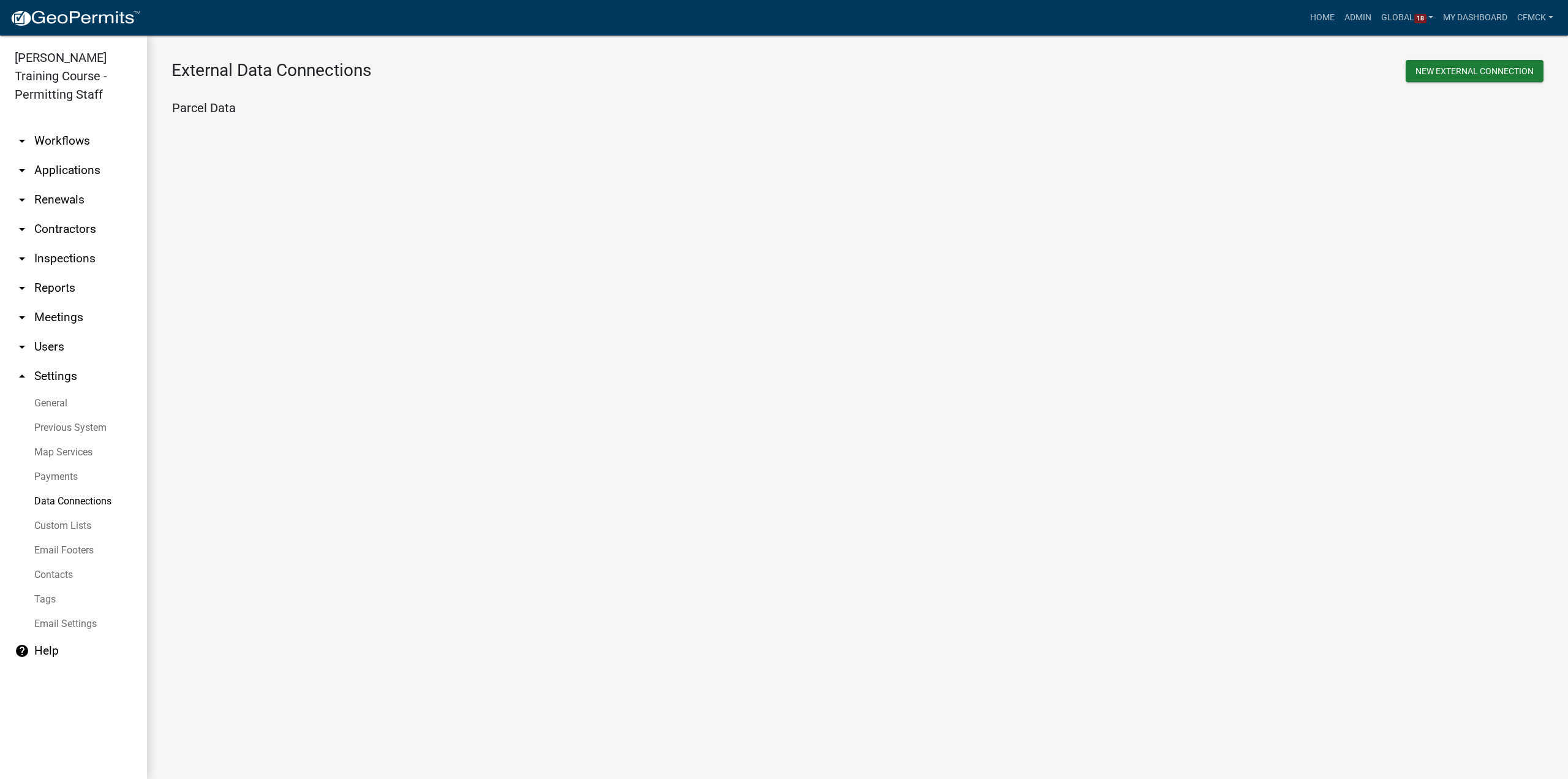
click at [81, 530] on link "Custom Lists" at bounding box center [73, 526] width 147 height 25
click at [74, 552] on link "Email Footers" at bounding box center [73, 550] width 147 height 25
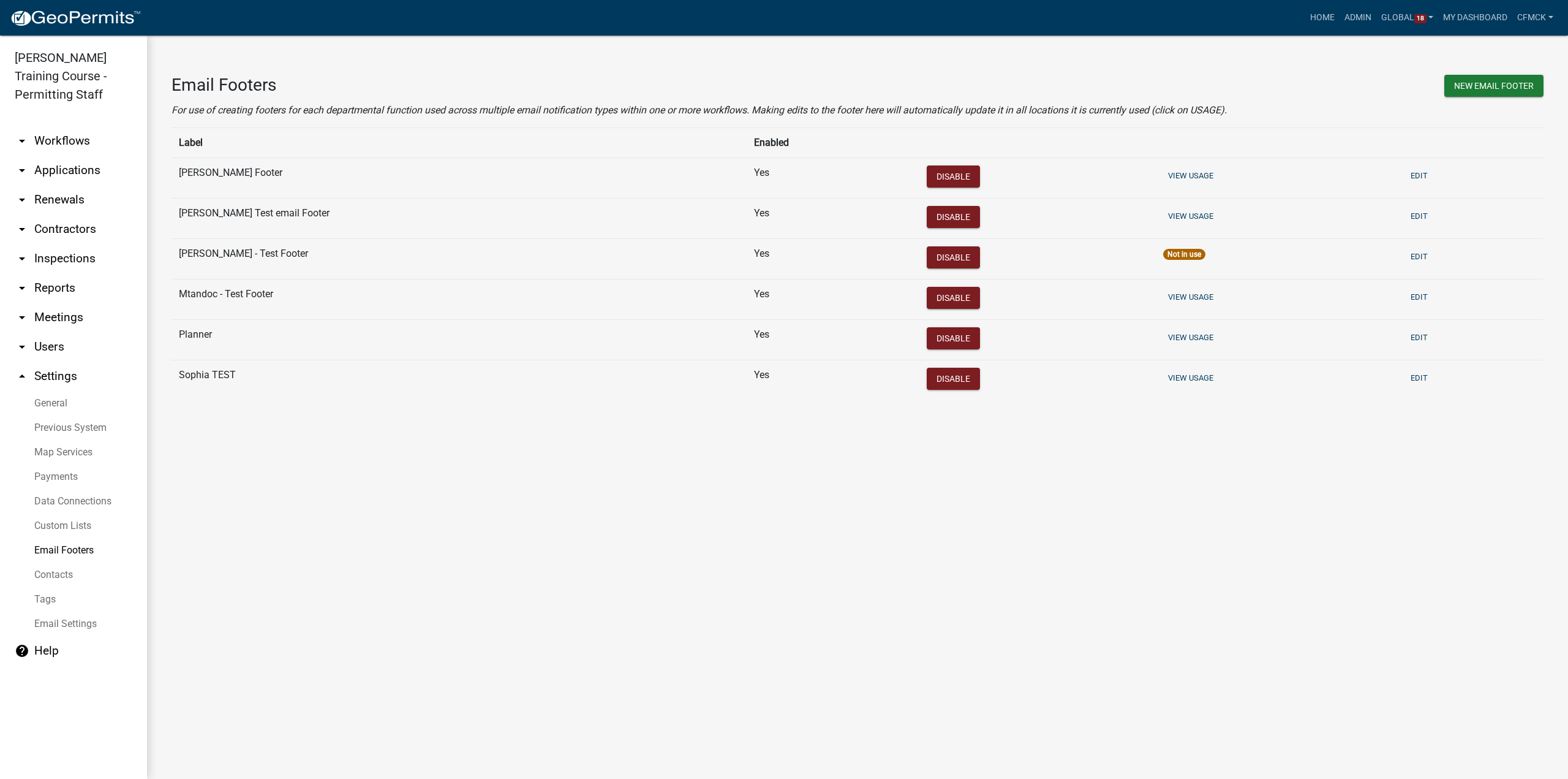
click at [69, 525] on link "Custom Lists" at bounding box center [73, 526] width 147 height 25
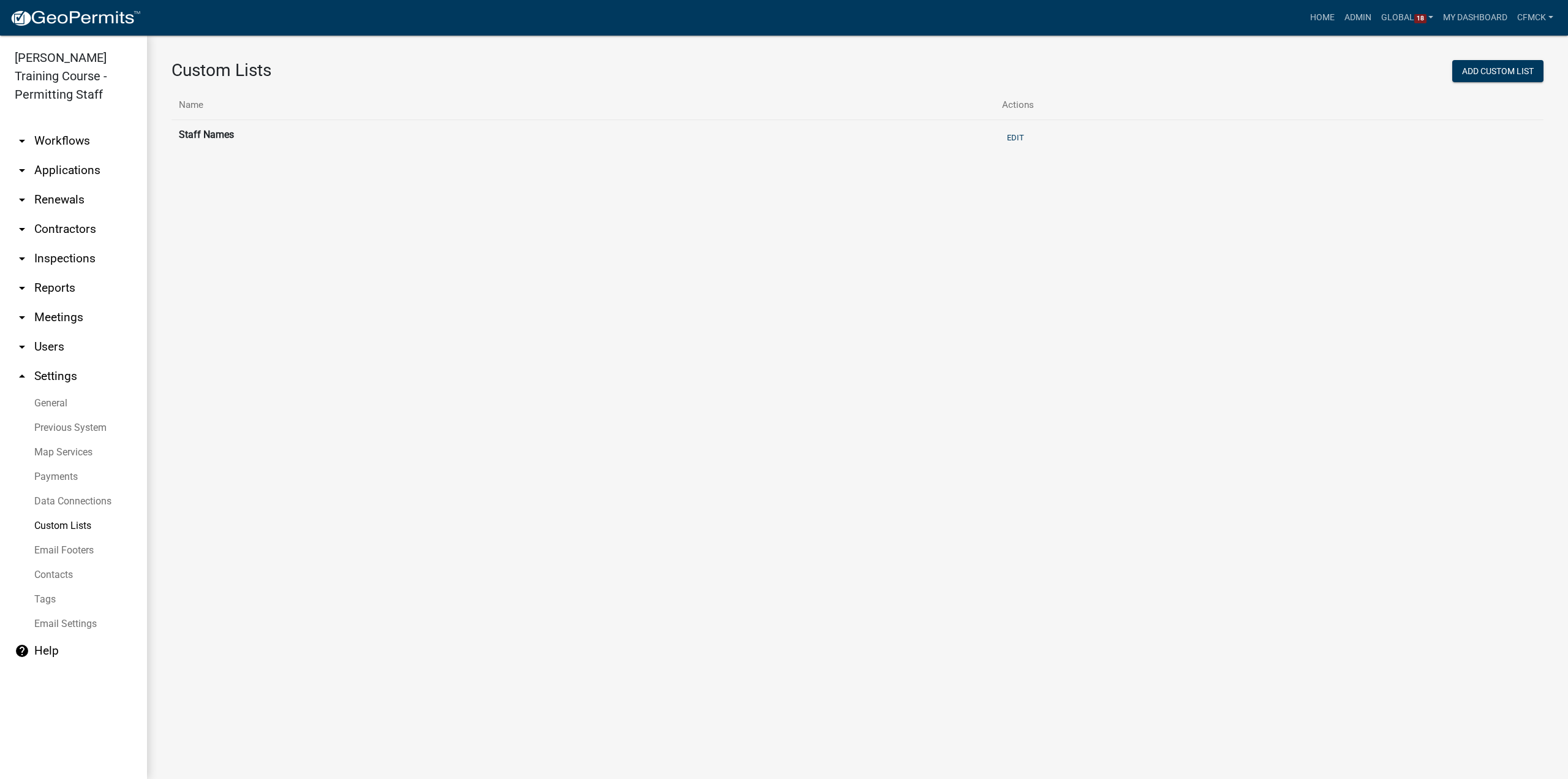
click at [60, 568] on link "Contacts" at bounding box center [73, 575] width 147 height 25
click at [49, 601] on link "Tags" at bounding box center [73, 599] width 147 height 25
click at [63, 633] on link "Email Settings" at bounding box center [73, 624] width 147 height 25
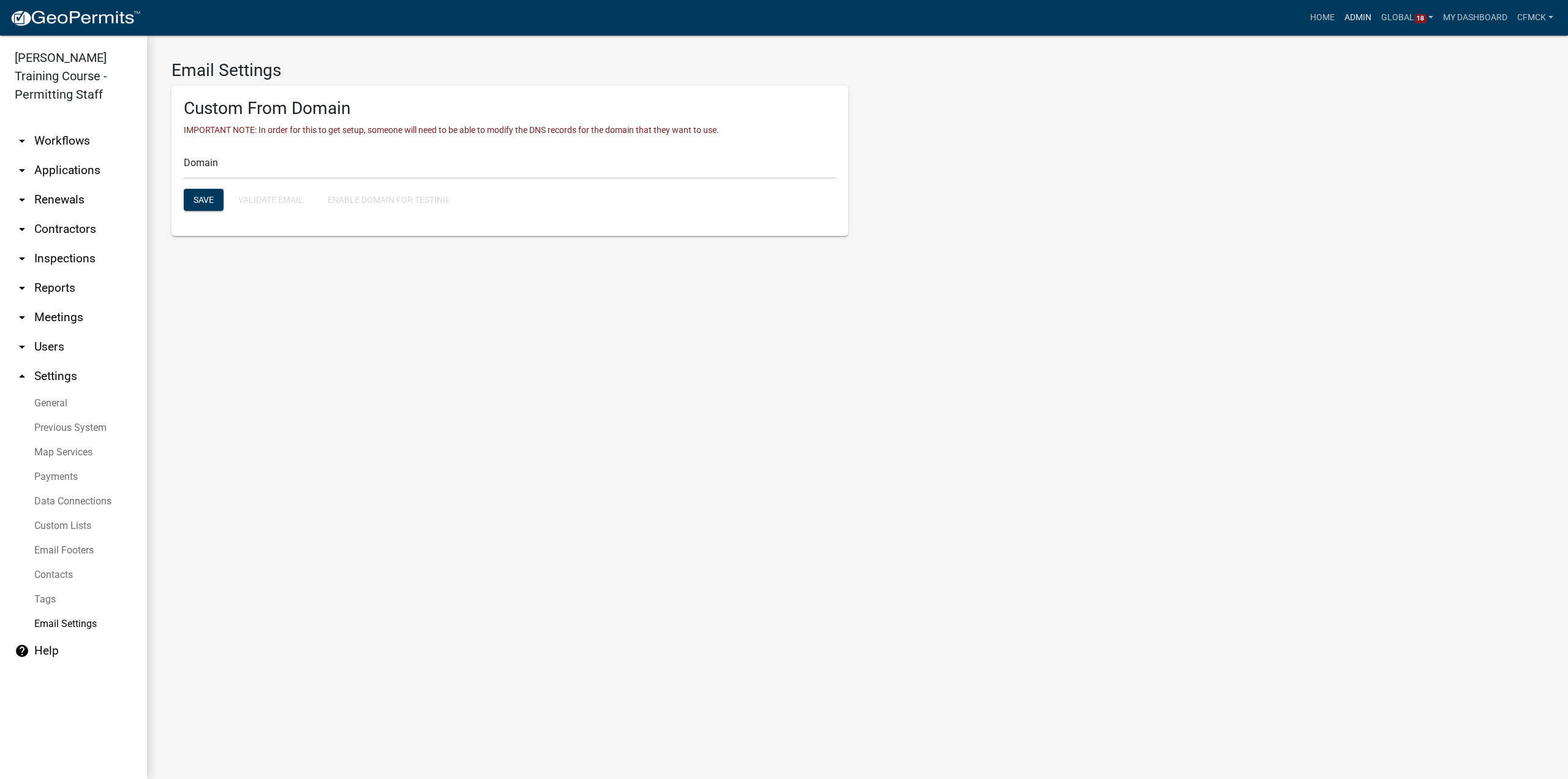
click at [1358, 23] on link "Admin" at bounding box center [1358, 18] width 37 height 23
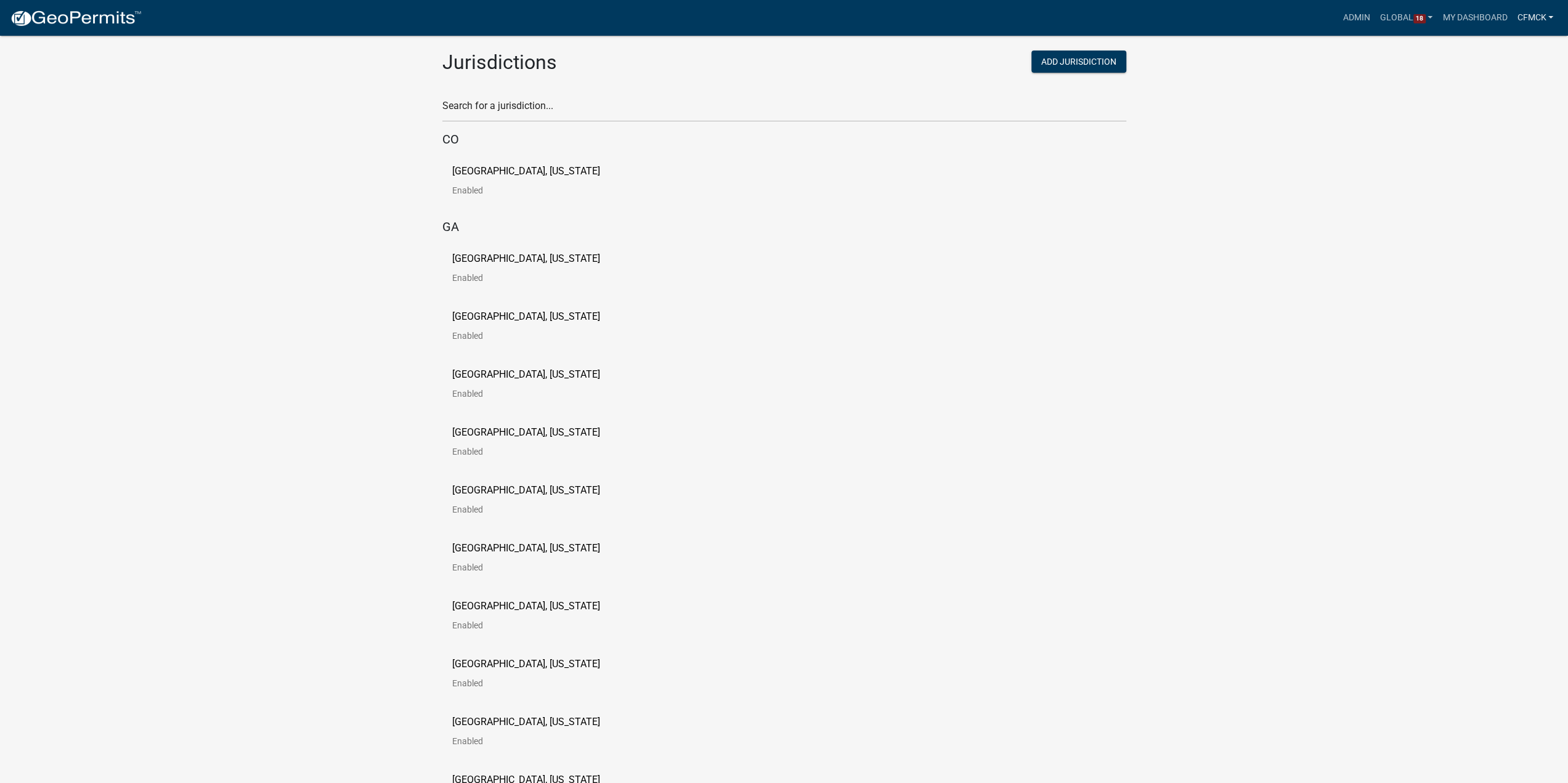
click at [1523, 17] on link "CFMCK" at bounding box center [1535, 18] width 46 height 24
click at [1520, 57] on link "Admin" at bounding box center [1509, 51] width 98 height 29
click at [1536, 22] on link "CFMCK" at bounding box center [1535, 18] width 46 height 24
click at [1521, 81] on link "Account" at bounding box center [1509, 80] width 98 height 29
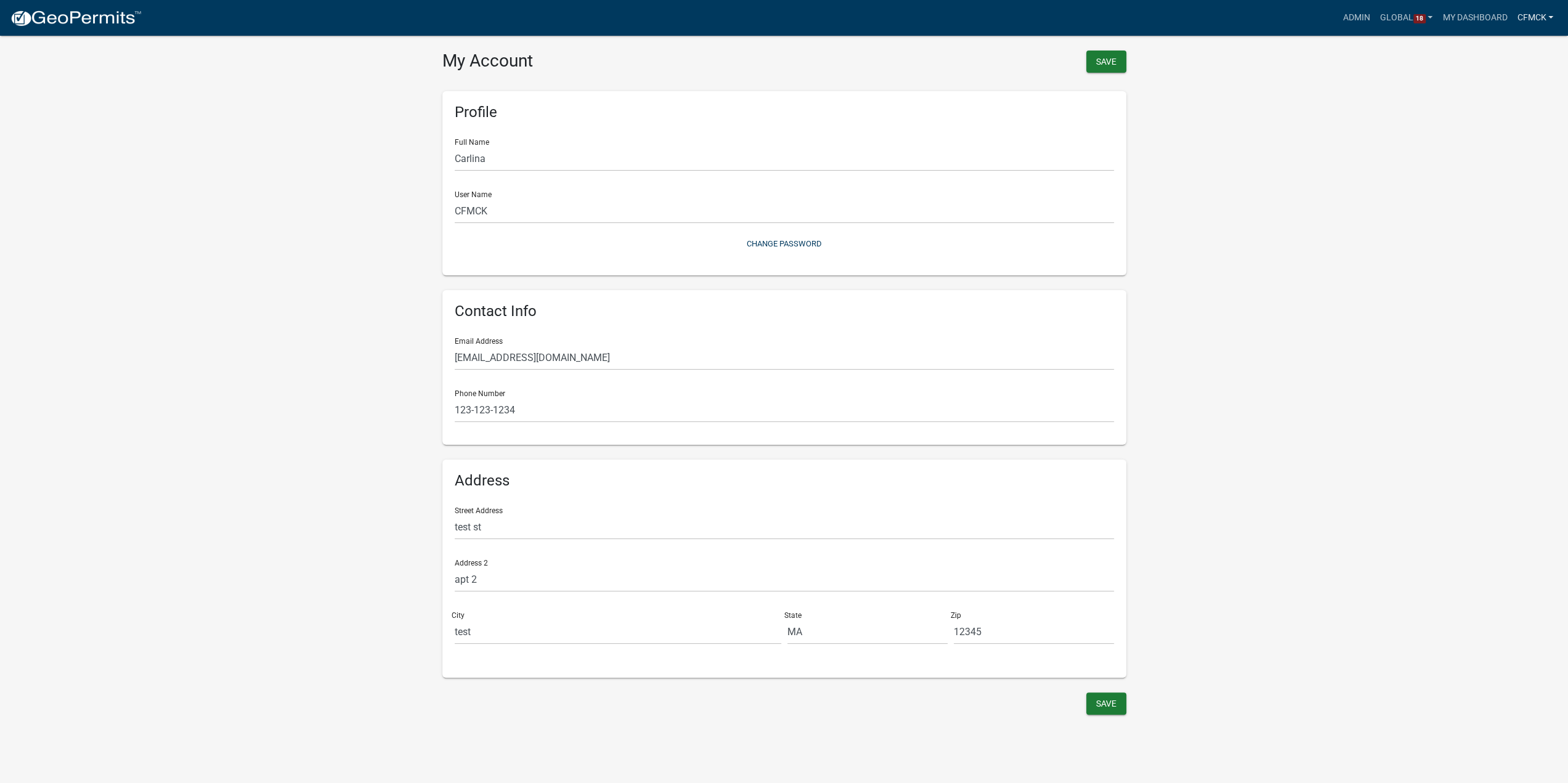
click at [1542, 21] on link "CFMCK" at bounding box center [1535, 18] width 46 height 24
click at [1503, 52] on link "Admin" at bounding box center [1509, 51] width 98 height 29
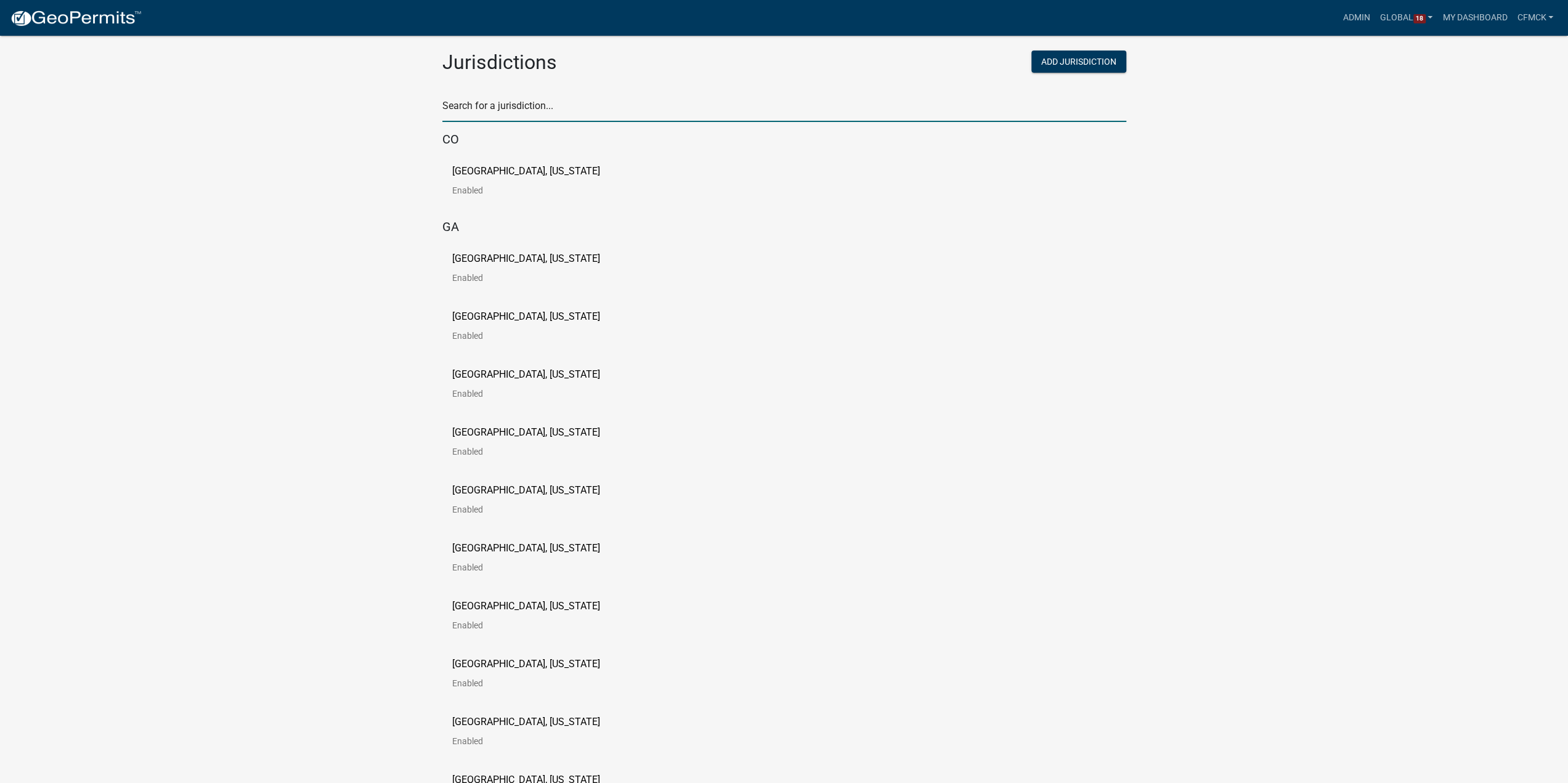
click at [538, 115] on input "text" at bounding box center [784, 109] width 684 height 25
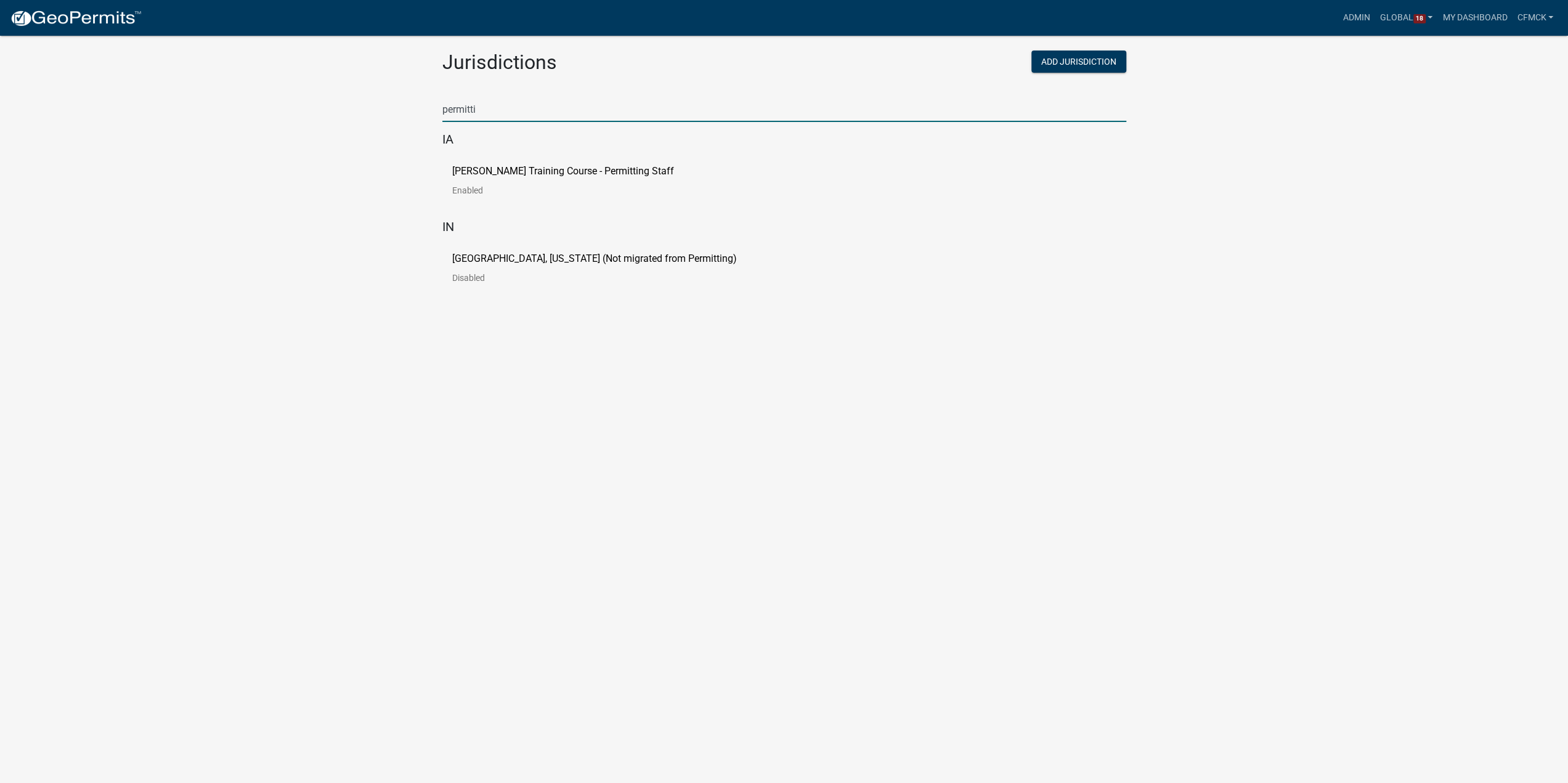
type input "permitti"
click at [630, 166] on p "[PERSON_NAME] Training Course - Permitting Staff" at bounding box center [564, 170] width 222 height 10
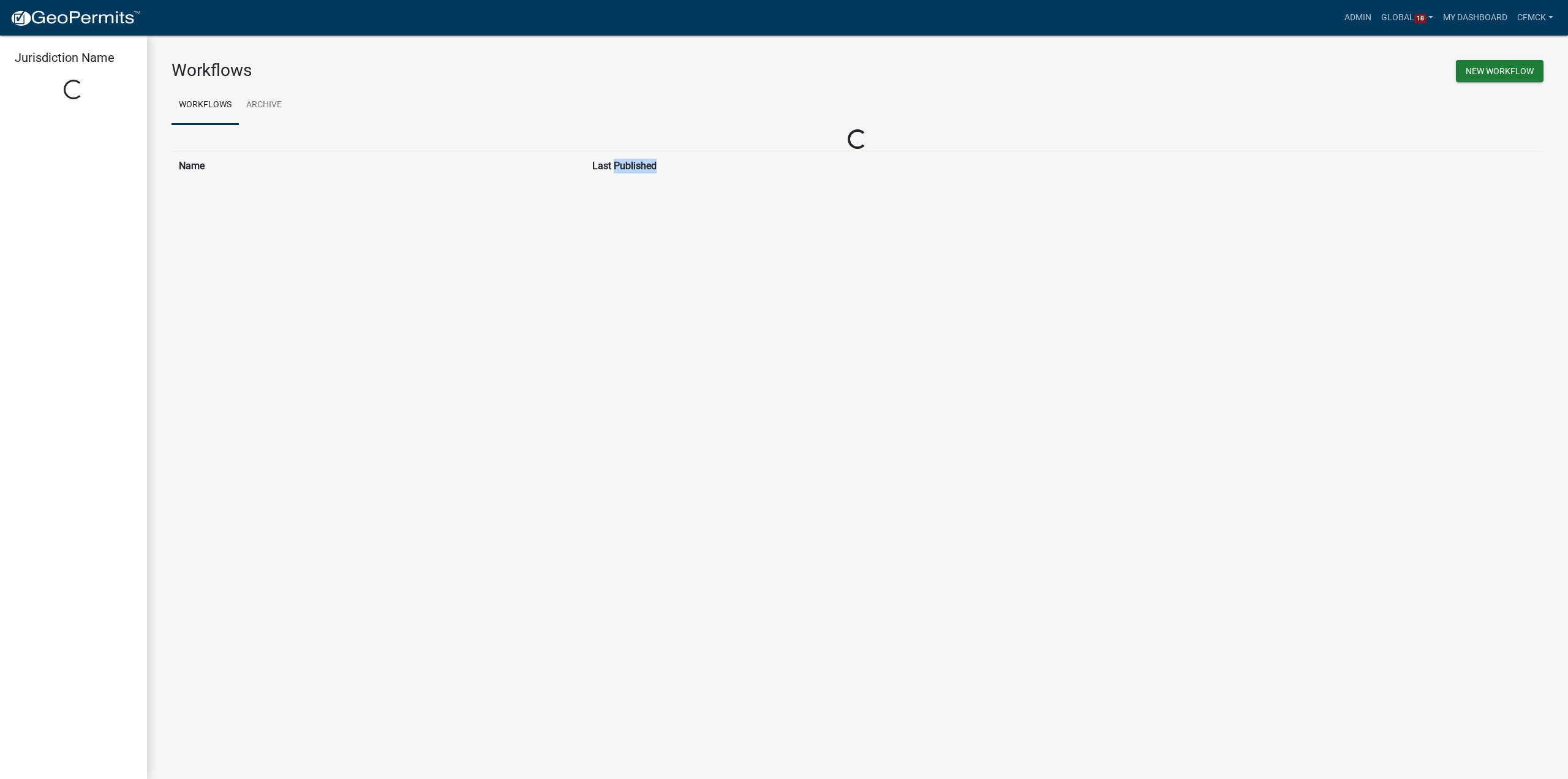
click at [627, 165] on th "Last Published" at bounding box center [989, 165] width 808 height 30
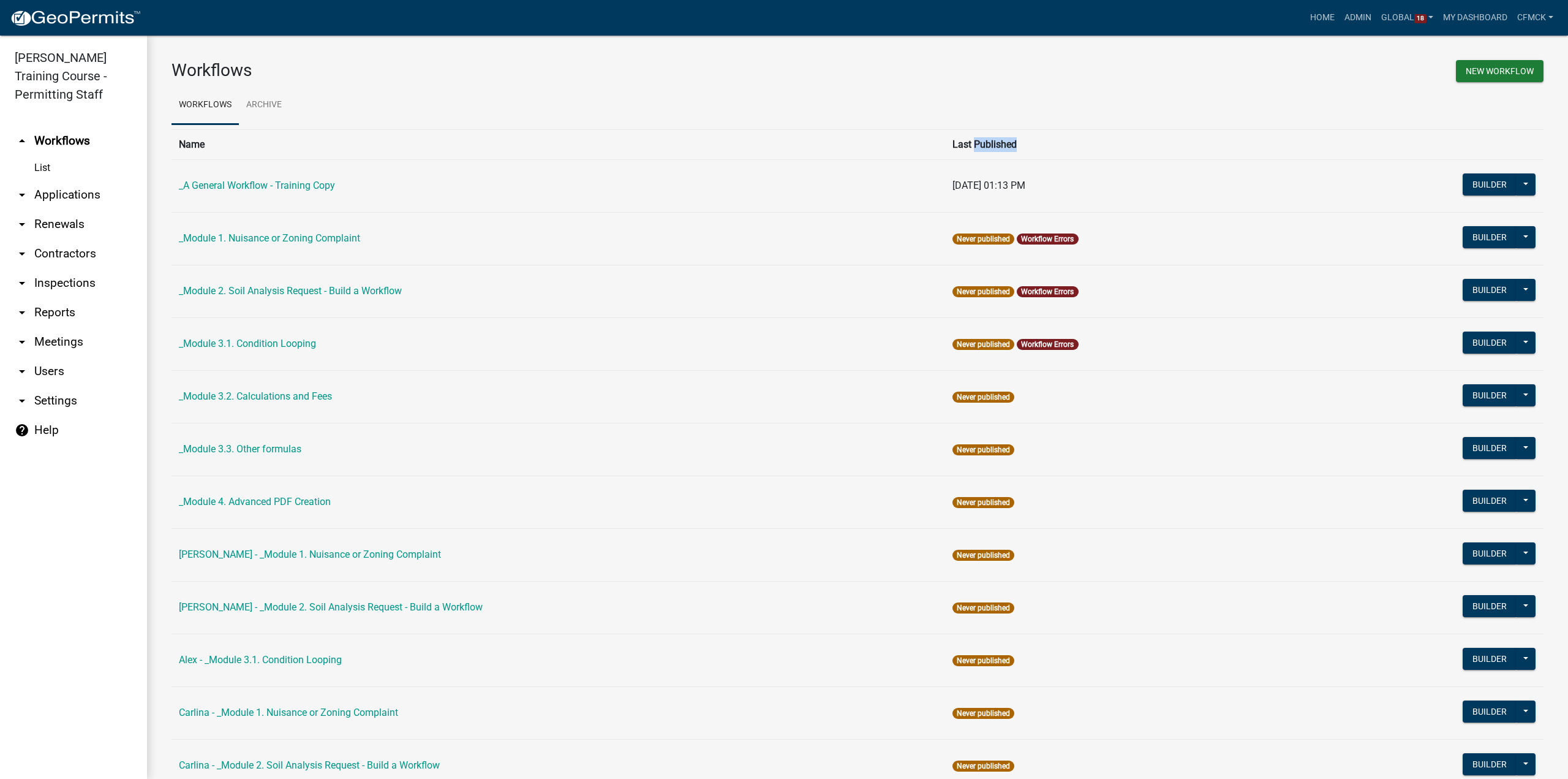
click at [51, 372] on link "arrow_drop_down Users" at bounding box center [73, 371] width 147 height 29
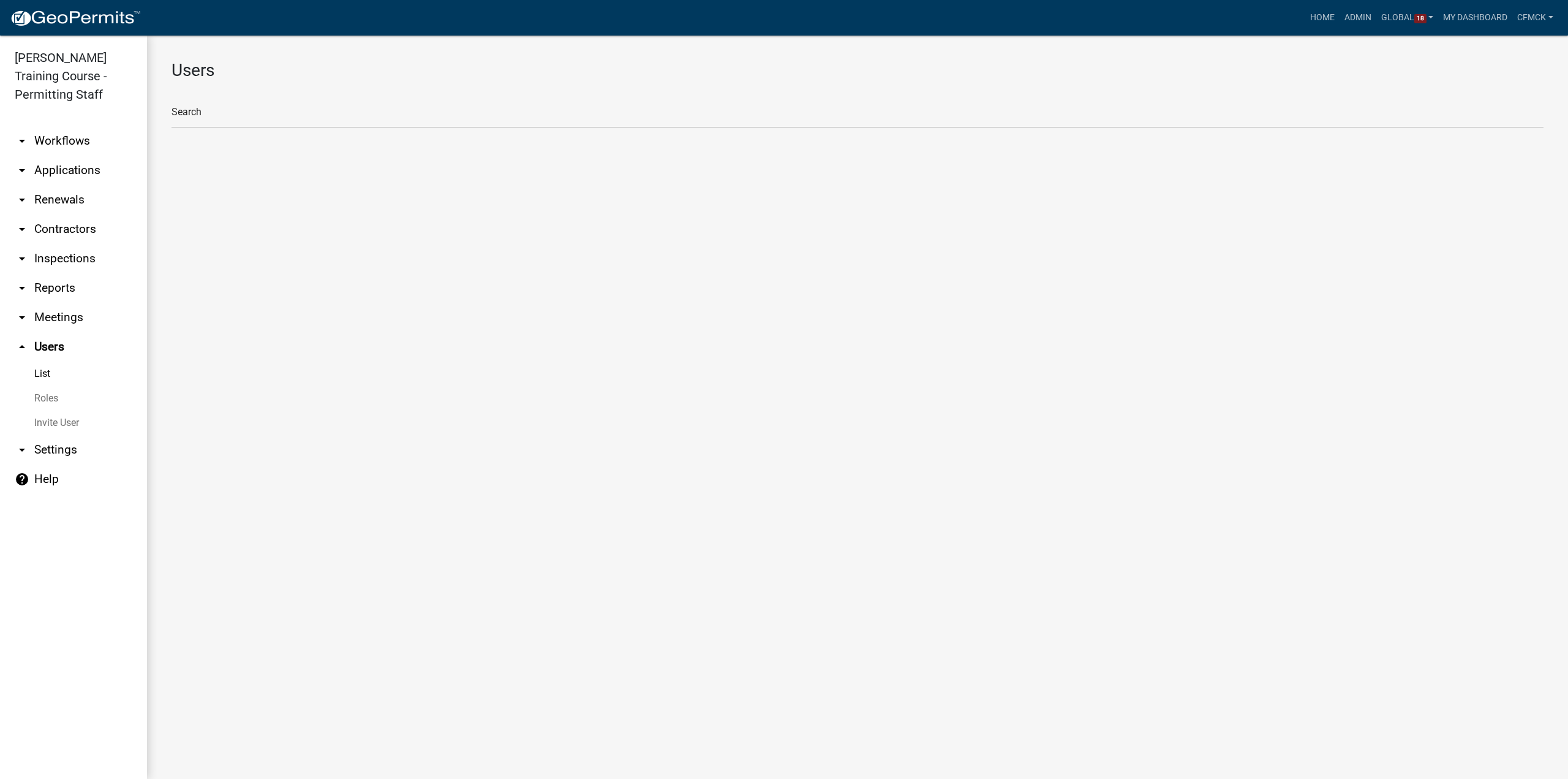
click at [48, 400] on link "Roles" at bounding box center [73, 398] width 147 height 25
click at [42, 370] on link "List" at bounding box center [73, 374] width 147 height 25
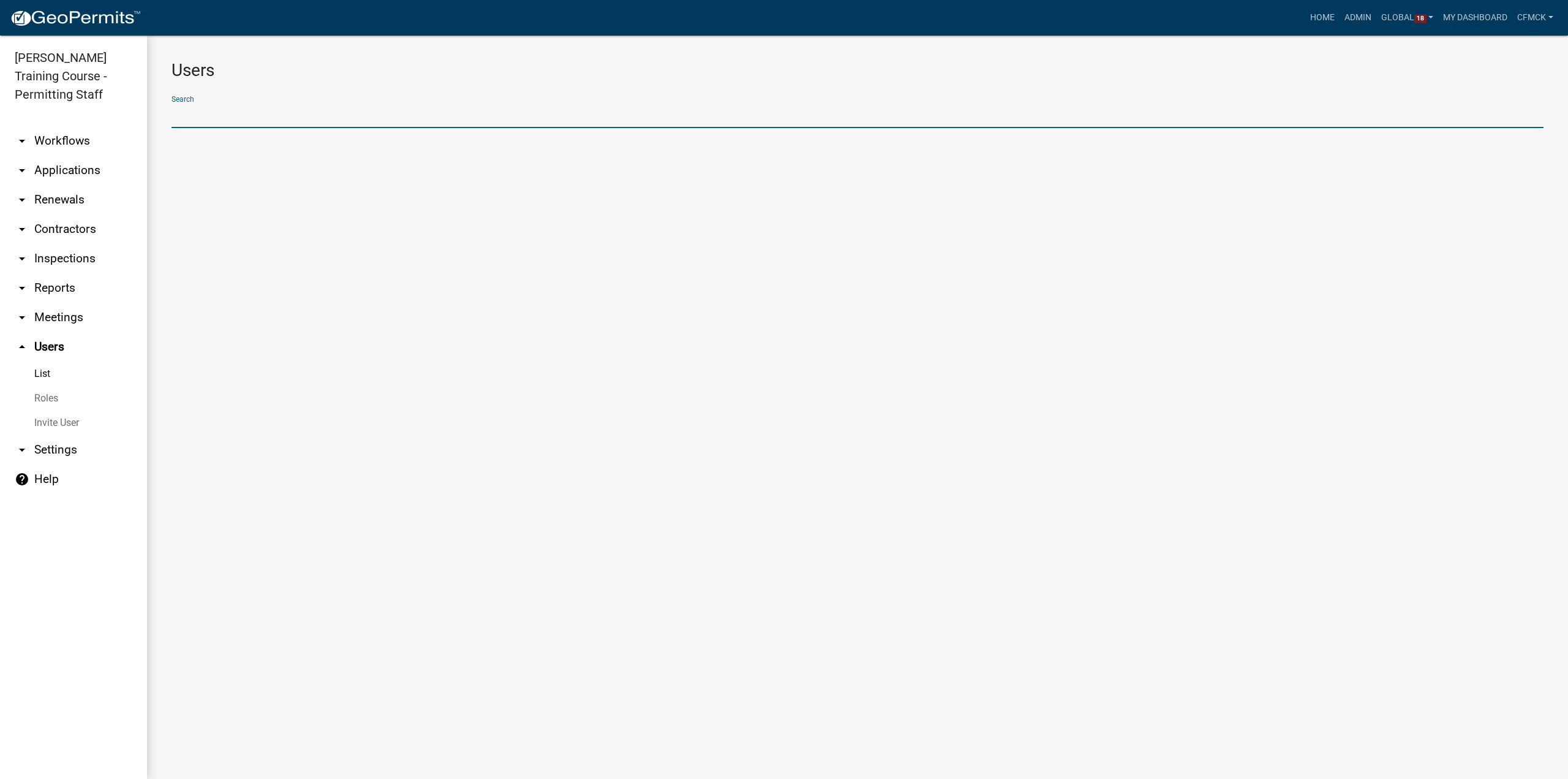
click at [214, 116] on input "text" at bounding box center [857, 115] width 1372 height 25
type input "carlina"
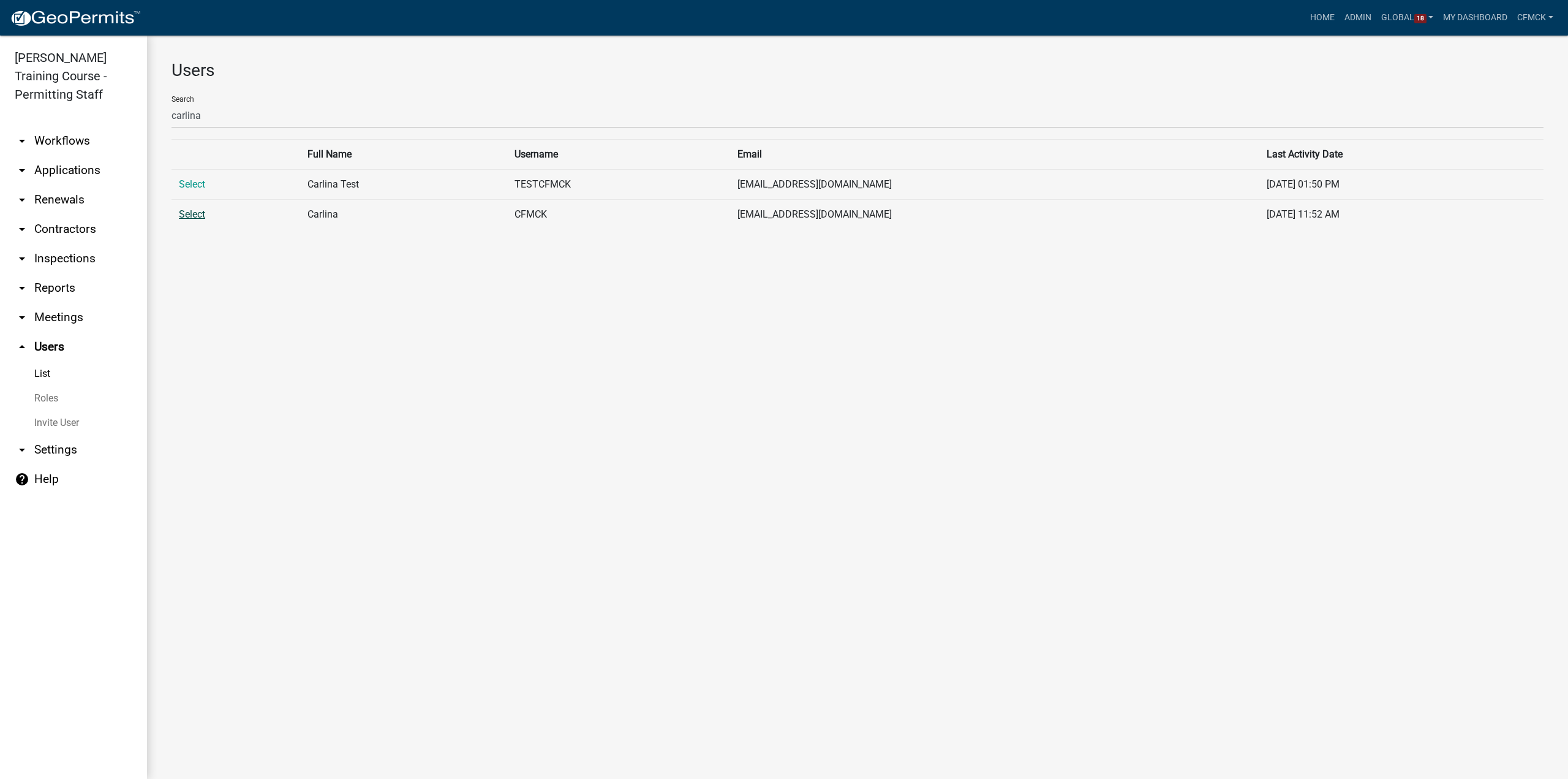
click at [188, 215] on link "Select" at bounding box center [192, 214] width 26 height 12
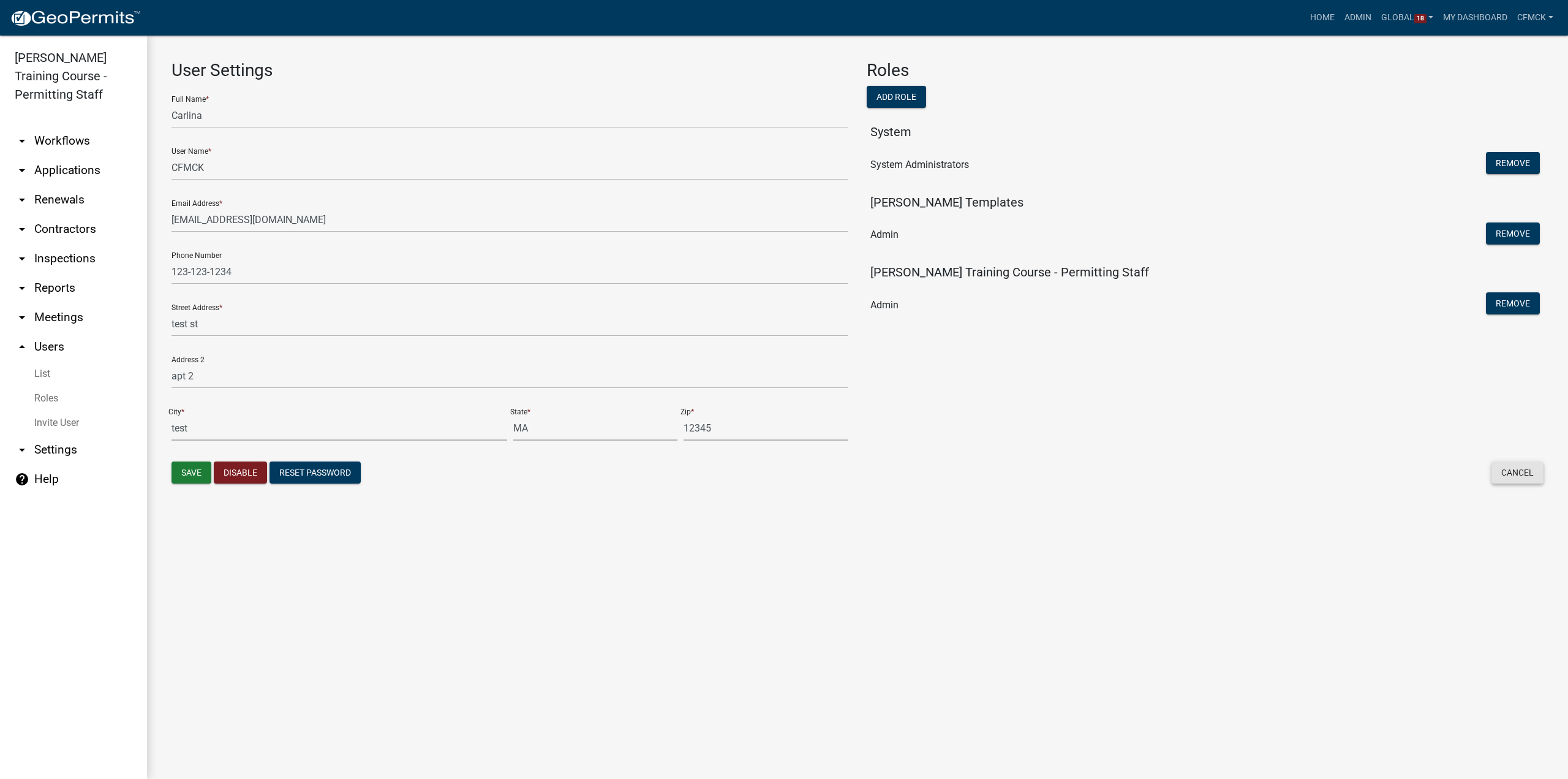
click at [1510, 473] on button "Cancel" at bounding box center [1517, 473] width 52 height 22
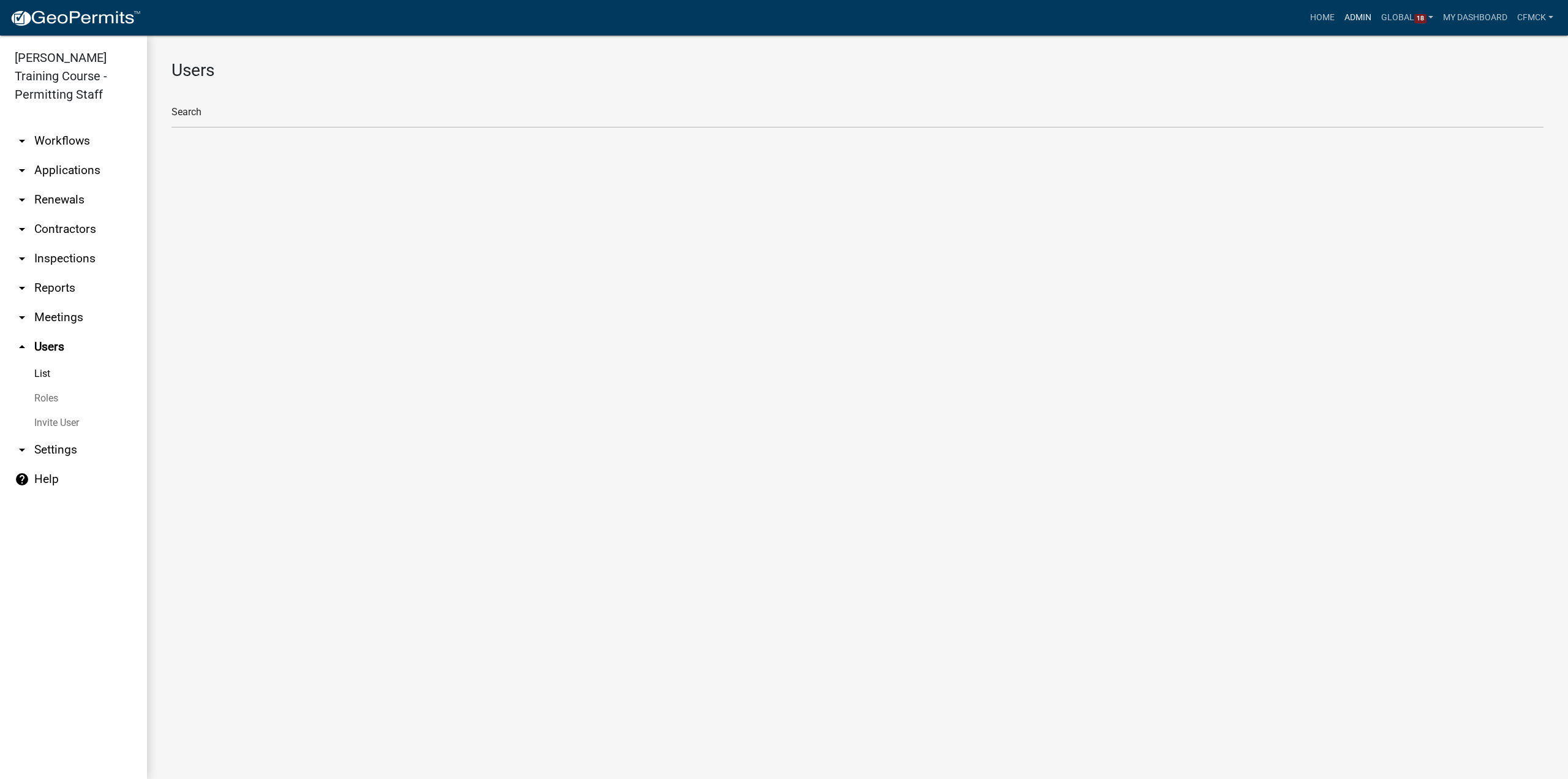
click at [1342, 17] on link "Admin" at bounding box center [1358, 18] width 37 height 23
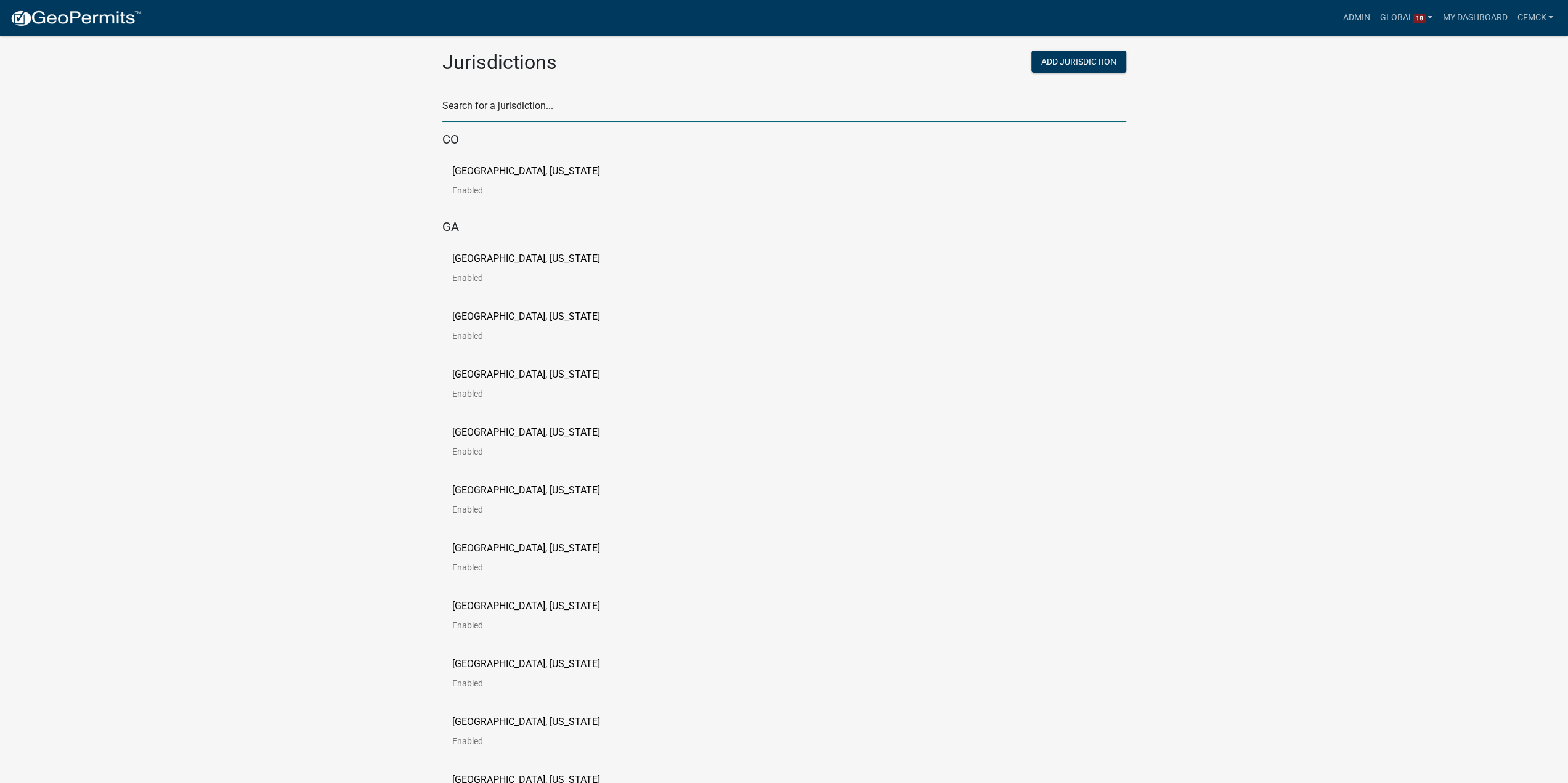
click at [790, 104] on input "text" at bounding box center [784, 109] width 684 height 25
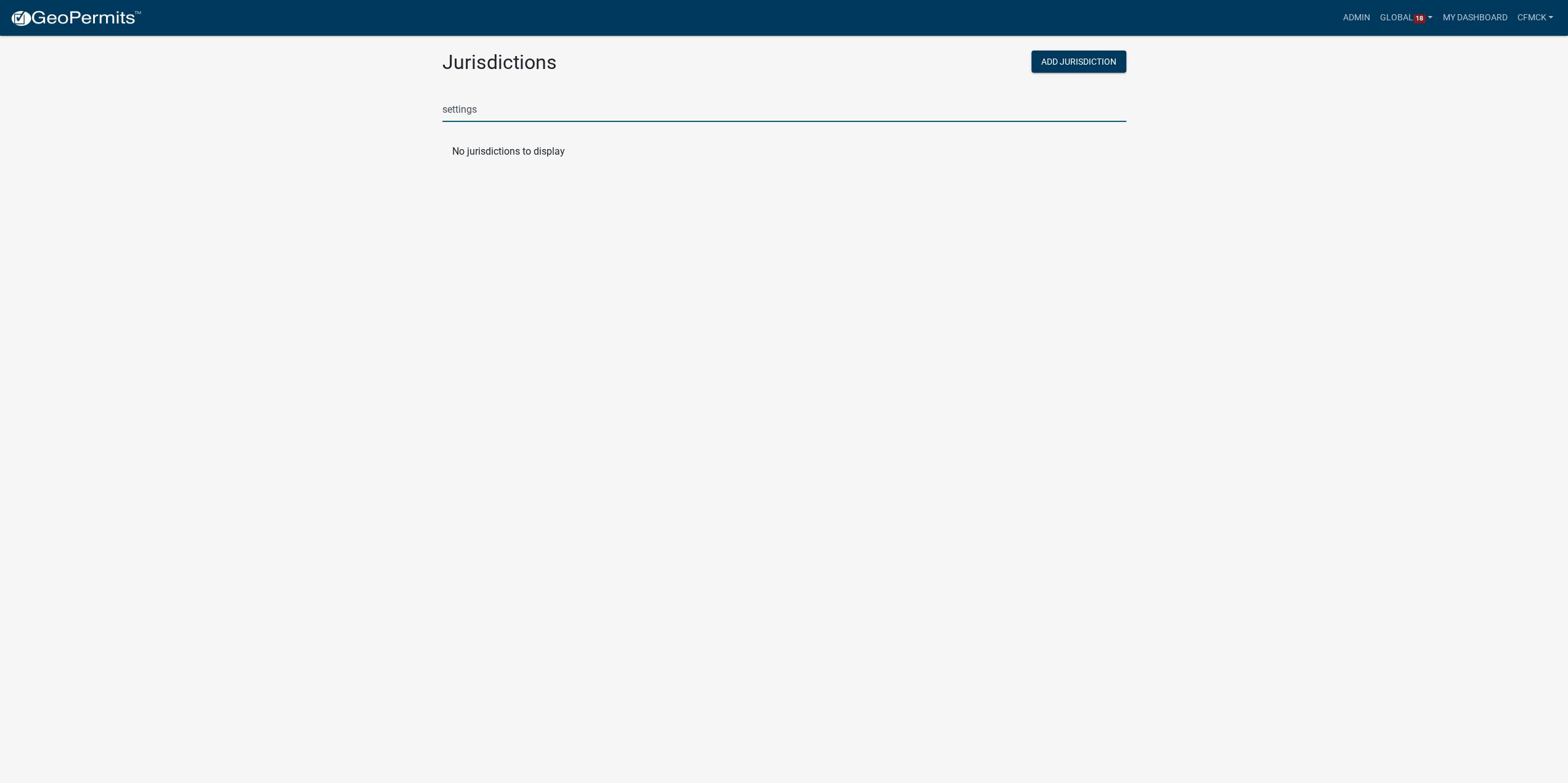
type input "settings"
click at [517, 115] on input "settings" at bounding box center [784, 109] width 684 height 25
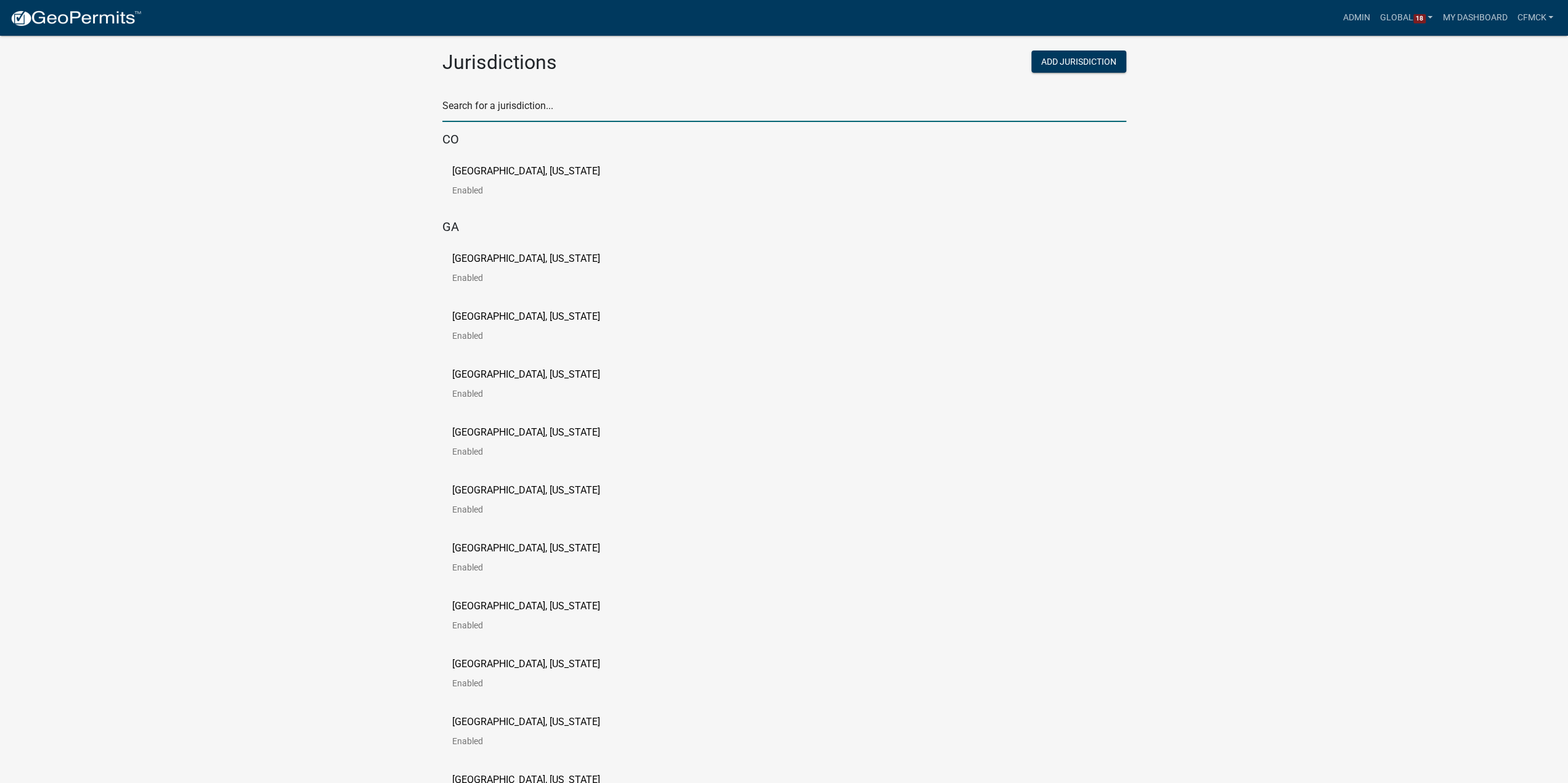
click at [523, 107] on input "text" at bounding box center [784, 109] width 684 height 25
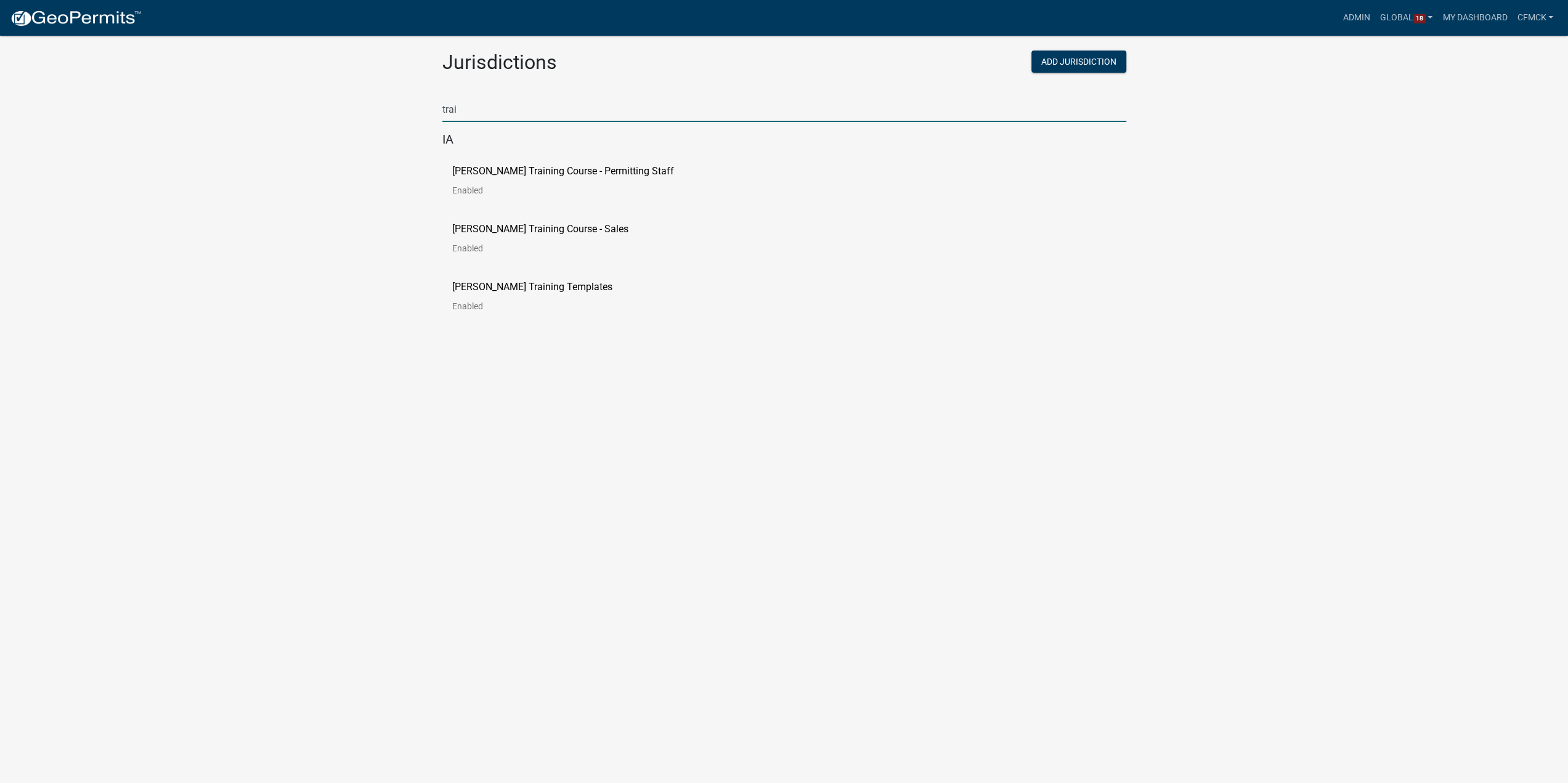
type input "train"
click at [640, 173] on p "[PERSON_NAME] Training Course - Permitting Staff" at bounding box center [564, 170] width 222 height 10
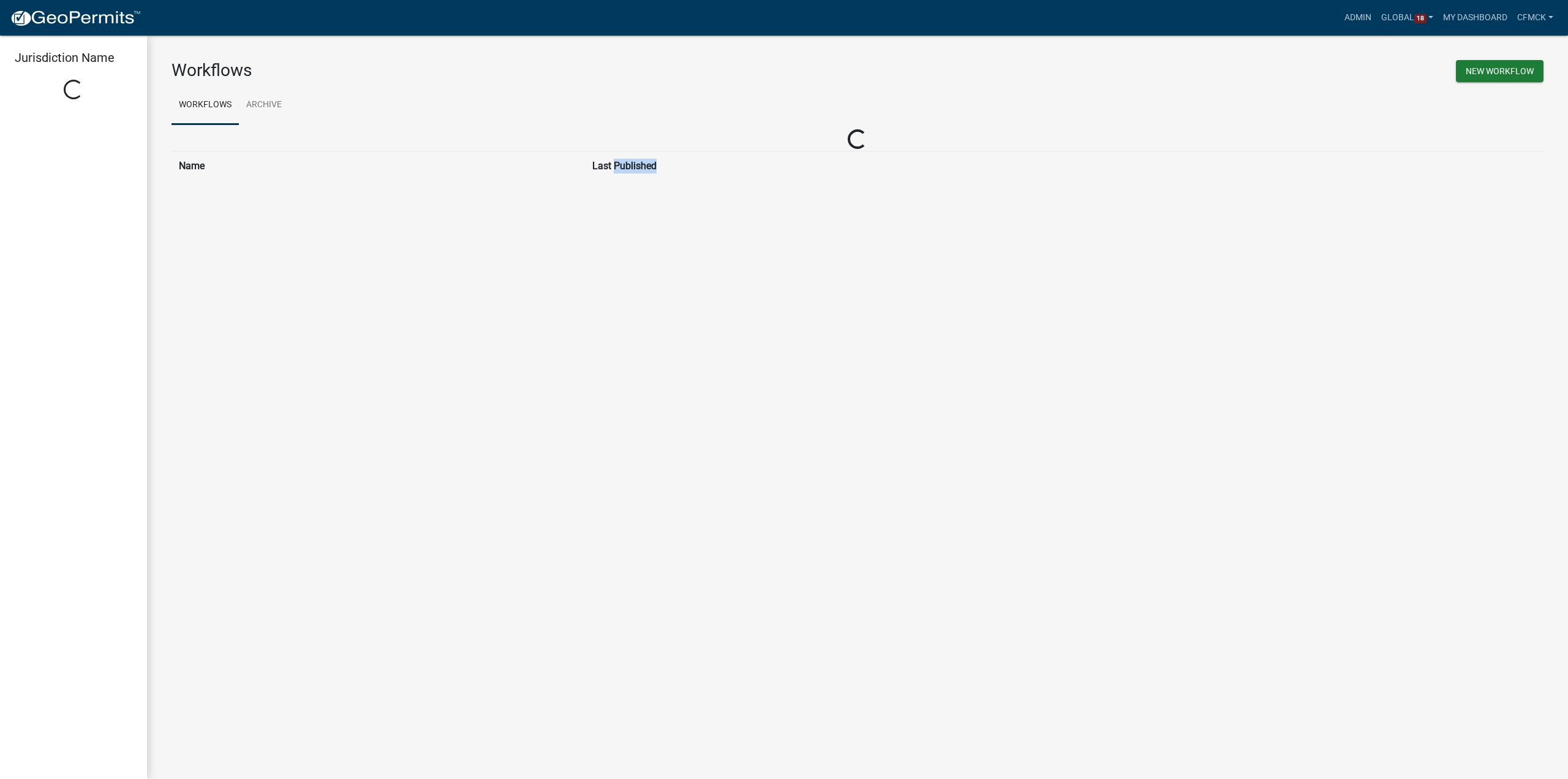
click at [636, 172] on table "Name Last Published" at bounding box center [857, 165] width 1372 height 30
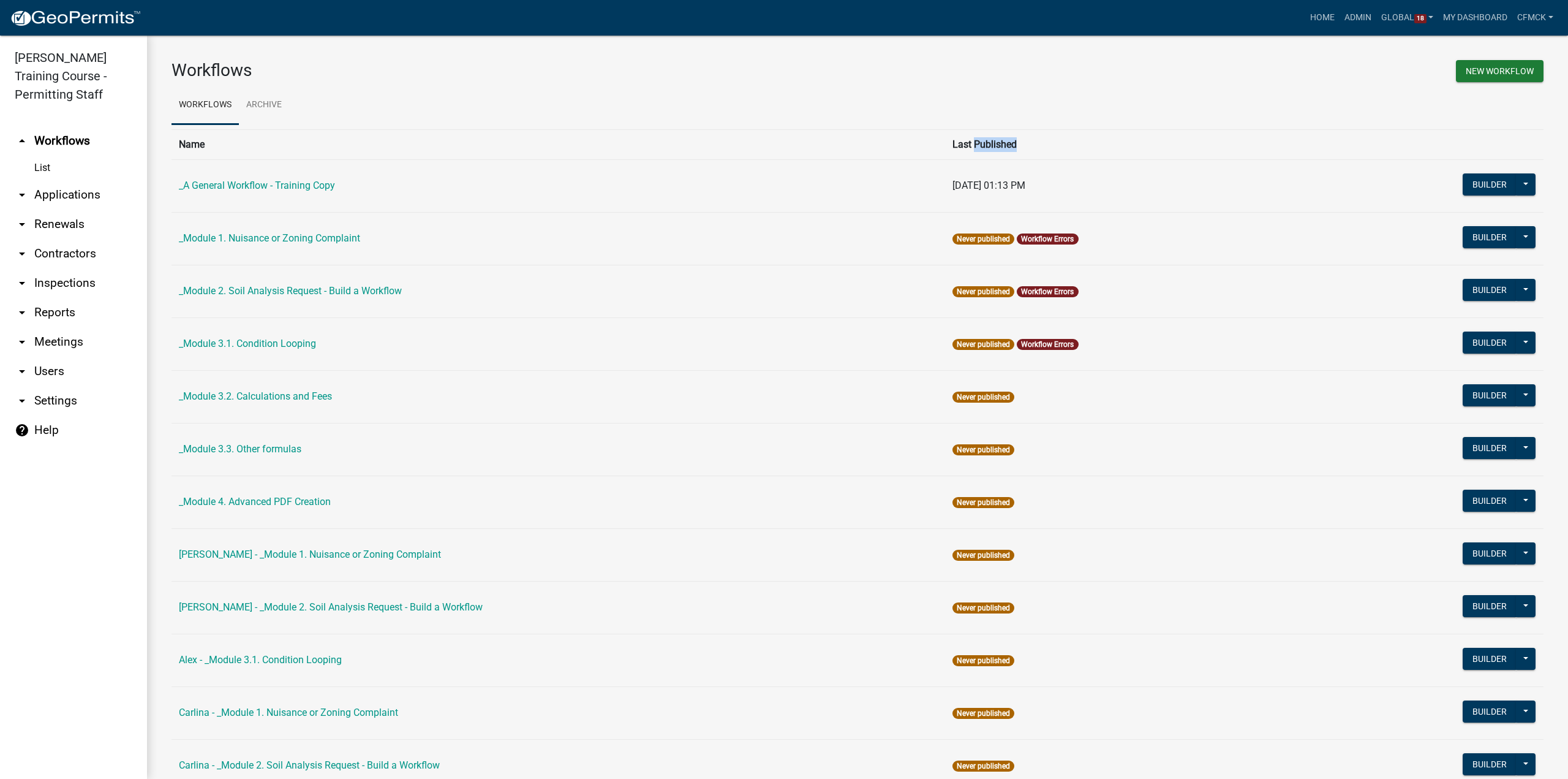
click at [66, 314] on link "arrow_drop_down Reports" at bounding box center [73, 313] width 147 height 29
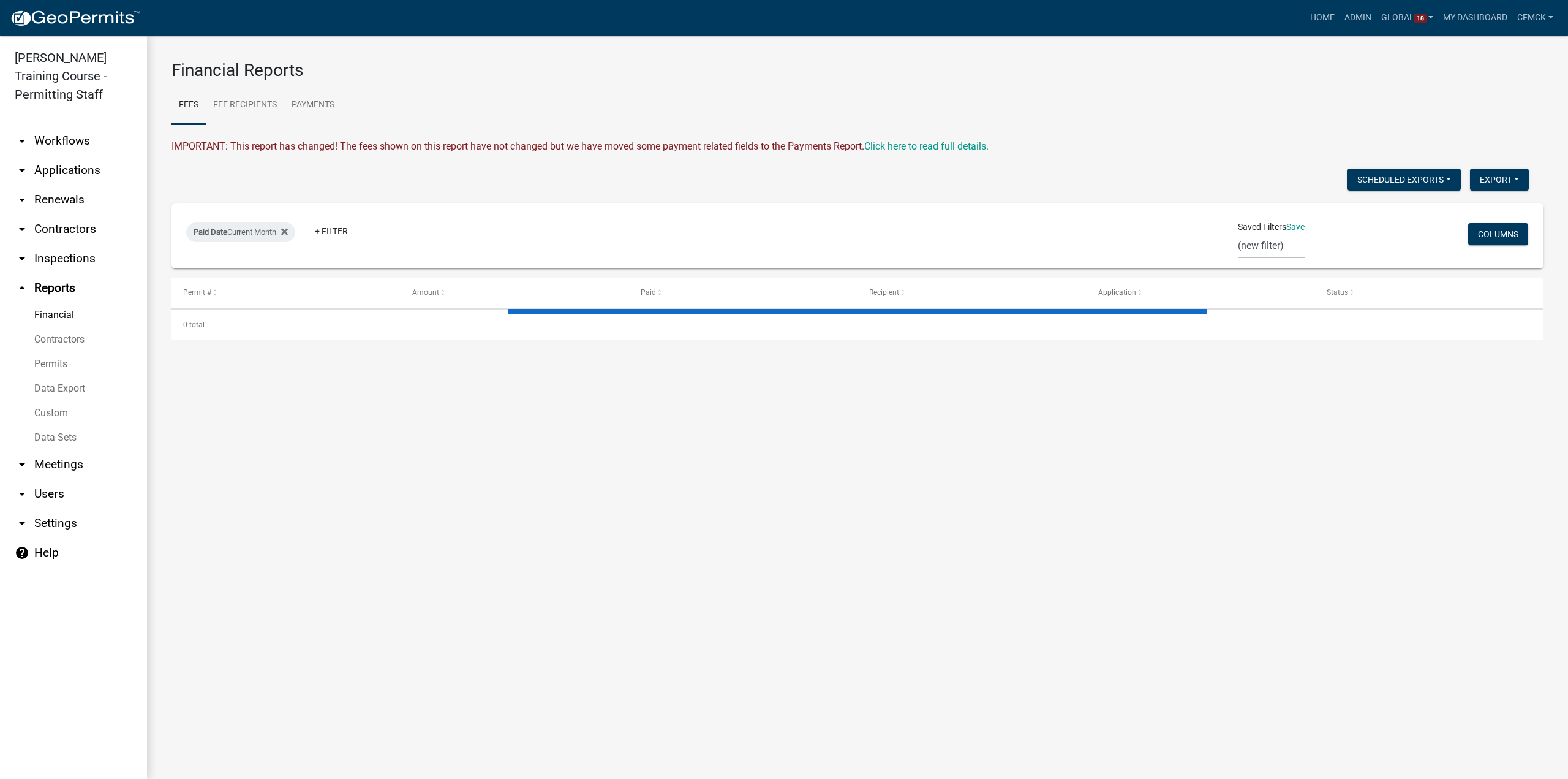
click at [58, 506] on link "arrow_drop_down Users" at bounding box center [73, 494] width 147 height 29
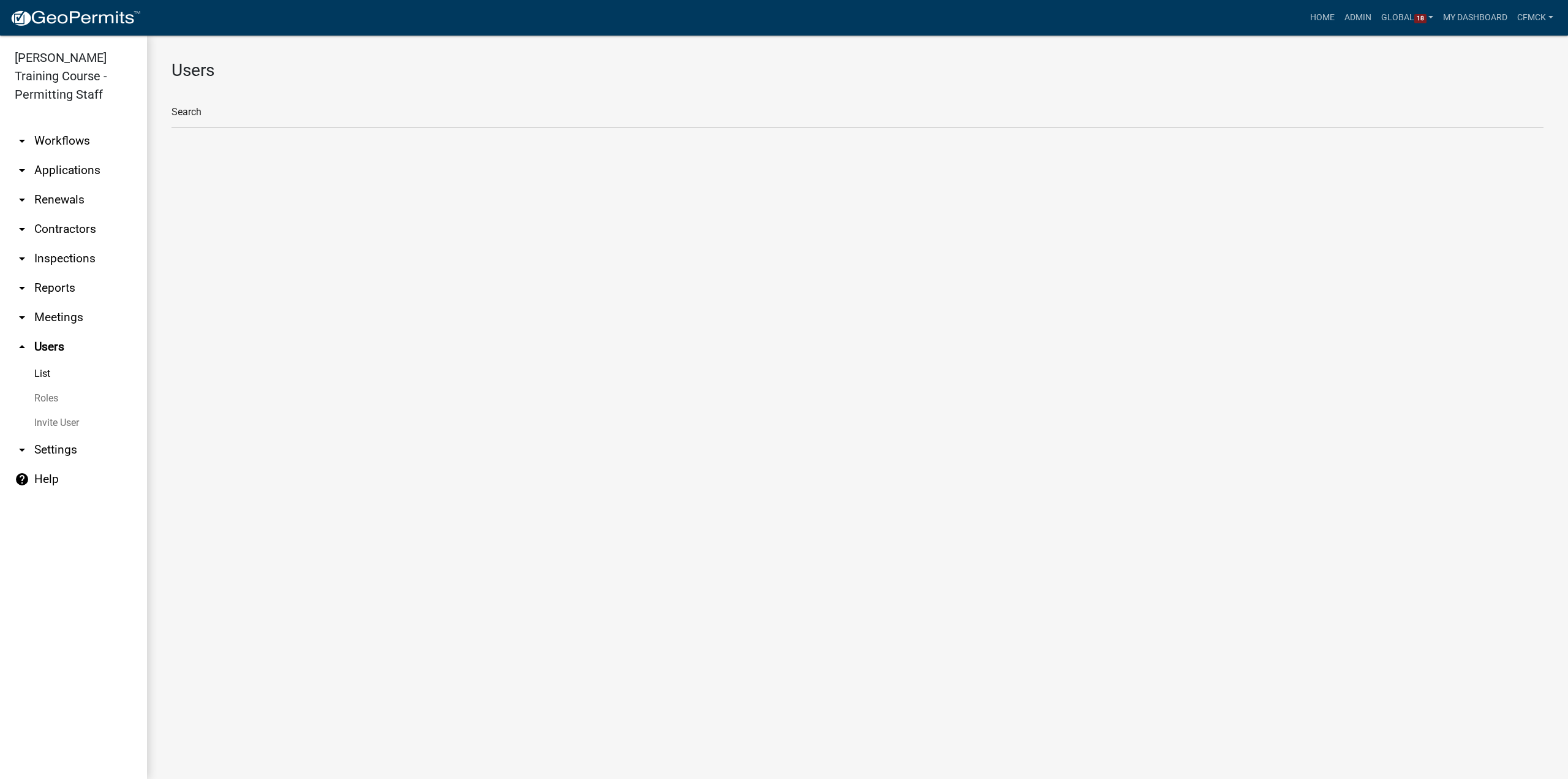
click at [51, 399] on link "Roles" at bounding box center [73, 398] width 147 height 25
click at [55, 428] on link "Invite User" at bounding box center [73, 423] width 147 height 25
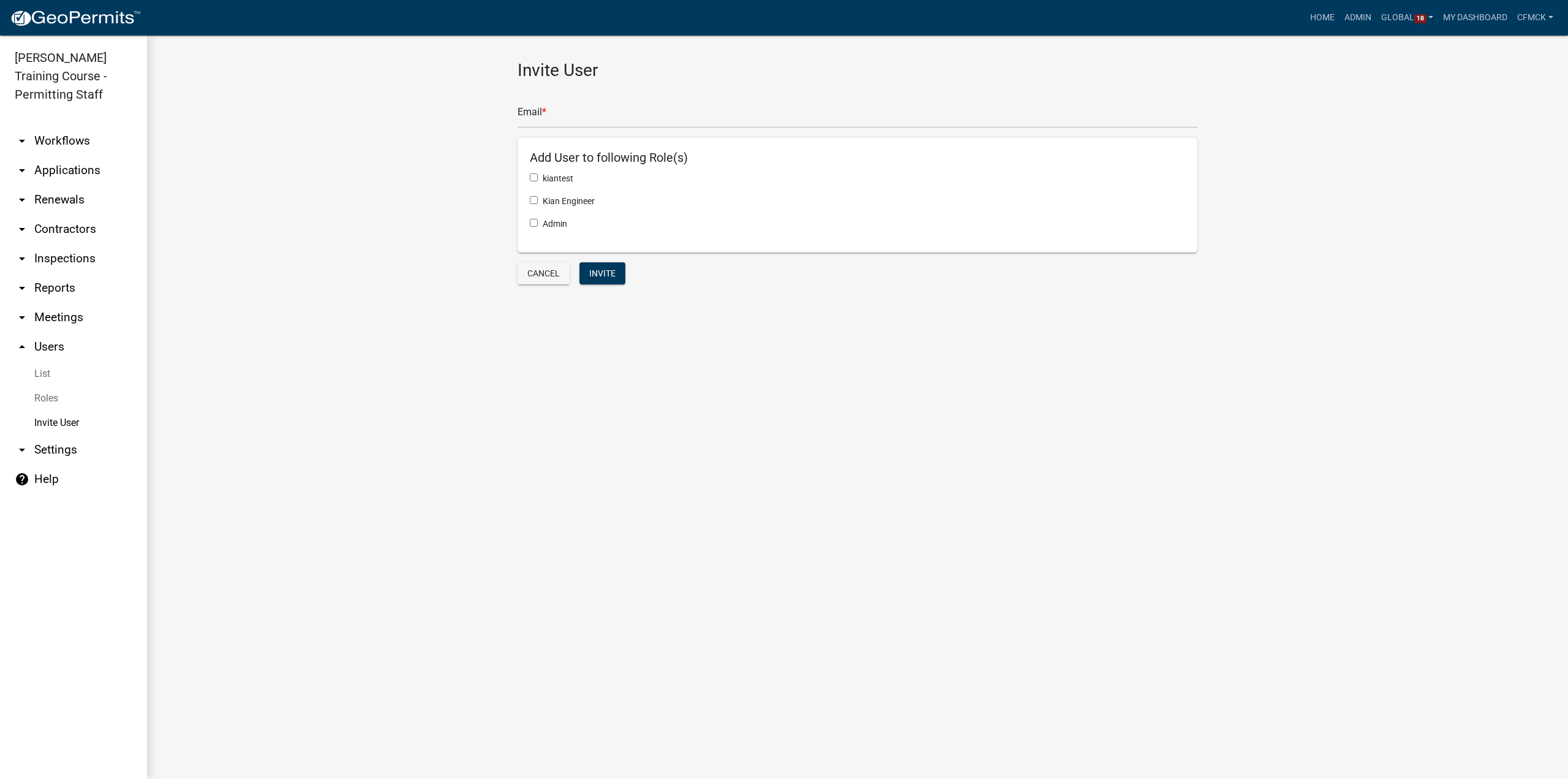
click at [53, 459] on link "arrow_drop_down Settings" at bounding box center [73, 449] width 147 height 29
select select "IA"
select select "Central Standard Time"
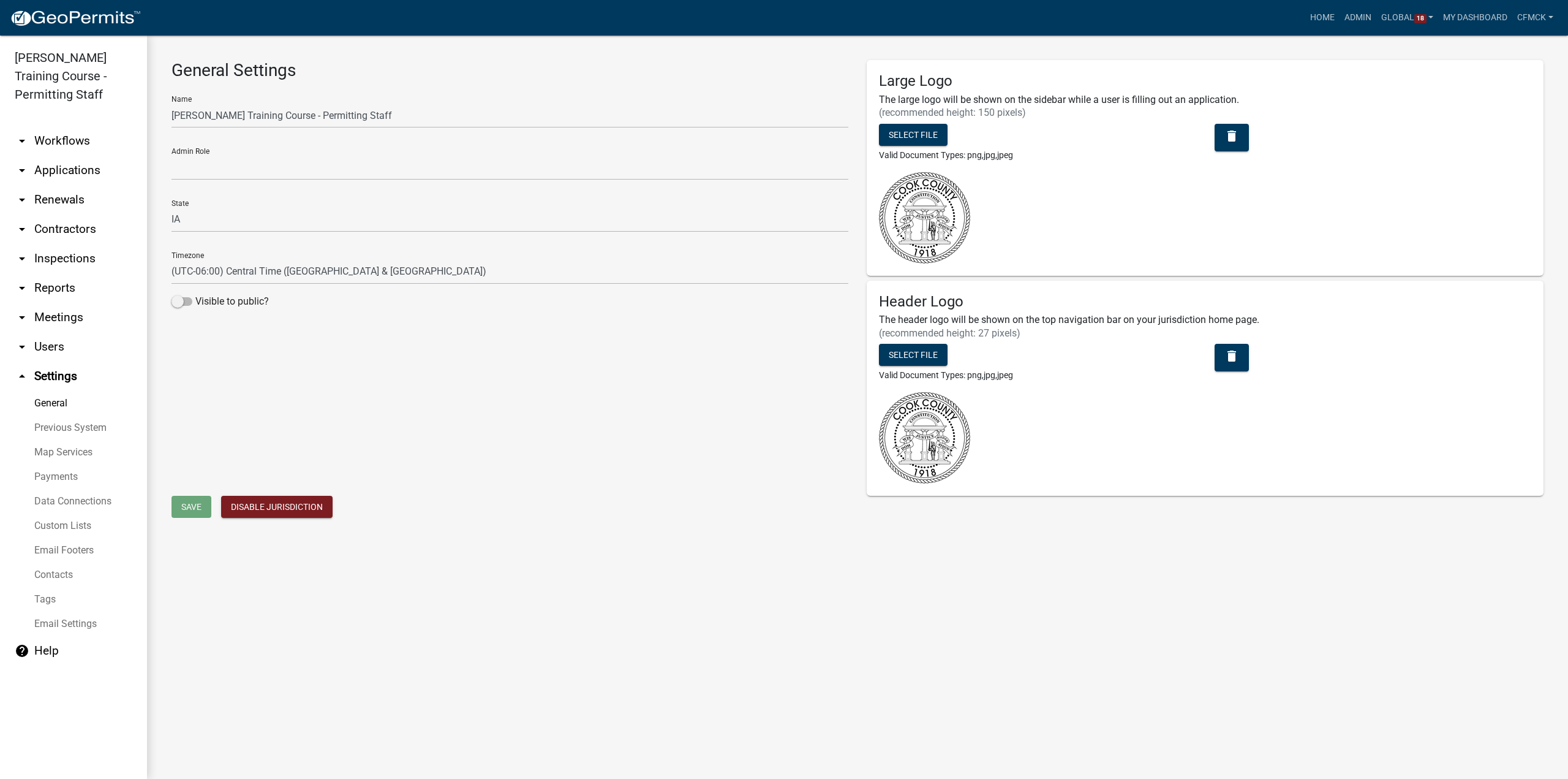
click at [39, 235] on link "arrow_drop_down Contractors" at bounding box center [73, 229] width 147 height 29
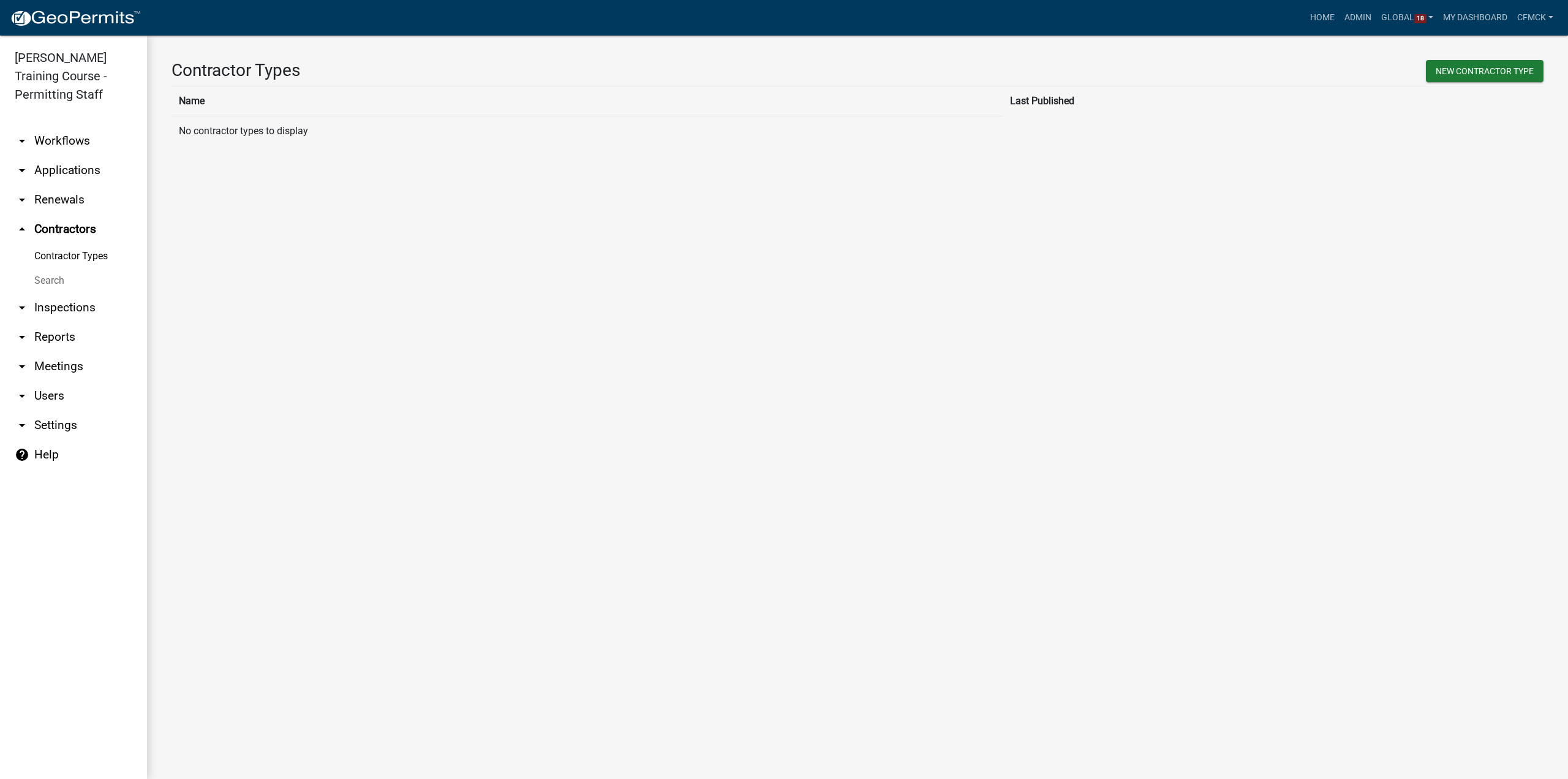
click at [64, 202] on link "arrow_drop_down Renewals" at bounding box center [73, 200] width 147 height 29
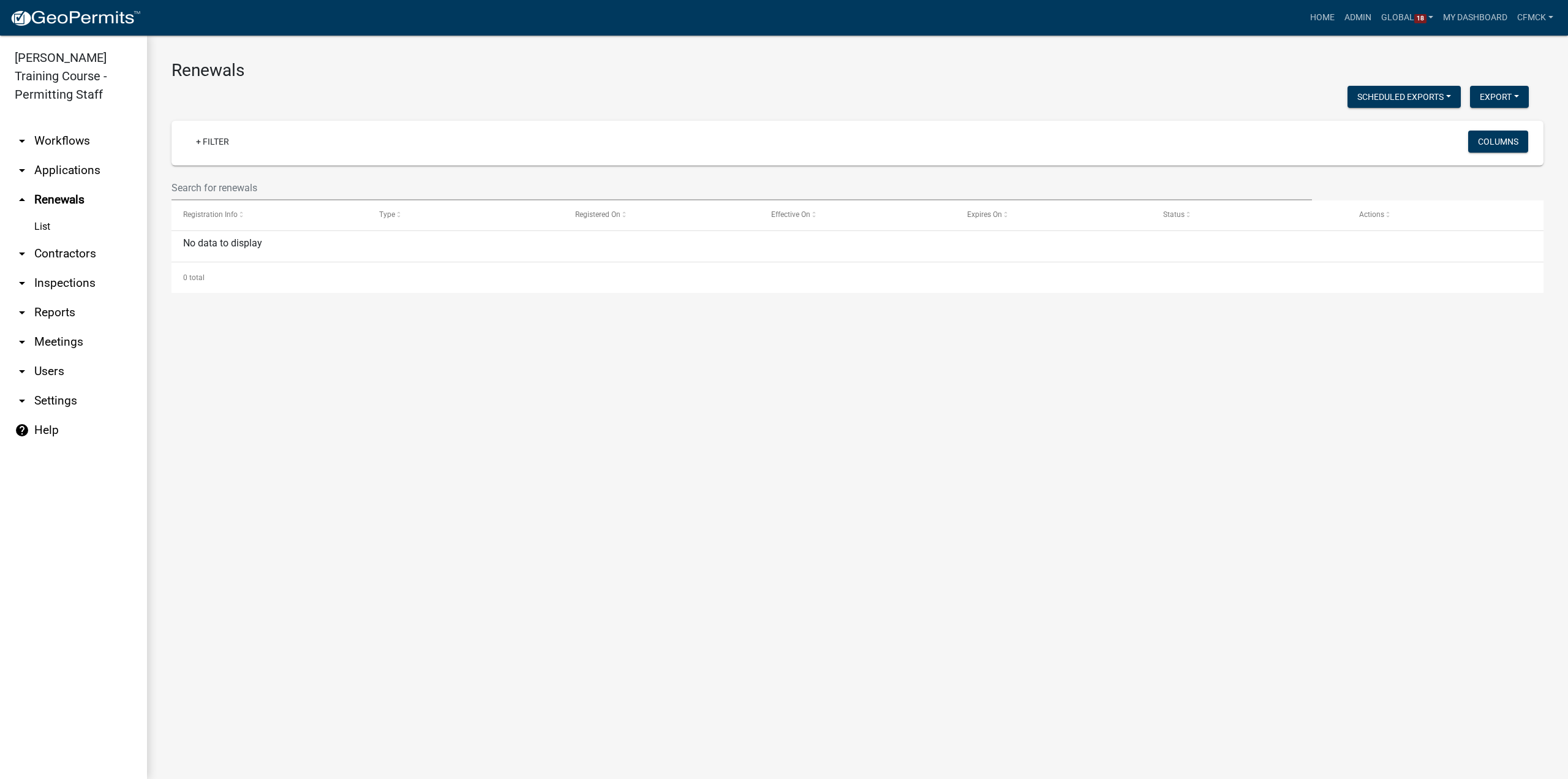
click at [64, 177] on link "arrow_drop_down Applications" at bounding box center [73, 170] width 147 height 29
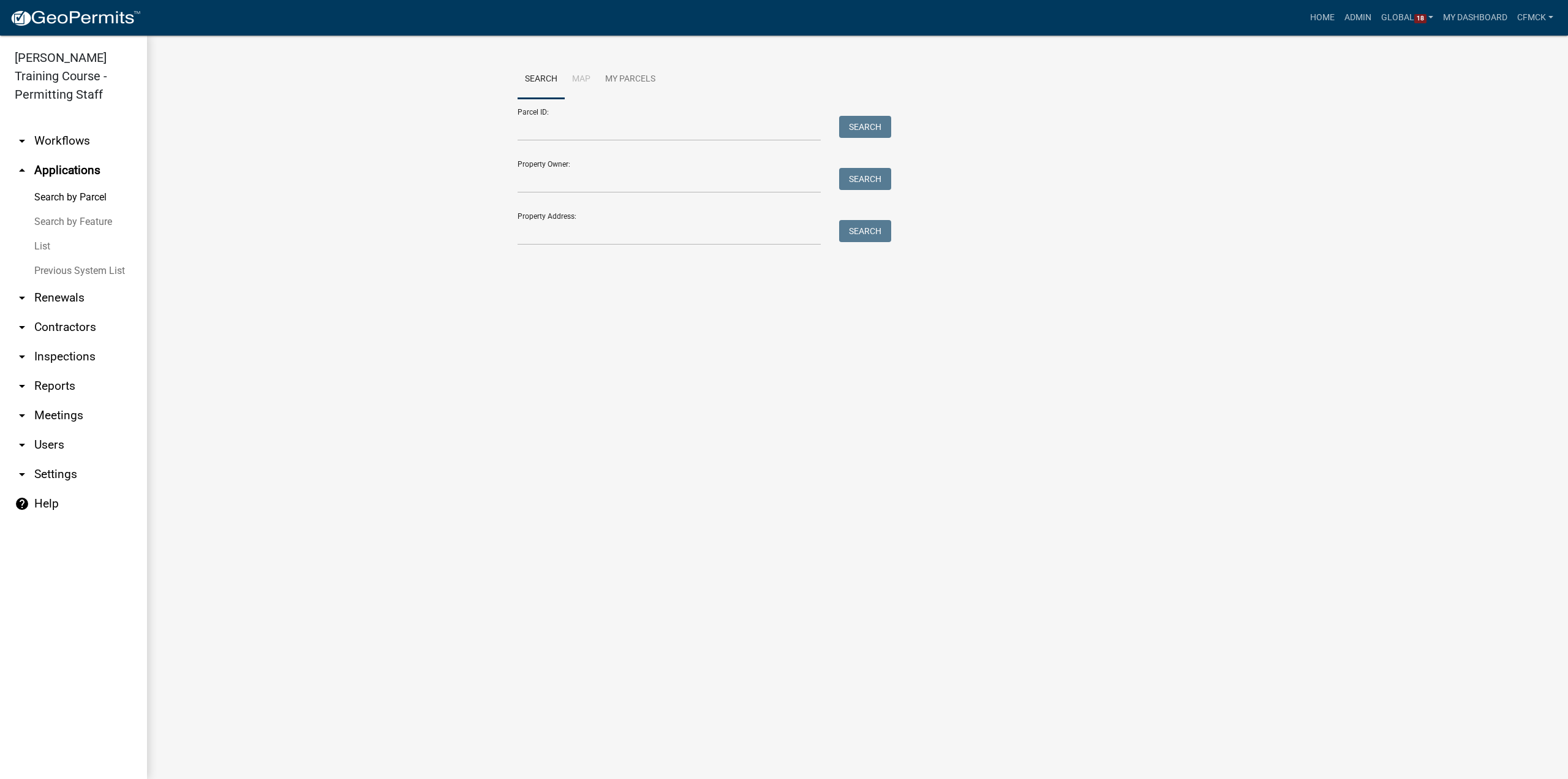
click at [66, 140] on link "arrow_drop_down Workflows" at bounding box center [73, 141] width 147 height 29
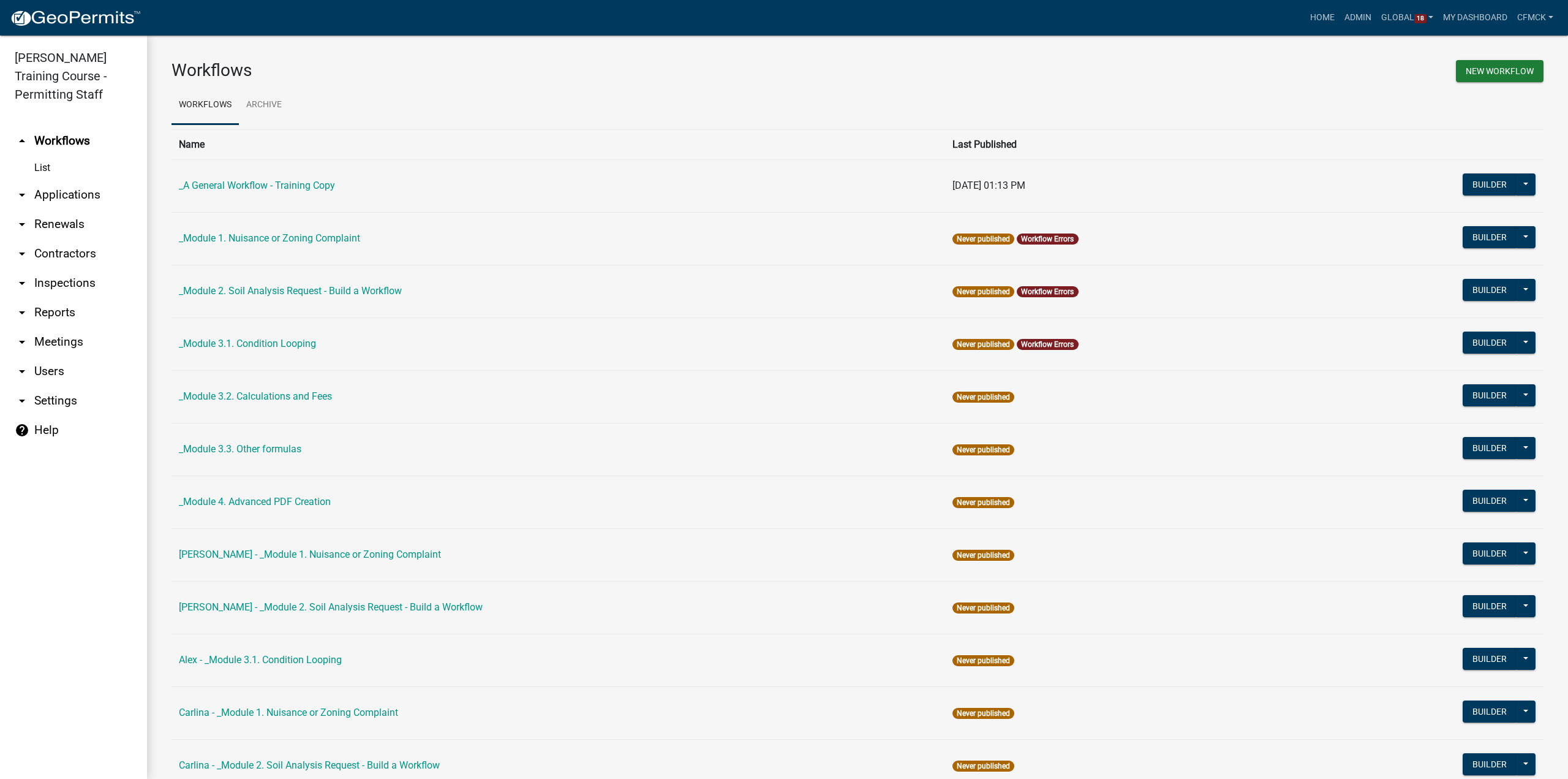
click at [66, 404] on link "arrow_drop_down Settings" at bounding box center [73, 400] width 147 height 29
select select "IA"
select select "Central Standard Time"
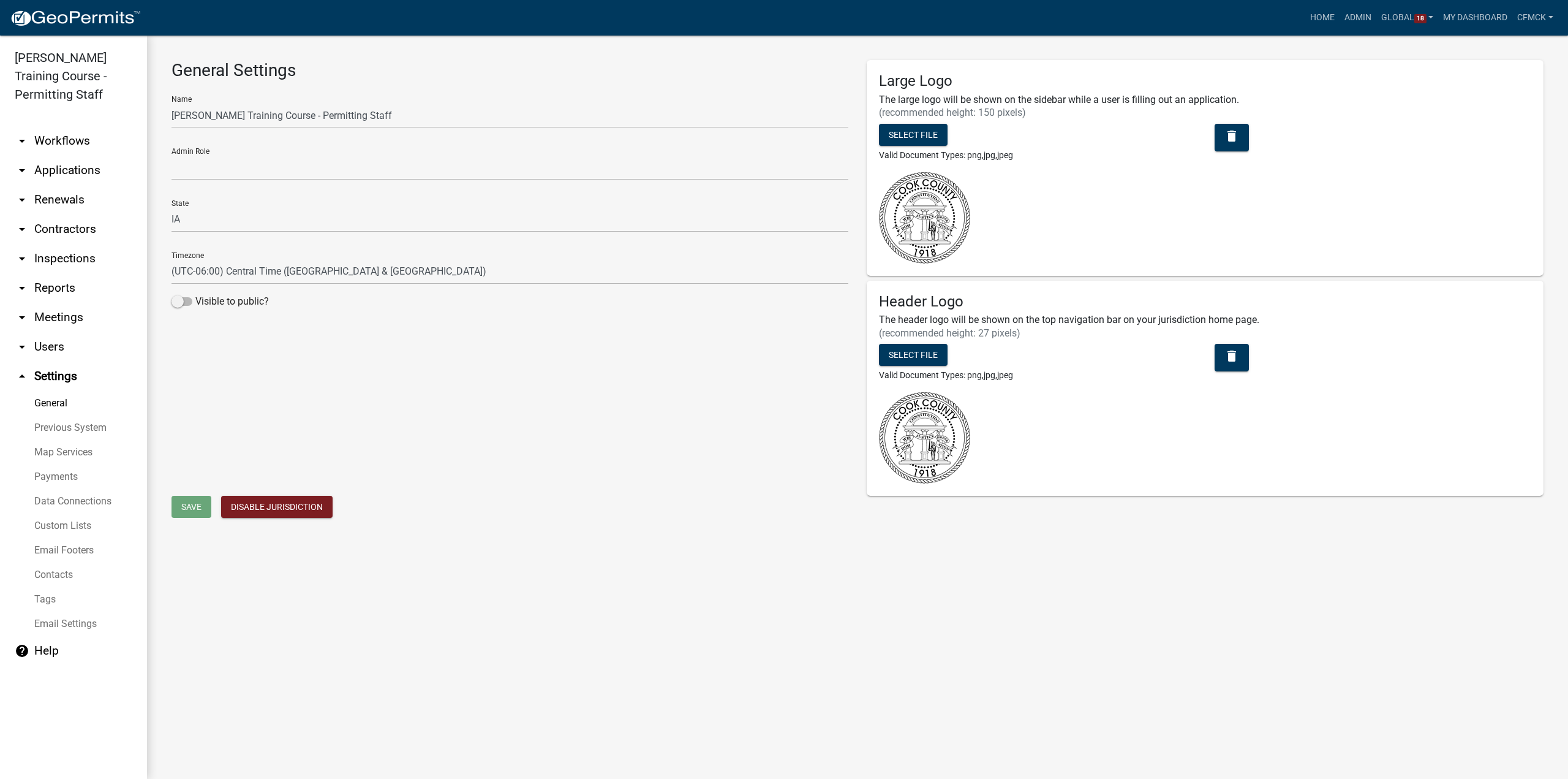
click at [71, 428] on link "Previous System" at bounding box center [73, 428] width 147 height 25
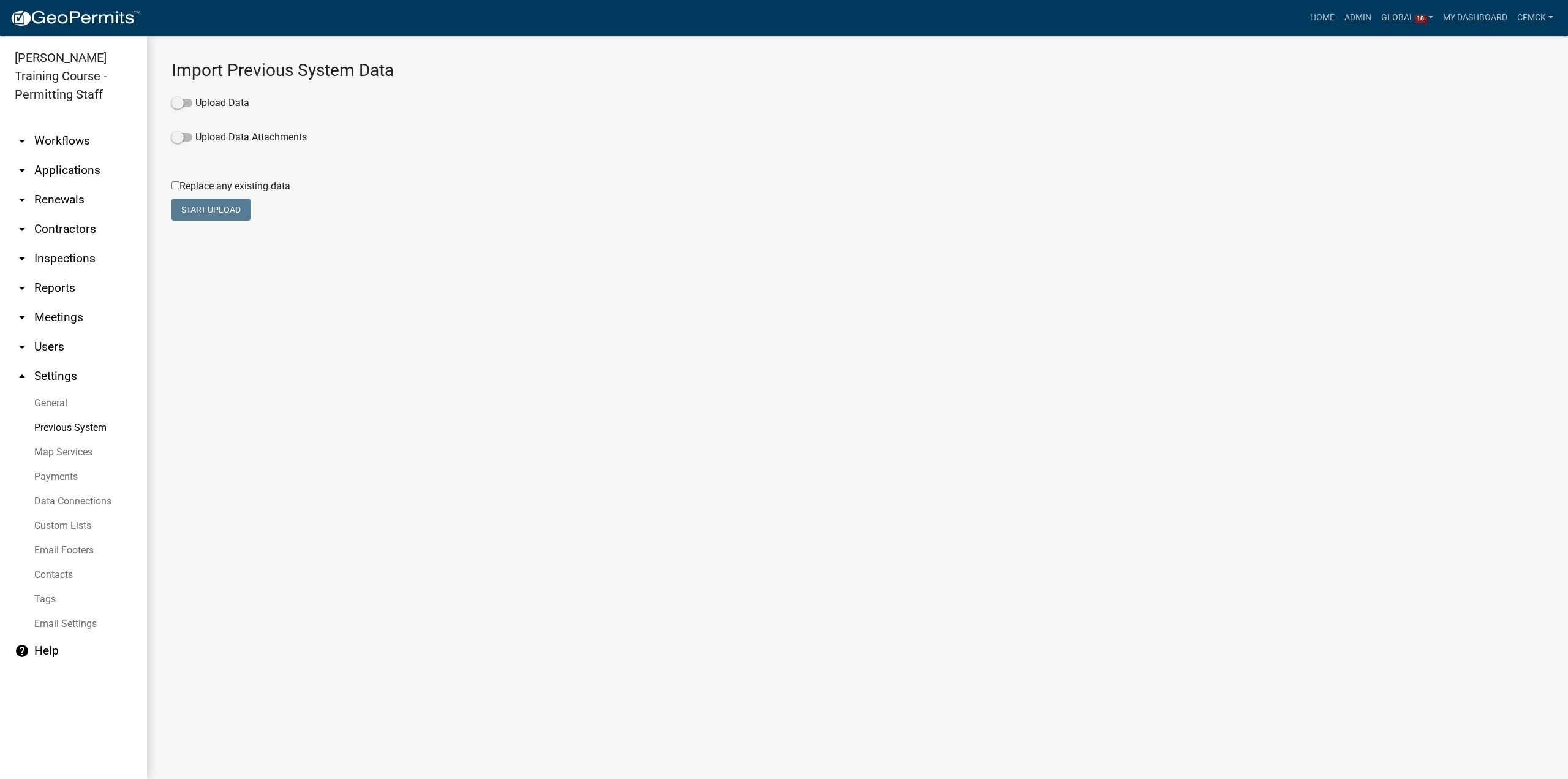
click at [66, 460] on link "Map Services" at bounding box center [73, 452] width 147 height 25
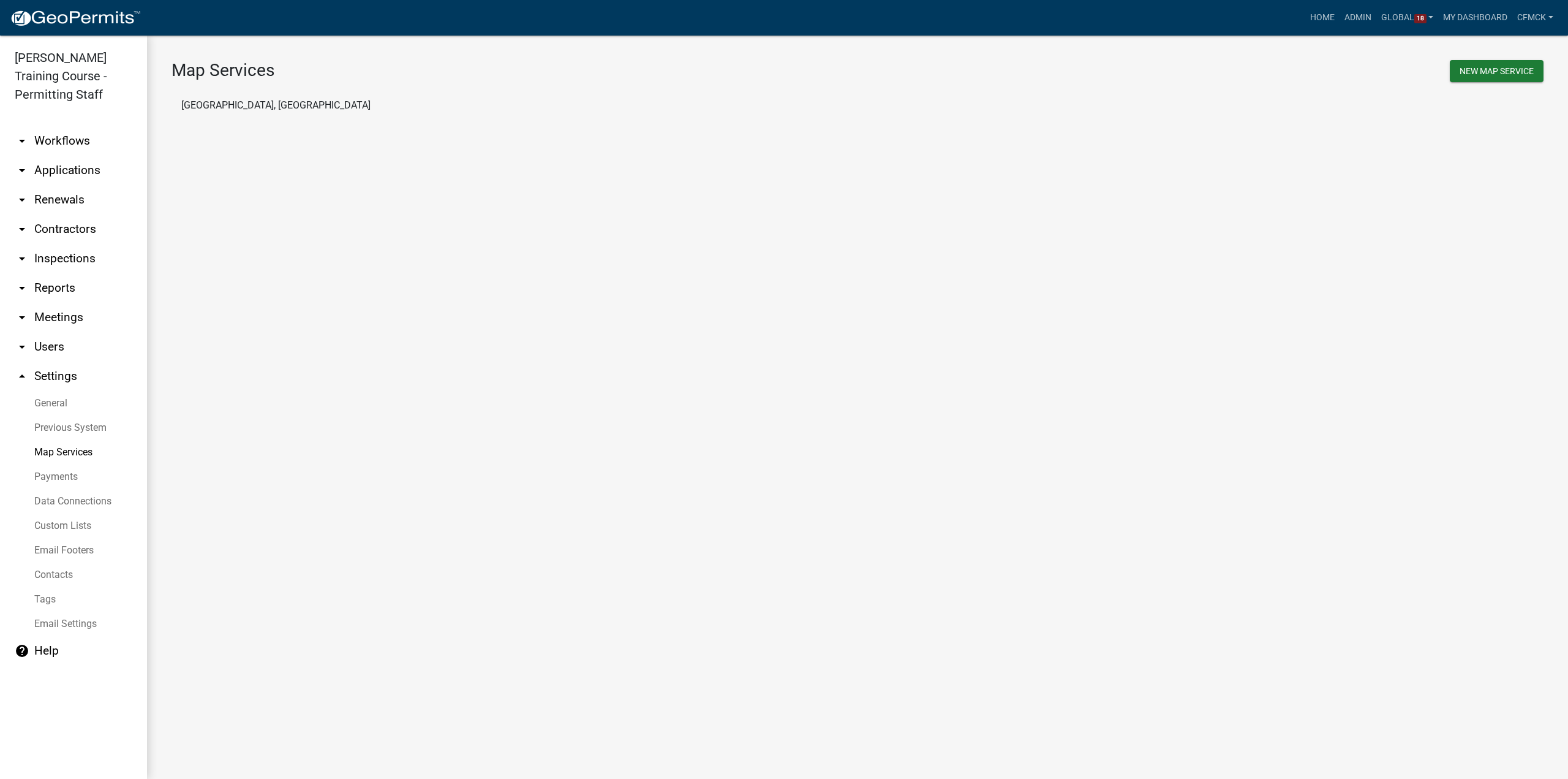
click at [40, 480] on link "Payments" at bounding box center [73, 477] width 147 height 25
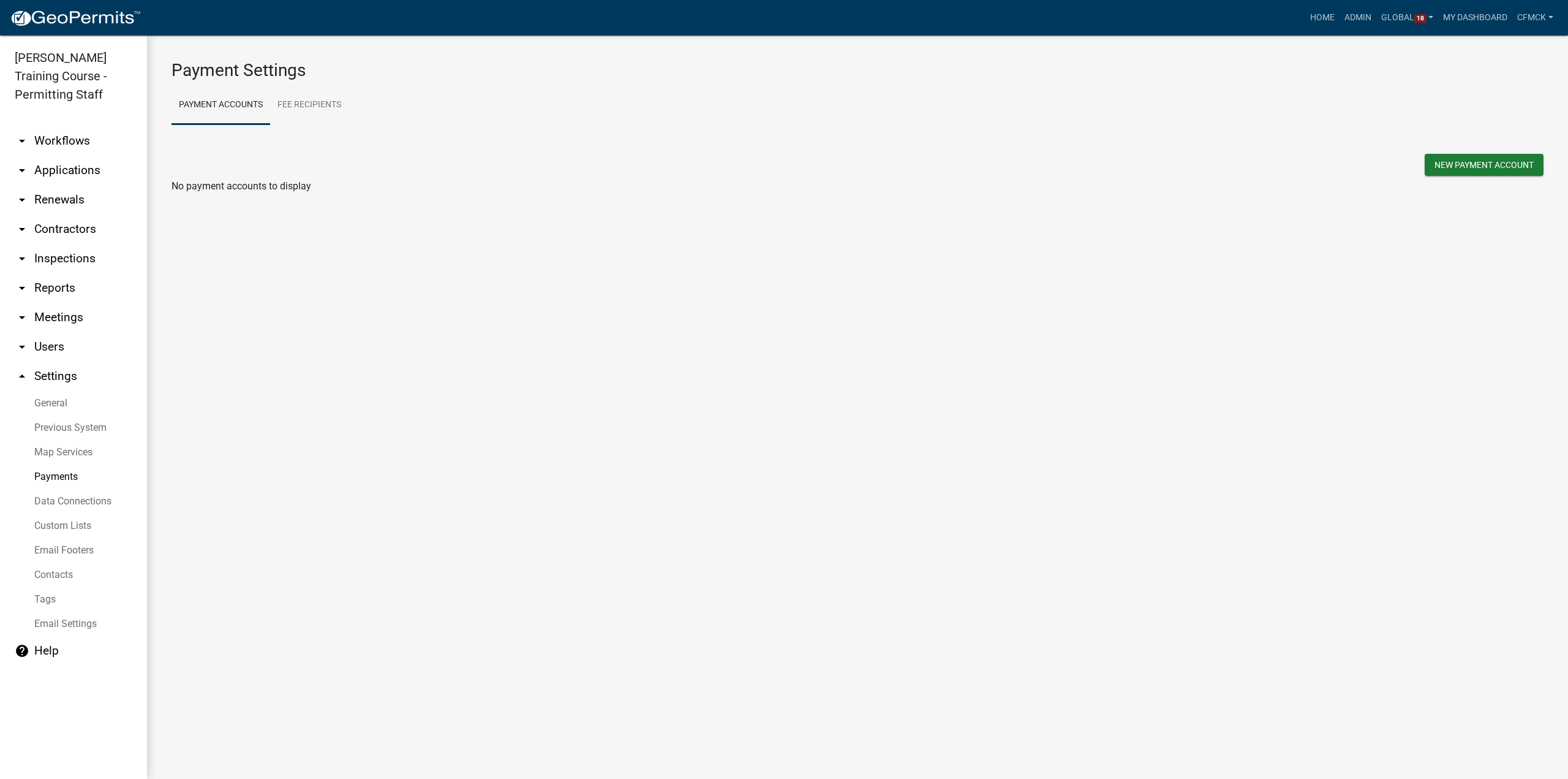
click at [58, 502] on link "Data Connections" at bounding box center [73, 501] width 147 height 25
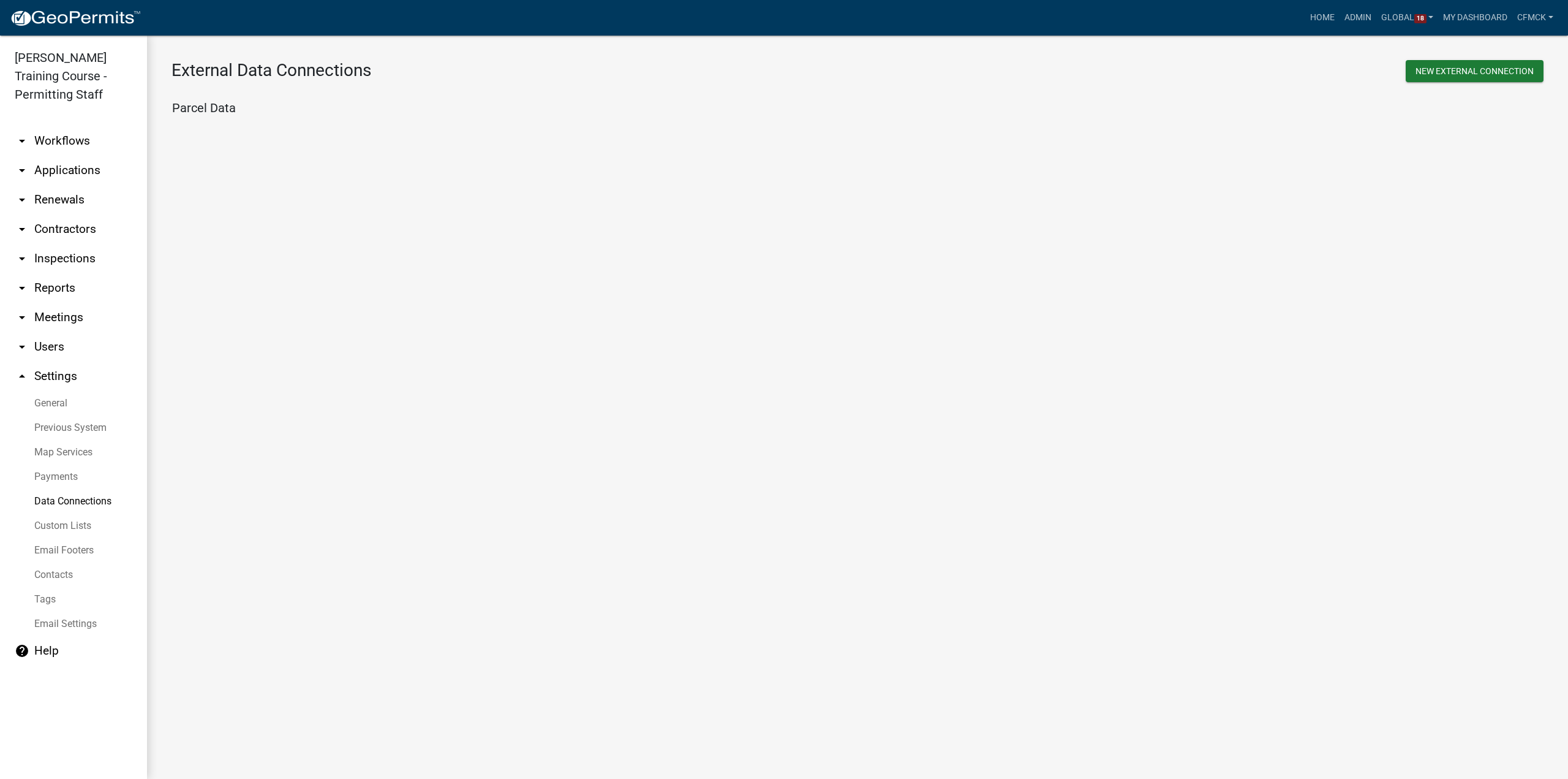
click at [66, 529] on link "Custom Lists" at bounding box center [73, 526] width 147 height 25
click at [213, 133] on th "Staff Names" at bounding box center [583, 139] width 823 height 38
click at [1020, 138] on button "Edit" at bounding box center [1015, 137] width 27 height 20
select select "3: 1915ea58-7059-4941-9cac-dbbdee29afec"
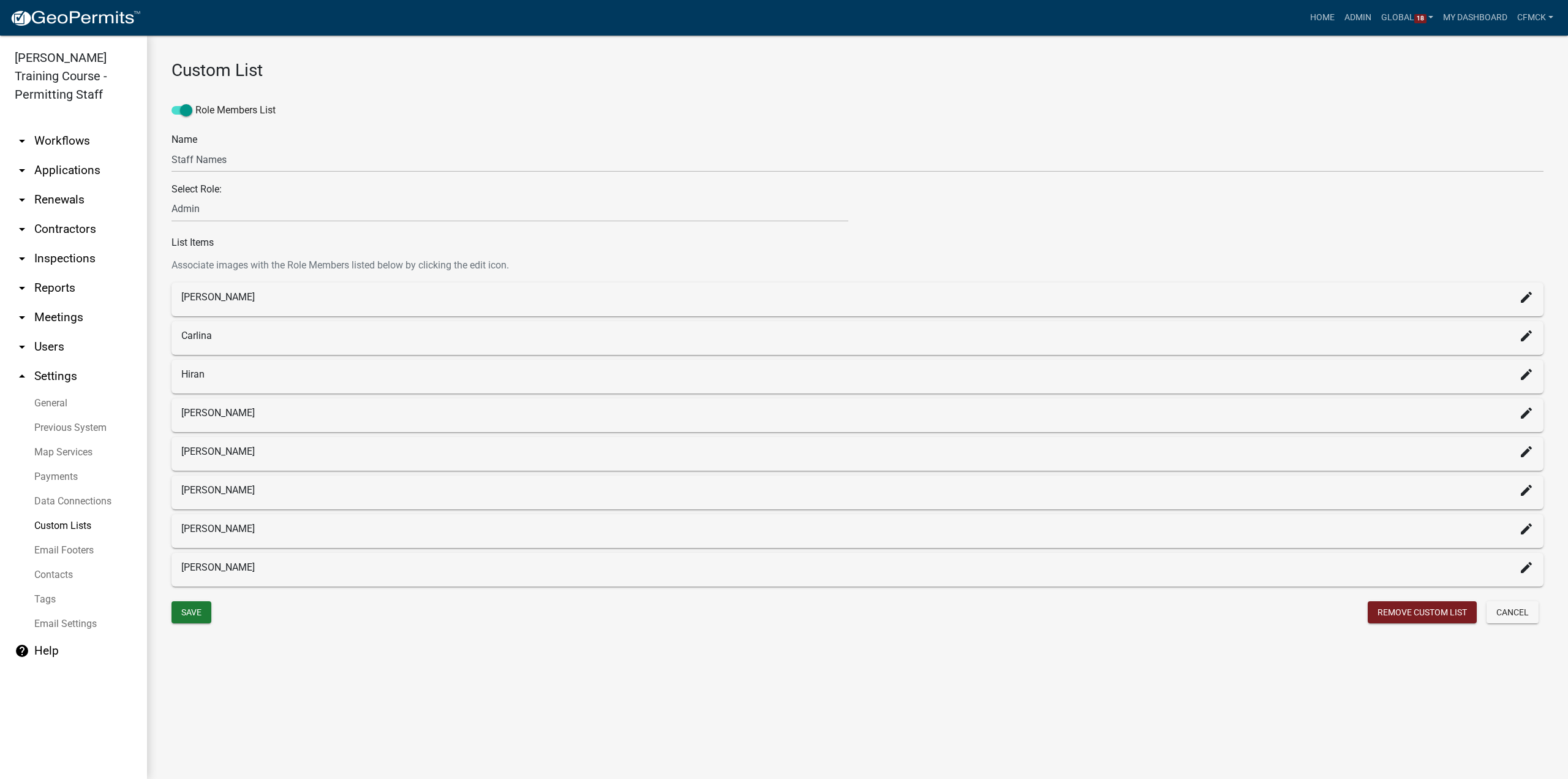
click at [218, 342] on div "Carlina create" at bounding box center [857, 336] width 1353 height 15
click at [1523, 338] on icon "create" at bounding box center [1526, 336] width 15 height 15
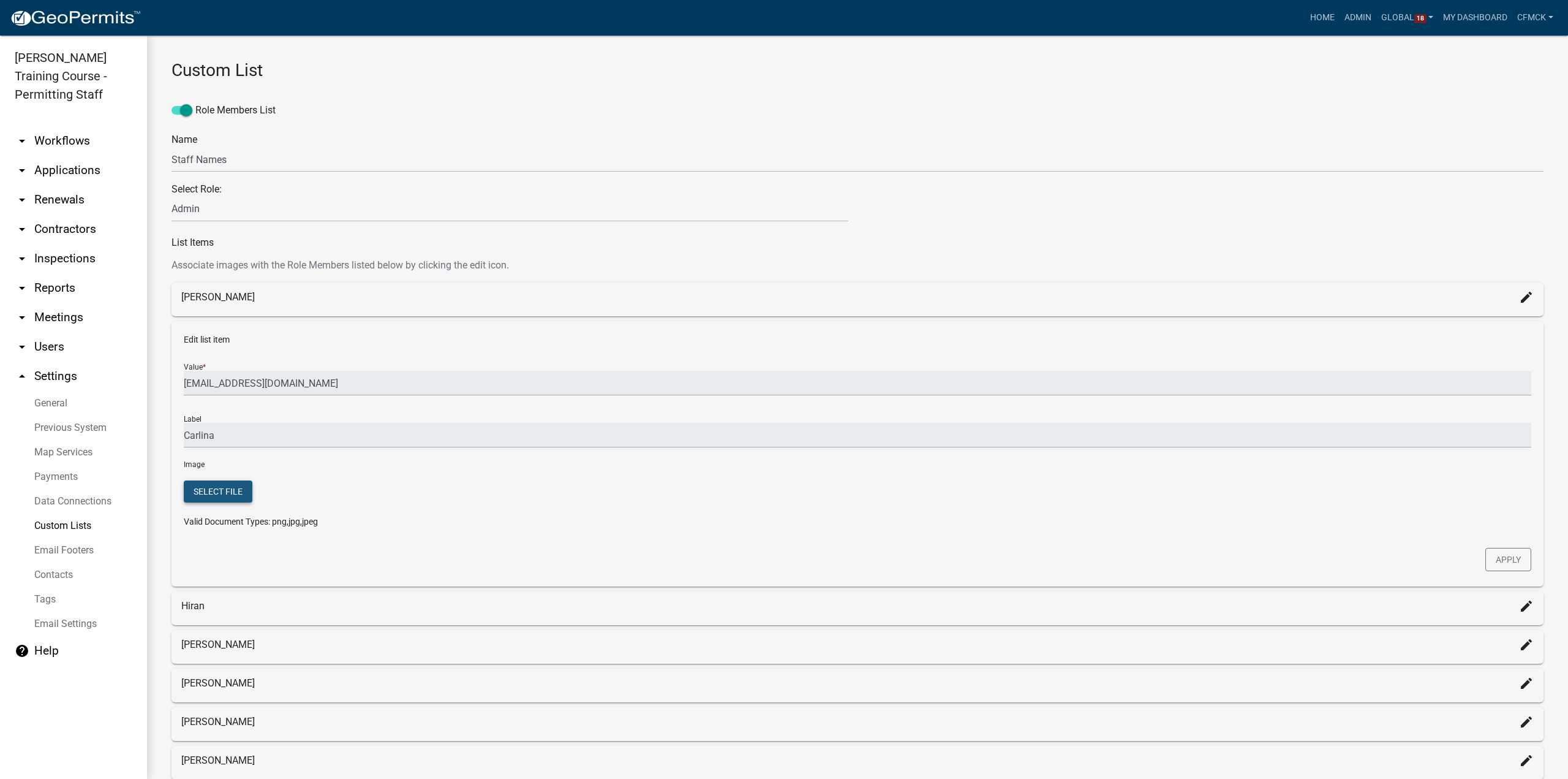
click at [211, 492] on button "Select file" at bounding box center [218, 492] width 69 height 22
click at [64, 142] on link "arrow_drop_down Workflows" at bounding box center [73, 141] width 147 height 29
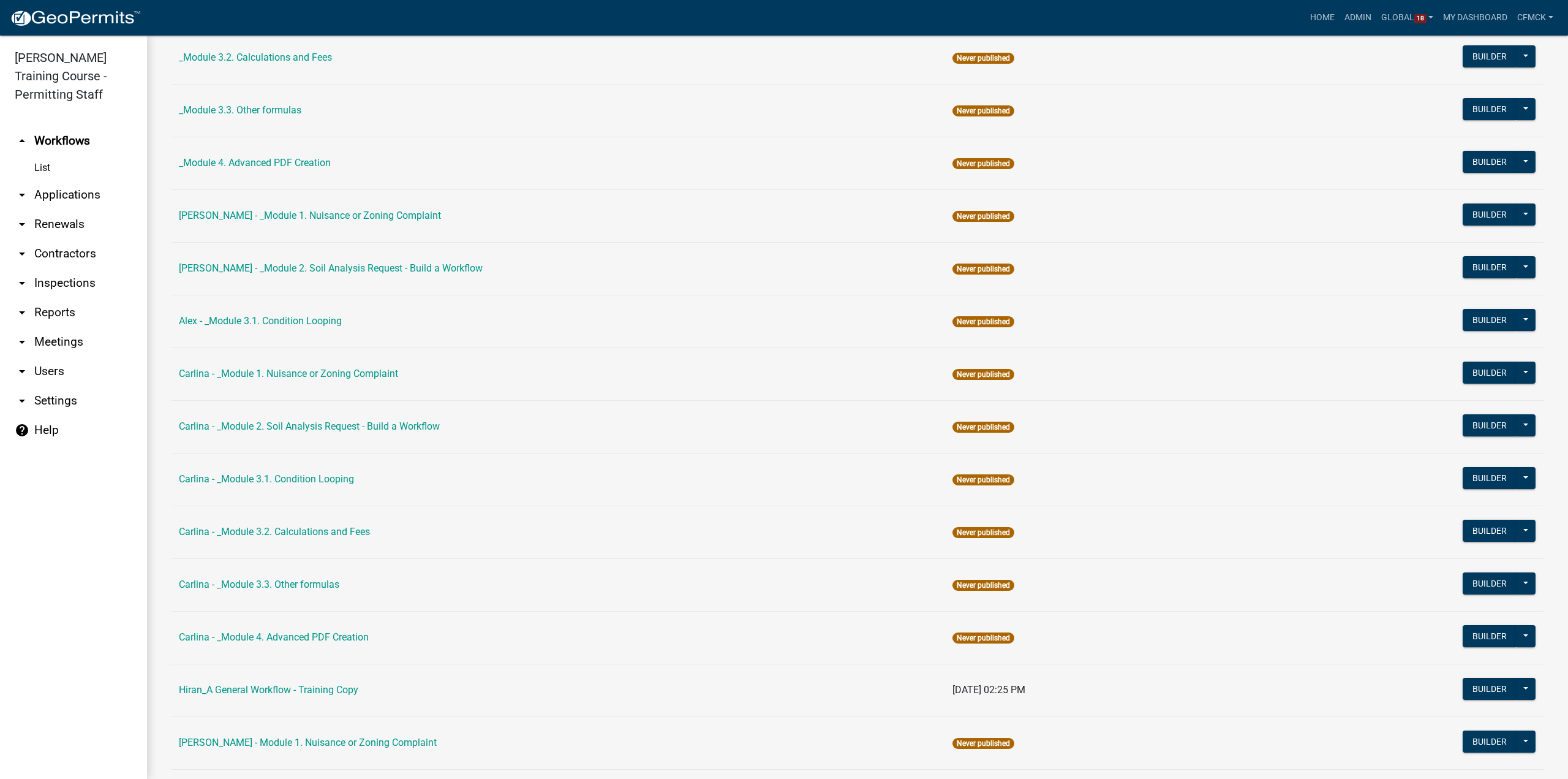
scroll to position [490, 0]
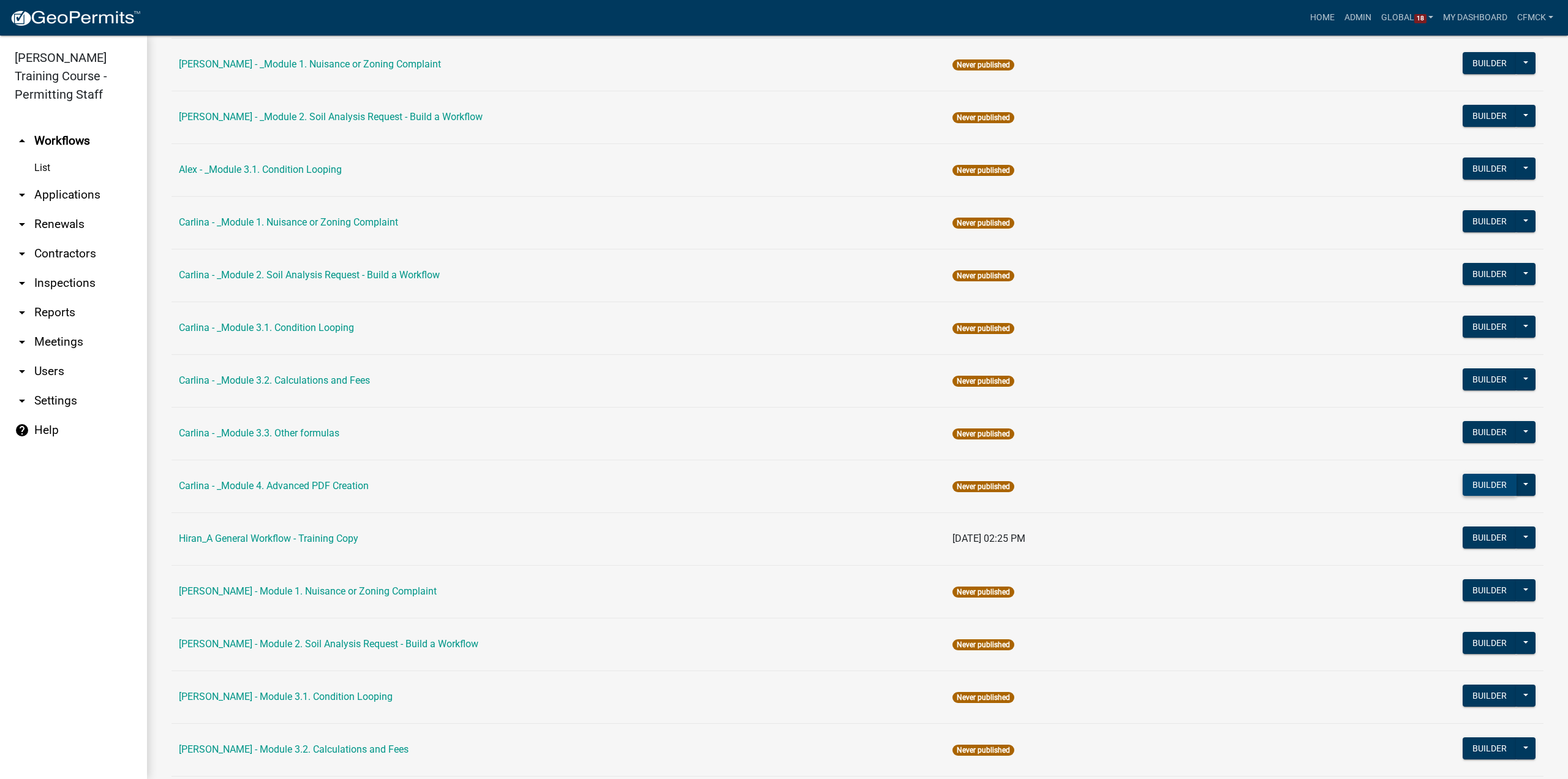
click at [1491, 481] on button "Builder" at bounding box center [1490, 484] width 54 height 22
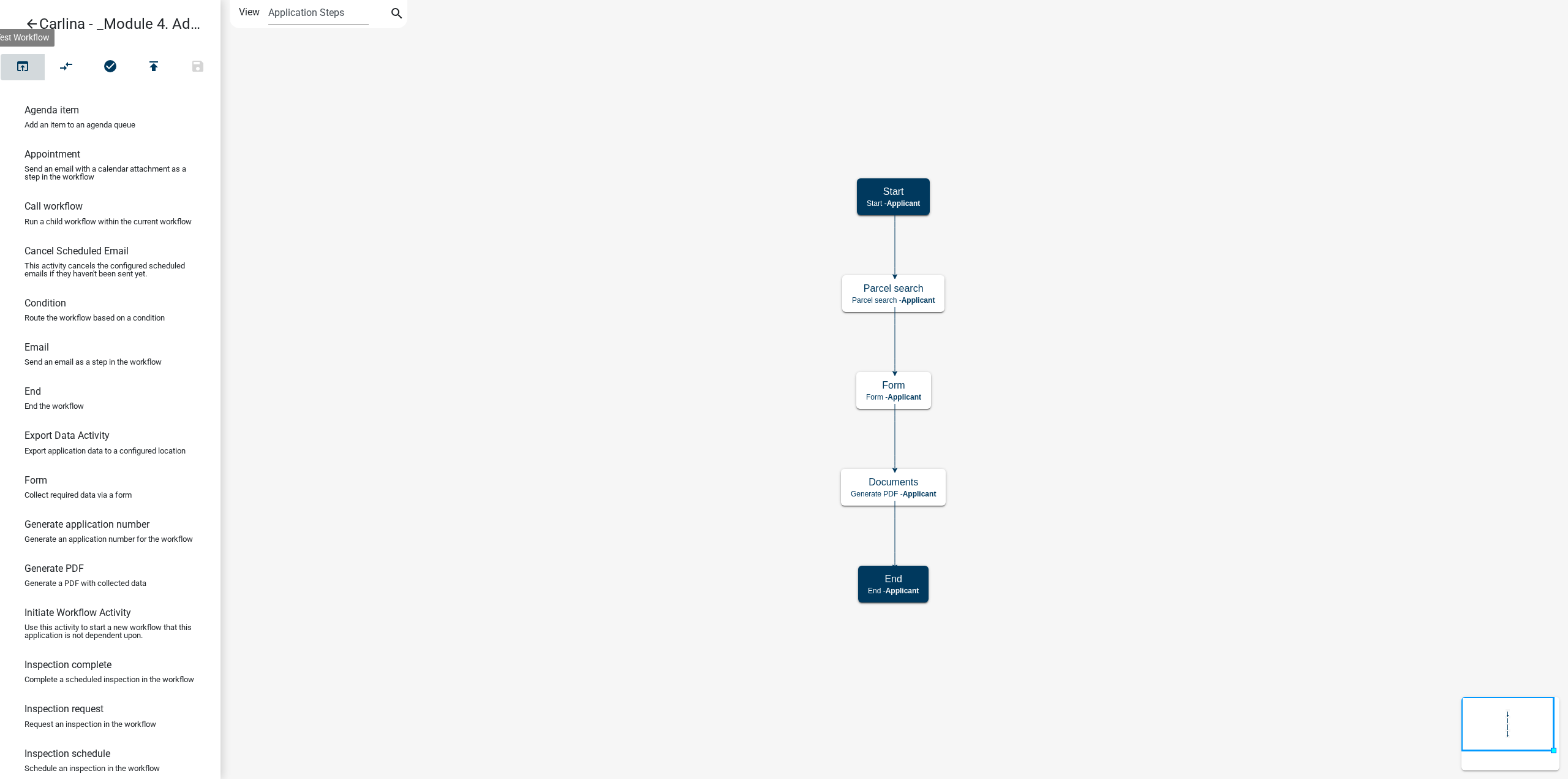
click at [23, 69] on icon "open_in_browser" at bounding box center [23, 67] width 15 height 17
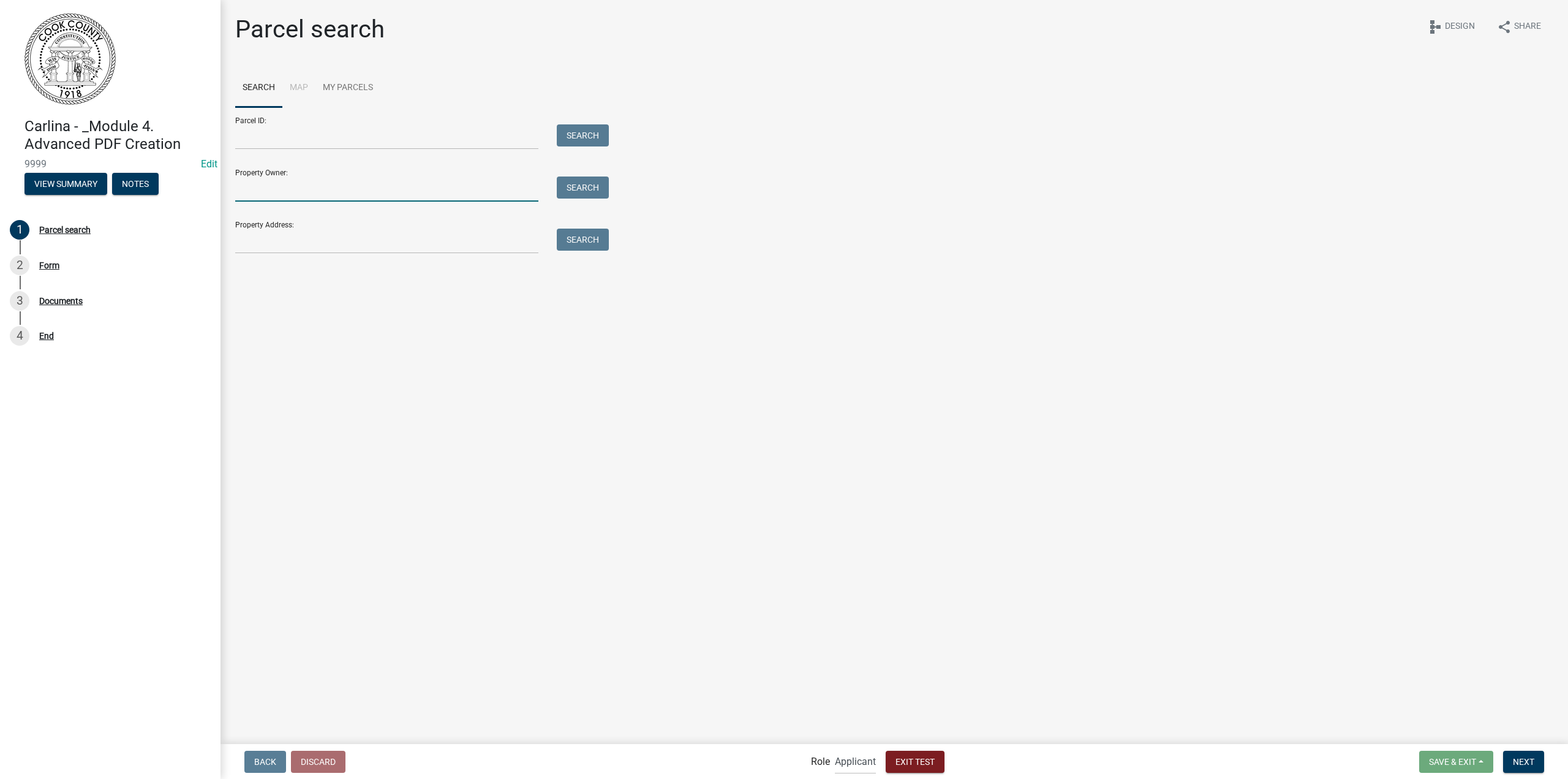
click at [499, 186] on input "Property Owner:" at bounding box center [386, 189] width 303 height 25
type input "[PERSON_NAME]"
click at [564, 189] on button "Search" at bounding box center [582, 188] width 52 height 22
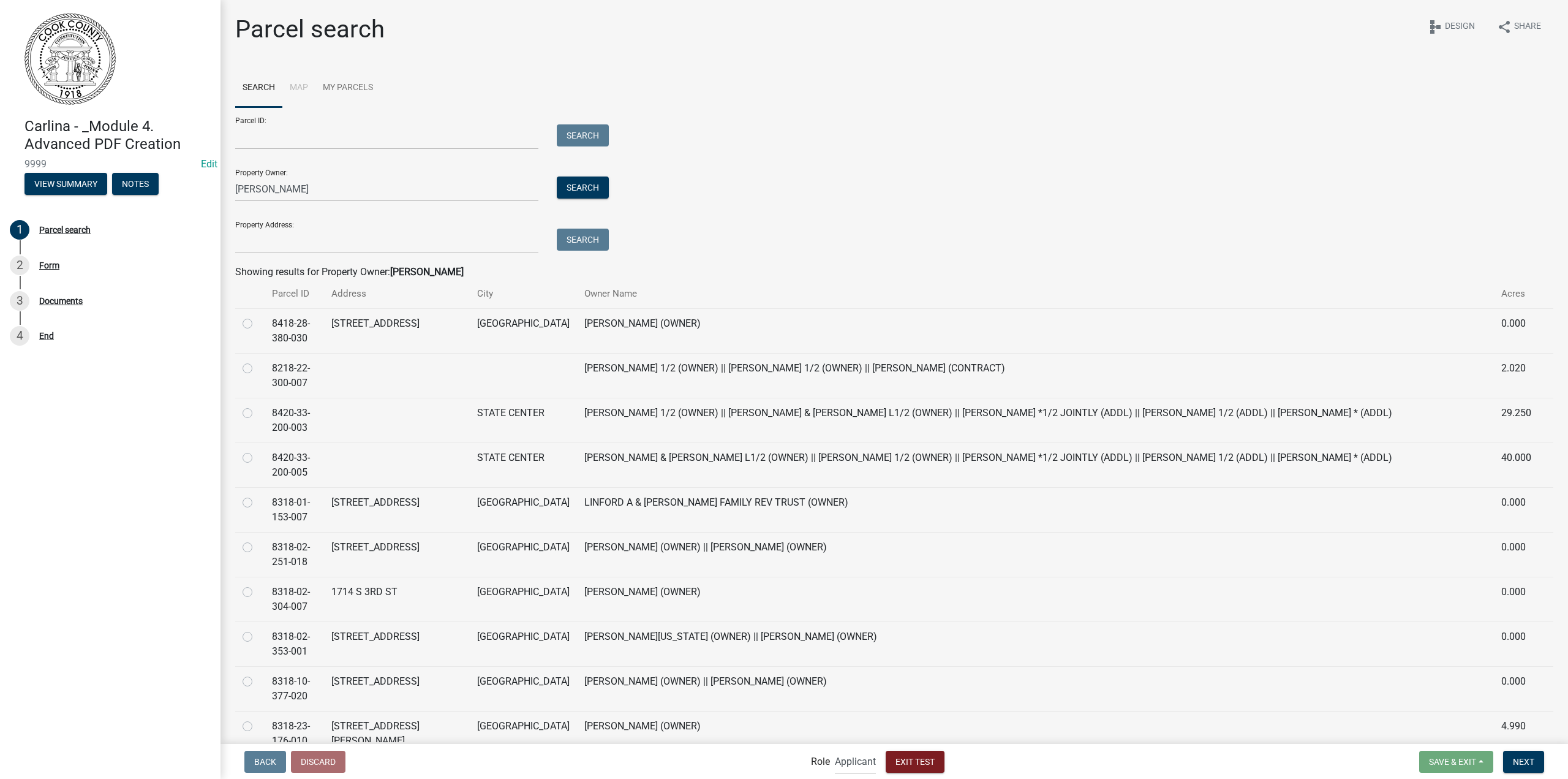
click at [257, 495] on label at bounding box center [257, 495] width 0 height 0
click at [257, 500] on input "radio" at bounding box center [261, 499] width 8 height 8
radio input "true"
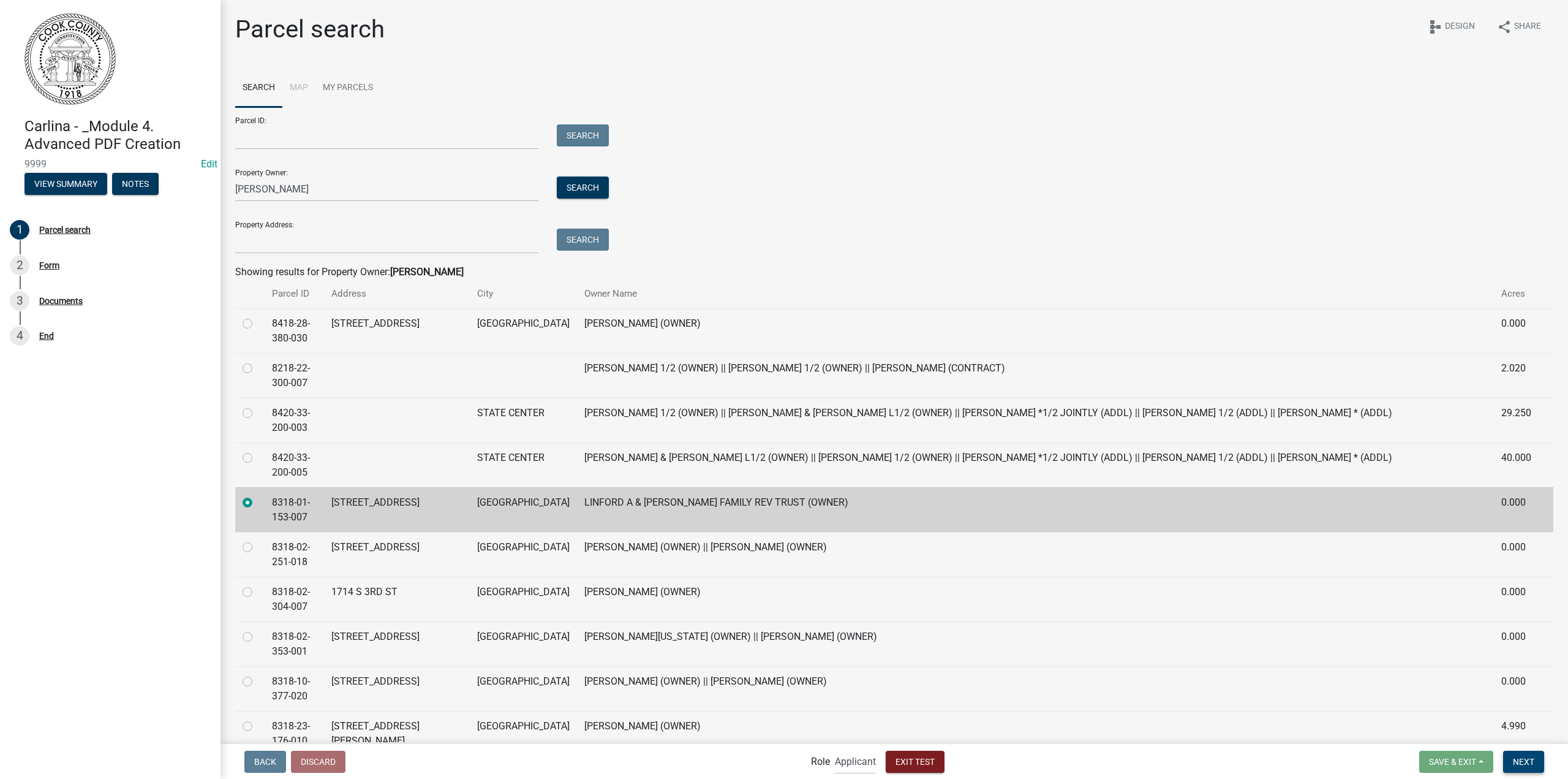
click at [1521, 766] on span "Next" at bounding box center [1523, 761] width 21 height 10
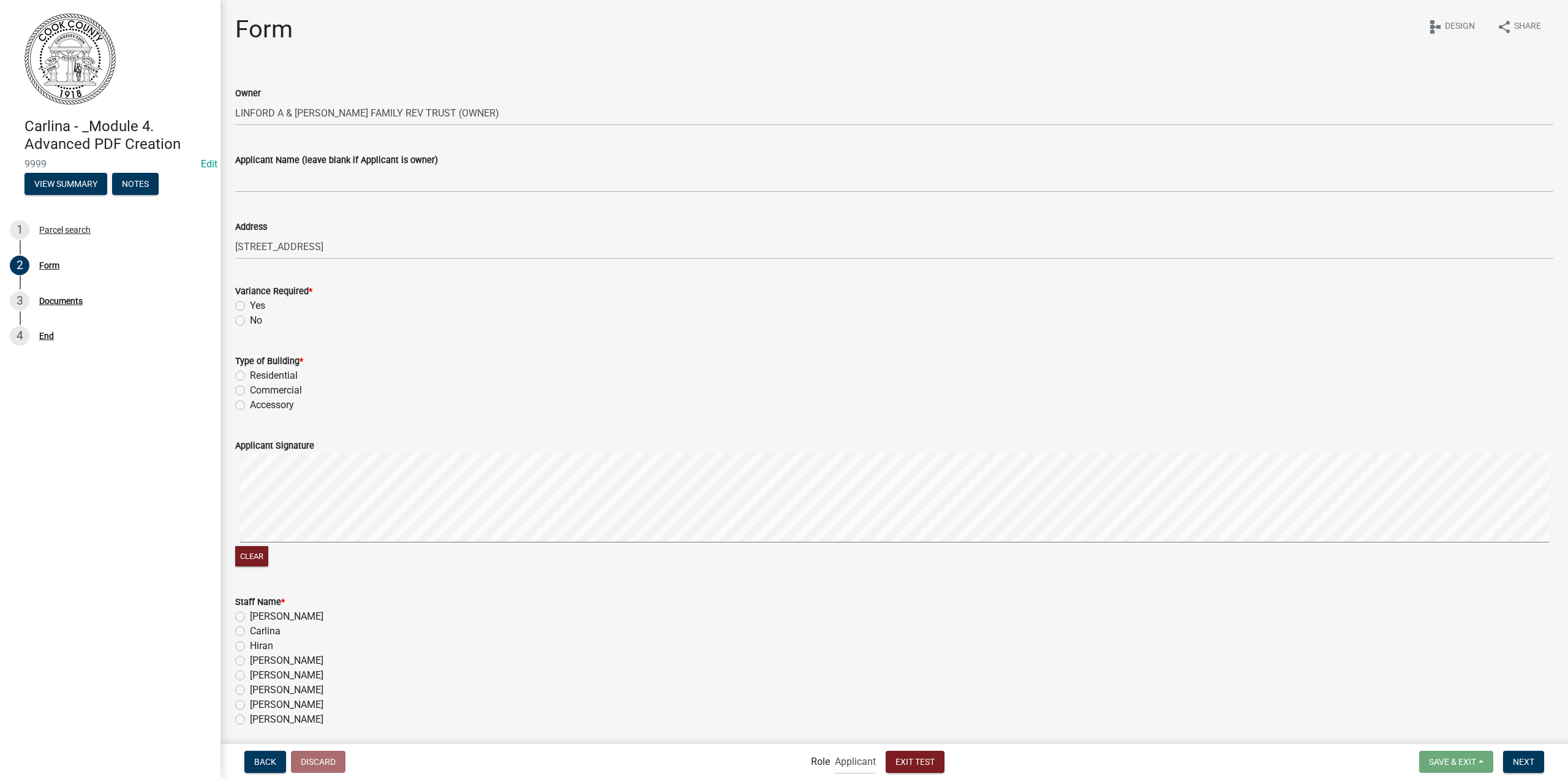
scroll to position [61, 0]
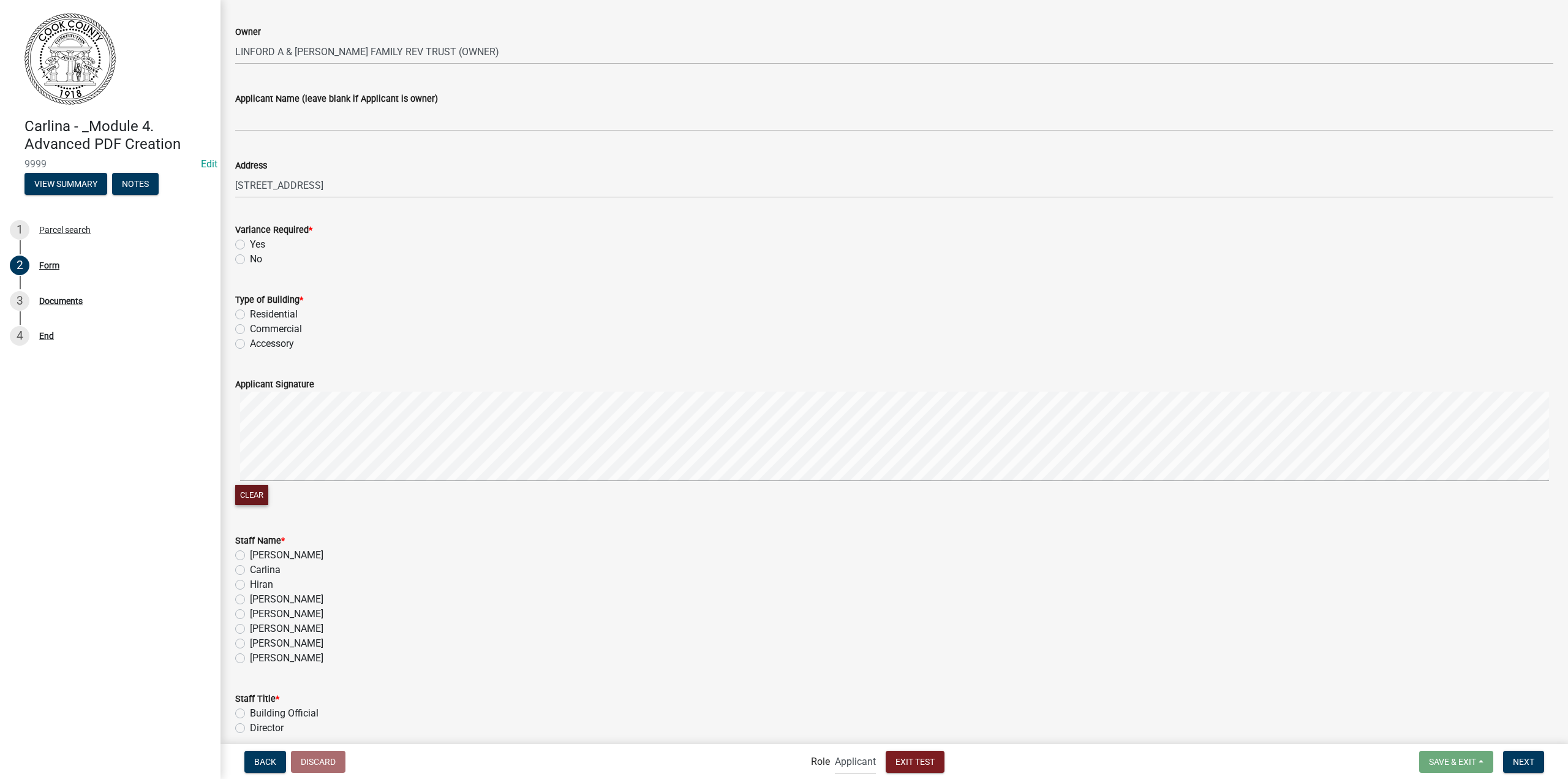
click at [246, 493] on button "Clear" at bounding box center [251, 495] width 33 height 20
click at [928, 760] on span "Exit Test" at bounding box center [915, 761] width 39 height 10
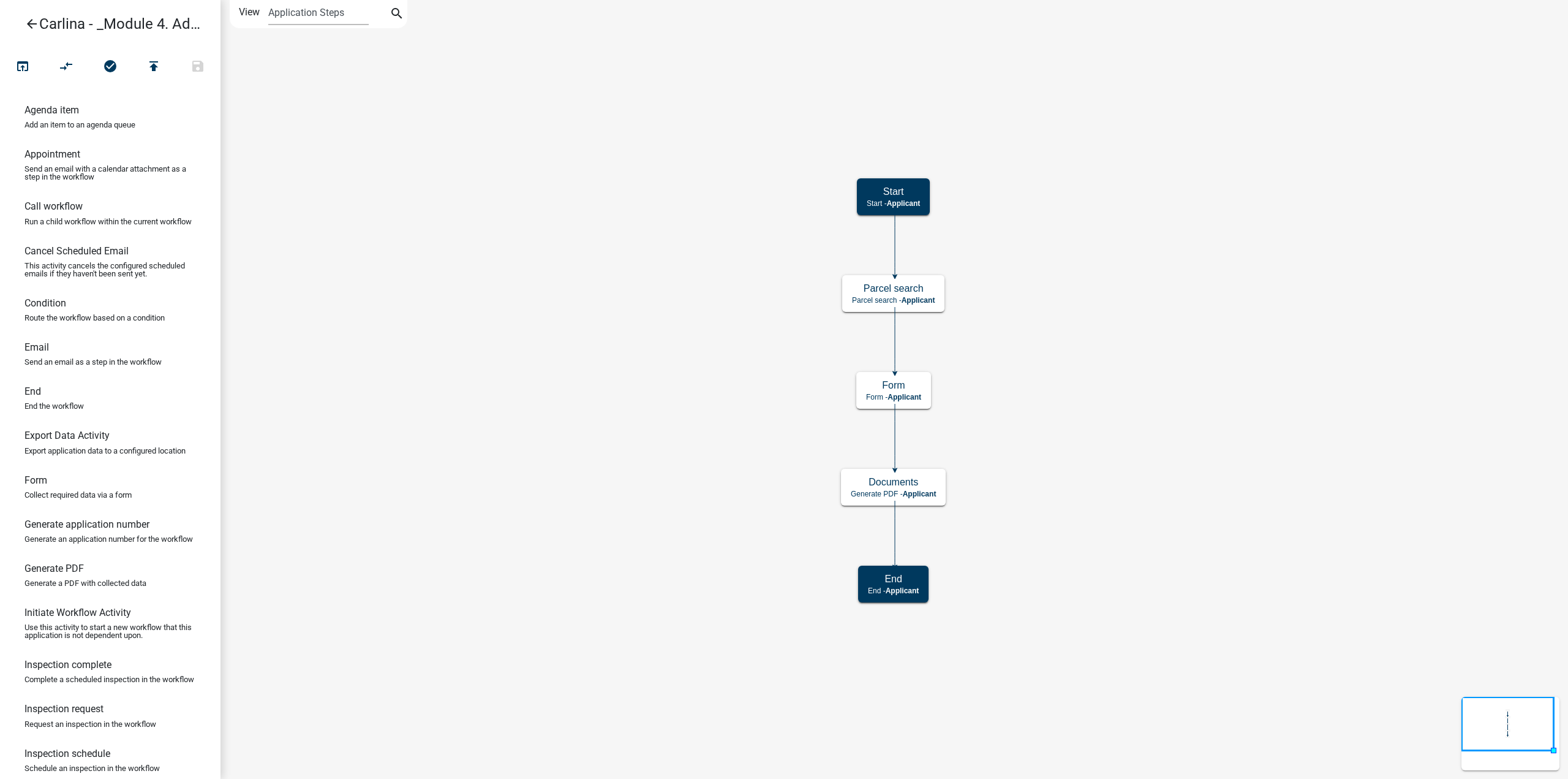
click at [32, 24] on icon "arrow_back" at bounding box center [32, 25] width 15 height 17
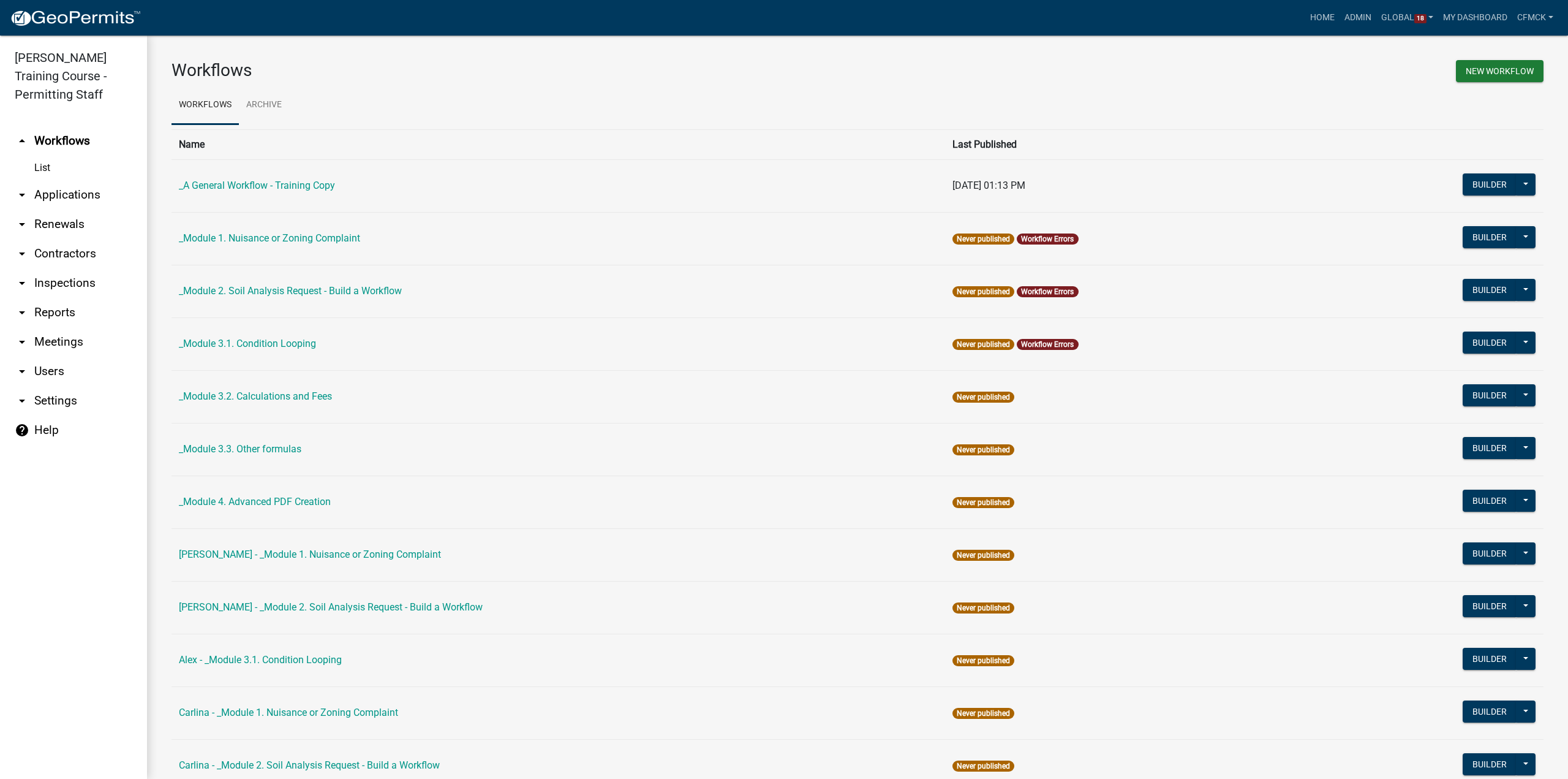
click at [50, 396] on link "arrow_drop_down Settings" at bounding box center [73, 400] width 147 height 29
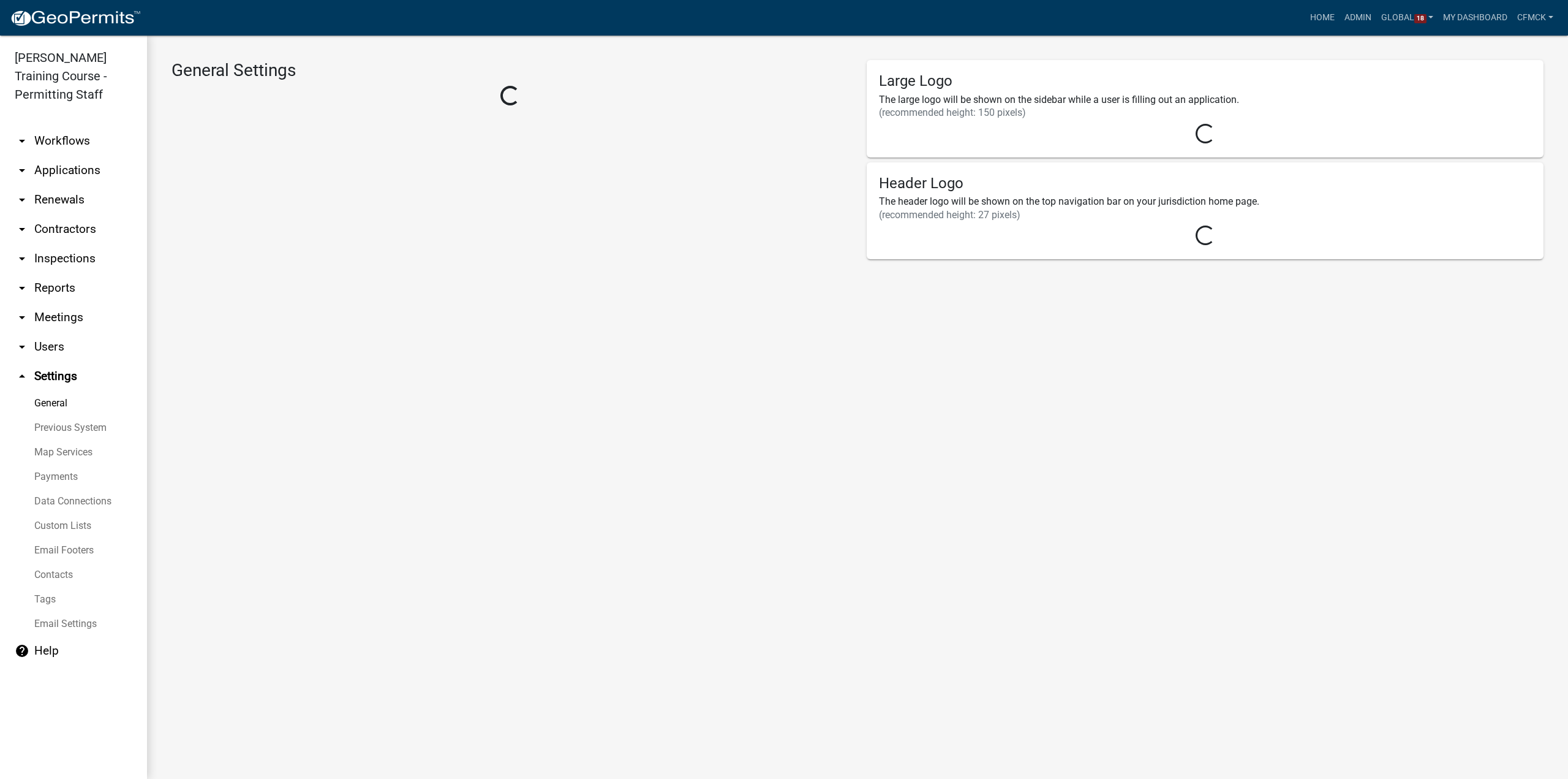
select select "IA"
select select "Central Standard Time"
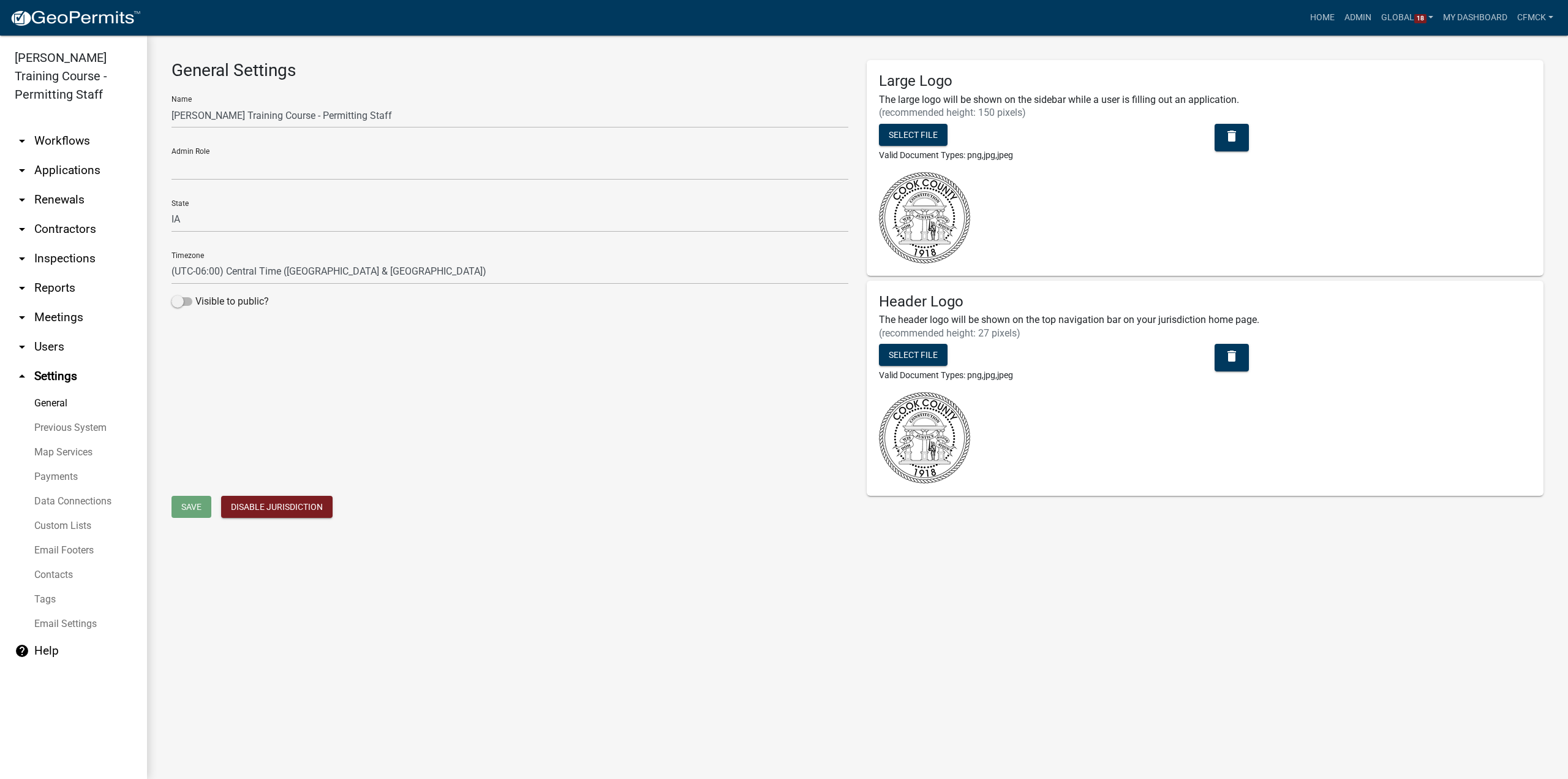
click at [61, 506] on link "Data Connections" at bounding box center [73, 501] width 147 height 25
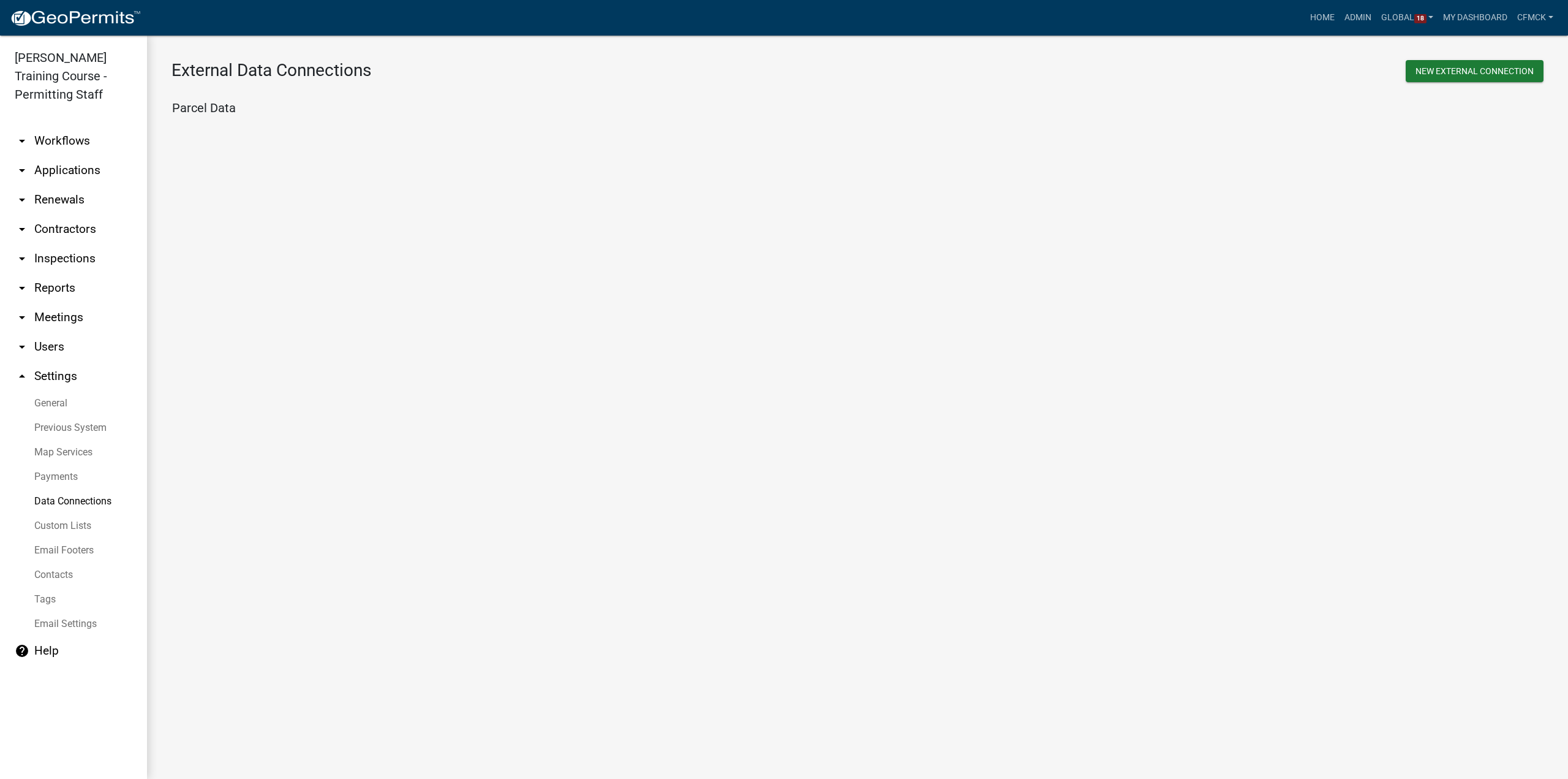
click at [59, 528] on link "Custom Lists" at bounding box center [73, 526] width 147 height 25
click at [1020, 135] on button "Edit" at bounding box center [1015, 137] width 27 height 20
select select "3: 1915ea58-7059-4941-9cac-dbbdee29afec"
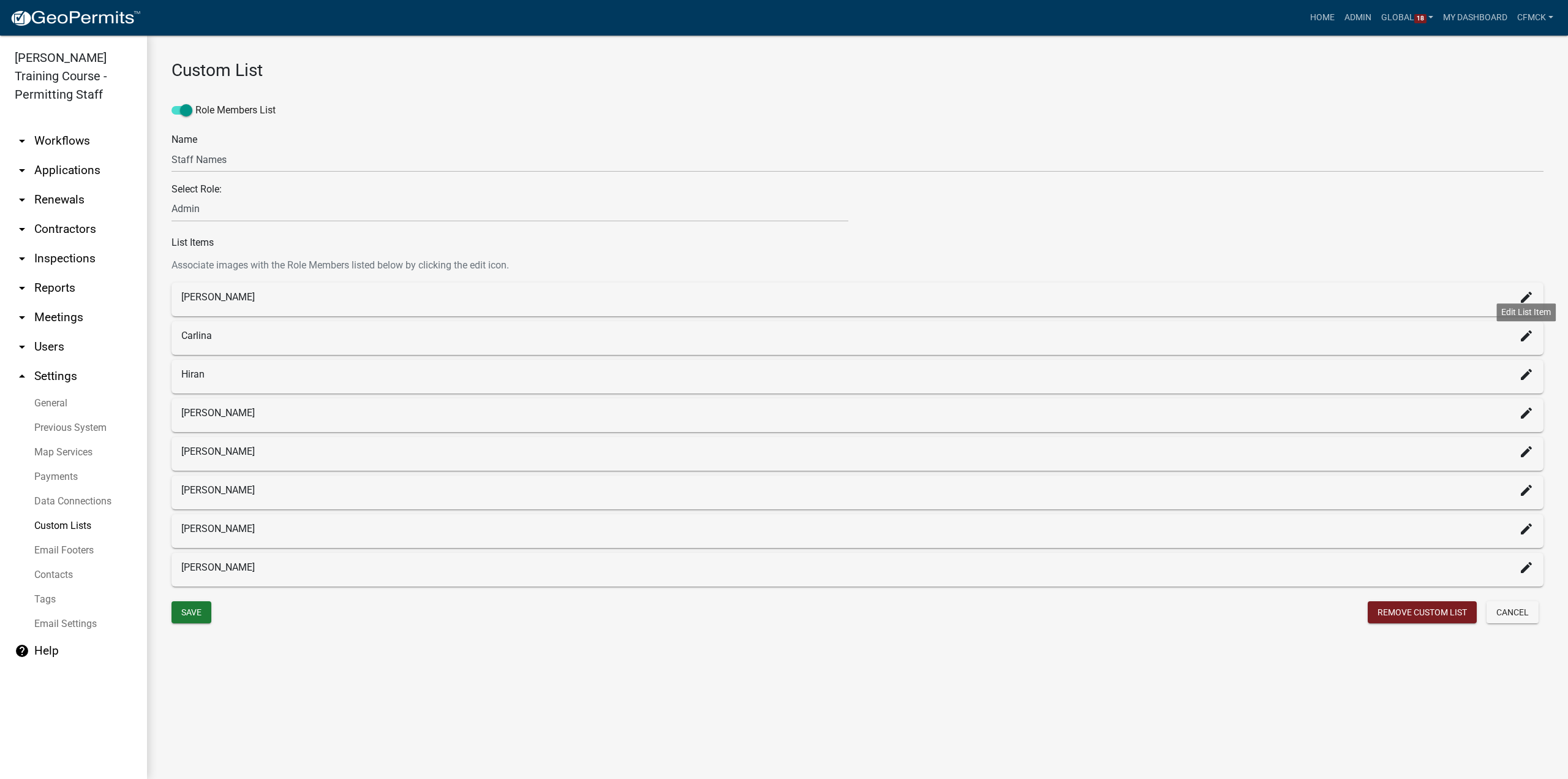
click at [1521, 340] on icon "create" at bounding box center [1526, 336] width 15 height 15
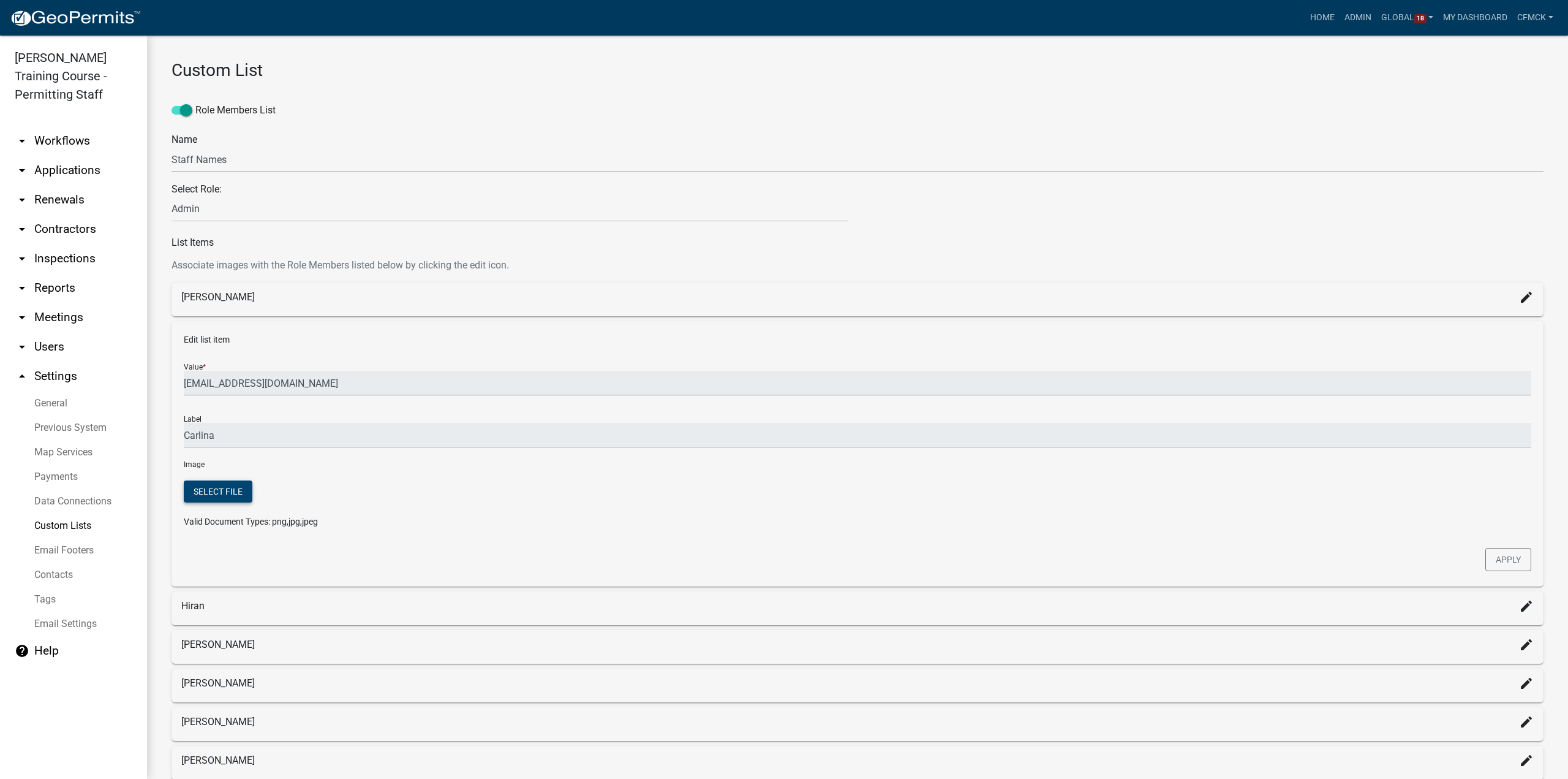
click at [210, 502] on button "Select file" at bounding box center [218, 492] width 69 height 22
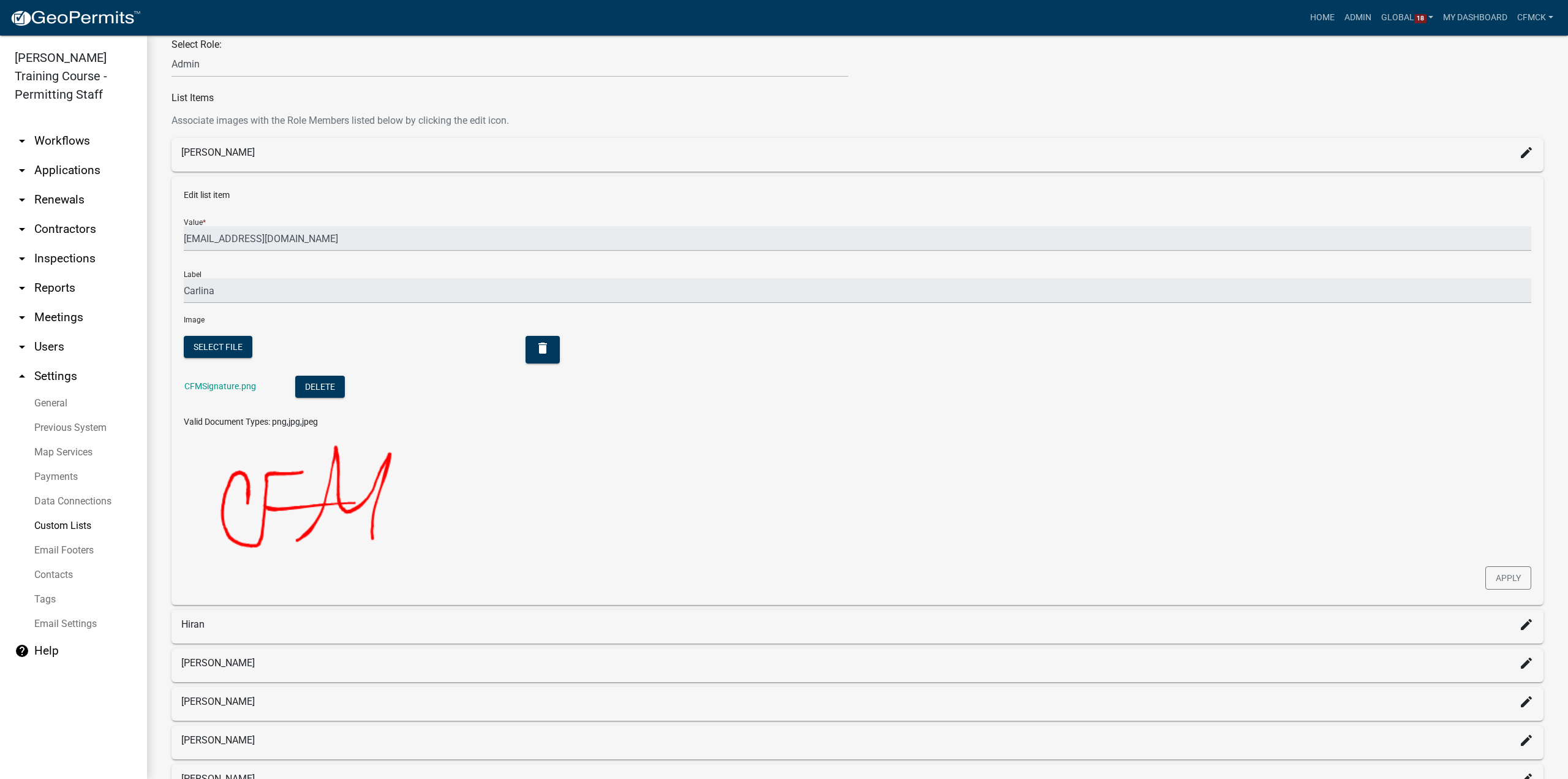
scroll to position [291, 0]
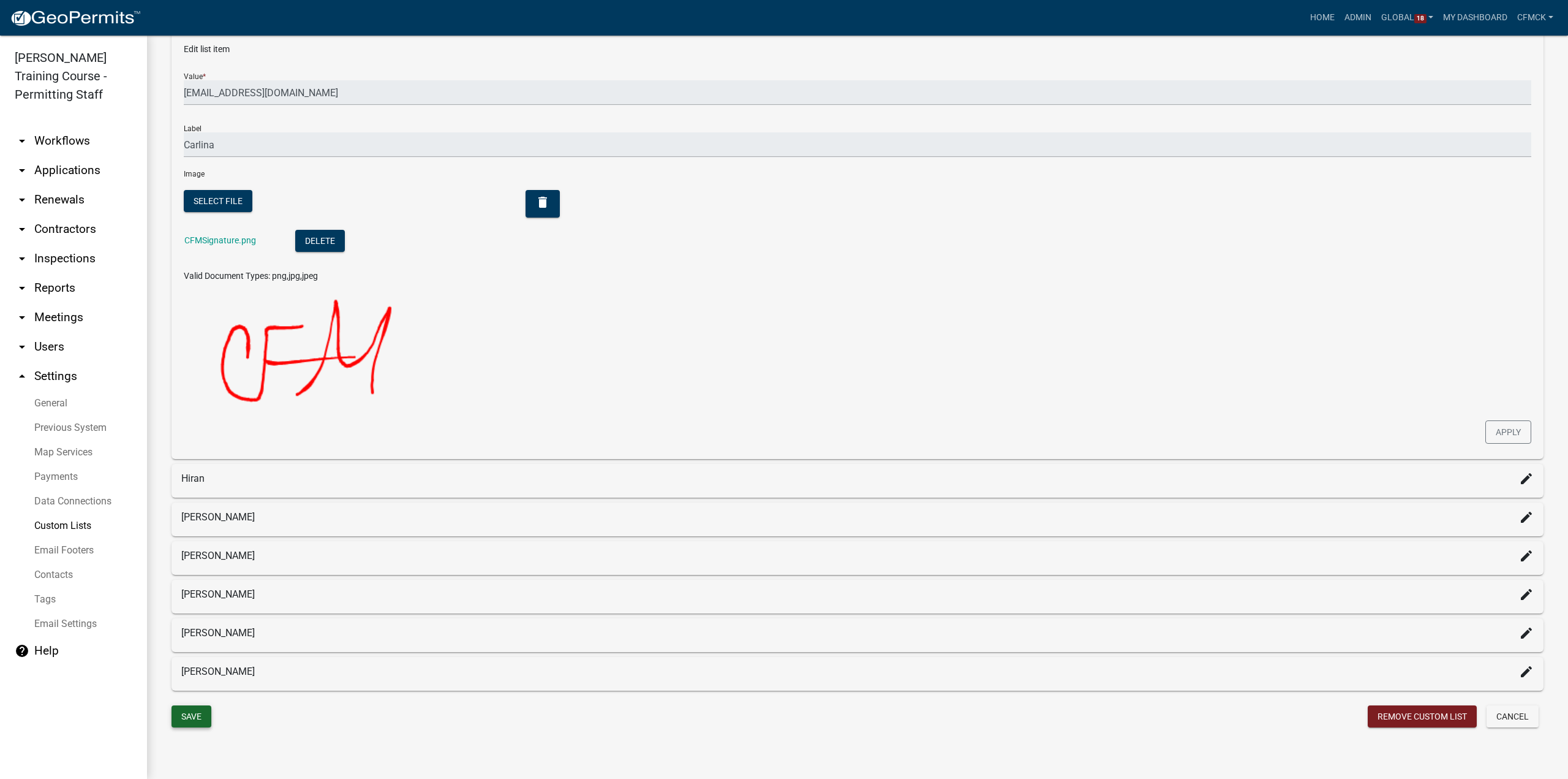
click at [197, 711] on button "Save" at bounding box center [191, 716] width 40 height 22
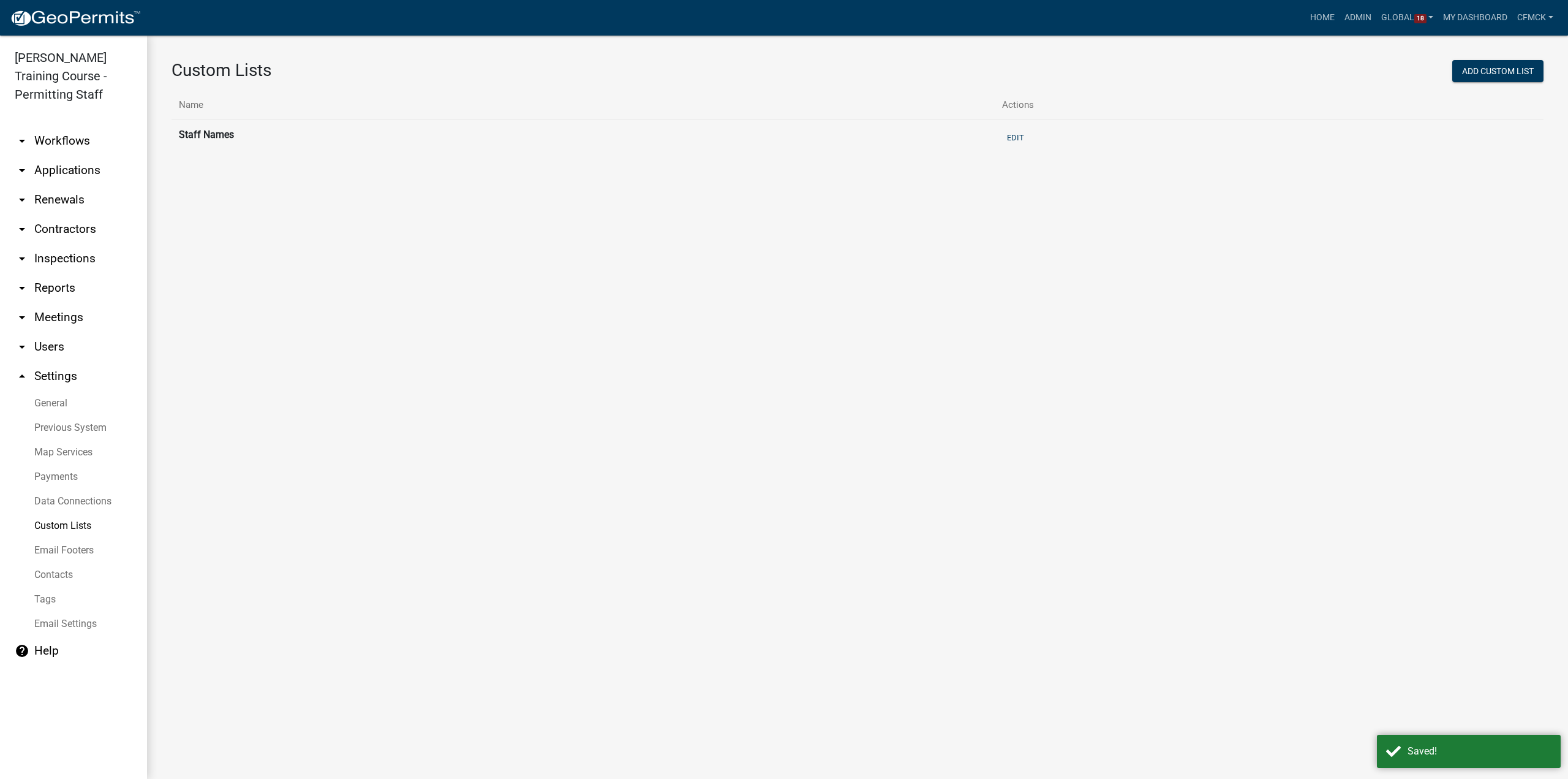
click at [50, 140] on link "arrow_drop_down Workflows" at bounding box center [73, 141] width 147 height 29
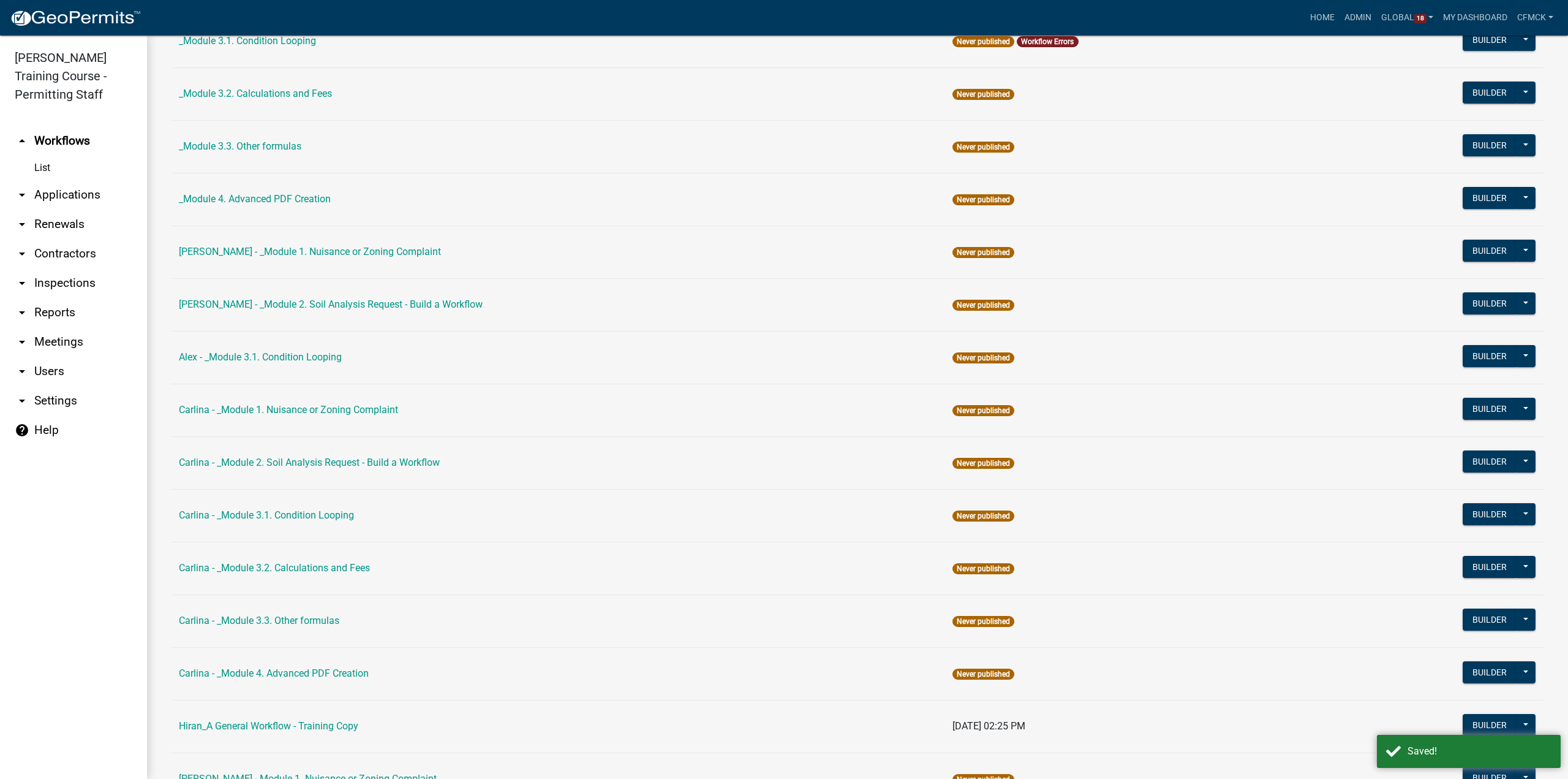
scroll to position [490, 0]
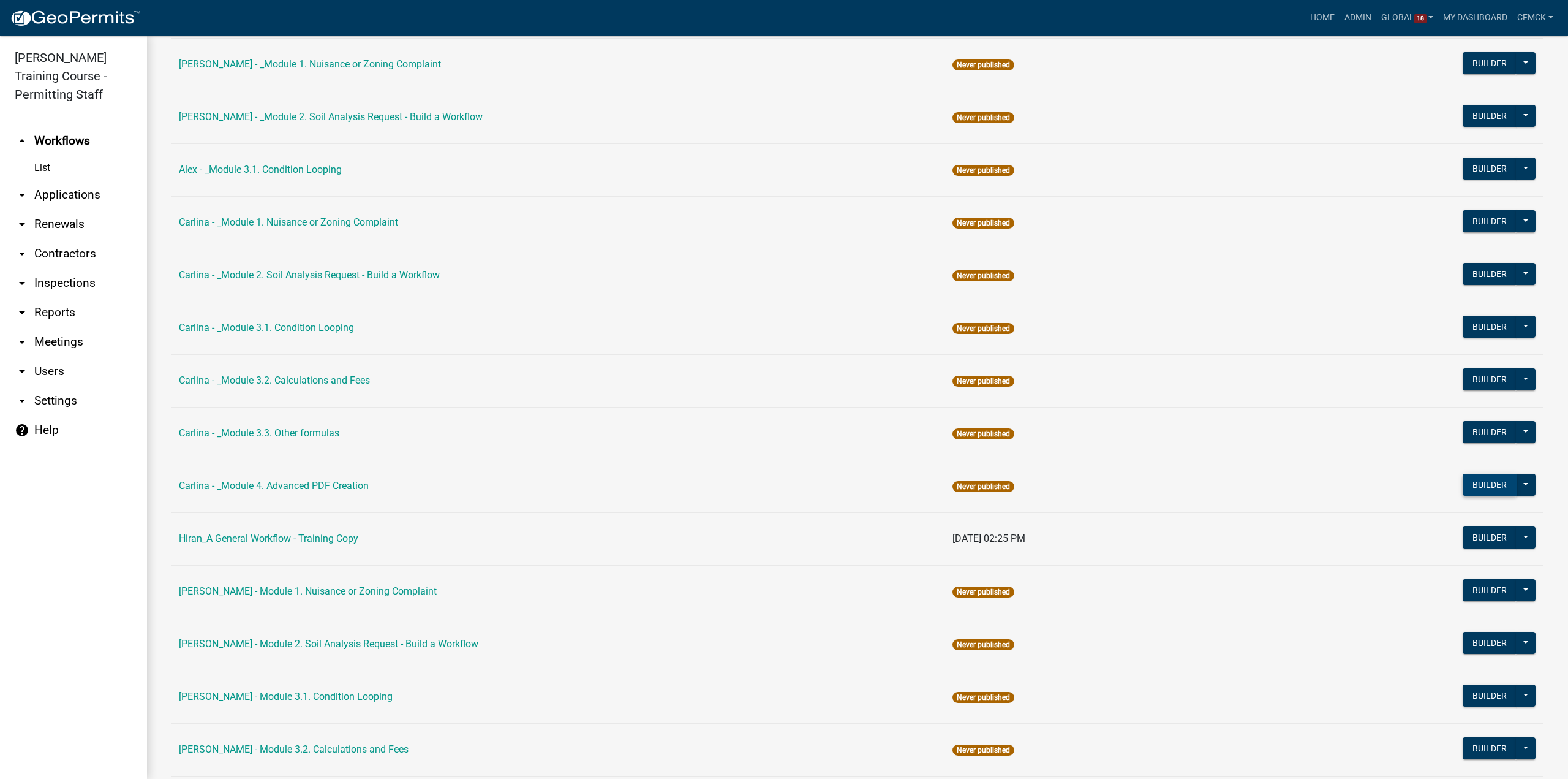
click at [1497, 476] on button "Builder" at bounding box center [1490, 484] width 54 height 22
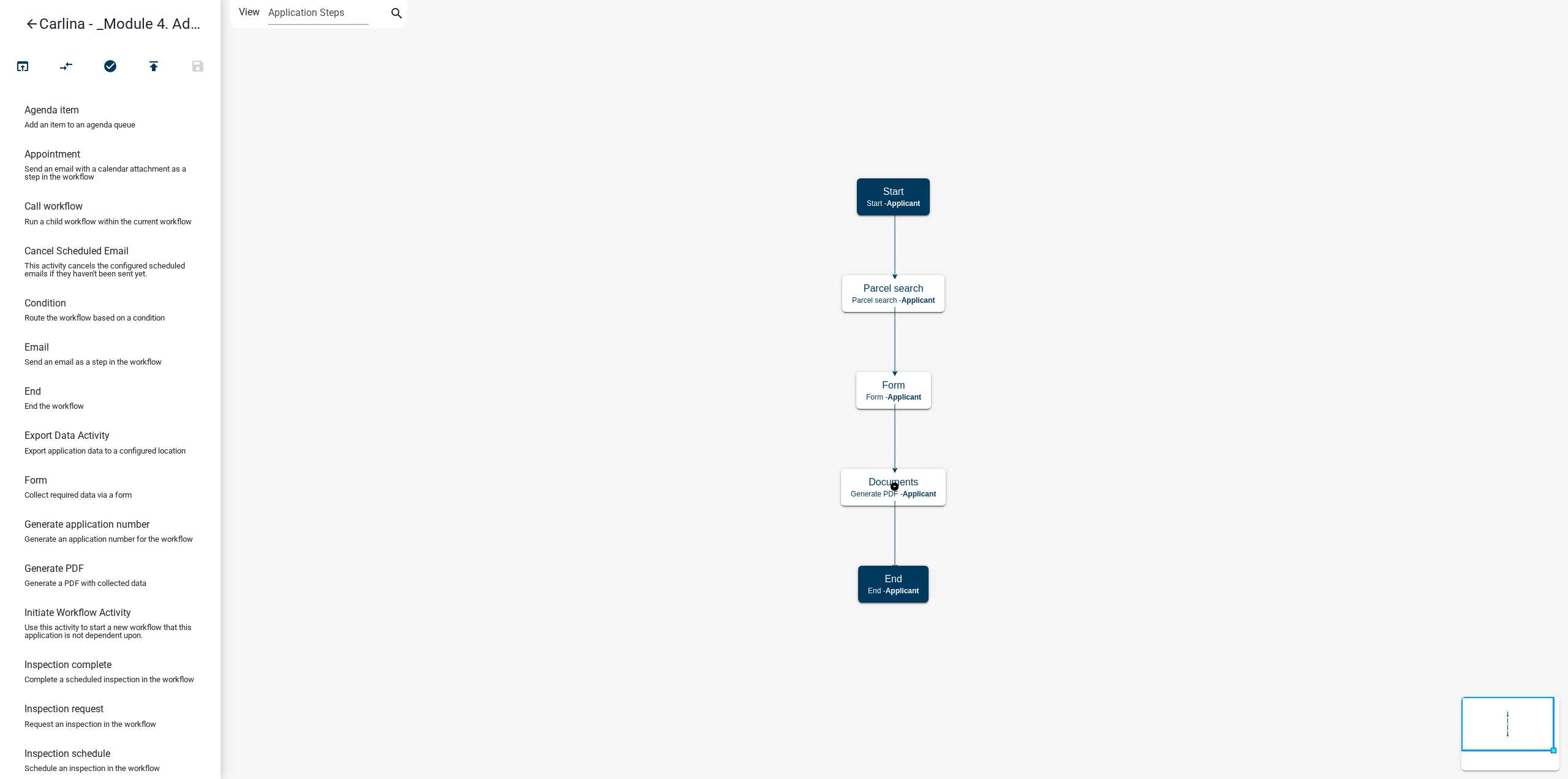
click at [955, 487] on icon "Start Start - Applicant Form Form - Applicant Documents Generate PDF - Applican…" at bounding box center [894, 390] width 1346 height 778
click at [938, 487] on div "Documents Generate PDF - Applicant" at bounding box center [893, 487] width 104 height 37
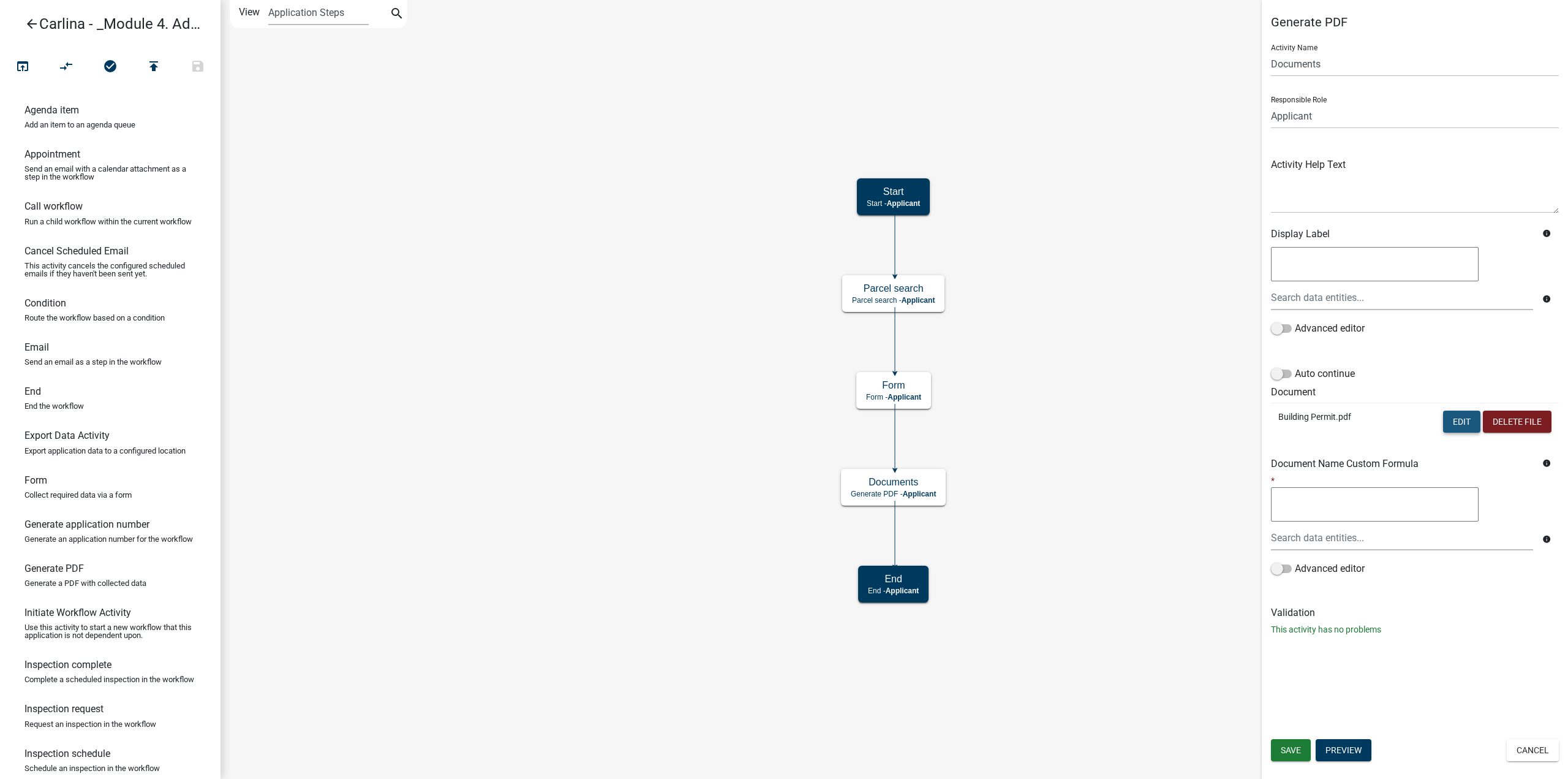
click at [1453, 417] on button "Edit" at bounding box center [1461, 422] width 37 height 22
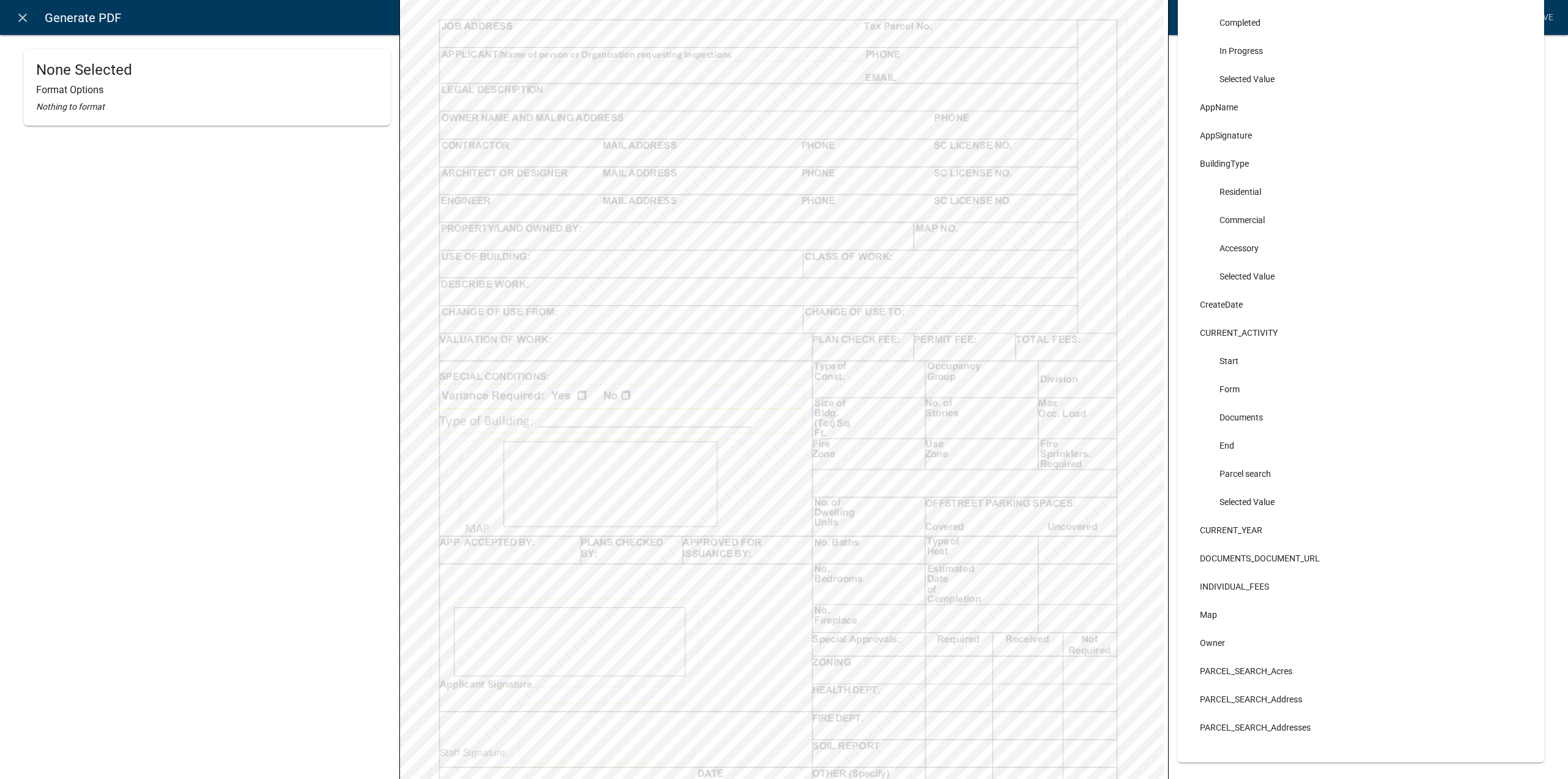
scroll to position [438, 0]
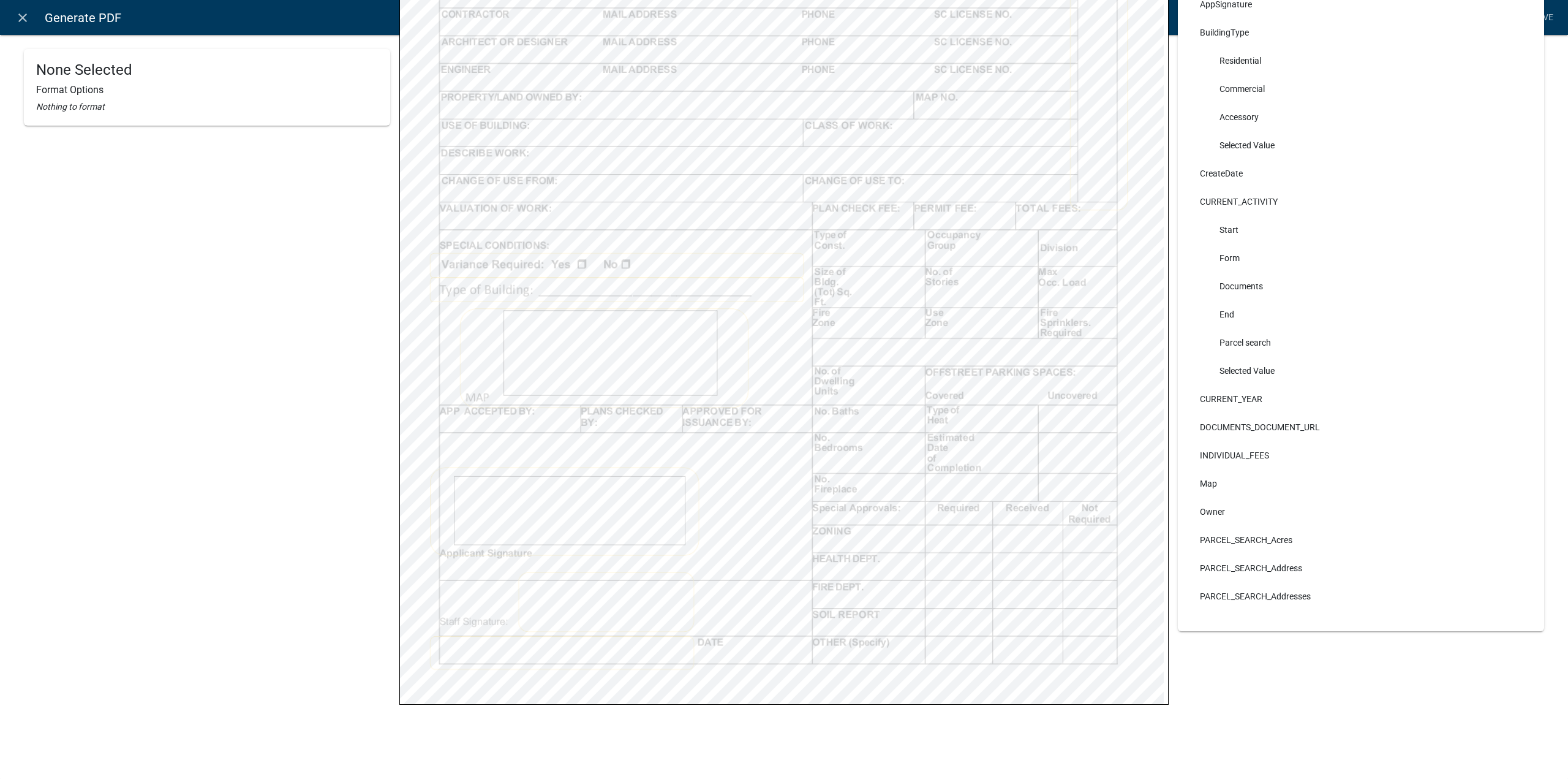
select select
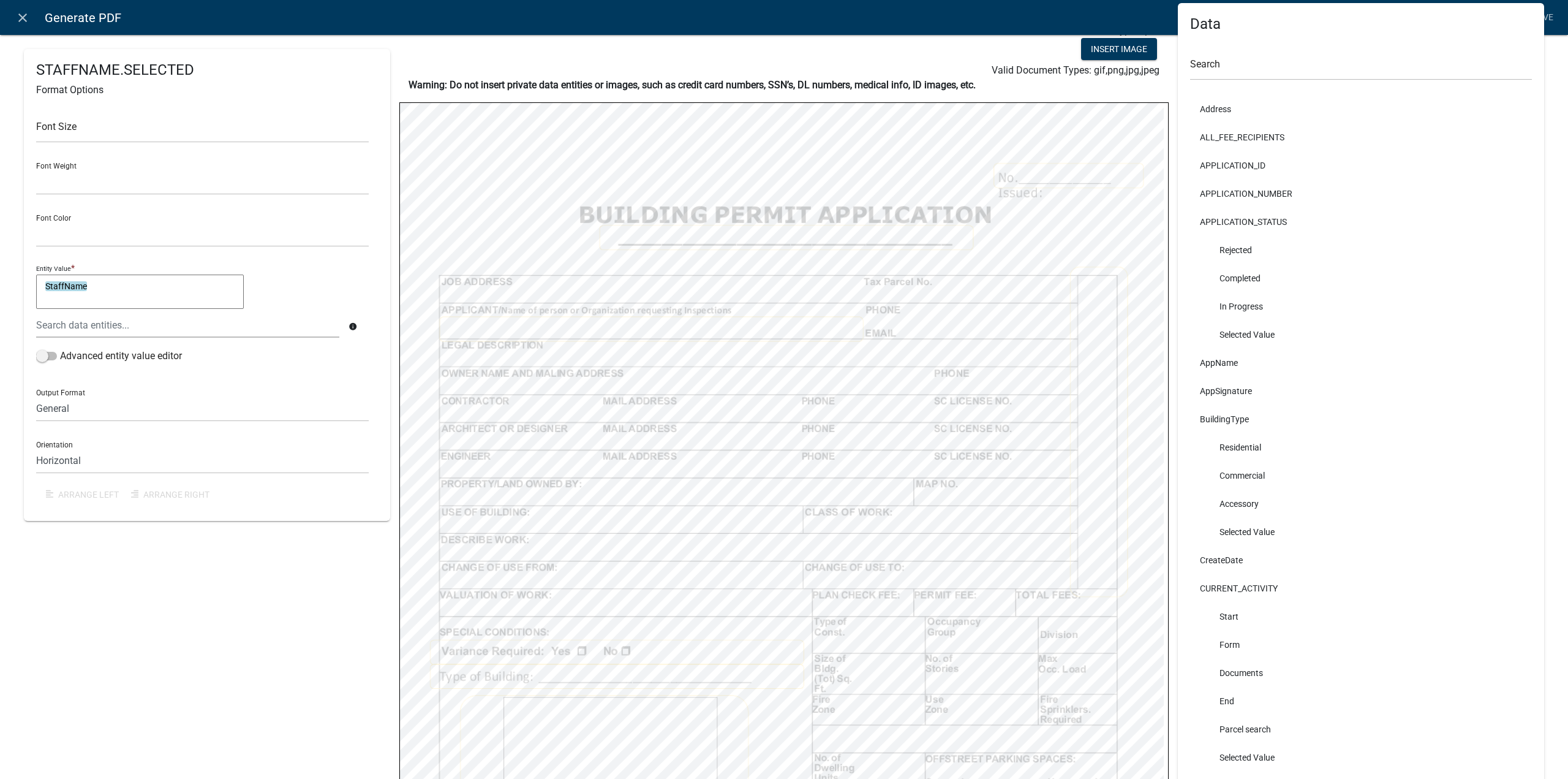
scroll to position [0, 0]
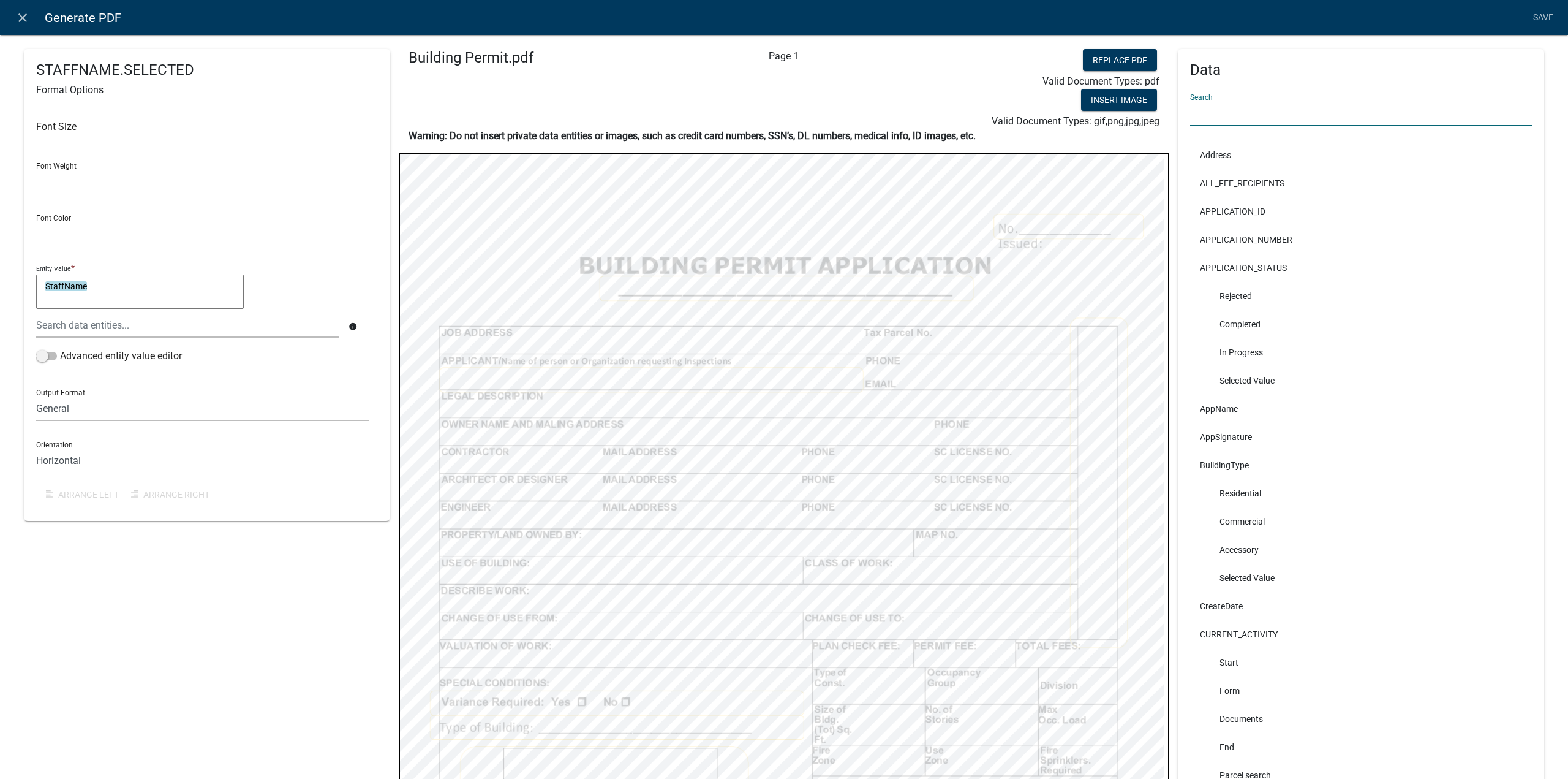
click at [1247, 102] on input "text" at bounding box center [1361, 113] width 342 height 25
type input "a"
type input "staff"
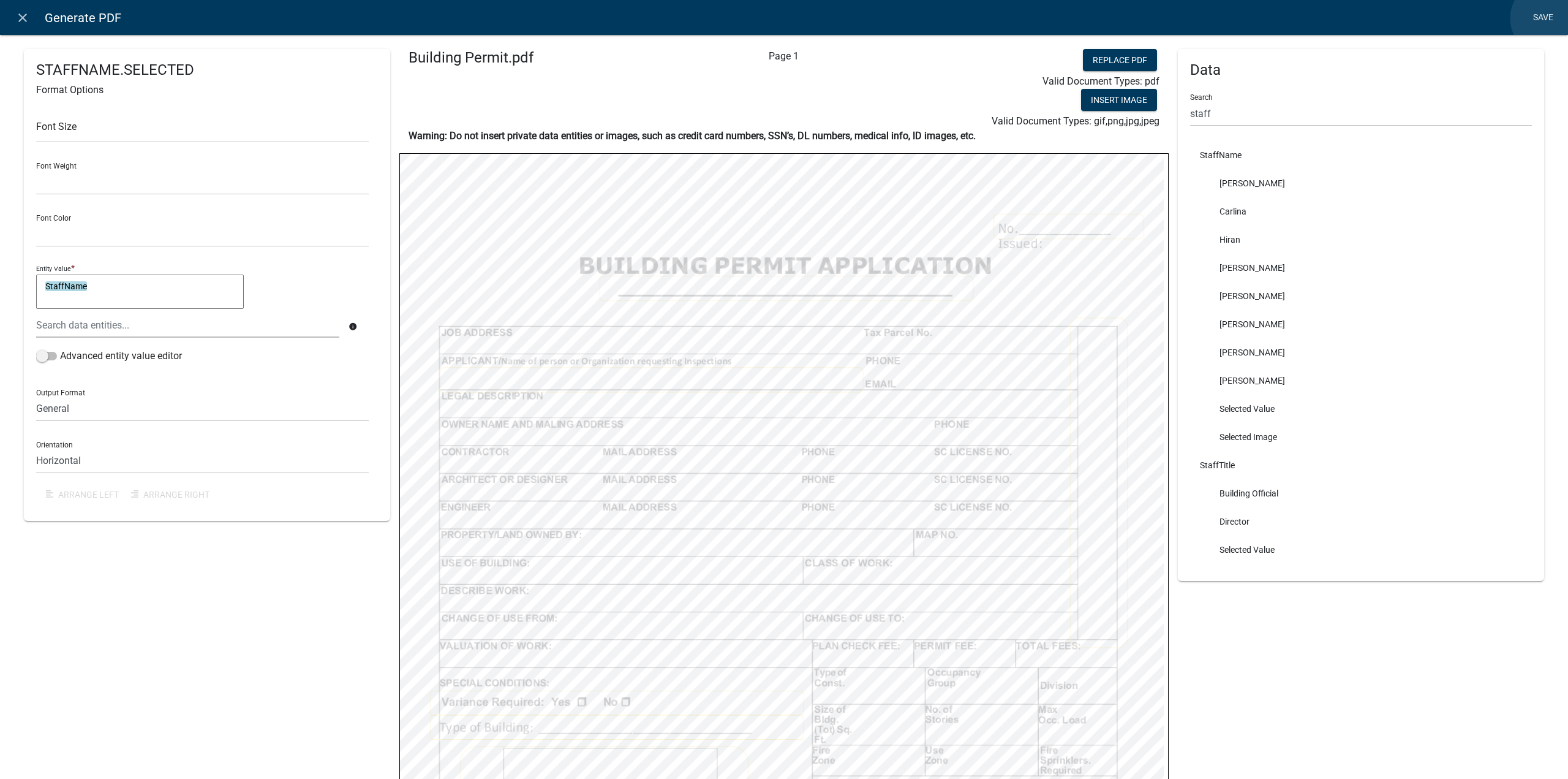
click at [1549, 18] on link "Save" at bounding box center [1543, 18] width 31 height 23
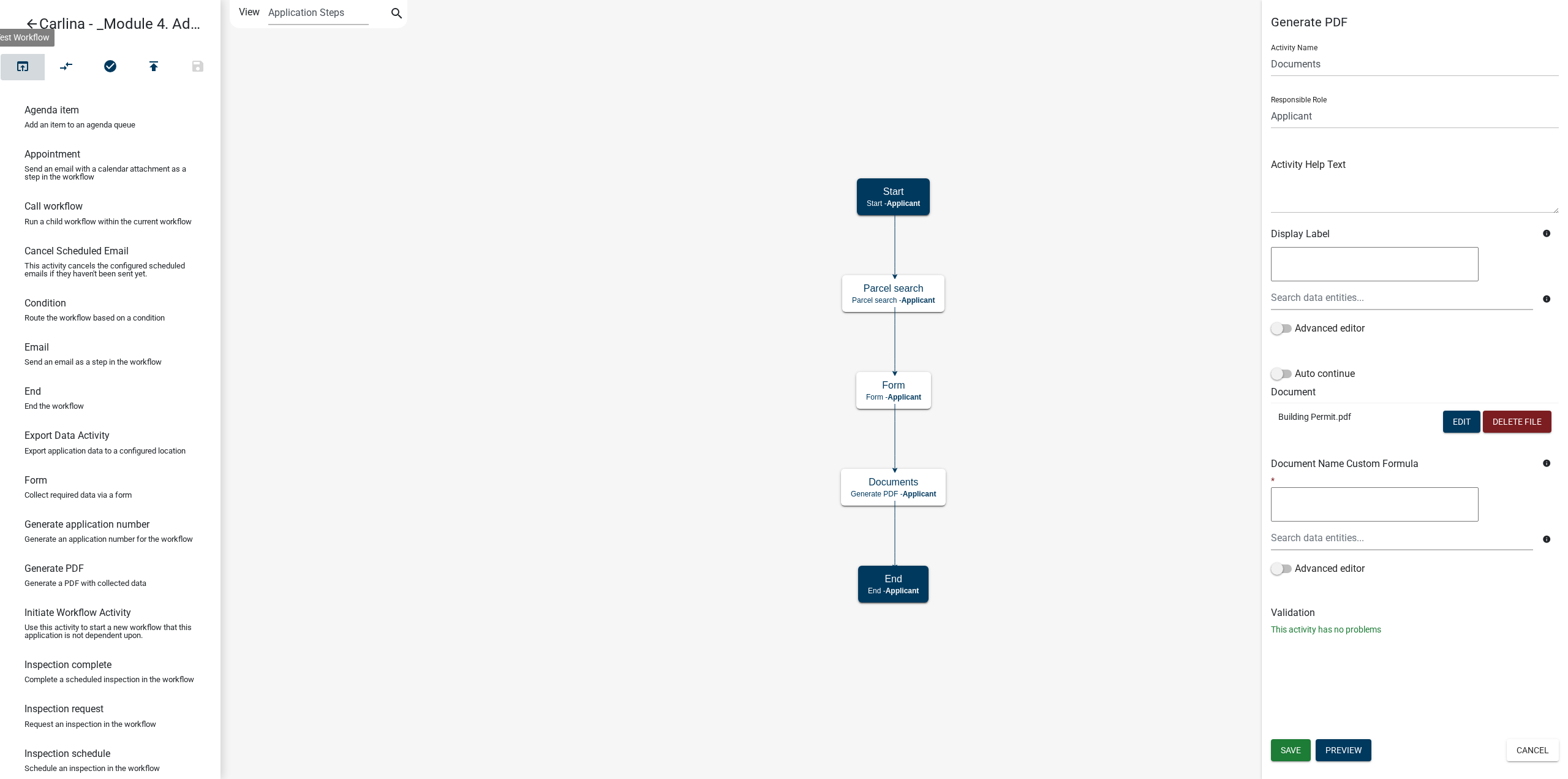
click at [23, 64] on icon "open_in_browser" at bounding box center [23, 67] width 15 height 17
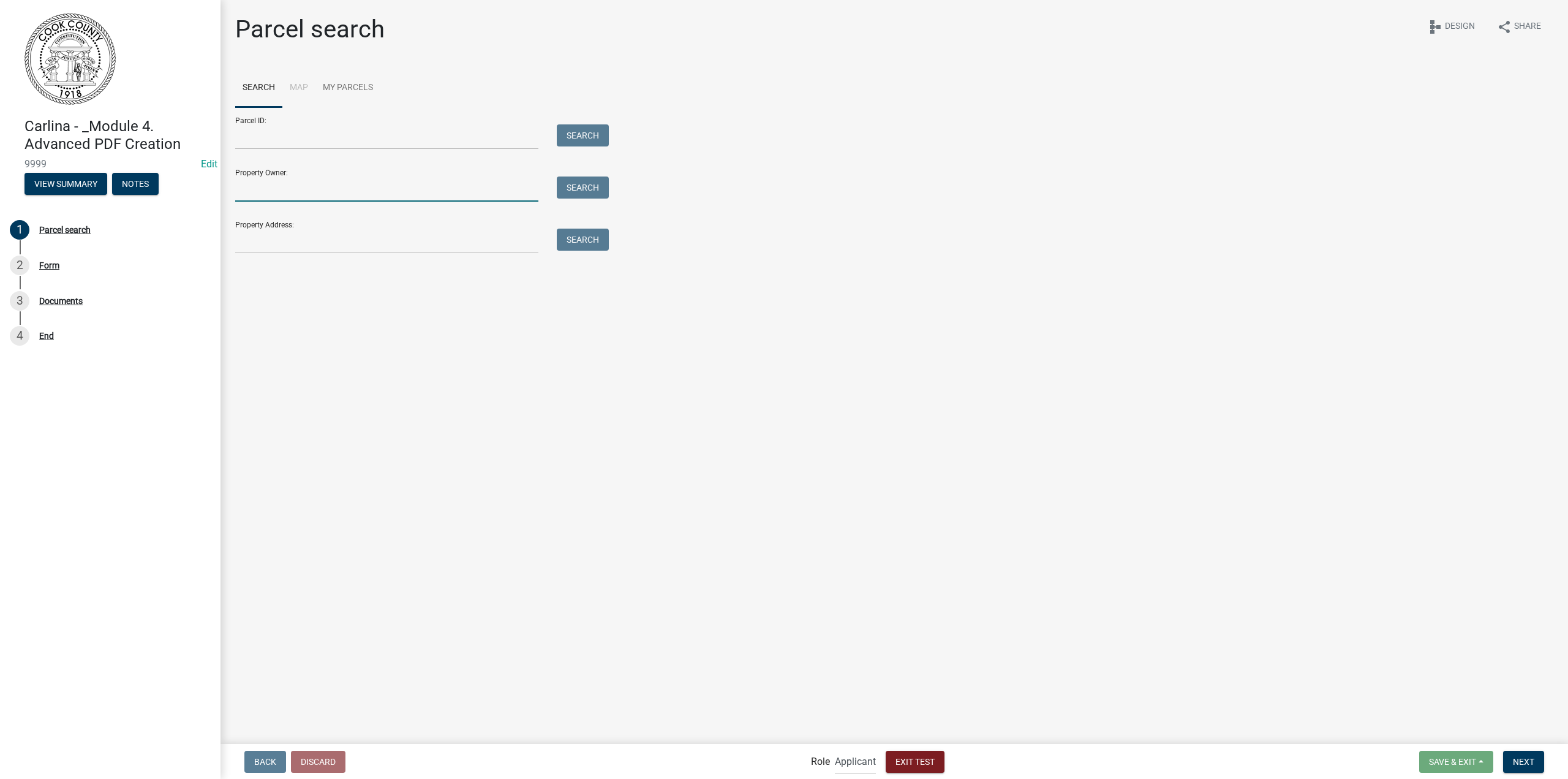
click at [395, 197] on input "Property Owner:" at bounding box center [386, 189] width 303 height 25
type input "[PERSON_NAME]"
click at [590, 191] on button "Search" at bounding box center [582, 188] width 52 height 22
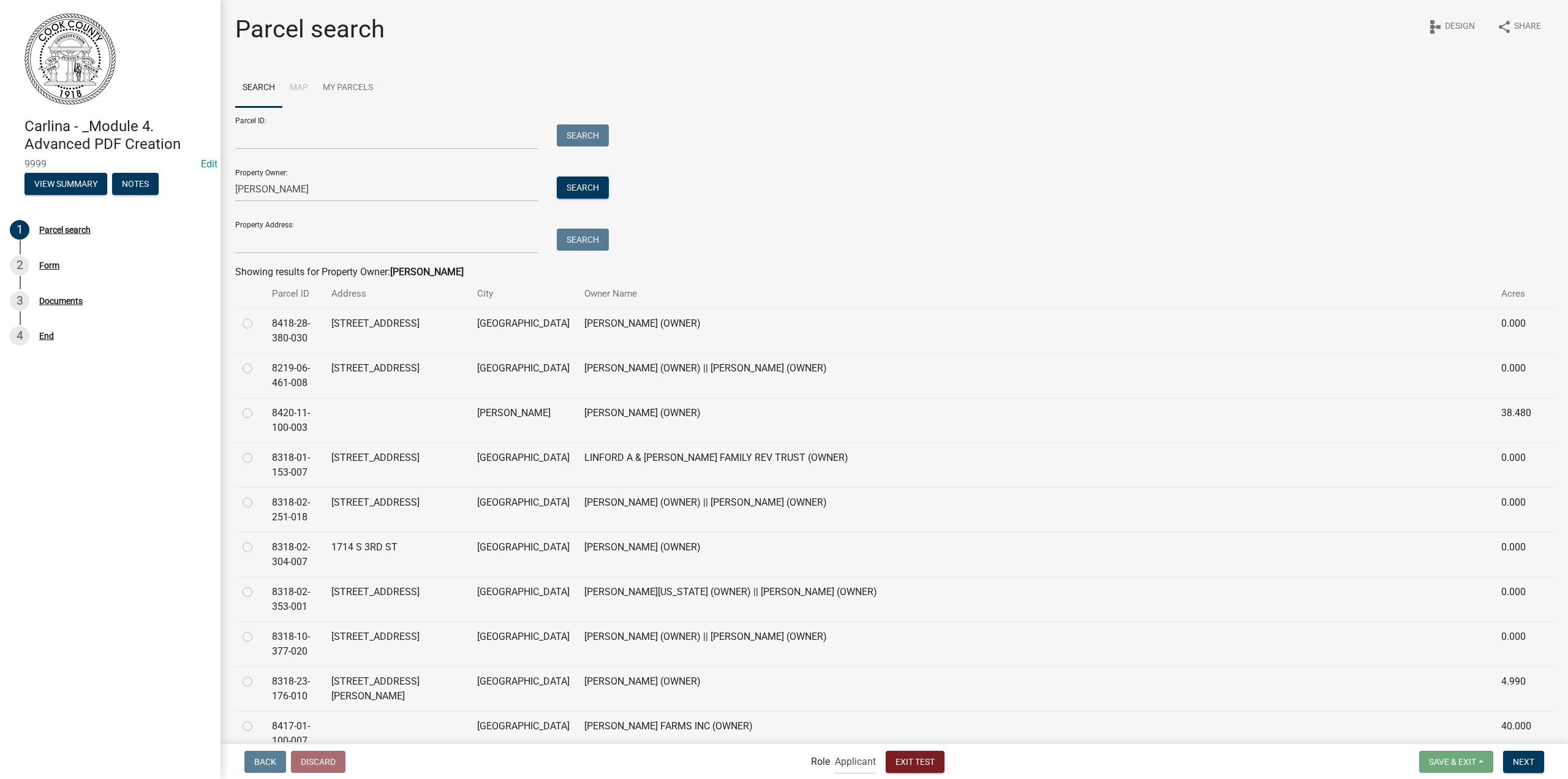
click at [242, 545] on td at bounding box center [250, 554] width 29 height 45
click at [257, 540] on label at bounding box center [257, 540] width 0 height 0
click at [257, 546] on input "radio" at bounding box center [261, 544] width 8 height 8
radio input "true"
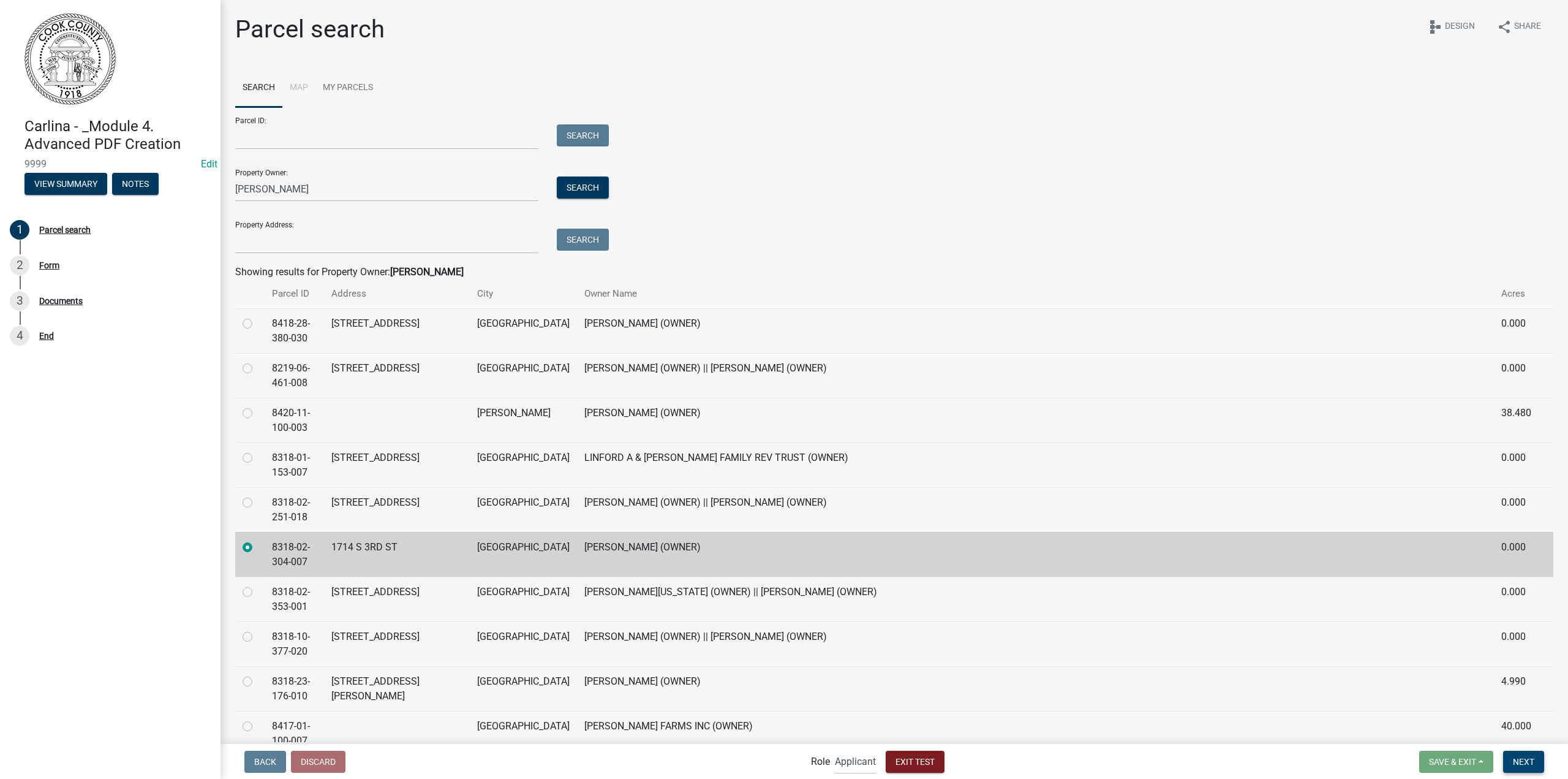
click at [1542, 765] on button "Next" at bounding box center [1523, 761] width 41 height 22
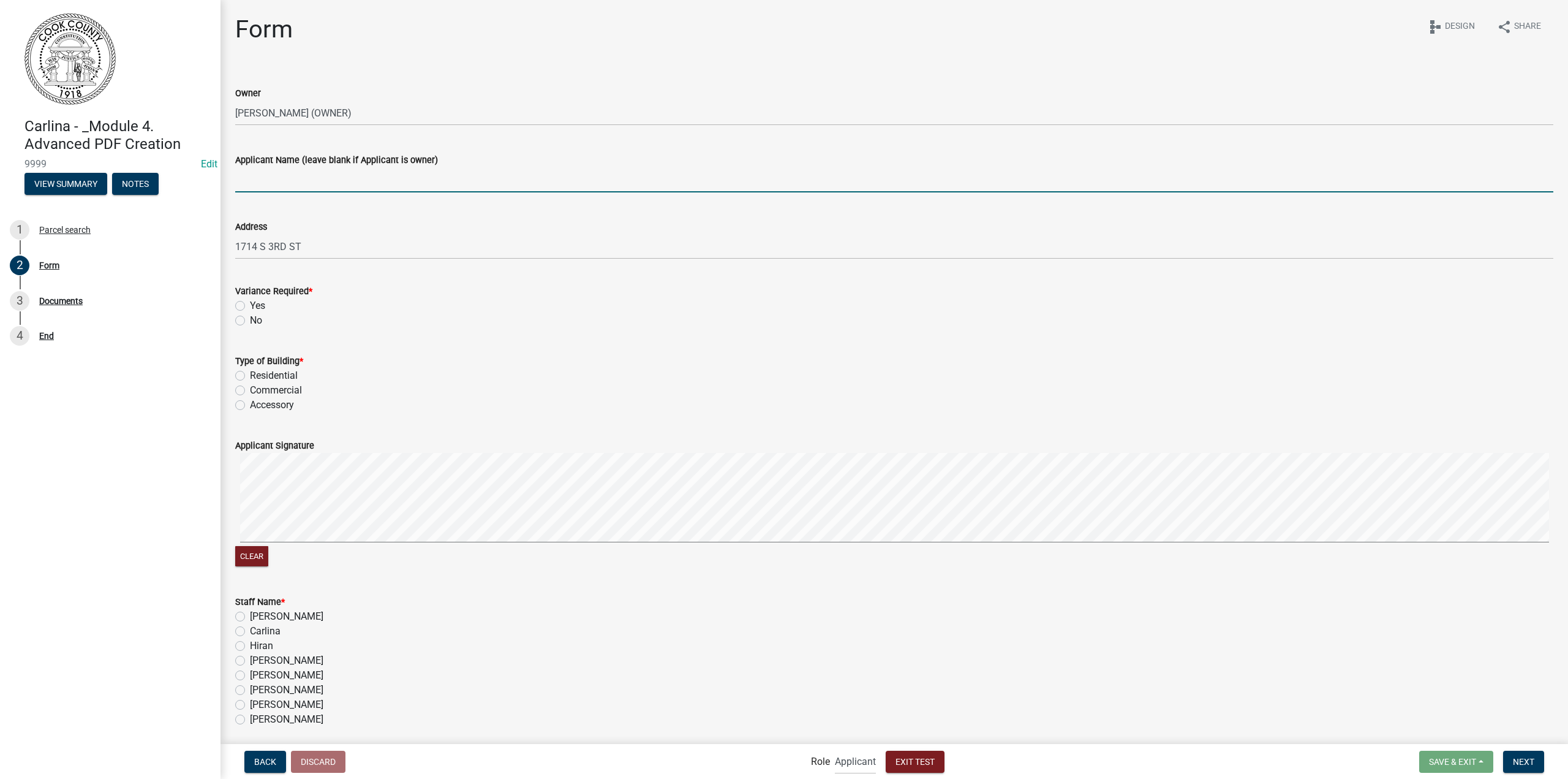
click at [300, 180] on input "Applicant Name (leave blank if Applicant is owner)" at bounding box center [894, 180] width 1318 height 25
type input "carlina"
drag, startPoint x: 269, startPoint y: 375, endPoint x: 260, endPoint y: 346, distance: 30.4
click at [269, 375] on label "Residential" at bounding box center [273, 376] width 47 height 15
click at [258, 375] on input "Residential" at bounding box center [253, 372] width 8 height 8
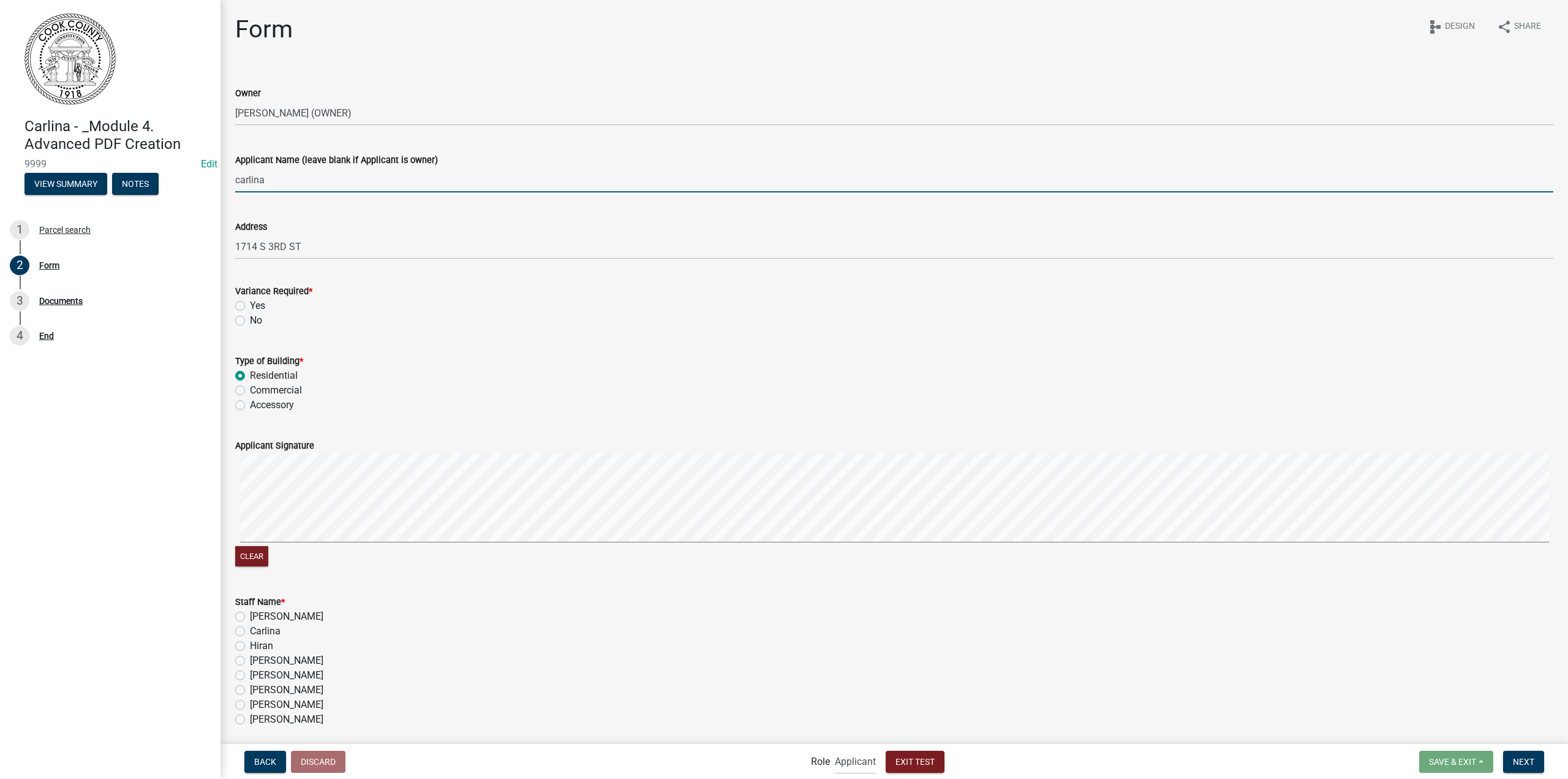
radio input "true"
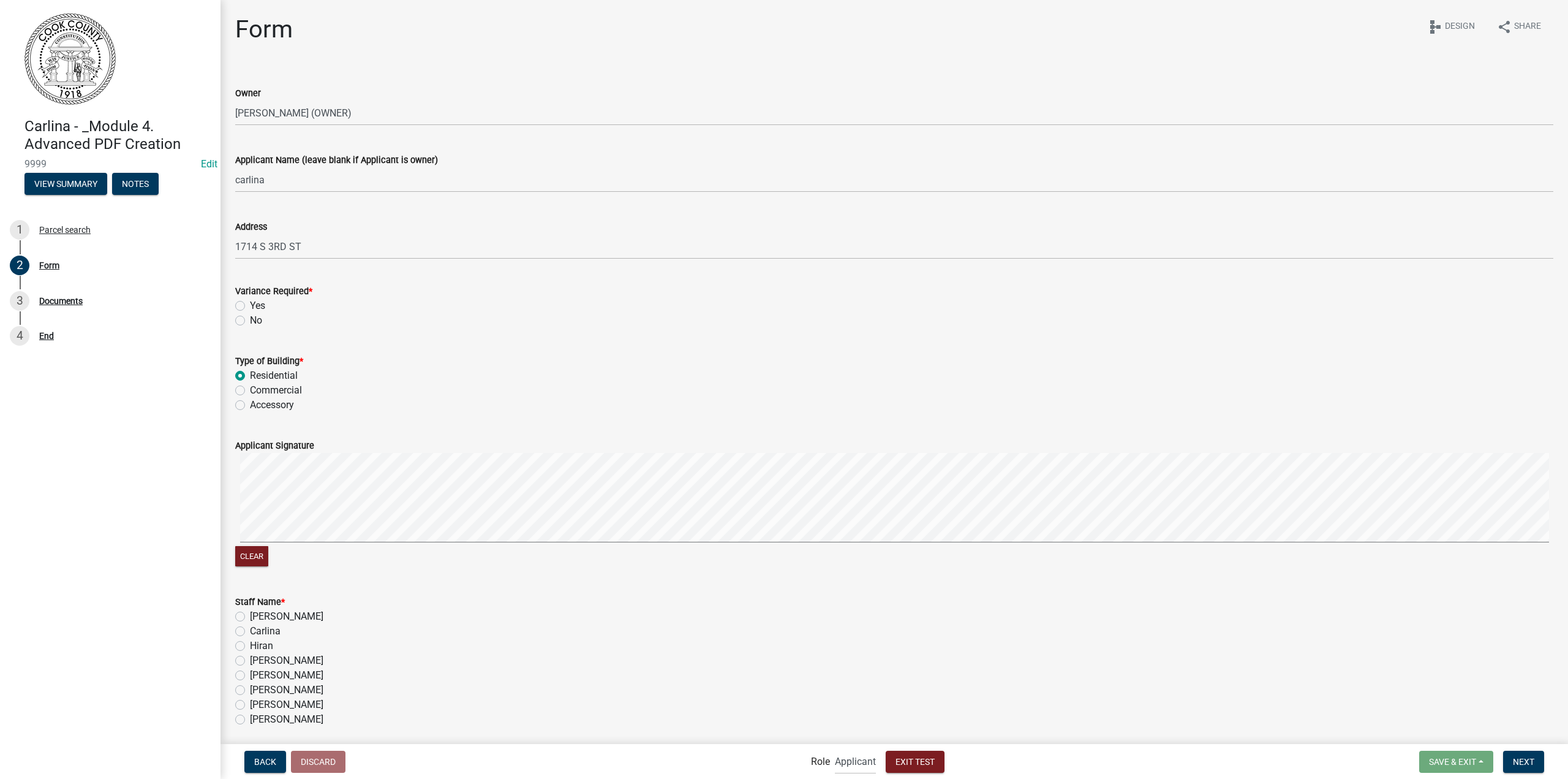
click at [245, 308] on div "Yes" at bounding box center [894, 305] width 1318 height 15
click at [250, 305] on label "Yes" at bounding box center [257, 305] width 15 height 15
click at [250, 305] on input "Yes" at bounding box center [253, 302] width 8 height 8
radio input "true"
click at [250, 560] on button "Clear" at bounding box center [251, 556] width 33 height 20
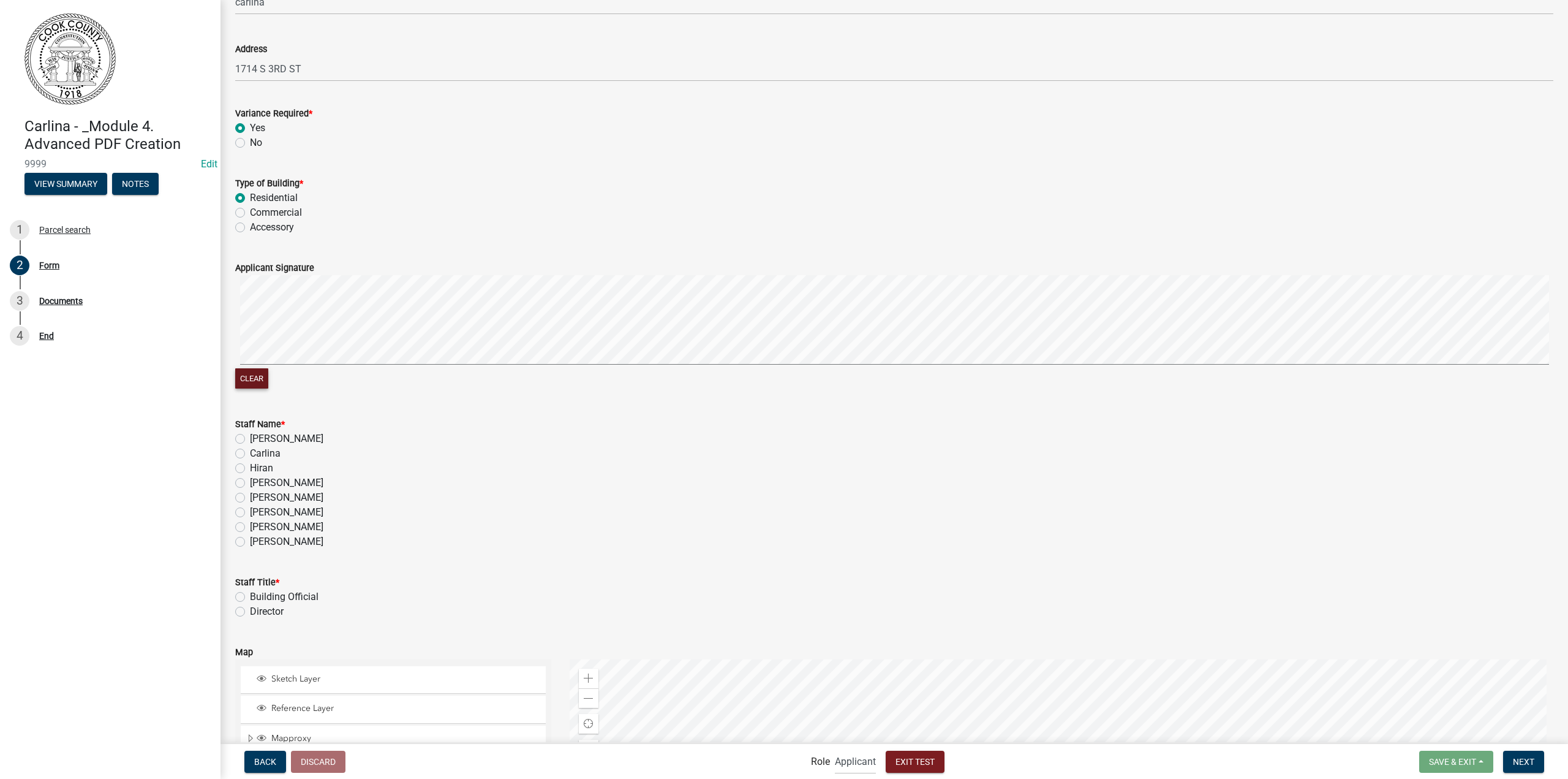
scroll to position [184, 0]
click at [250, 447] on label "Carlina" at bounding box center [265, 447] width 31 height 15
click at [250, 447] on input "Carlina" at bounding box center [253, 444] width 8 height 8
radio input "true"
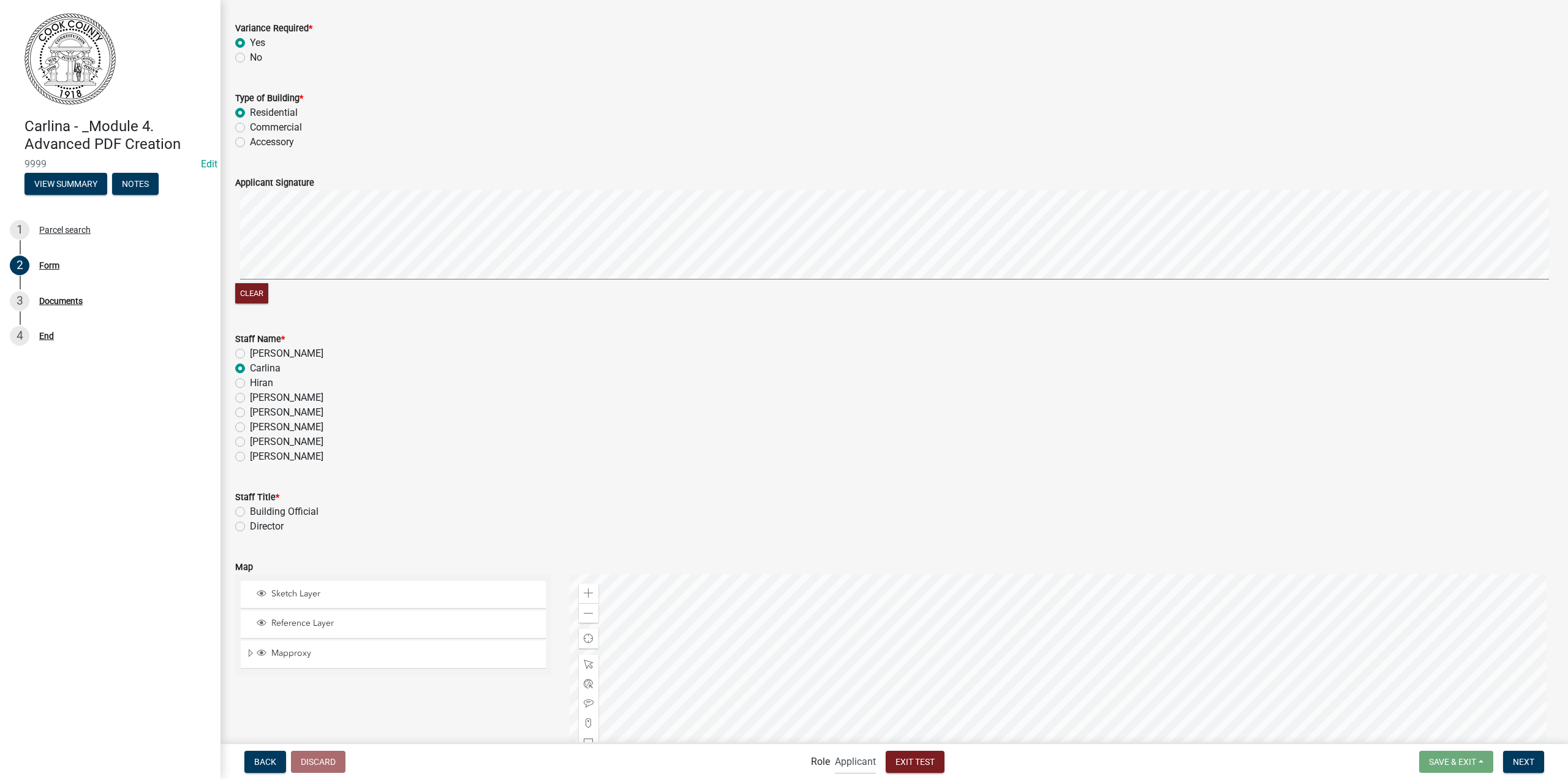
scroll to position [368, 0]
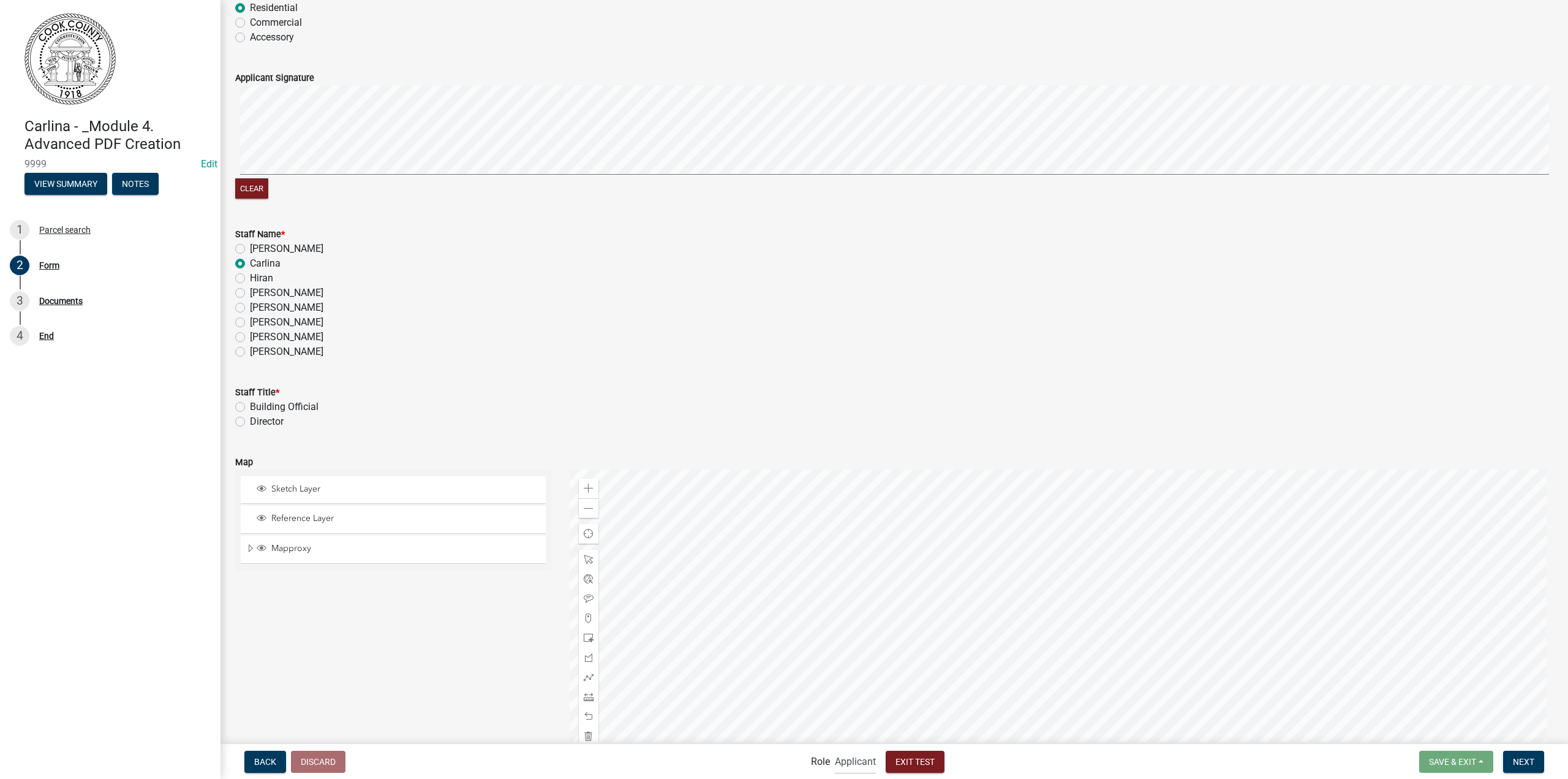
click at [258, 422] on label "Director" at bounding box center [267, 422] width 34 height 15
click at [258, 422] on input "Director" at bounding box center [253, 418] width 8 height 8
radio input "true"
click at [1524, 767] on button "Next" at bounding box center [1523, 761] width 41 height 22
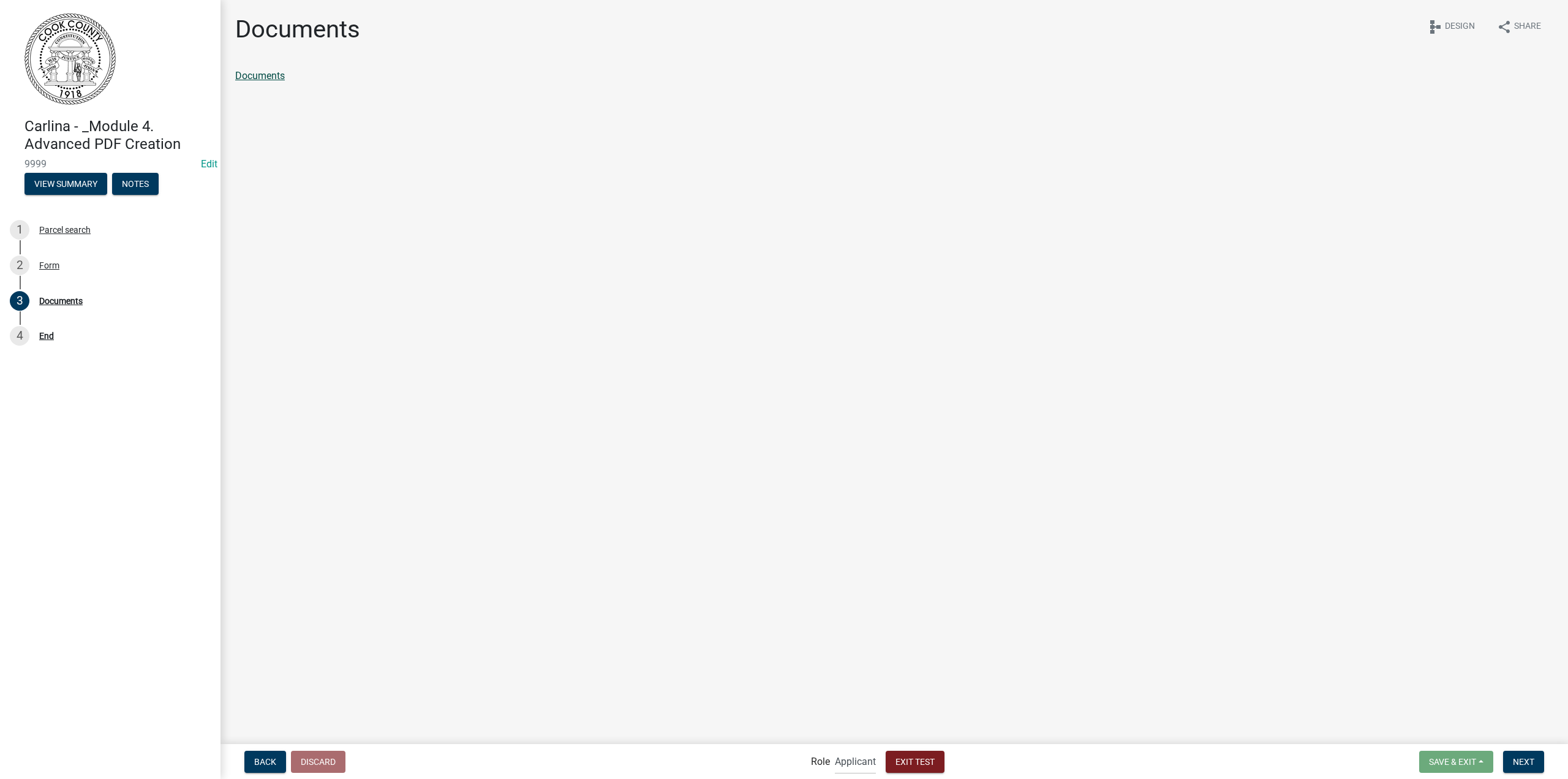
click at [244, 75] on link "Documents" at bounding box center [260, 76] width 50 height 12
click at [922, 756] on button "Exit Test" at bounding box center [915, 761] width 59 height 22
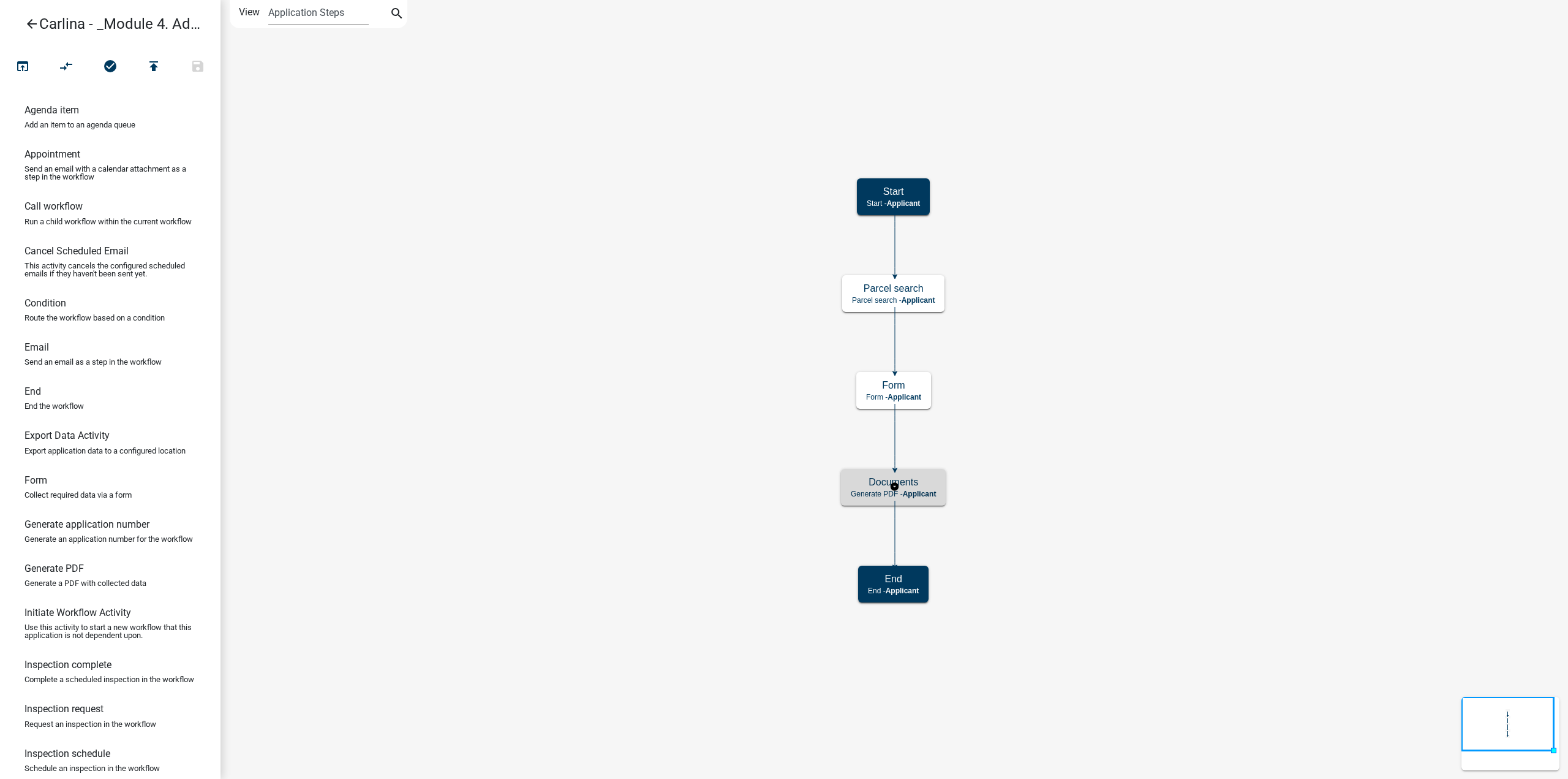
click at [927, 495] on span "Applicant" at bounding box center [919, 494] width 34 height 9
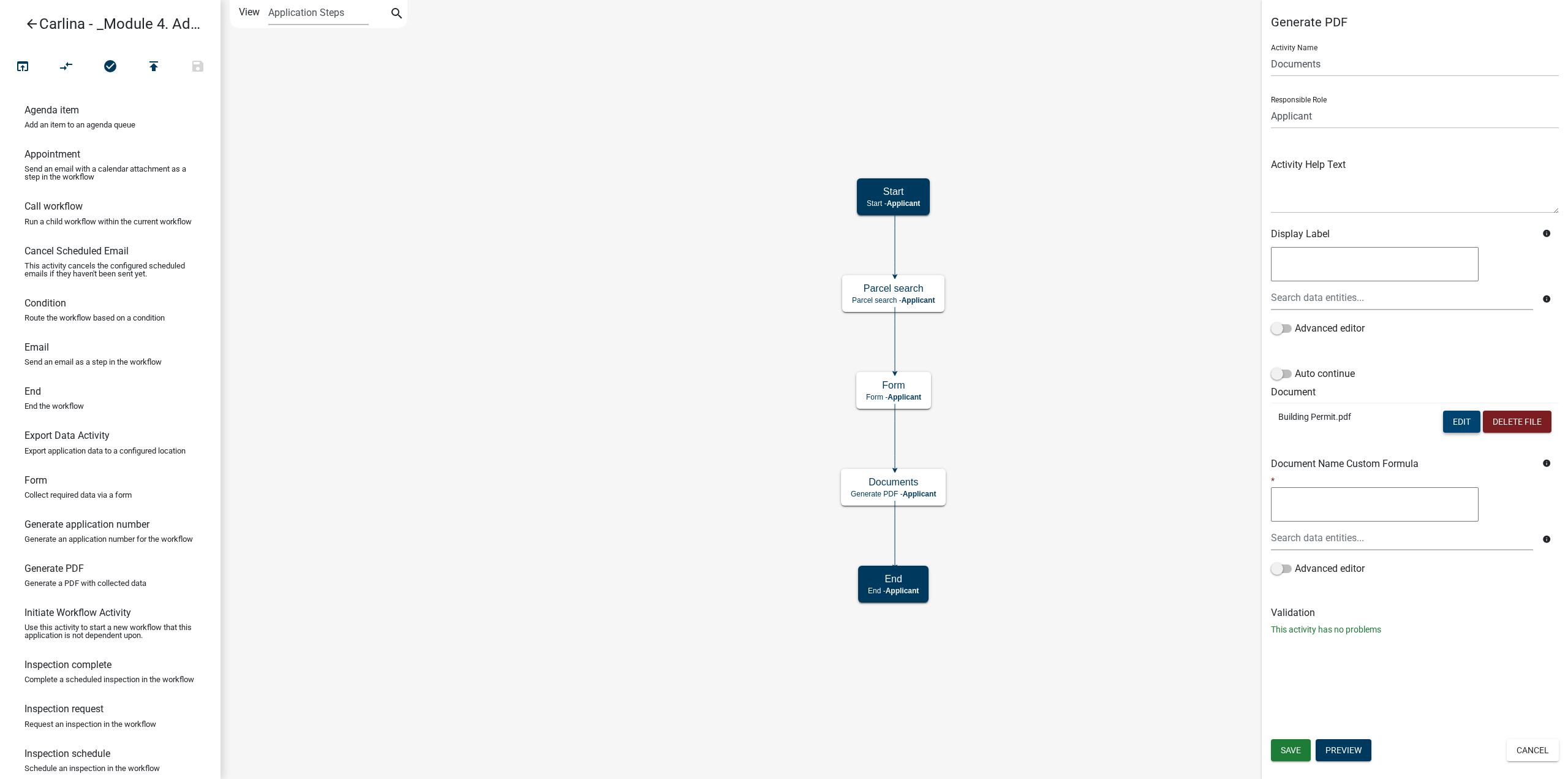
click at [1465, 424] on button "Edit" at bounding box center [1461, 422] width 37 height 22
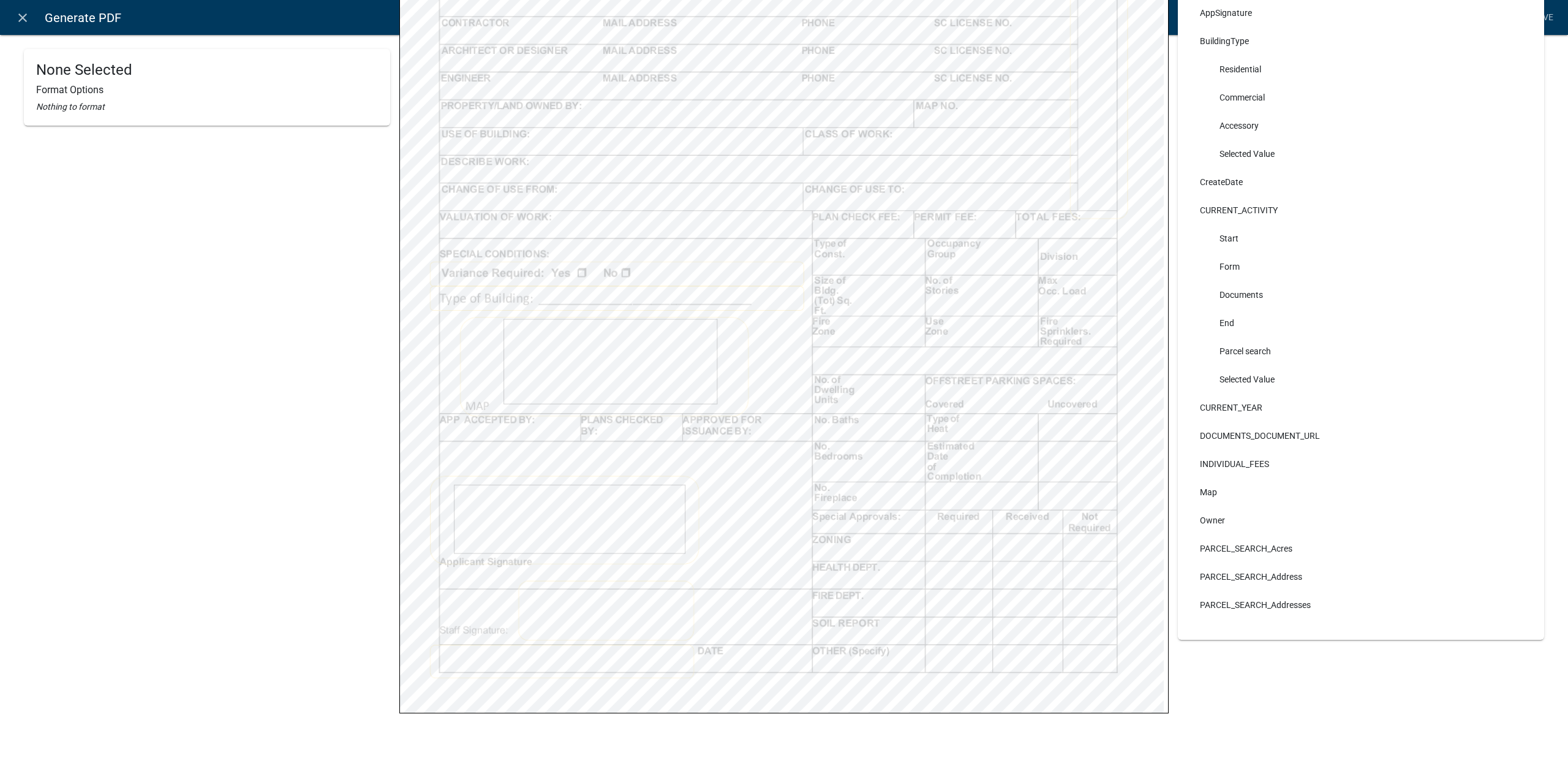
scroll to position [438, 0]
select select
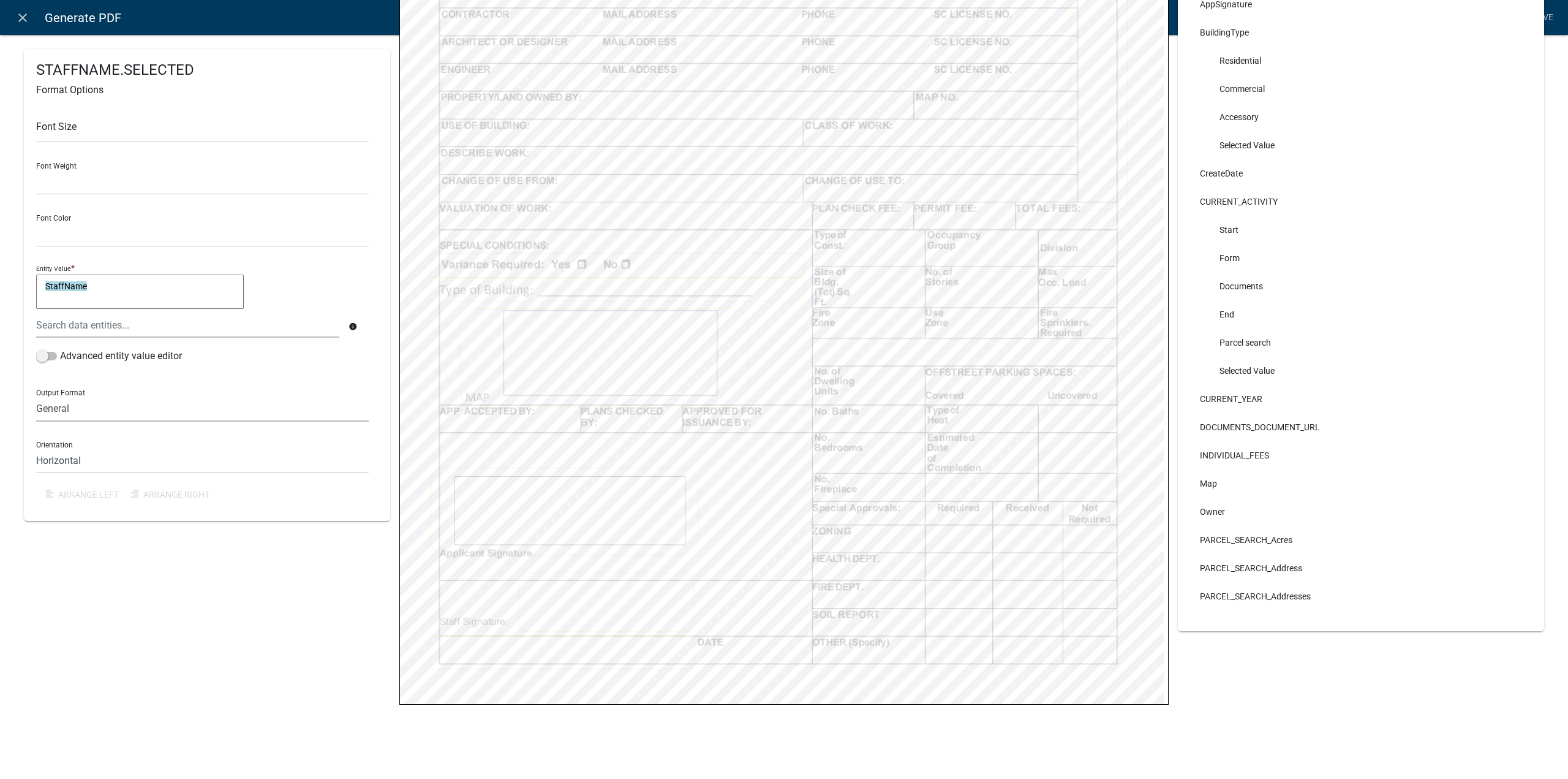
click at [123, 408] on select "General Text Number Decimal Date Date & Time" at bounding box center [202, 409] width 332 height 25
click at [134, 386] on div "Output Format General Text Number Decimal Date Date & Time" at bounding box center [202, 400] width 332 height 42
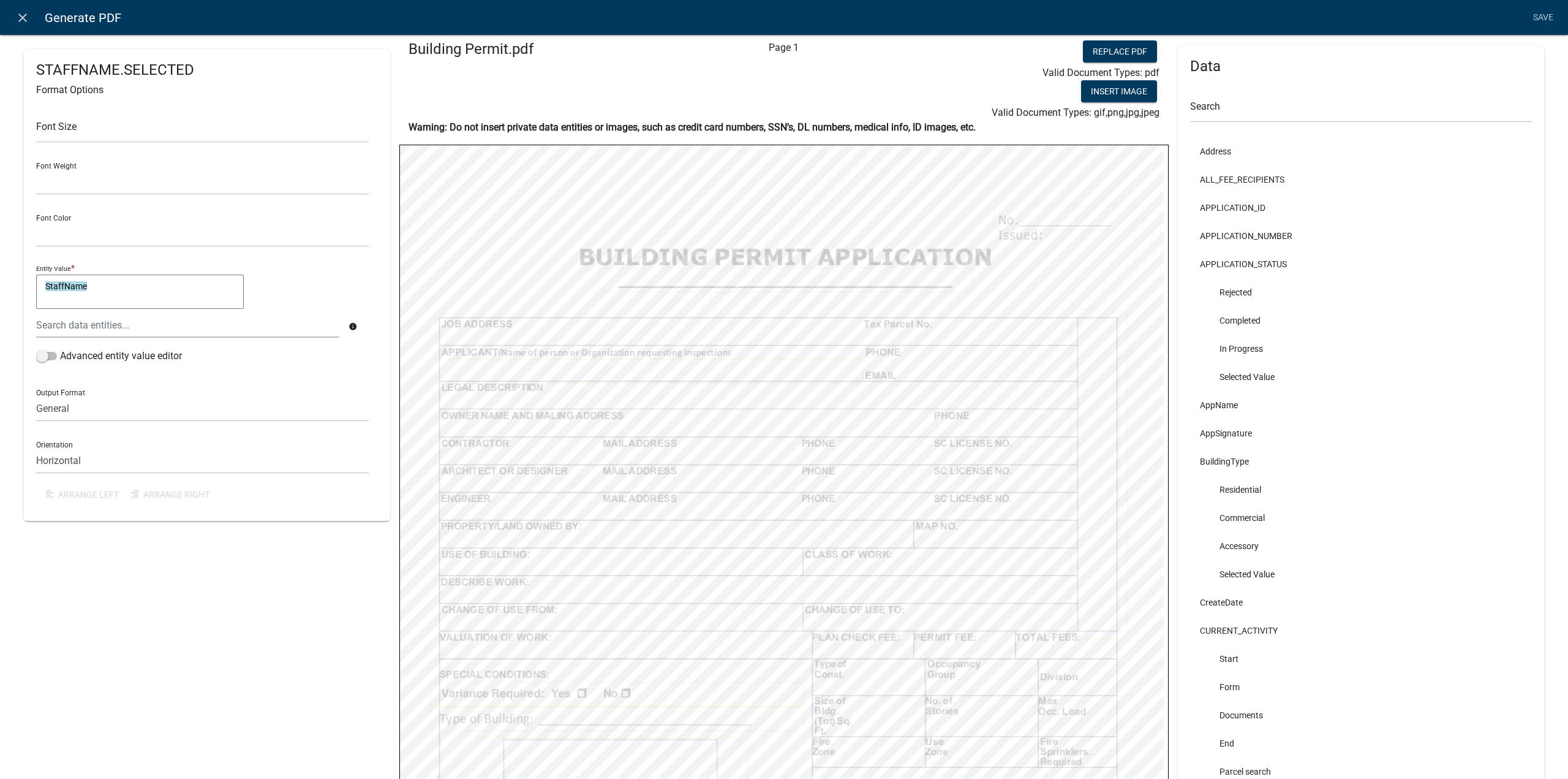
scroll to position [0, 0]
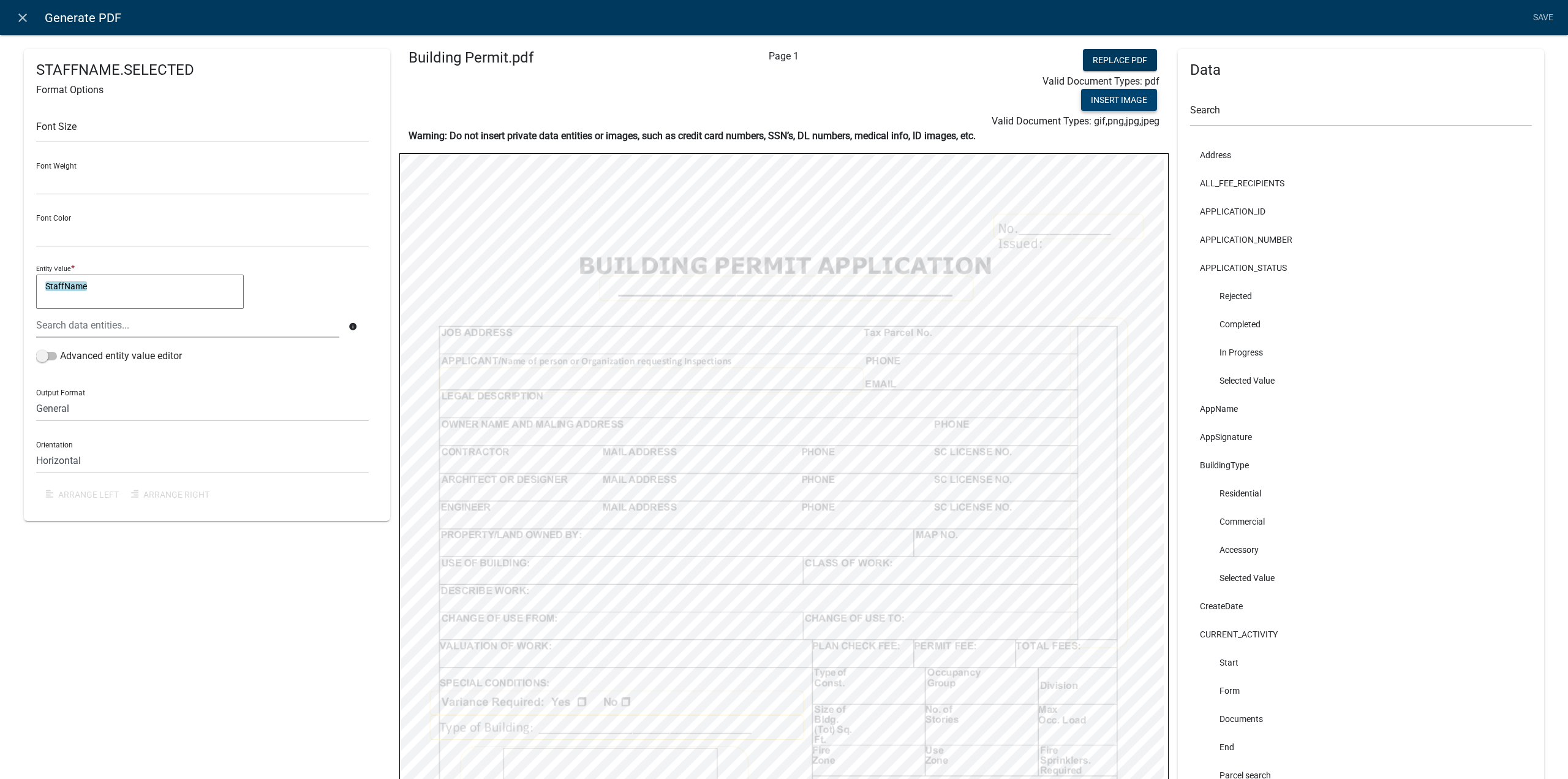
click at [1119, 102] on button "Insert Image" at bounding box center [1119, 100] width 76 height 22
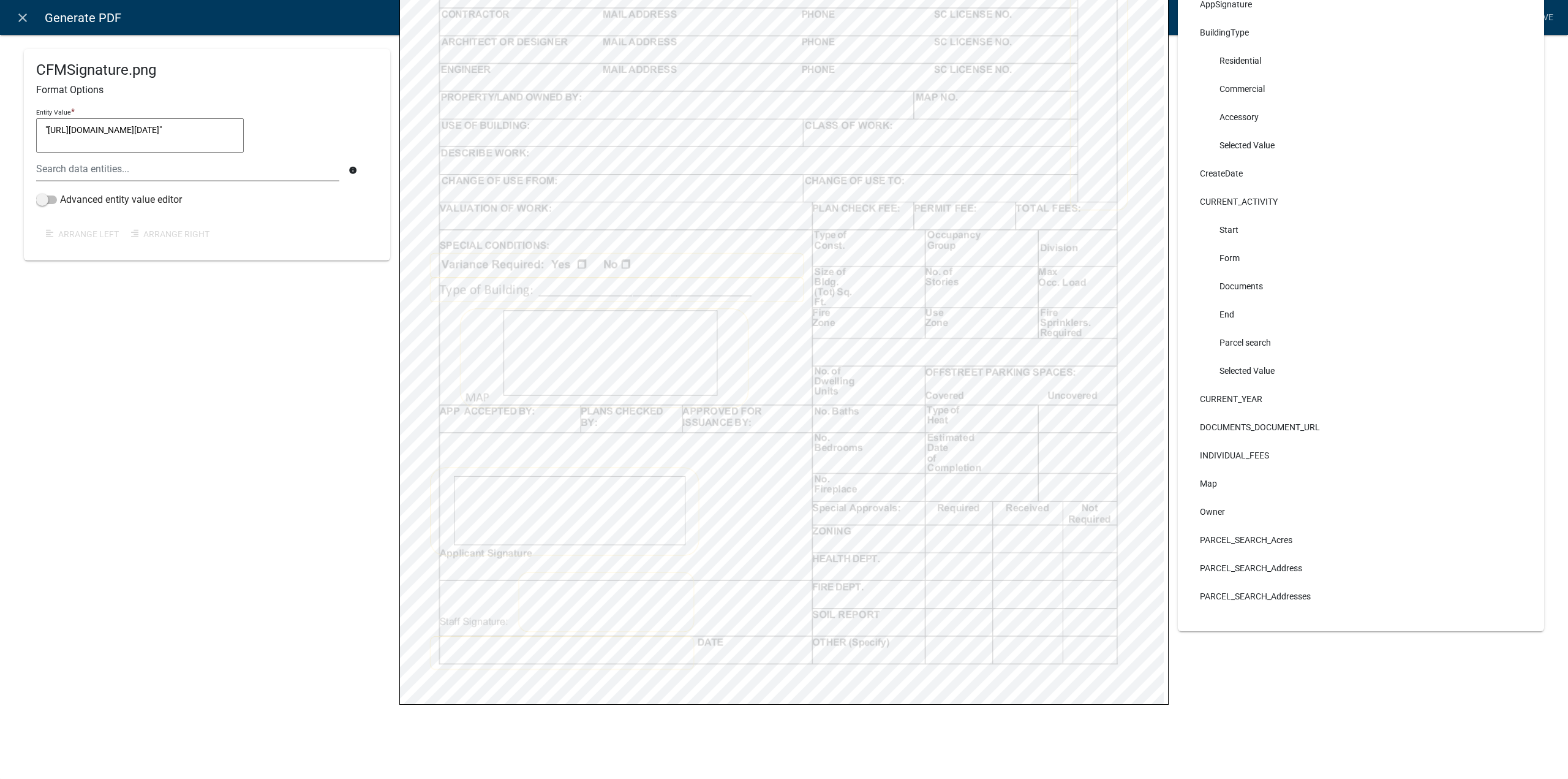
scroll to position [82, 0]
click at [176, 140] on textarea ""[URL][DOMAIN_NAME][DATE]"" at bounding box center [139, 135] width 207 height 34
click at [44, 200] on span at bounding box center [46, 200] width 21 height 9
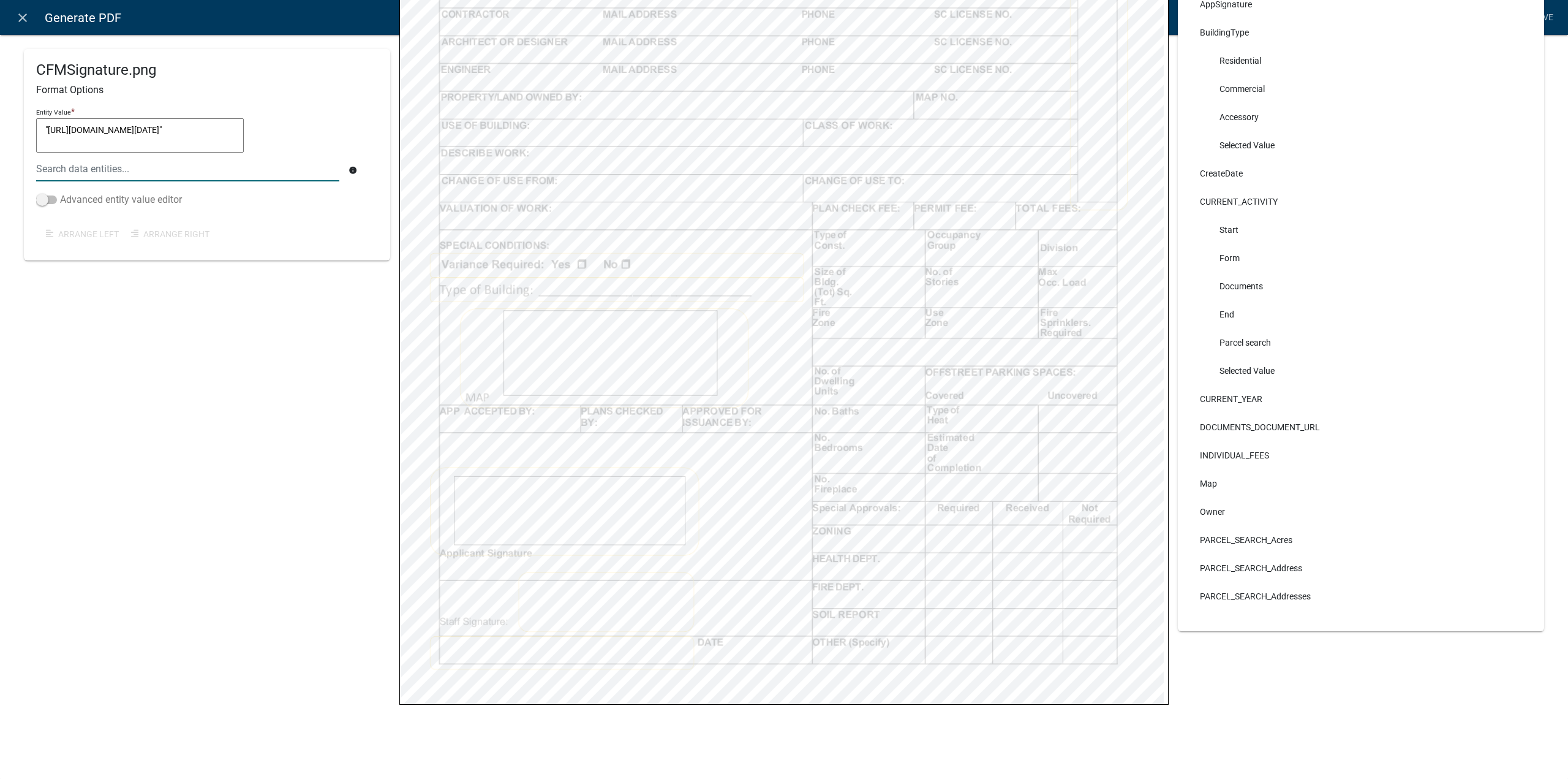
click at [60, 192] on input "Advanced entity value editor" at bounding box center [60, 192] width 0 height 0
click at [94, 183] on button "Add Target" at bounding box center [70, 172] width 69 height 22
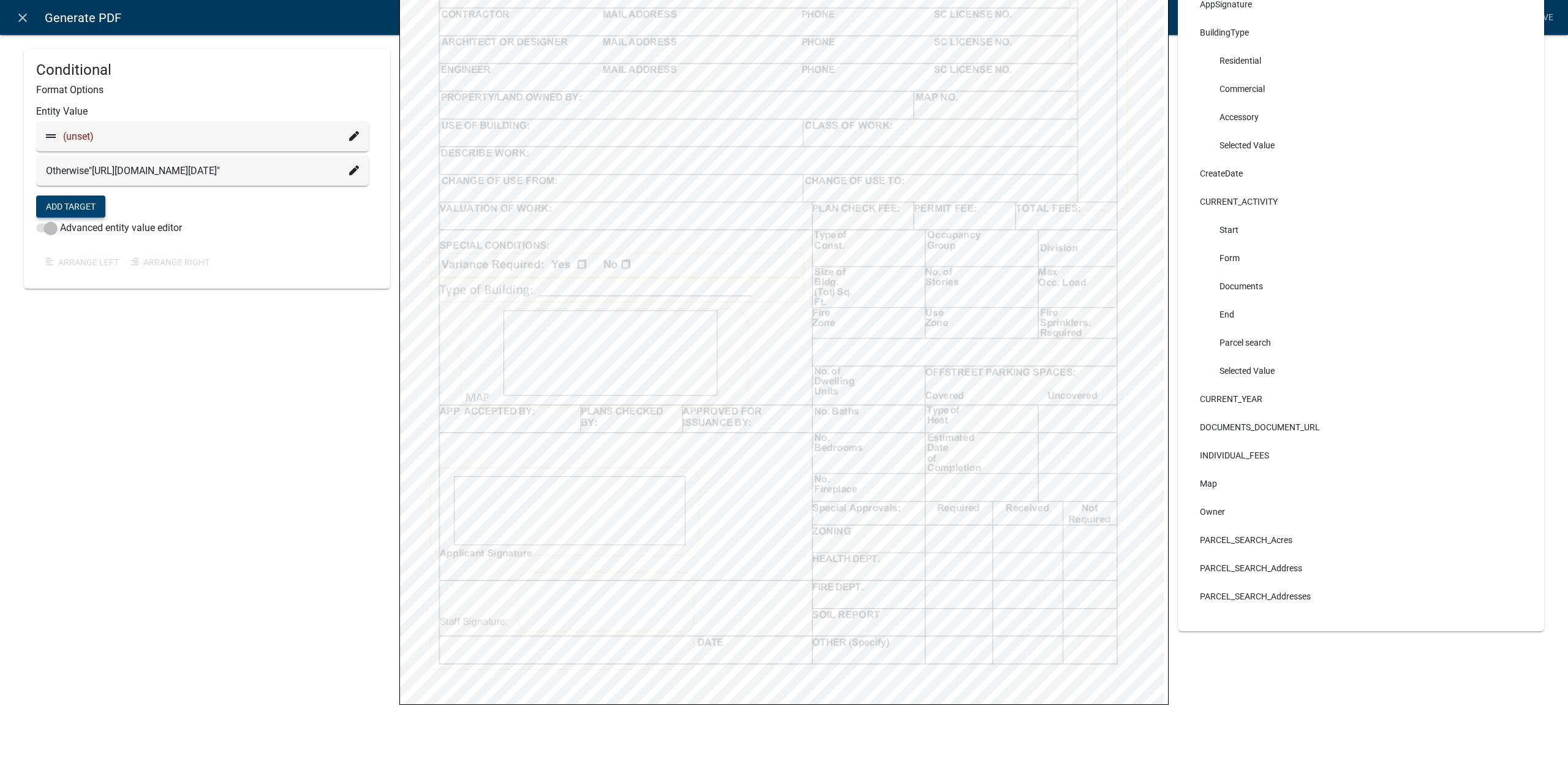
click at [350, 135] on icon at bounding box center [353, 135] width 9 height 10
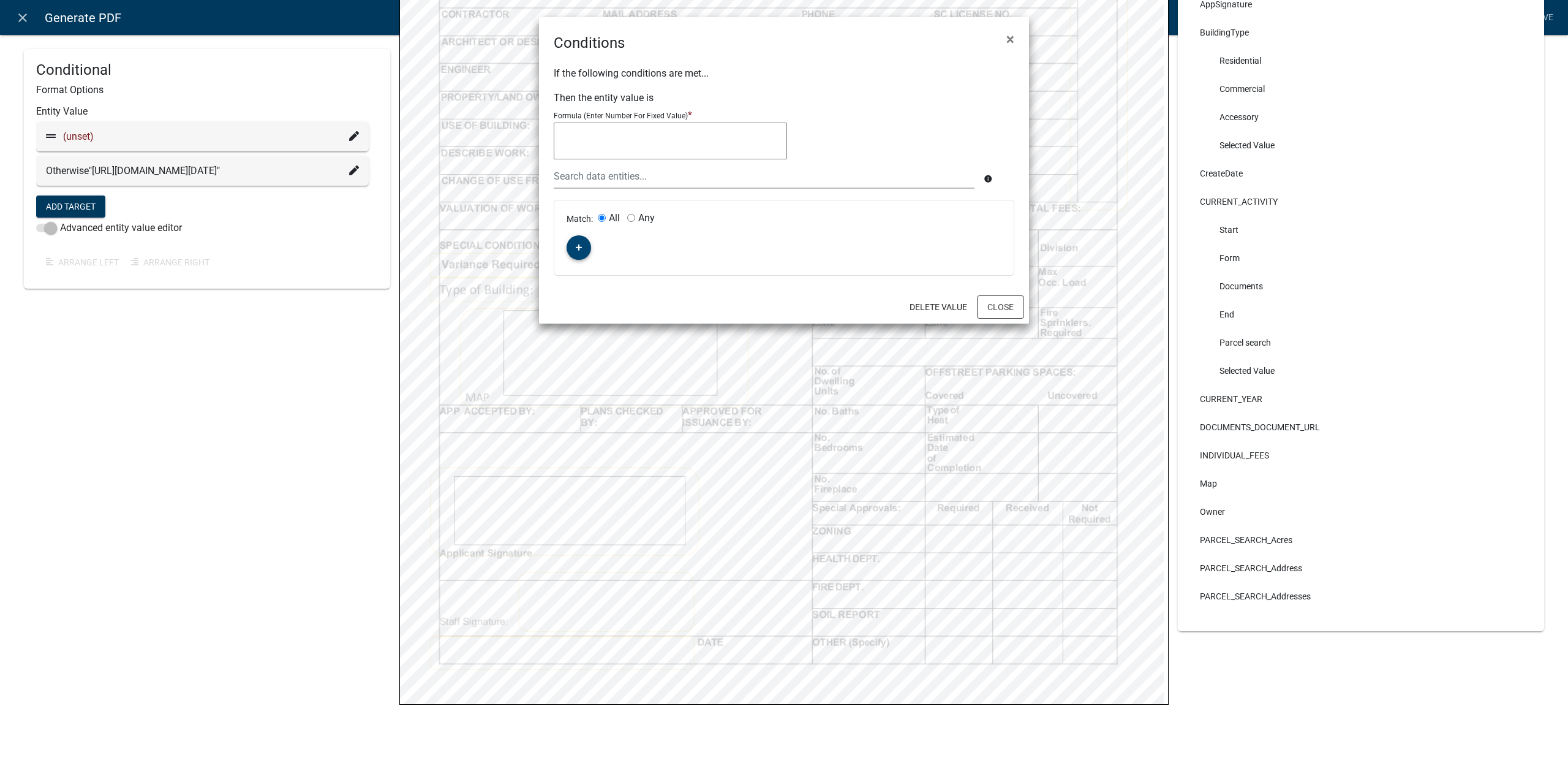
click at [579, 256] on button "button" at bounding box center [579, 248] width 25 height 25
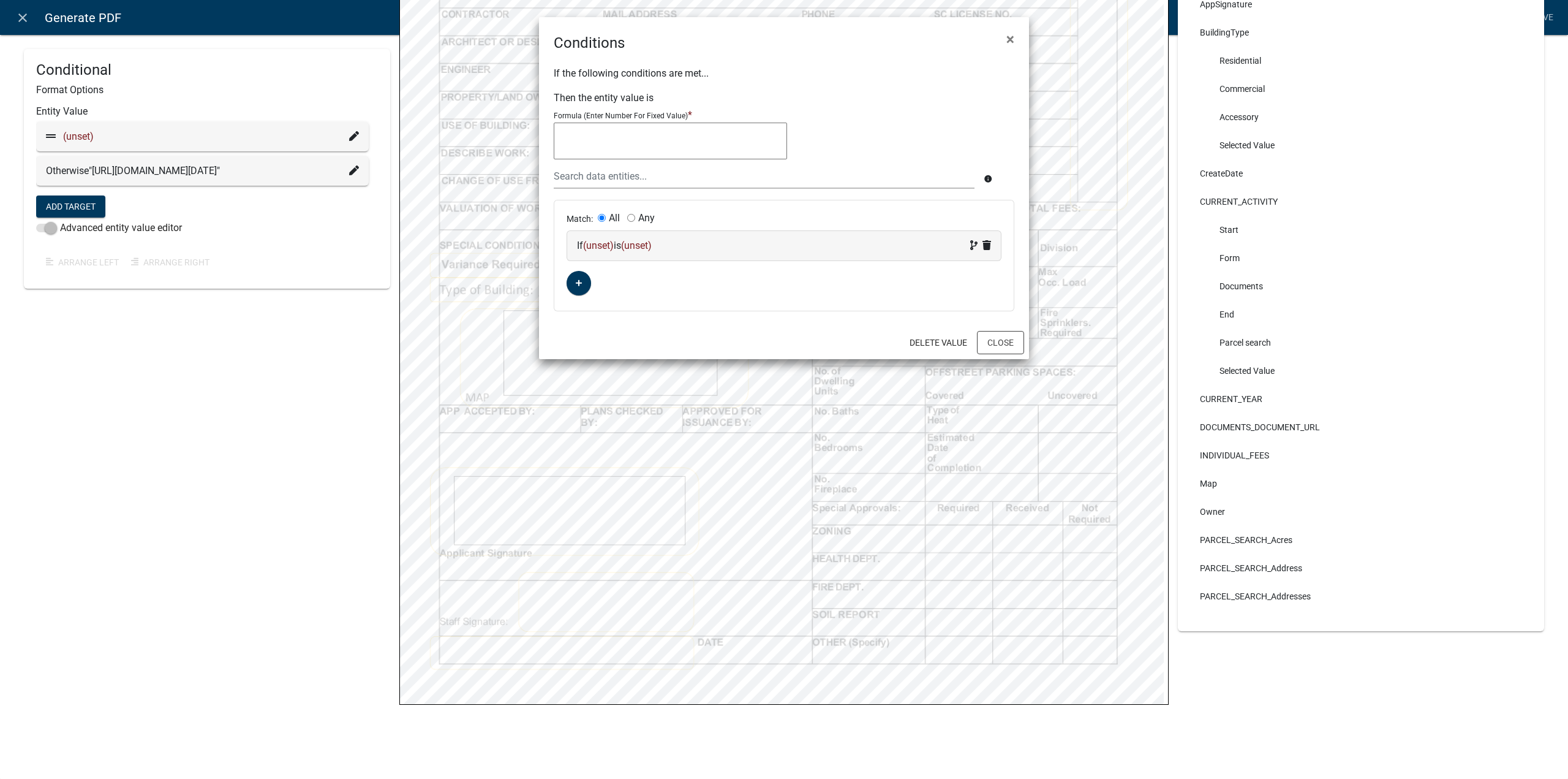
click at [605, 242] on span "(unset)" at bounding box center [598, 246] width 31 height 12
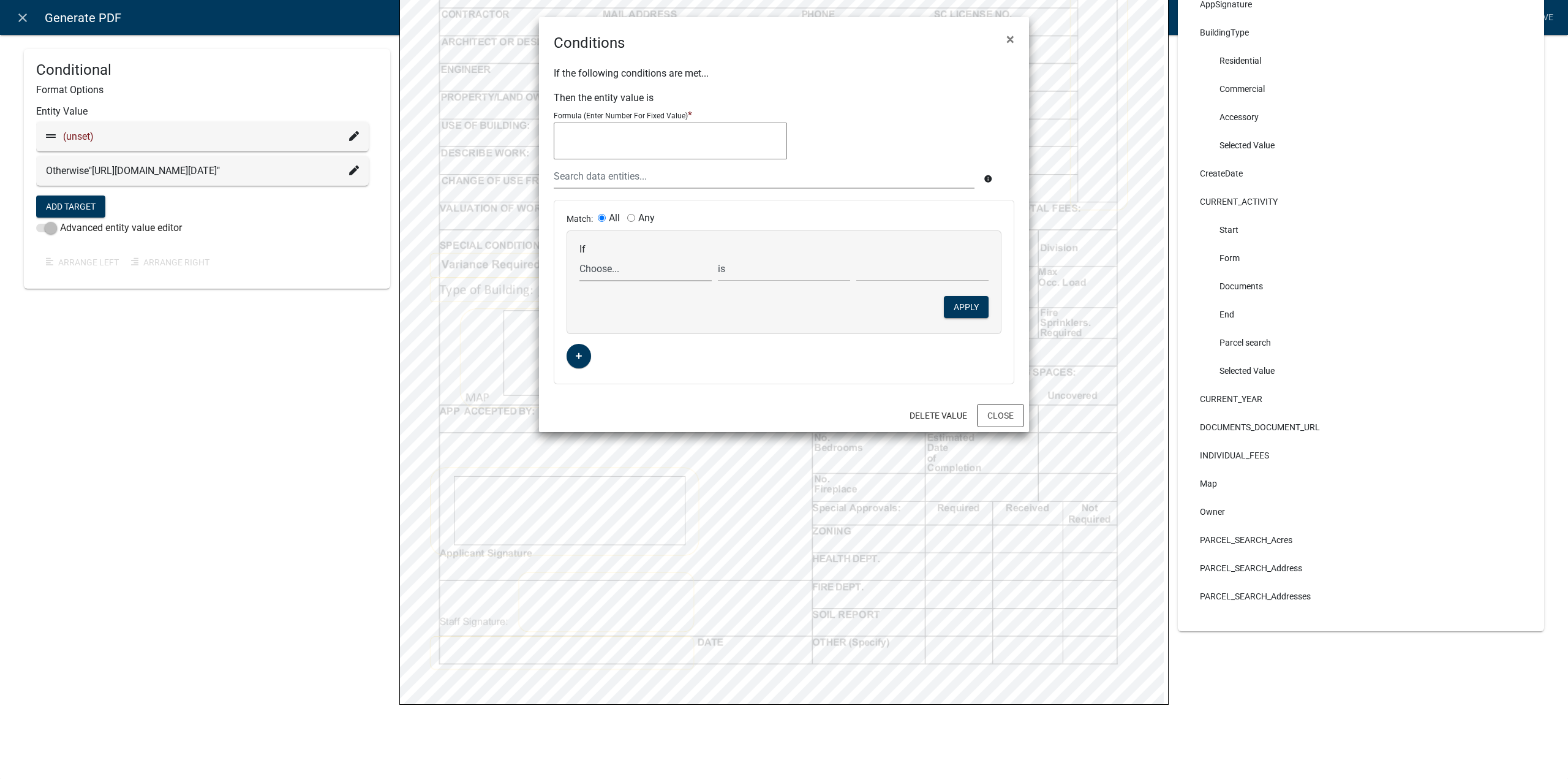
click at [629, 272] on select "Choose... Address ALL_FEE_RECIPIENTS APPLICATION_ID APPLICATION_NUMBER APPLICAT…" at bounding box center [645, 269] width 132 height 25
select select "106: StaffName"
click at [579, 256] on select "Choose... Address ALL_FEE_RECIPIENTS APPLICATION_ID APPLICATION_NUMBER APPLICAT…" at bounding box center [645, 269] width 132 height 25
click at [875, 267] on select "Choose... [PERSON_NAME] [PERSON_NAME] [PERSON_NAME] [PERSON_NAME] [PERSON_NAME]…" at bounding box center [922, 269] width 132 height 25
select select "2: [EMAIL_ADDRESS][DOMAIN_NAME]"
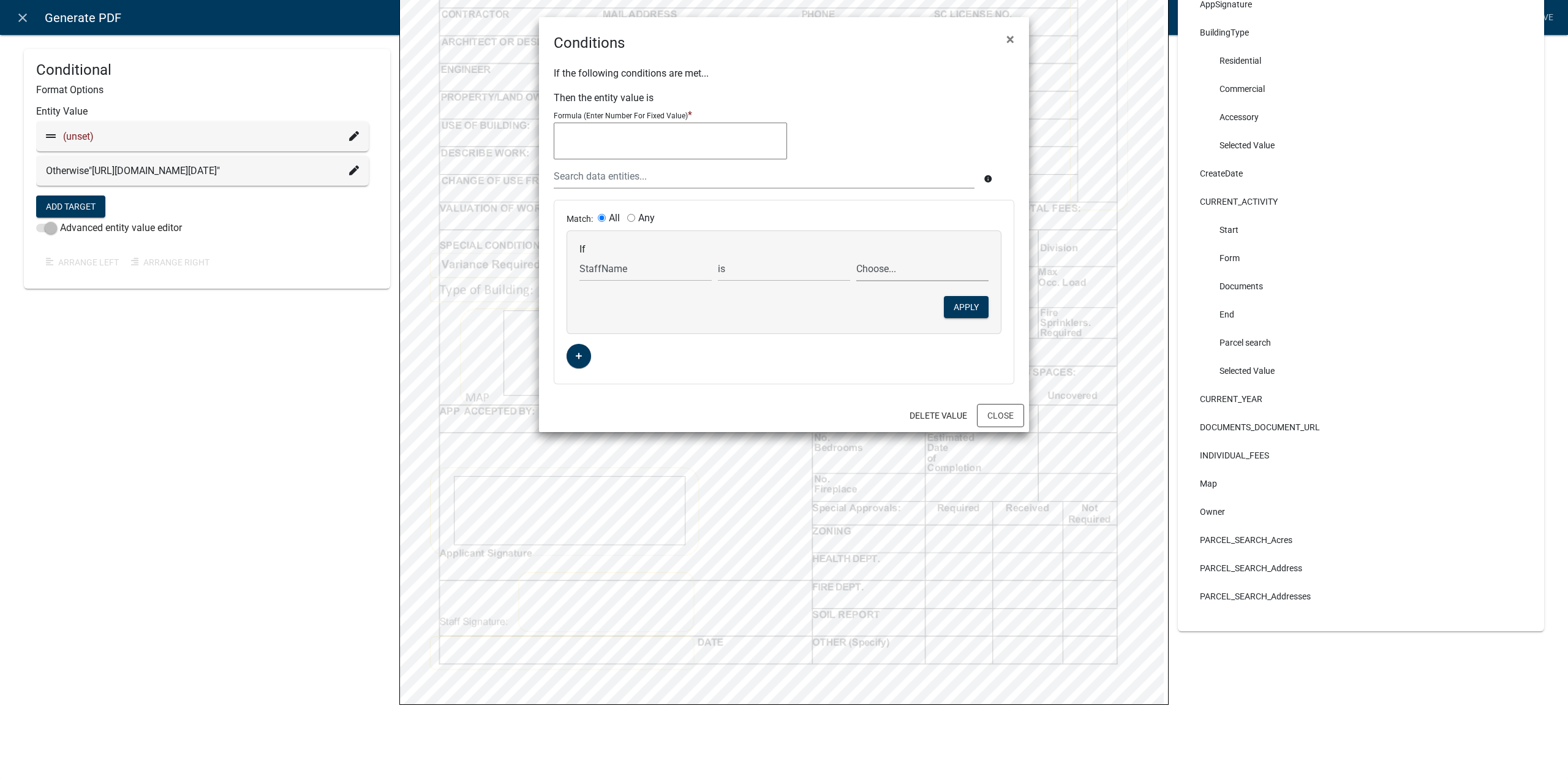
click at [856, 256] on select "Choose... [PERSON_NAME] [PERSON_NAME] [PERSON_NAME] [PERSON_NAME] [PERSON_NAME]…" at bounding box center [922, 269] width 132 height 25
click at [970, 313] on button "Apply" at bounding box center [965, 307] width 45 height 22
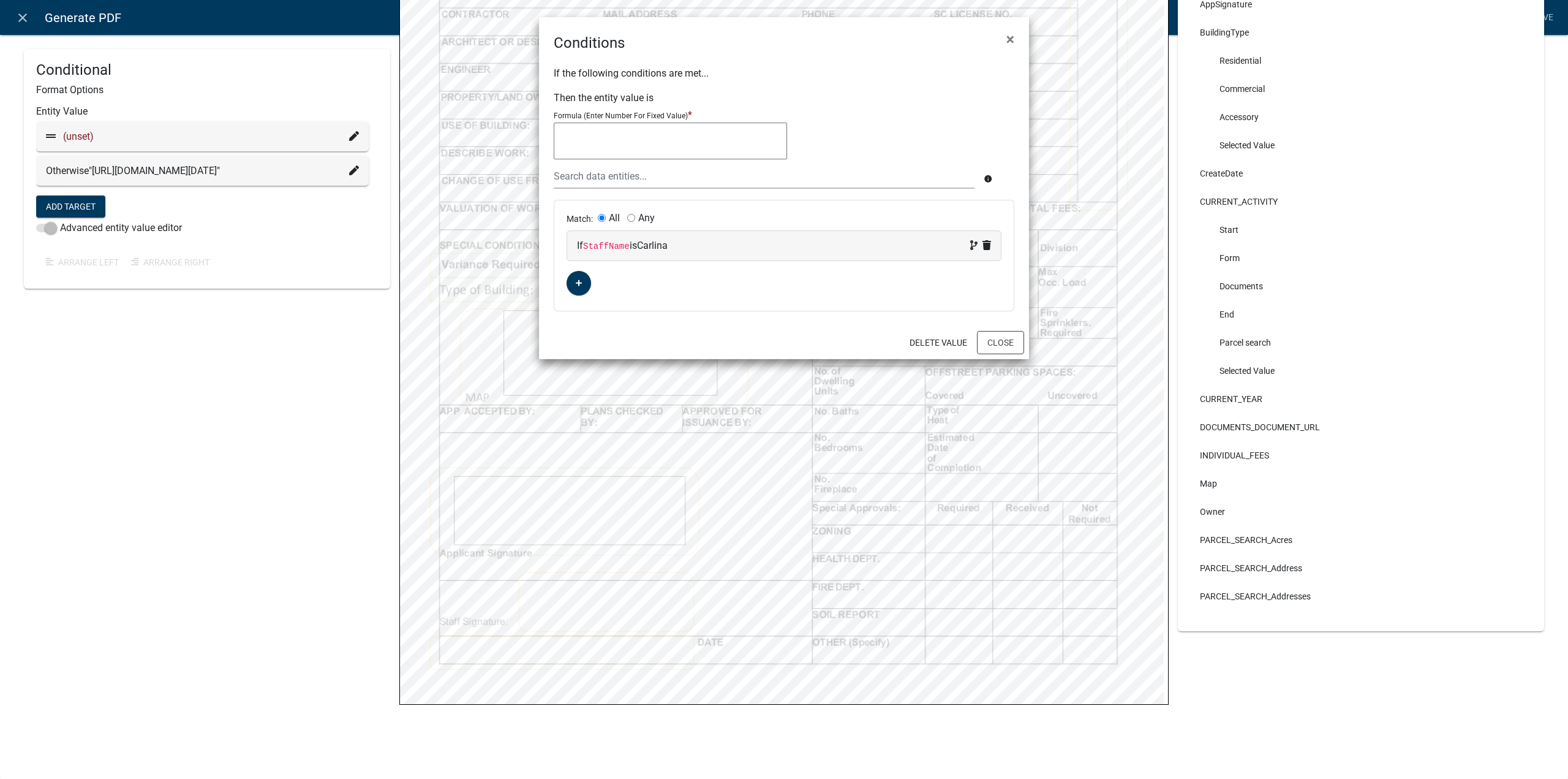
click at [660, 145] on textarea at bounding box center [670, 141] width 234 height 37
drag, startPoint x: 190, startPoint y: 260, endPoint x: 410, endPoint y: 270, distance: 220.2
click at [88, 224] on ngb-modal-window "Conditions × If the following conditions are met... Then the entity value is Fo…" at bounding box center [784, 390] width 1568 height 779
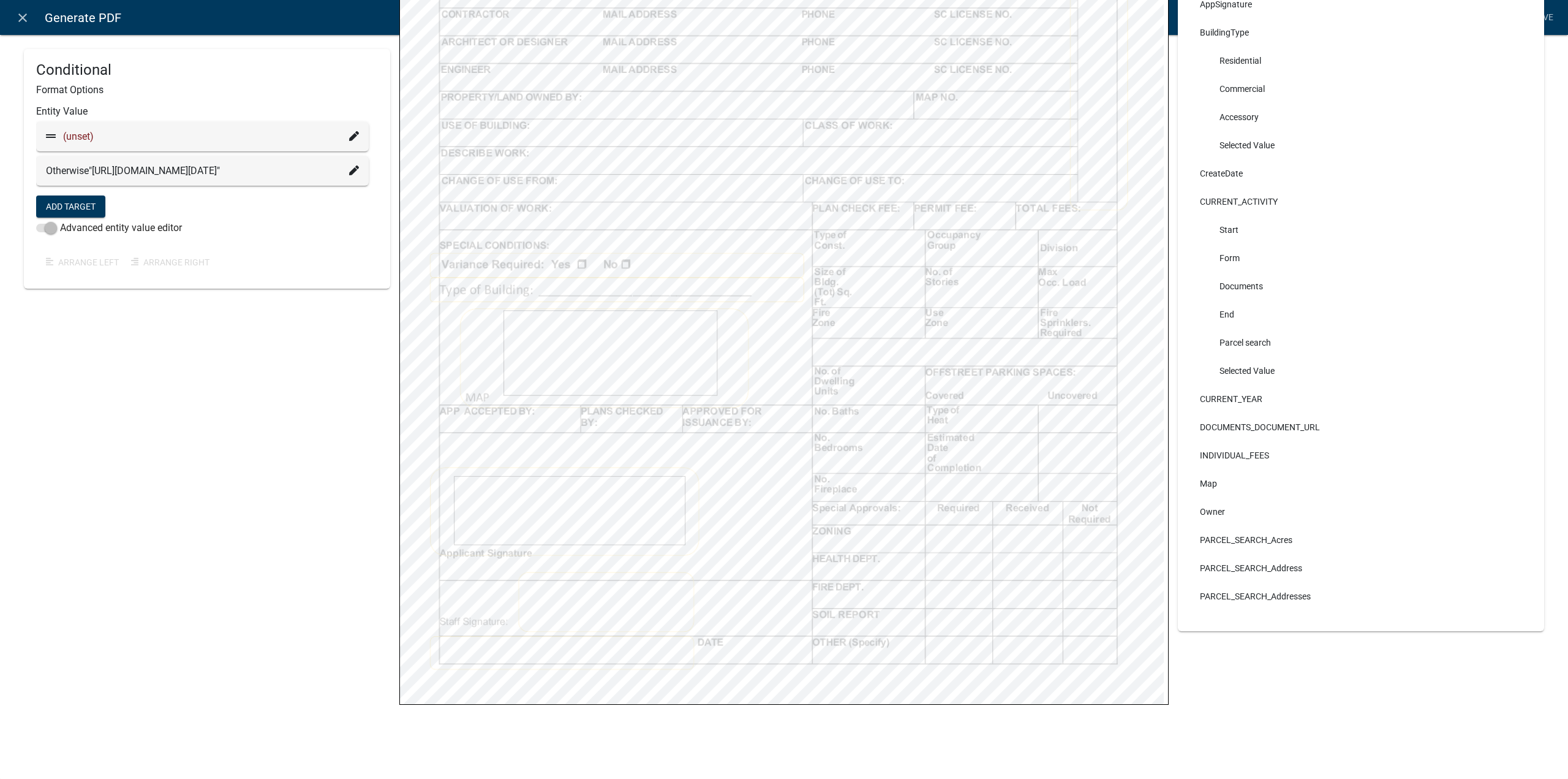
click at [351, 175] on icon at bounding box center [353, 170] width 9 height 10
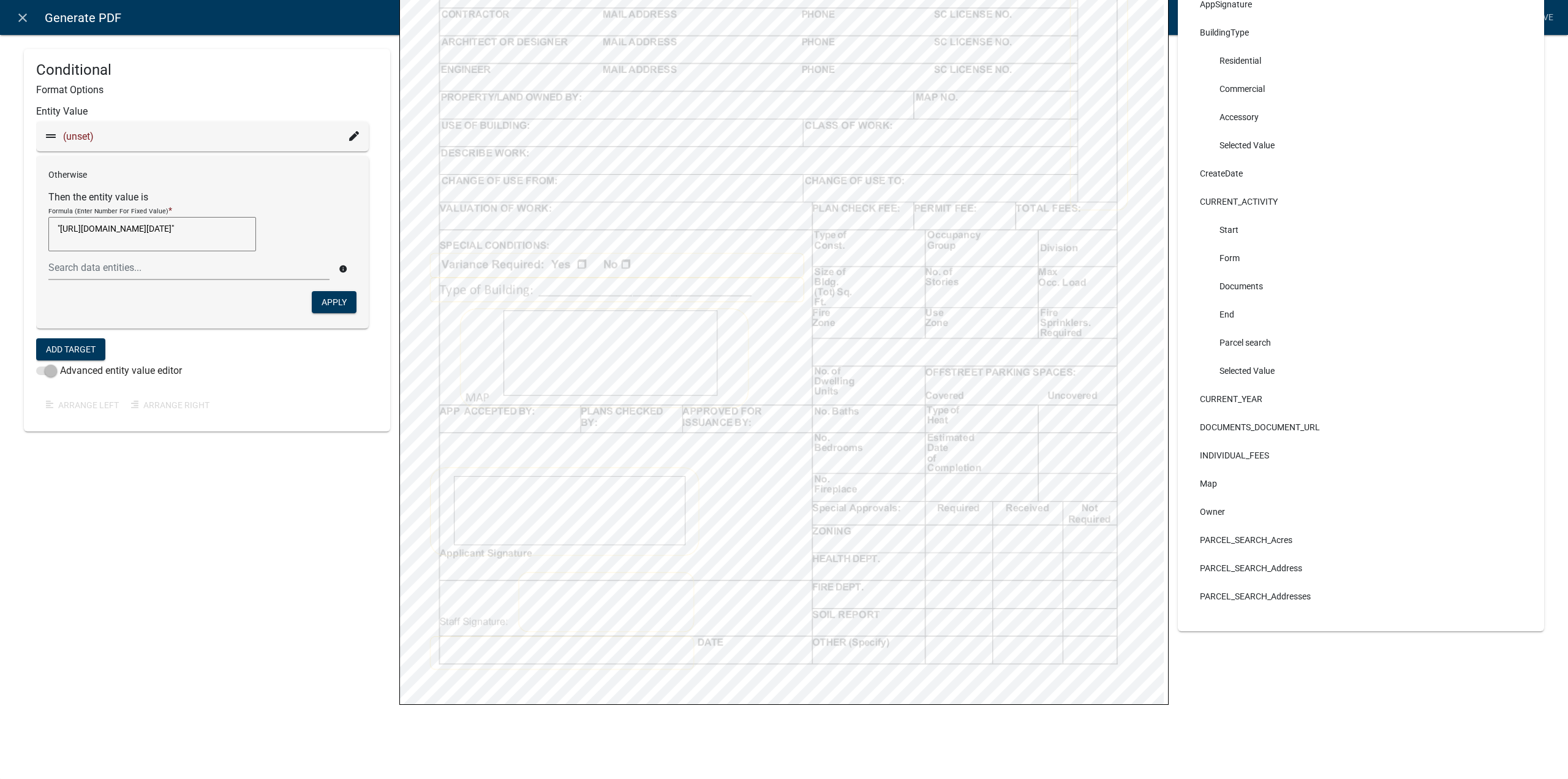
click at [208, 236] on textarea ""[URL][DOMAIN_NAME][DATE]"" at bounding box center [152, 234] width 207 height 34
click at [358, 135] on div "(unset)" at bounding box center [202, 137] width 332 height 29
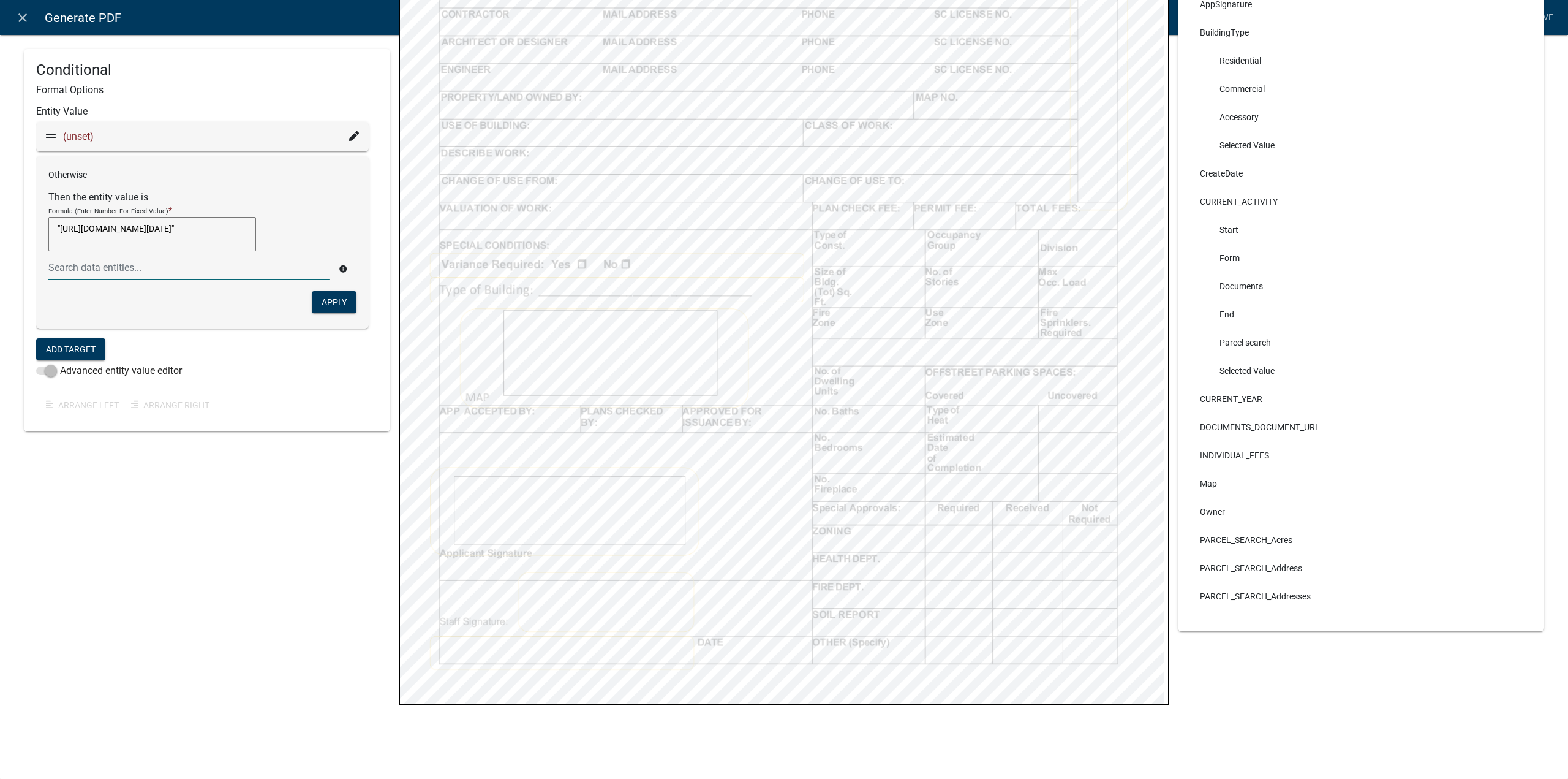
click at [349, 134] on icon at bounding box center [353, 135] width 9 height 10
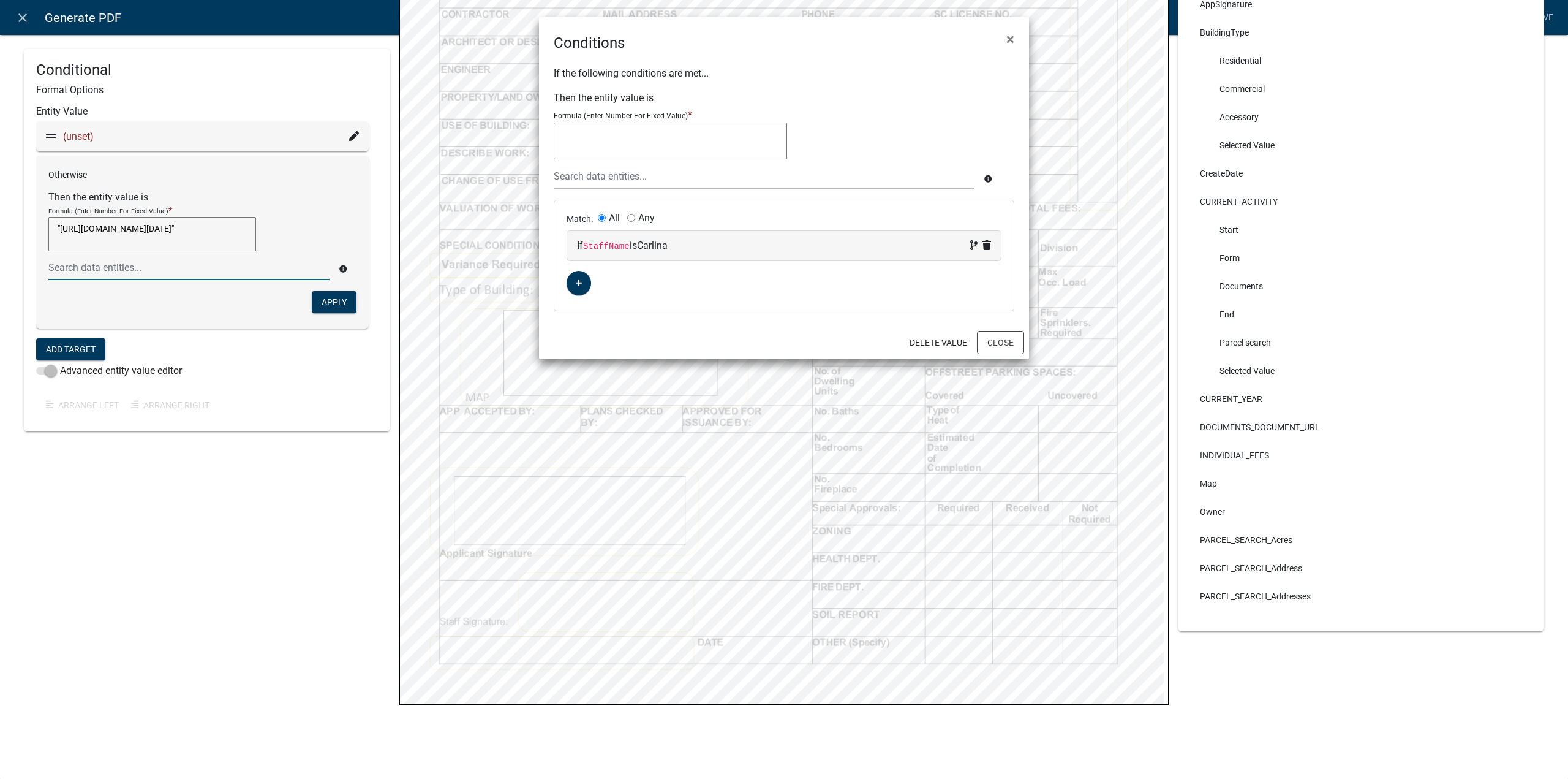
click at [636, 135] on textarea at bounding box center [670, 141] width 234 height 37
paste textarea "[ { "value": { "activity": { "routing": [ { "$id": "1", "targetId": "2daefc70-0…"
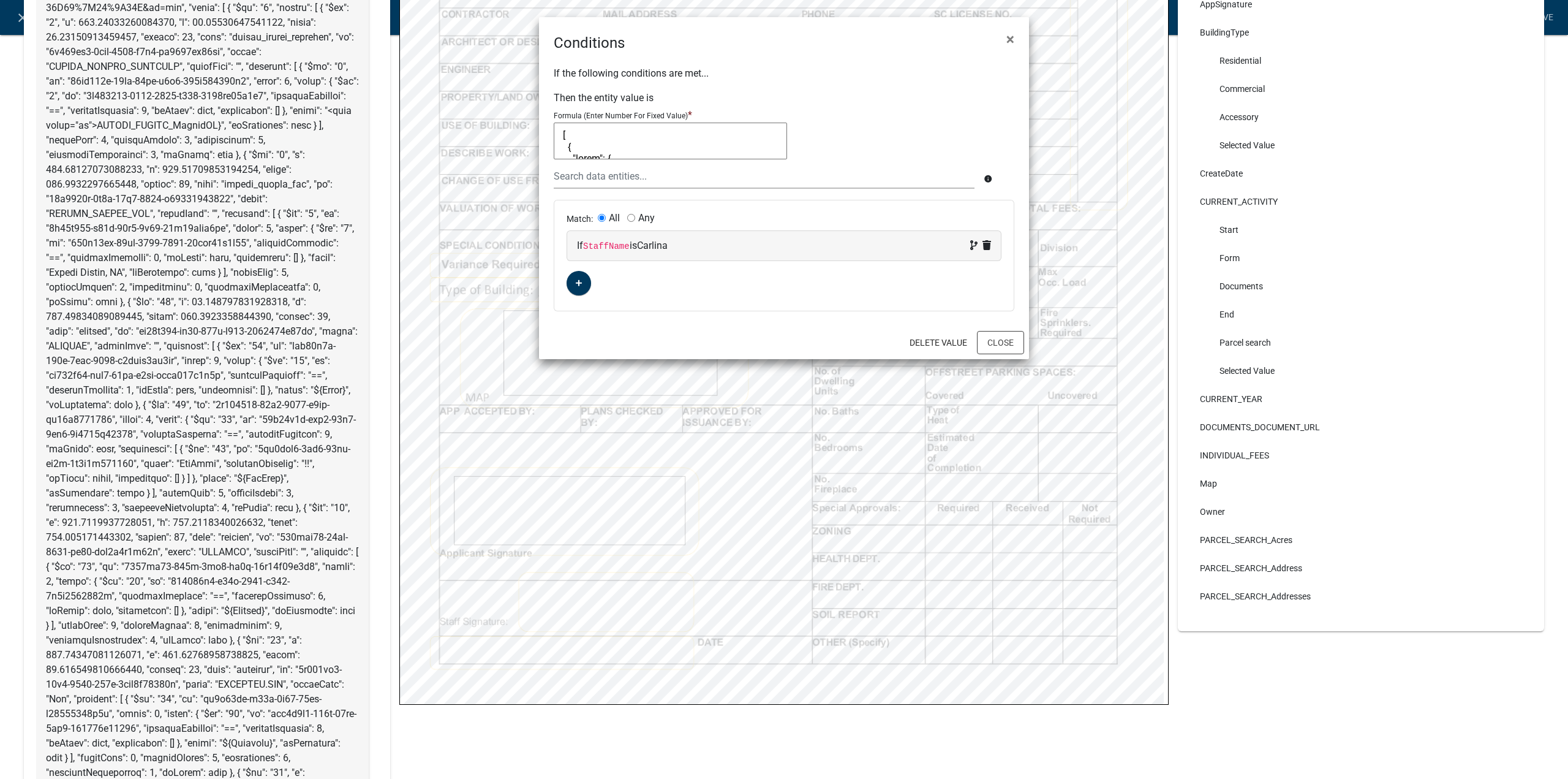
scroll to position [7271, 0]
type textarea "[ { "value": { "activity": { "routing": [ { "$id": "1", "targetId": "2daefc70-0…"
click at [949, 339] on button "Delete Value" at bounding box center [938, 343] width 77 height 22
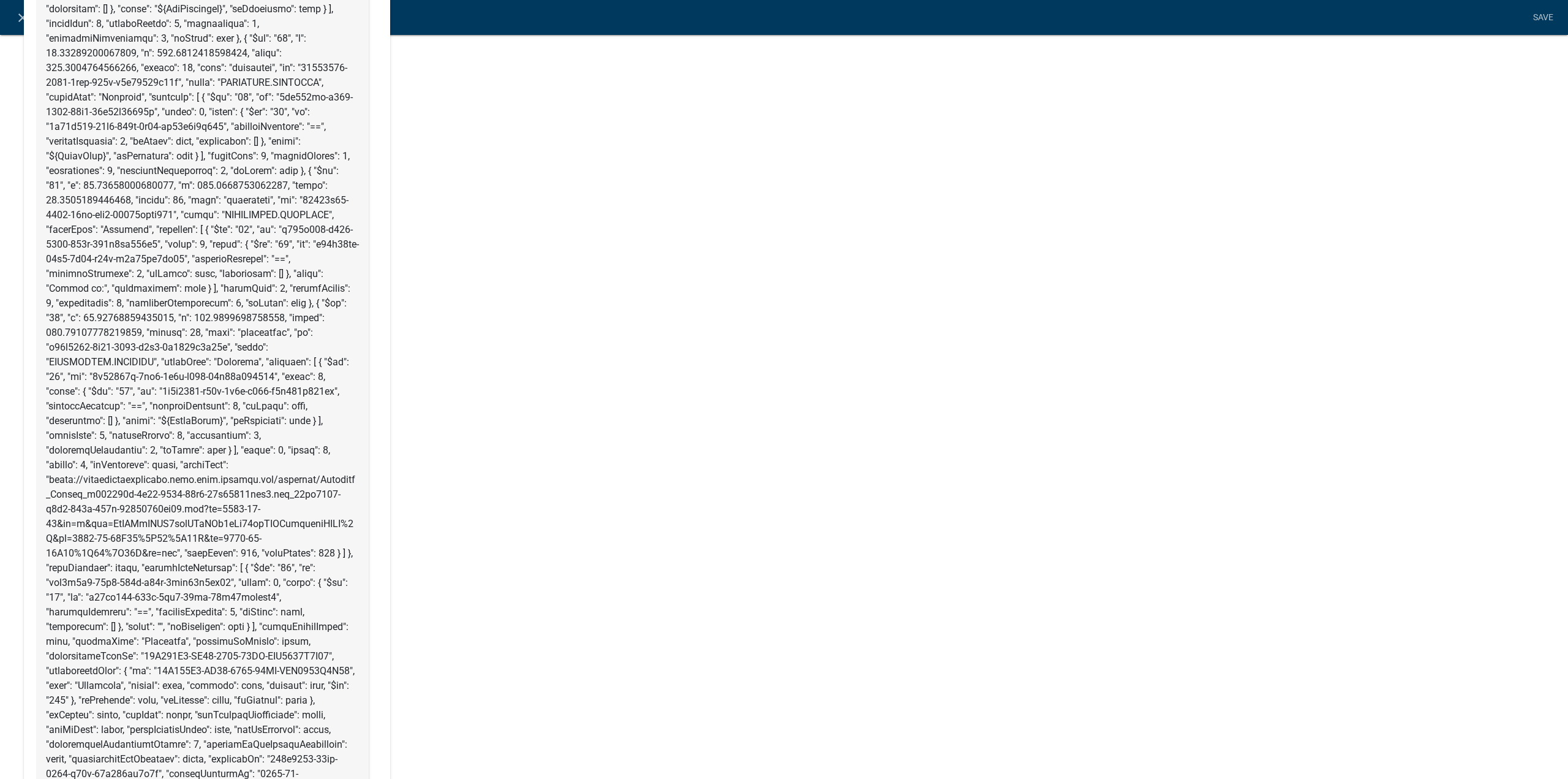
scroll to position [2145, 0]
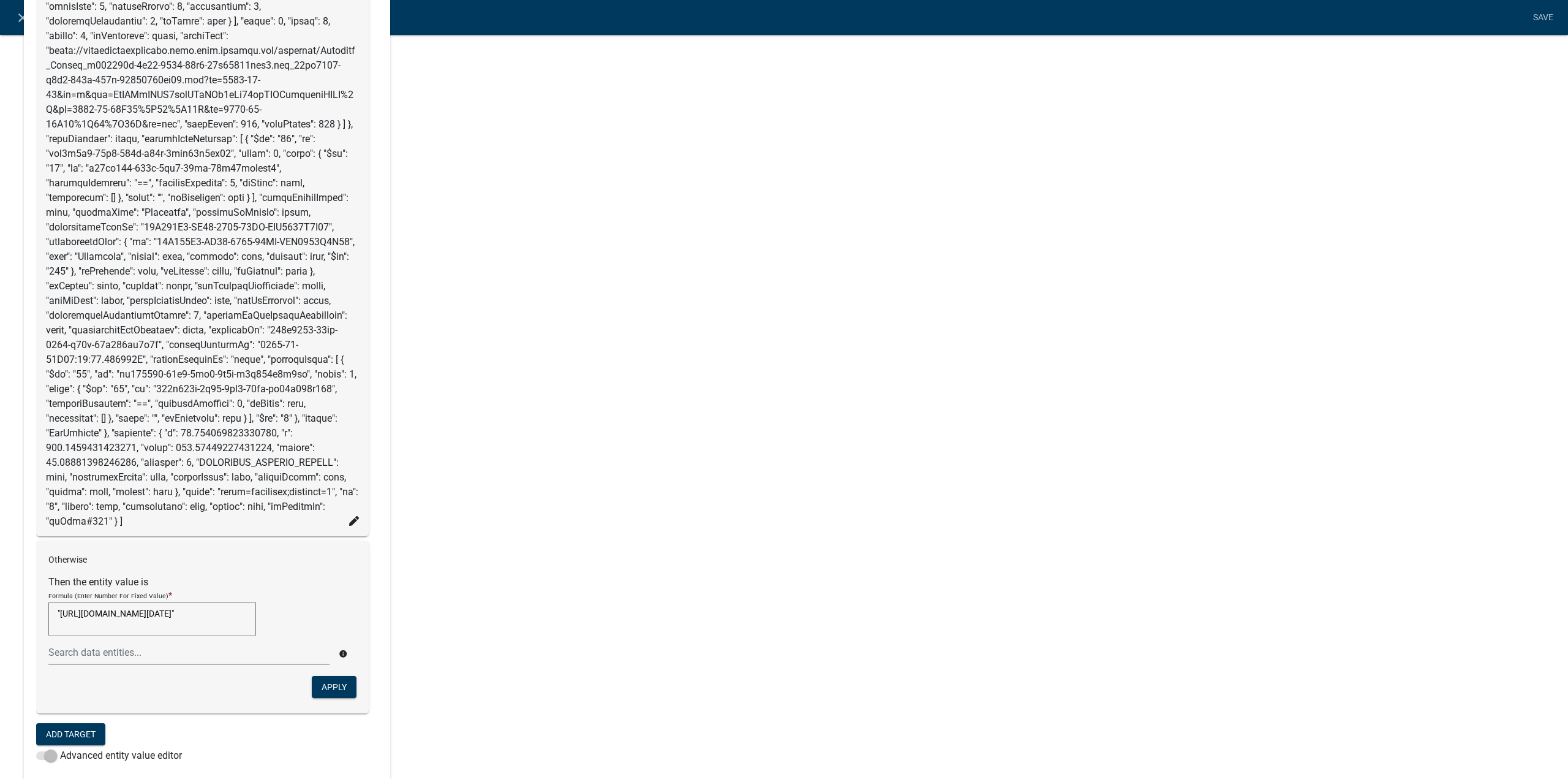
click at [351, 516] on icon at bounding box center [353, 520] width 9 height 10
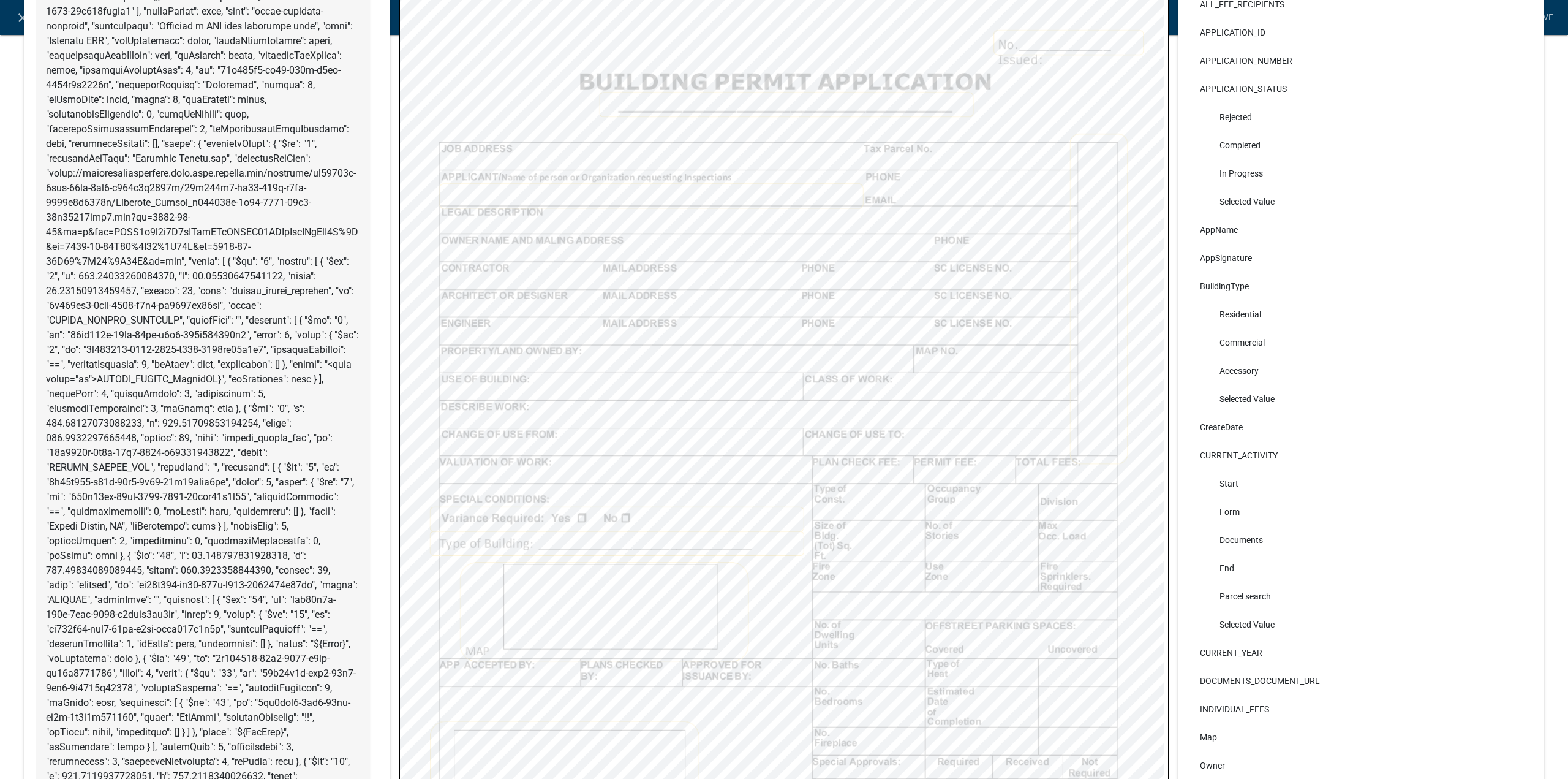
scroll to position [0, 0]
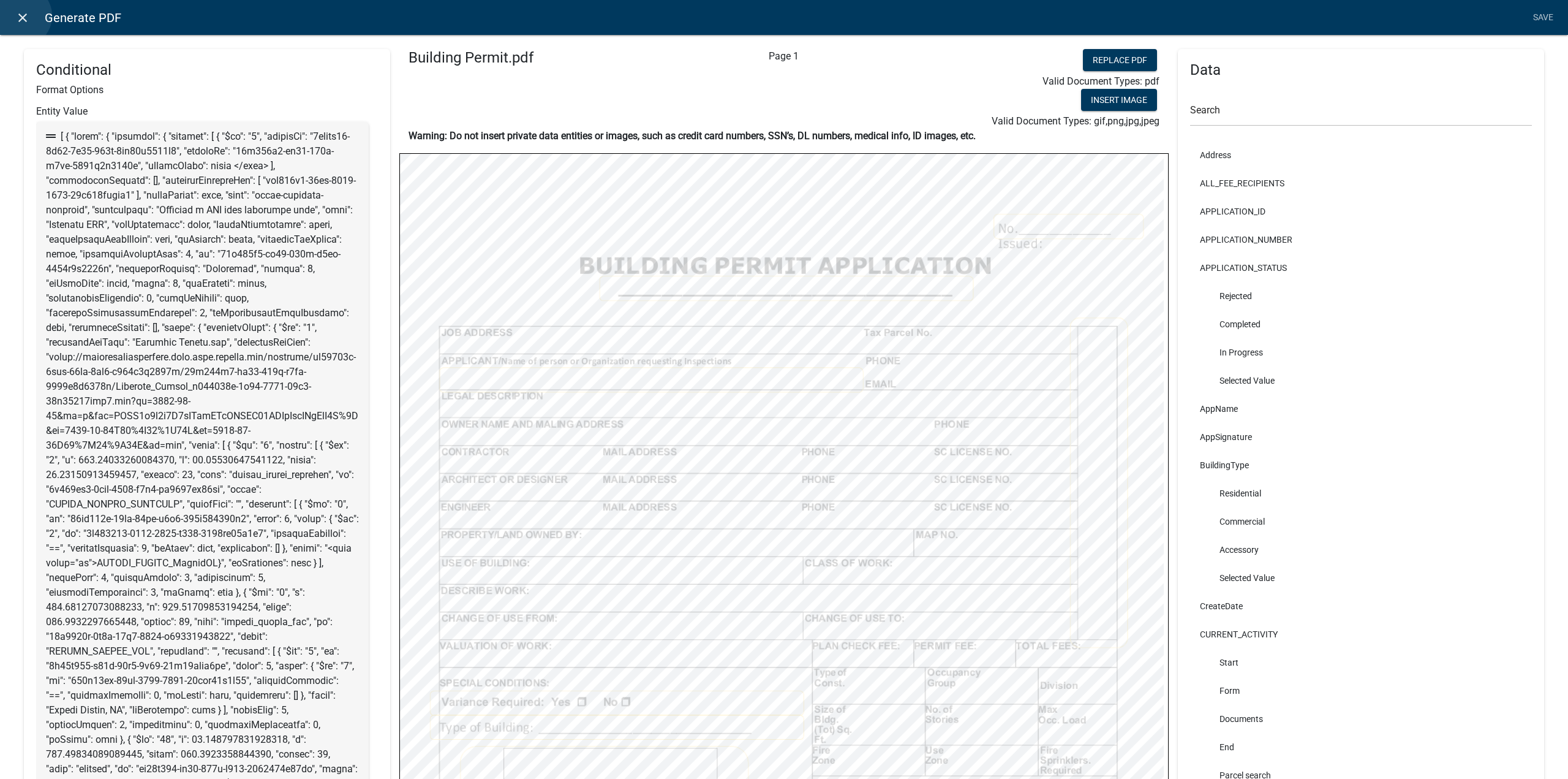
click at [21, 16] on icon "close" at bounding box center [23, 18] width 15 height 15
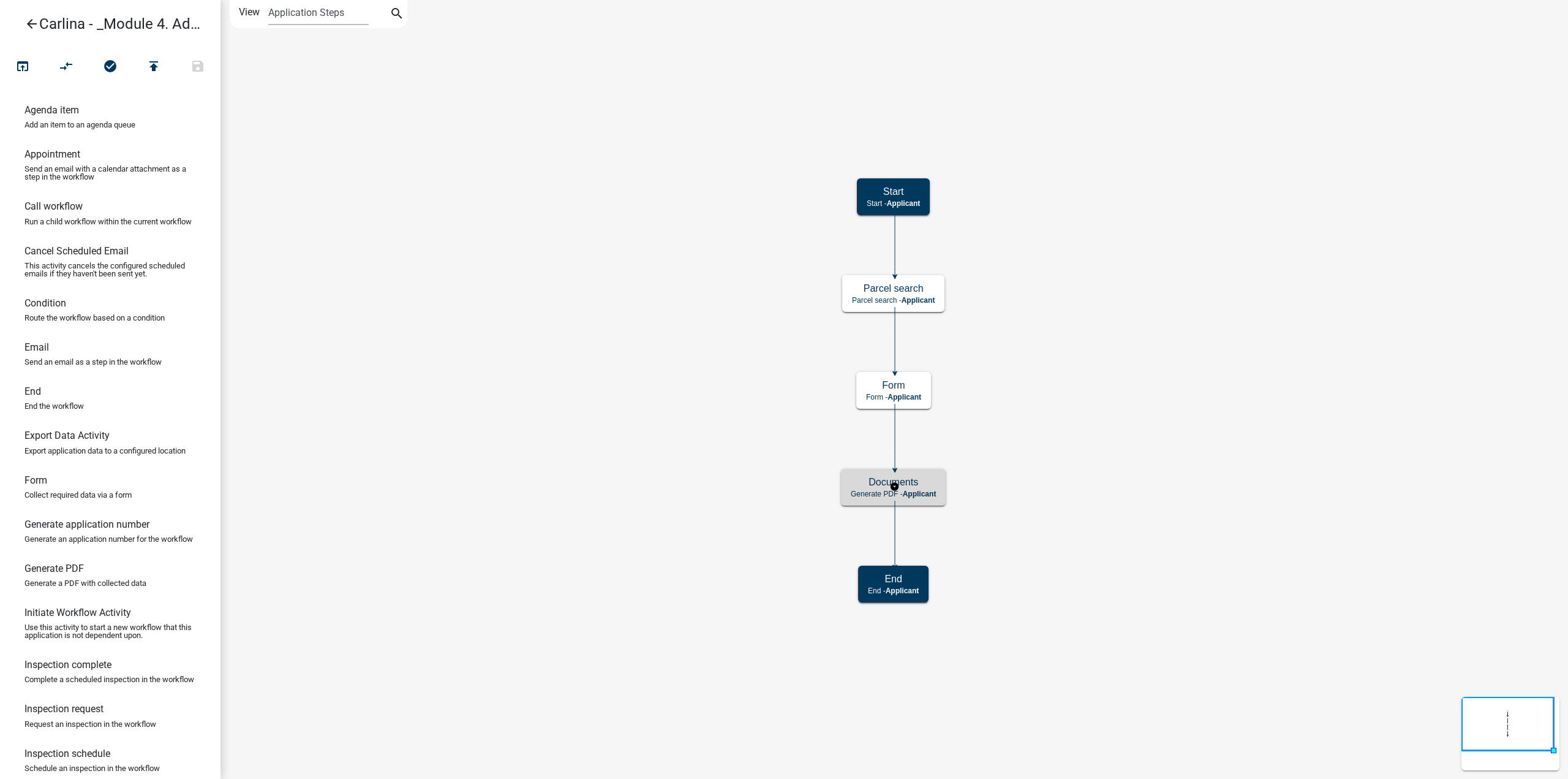
click at [935, 486] on h5 "Documents" at bounding box center [893, 482] width 85 height 12
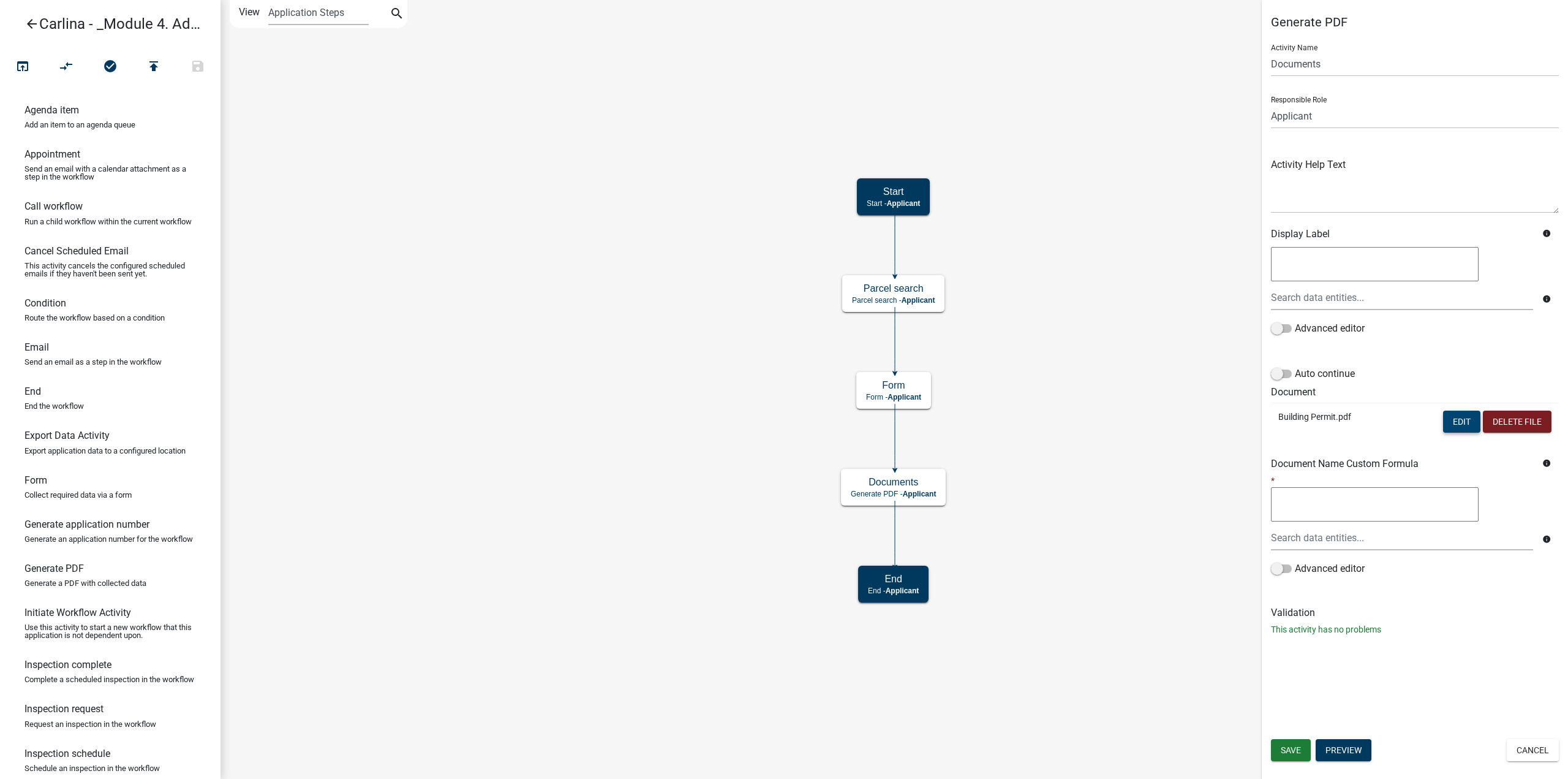
click at [1463, 422] on button "Edit" at bounding box center [1461, 422] width 37 height 22
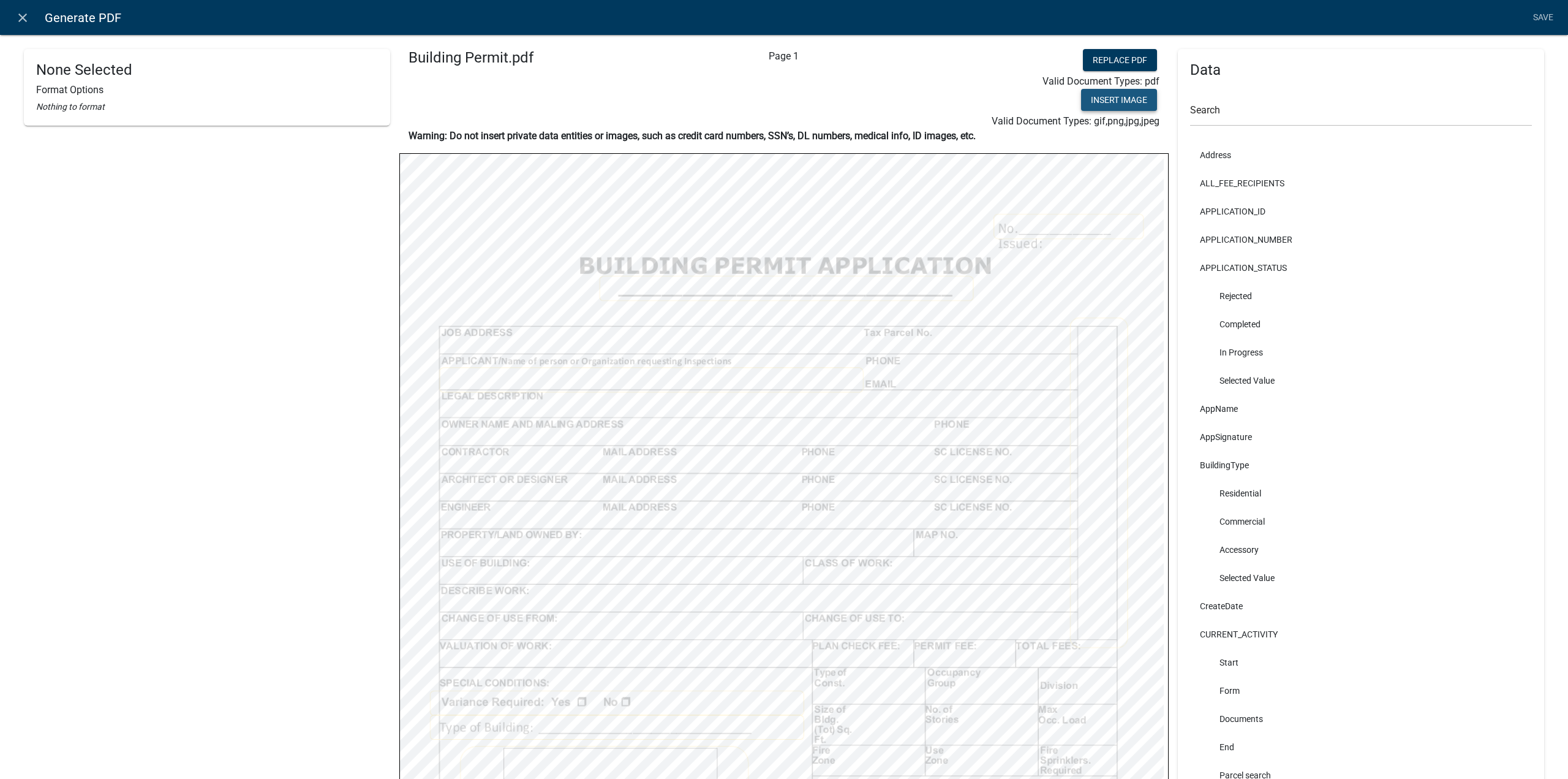
click at [1123, 104] on button "Insert Image" at bounding box center [1119, 100] width 76 height 22
click at [135, 145] on textarea ""[URL][DOMAIN_NAME][DATE]"" at bounding box center [139, 135] width 207 height 34
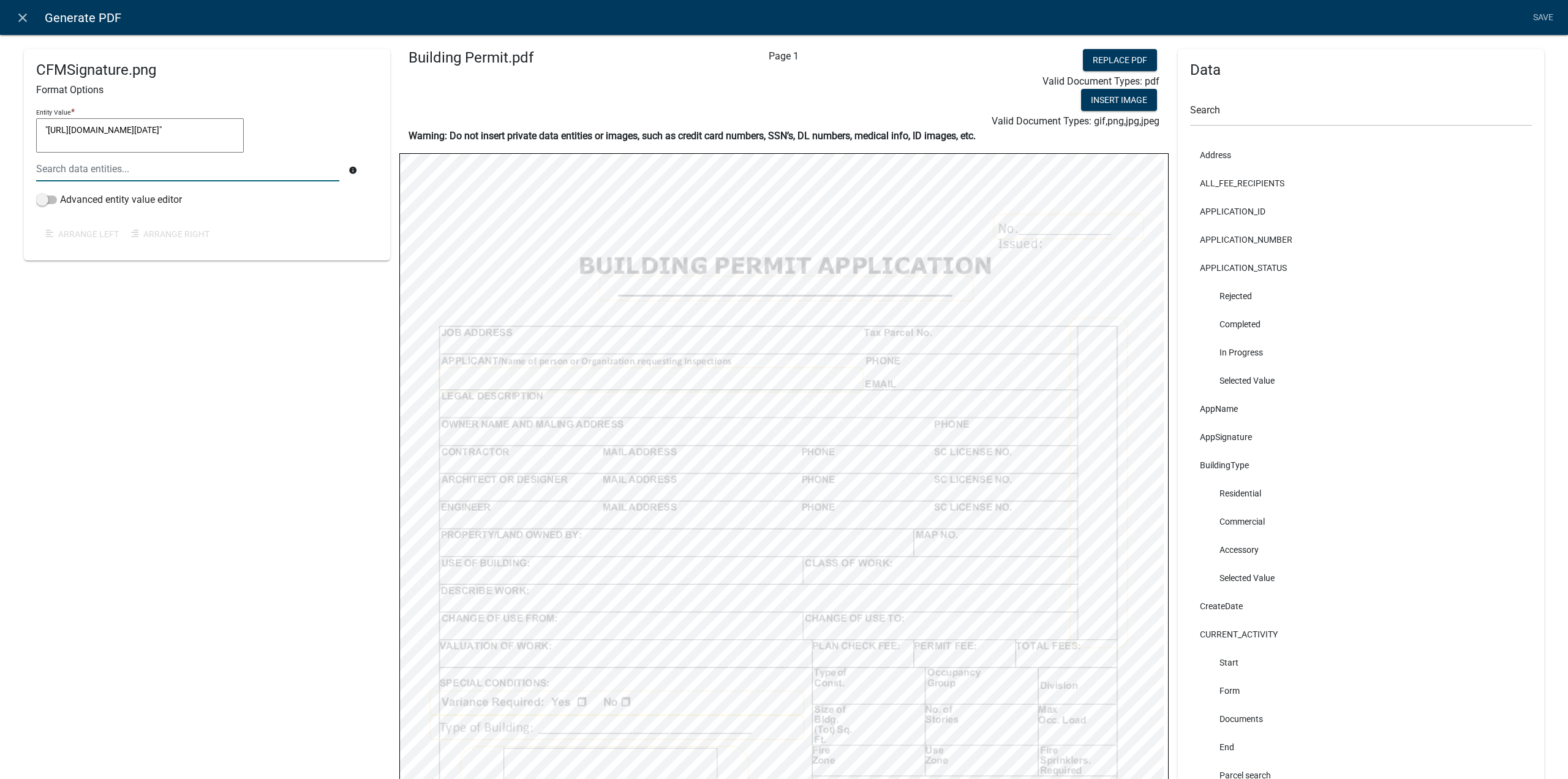
drag, startPoint x: 177, startPoint y: 142, endPoint x: 43, endPoint y: 132, distance: 134.4
click at [43, 132] on textarea ""[URL][DOMAIN_NAME][DATE]"" at bounding box center [139, 135] width 207 height 34
click at [169, 202] on label "Advanced entity value editor" at bounding box center [109, 200] width 146 height 15
click at [60, 192] on input "Advanced entity value editor" at bounding box center [60, 192] width 0 height 0
click at [72, 183] on button "Add Target" at bounding box center [70, 172] width 69 height 22
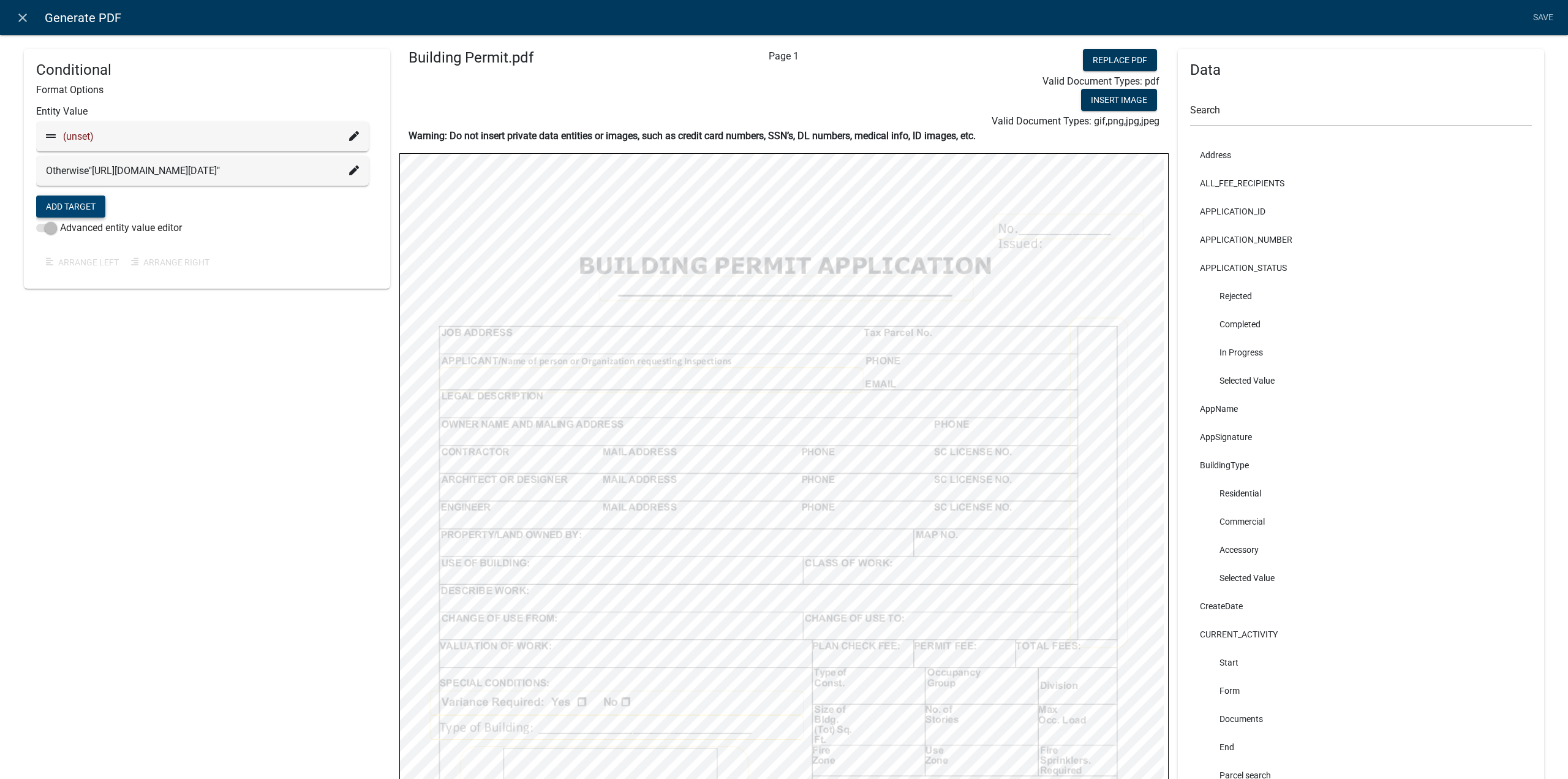
click at [85, 136] on span "(unset)" at bounding box center [78, 137] width 31 height 12
click at [354, 133] on icon at bounding box center [353, 135] width 9 height 10
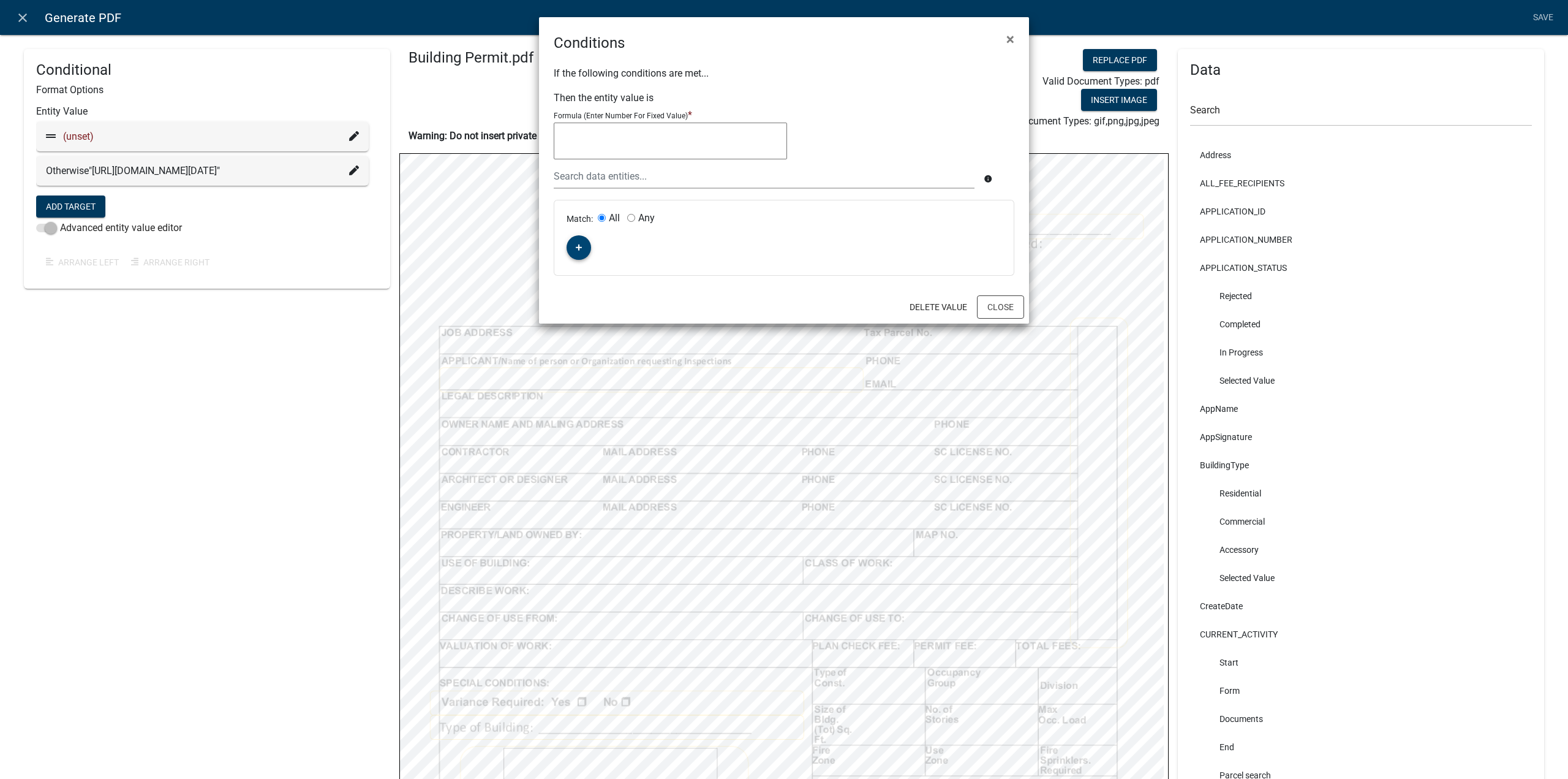
click at [579, 243] on fa-icon "button" at bounding box center [578, 248] width 7 height 12
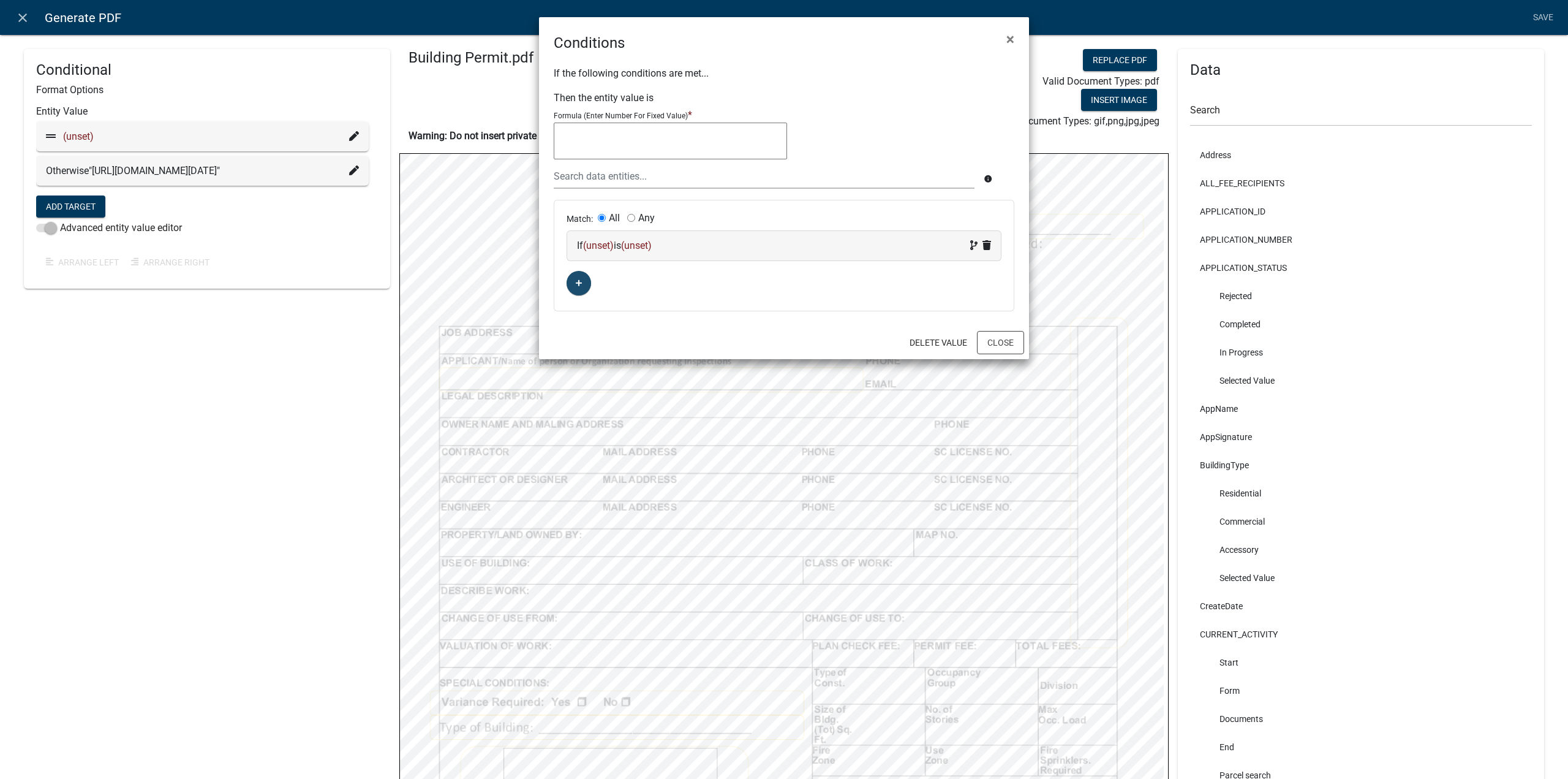
click at [613, 243] on span "(unset)" at bounding box center [598, 246] width 31 height 12
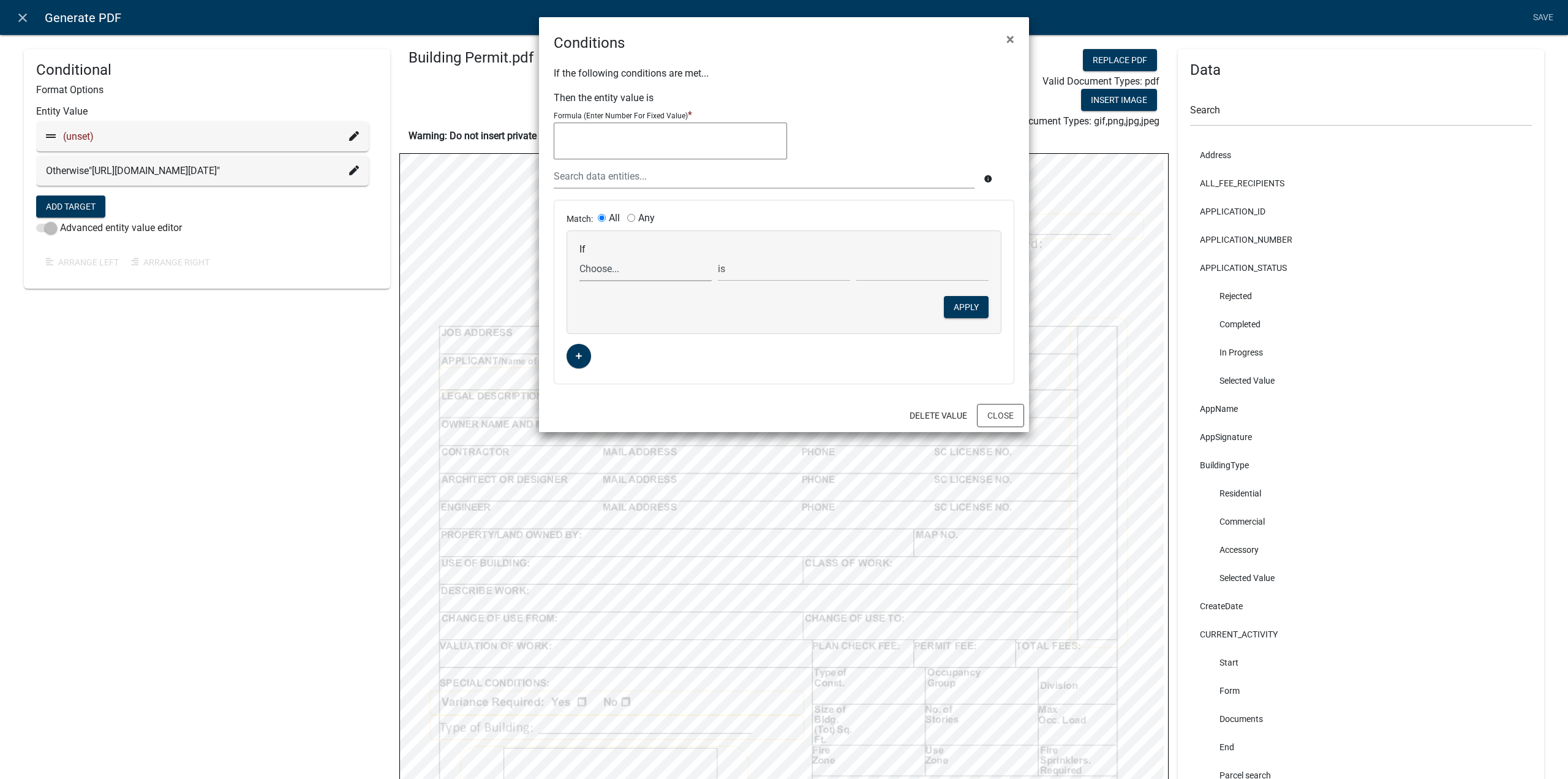
click at [617, 271] on select "Choose... Address ALL_FEE_RECIPIENTS APPLICATION_ID APPLICATION_NUMBER APPLICAT…" at bounding box center [645, 269] width 132 height 25
select select "106: StaffName"
click at [579, 256] on select "Choose... Address ALL_FEE_RECIPIENTS APPLICATION_ID APPLICATION_NUMBER APPLICAT…" at bounding box center [645, 269] width 132 height 25
click at [851, 264] on div "is is not exists does not exist is greater than is less than contains does not …" at bounding box center [784, 269] width 139 height 25
drag, startPoint x: 872, startPoint y: 265, endPoint x: 876, endPoint y: 275, distance: 10.8
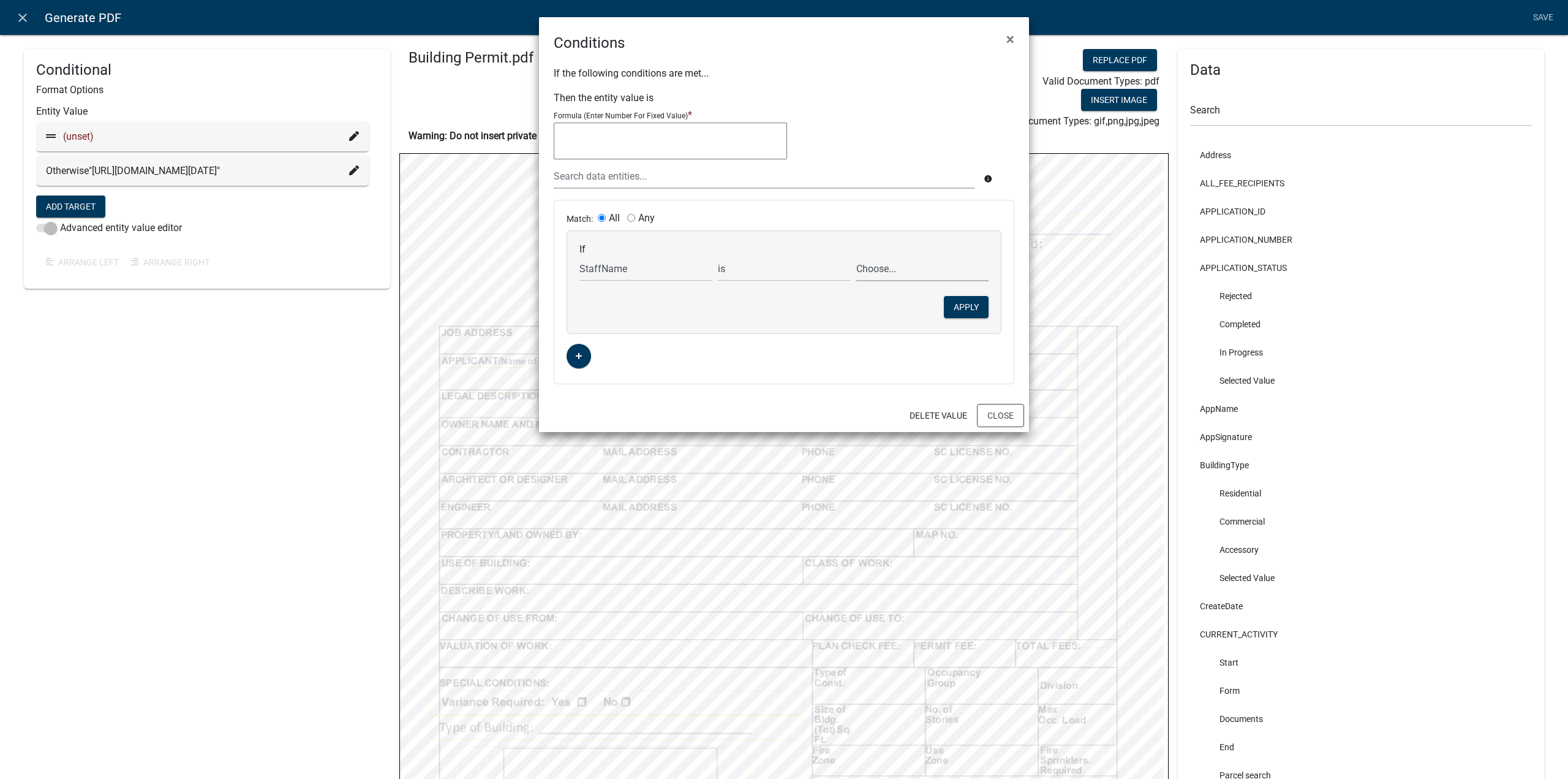
click at [872, 264] on select "Choose... [PERSON_NAME] [PERSON_NAME] [PERSON_NAME] [PERSON_NAME] [PERSON_NAME]…" at bounding box center [922, 269] width 132 height 25
select select "2: [EMAIL_ADDRESS][DOMAIN_NAME]"
click at [856, 256] on select "Choose... [PERSON_NAME] [PERSON_NAME] [PERSON_NAME] [PERSON_NAME] [PERSON_NAME]…" at bounding box center [922, 269] width 132 height 25
click at [672, 129] on textarea at bounding box center [670, 141] width 234 height 37
paste textarea "[ { "value": { "activity": { "routing": [ { "$id": "1", "targetId": "2daefc70-0…"
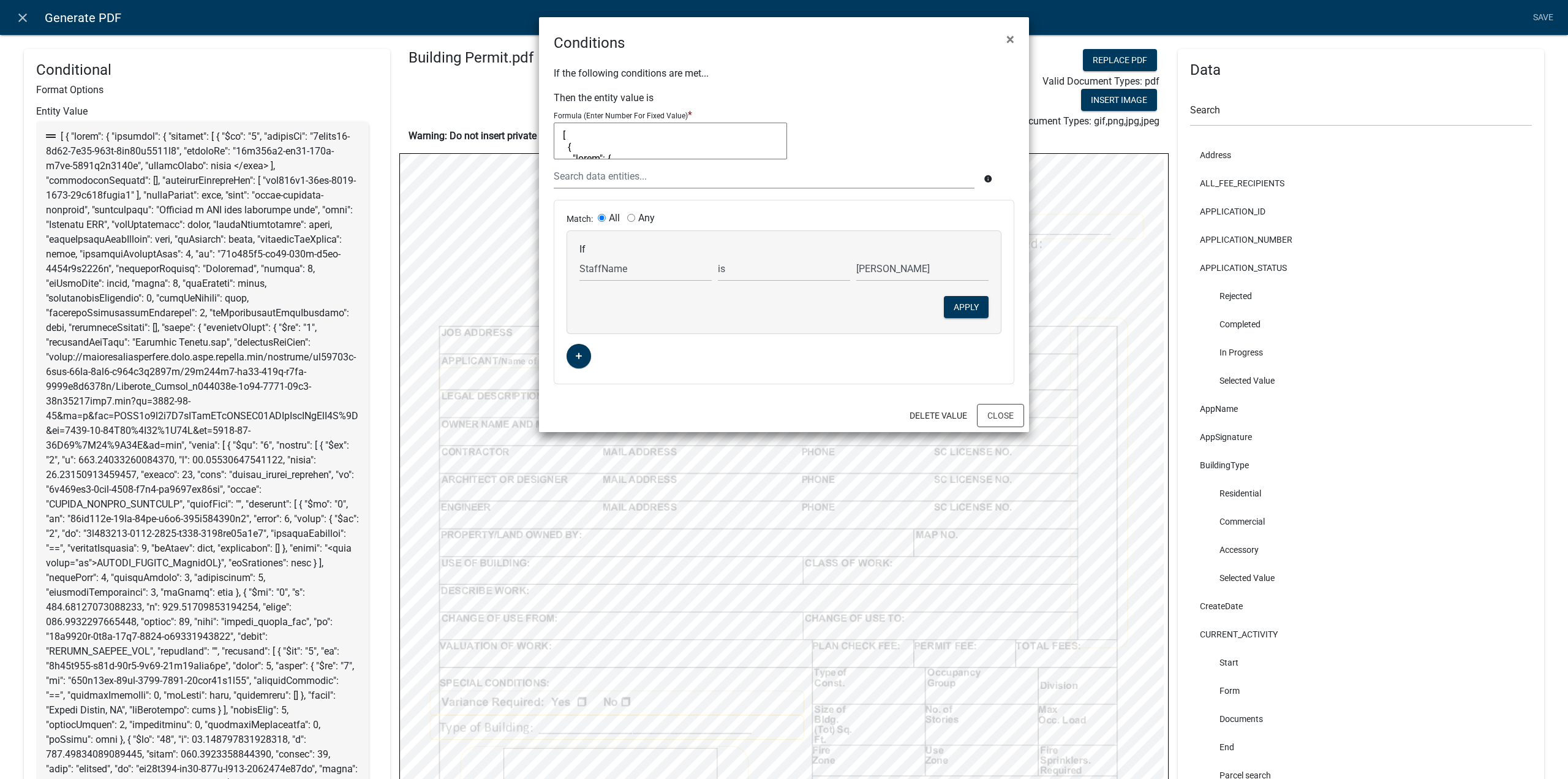
scroll to position [7271, 0]
type textarea "[ { "value": { "activity": { "routing": [ { "$id": "1", "targetId": "2daefc70-0…"
click at [953, 416] on button "Delete Value" at bounding box center [938, 416] width 77 height 22
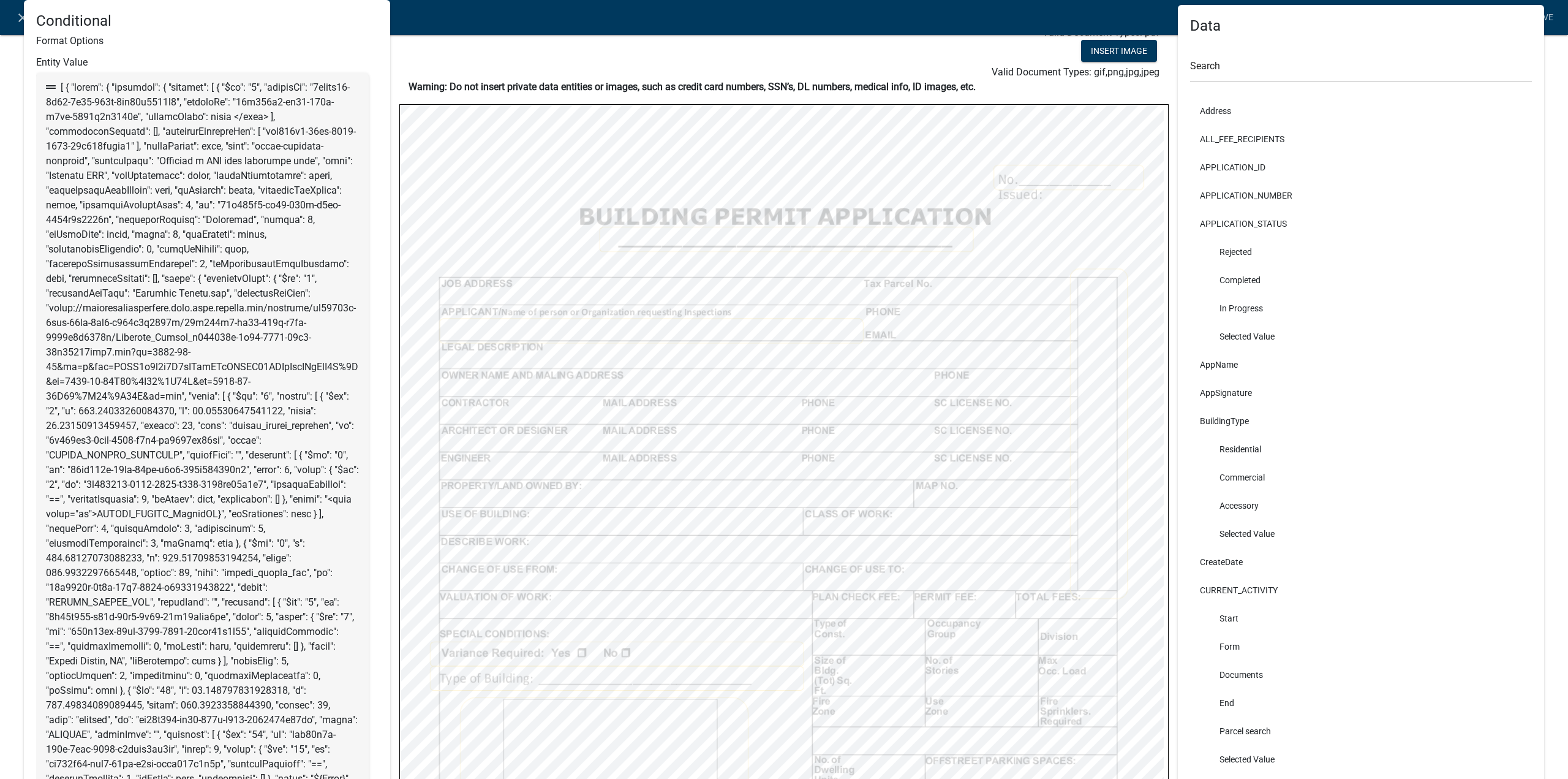
scroll to position [0, 0]
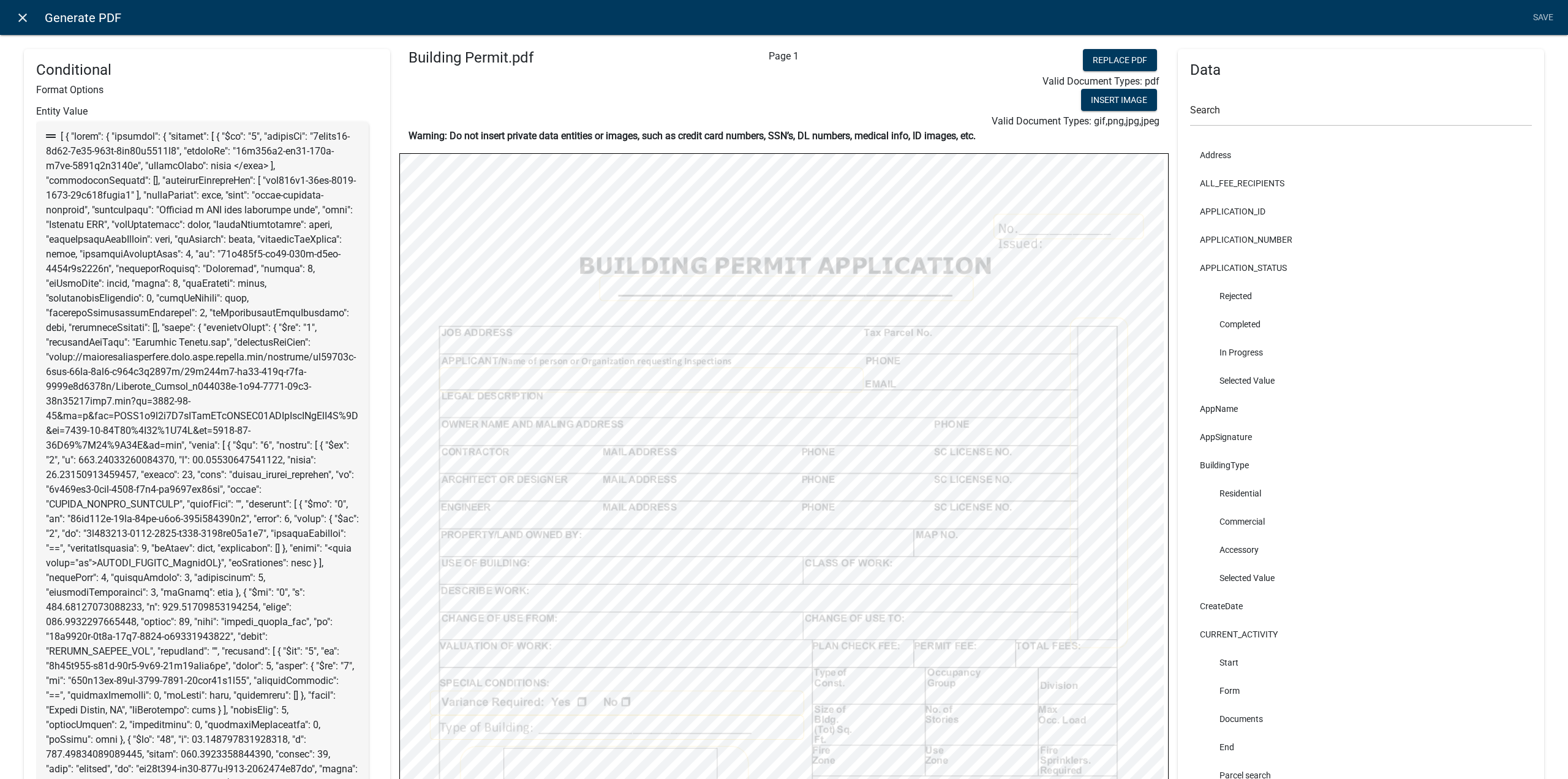
click at [24, 20] on icon "close" at bounding box center [23, 18] width 15 height 15
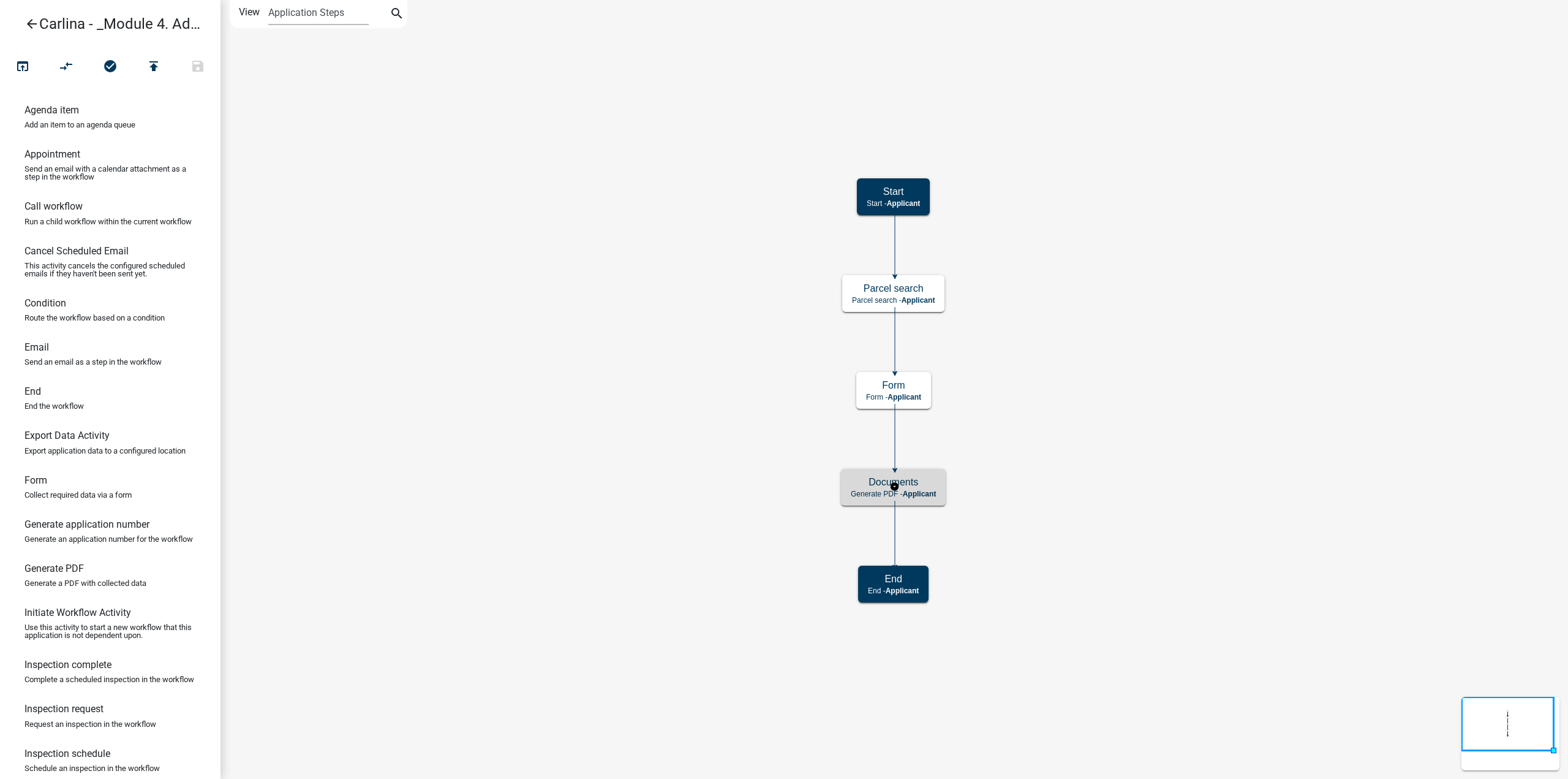
click at [940, 491] on div "Documents Generate PDF - Applicant" at bounding box center [893, 487] width 104 height 37
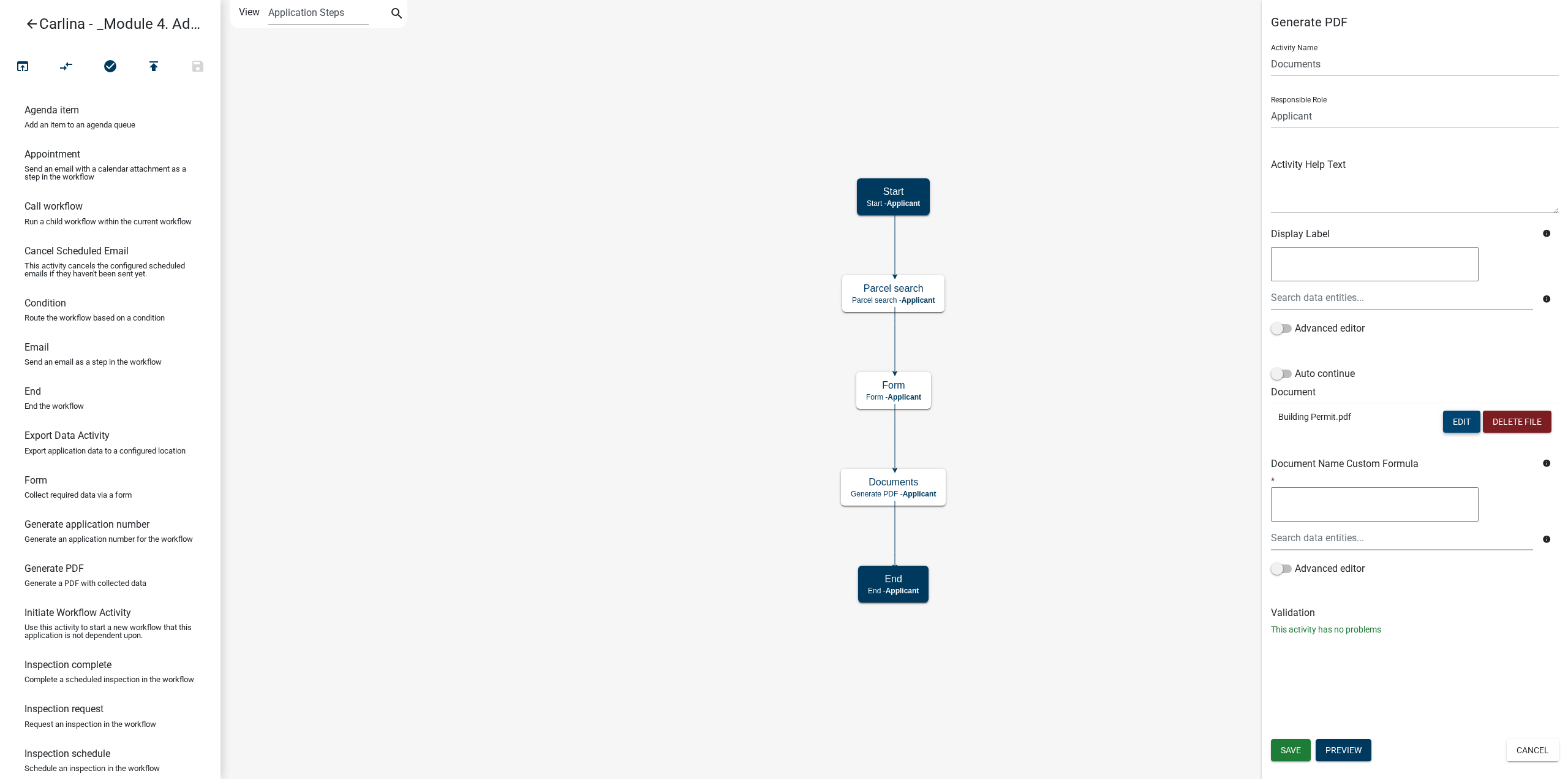
click at [1455, 425] on button "Edit" at bounding box center [1461, 422] width 37 height 22
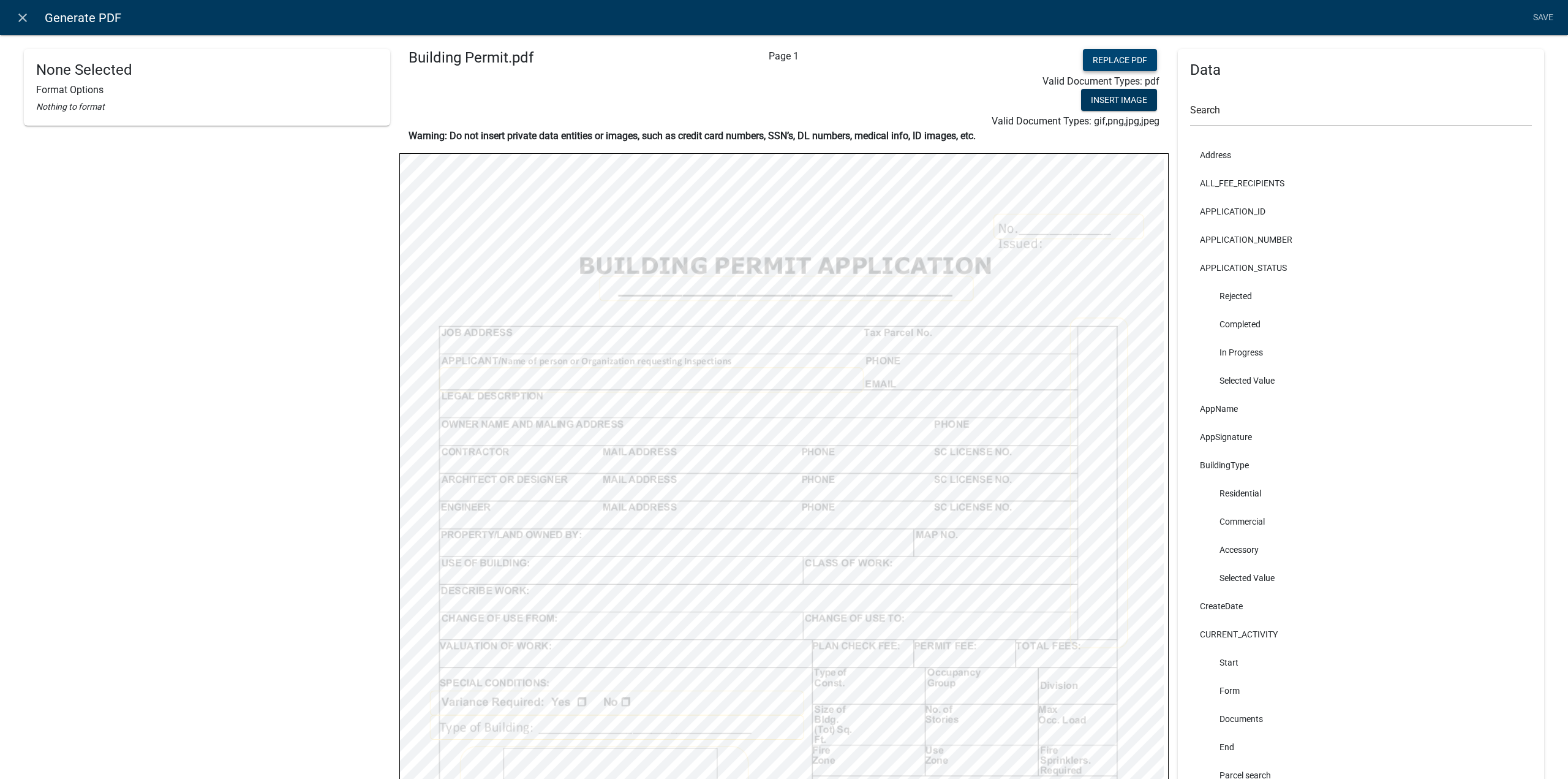
click at [1120, 56] on button "Replace PDF" at bounding box center [1120, 60] width 74 height 22
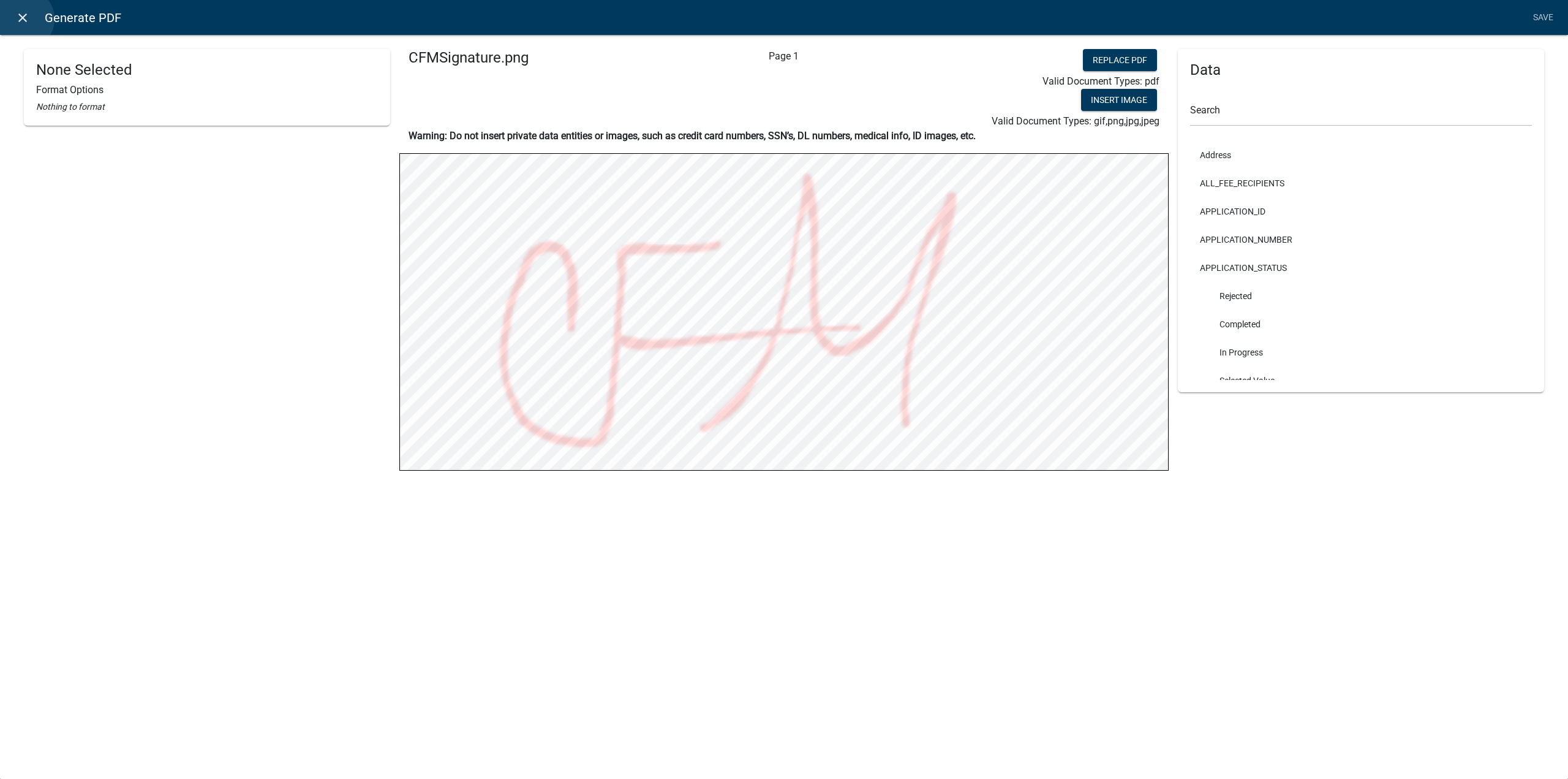
click at [23, 19] on icon "close" at bounding box center [23, 18] width 15 height 15
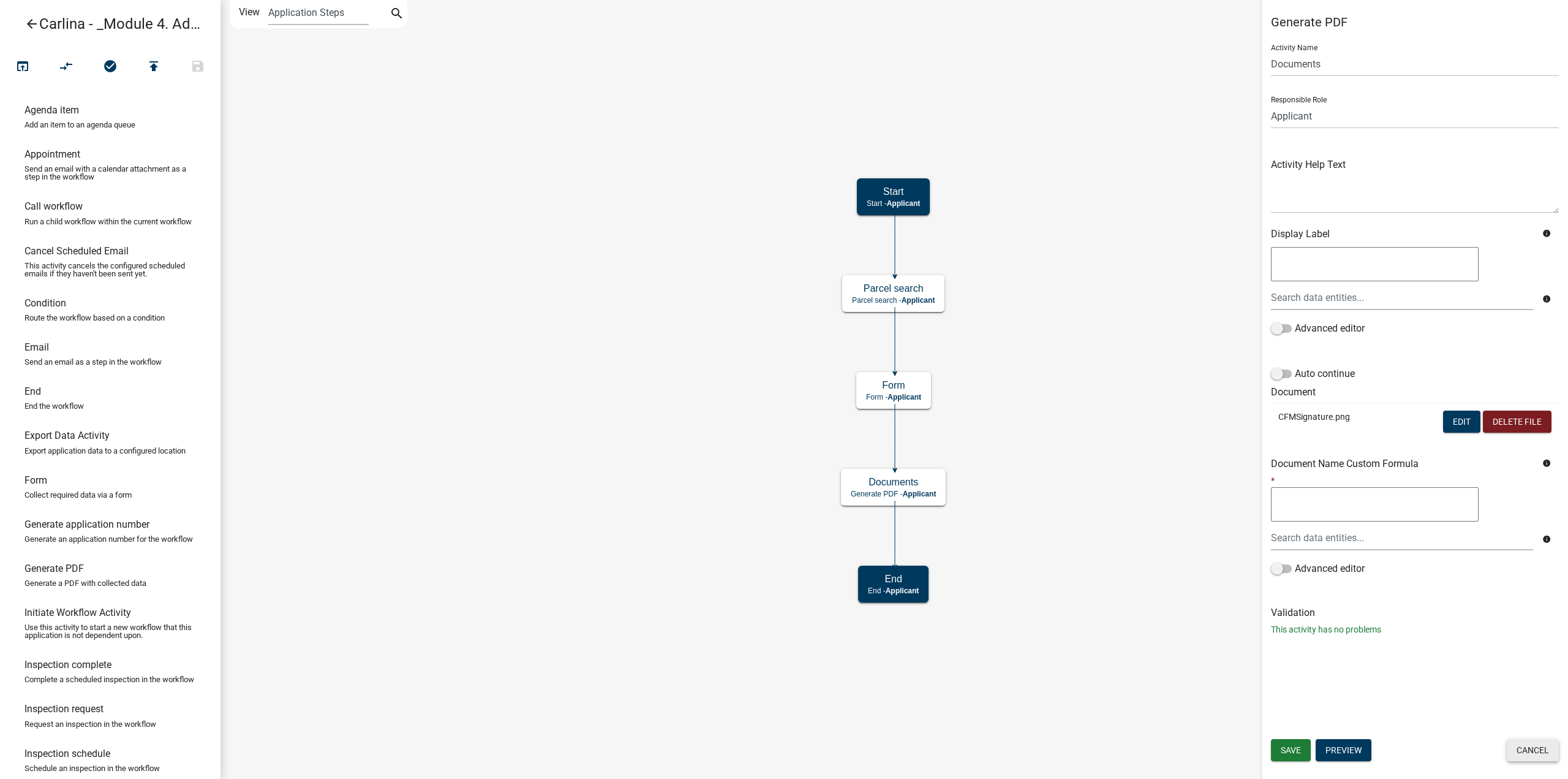
click at [1546, 752] on button "Cancel" at bounding box center [1532, 750] width 52 height 22
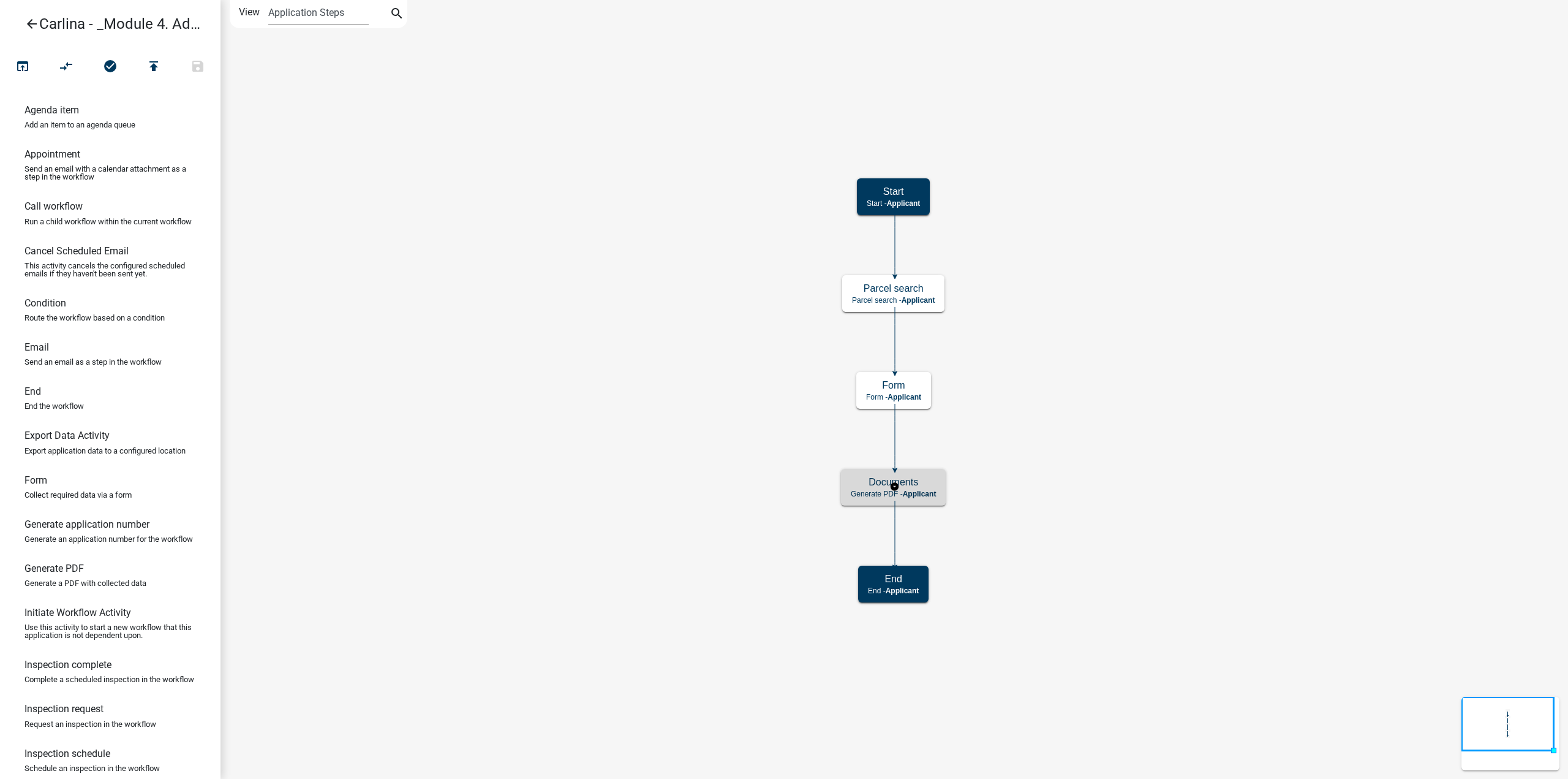
click at [914, 481] on h5 "Documents" at bounding box center [893, 482] width 85 height 12
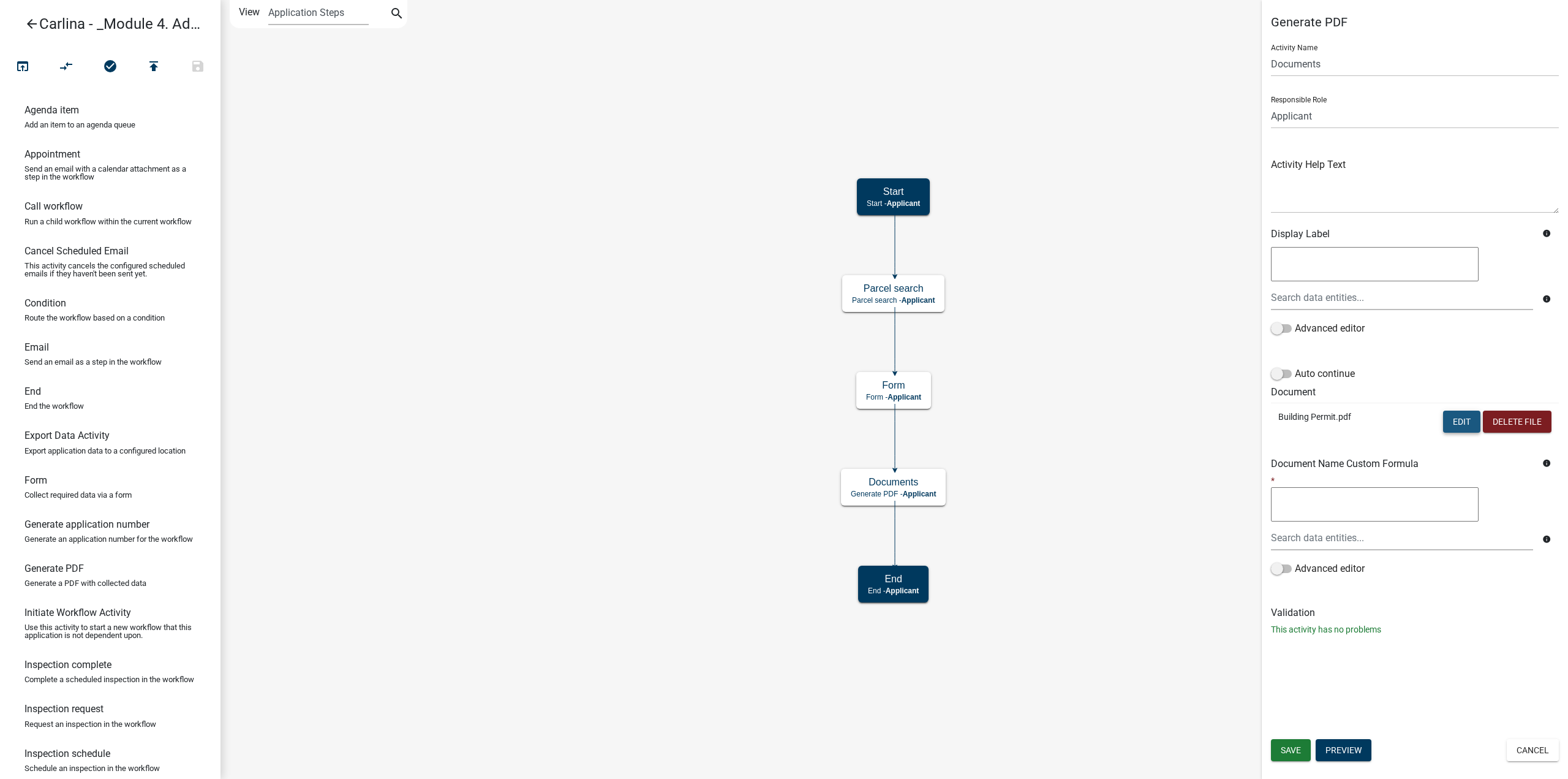
click at [1461, 425] on button "Edit" at bounding box center [1461, 422] width 37 height 22
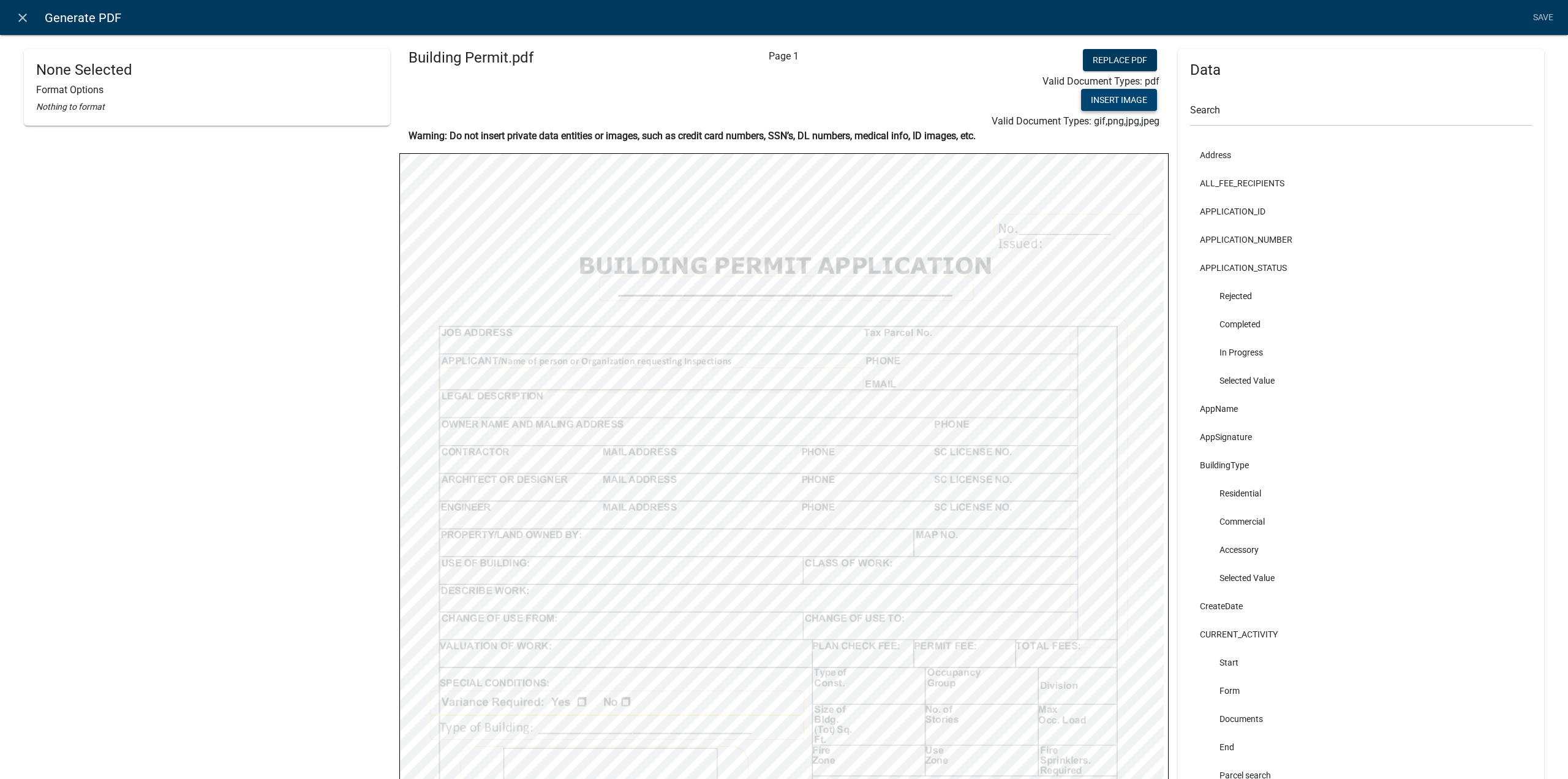
click at [1106, 101] on button "Insert Image" at bounding box center [1119, 100] width 76 height 22
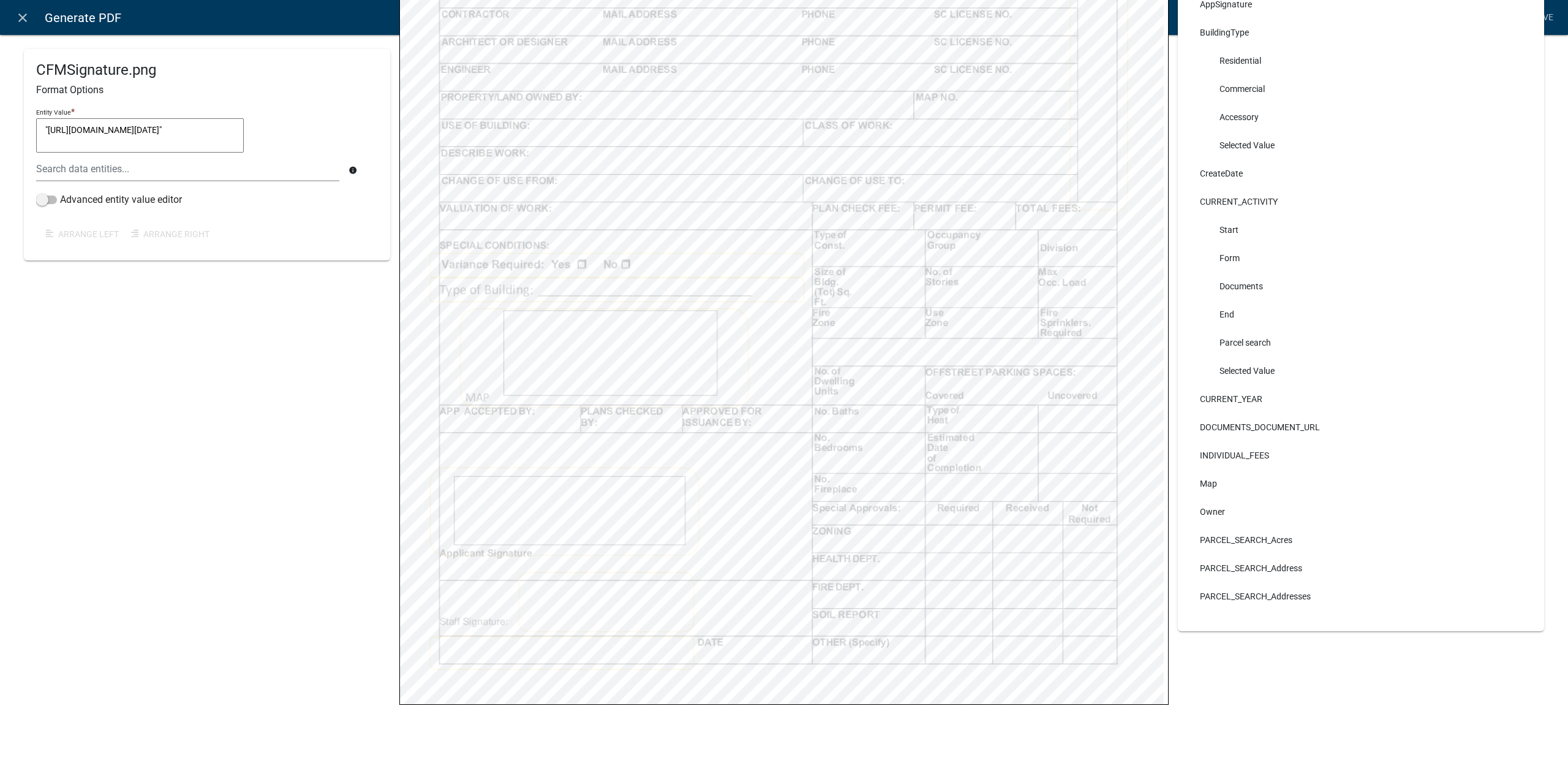
scroll to position [438, 0]
select select
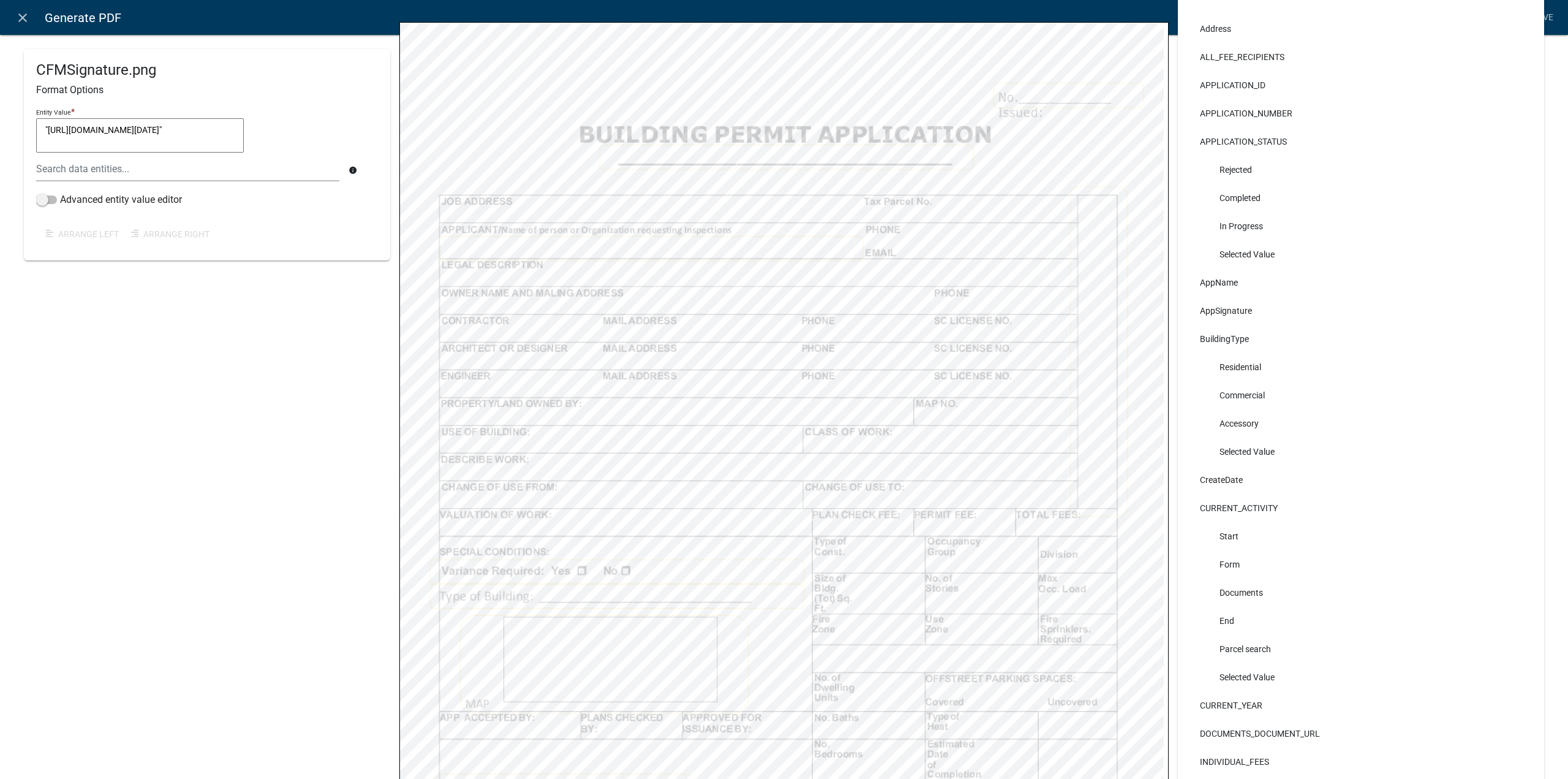
scroll to position [0, 0]
click at [102, 196] on label "Advanced entity value editor" at bounding box center [109, 200] width 146 height 15
click at [60, 192] on input "Advanced entity value editor" at bounding box center [60, 192] width 0 height 0
click at [350, 141] on icon at bounding box center [353, 135] width 9 height 10
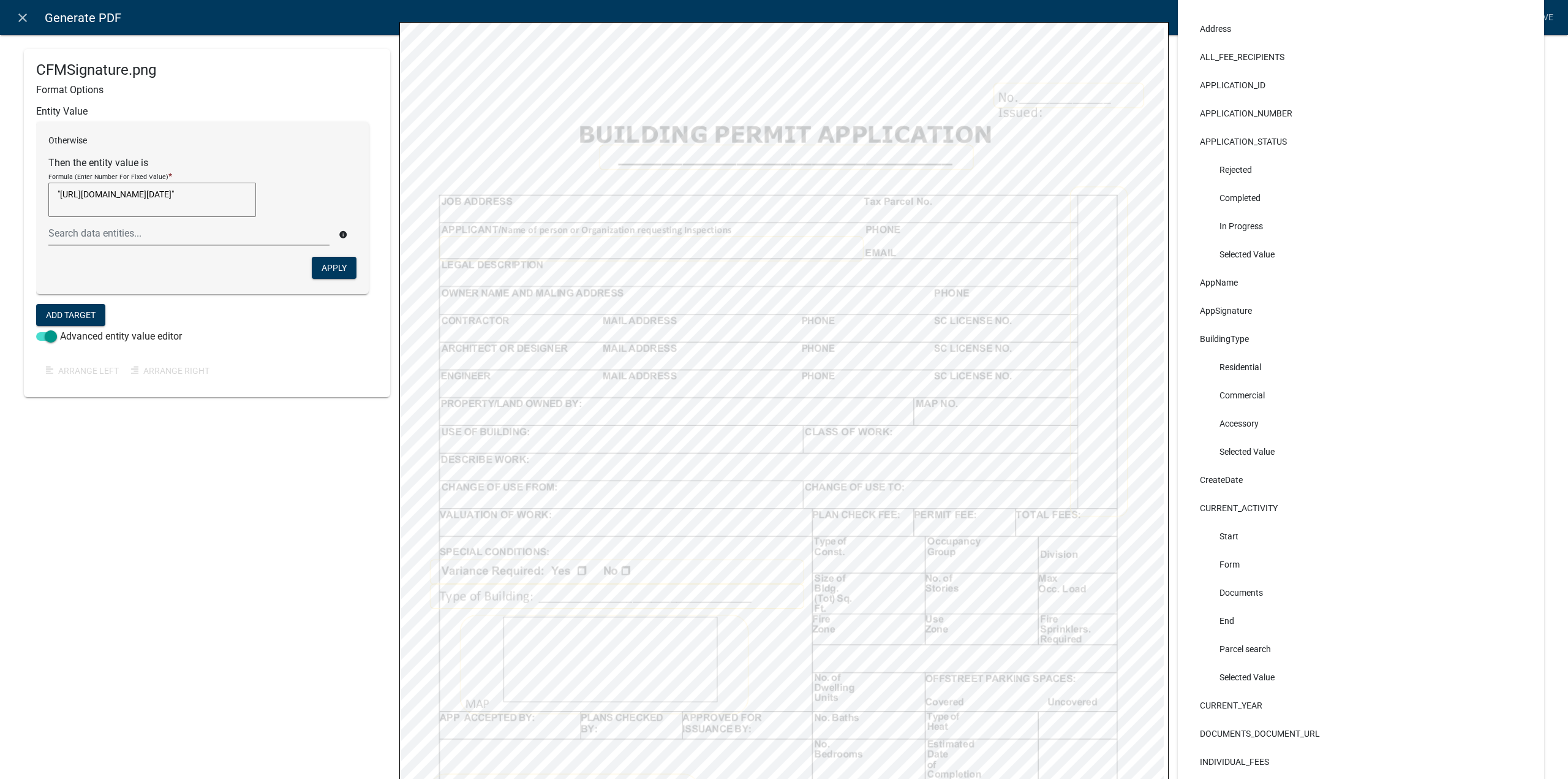
click at [141, 158] on label "Then the entity value is" at bounding box center [98, 162] width 100 height 10
click at [337, 262] on button "Apply" at bounding box center [334, 267] width 45 height 22
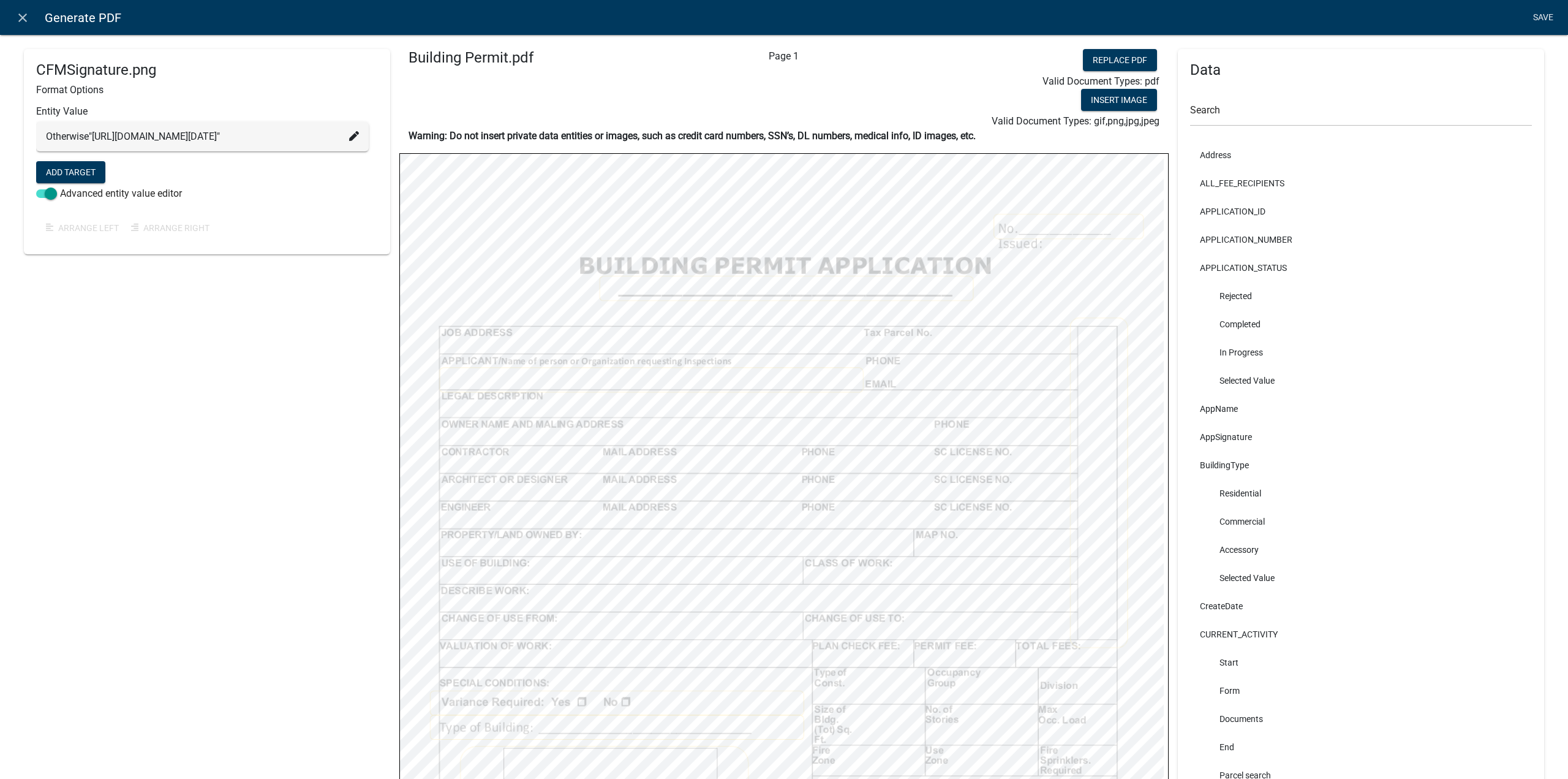
click at [1533, 12] on link "Save" at bounding box center [1543, 18] width 31 height 23
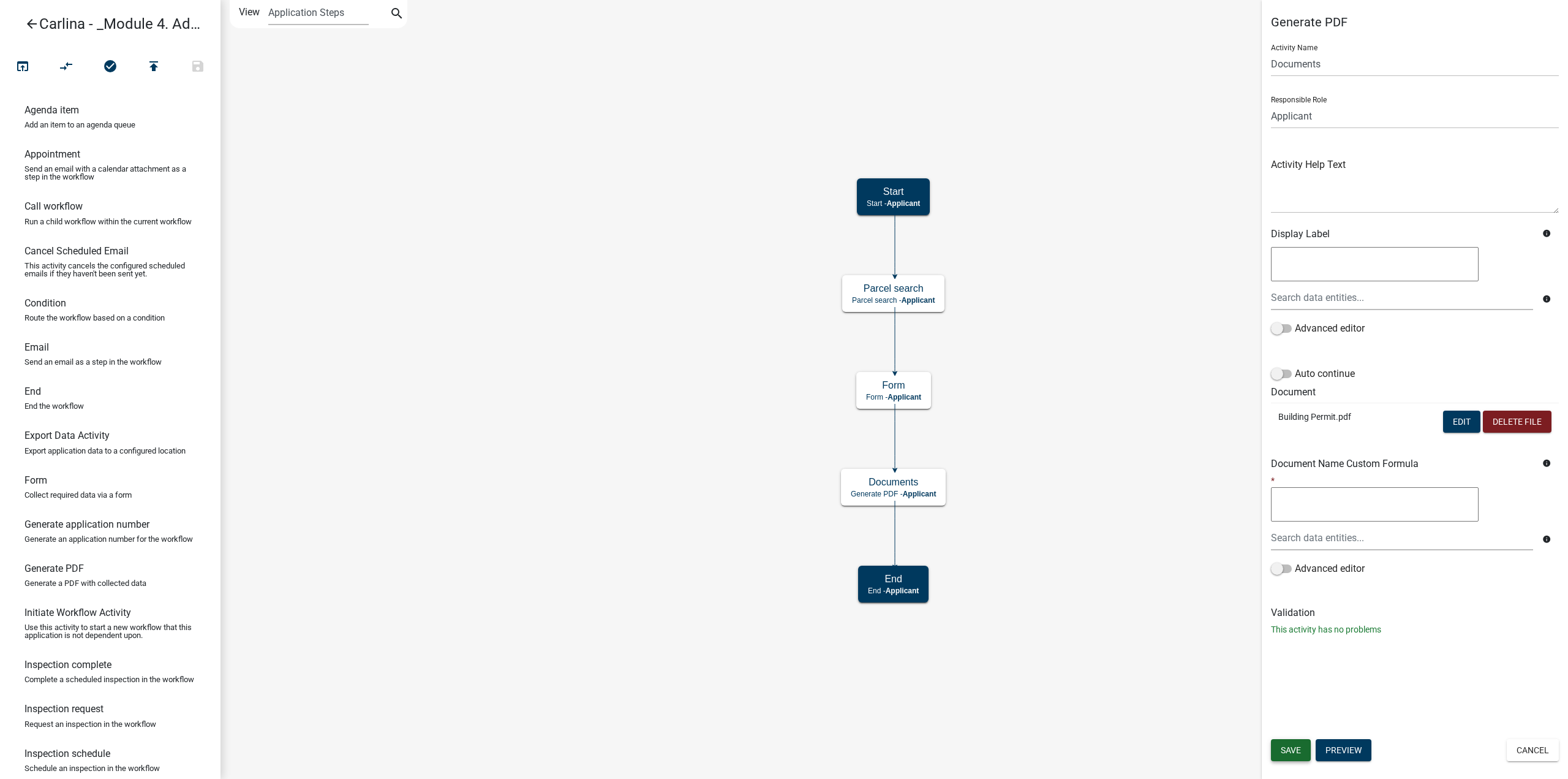
click at [1290, 747] on span "Save" at bounding box center [1291, 750] width 20 height 10
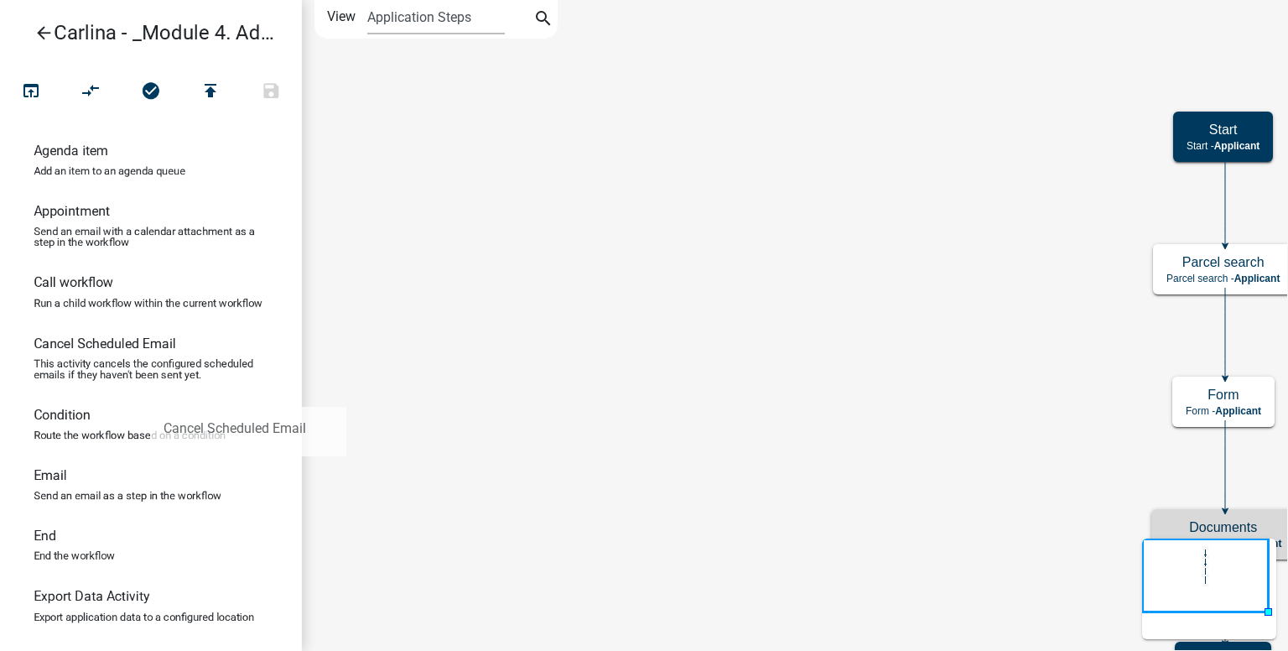
drag, startPoint x: 0, startPoint y: 379, endPoint x: 191, endPoint y: 439, distance: 200.3
click at [156, 400] on link "Cancel Scheduled Email This activity cancels the configured scheduled emails if…" at bounding box center [151, 364] width 302 height 71
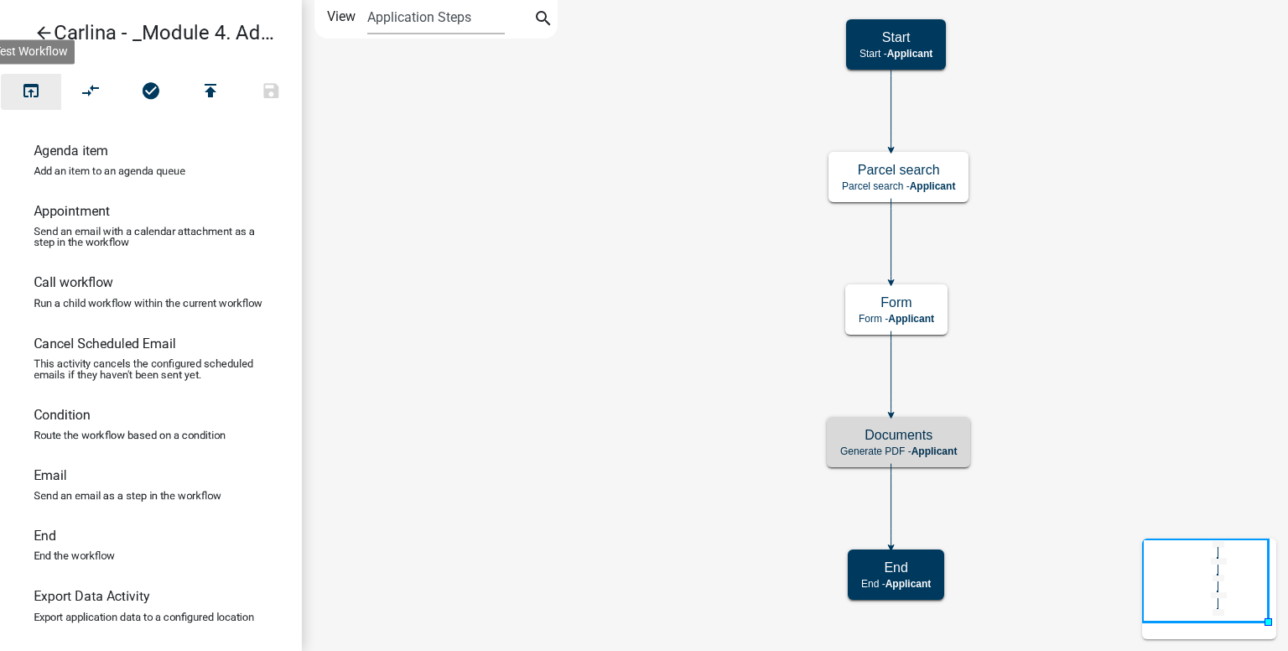
click at [37, 86] on icon "open_in_browser" at bounding box center [31, 92] width 20 height 23
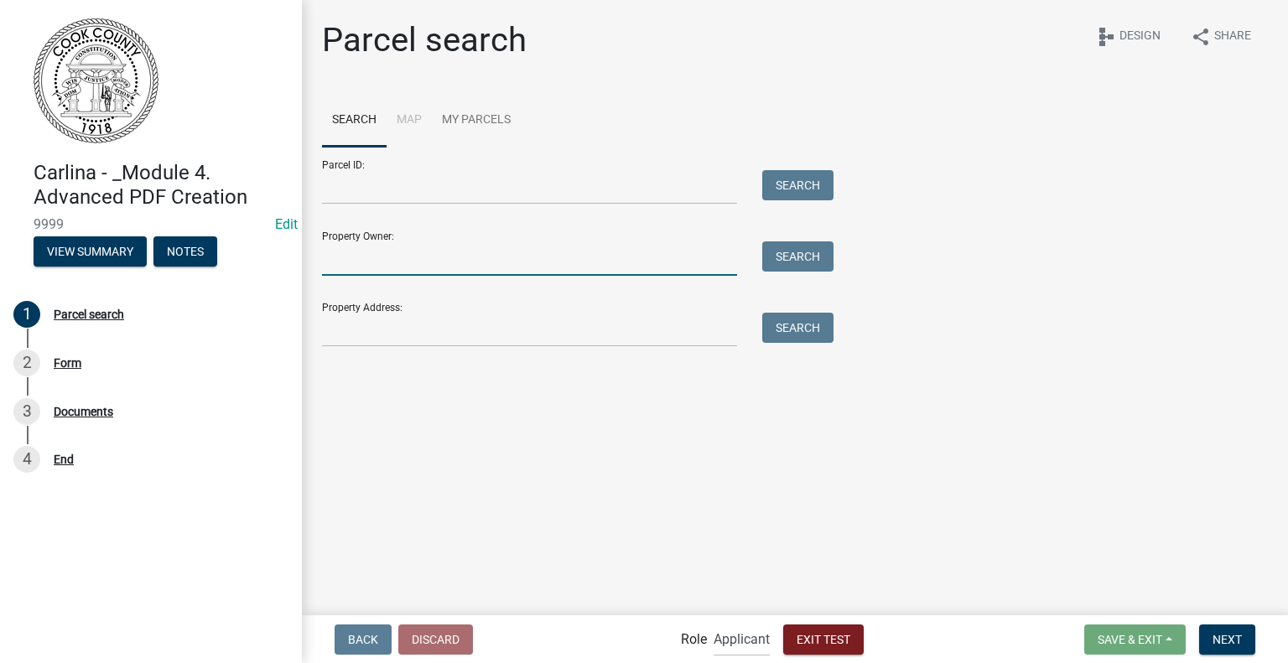
click at [453, 261] on input "Property Owner:" at bounding box center [529, 259] width 415 height 34
type input "[PERSON_NAME]"
click at [804, 258] on button "Search" at bounding box center [797, 257] width 71 height 30
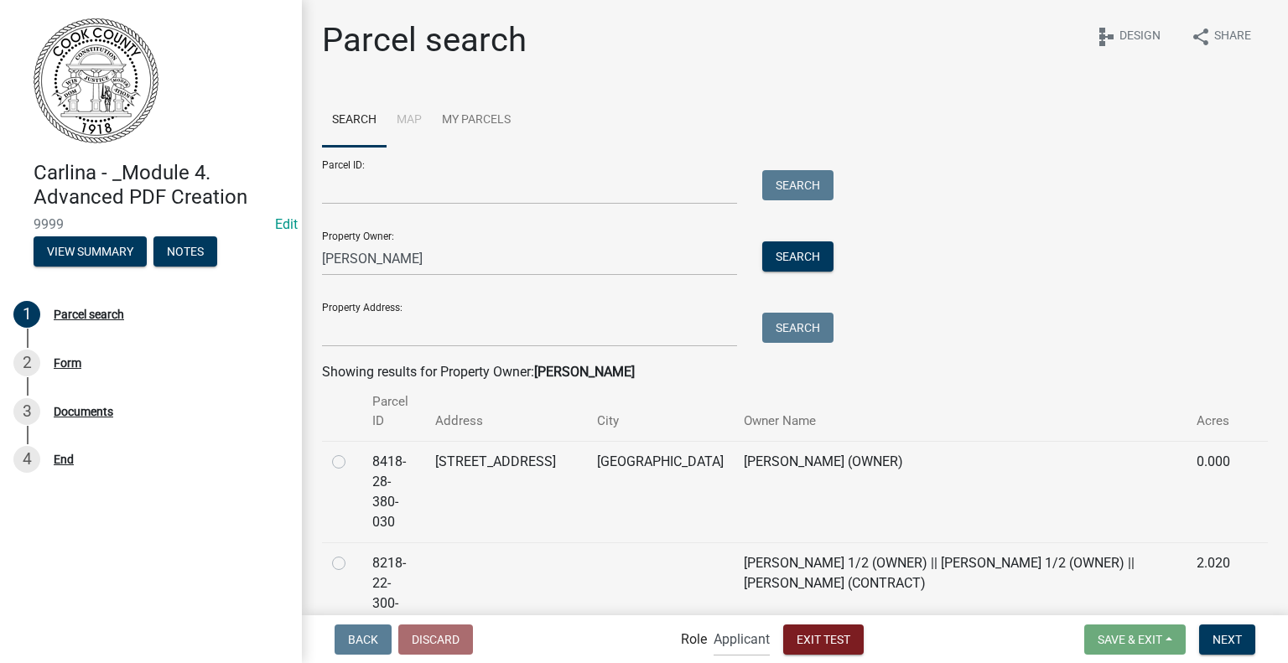
drag, startPoint x: 342, startPoint y: 458, endPoint x: 624, endPoint y: 510, distance: 286.6
click at [352, 452] on label at bounding box center [352, 452] width 0 height 0
click at [352, 458] on input "radio" at bounding box center [357, 457] width 11 height 11
radio input "true"
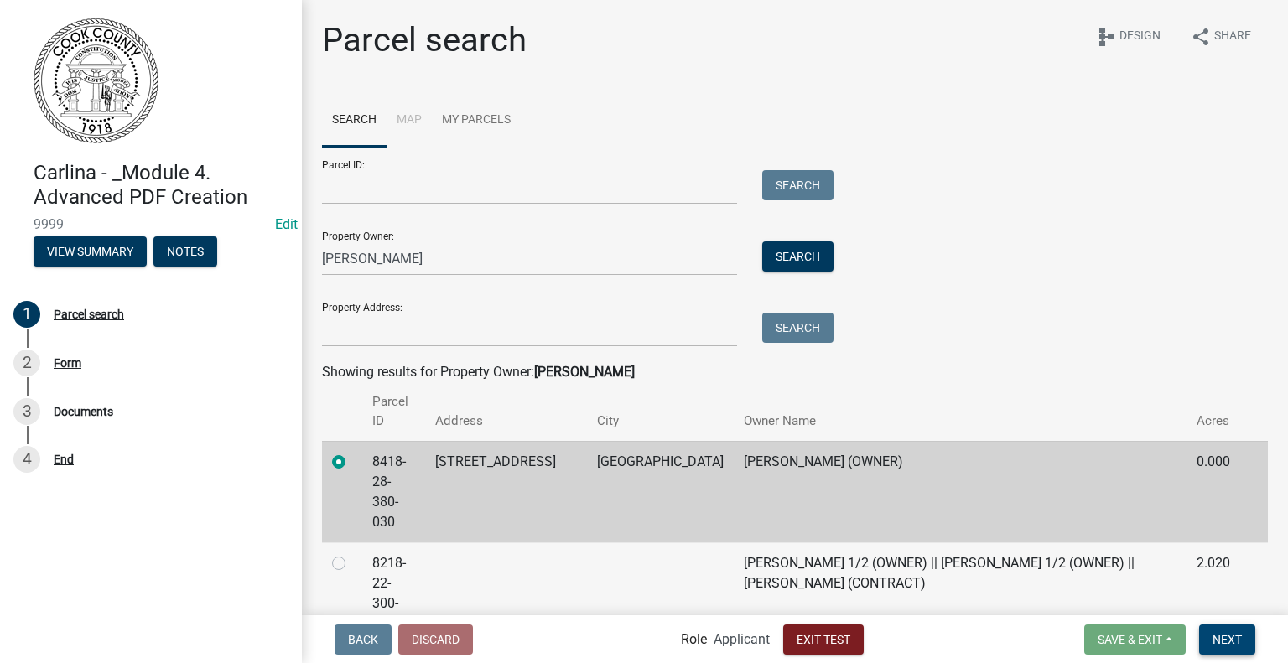
click at [1239, 647] on button "Next" at bounding box center [1227, 640] width 56 height 30
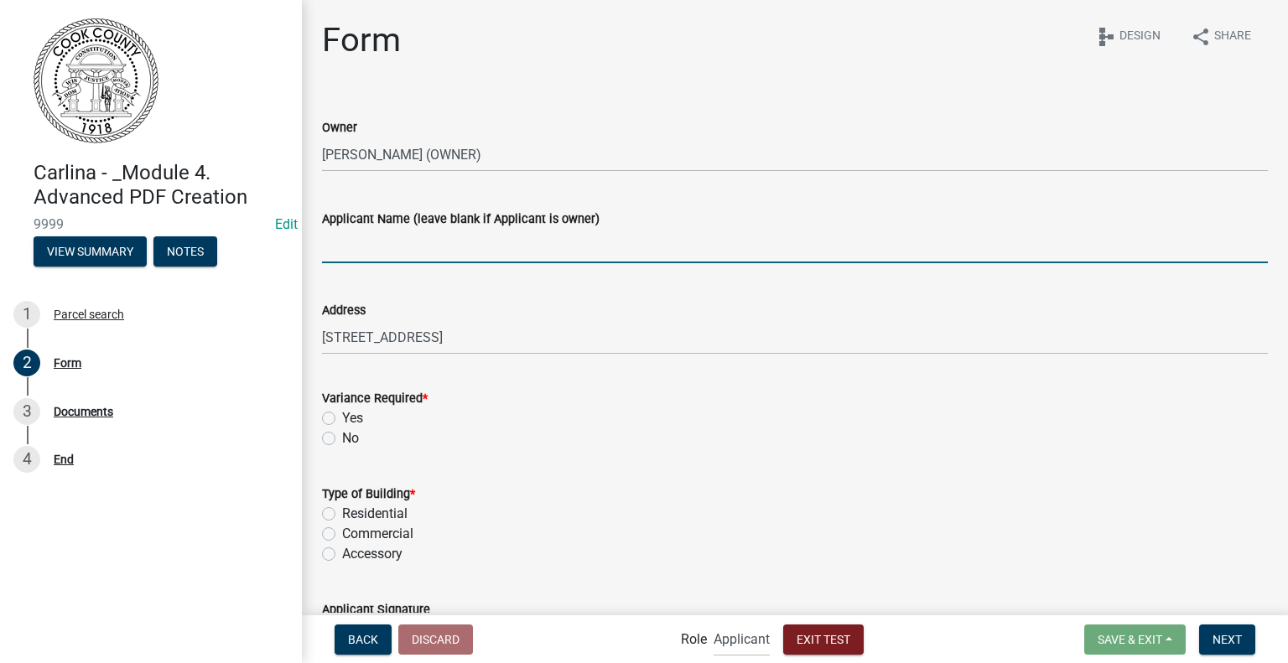
drag, startPoint x: 470, startPoint y: 247, endPoint x: 455, endPoint y: 247, distance: 15.1
click at [455, 247] on input "Applicant Name (leave blank if Applicant is owner)" at bounding box center [795, 246] width 946 height 34
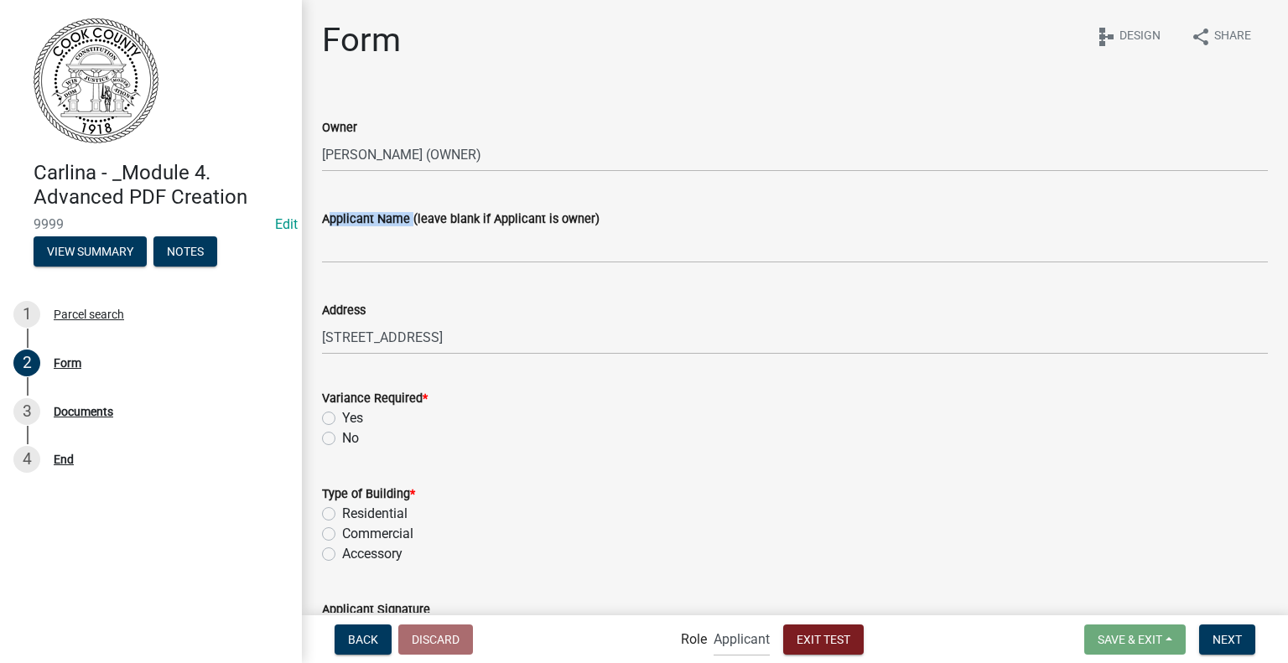
drag, startPoint x: 315, startPoint y: 217, endPoint x: 408, endPoint y: 216, distance: 92.3
click at [408, 216] on div "Applicant Name (leave blank if Applicant is owner)" at bounding box center [794, 224] width 971 height 78
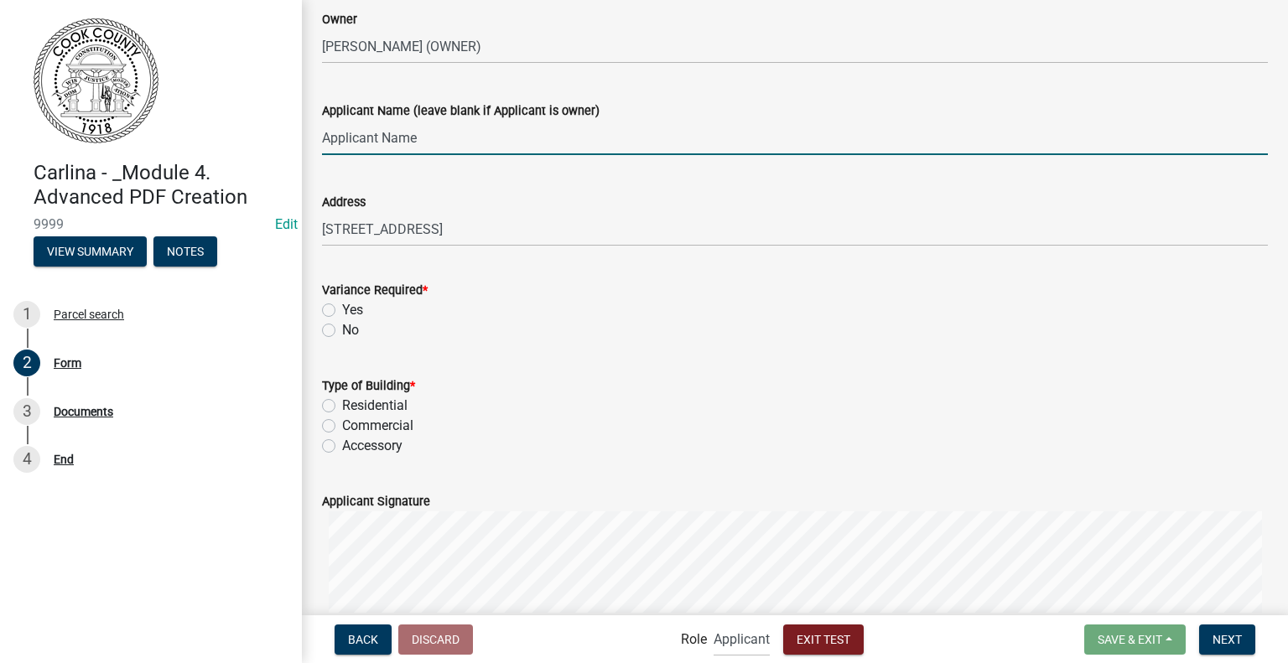
scroll to position [252, 0]
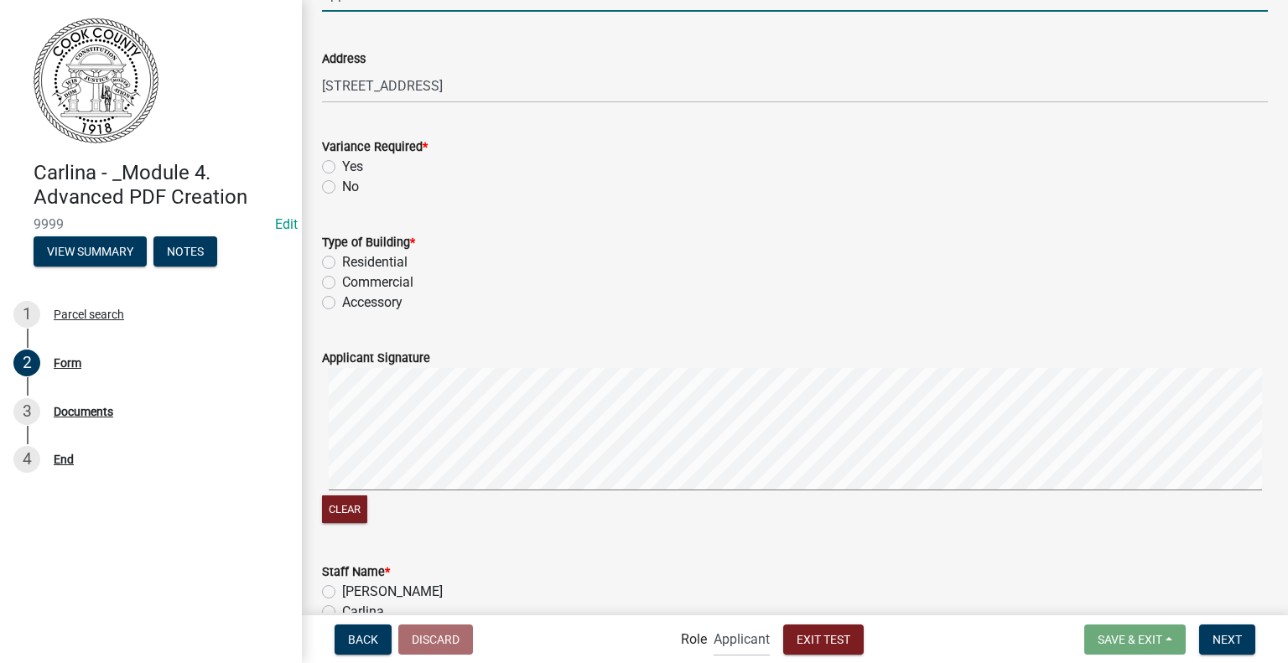
click at [348, 169] on label "Yes" at bounding box center [352, 167] width 21 height 20
click at [348, 168] on input "Yes" at bounding box center [347, 162] width 11 height 11
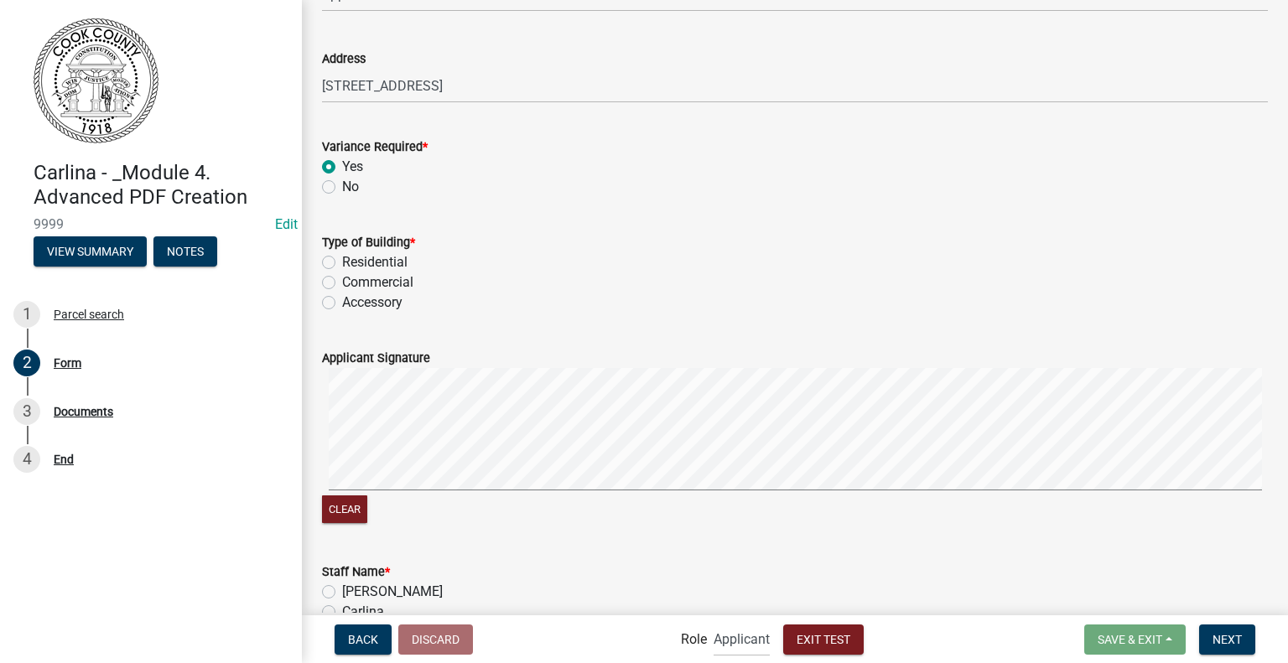
click at [359, 261] on label "Residential" at bounding box center [374, 262] width 65 height 20
click at [353, 261] on input "Residential" at bounding box center [347, 257] width 11 height 11
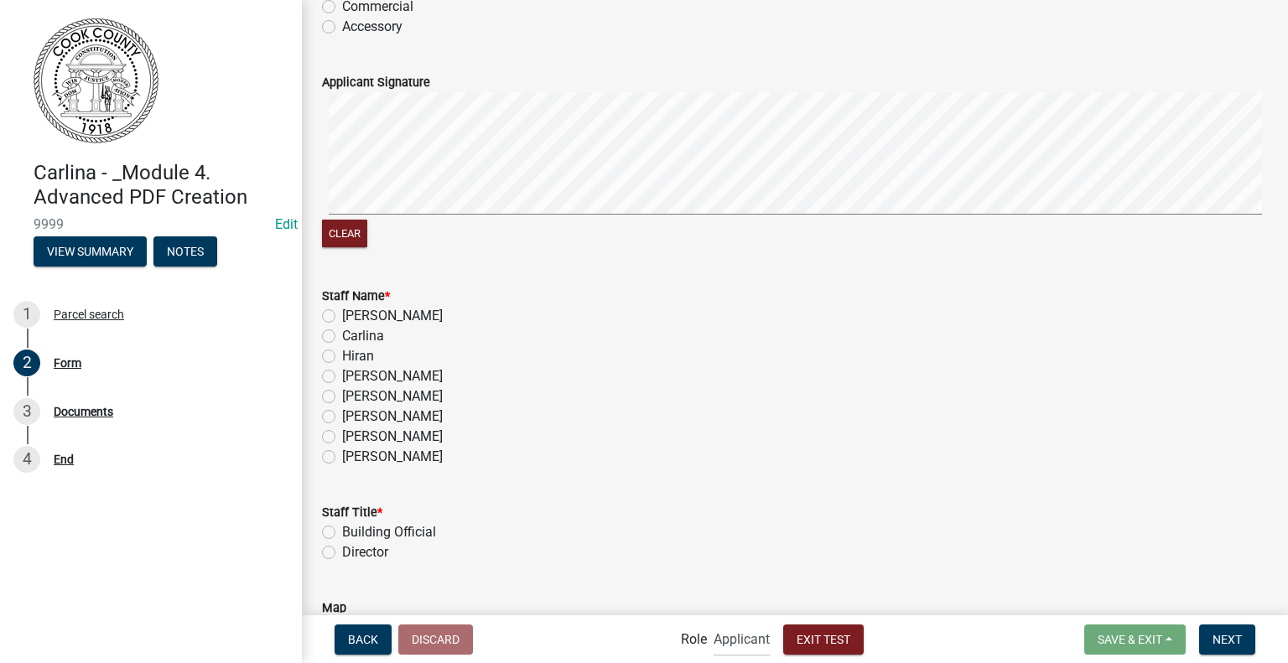
scroll to position [587, 0]
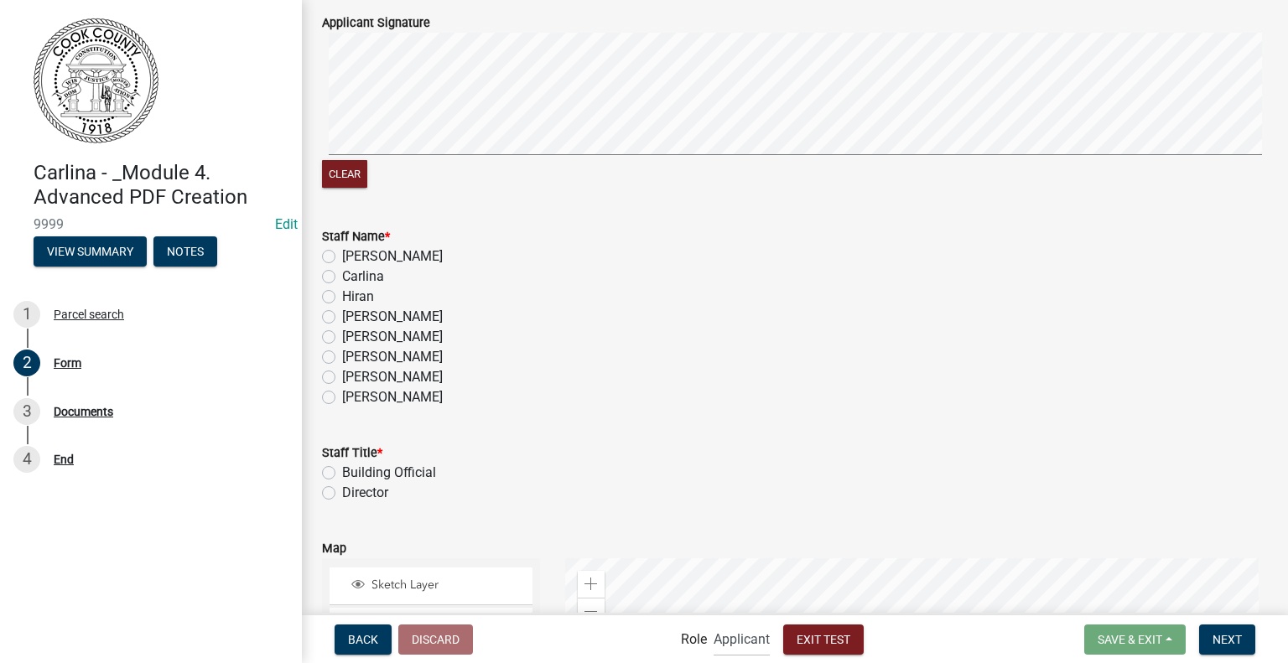
click at [336, 279] on div "Carlina" at bounding box center [795, 277] width 946 height 20
click at [342, 278] on label "Carlina" at bounding box center [363, 277] width 42 height 20
click at [342, 278] on input "Carlina" at bounding box center [347, 272] width 11 height 11
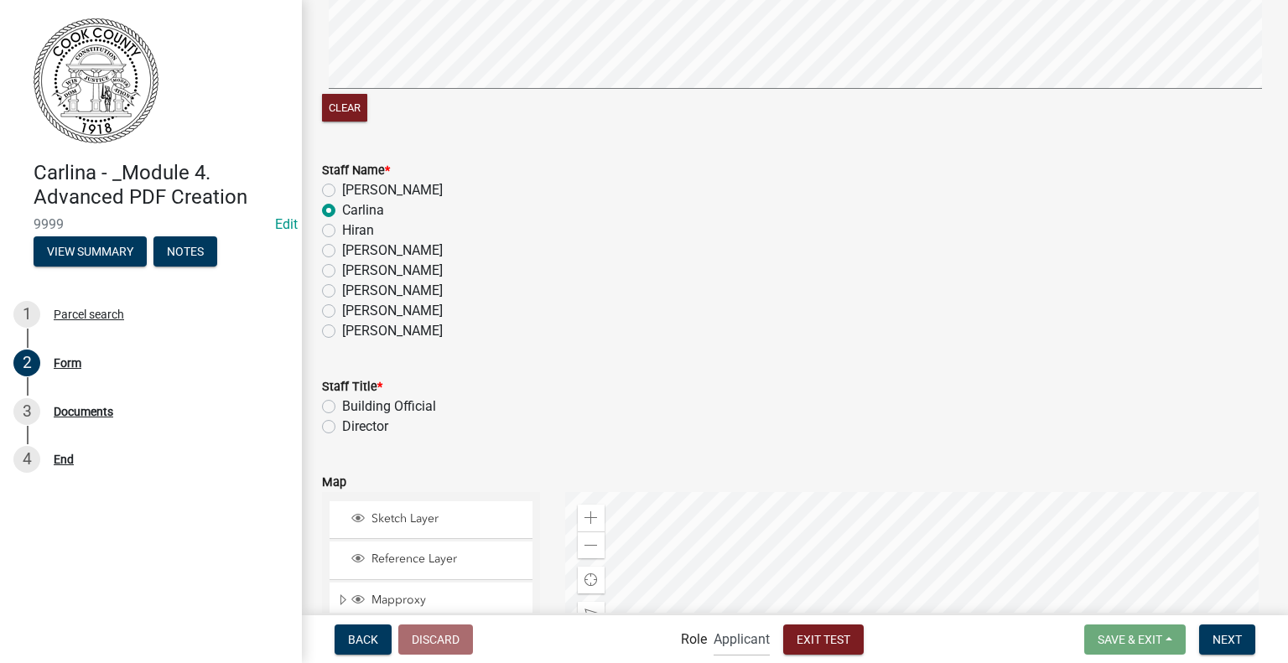
scroll to position [923, 0]
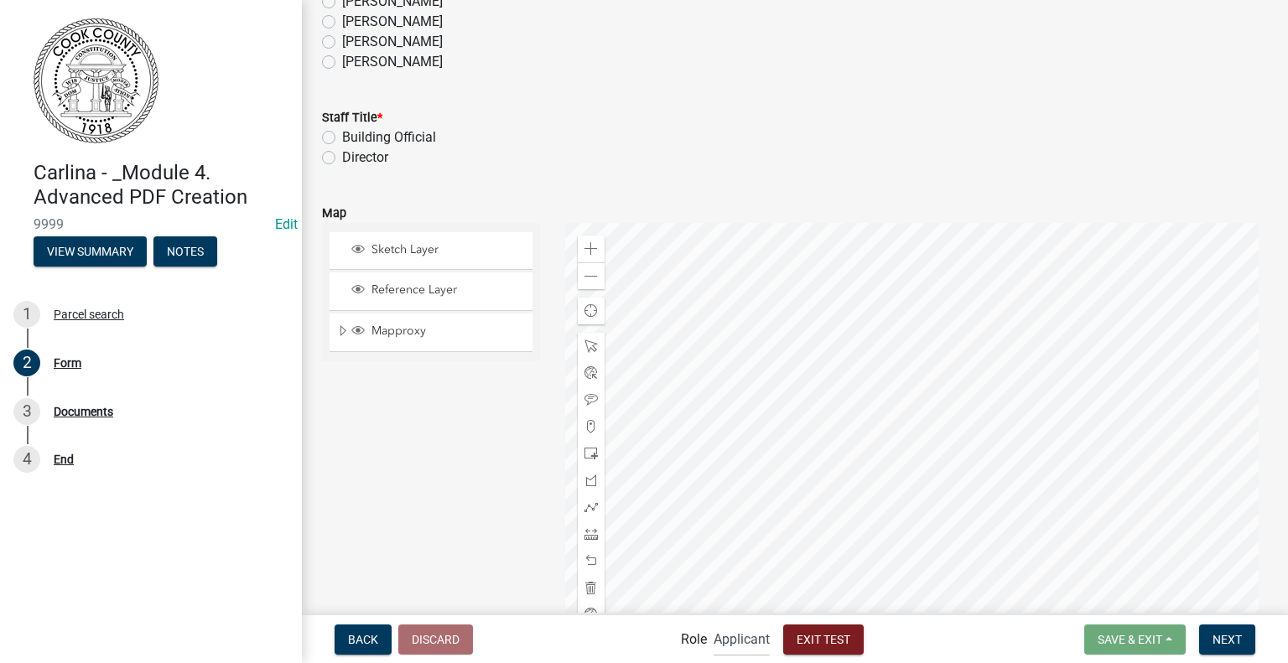
click at [359, 159] on label "Director" at bounding box center [365, 158] width 46 height 20
click at [353, 159] on input "Director" at bounding box center [347, 153] width 11 height 11
click at [1234, 644] on span "Next" at bounding box center [1227, 638] width 29 height 13
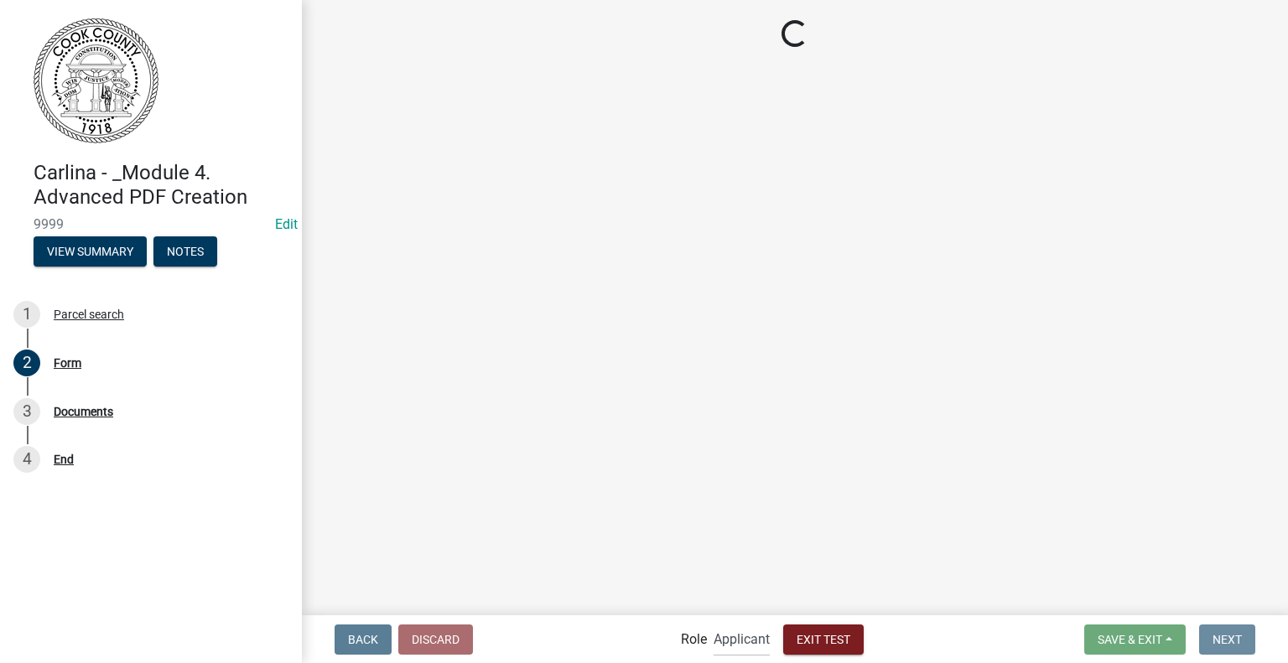
scroll to position [0, 0]
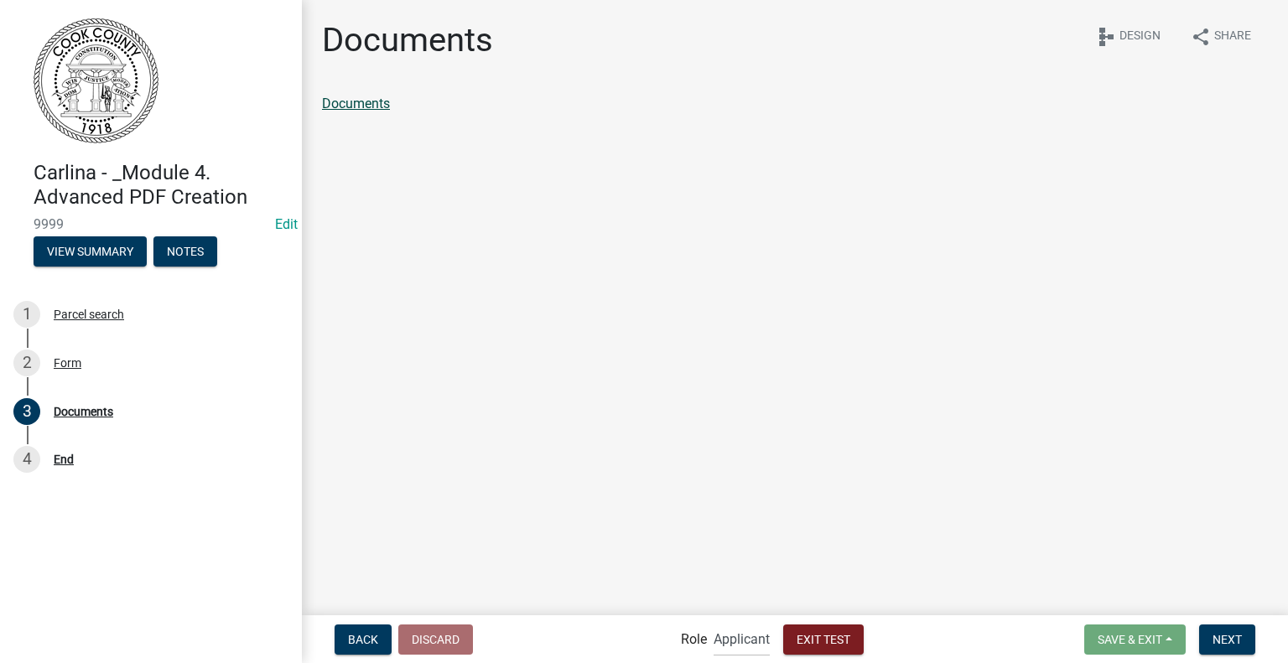
click at [369, 101] on link "Documents" at bounding box center [356, 104] width 68 height 16
click at [55, 365] on div "Form" at bounding box center [68, 363] width 28 height 12
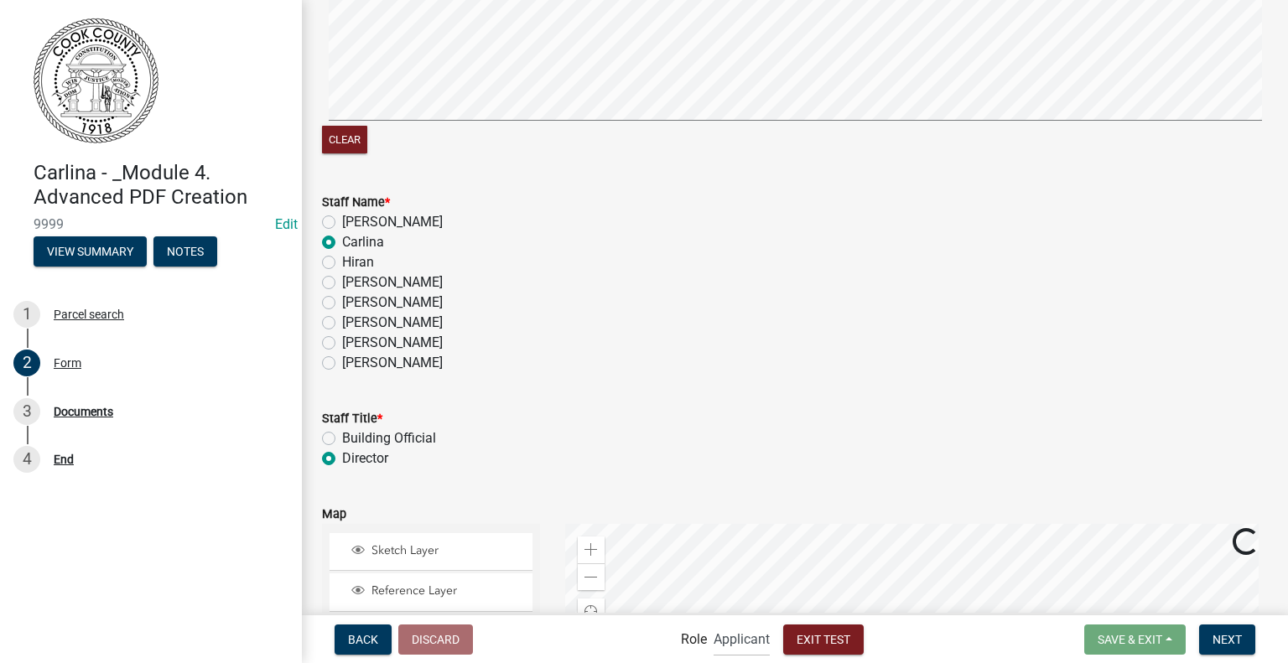
scroll to position [671, 0]
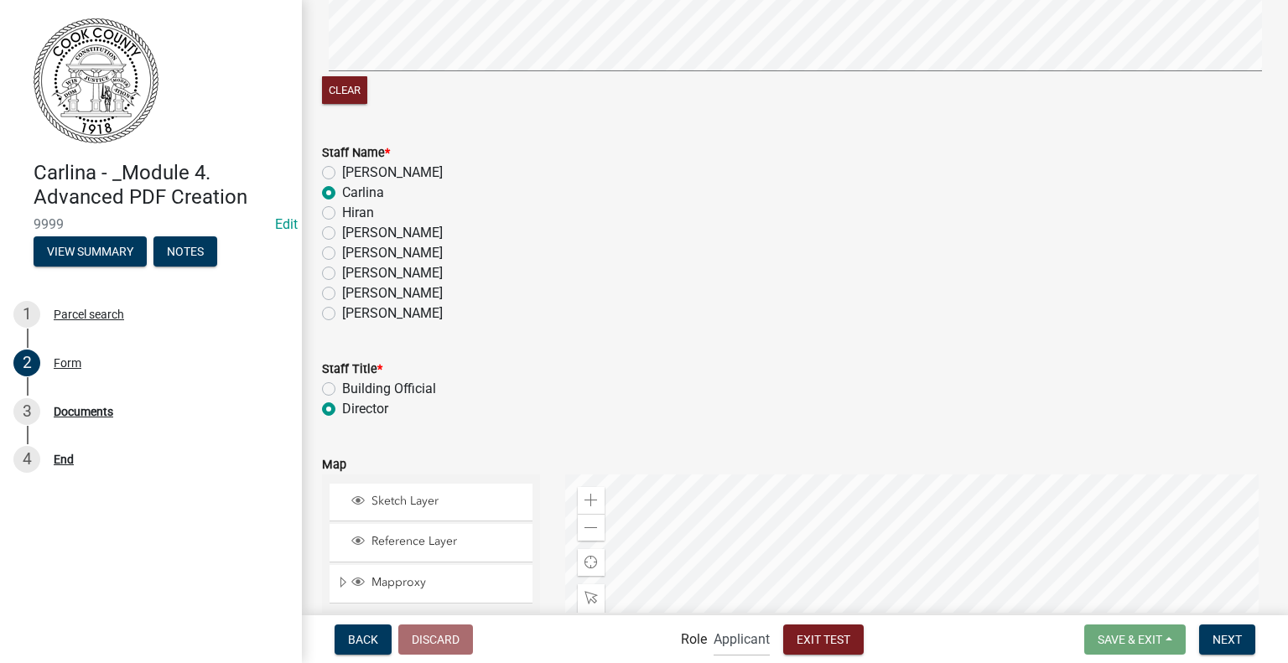
click at [352, 211] on label "Hiran" at bounding box center [358, 213] width 32 height 20
click at [352, 211] on input "Hiran" at bounding box center [347, 208] width 11 height 11
click at [1219, 619] on nav "Back Discard Role Applicant Admin Exit Test Save & Exit Save Save & Exit Next" at bounding box center [795, 640] width 986 height 48
click at [1223, 642] on span "Next" at bounding box center [1227, 638] width 29 height 13
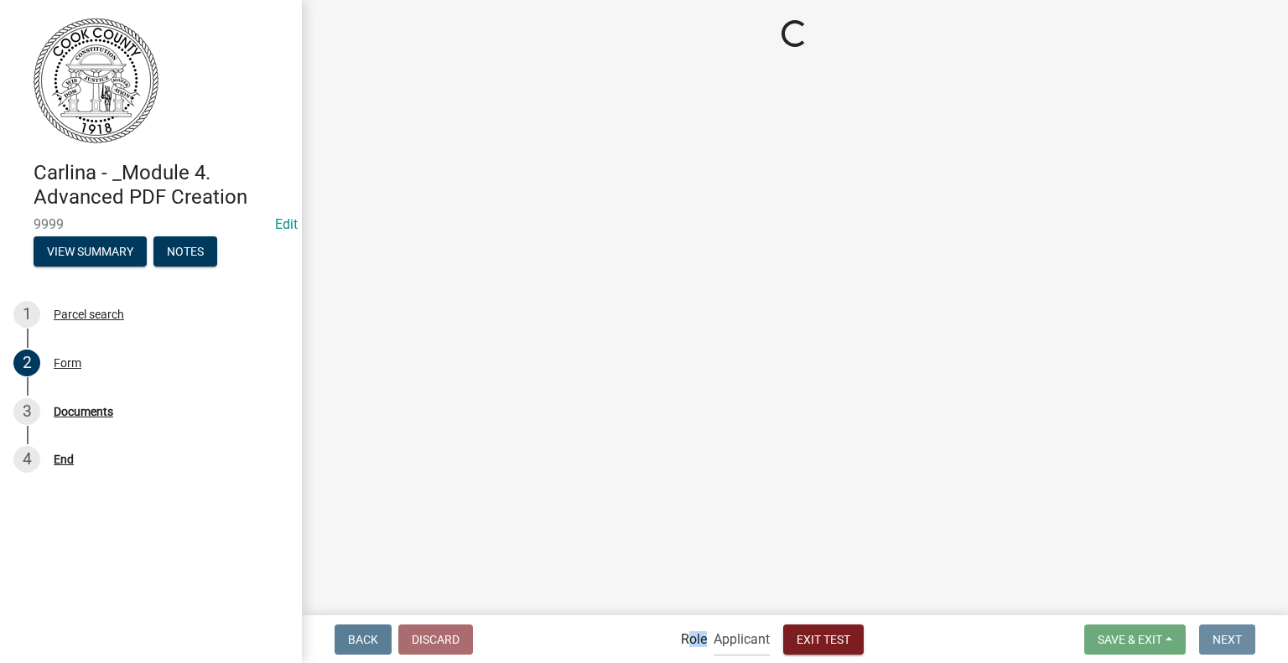
scroll to position [0, 0]
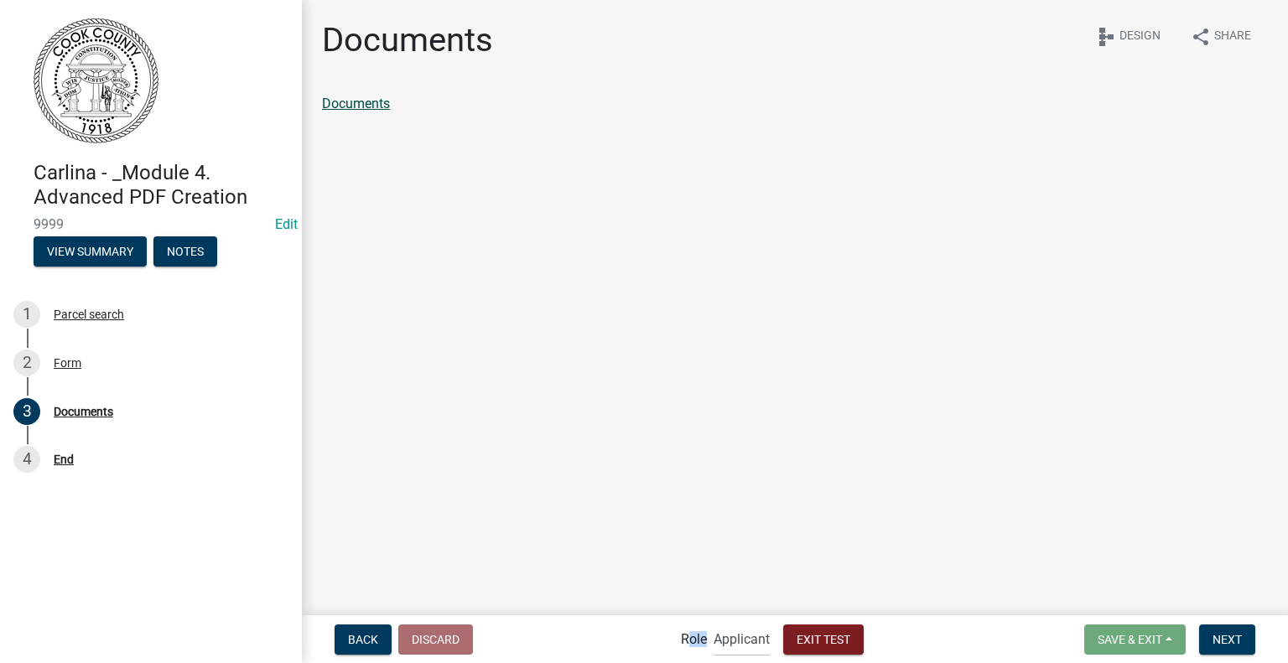
click at [335, 103] on link "Documents" at bounding box center [356, 104] width 68 height 16
drag, startPoint x: 1220, startPoint y: 634, endPoint x: 1215, endPoint y: 622, distance: 12.8
click at [1221, 633] on span "Next" at bounding box center [1227, 638] width 29 height 13
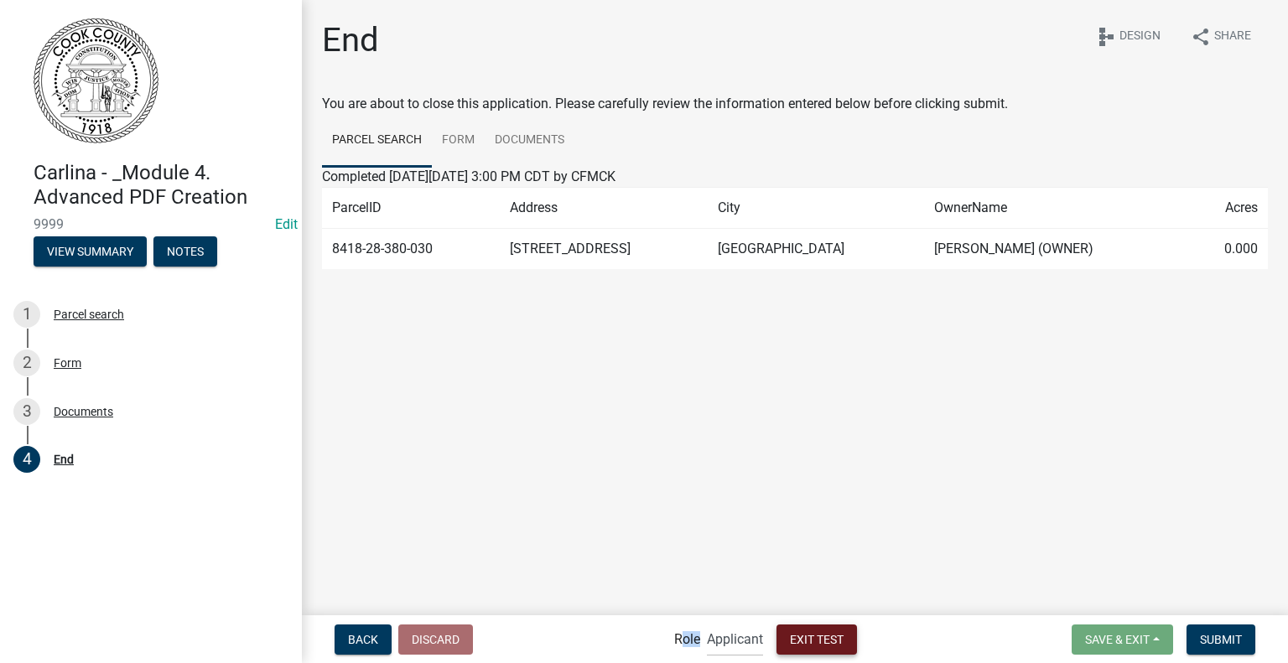
click at [829, 625] on button "Exit Test" at bounding box center [817, 640] width 81 height 30
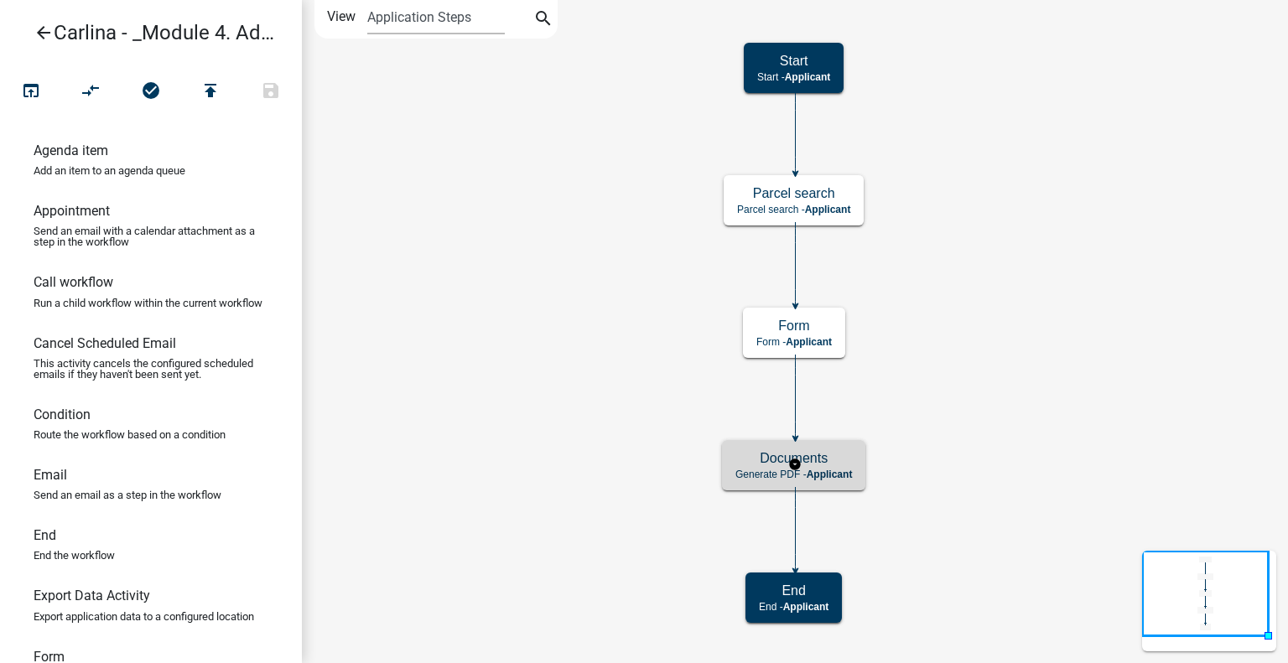
click at [845, 462] on h5 "Documents" at bounding box center [794, 458] width 117 height 16
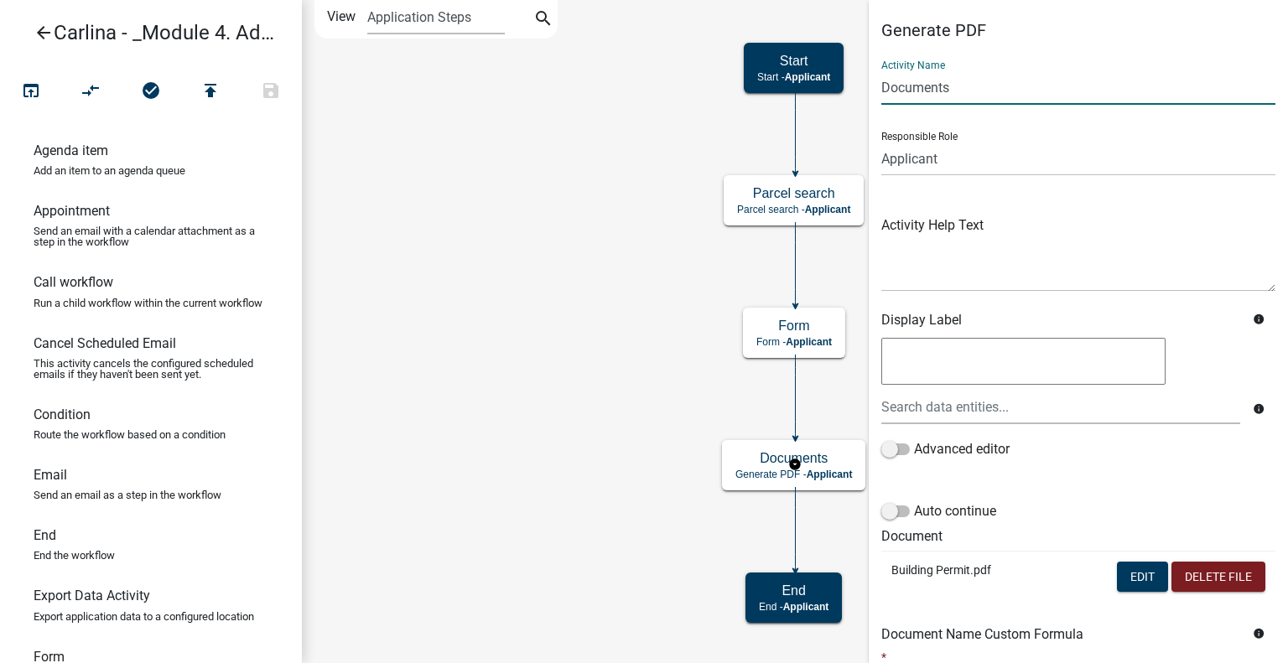
click at [973, 89] on input "Documents" at bounding box center [1078, 87] width 394 height 34
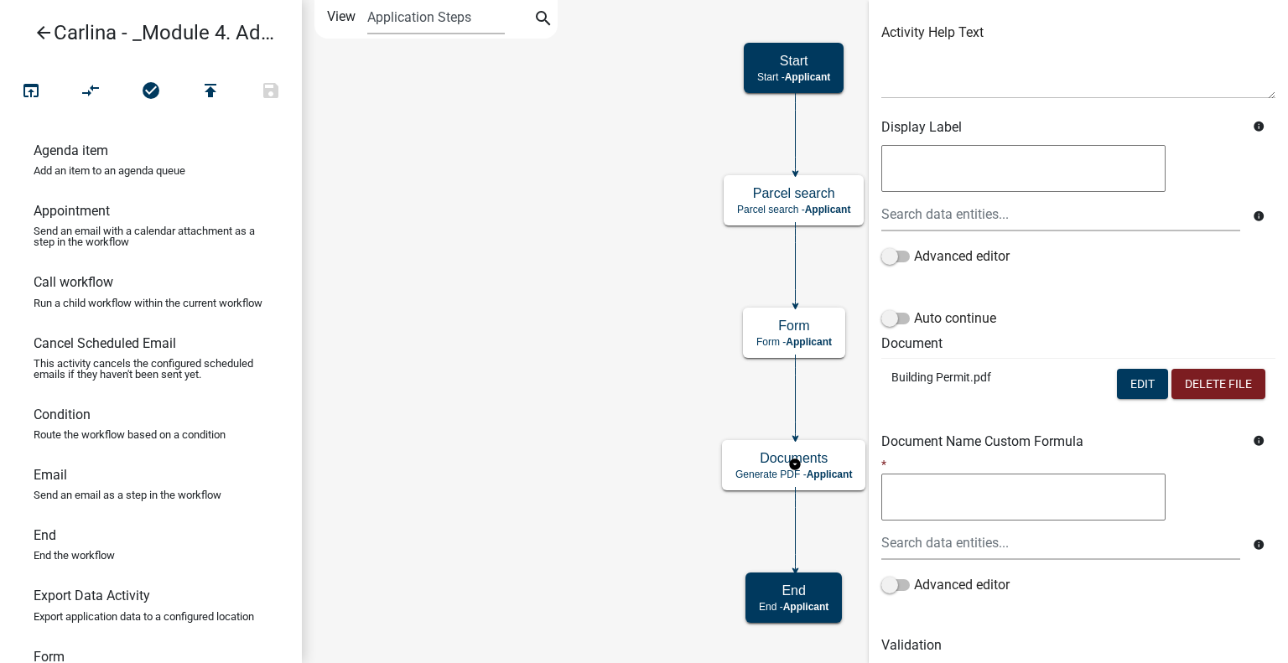
scroll to position [253, 0]
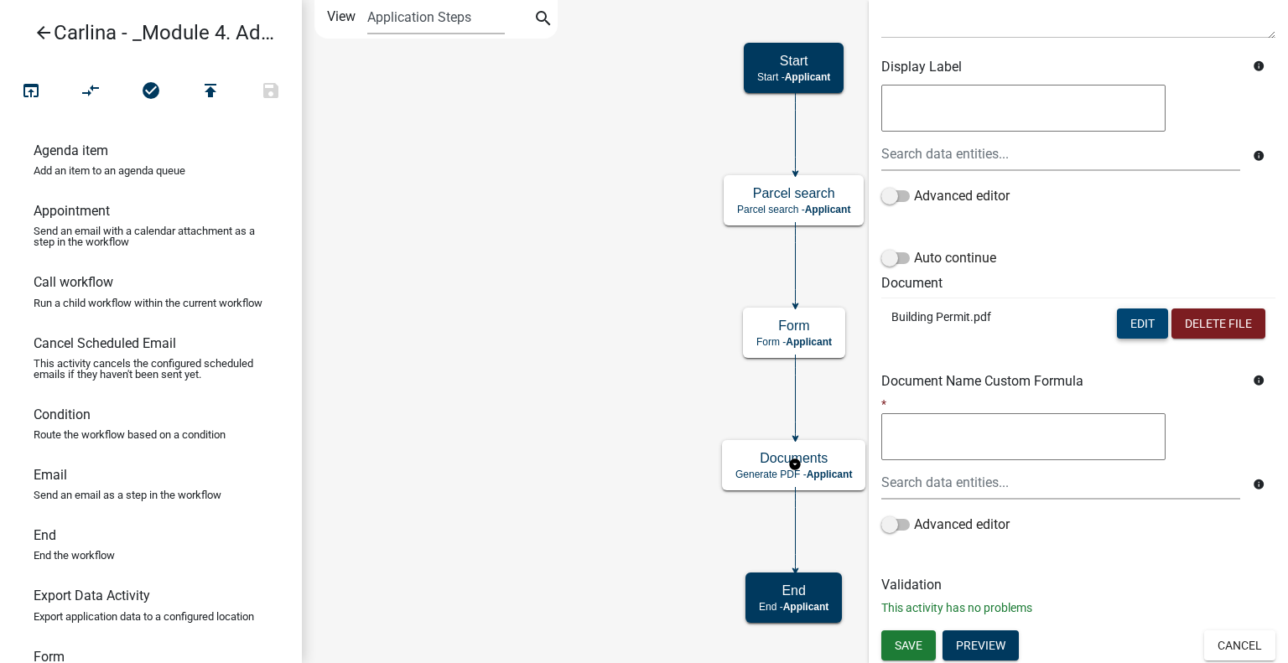
click at [1124, 315] on button "Edit" at bounding box center [1142, 324] width 51 height 30
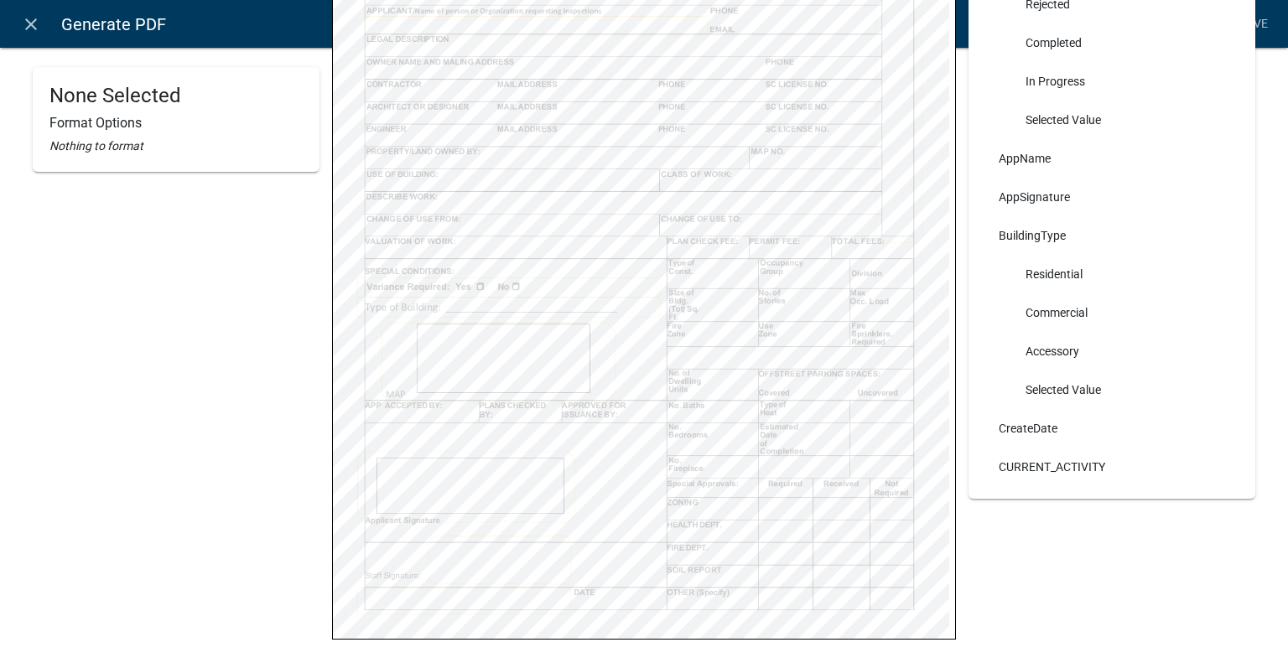
scroll to position [446, 0]
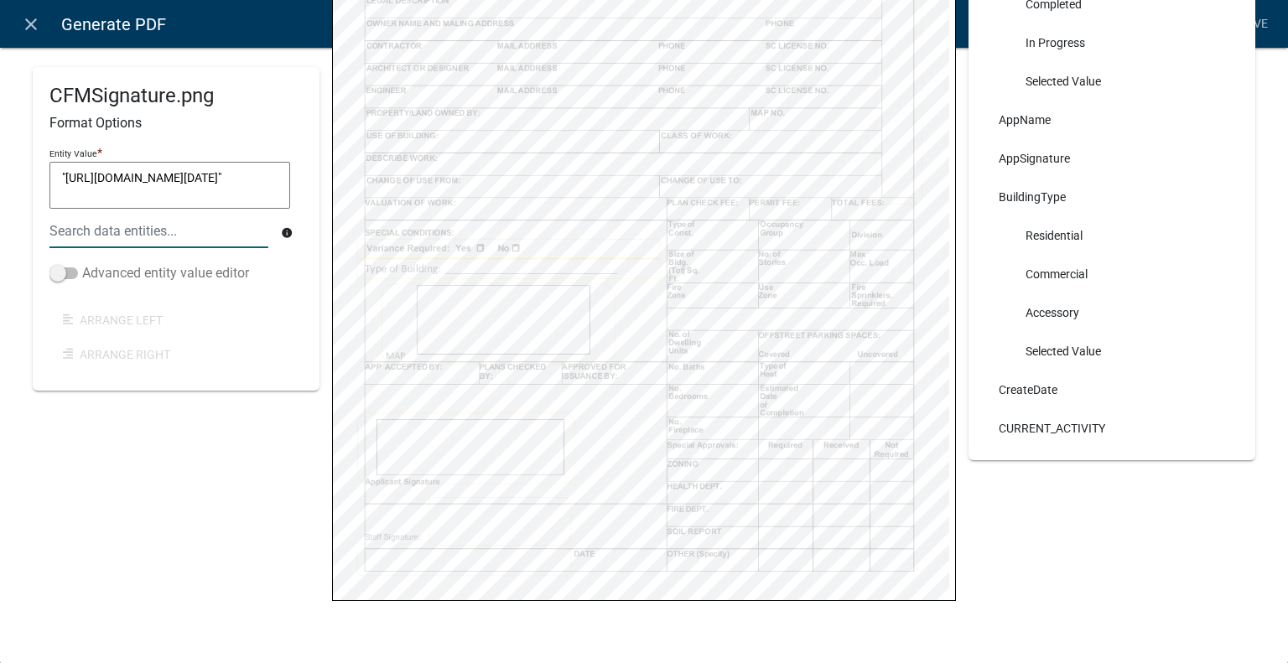
click at [180, 268] on label "Advanced entity value editor" at bounding box center [149, 273] width 200 height 20
click at [82, 263] on input "Advanced entity value editor" at bounding box center [82, 263] width 0 height 0
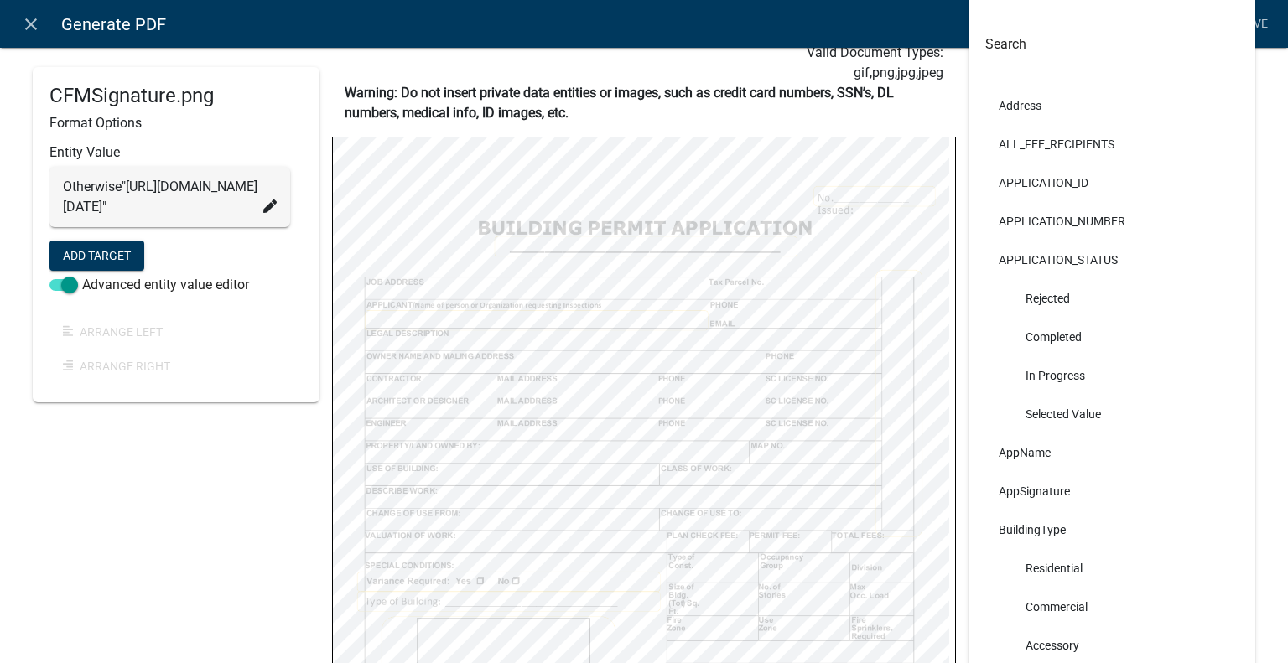
scroll to position [111, 0]
click at [268, 213] on icon at bounding box center [269, 206] width 13 height 13
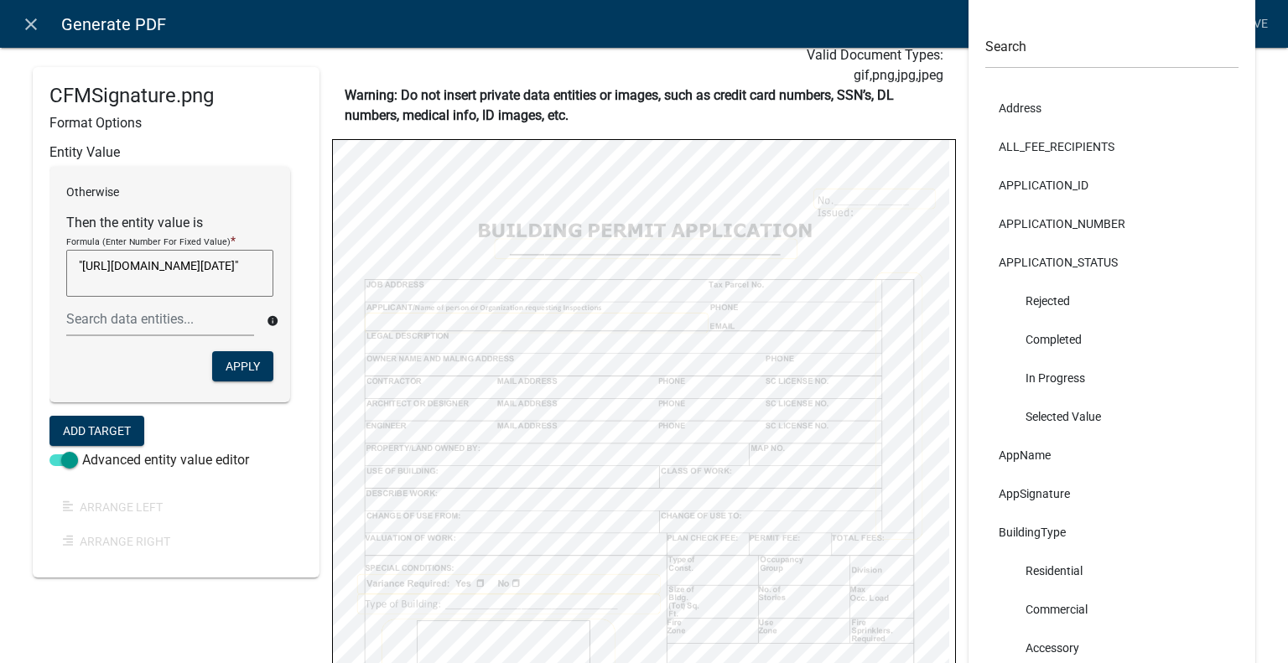
click at [171, 200] on p "Otherwise" at bounding box center [169, 193] width 207 height 18
click at [270, 320] on icon "info" at bounding box center [273, 321] width 12 height 12
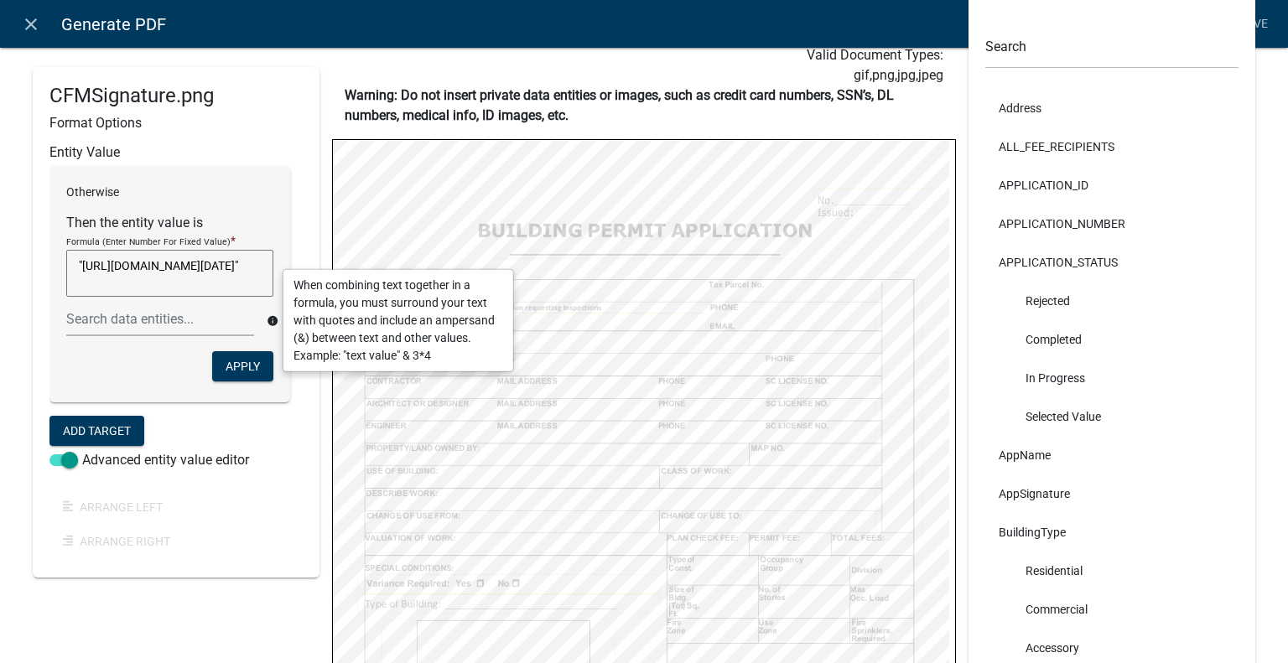
click at [211, 434] on form "Entity Value Otherwise Then the entity value is Formula (Enter Number For Fixed…" at bounding box center [169, 310] width 241 height 333
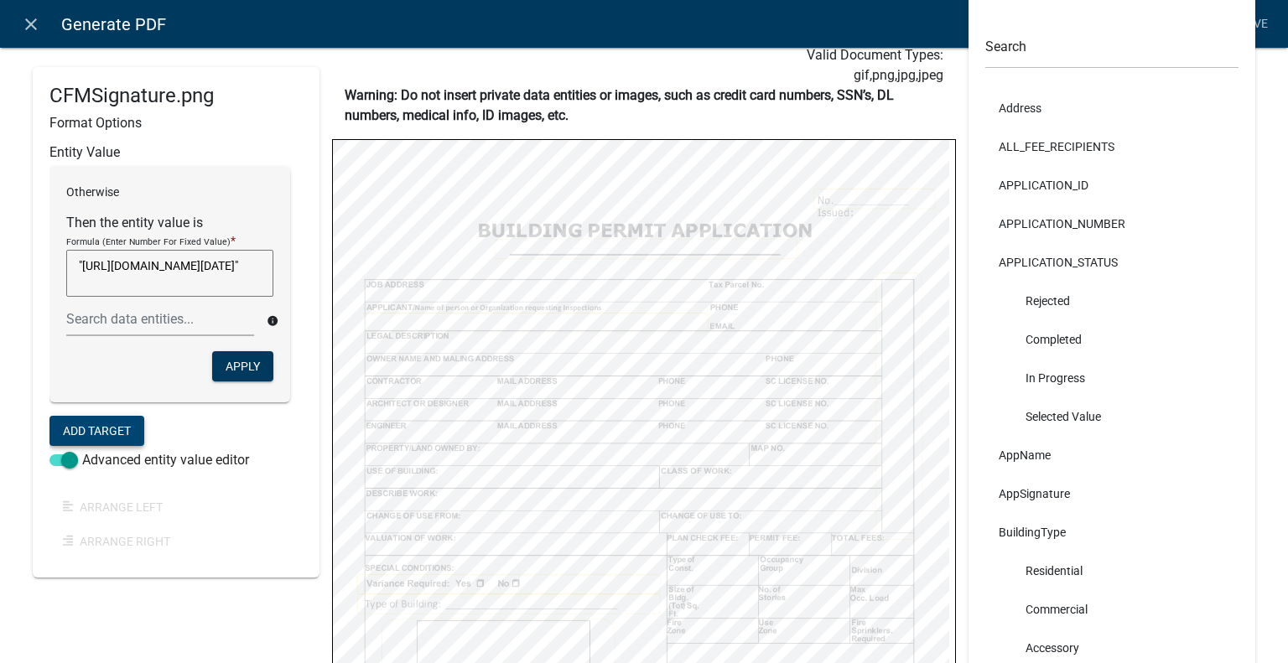
click at [119, 433] on button "Add Target" at bounding box center [96, 431] width 95 height 30
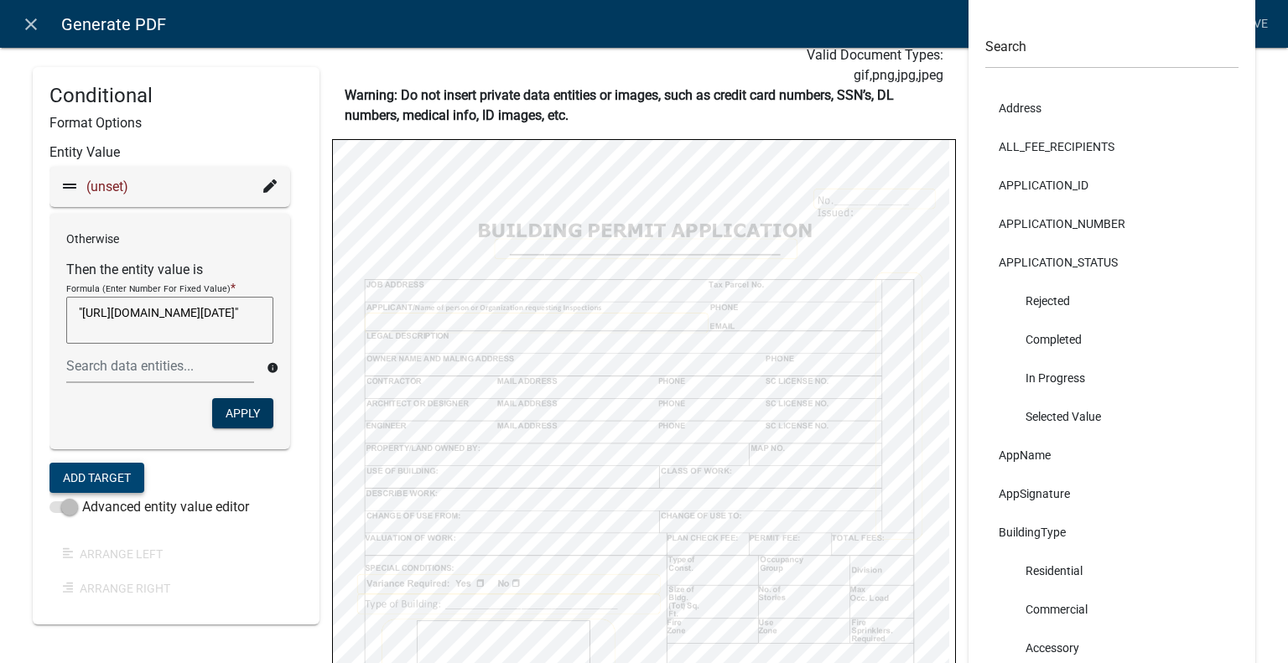
click at [273, 184] on icon at bounding box center [269, 185] width 13 height 13
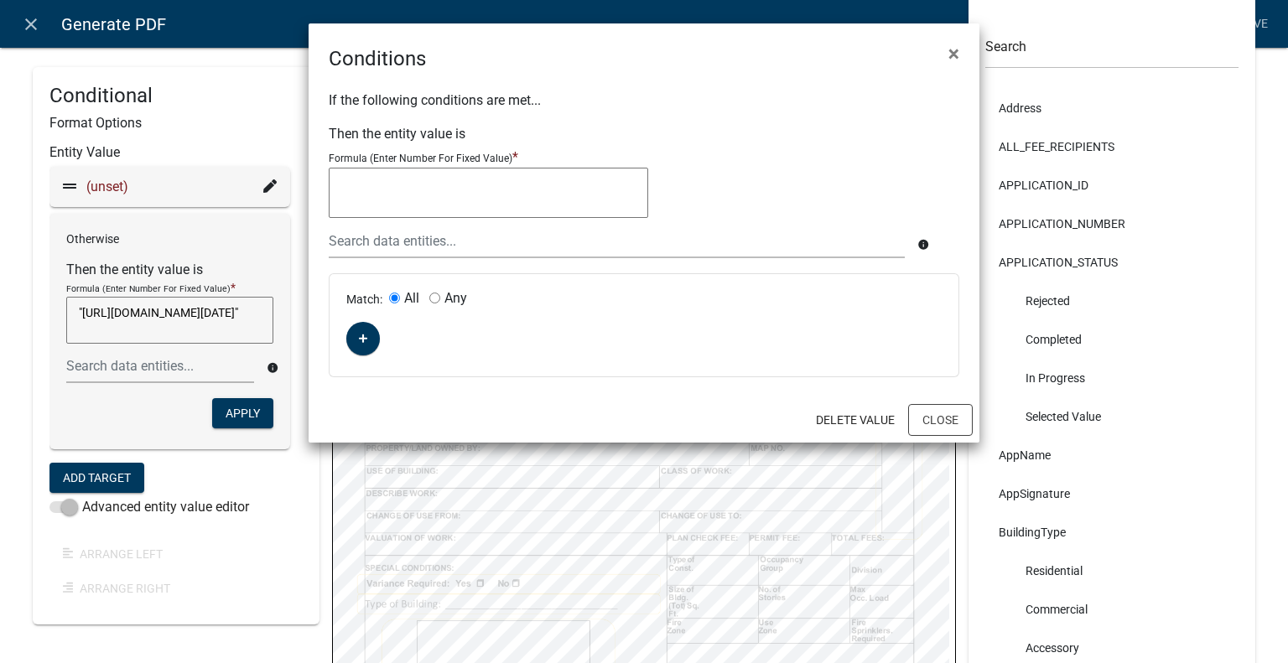
click at [418, 199] on textarea at bounding box center [489, 193] width 320 height 50
click at [867, 422] on button "Delete Value" at bounding box center [856, 420] width 106 height 30
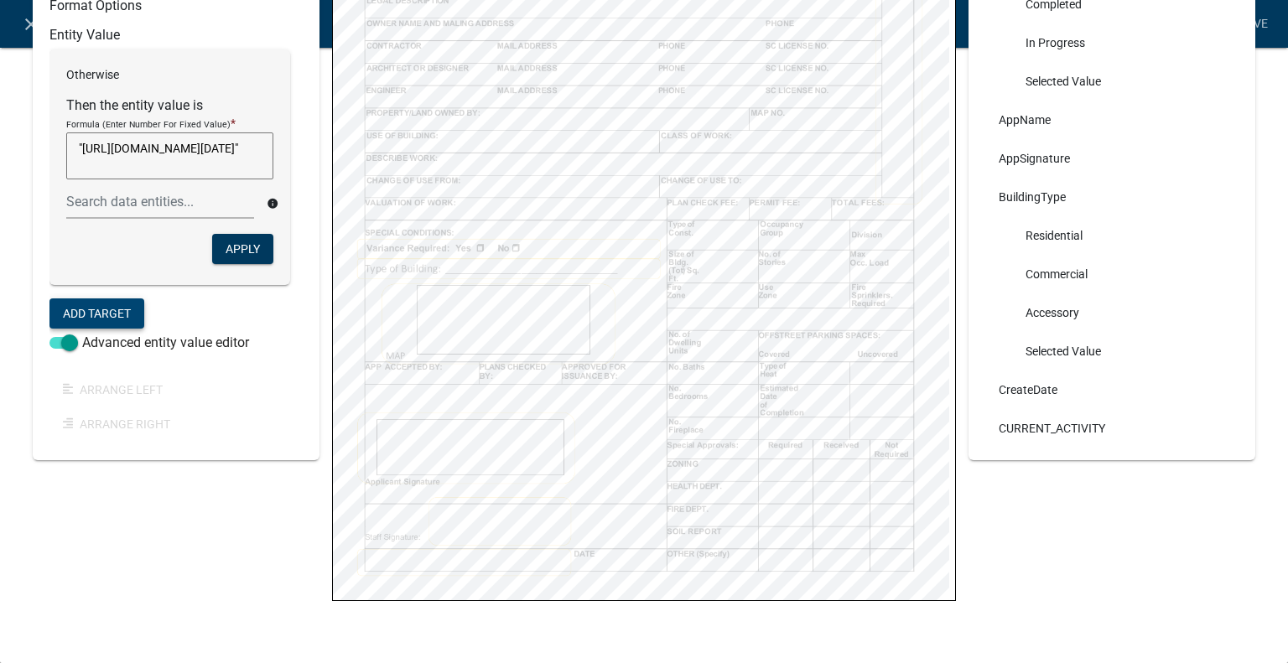
scroll to position [0, 0]
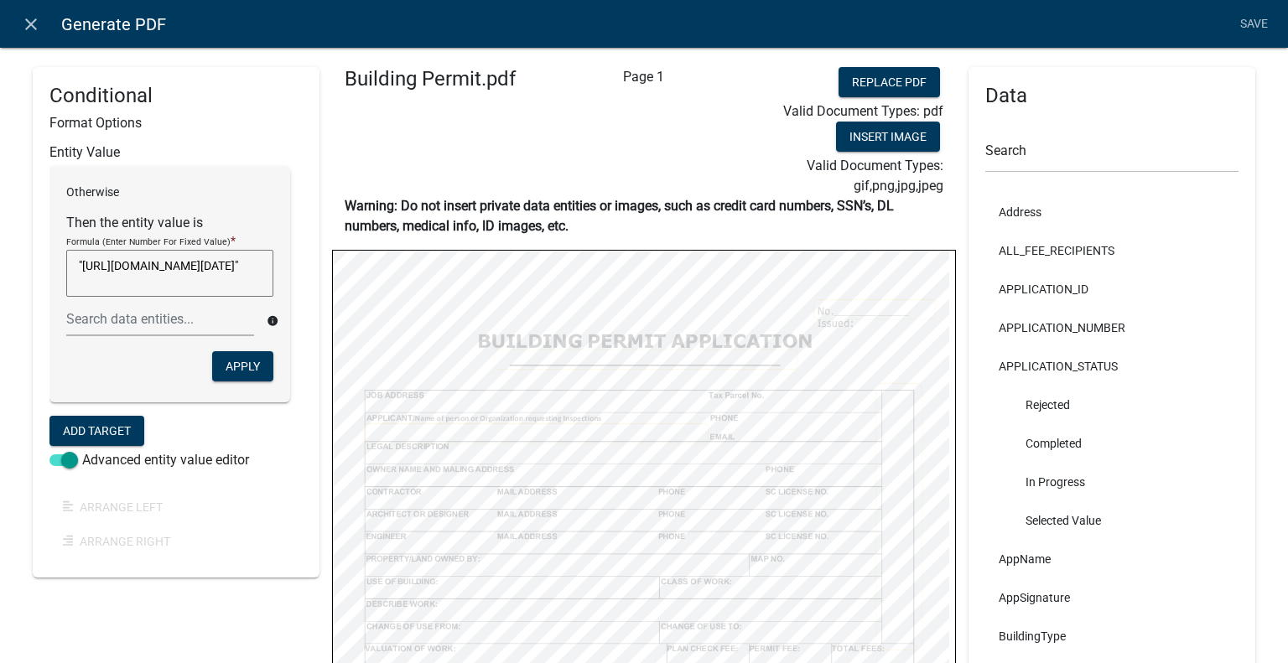
click at [670, 148] on div "Page 1" at bounding box center [644, 131] width 208 height 129
click at [1057, 159] on input "text" at bounding box center [1111, 155] width 253 height 34
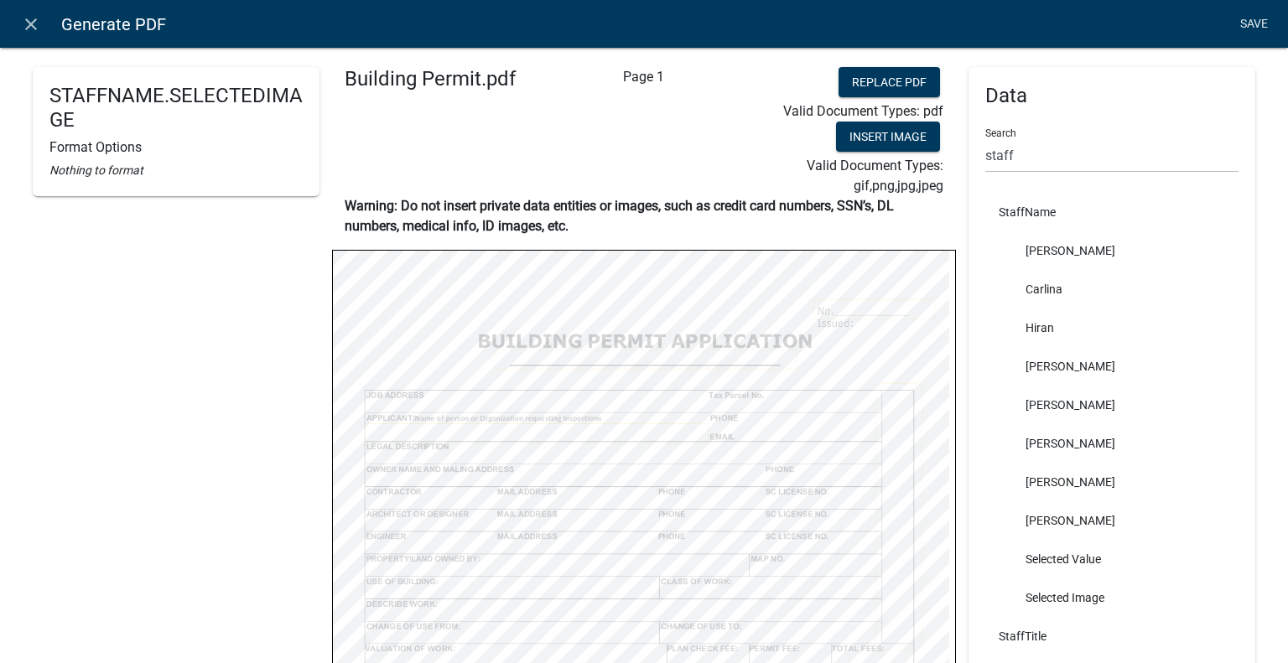
click at [1256, 23] on link "Save" at bounding box center [1254, 24] width 42 height 32
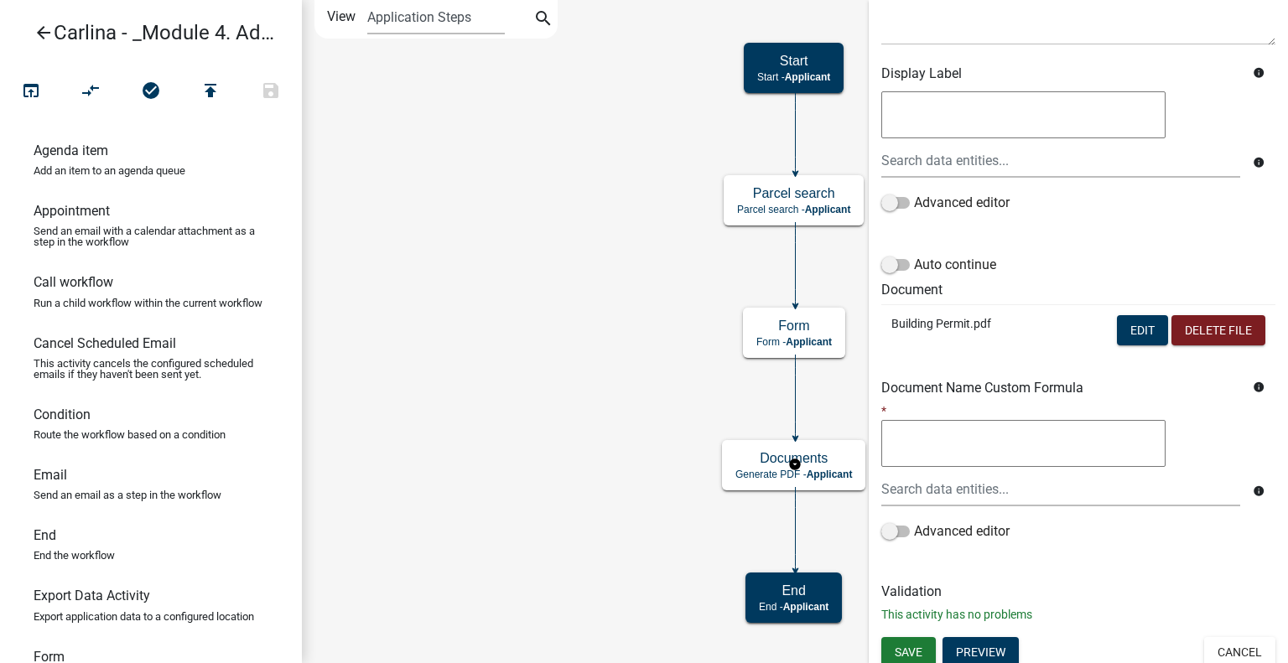
scroll to position [253, 0]
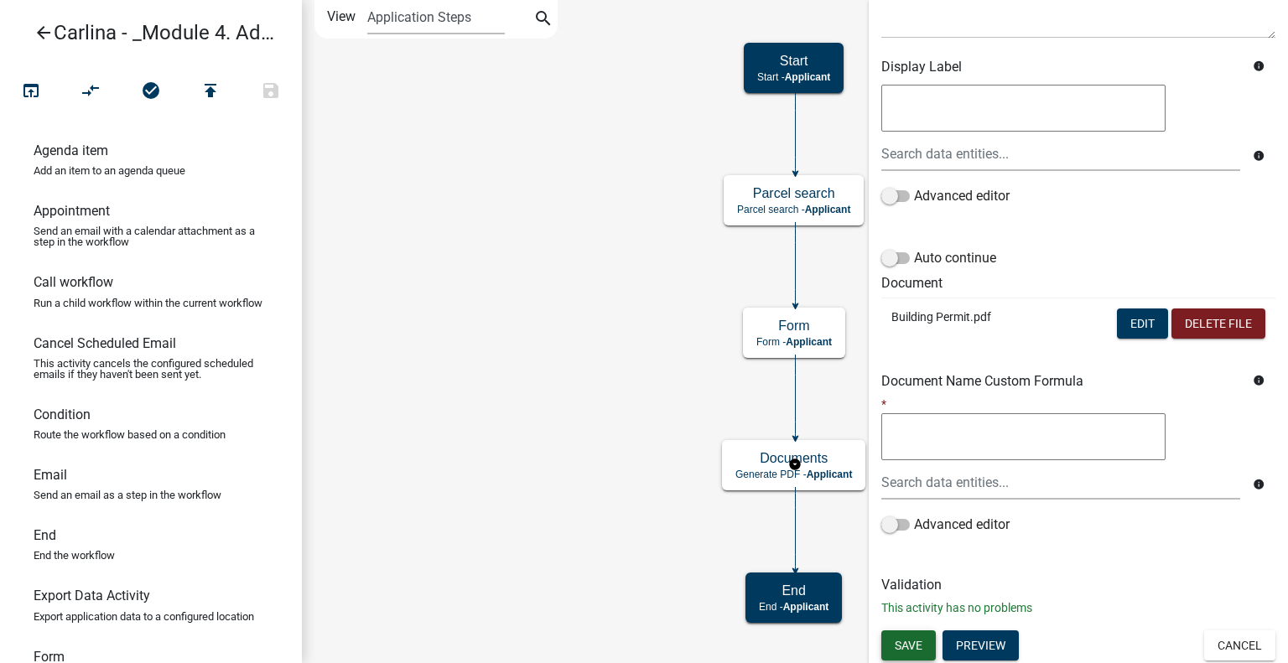
click at [906, 638] on span "Save" at bounding box center [909, 644] width 28 height 13
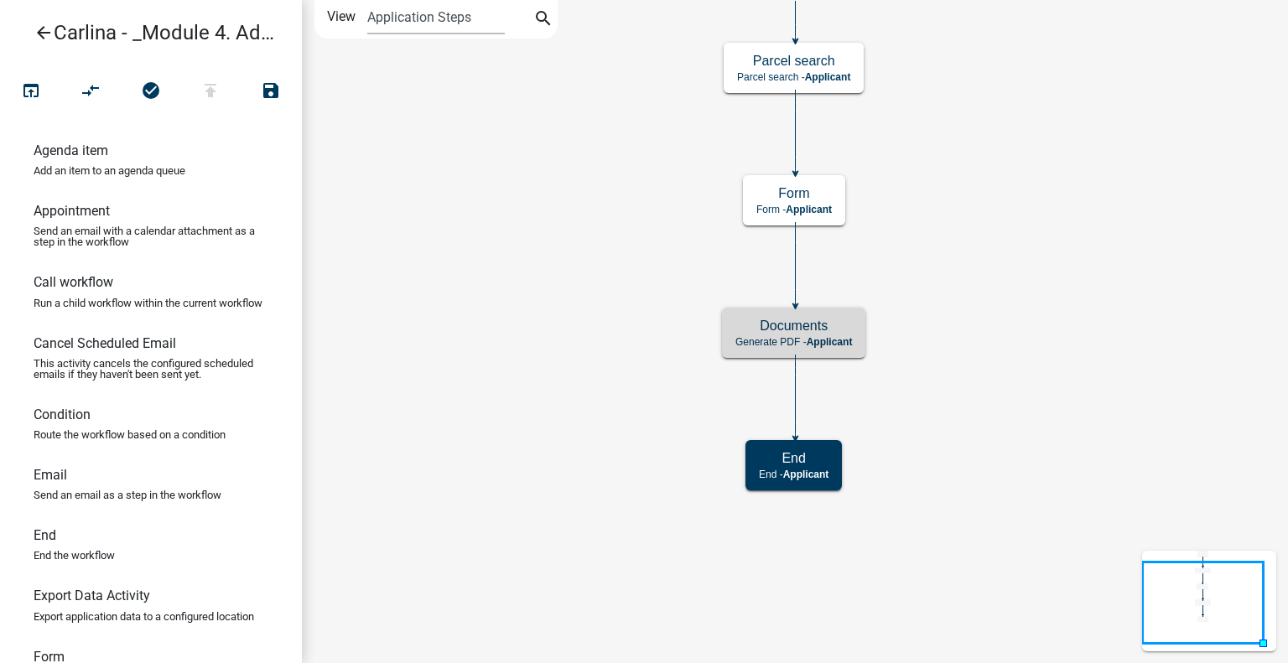
scroll to position [0, 0]
click at [30, 84] on icon "open_in_browser" at bounding box center [31, 92] width 20 height 23
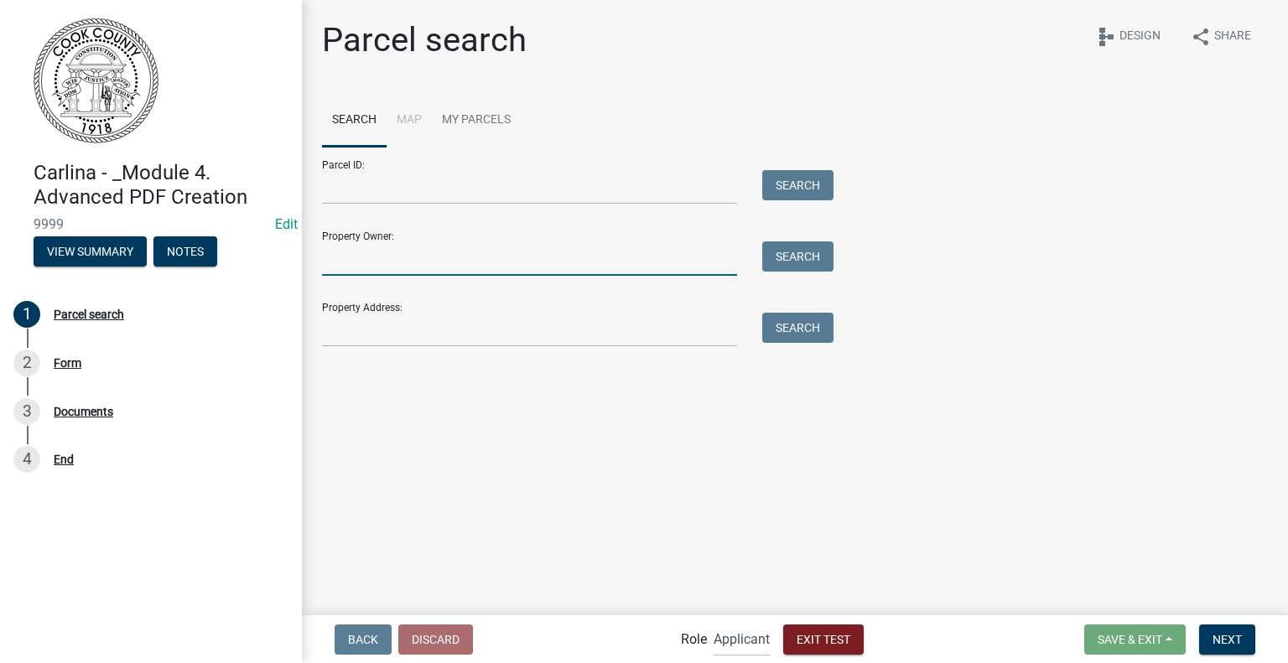
drag, startPoint x: 568, startPoint y: 244, endPoint x: 564, endPoint y: 254, distance: 10.9
click at [568, 244] on input "Property Owner:" at bounding box center [529, 259] width 415 height 34
click at [790, 268] on button "Search" at bounding box center [797, 257] width 71 height 30
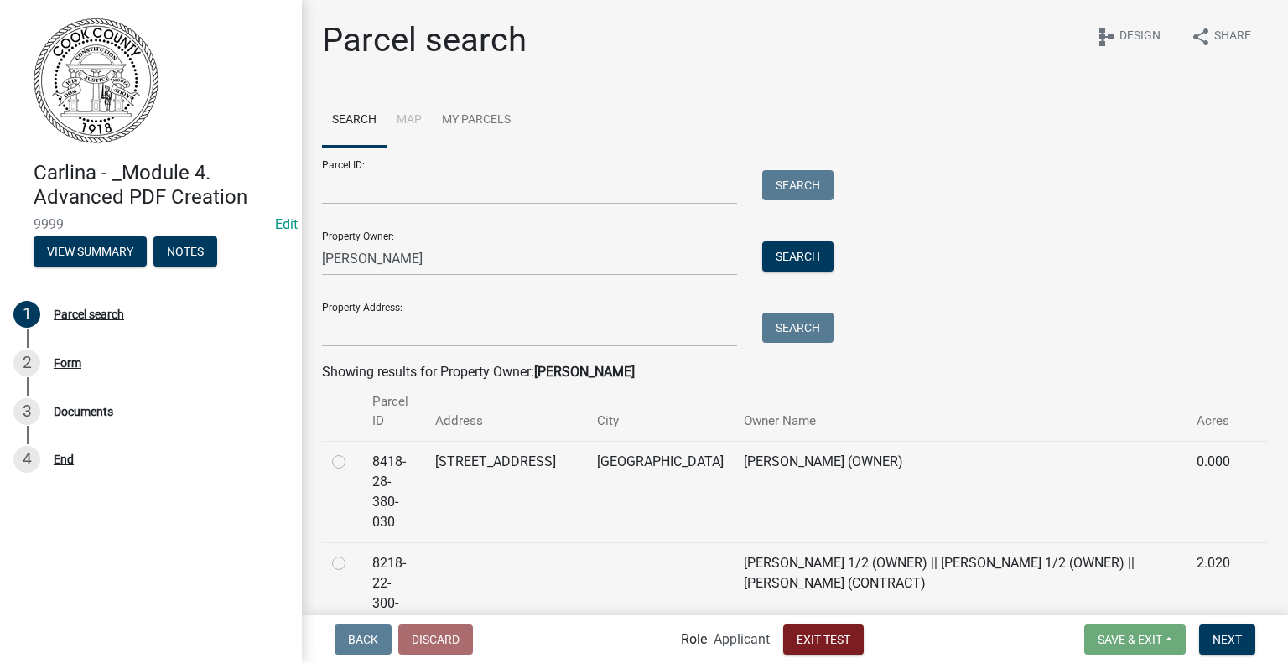
click at [352, 452] on label at bounding box center [352, 452] width 0 height 0
click at [352, 463] on input "radio" at bounding box center [357, 457] width 11 height 11
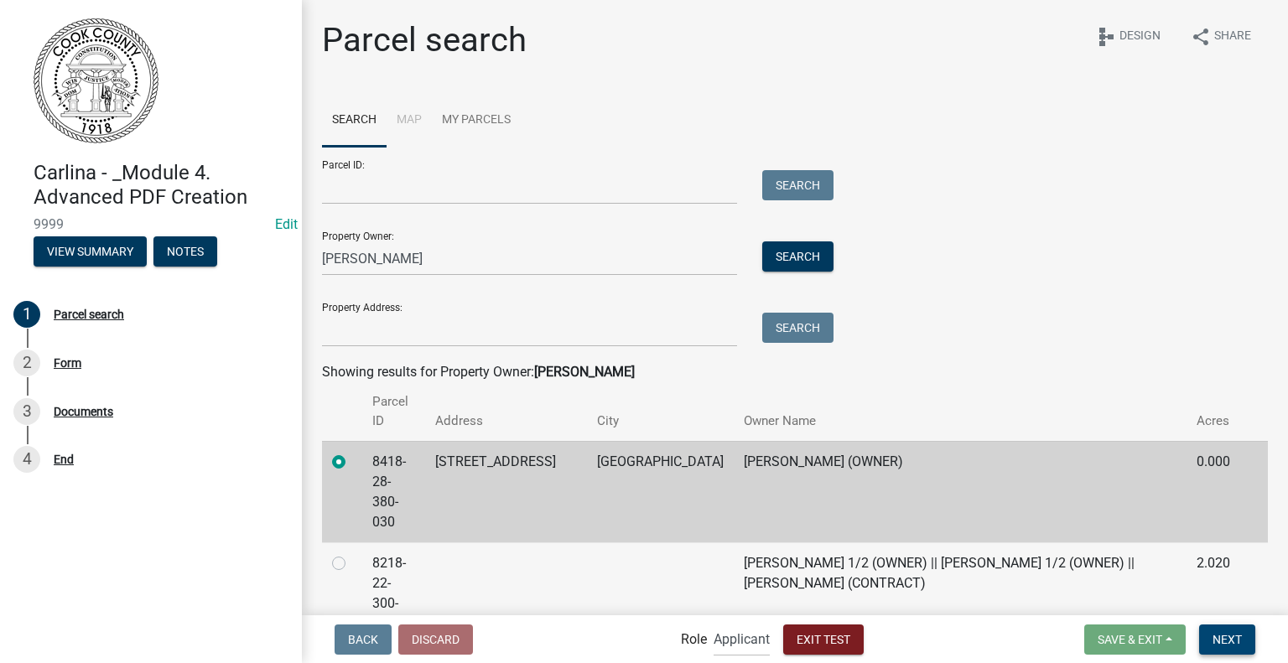
click at [1228, 642] on span "Next" at bounding box center [1227, 638] width 29 height 13
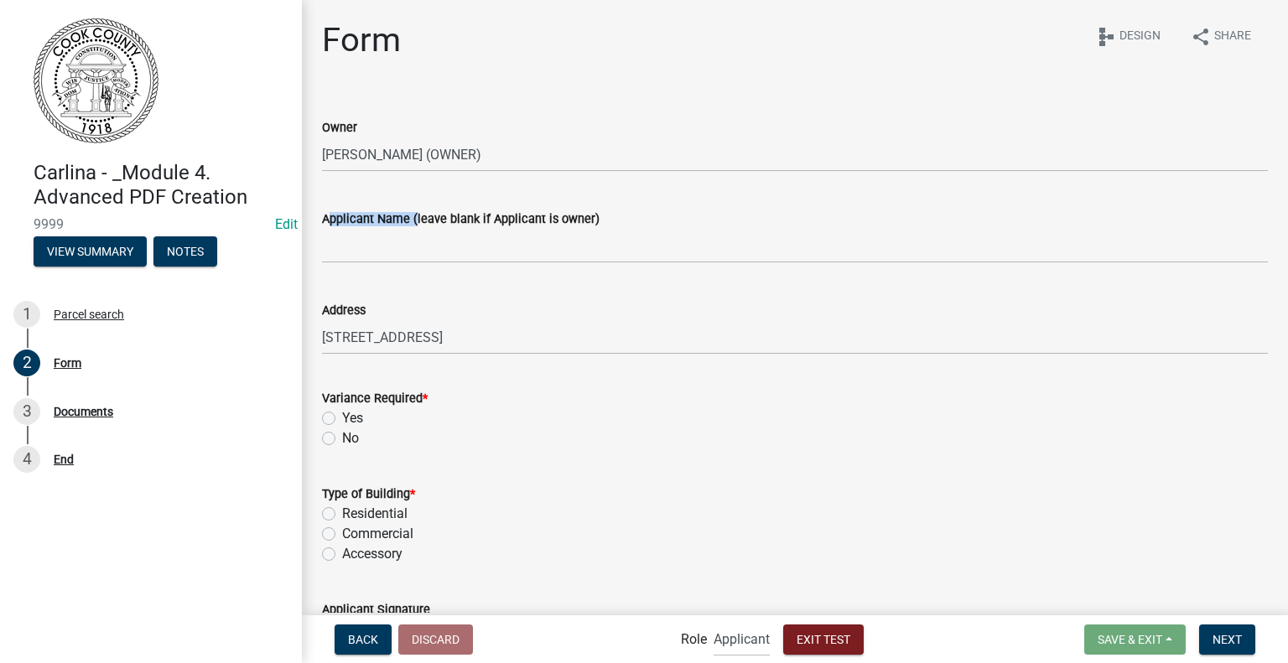
drag, startPoint x: 409, startPoint y: 214, endPoint x: 311, endPoint y: 222, distance: 98.5
click at [311, 222] on div "Applicant Name (leave blank if Applicant is owner)" at bounding box center [794, 224] width 971 height 78
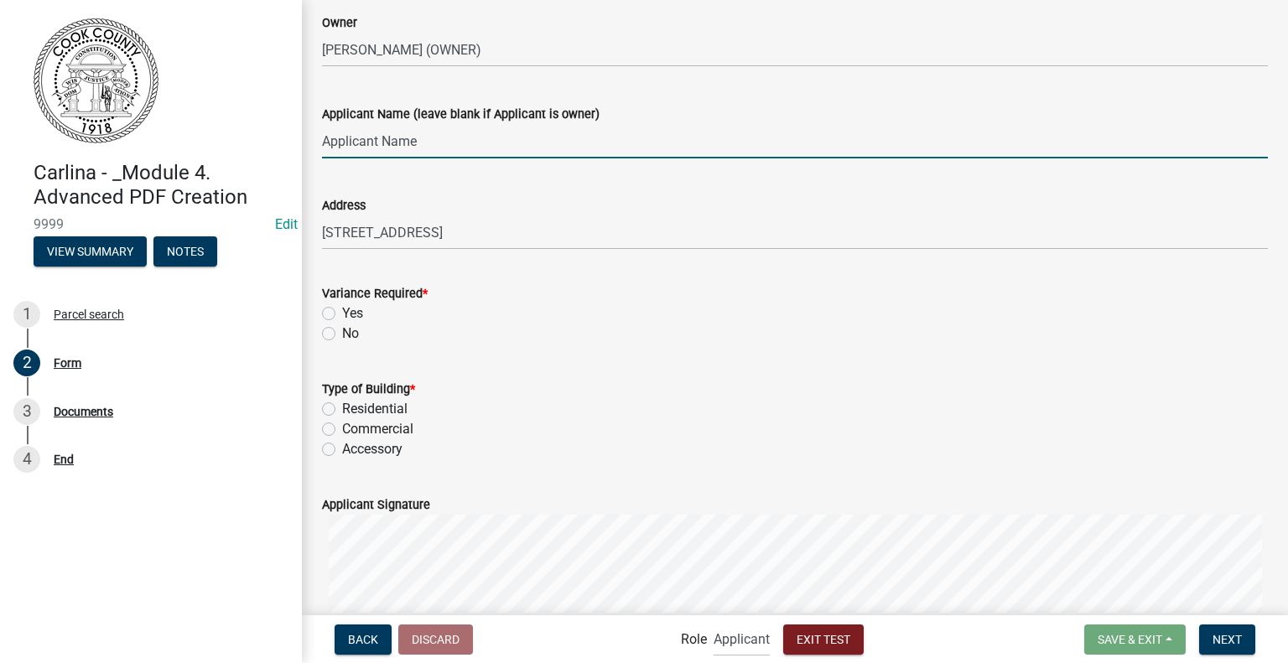
scroll to position [335, 0]
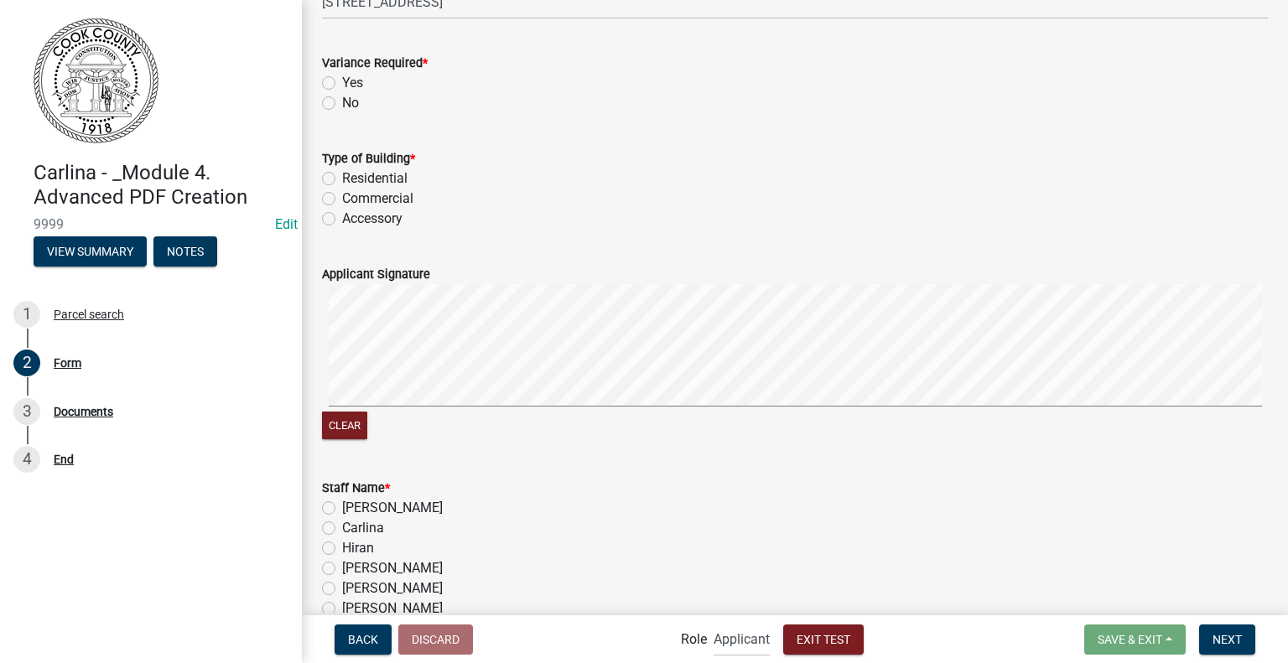
click at [351, 107] on label "No" at bounding box center [350, 103] width 17 height 20
click at [351, 104] on input "No" at bounding box center [347, 98] width 11 height 11
click at [361, 190] on label "Commercial" at bounding box center [377, 199] width 71 height 20
click at [353, 190] on input "Commercial" at bounding box center [347, 194] width 11 height 11
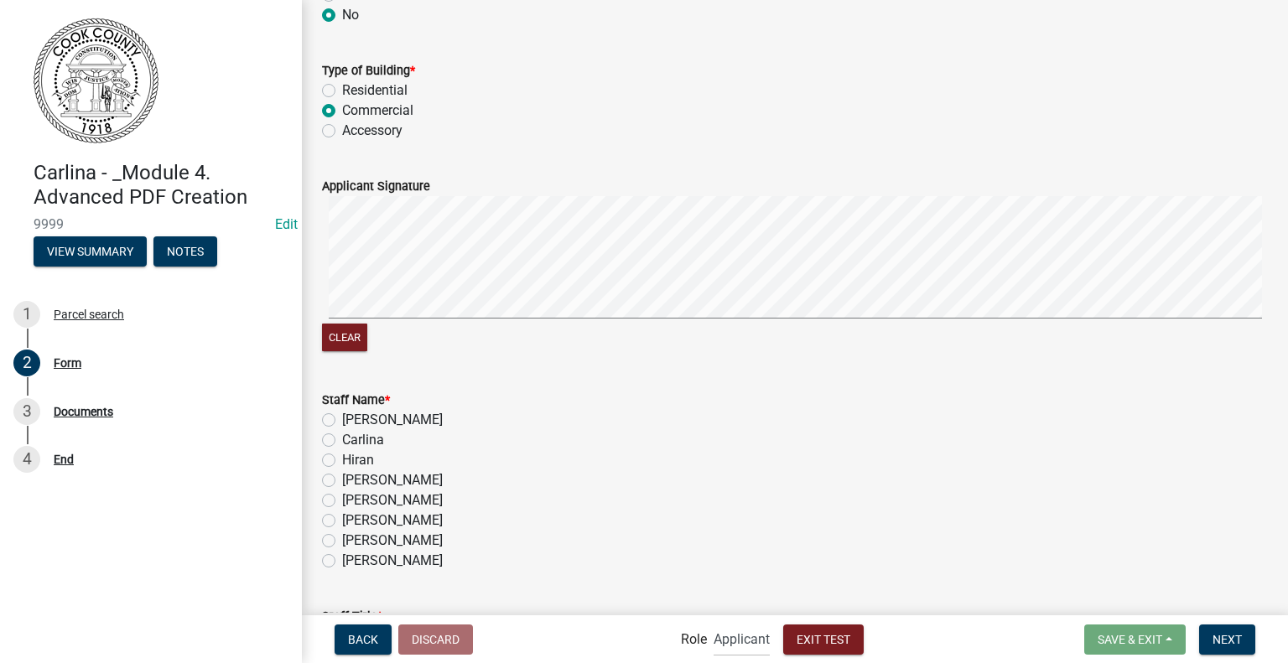
scroll to position [587, 0]
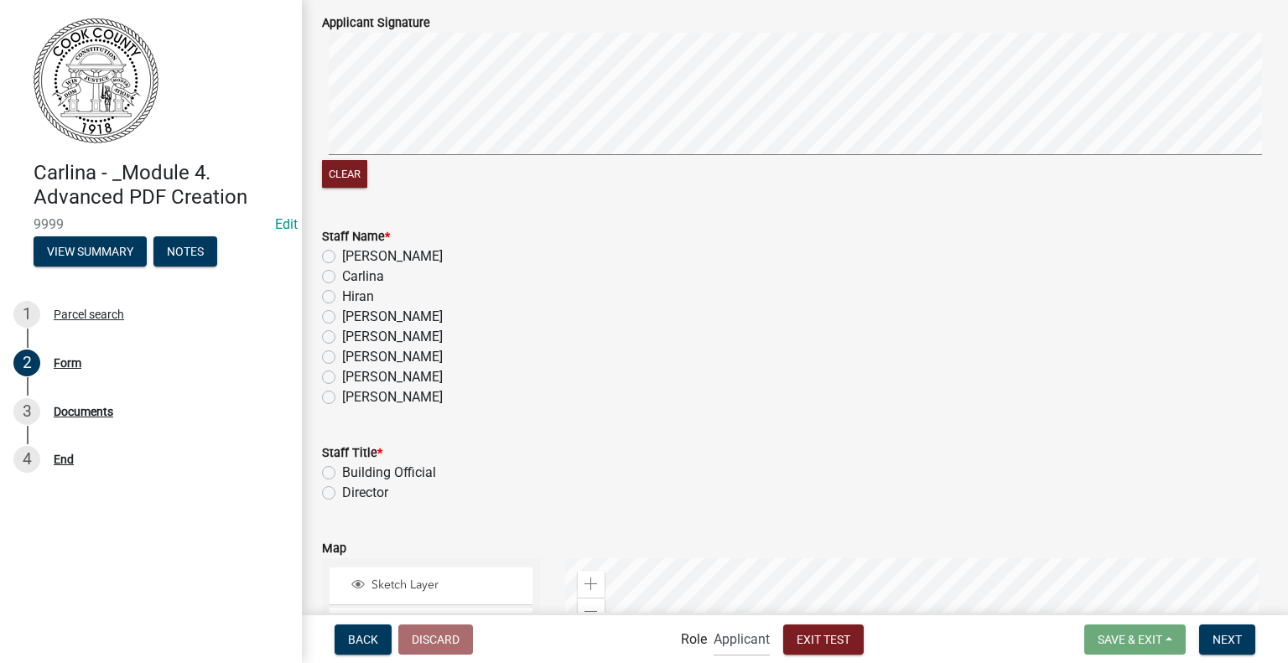
click at [361, 278] on label "Carlina" at bounding box center [363, 277] width 42 height 20
click at [353, 278] on input "Carlina" at bounding box center [347, 272] width 11 height 11
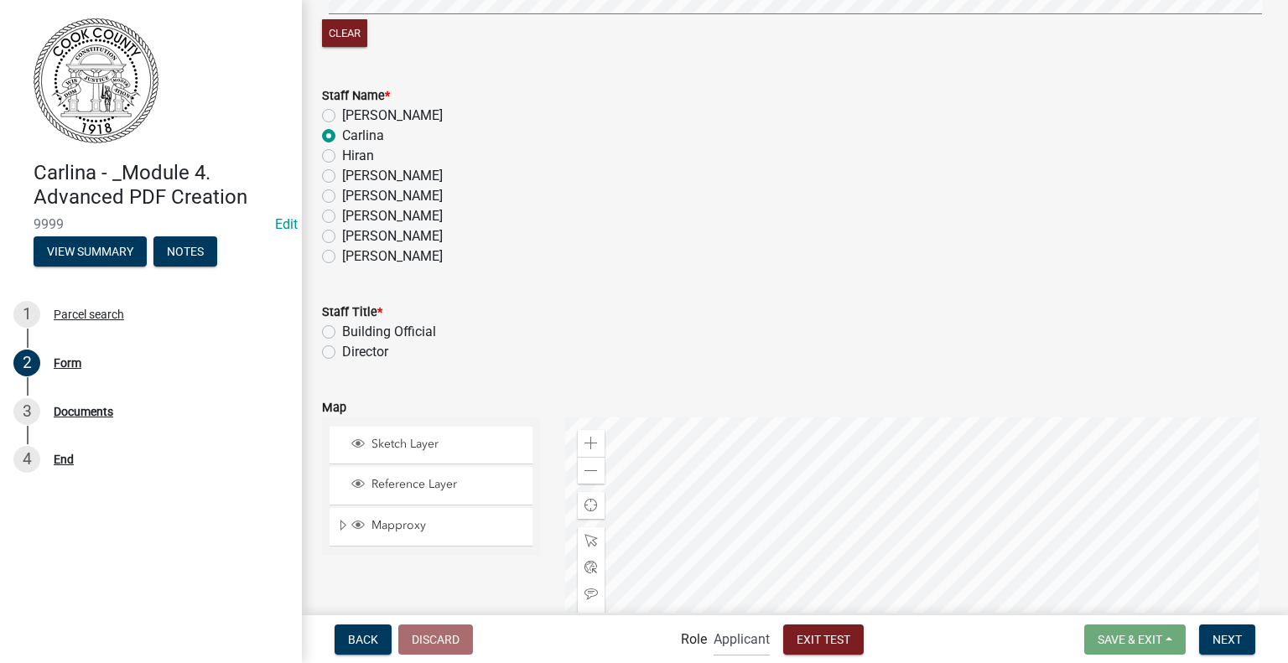
scroll to position [755, 0]
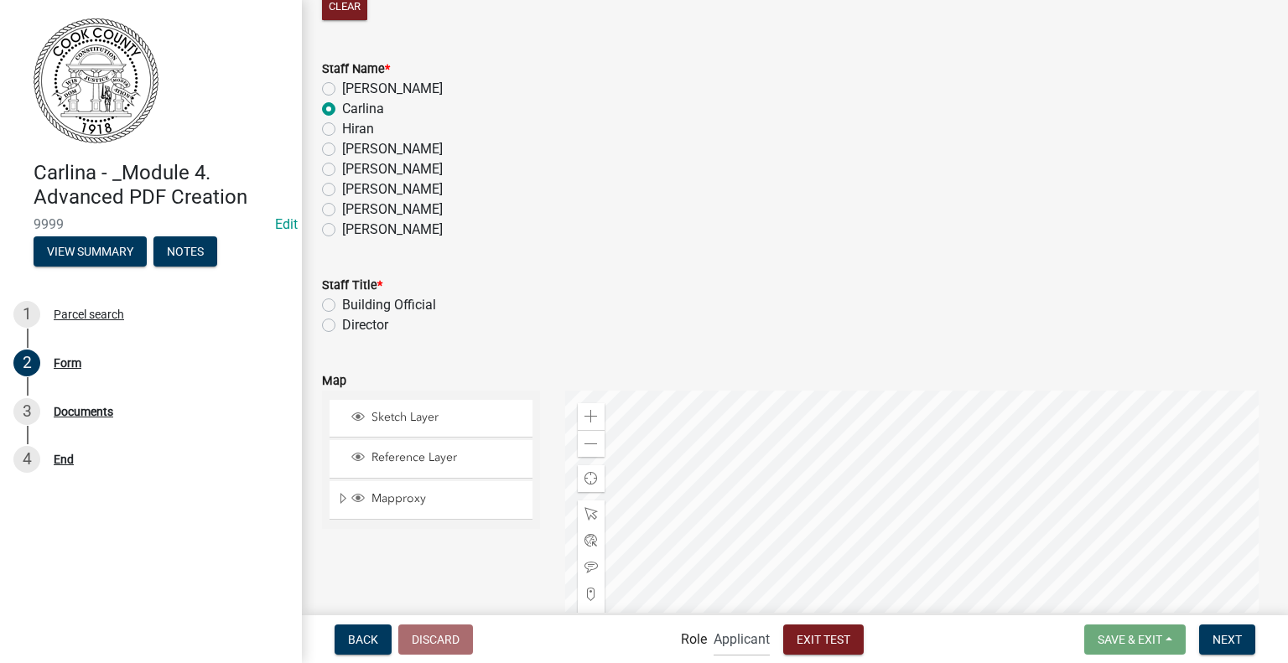
click at [372, 326] on label "Director" at bounding box center [365, 325] width 46 height 20
click at [353, 326] on input "Director" at bounding box center [347, 320] width 11 height 11
click at [1240, 637] on span "Next" at bounding box center [1227, 638] width 29 height 13
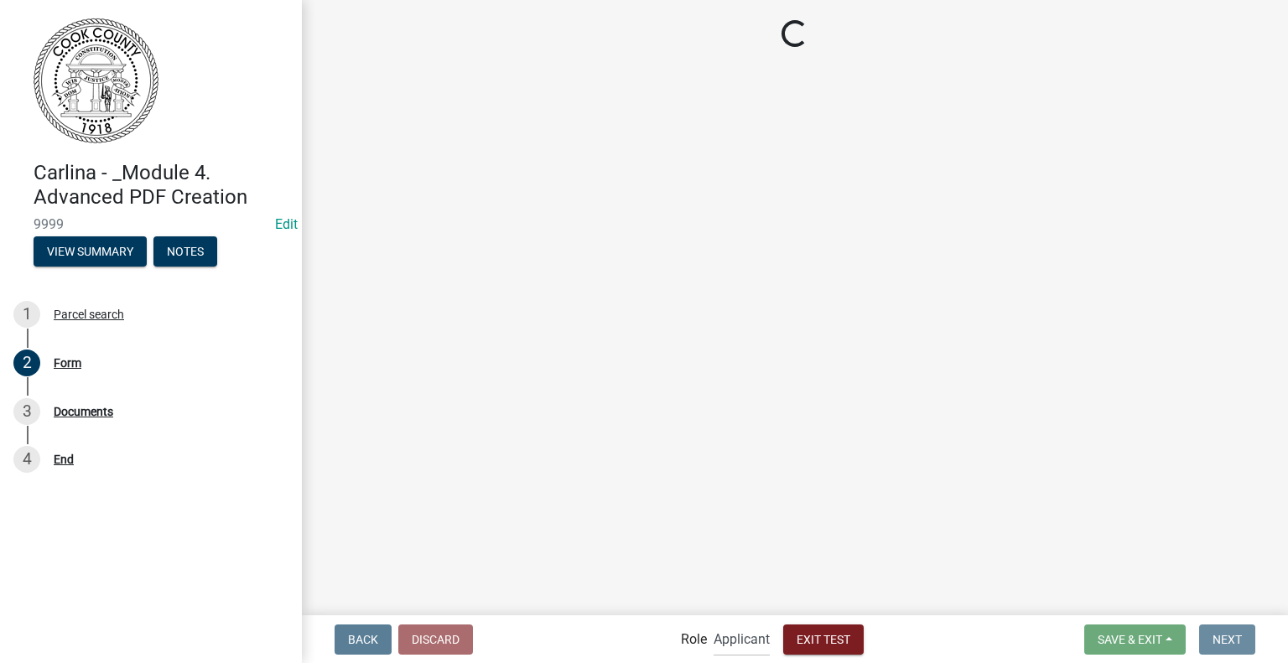
scroll to position [0, 0]
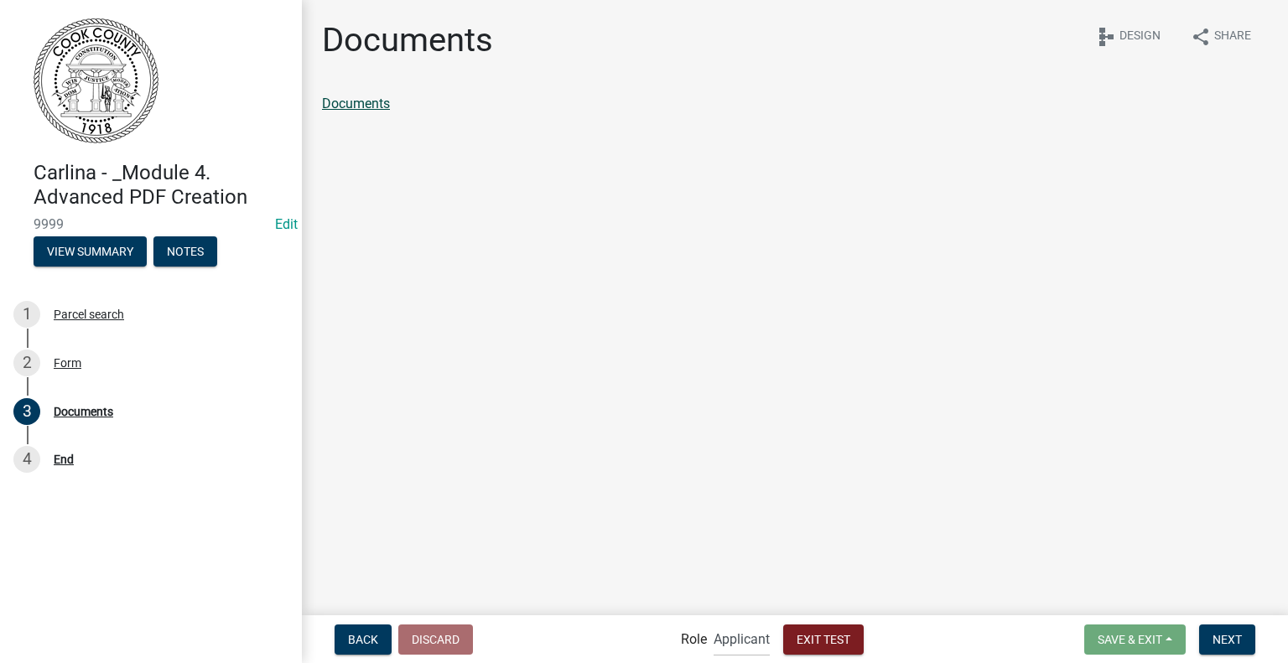
click at [361, 106] on link "Documents" at bounding box center [356, 104] width 68 height 16
click at [60, 367] on div "Form" at bounding box center [68, 363] width 28 height 12
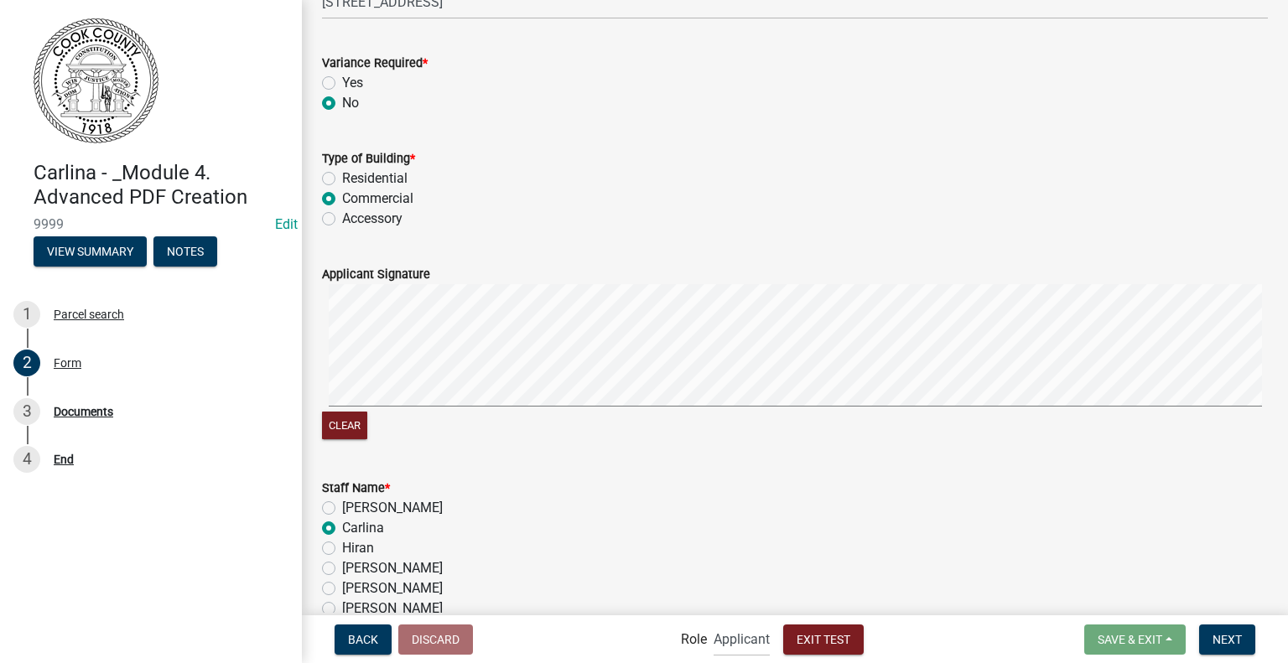
scroll to position [503, 0]
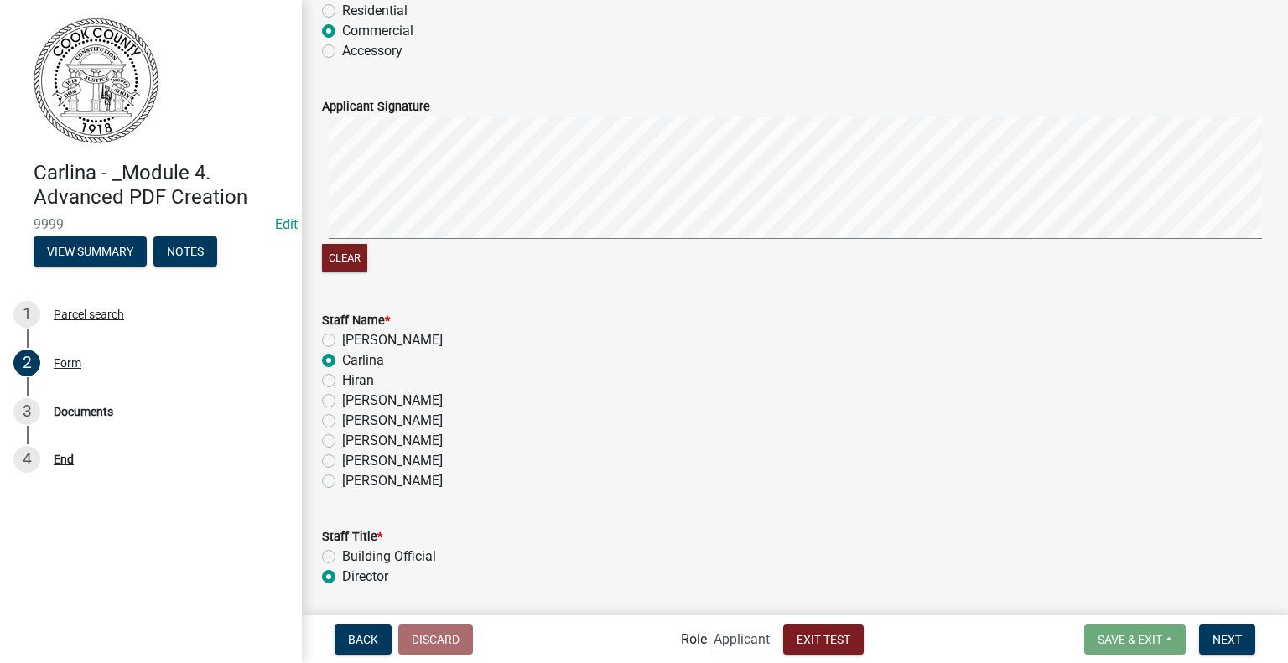
click at [382, 345] on label "[PERSON_NAME]" at bounding box center [392, 340] width 101 height 20
click at [353, 341] on input "[PERSON_NAME]" at bounding box center [347, 335] width 11 height 11
click at [1245, 645] on button "Next" at bounding box center [1227, 640] width 56 height 30
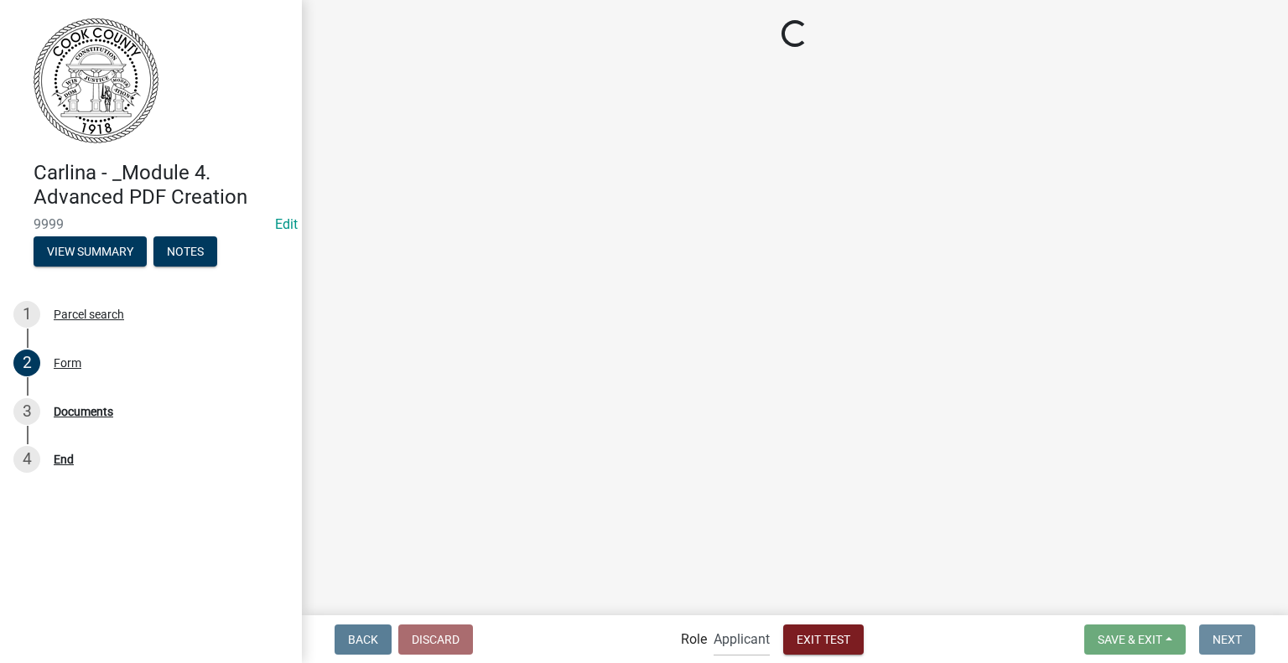
scroll to position [0, 0]
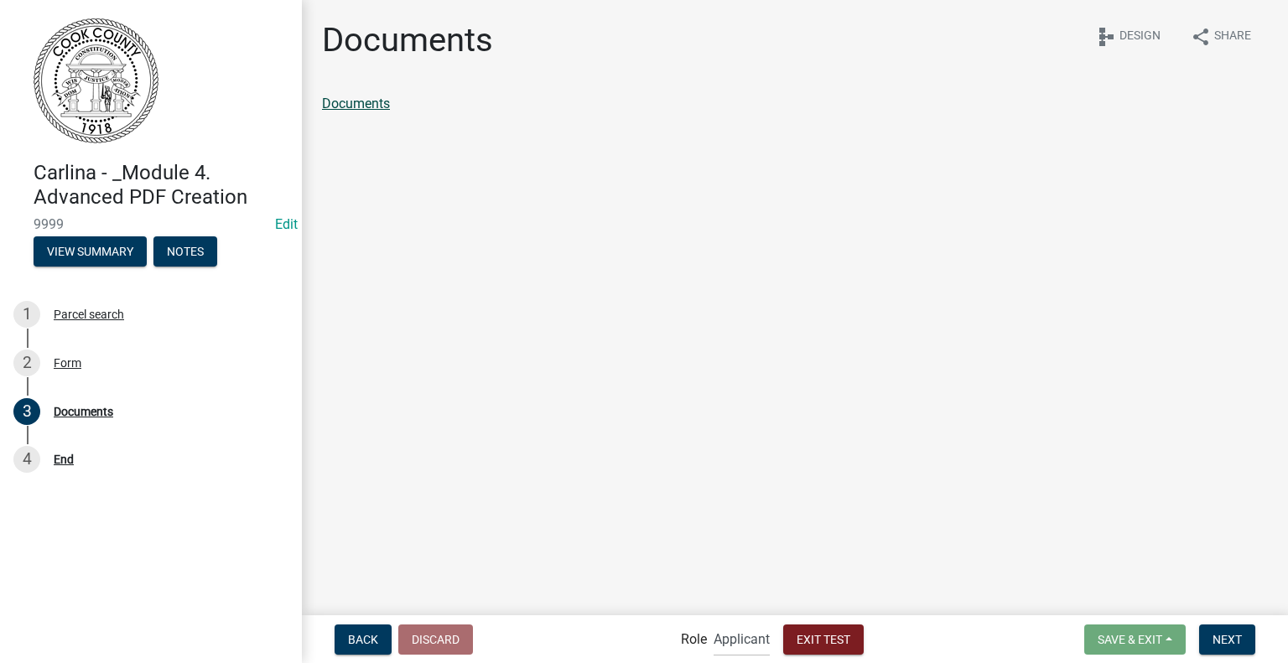
click at [376, 103] on link "Documents" at bounding box center [356, 104] width 68 height 16
click at [806, 642] on span "Exit Test" at bounding box center [824, 638] width 54 height 13
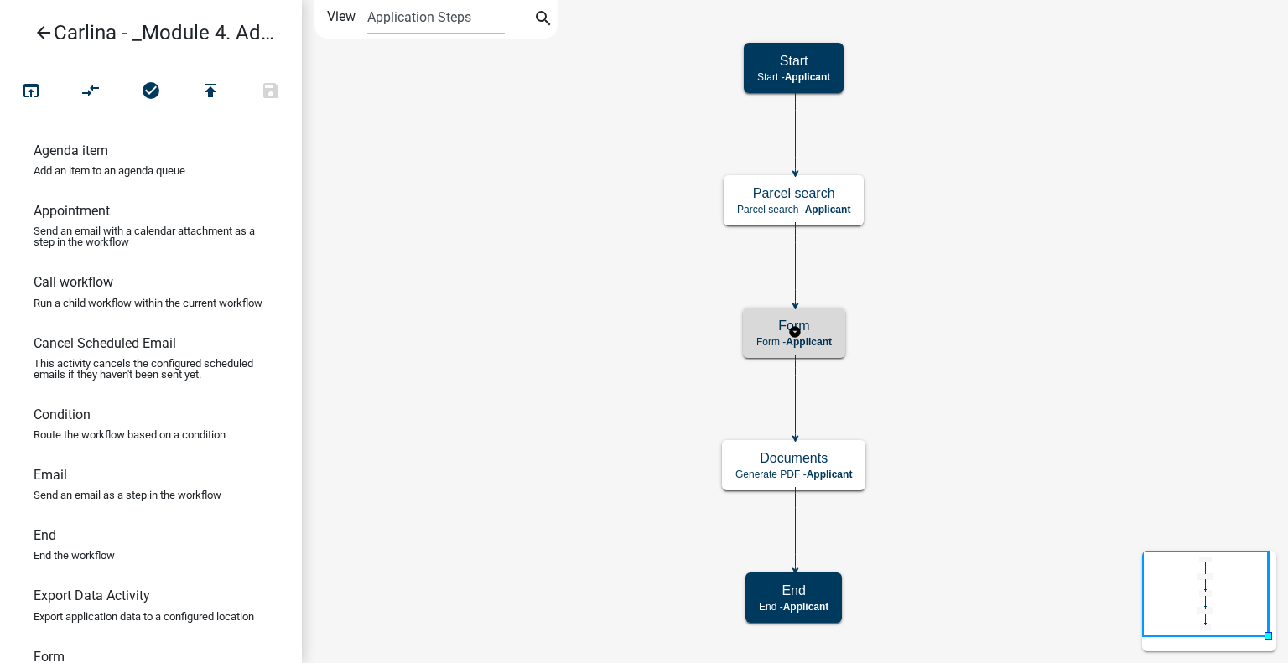
click at [820, 331] on h5 "Form" at bounding box center [793, 326] width 75 height 16
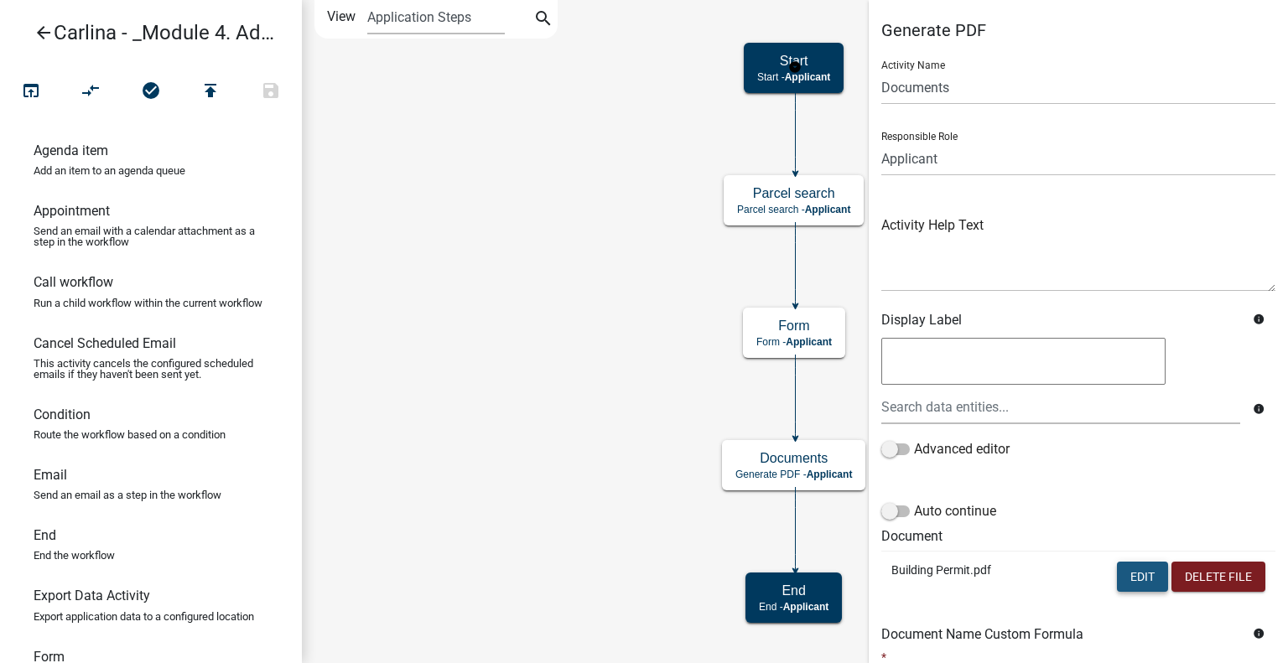
click at [1124, 575] on button "Edit" at bounding box center [1142, 577] width 51 height 30
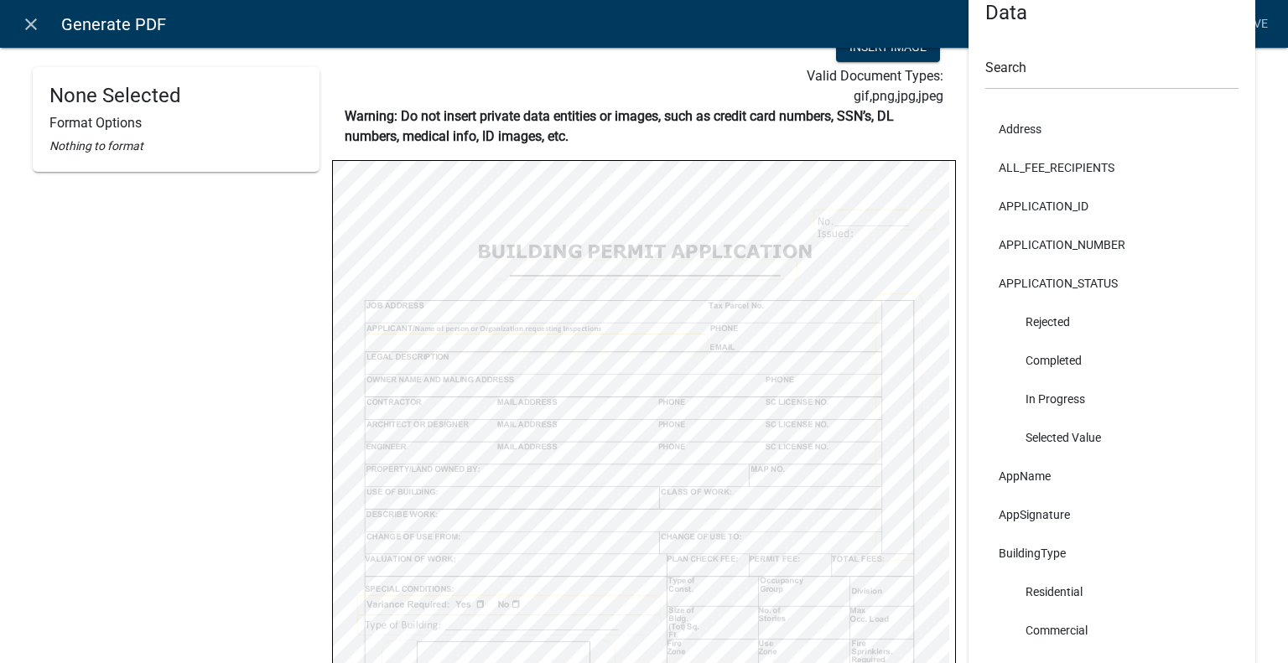
scroll to position [96, 0]
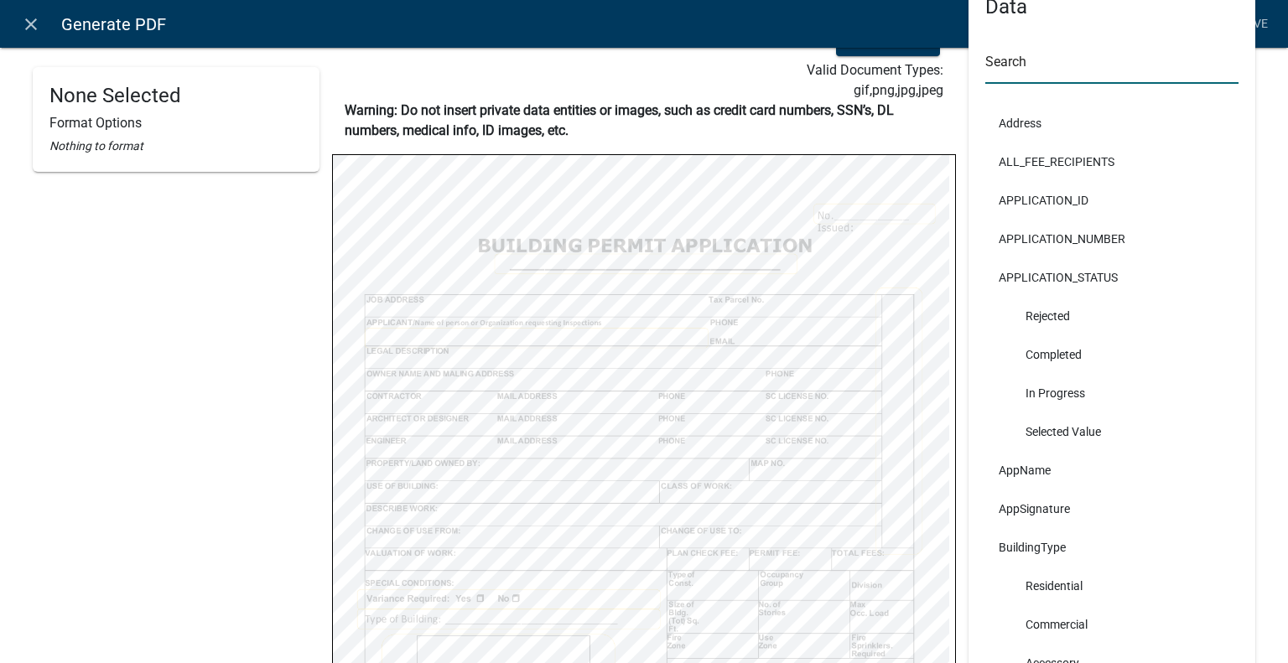
click at [1020, 68] on input "text" at bounding box center [1111, 66] width 253 height 34
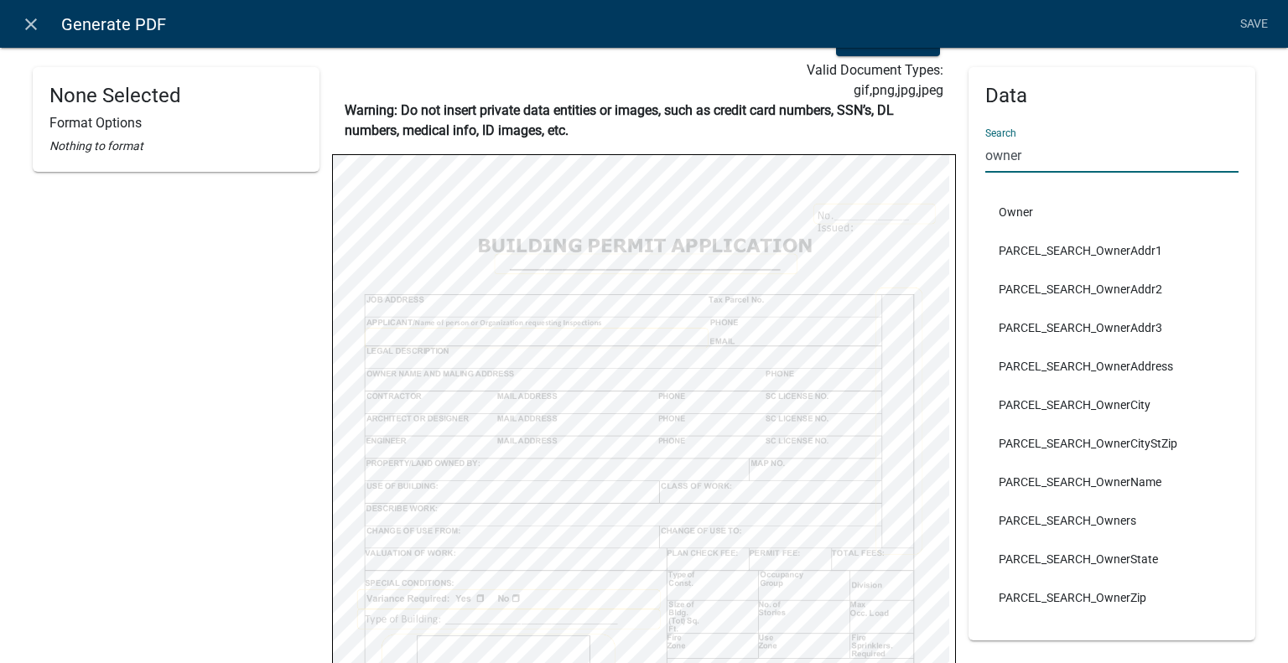
scroll to position [109, 0]
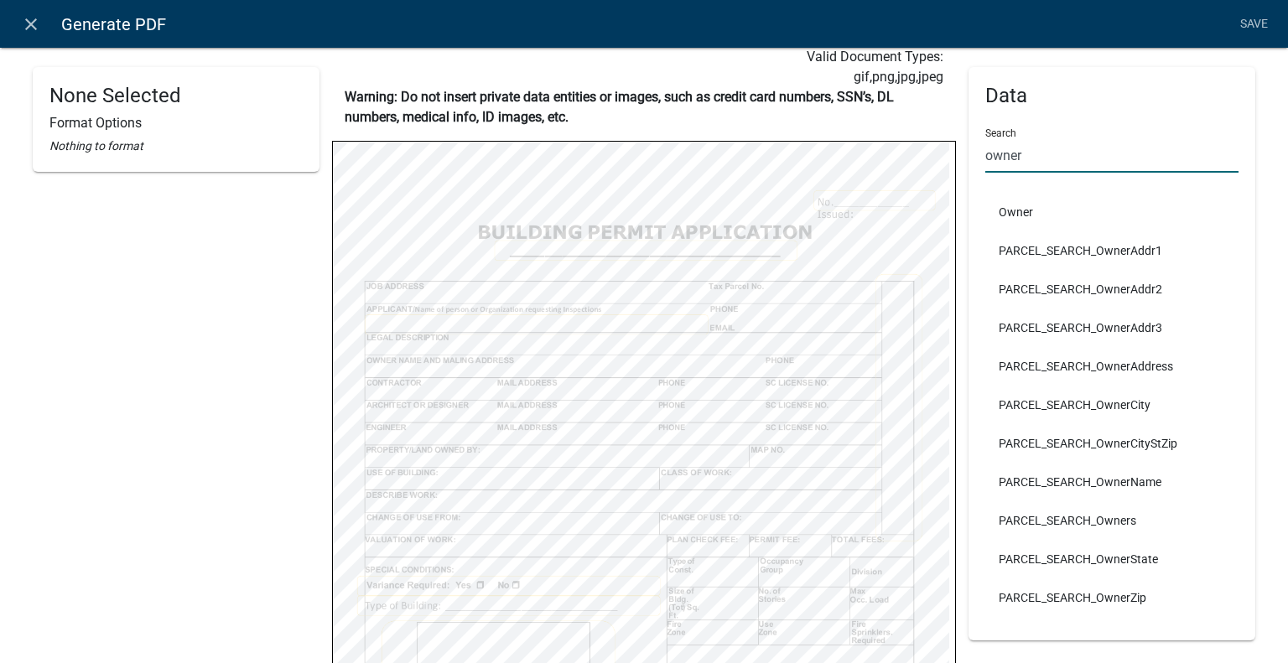
click at [1023, 160] on input "owner" at bounding box center [1111, 155] width 253 height 34
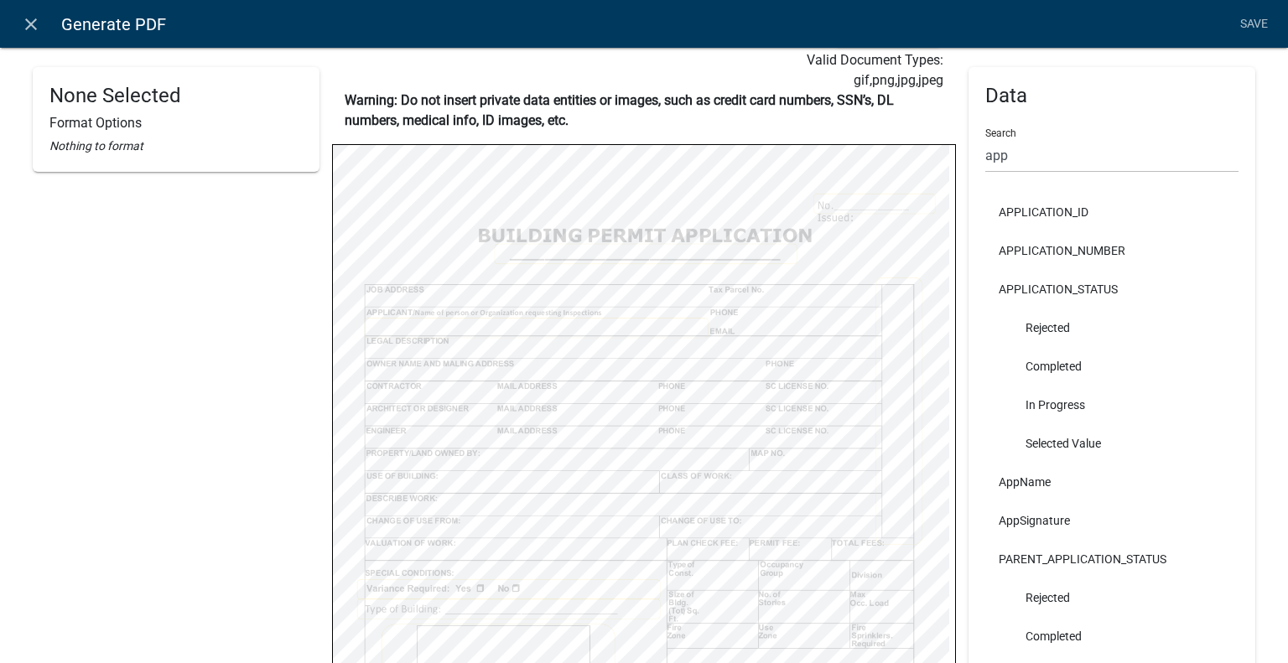
scroll to position [107, 0]
click at [1048, 163] on input "app" at bounding box center [1111, 155] width 253 height 34
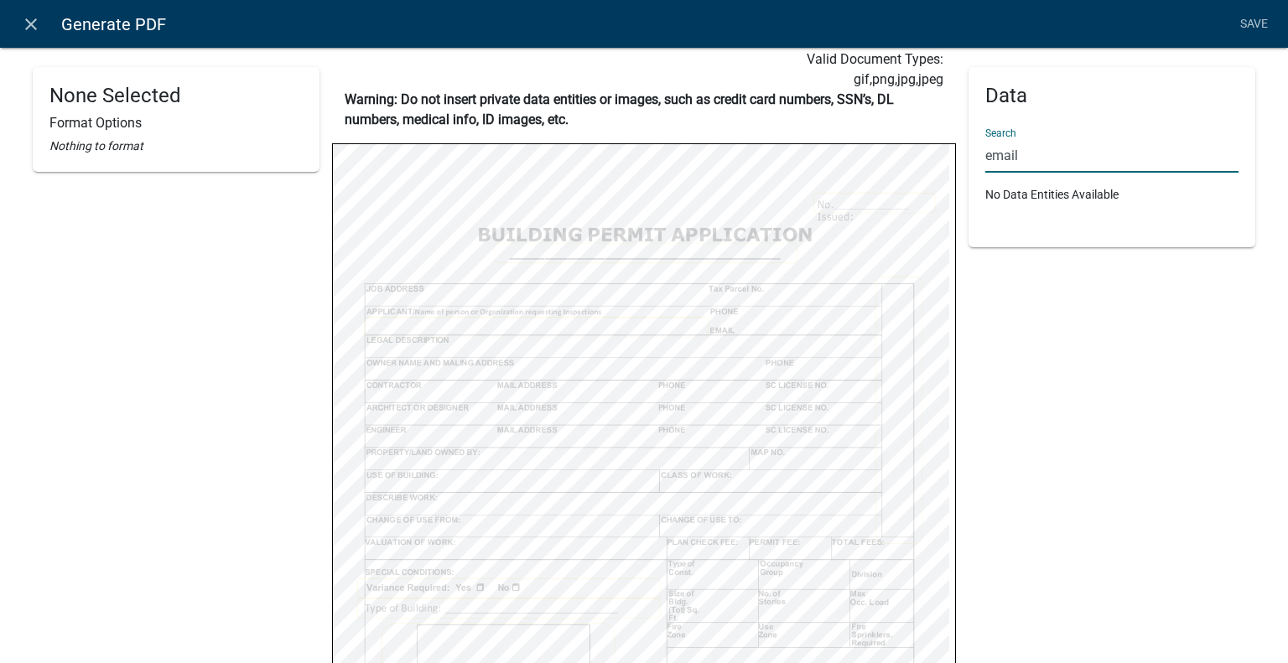
click at [1264, 171] on div "None Selected Format Options Nothing to format Building Permit.pdf Page 1 Repla…" at bounding box center [644, 451] width 1288 height 1074
click at [1217, 395] on div "Data Search email No Data Entities Available" at bounding box center [1112, 381] width 287 height 840
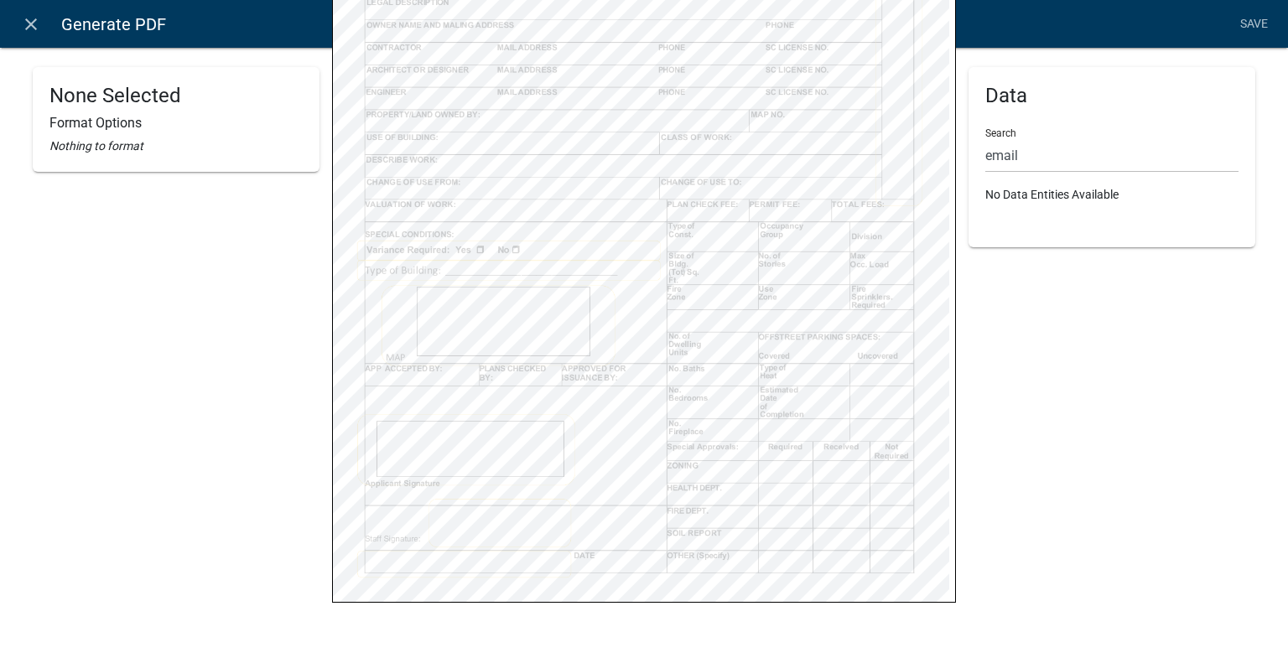
scroll to position [445, 0]
click at [1258, 20] on link "Save" at bounding box center [1254, 24] width 42 height 32
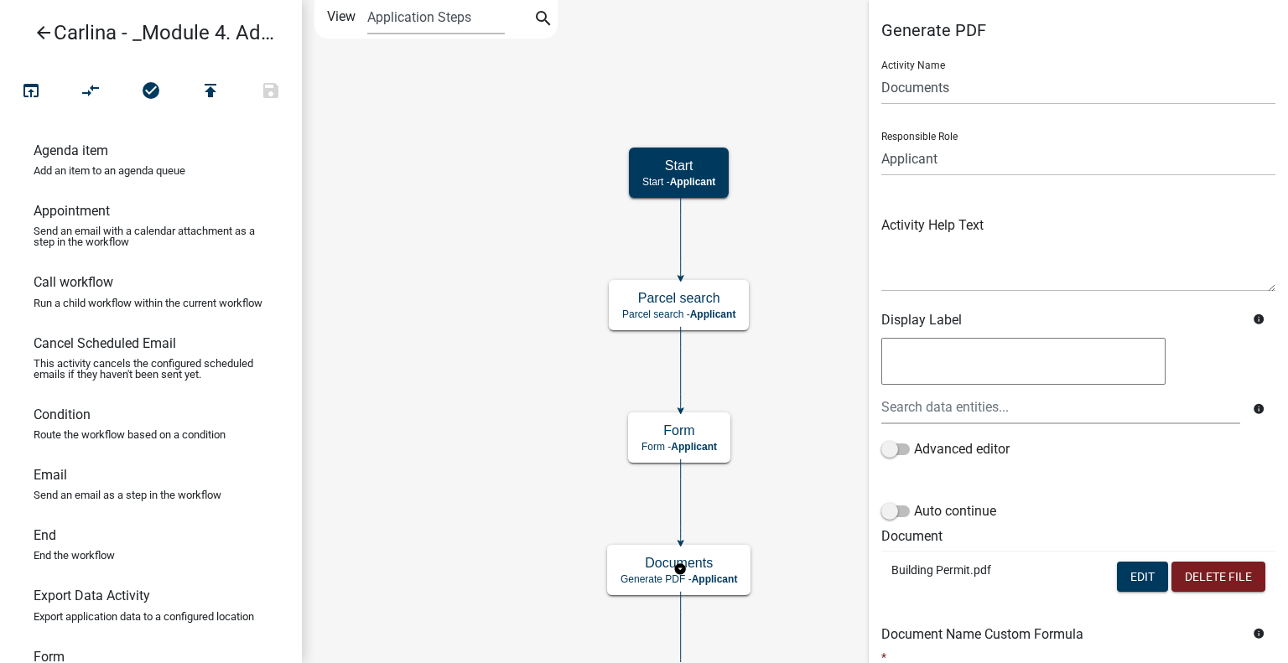
click at [193, 26] on link "arrow_back Carlina - _Module 4. Advanced PDF Creation" at bounding box center [144, 32] width 262 height 39
click at [171, 53] on header "arrow_back Carlina - _Module 4. Advanced PDF Creation" at bounding box center [151, 32] width 302 height 65
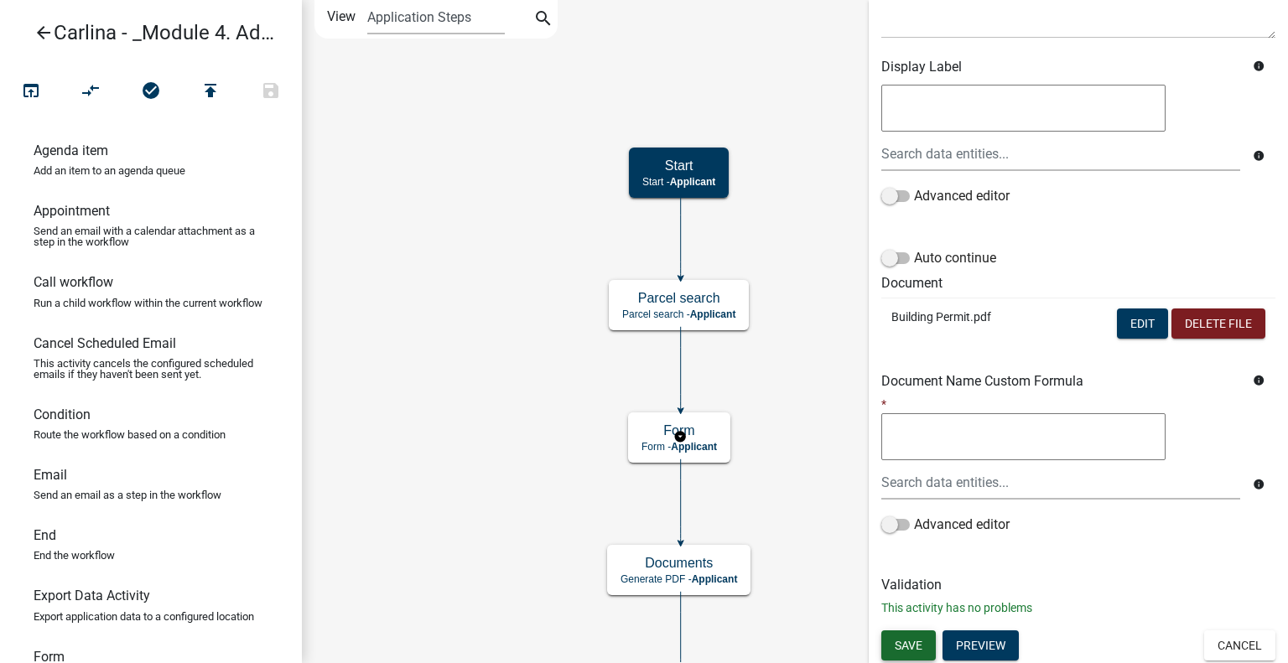
click at [906, 643] on span "Save" at bounding box center [909, 644] width 28 height 13
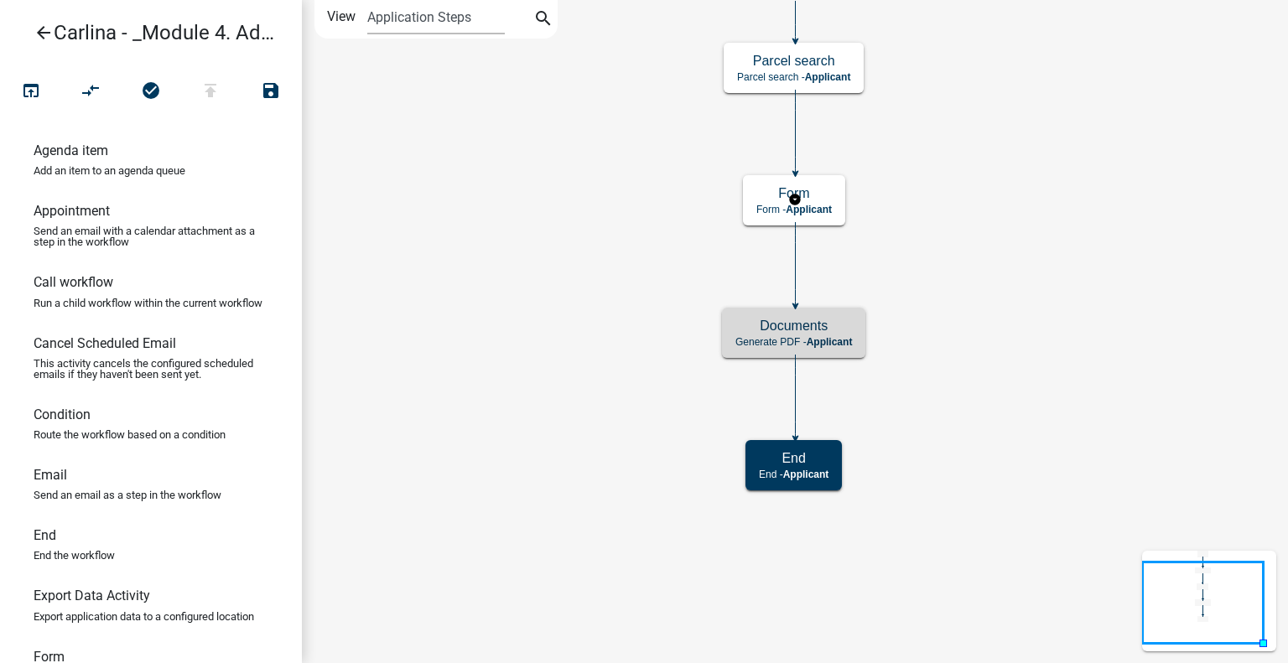
scroll to position [0, 0]
click at [44, 33] on icon "arrow_back" at bounding box center [44, 34] width 20 height 23
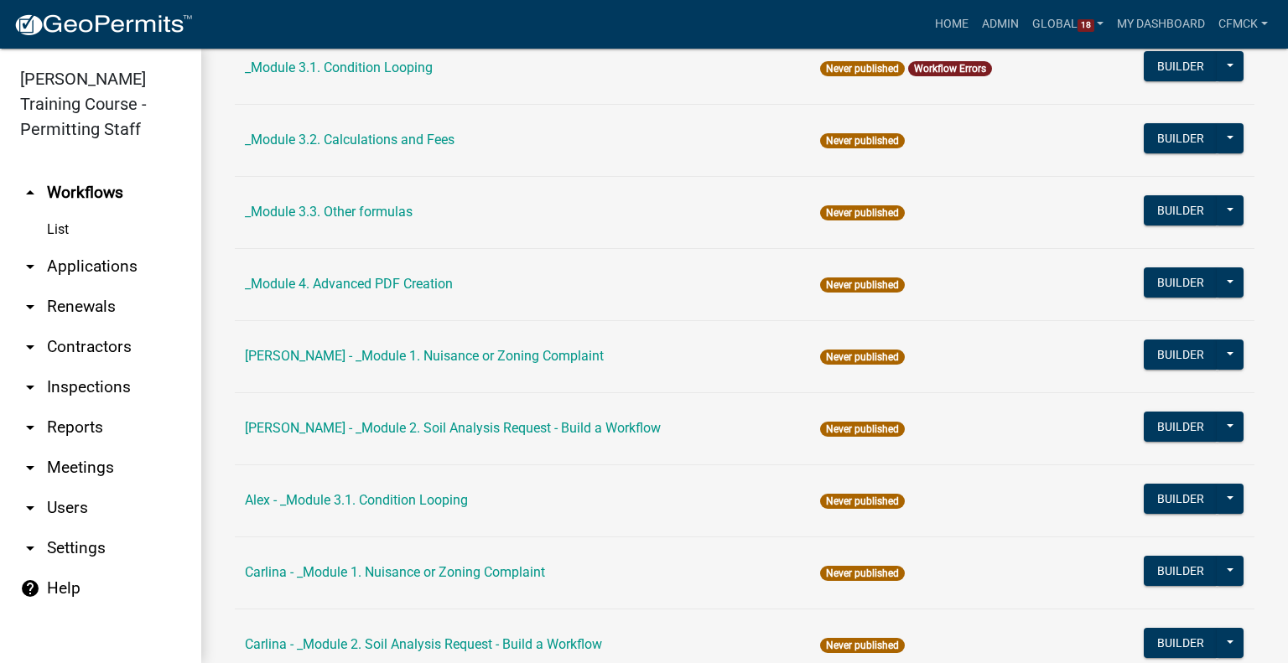
scroll to position [423, 0]
